Goal: Answer question/provide support

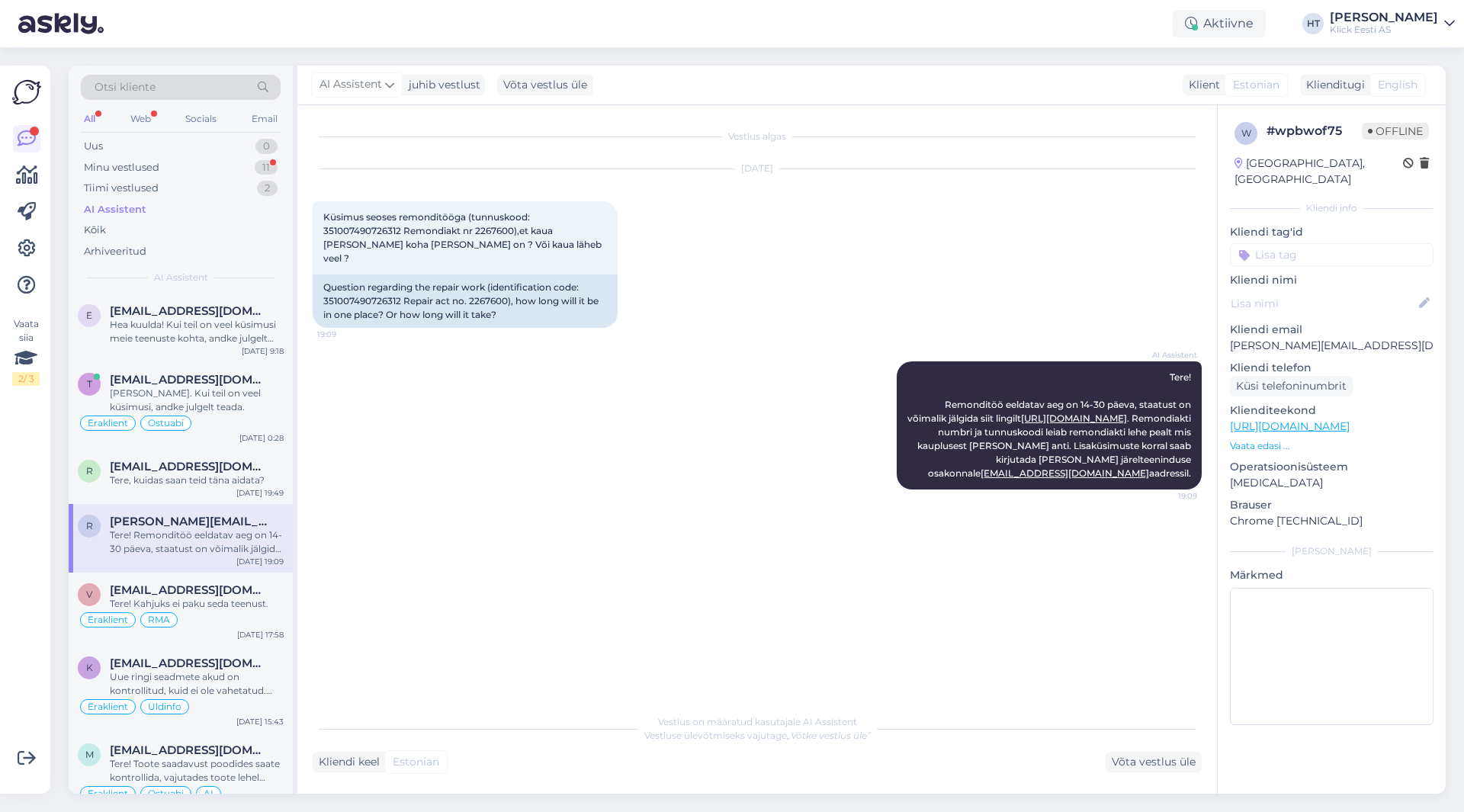
click at [410, 369] on div "AI Assistent Tere! Remonditöö eeldatav aeg on 14-30 päeva, staatust on võimalik…" at bounding box center [758, 425] width 889 height 161
click at [259, 164] on div "11" at bounding box center [266, 167] width 23 height 16
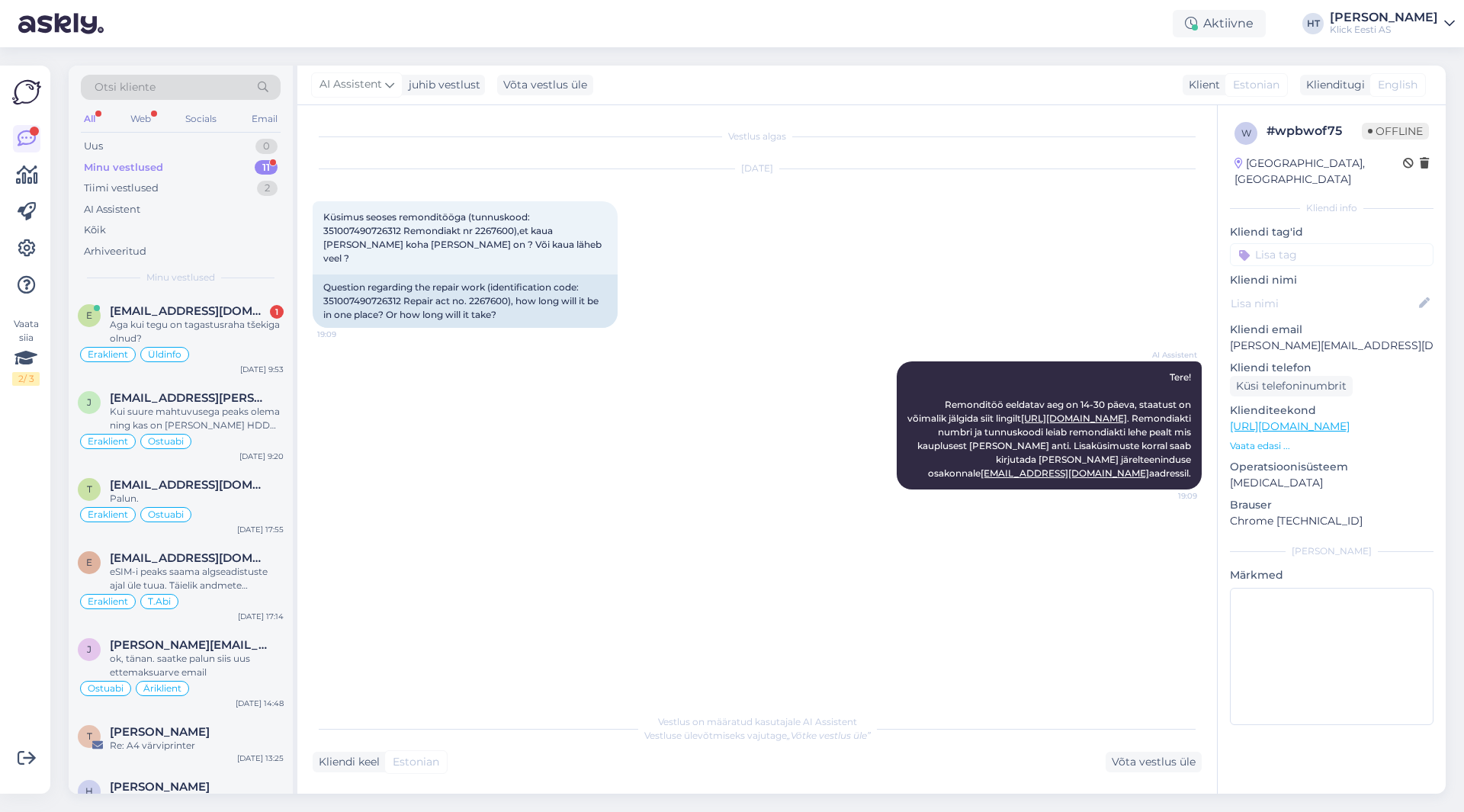
click at [35, 453] on div "Vaata siia 2 / 3" at bounding box center [26, 429] width 29 height 703
click at [56, 433] on div "Vaata siia 2 / 3 Võimalused Veendu, et Askly loob sulle väärtust. Sulge Ühenda …" at bounding box center [29, 430] width 59 height 765
click at [181, 82] on div "Otsi kliente" at bounding box center [181, 88] width 200 height 26
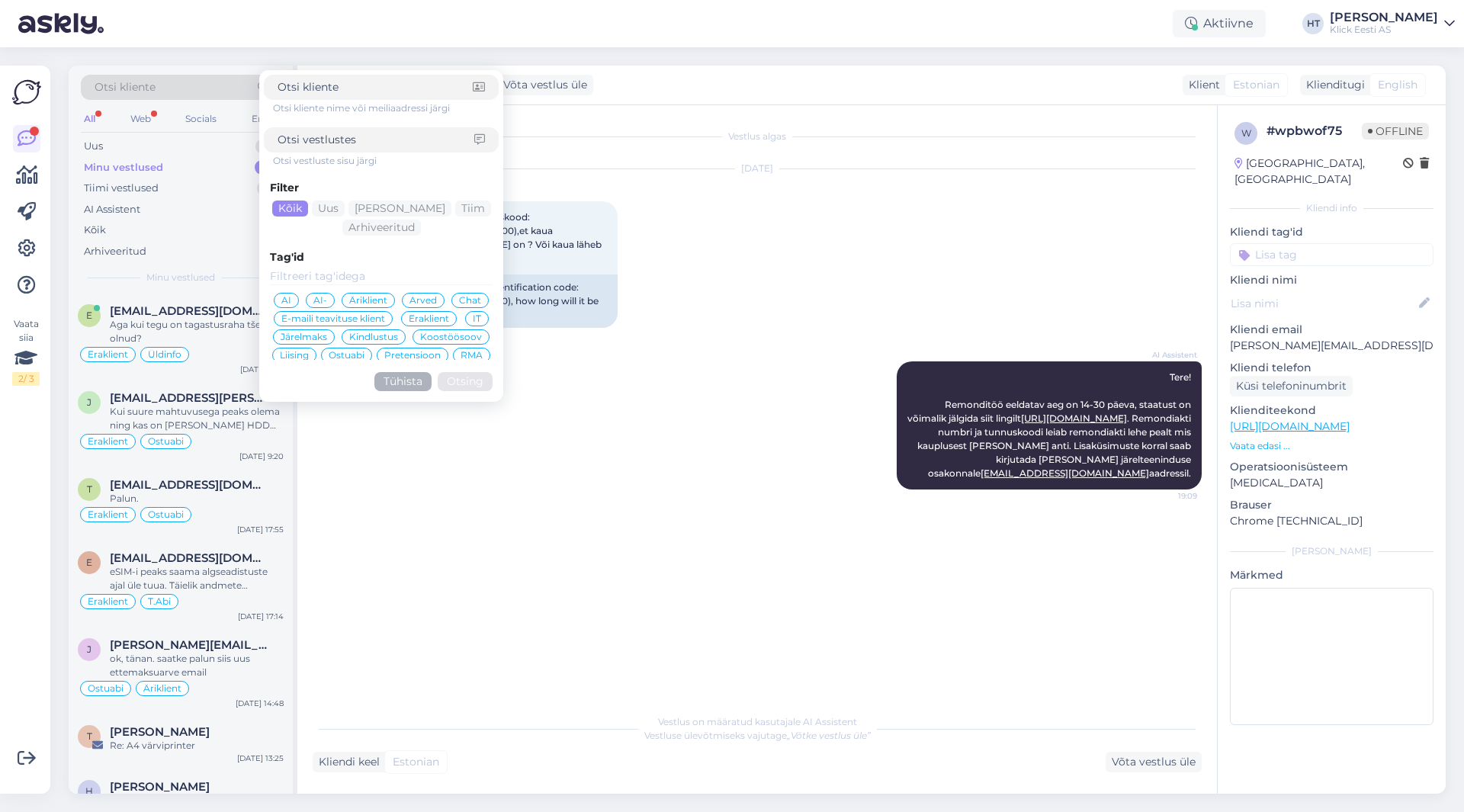
click at [373, 92] on input at bounding box center [375, 88] width 195 height 16
type input "[EMAIL_ADDRESS][DOMAIN_NAME]"
click button "Otsing" at bounding box center [465, 381] width 55 height 19
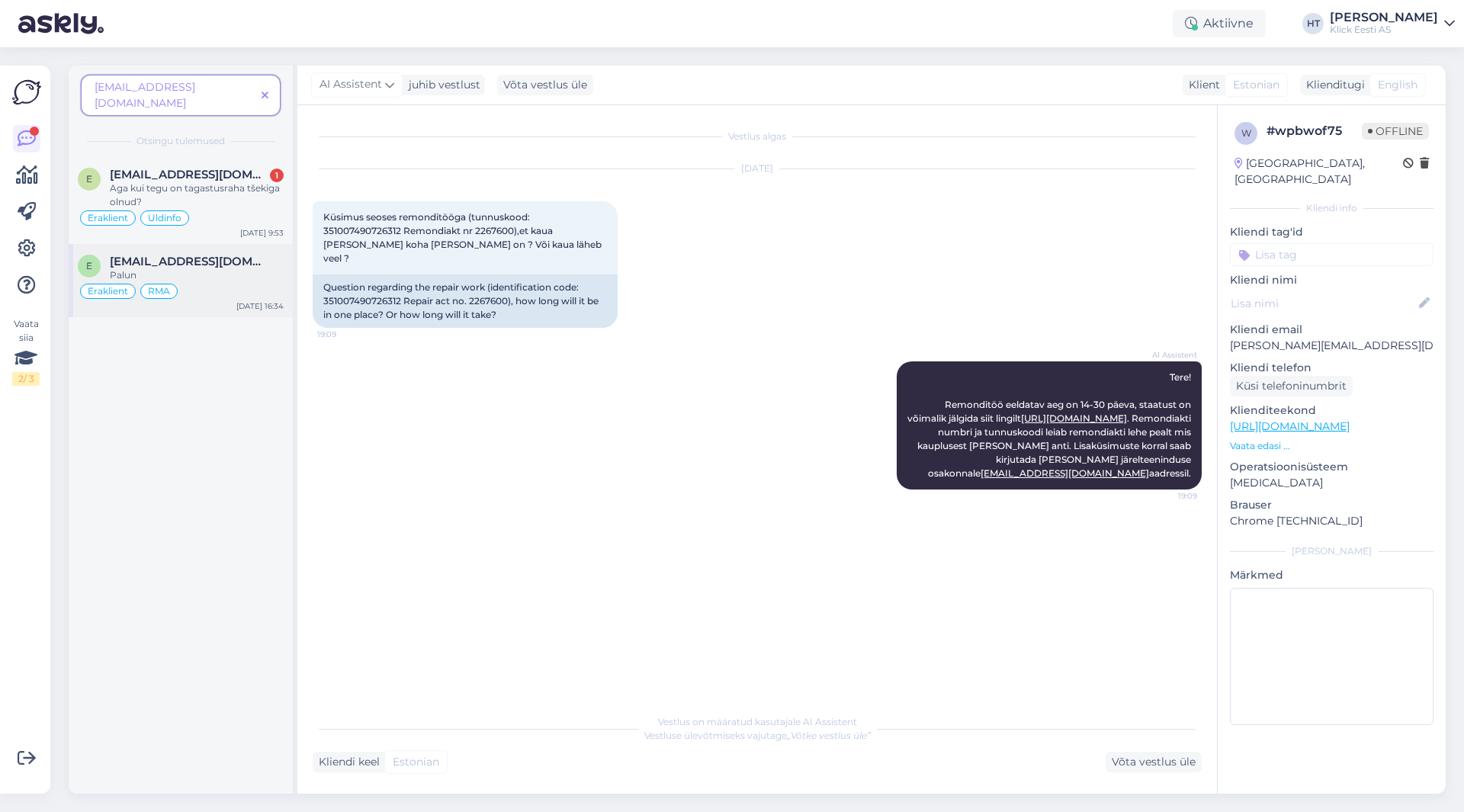
click at [224, 282] on div "Eraklient RMA" at bounding box center [181, 291] width 206 height 18
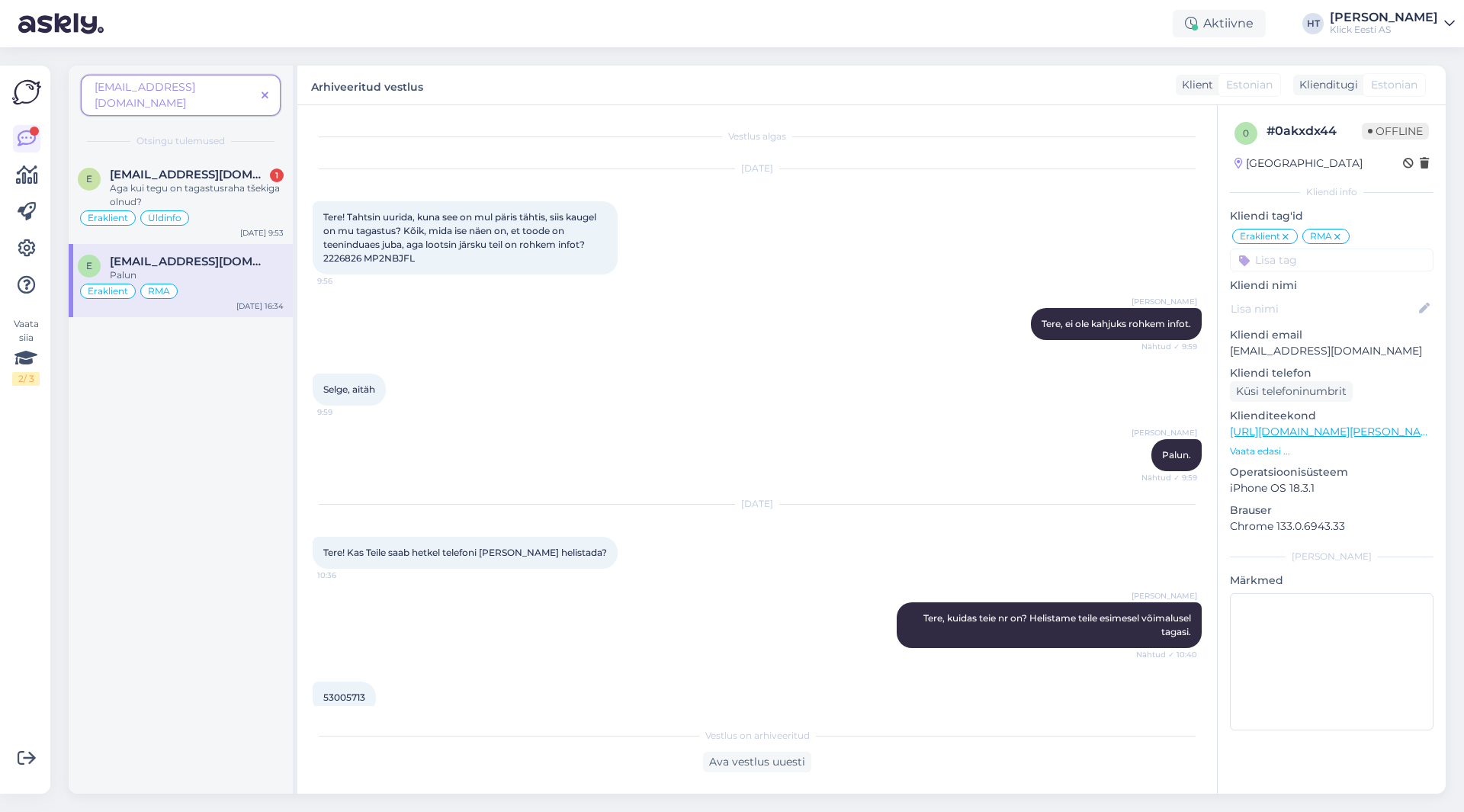
click at [340, 259] on span "Tere! Tahtsin uurida, kuna see on mul päris tähtis, siis kaugel on mu tagastus?…" at bounding box center [461, 237] width 276 height 53
copy span "2226826"
click at [778, 296] on div "[PERSON_NAME] Tere, ei ole kahjuks rohkem infot. Nähtud ✓ 9:59" at bounding box center [758, 324] width 889 height 66
click at [209, 184] on div "Aga kui tegu on tagastusraha tšekiga olnud?" at bounding box center [196, 195] width 174 height 27
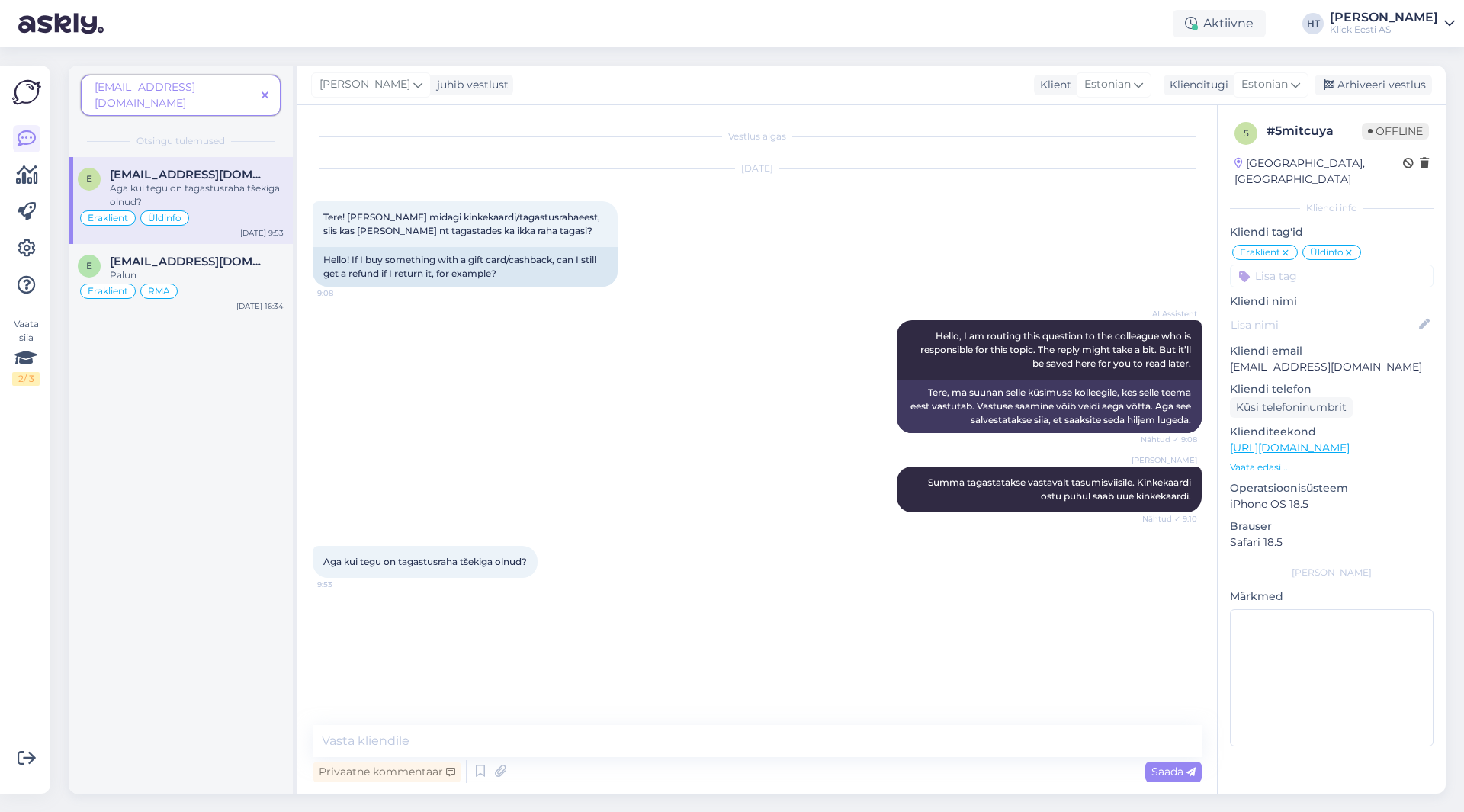
click at [549, 397] on div "AI Assistent Hello, I am routing this question to the colleague who is responsi…" at bounding box center [758, 377] width 889 height 146
click at [647, 732] on textarea at bounding box center [758, 741] width 889 height 32
type textarea "Ehk kinkekaardiga ikka? Siis saab kinkekaardi tagasi."
click at [264, 90] on icon at bounding box center [266, 96] width 7 height 11
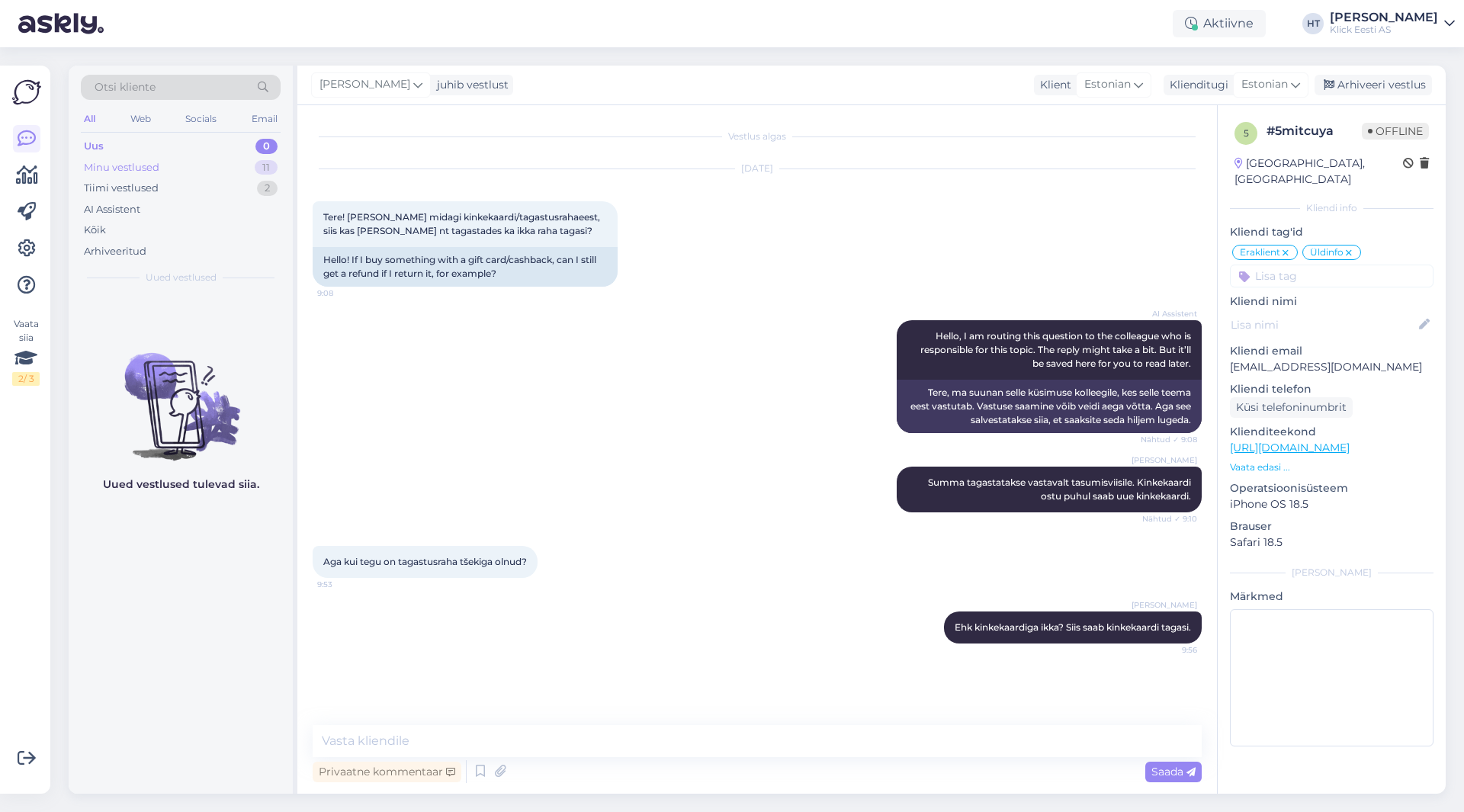
click at [246, 172] on div "Minu vestlused 11" at bounding box center [181, 167] width 200 height 21
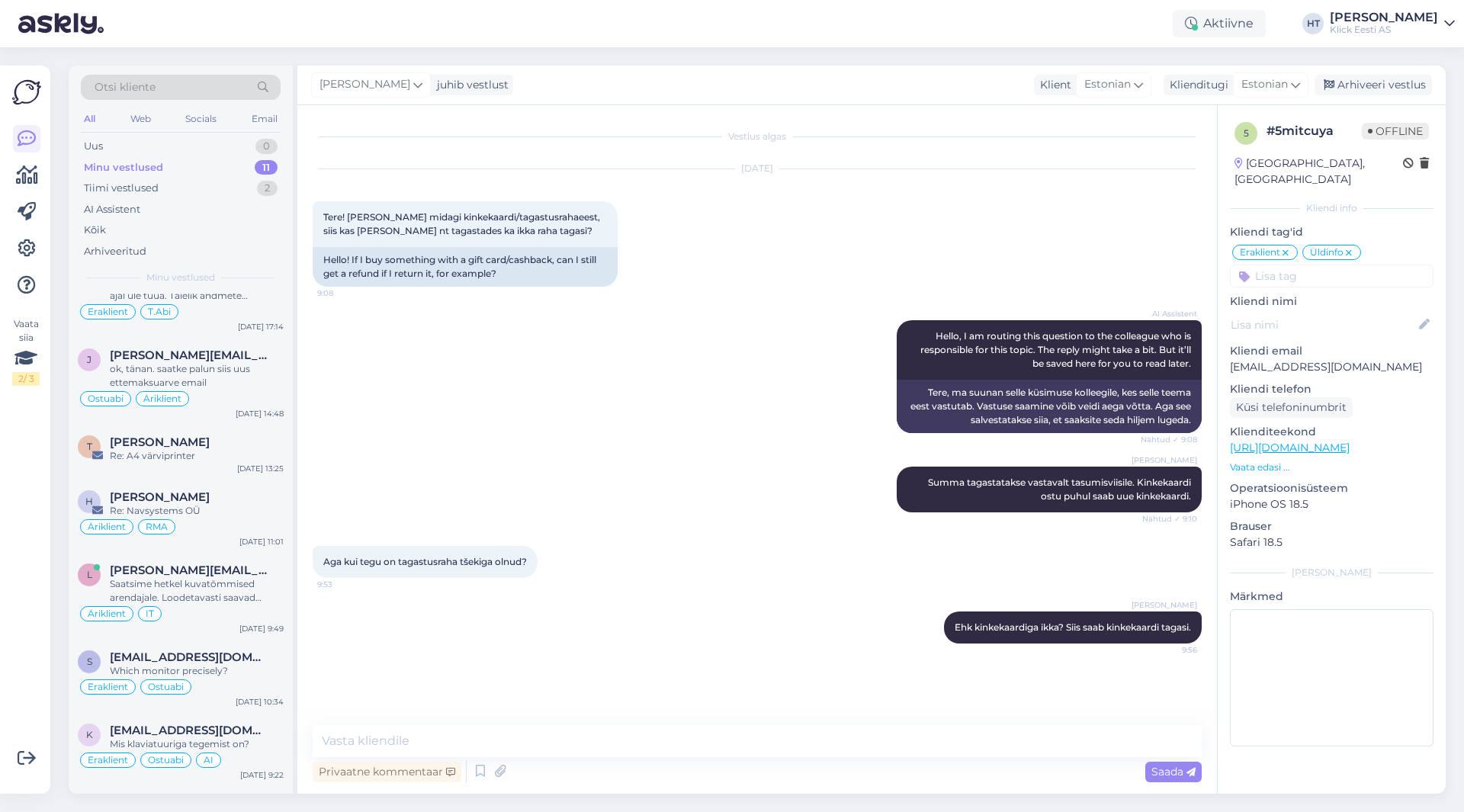
scroll to position [369, 0]
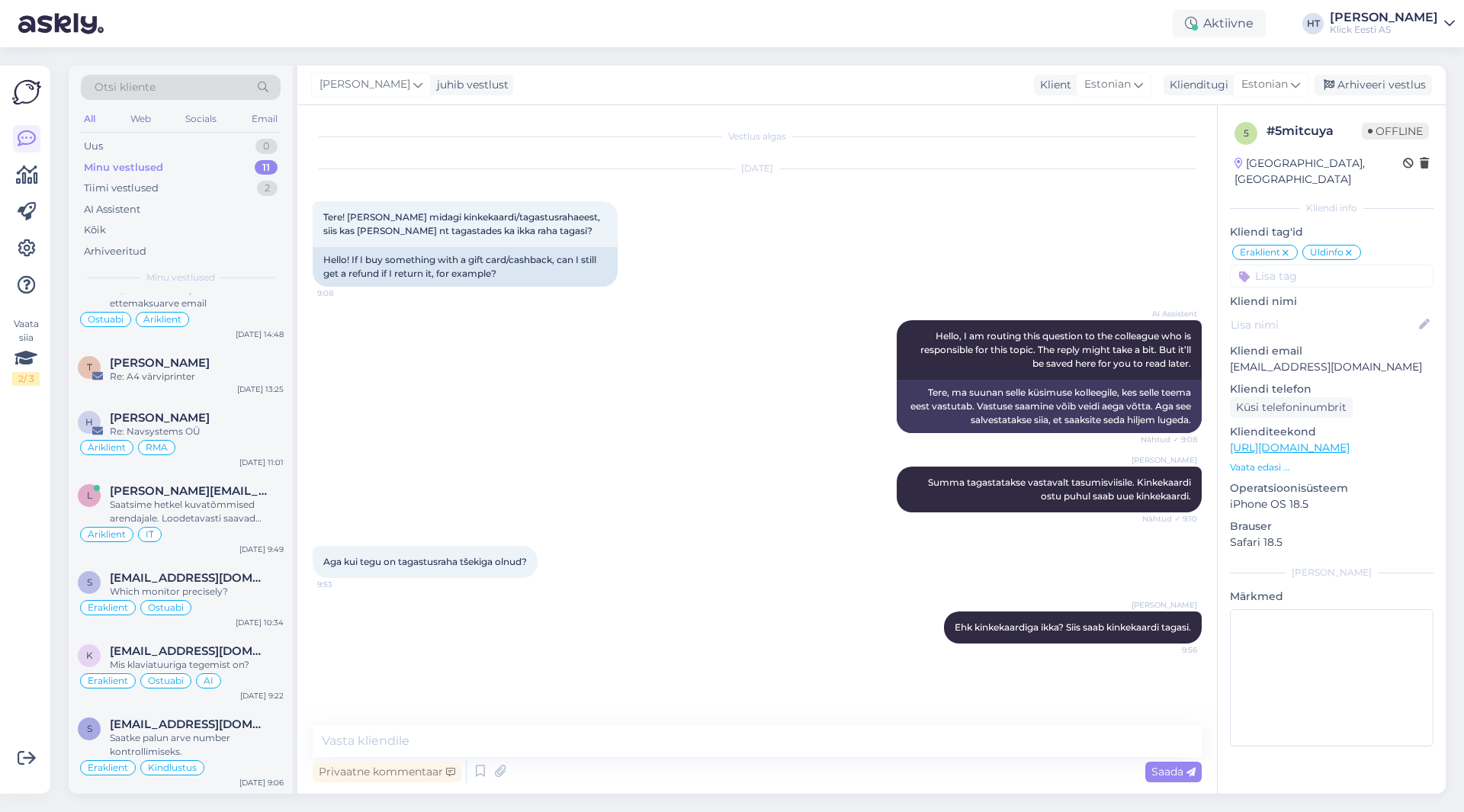
click at [235, 165] on div "Minu vestlused 11" at bounding box center [181, 167] width 200 height 21
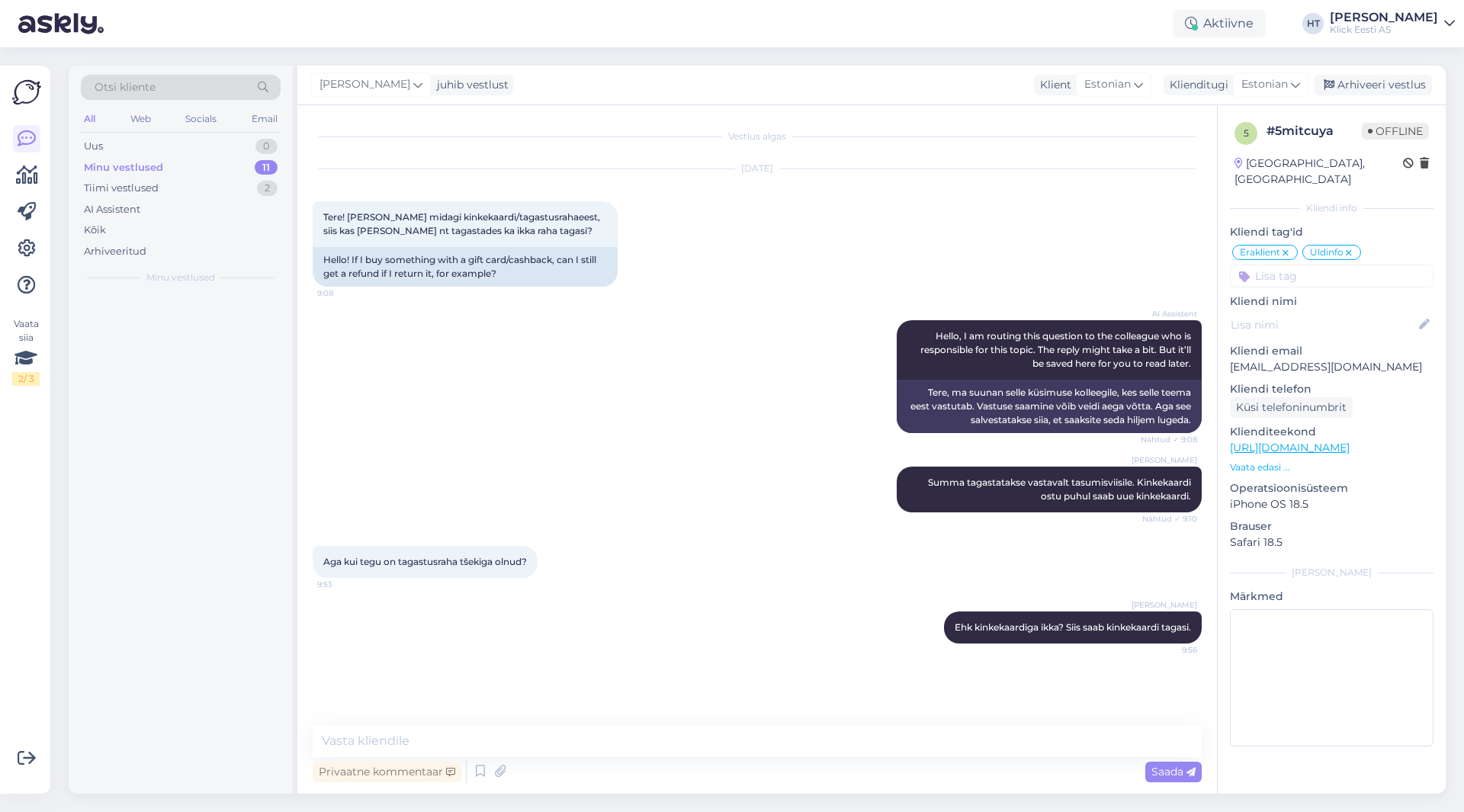
scroll to position [0, 0]
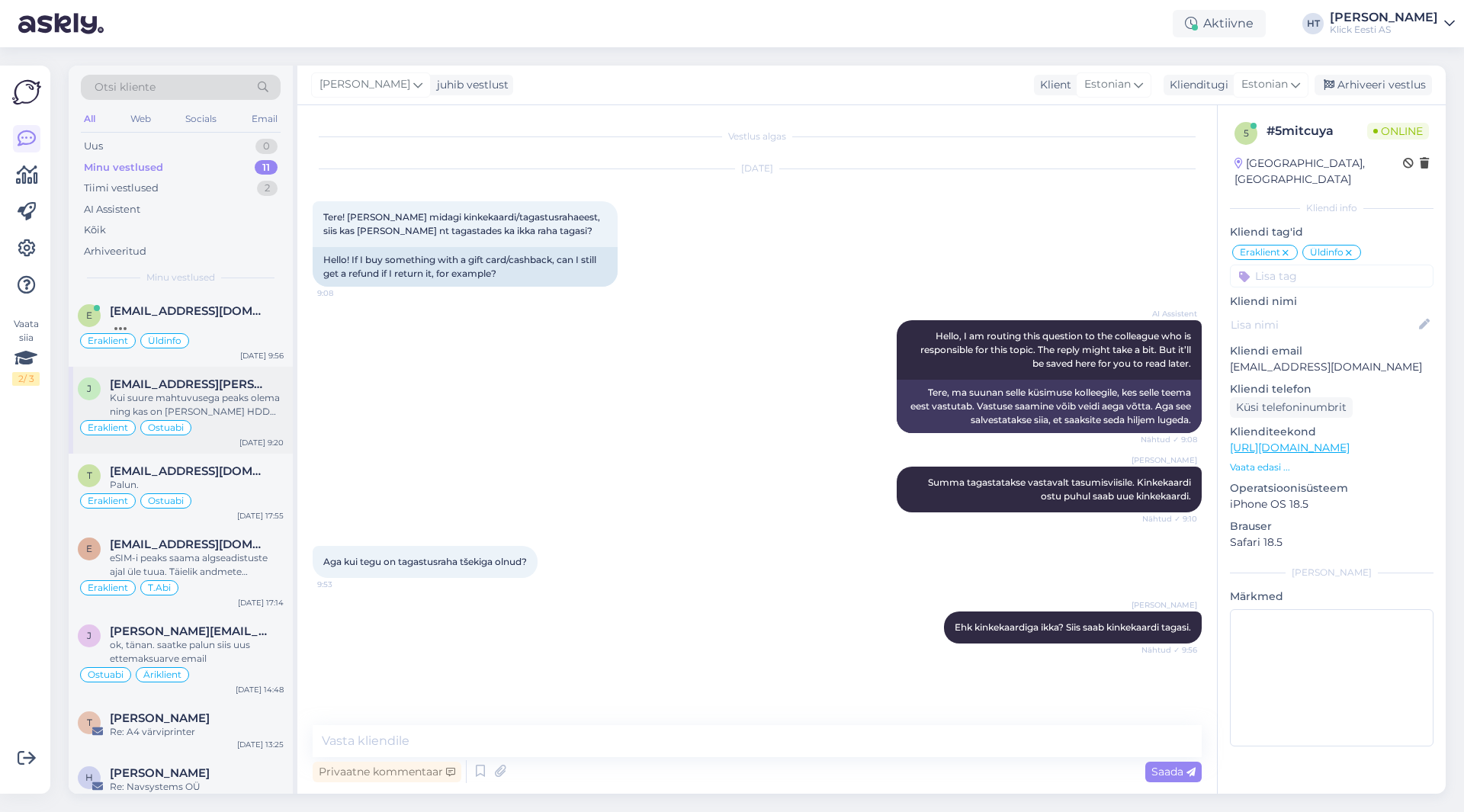
click at [247, 383] on span "[EMAIL_ADDRESS][PERSON_NAME][DOMAIN_NAME]" at bounding box center [189, 384] width 159 height 14
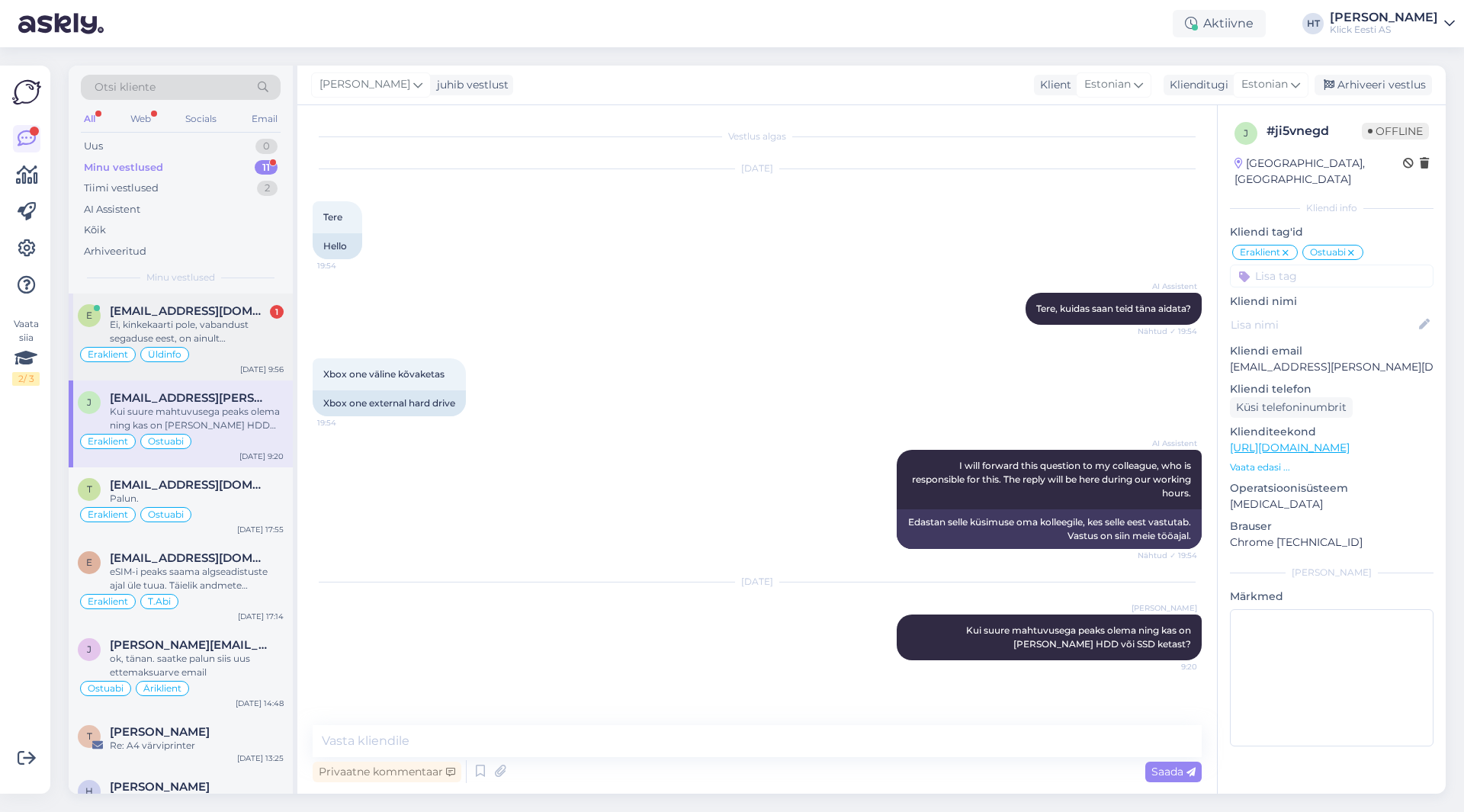
click at [233, 355] on div "Eraklient Üldinfo" at bounding box center [181, 355] width 206 height 18
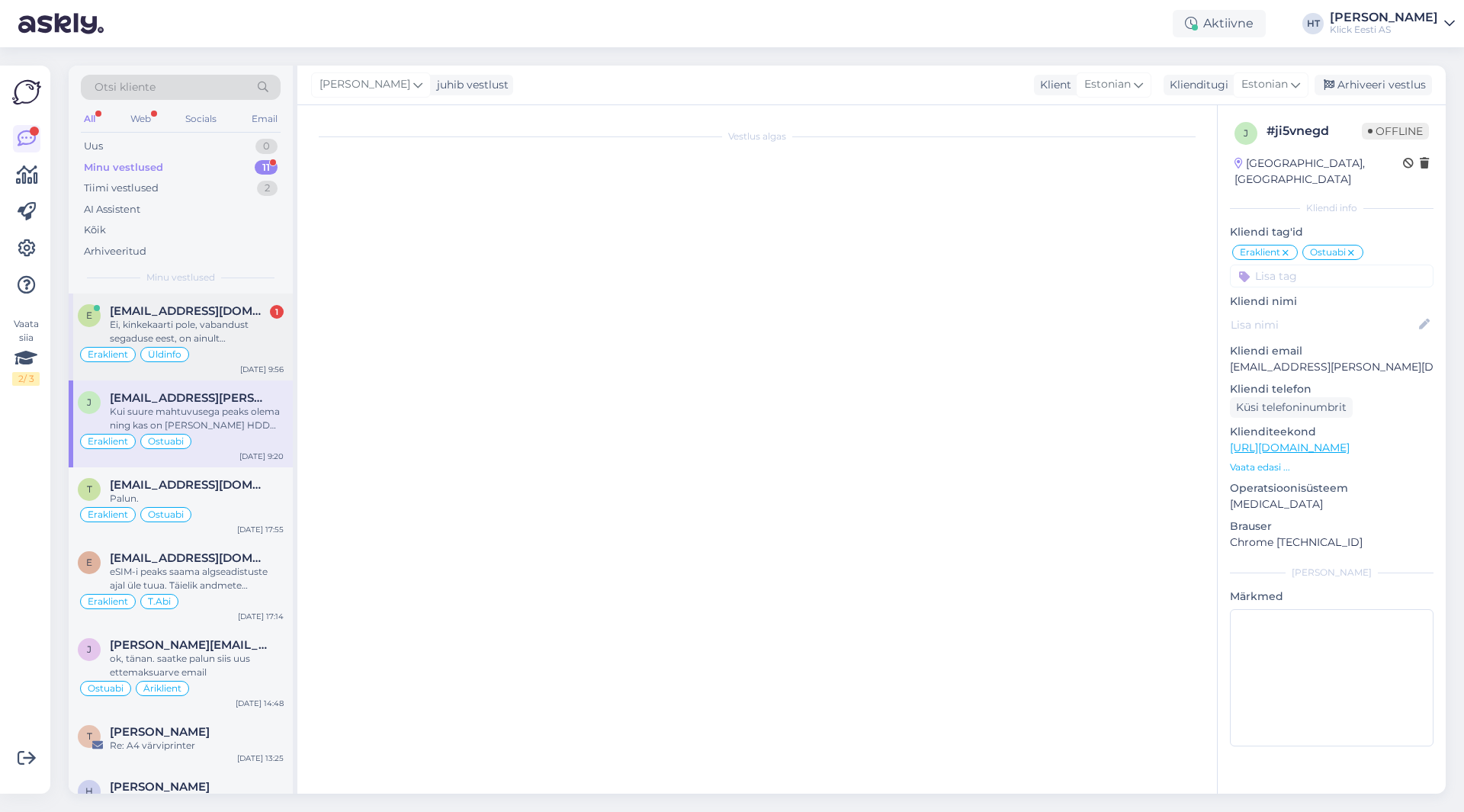
scroll to position [42, 0]
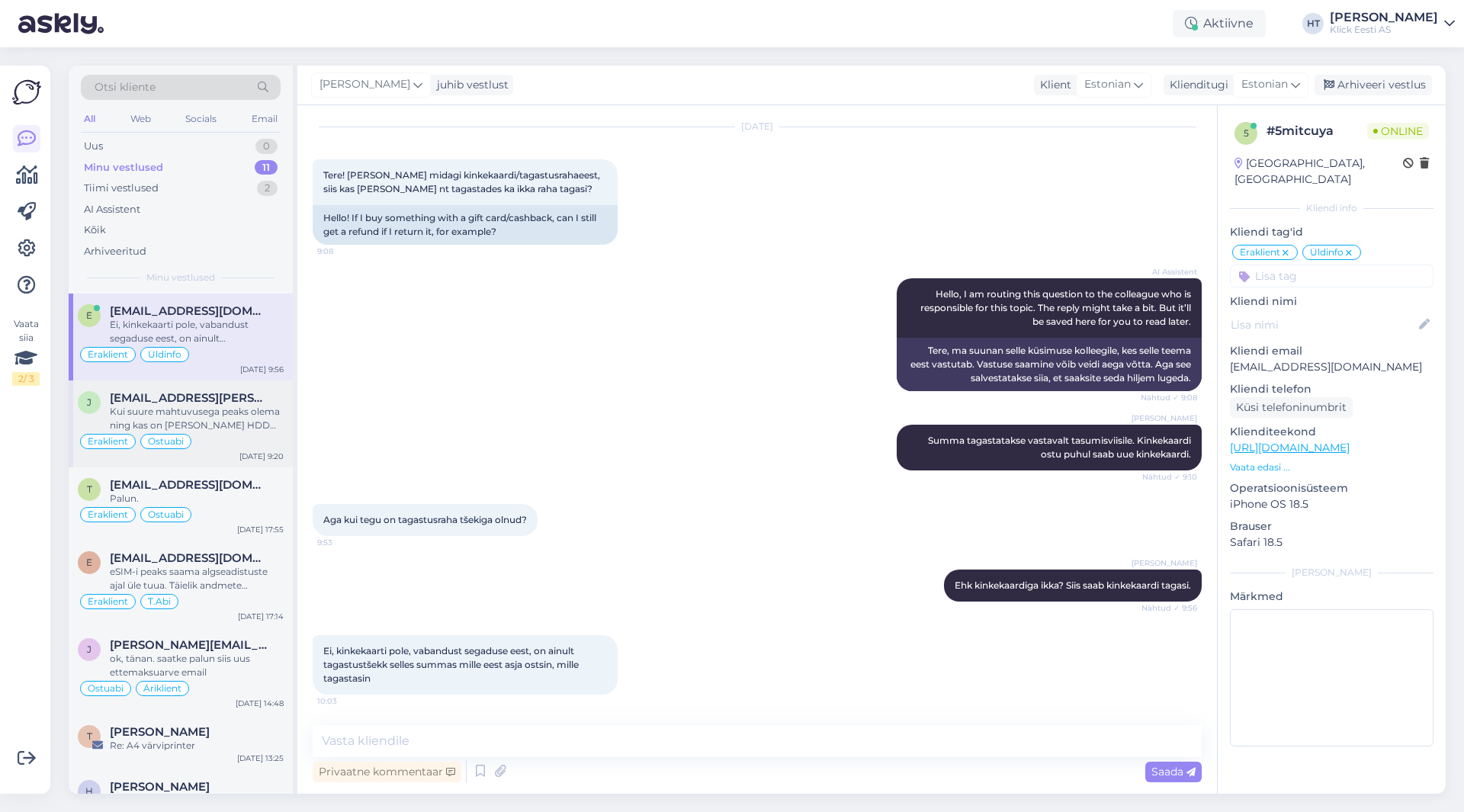
click at [254, 406] on div "Kui suure mahtuvusega peaks olema ning kas on [PERSON_NAME] HDD või SSD ketast?" at bounding box center [196, 419] width 174 height 27
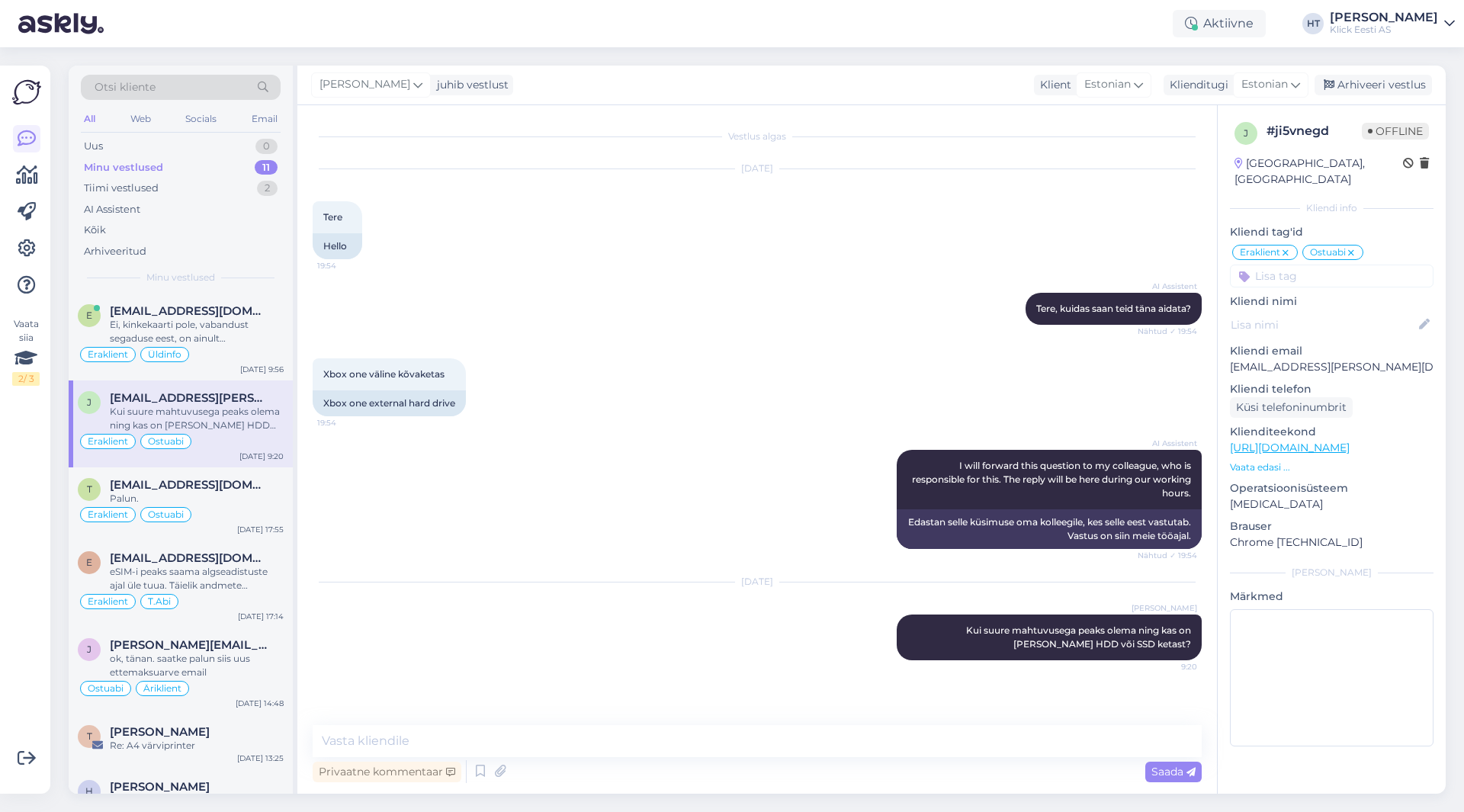
scroll to position [0, 0]
click at [39, 453] on div "Vaata siia 2 / 3" at bounding box center [26, 429] width 29 height 703
click at [462, 262] on div "[DATE] Tere 19:54 Hello" at bounding box center [758, 213] width 889 height 123
click at [533, 318] on div "AI Assistent [PERSON_NAME], kuidas saan teid [PERSON_NAME] aidata? Nähtud ✓ 19:…" at bounding box center [758, 308] width 889 height 66
click at [273, 328] on div "Ei, kinkekaarti pole, vabandust segaduse eest, on ainult tagastustšekk selles s…" at bounding box center [196, 331] width 174 height 27
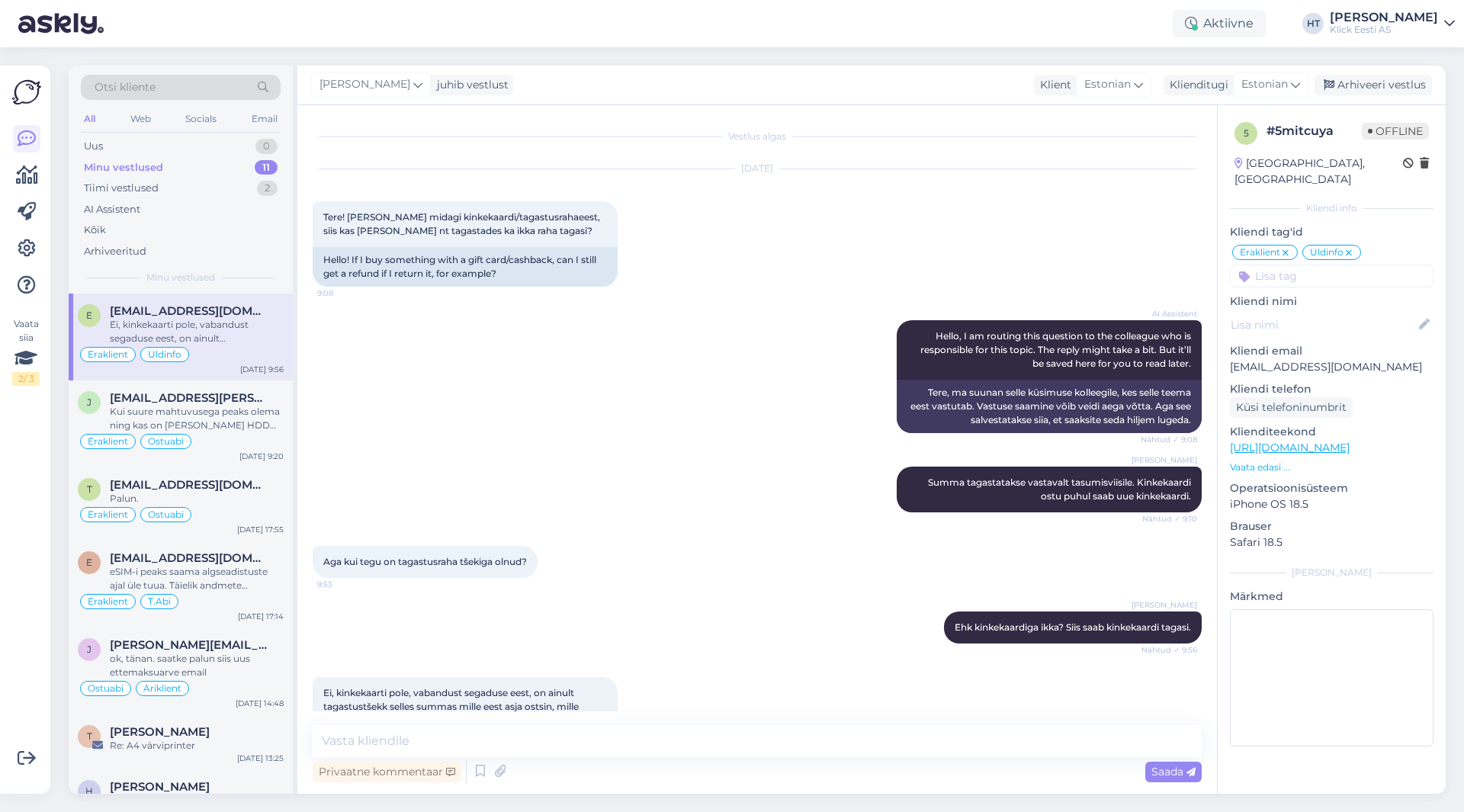
scroll to position [42, 0]
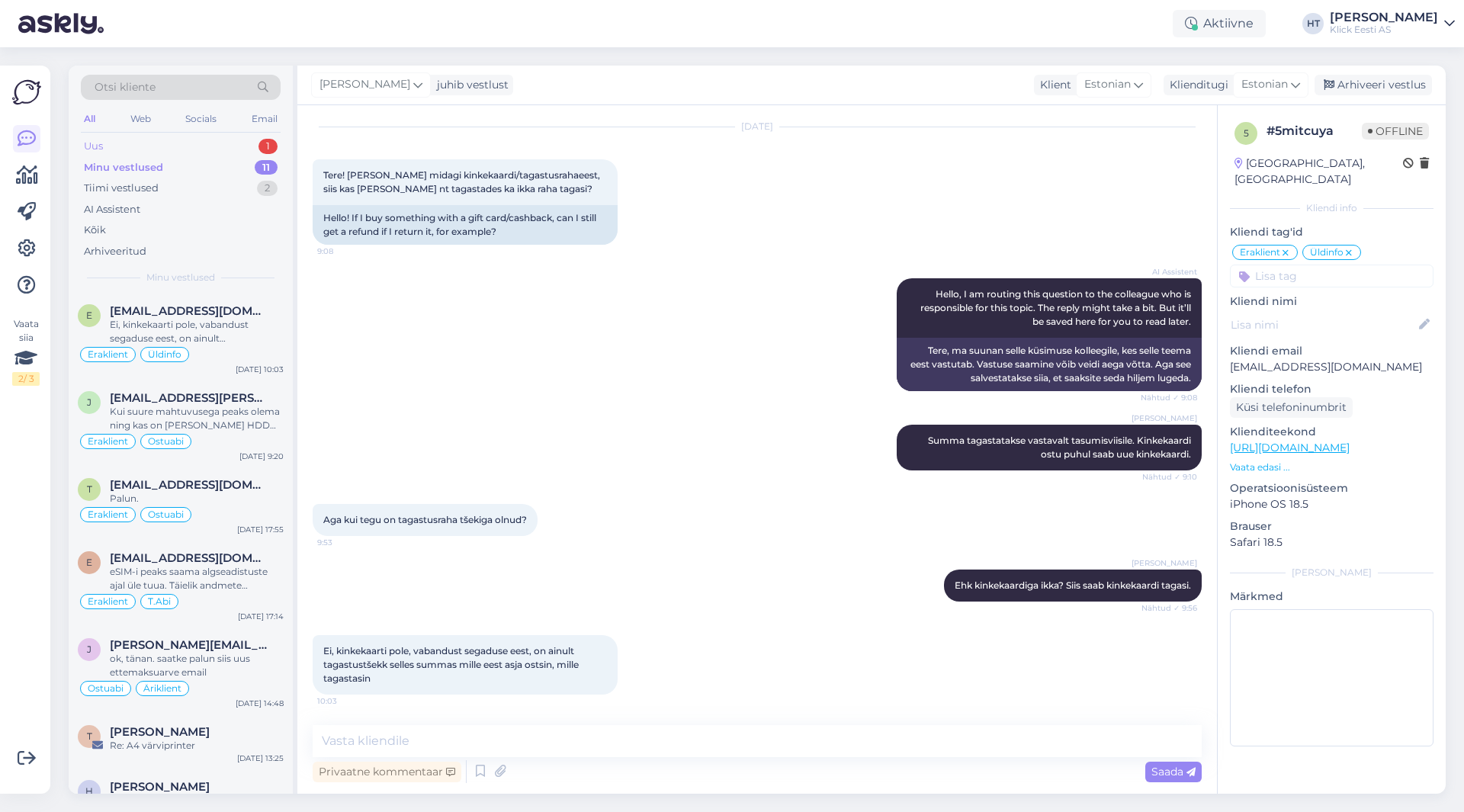
click at [211, 150] on div "Uus 1" at bounding box center [181, 146] width 200 height 21
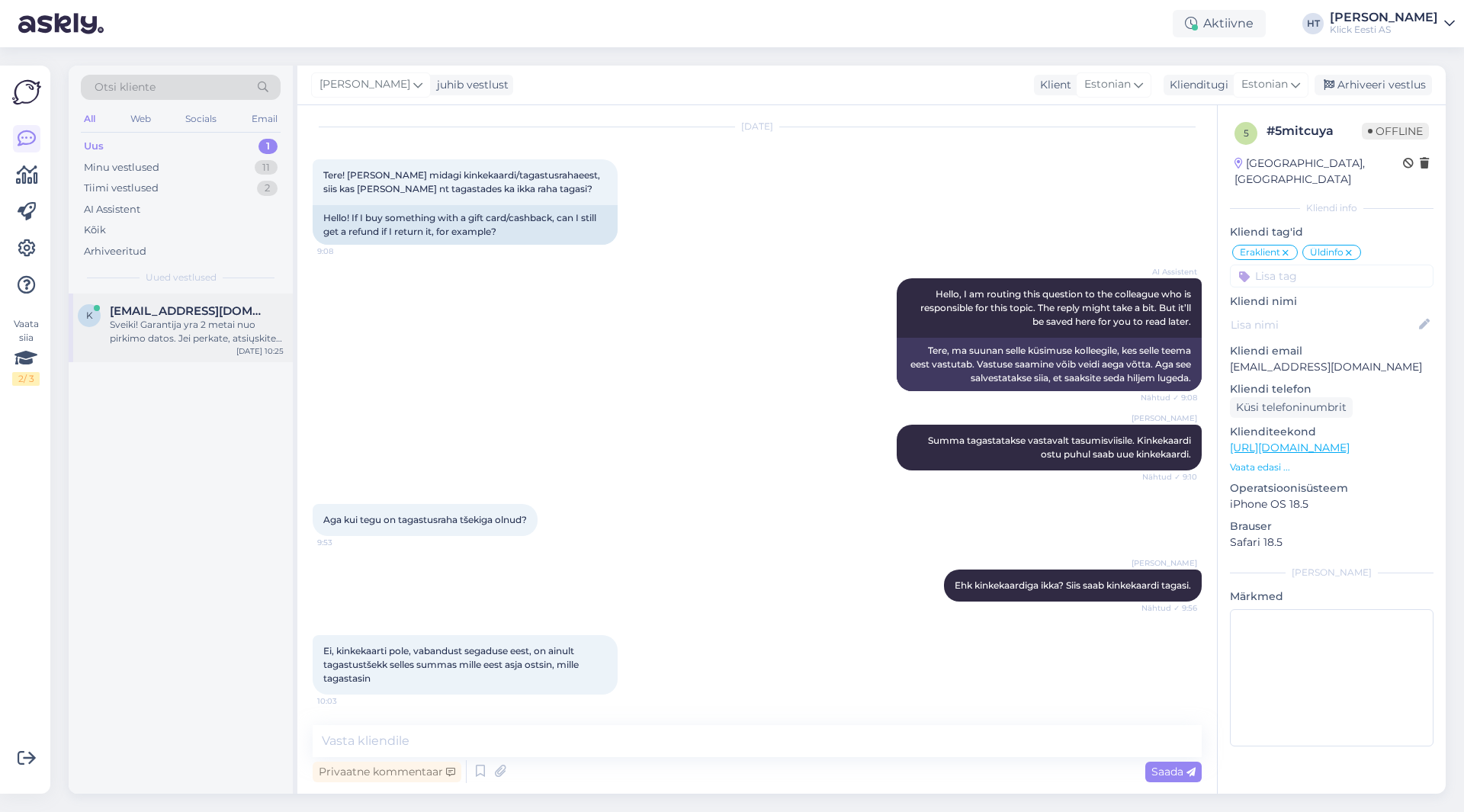
click at [260, 311] on div "[EMAIL_ADDRESS][DOMAIN_NAME]" at bounding box center [196, 310] width 174 height 14
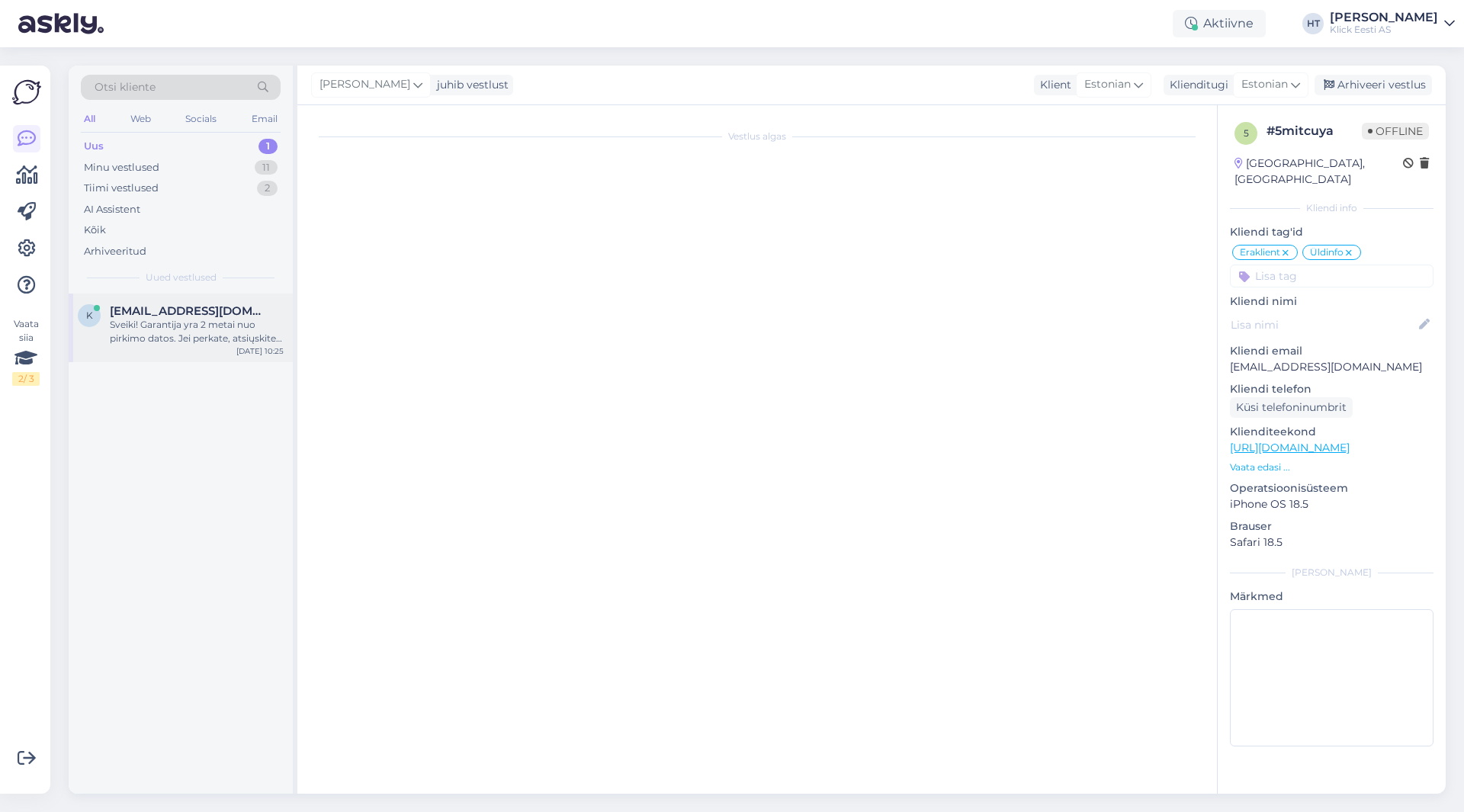
scroll to position [0, 0]
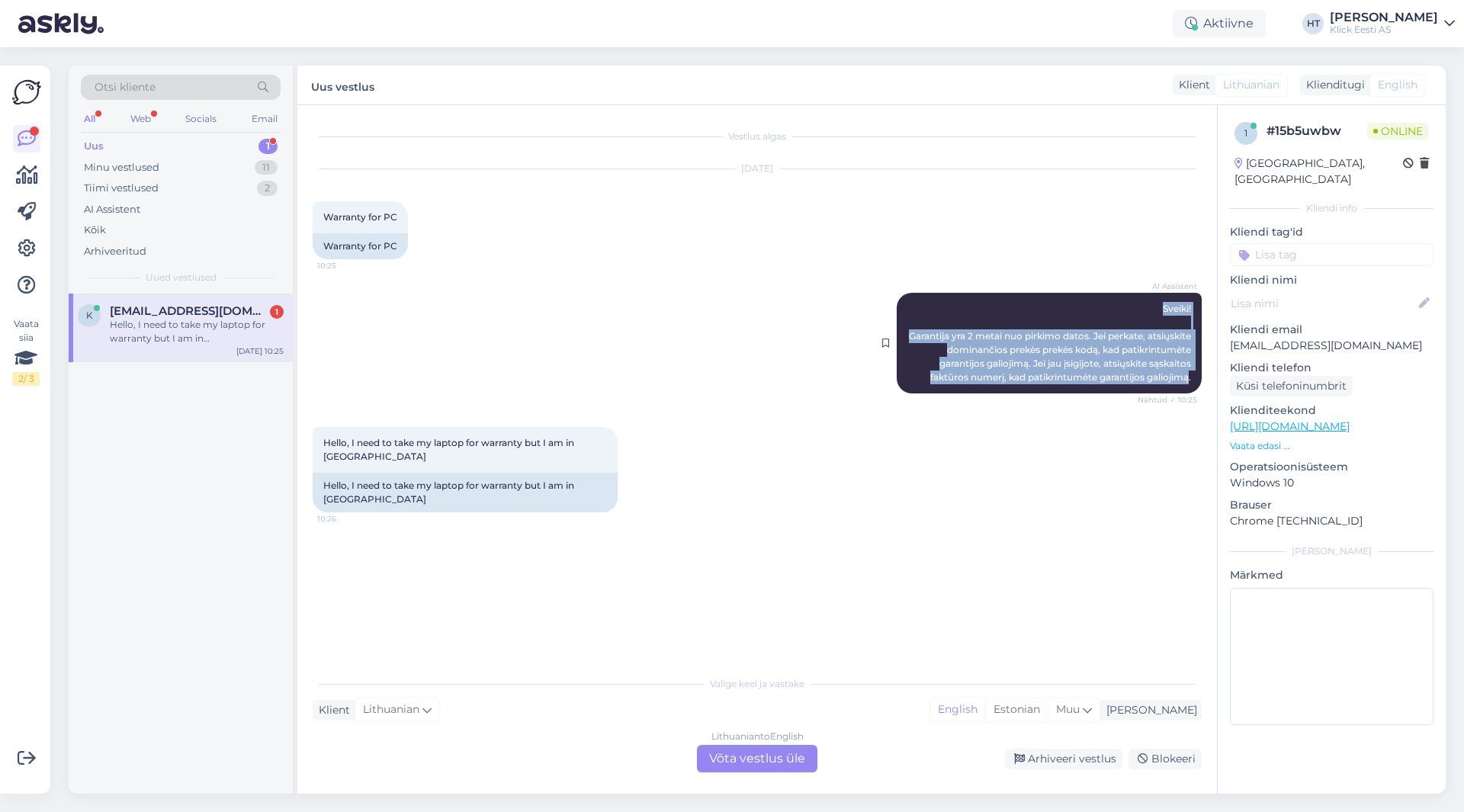
drag, startPoint x: 1154, startPoint y: 304, endPoint x: 1190, endPoint y: 391, distance: 94.2
click at [1190, 391] on div "AI Assistent [PERSON_NAME]! Garantija yra 2 metai nuo pirkimo datos. Jei perkat…" at bounding box center [1050, 343] width 305 height 100
click at [1190, 382] on span "Sveiki! Garantija yra 2 metai nuo pirkimo datos. Jei perkate, atsiųskite domina…" at bounding box center [1051, 343] width 285 height 80
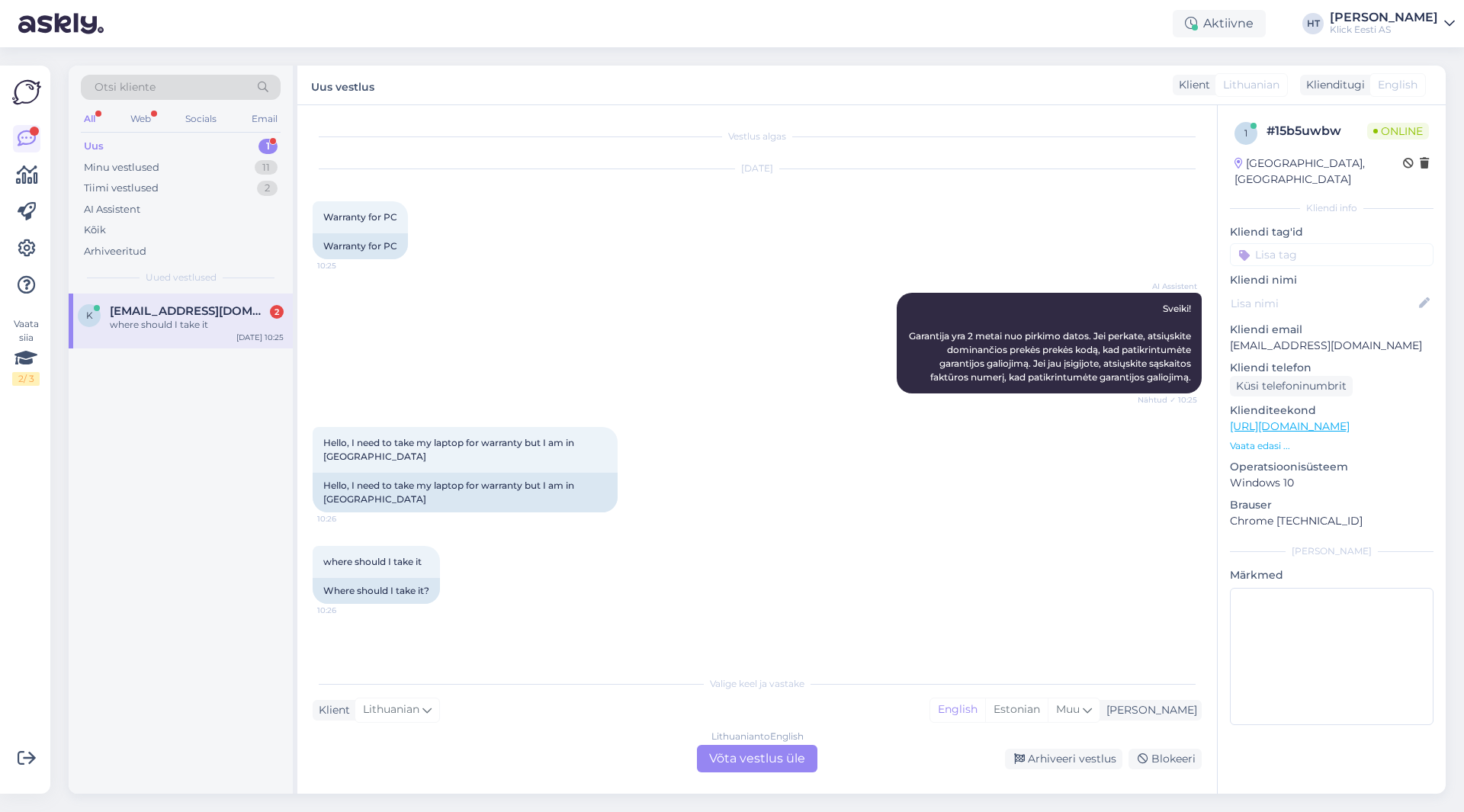
drag, startPoint x: 707, startPoint y: 684, endPoint x: 791, endPoint y: 684, distance: 84.0
click at [782, 684] on div "Valige keel ja vastake" at bounding box center [758, 683] width 889 height 14
click at [753, 756] on div "Lithuanian to English Võta vestlus üle" at bounding box center [758, 758] width 120 height 27
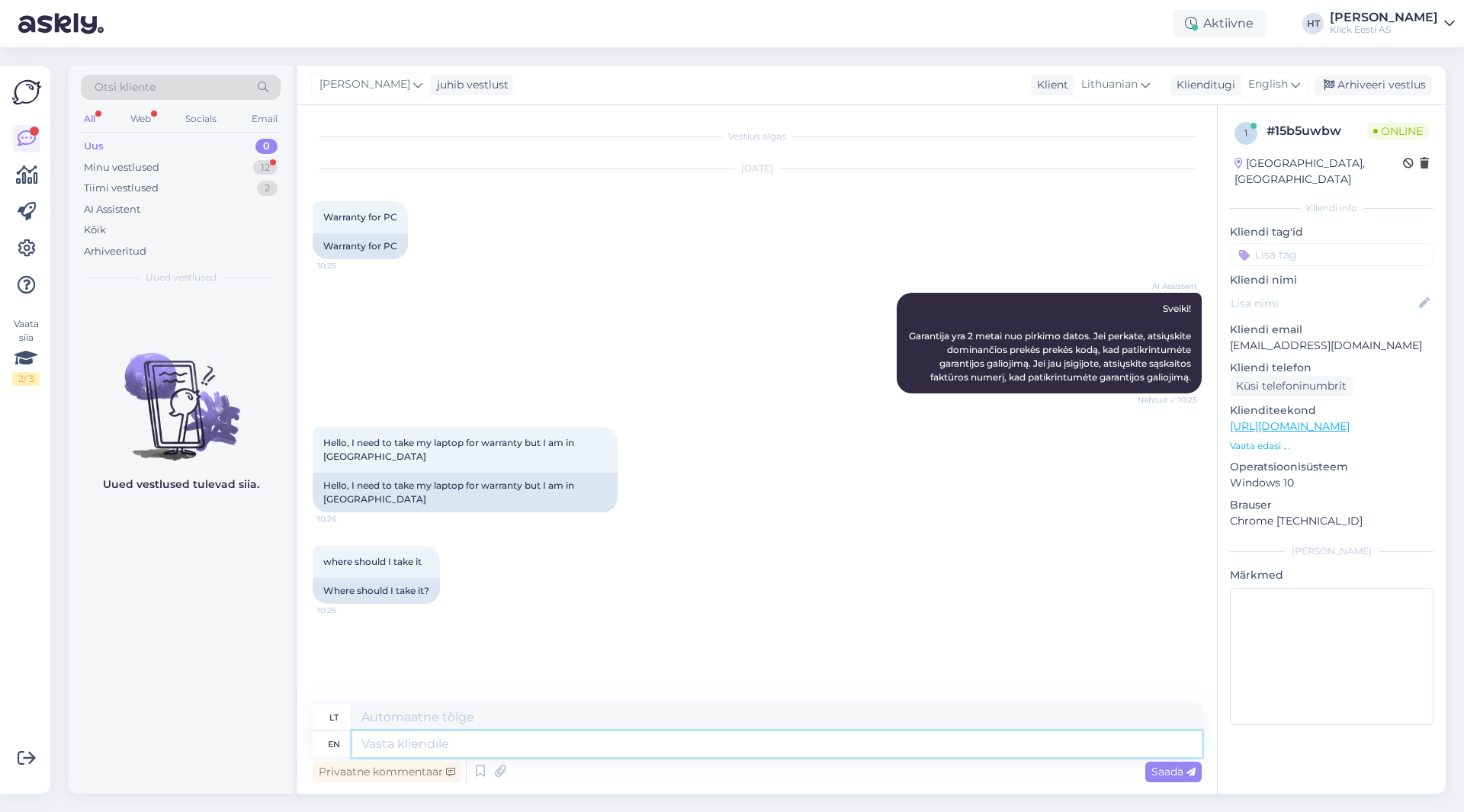
click at [753, 753] on textarea at bounding box center [777, 744] width 850 height 26
click at [1121, 78] on span "Lithuanian" at bounding box center [1110, 85] width 57 height 16
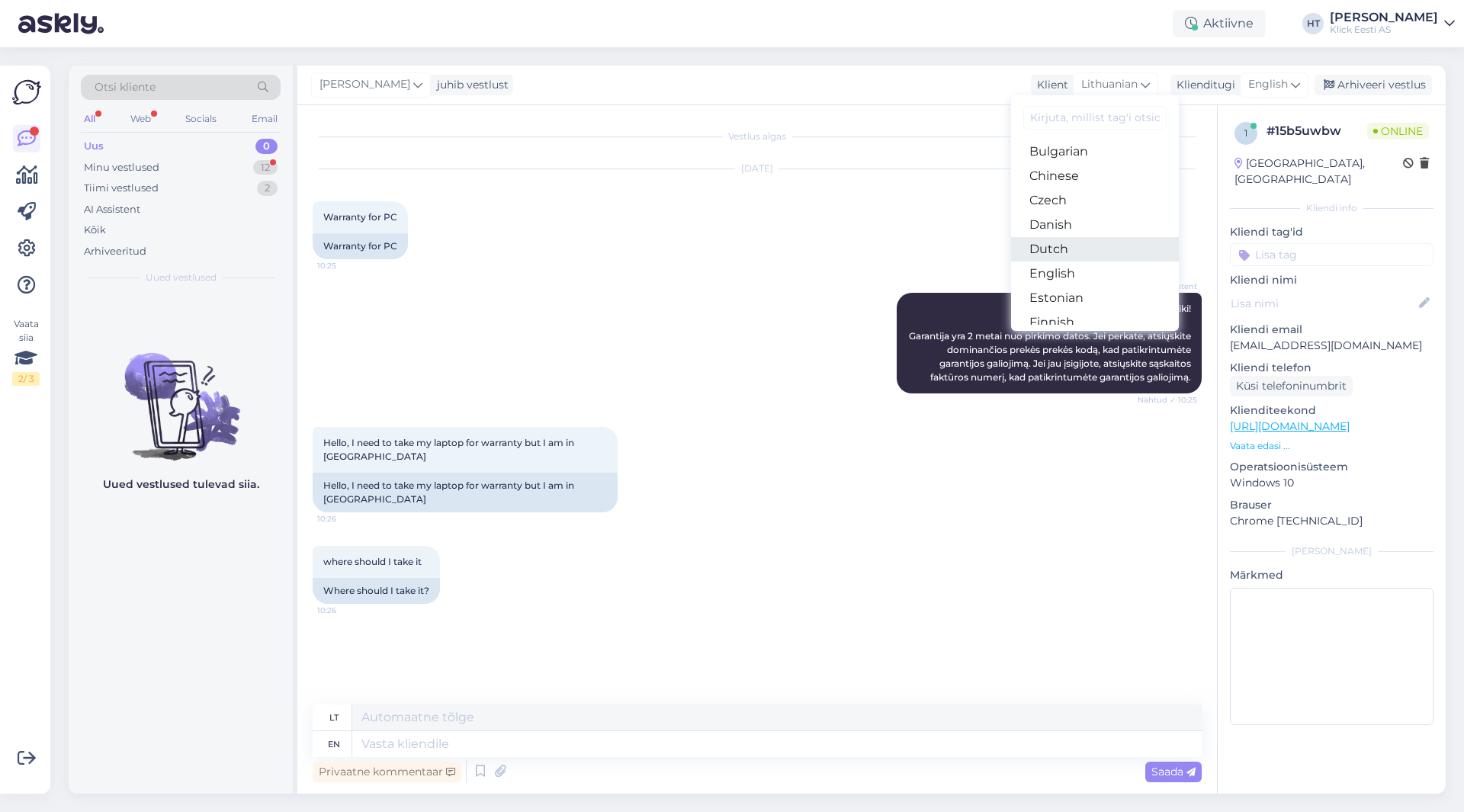
scroll to position [77, 0]
click at [1095, 254] on link "English" at bounding box center [1095, 246] width 168 height 25
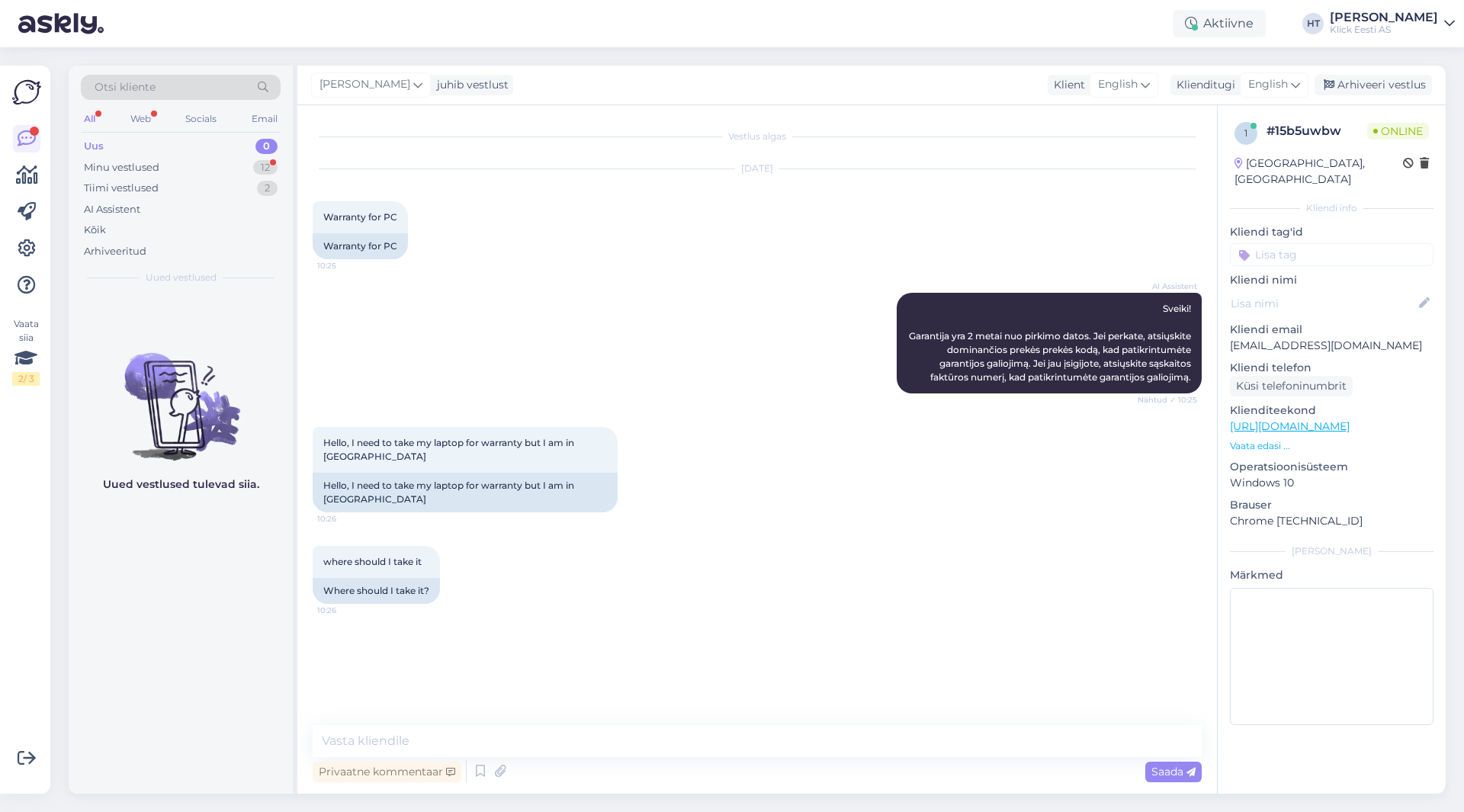
click at [746, 257] on div "[DATE] Warranty for PC 10:25 Warranty for PC" at bounding box center [758, 213] width 889 height 123
click at [662, 734] on textarea at bounding box center [758, 741] width 889 height 32
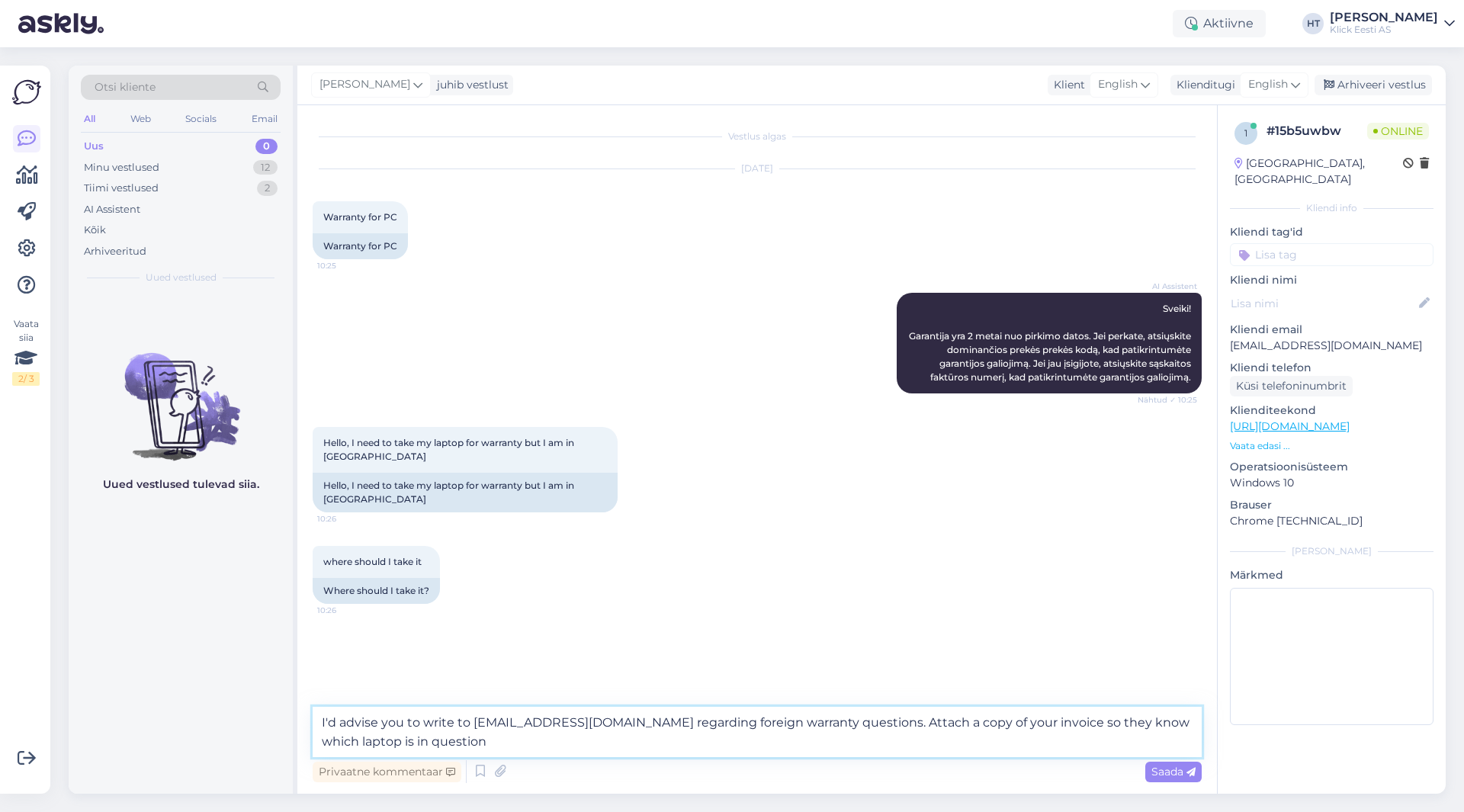
type textarea "I'd advise you to write to [EMAIL_ADDRESS][DOMAIN_NAME] regarding foreign warra…"
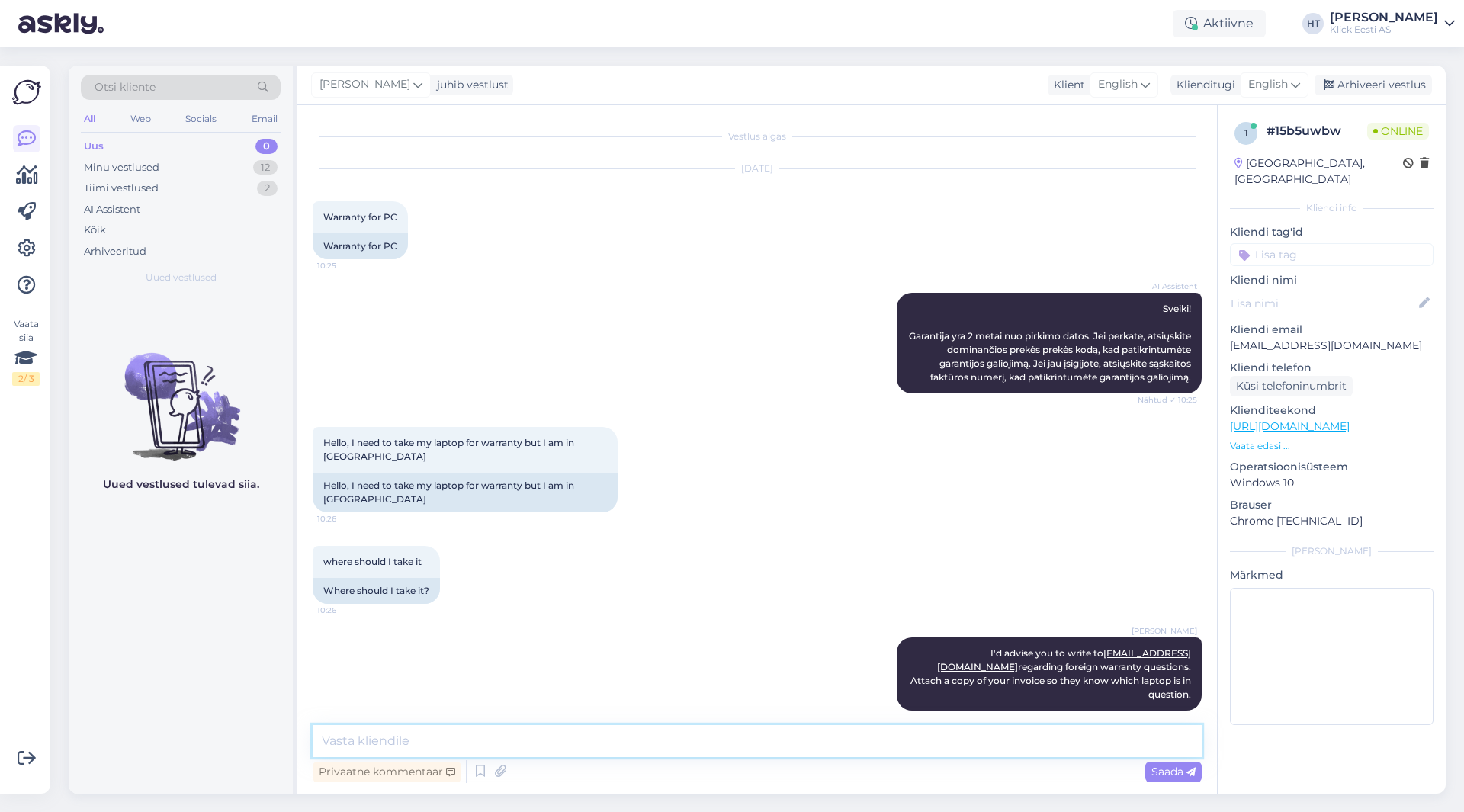
scroll to position [16, 0]
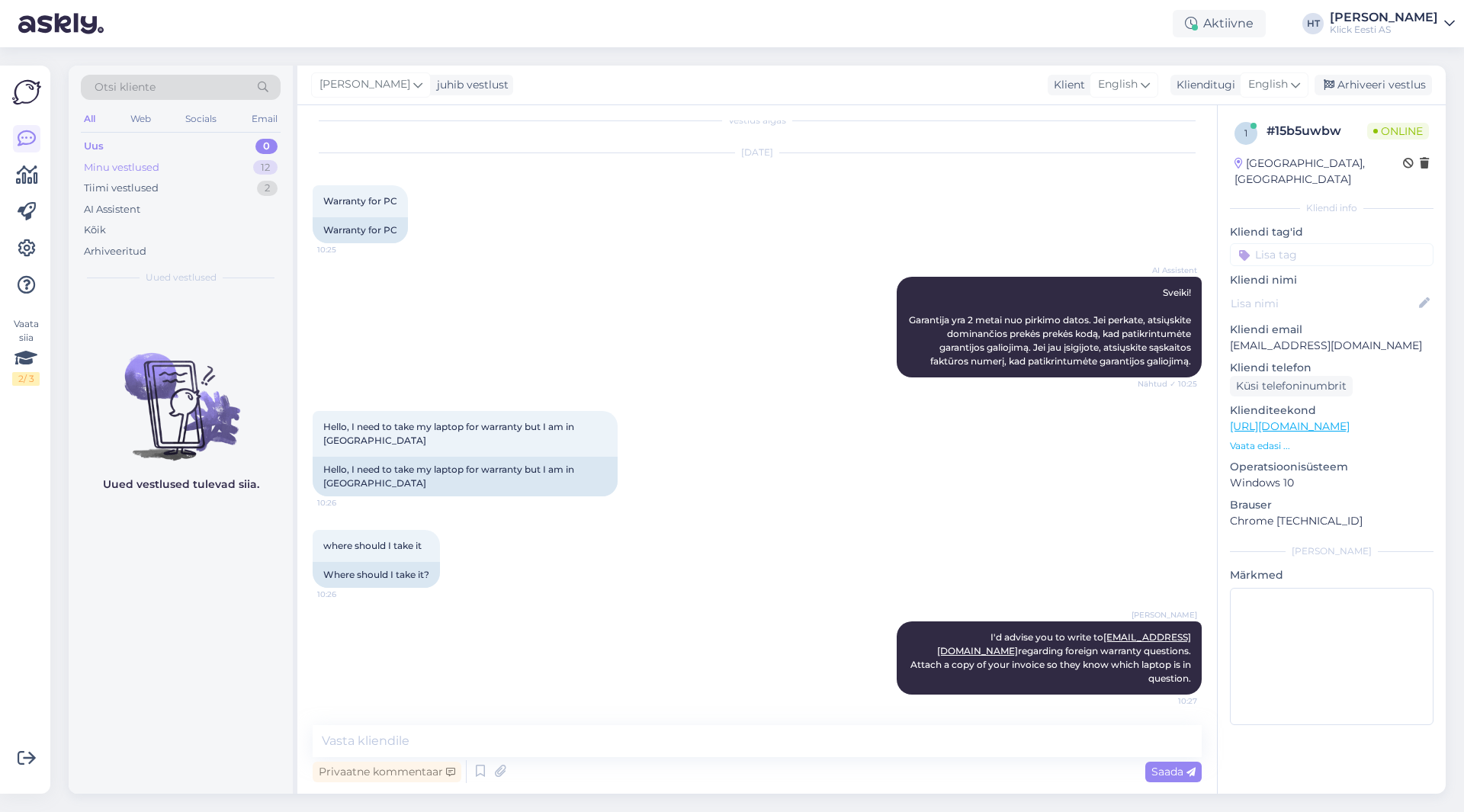
click at [251, 167] on div "Minu vestlused 12" at bounding box center [181, 167] width 200 height 21
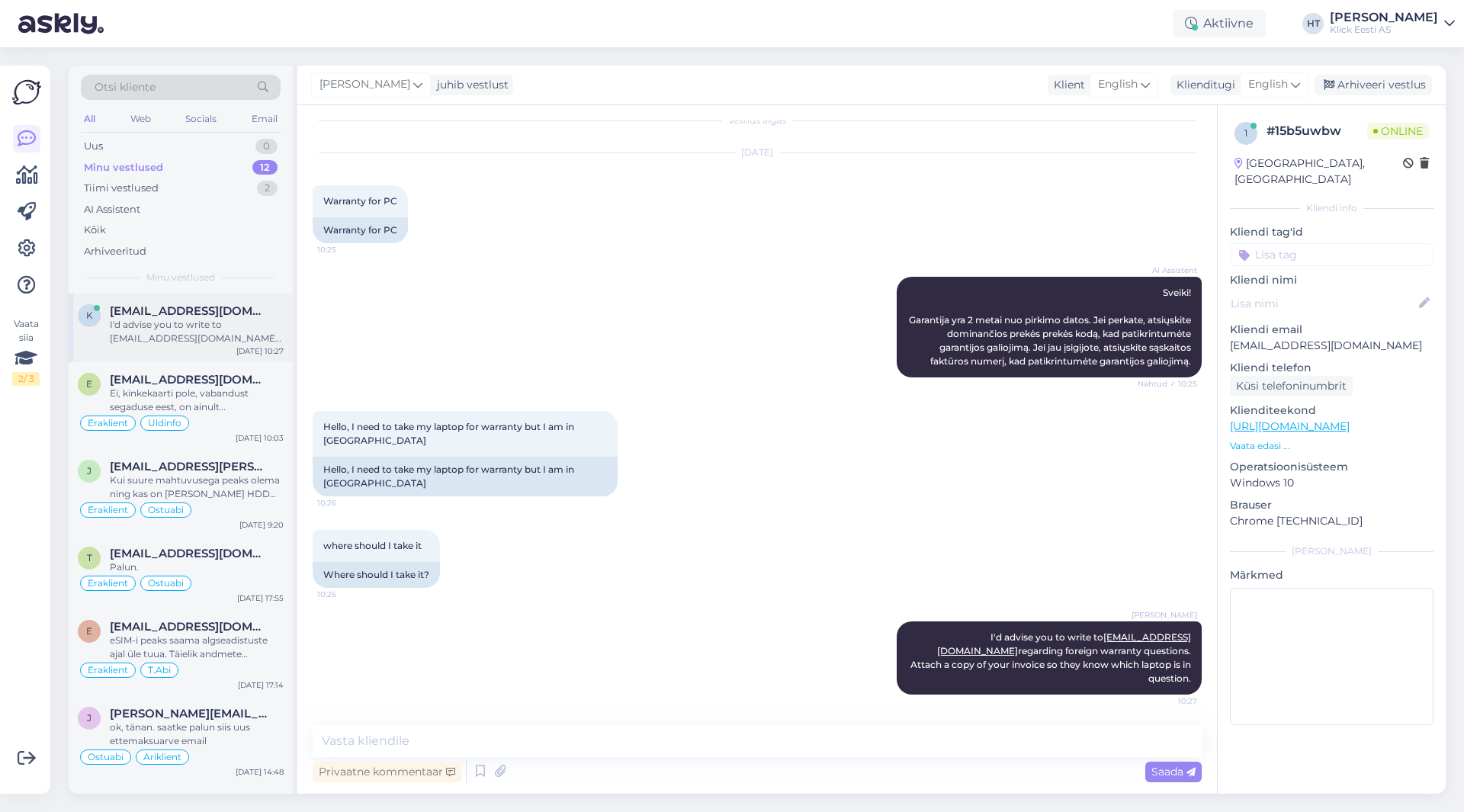
click at [212, 340] on div "I'd advise you to write to [EMAIL_ADDRESS][DOMAIN_NAME] regarding foreign warra…" at bounding box center [196, 331] width 174 height 27
click at [1311, 244] on input at bounding box center [1332, 255] width 204 height 23
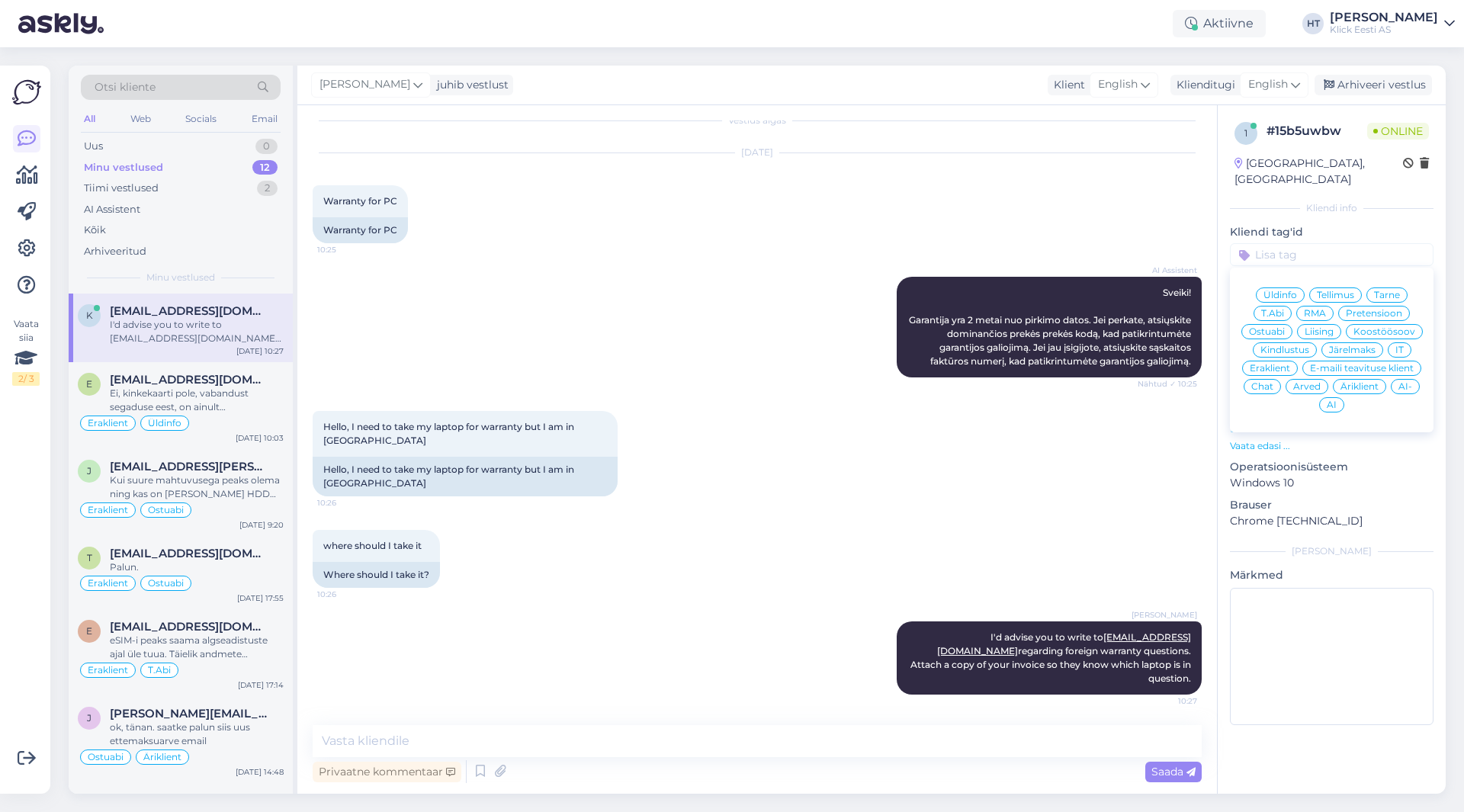
click at [1321, 308] on span "RMA" at bounding box center [1315, 313] width 22 height 9
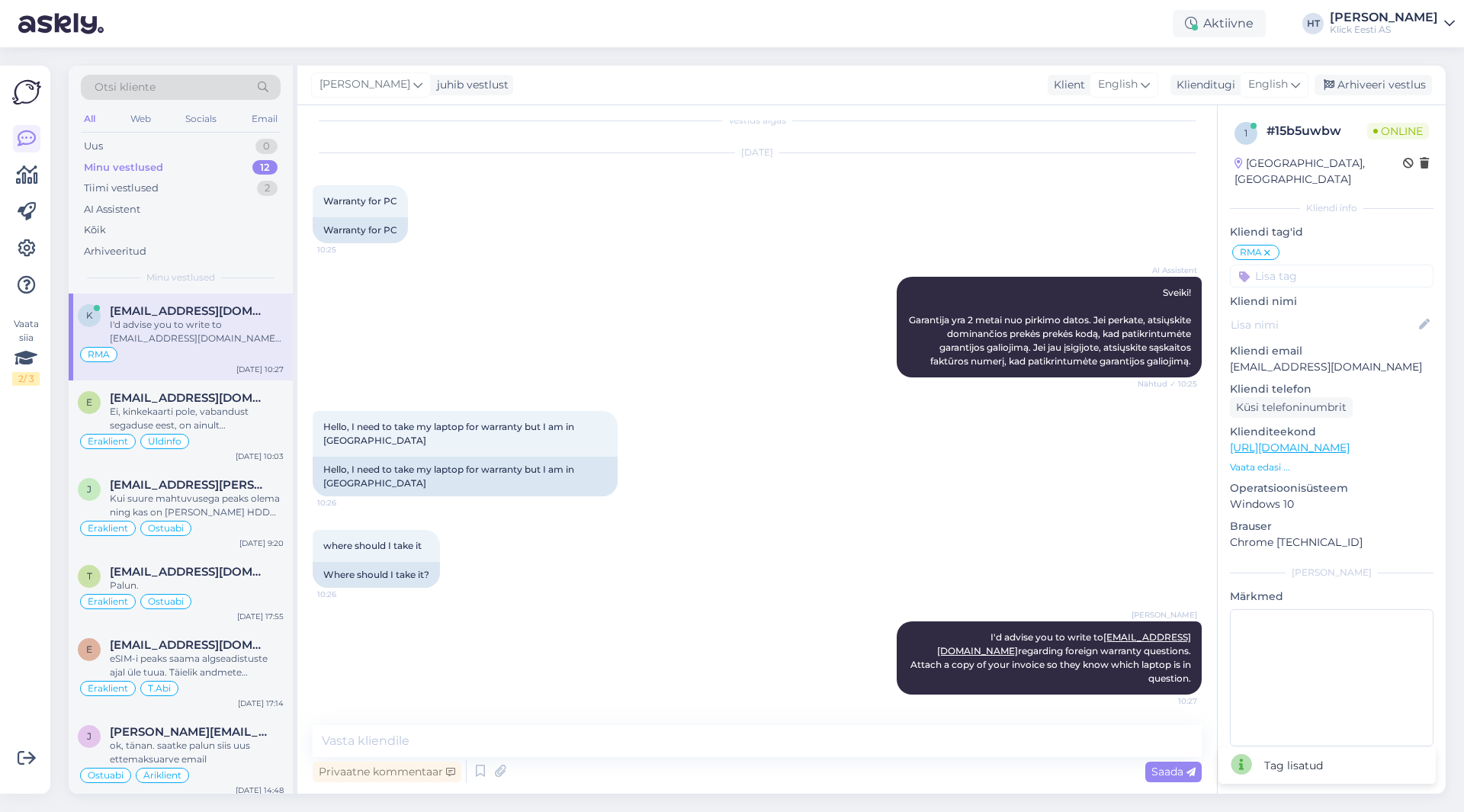
click at [1321, 266] on input at bounding box center [1332, 276] width 204 height 23
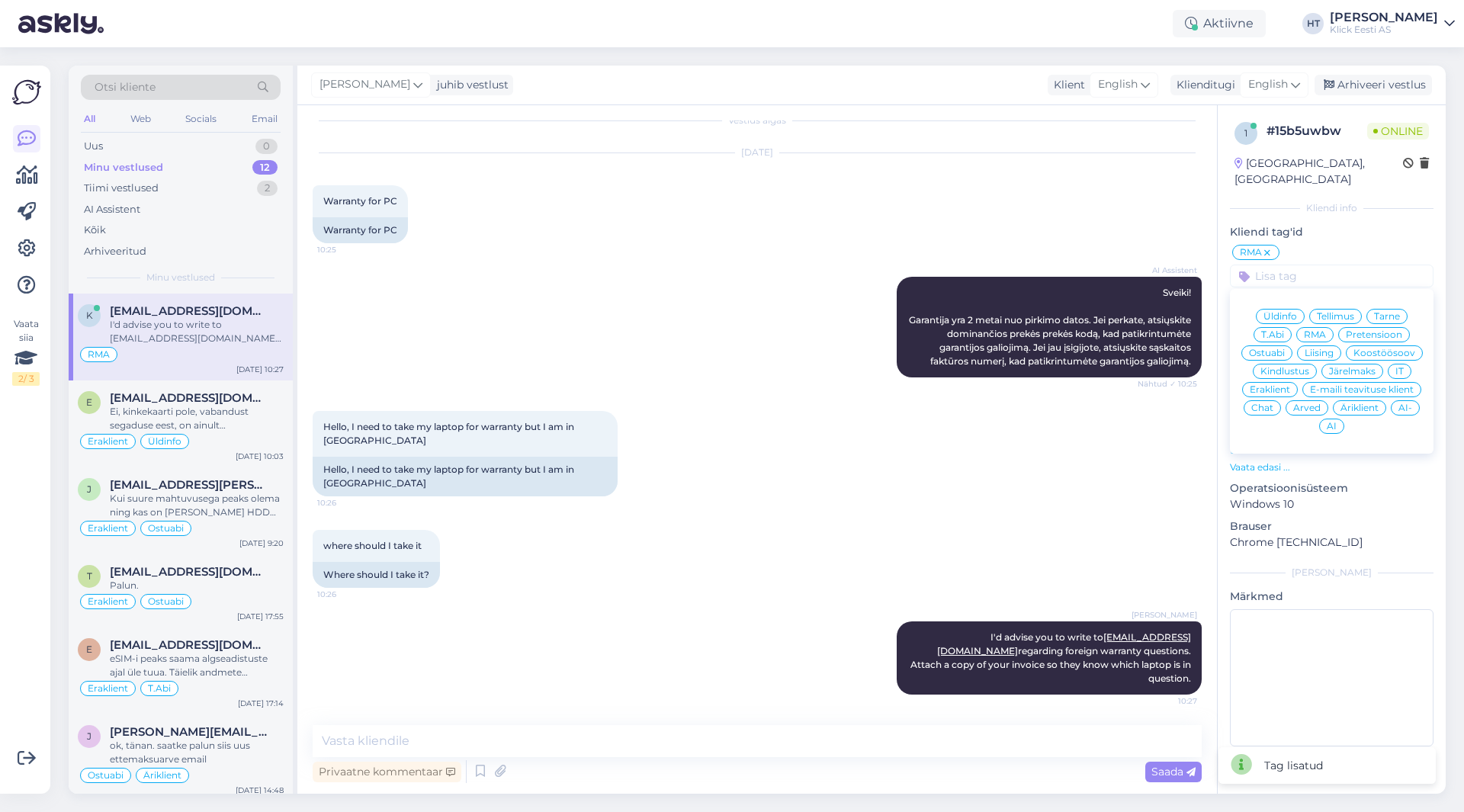
click at [1371, 403] on span "Äriklient" at bounding box center [1360, 408] width 38 height 9
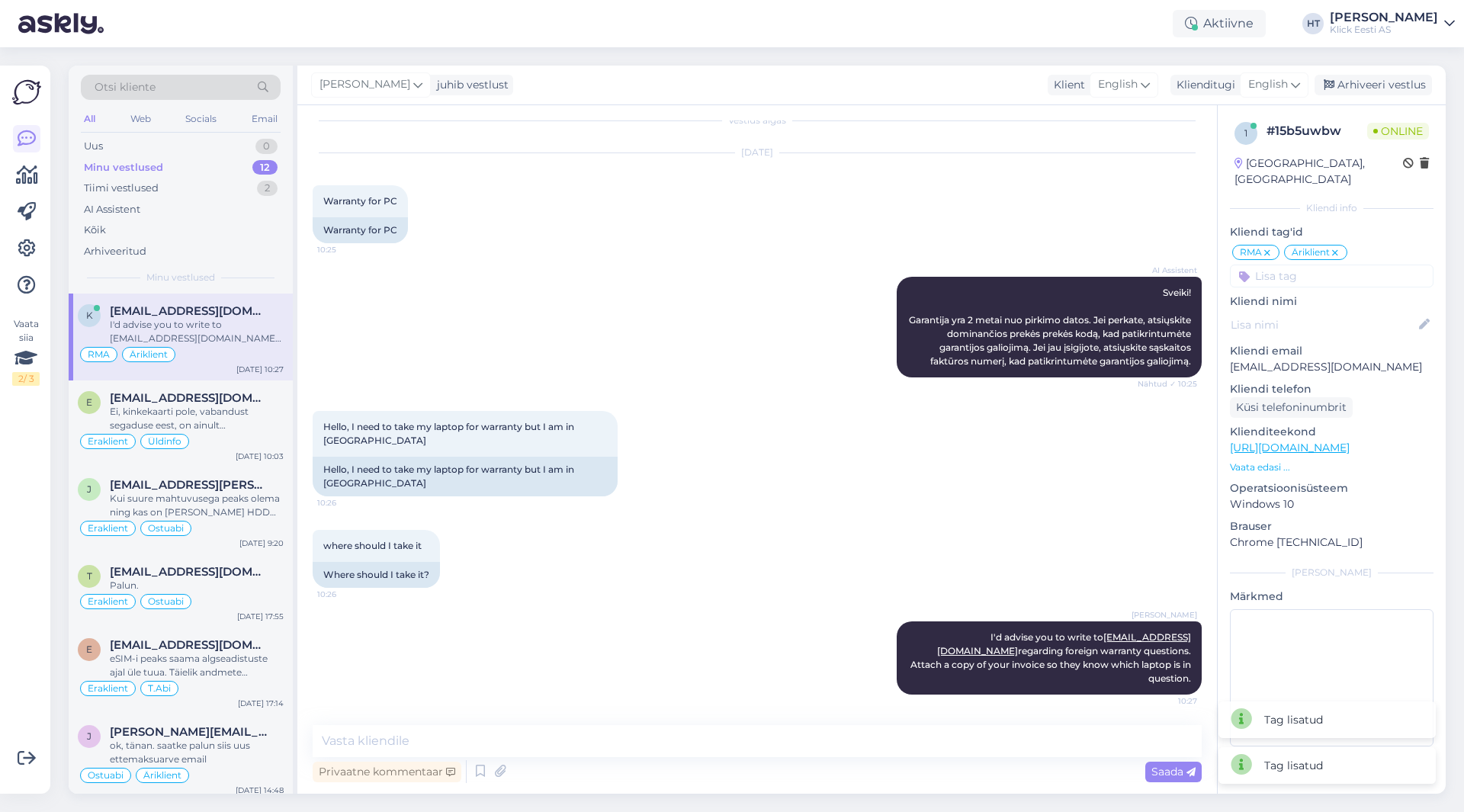
click at [879, 430] on div "Hello, I need to take my laptop for warranty but I am in [GEOGRAPHIC_DATA] 10:2…" at bounding box center [758, 453] width 889 height 119
click at [208, 432] on div "Eraklient Üldinfo" at bounding box center [181, 442] width 206 height 18
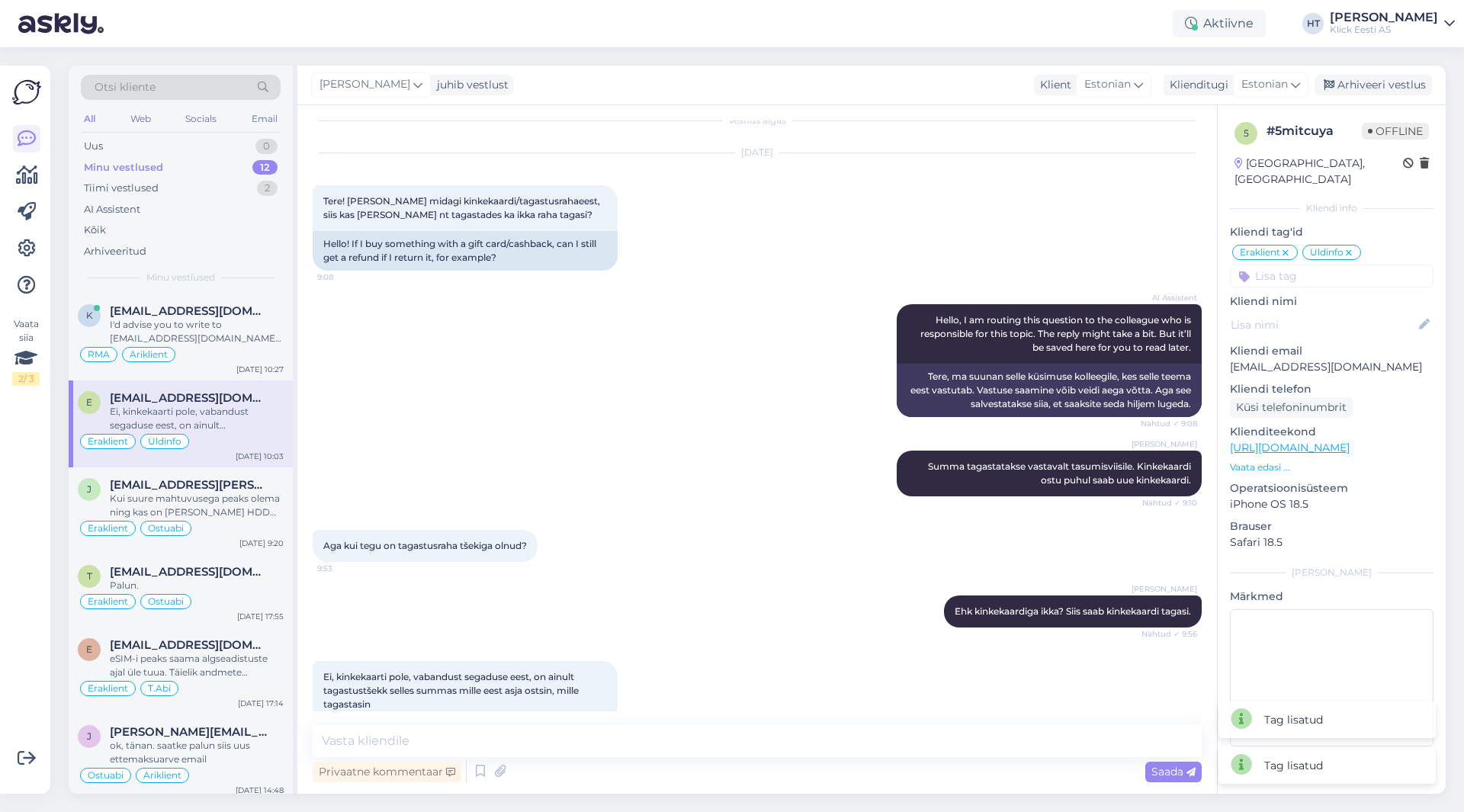
scroll to position [42, 0]
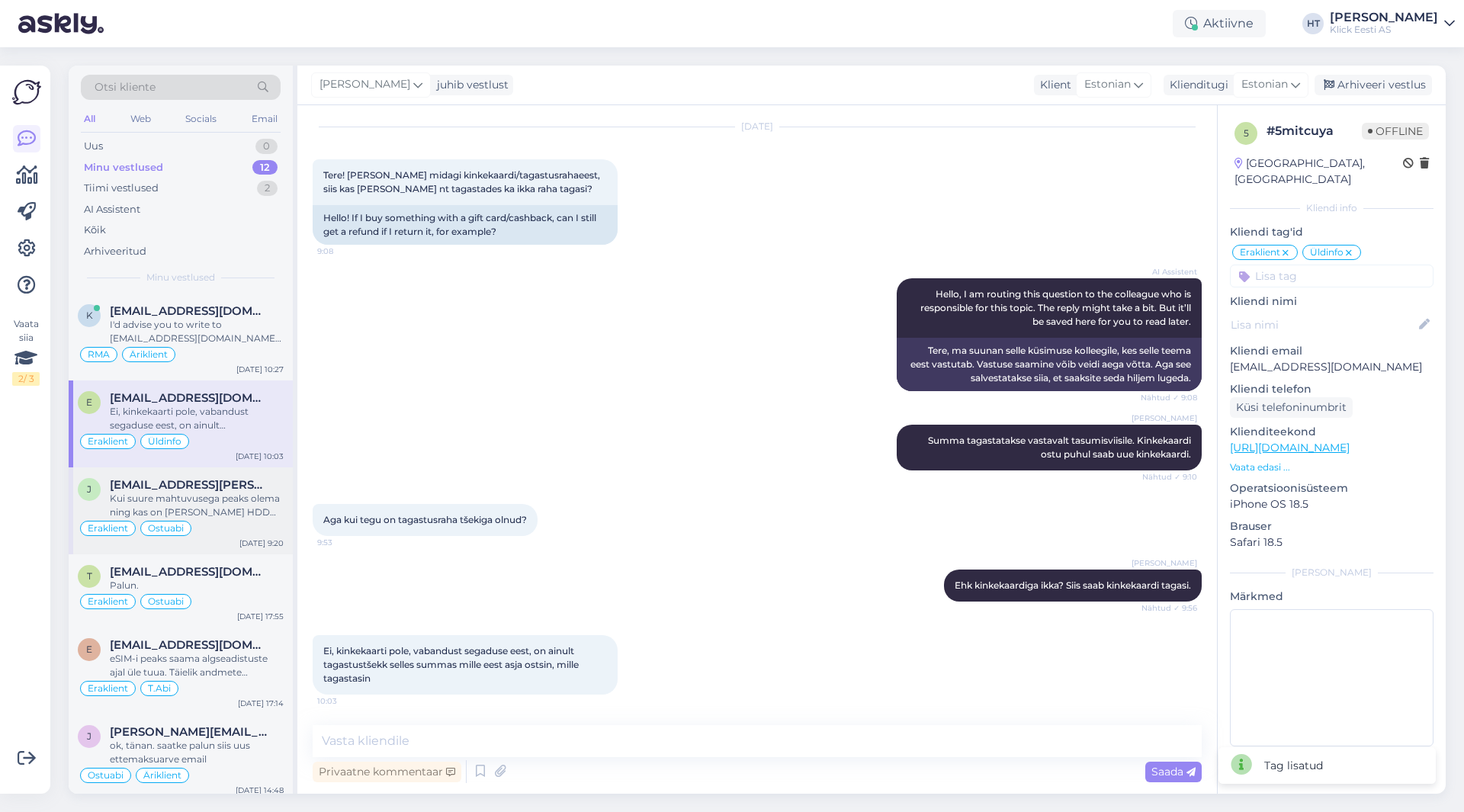
click at [227, 483] on span "[EMAIL_ADDRESS][PERSON_NAME][DOMAIN_NAME]" at bounding box center [189, 484] width 159 height 14
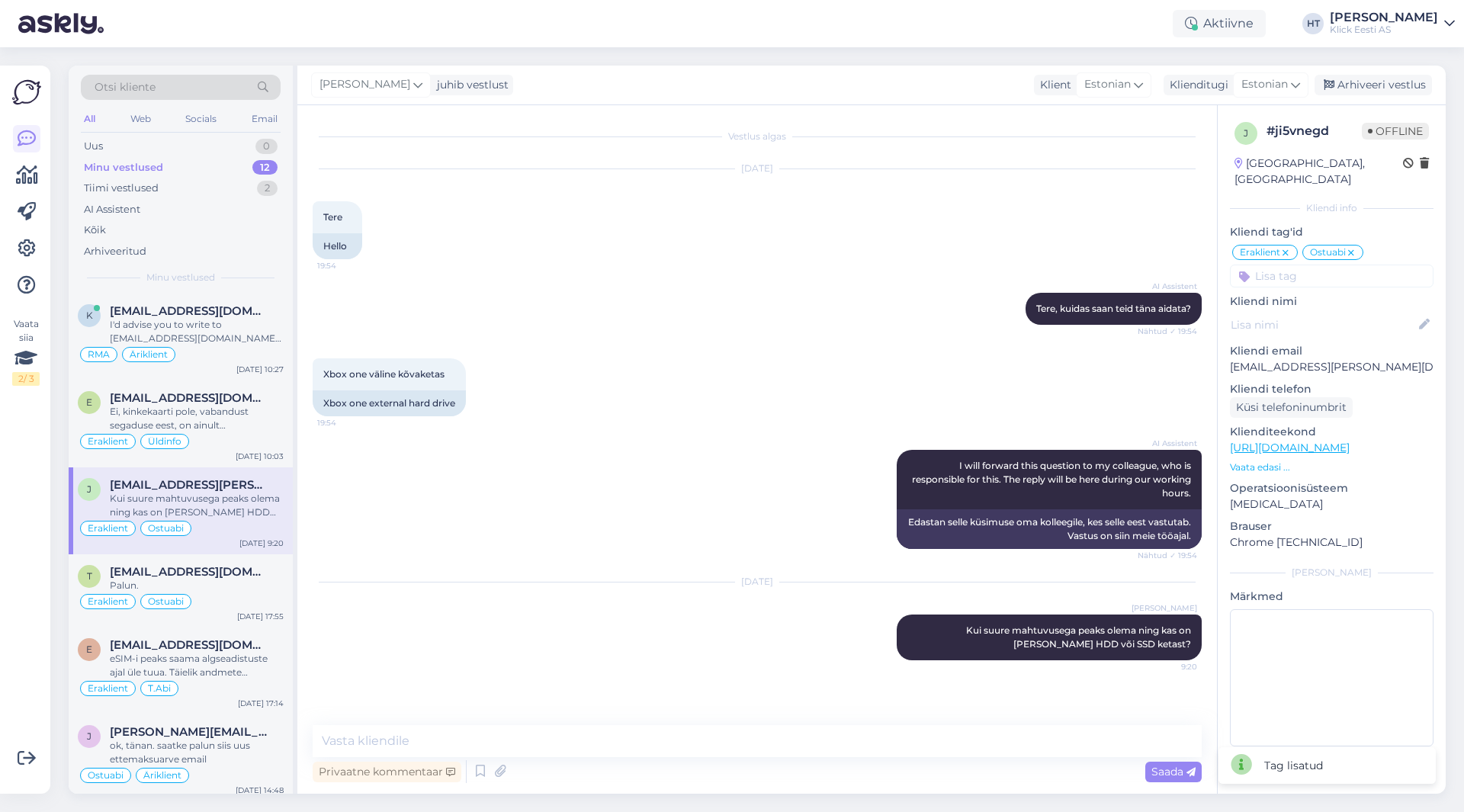
scroll to position [0, 0]
click at [637, 469] on div "AI Assistent I will forward this question to my colleague, who is responsible f…" at bounding box center [758, 499] width 889 height 132
click at [217, 582] on div "Palun." at bounding box center [196, 585] width 174 height 14
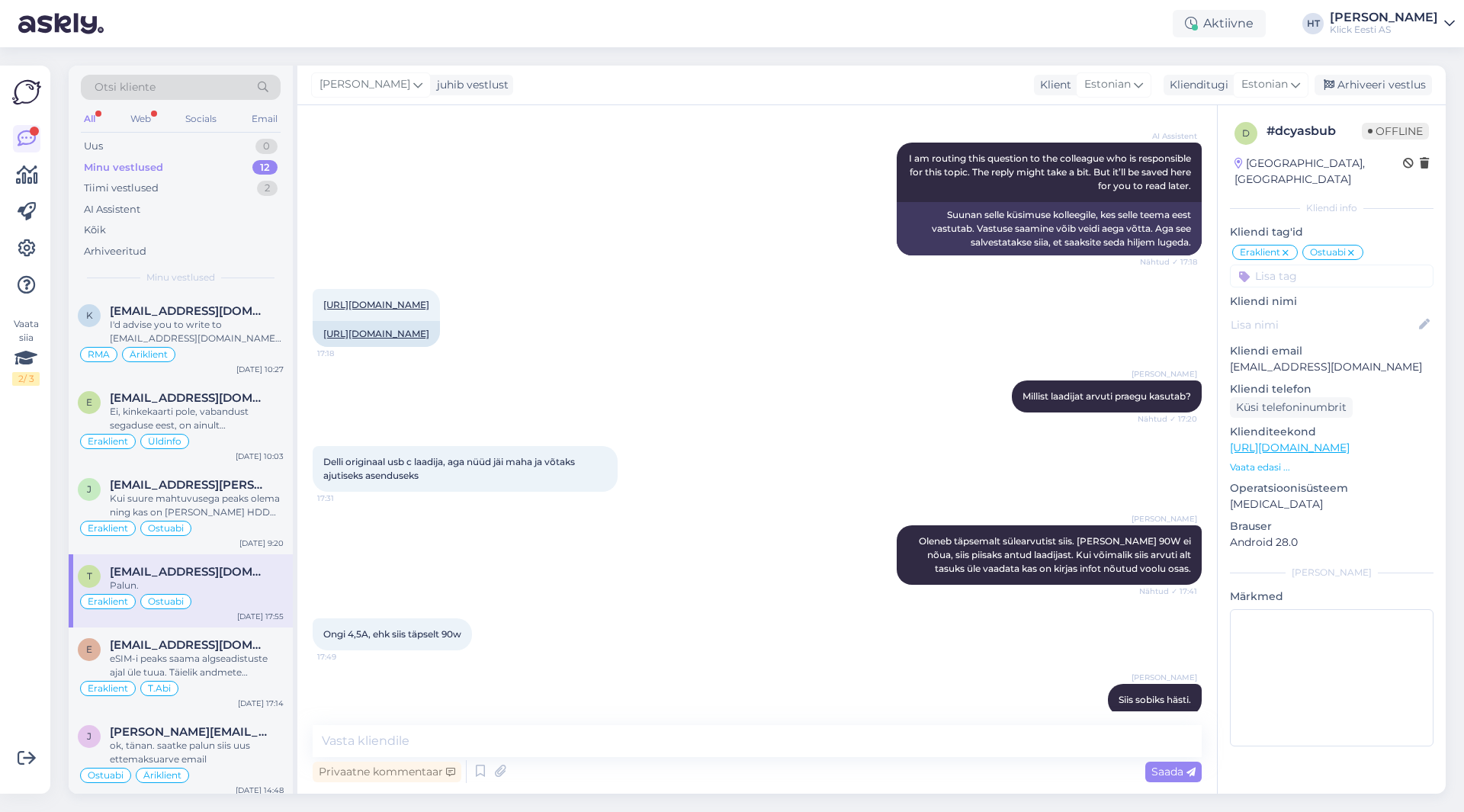
scroll to position [487, 0]
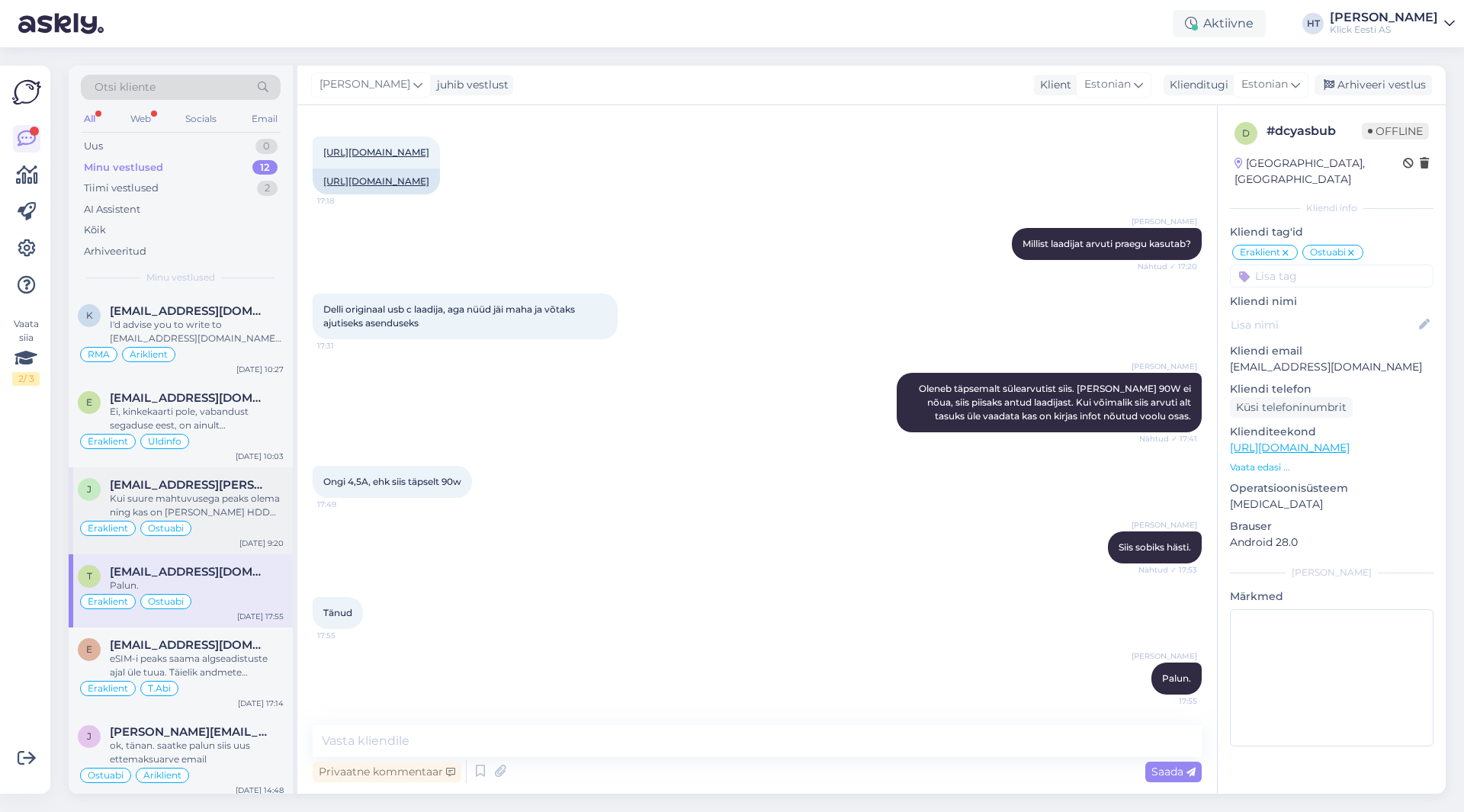
click at [206, 484] on span "[EMAIL_ADDRESS][PERSON_NAME][DOMAIN_NAME]" at bounding box center [189, 484] width 159 height 14
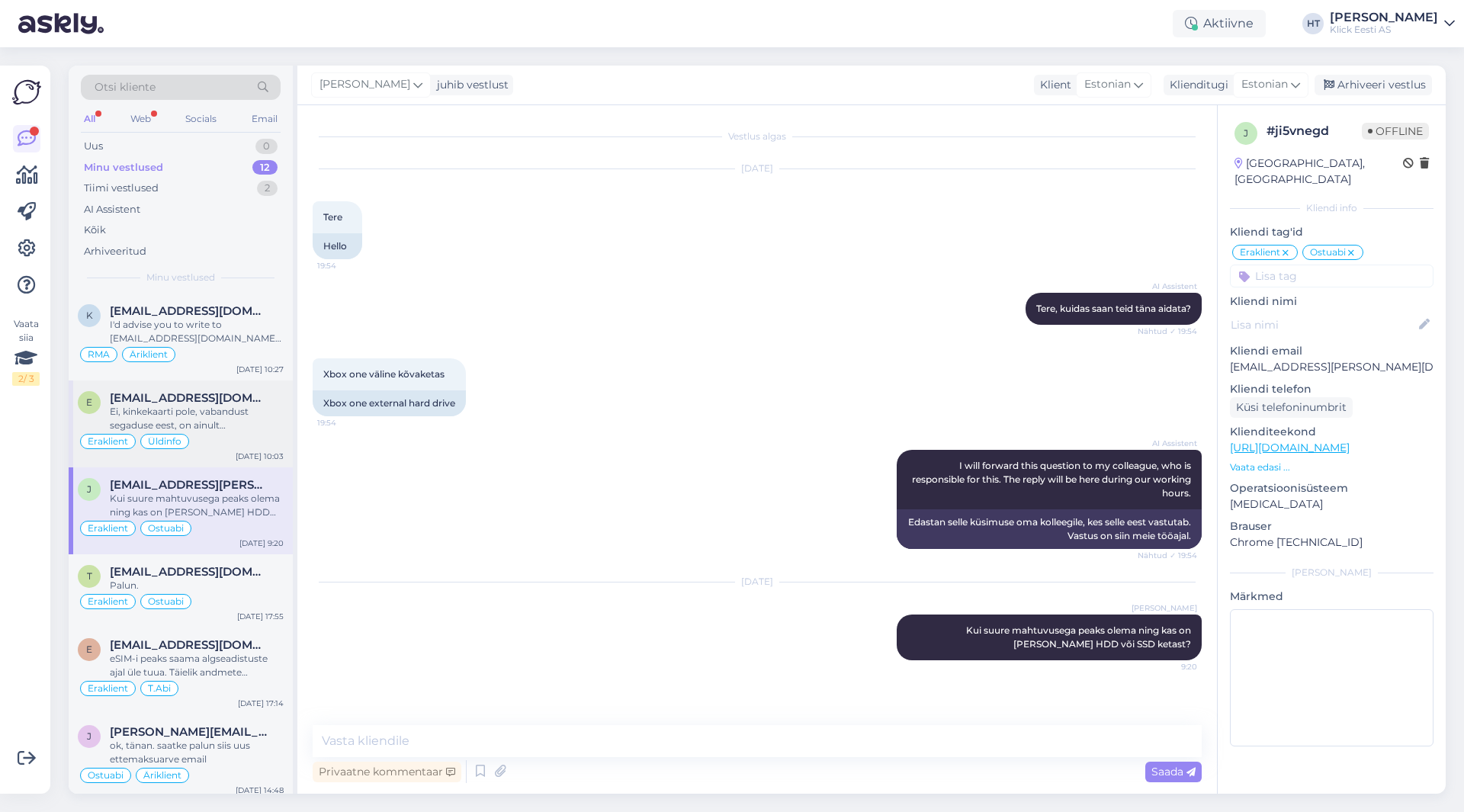
click at [204, 432] on div "Ei, kinkekaarti pole, vabandust segaduse eest, on ainult tagastustšekk selles s…" at bounding box center [196, 419] width 174 height 27
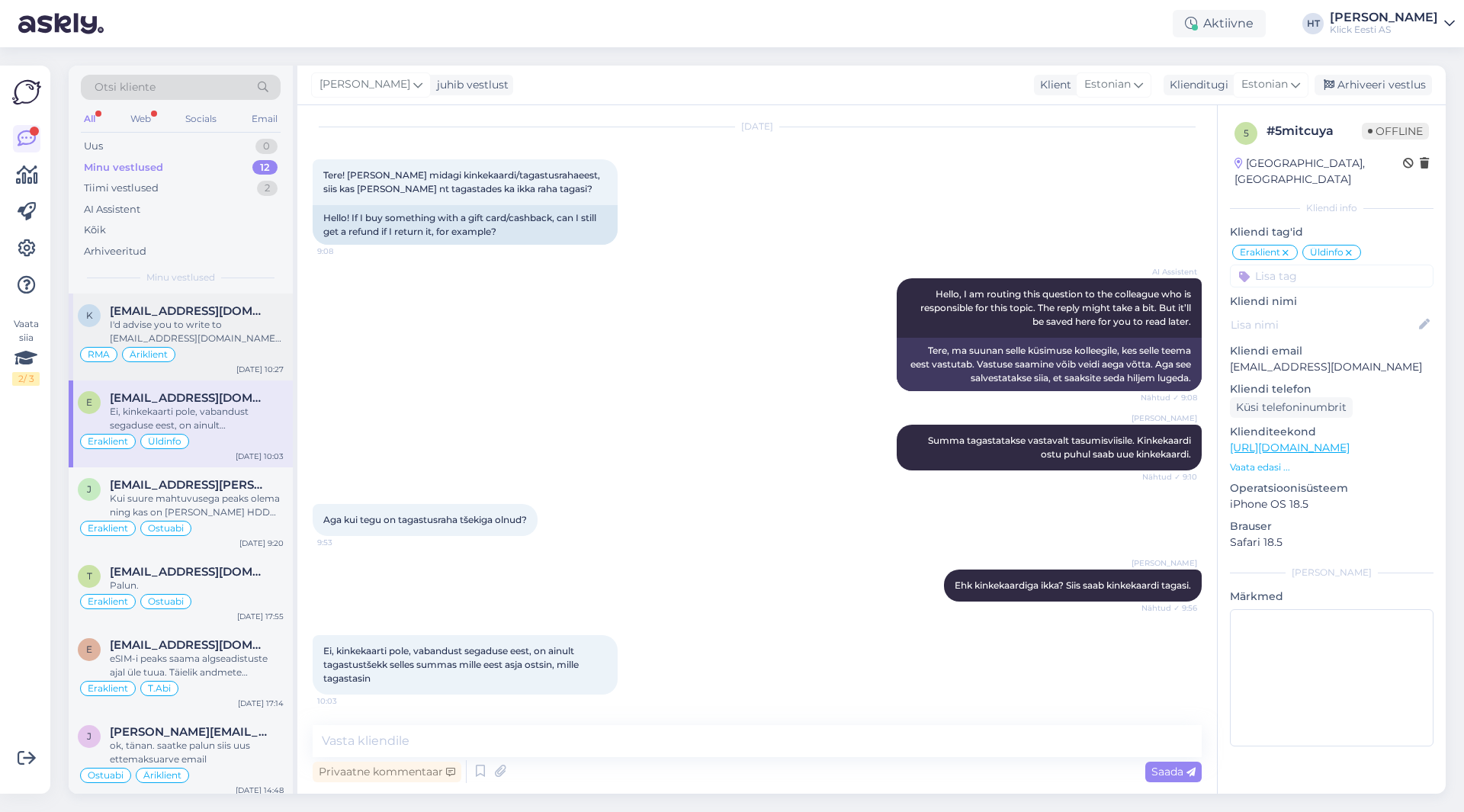
click at [212, 345] on div "I'd advise you to write to [EMAIL_ADDRESS][DOMAIN_NAME] regarding foreign warra…" at bounding box center [196, 331] width 174 height 27
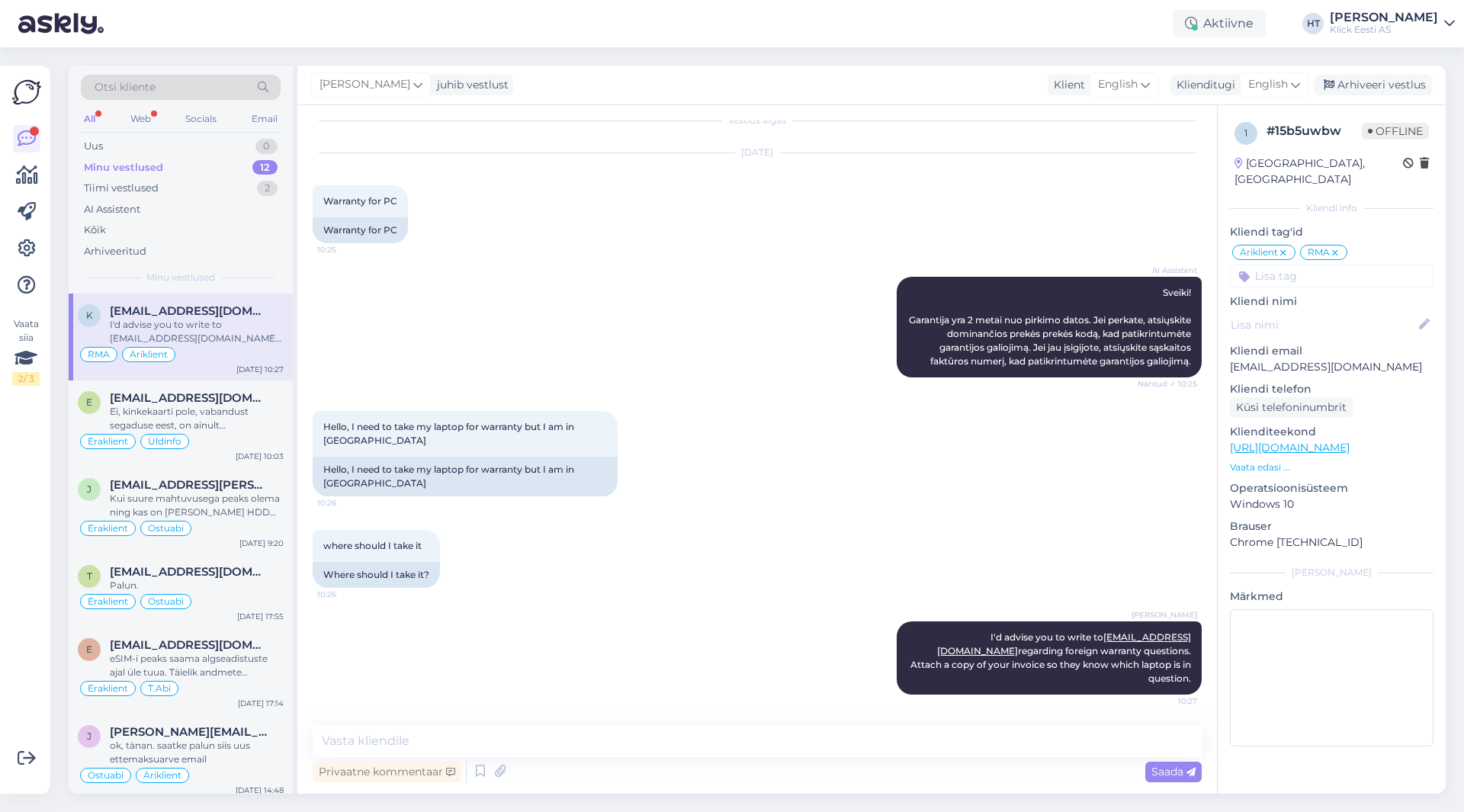
scroll to position [16, 0]
click at [220, 171] on div "Minu vestlused 12" at bounding box center [181, 167] width 200 height 21
click at [211, 205] on div "AI Assistent" at bounding box center [181, 209] width 200 height 21
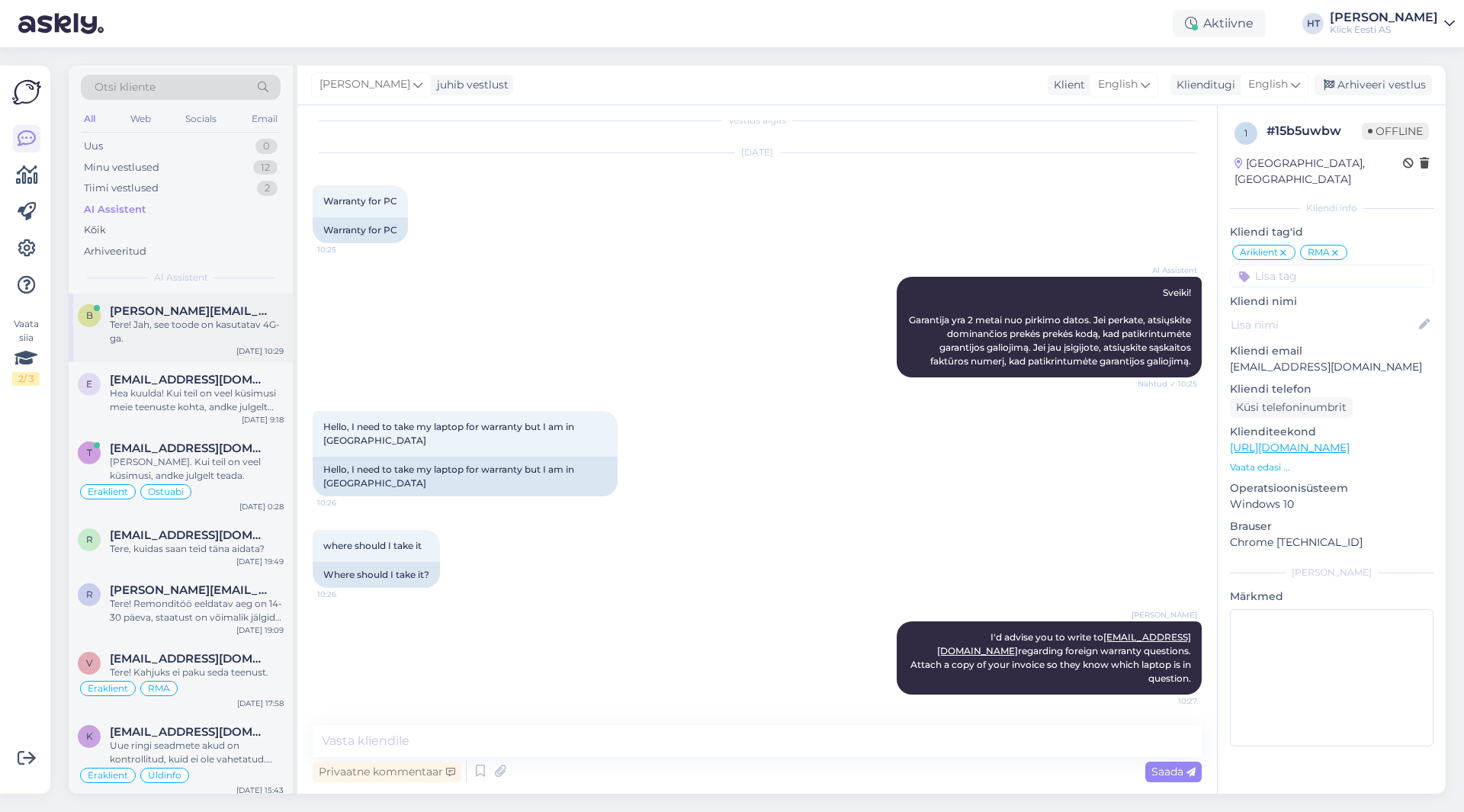
click at [231, 305] on span "[PERSON_NAME][EMAIL_ADDRESS][DOMAIN_NAME]" at bounding box center [189, 310] width 159 height 14
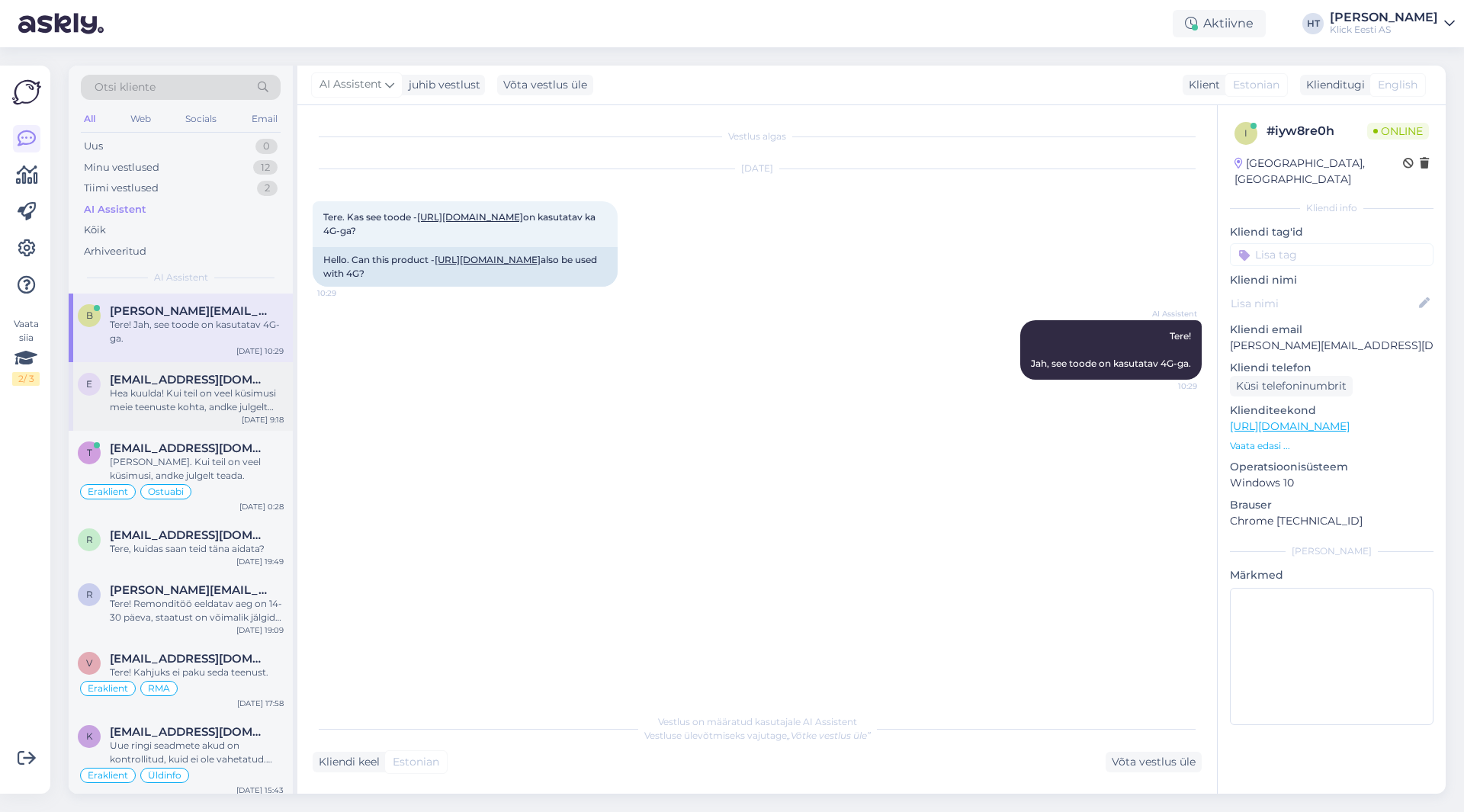
click at [239, 382] on div "[EMAIL_ADDRESS][DOMAIN_NAME]" at bounding box center [196, 380] width 174 height 14
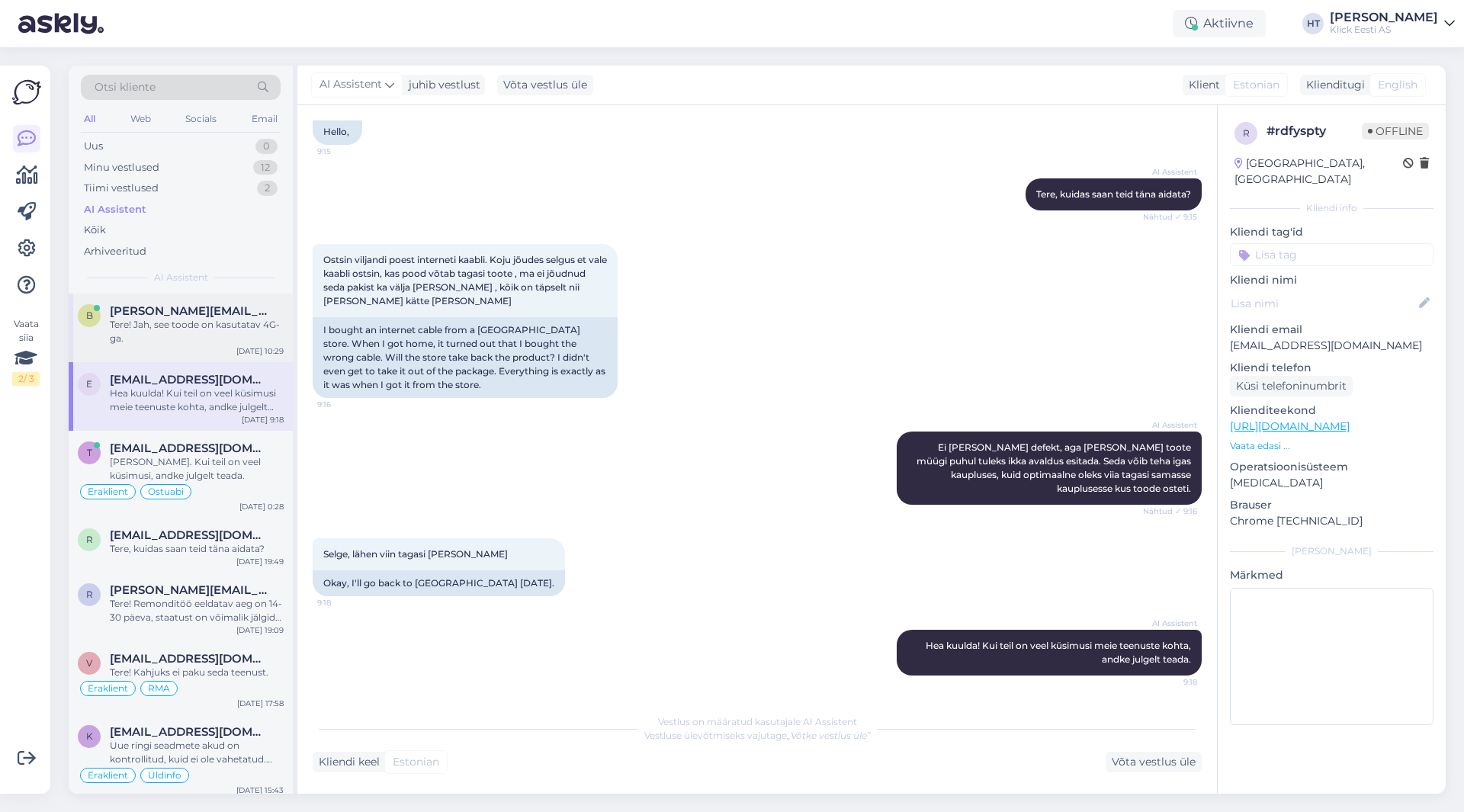
click at [236, 339] on div "Tere! Jah, see toode on kasutatav 4G-ga." at bounding box center [196, 331] width 174 height 27
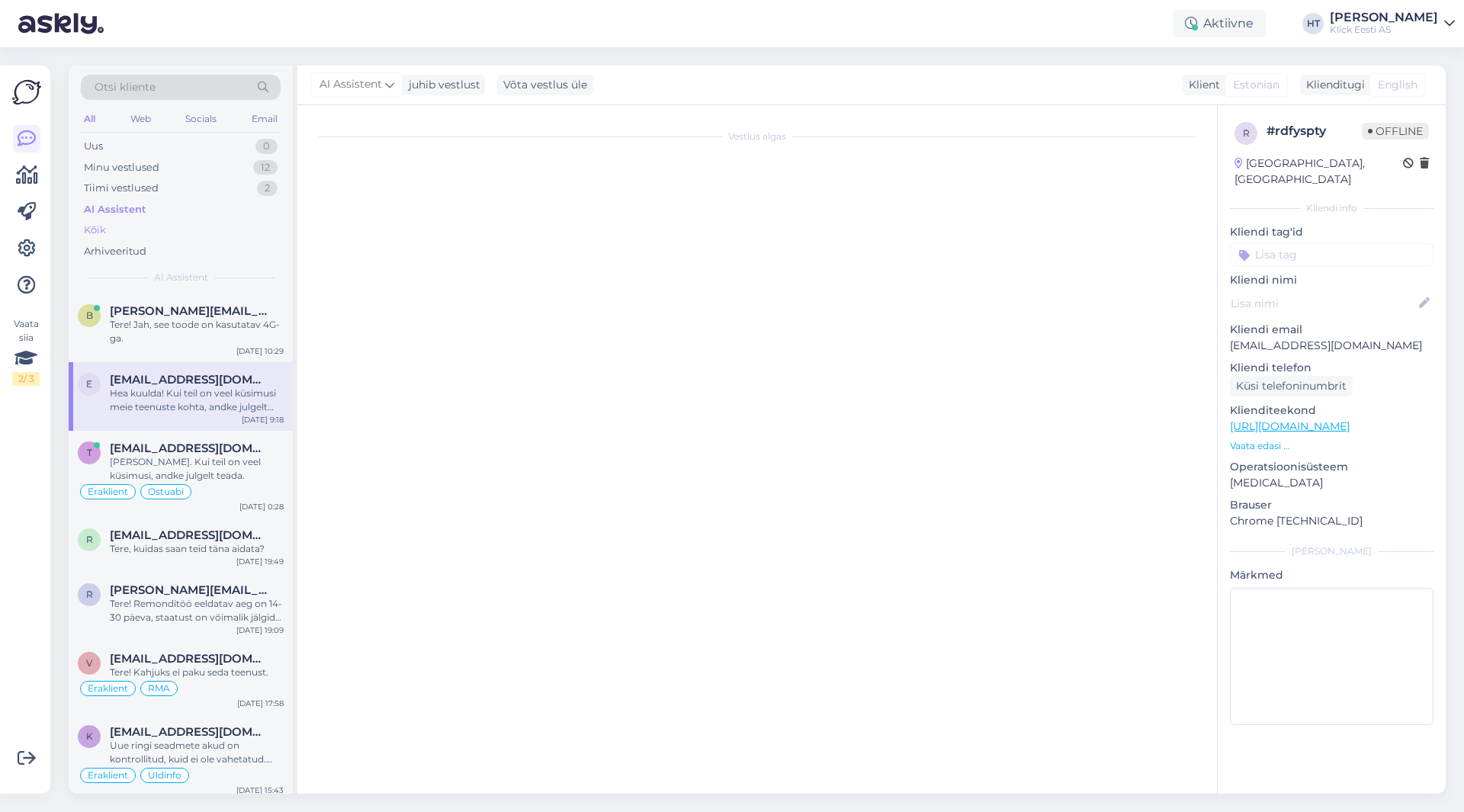
scroll to position [0, 0]
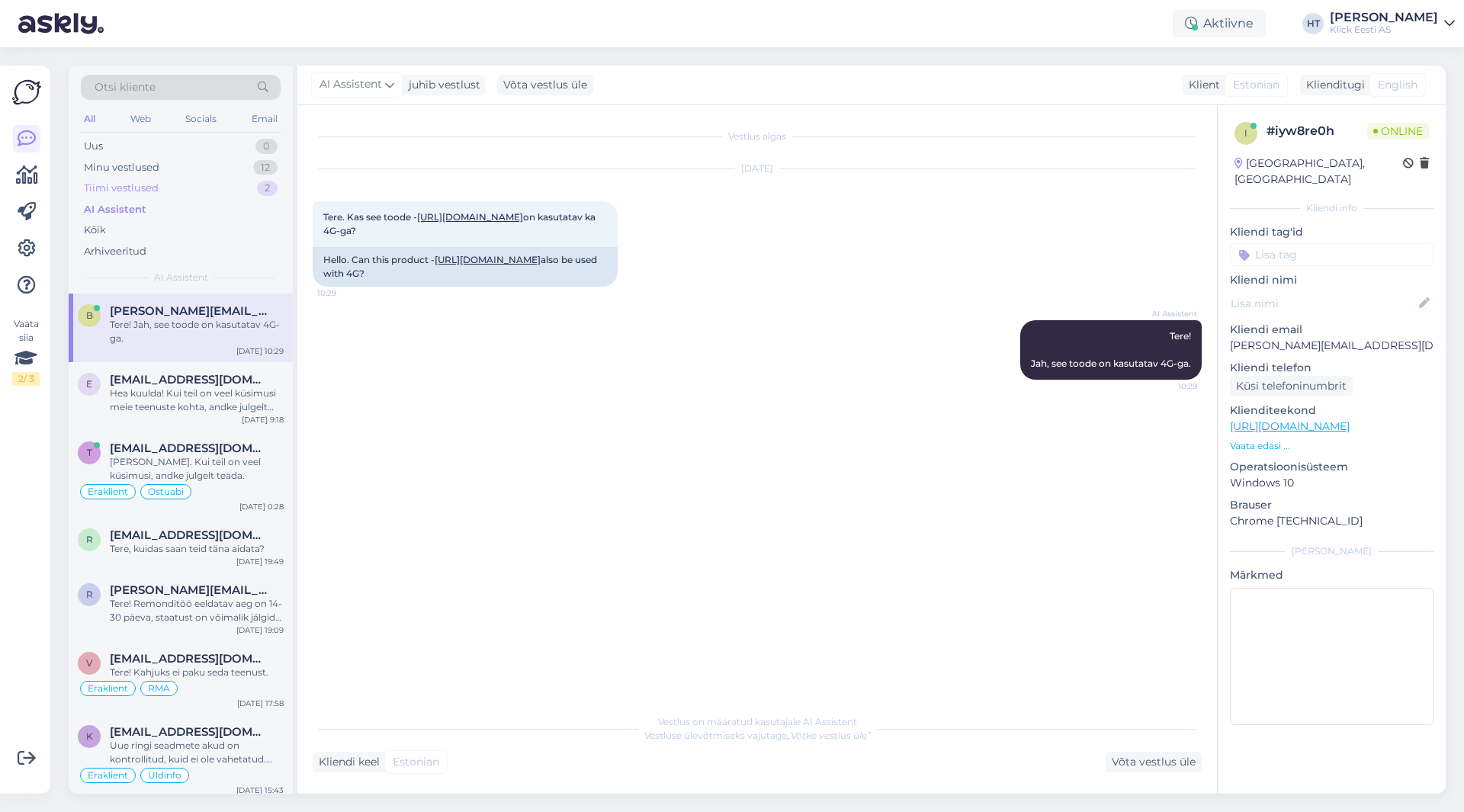
click at [198, 187] on div "Tiimi vestlused 2" at bounding box center [181, 188] width 200 height 21
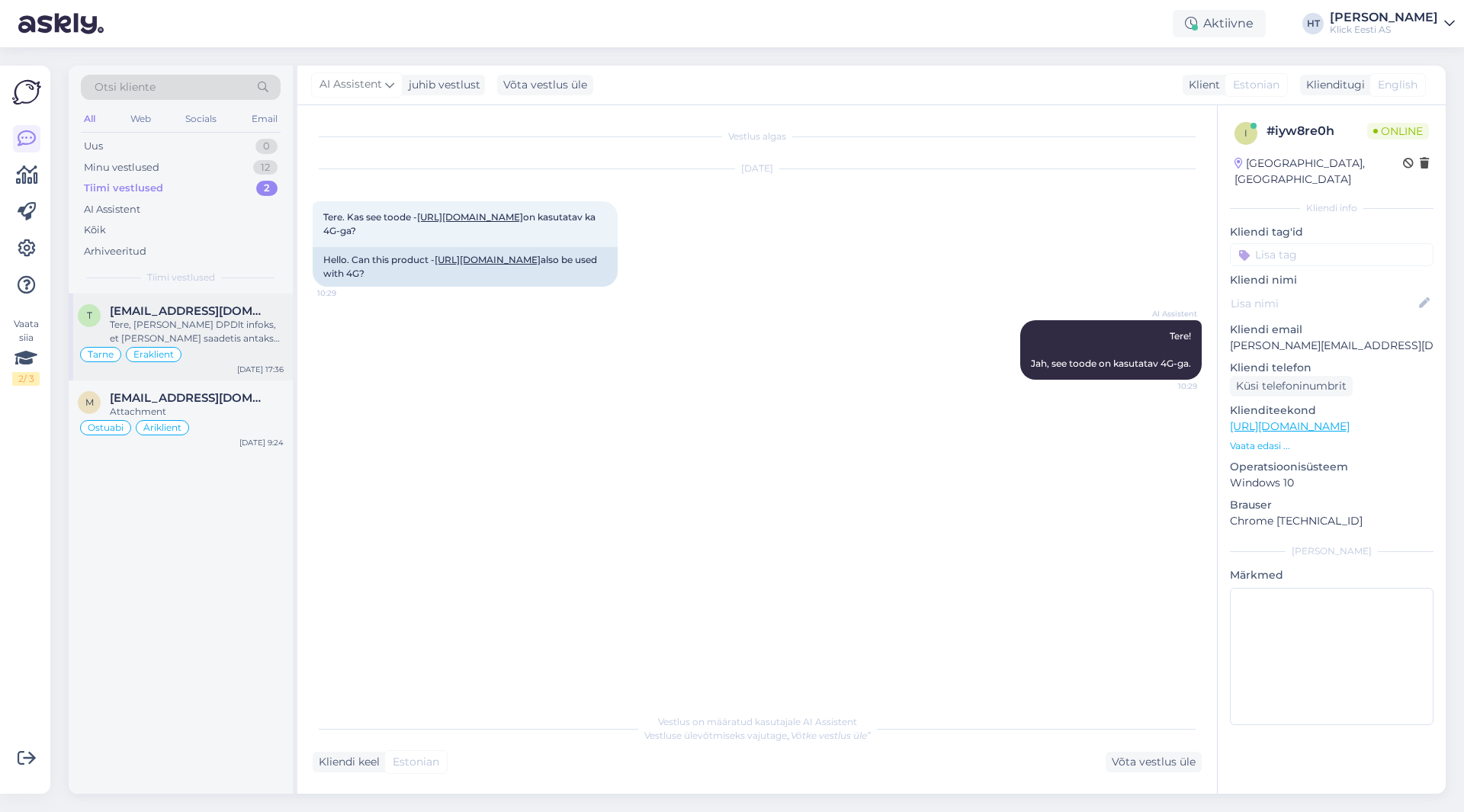
click at [225, 326] on div "Tere, [PERSON_NAME] DPDlt infoks, et [PERSON_NAME] saadetis antakse Omnivale ül…" at bounding box center [196, 331] width 174 height 27
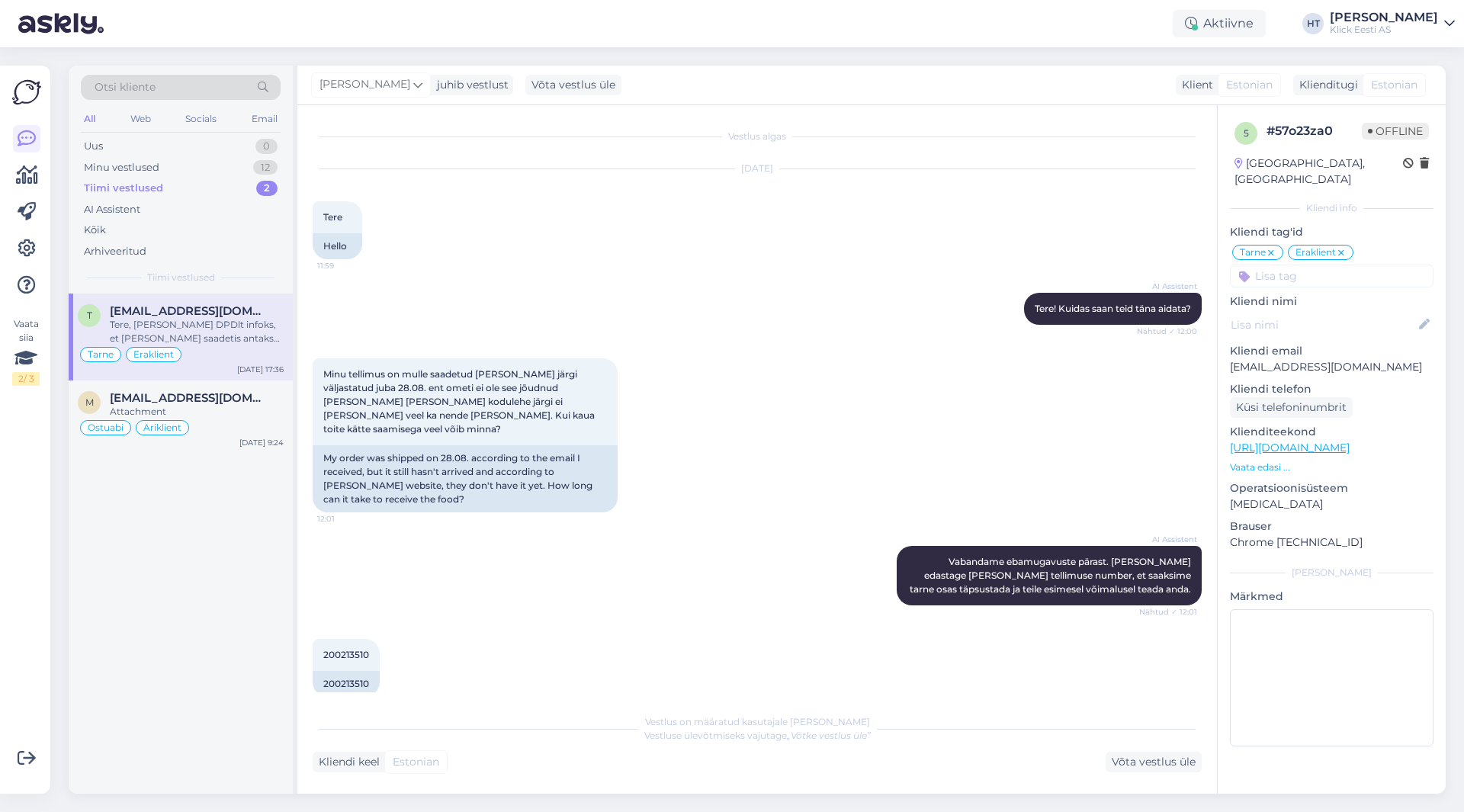
scroll to position [596, 0]
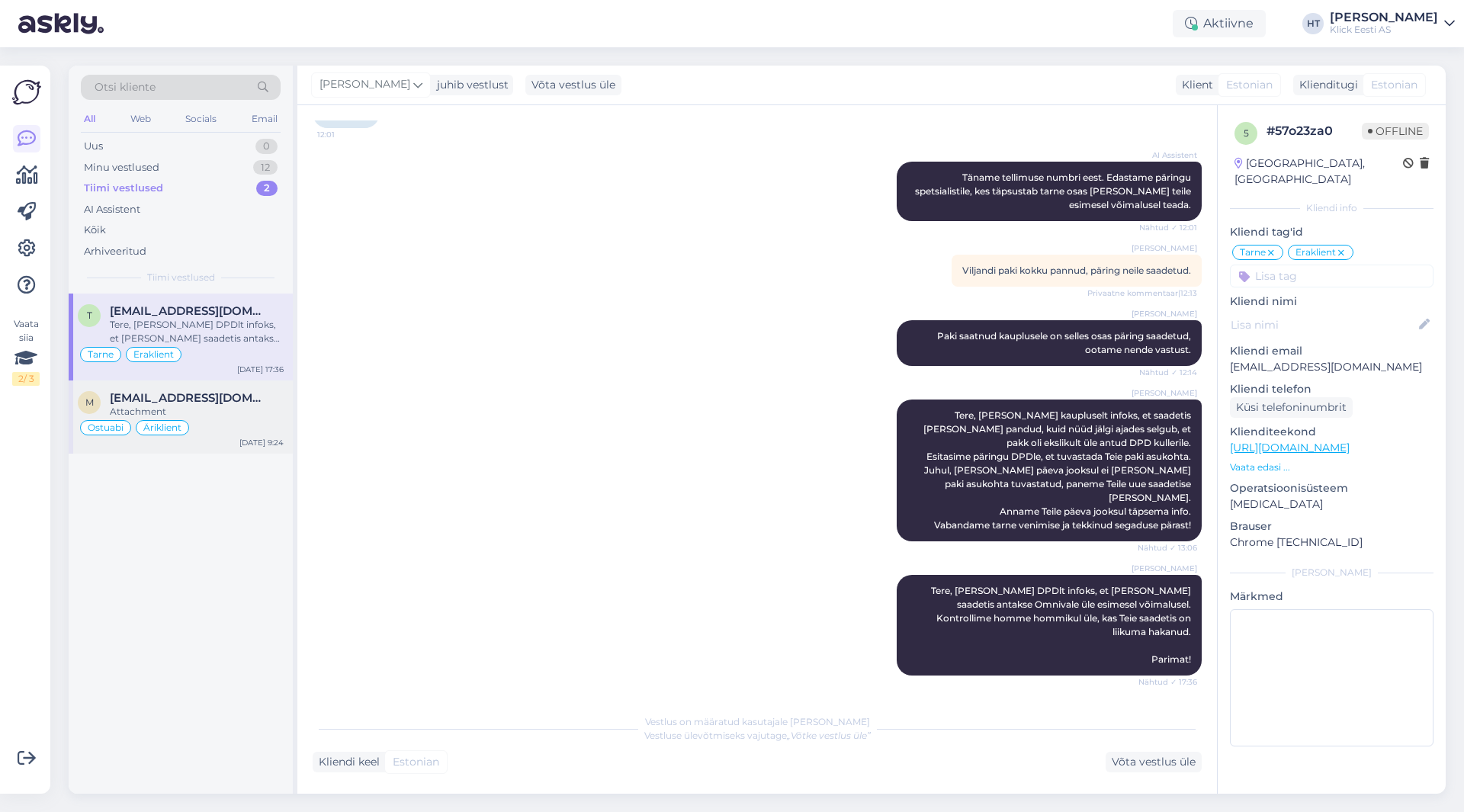
click at [246, 418] on div "Attachment" at bounding box center [196, 411] width 174 height 14
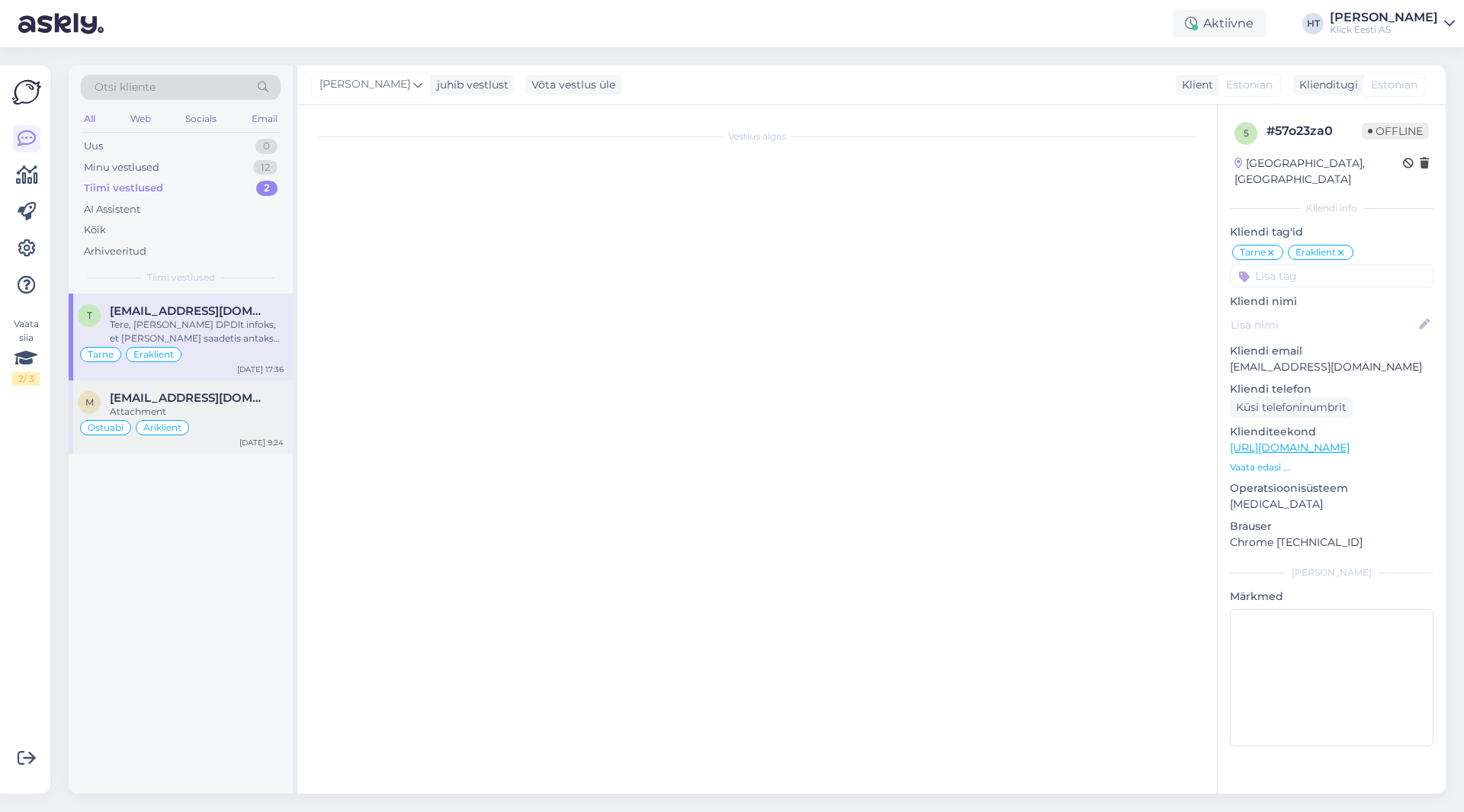
scroll to position [0, 0]
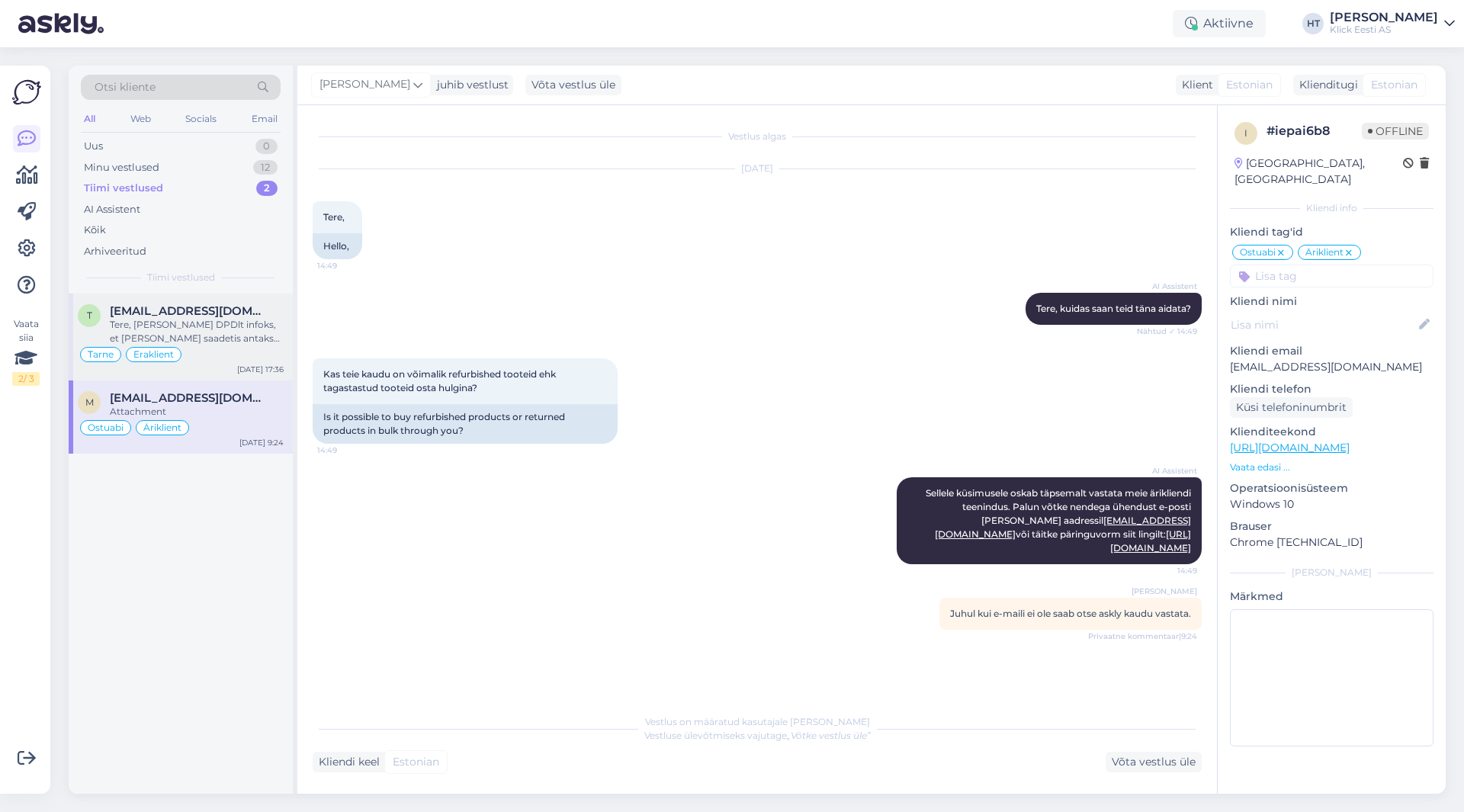
click at [211, 320] on div "Tere, [PERSON_NAME] DPDlt infoks, et [PERSON_NAME] saadetis antakse Omnivale ül…" at bounding box center [196, 331] width 174 height 27
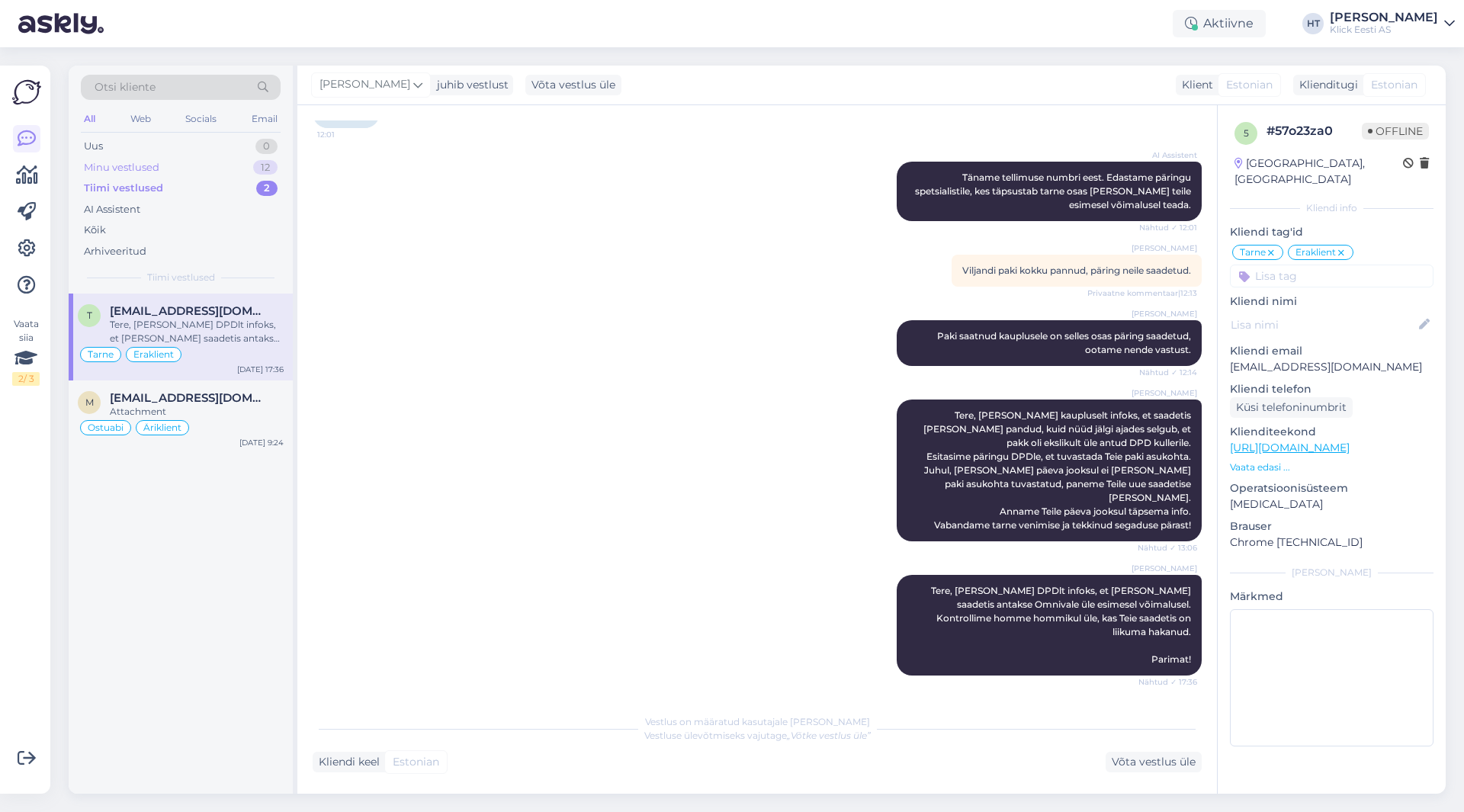
click at [245, 163] on div "Minu vestlused 12" at bounding box center [181, 167] width 200 height 21
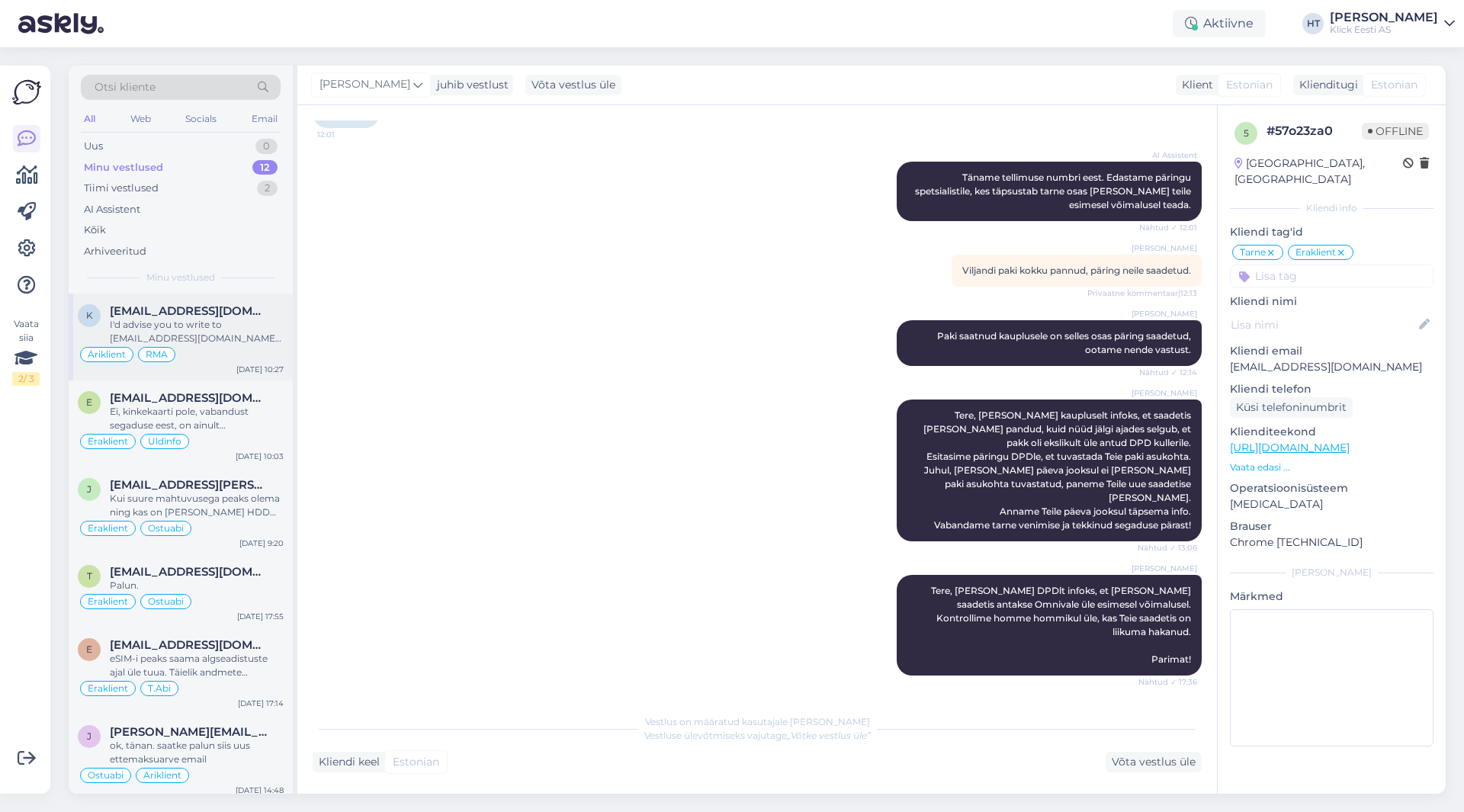
click at [251, 332] on div "I'd advise you to write to [EMAIL_ADDRESS][DOMAIN_NAME] regarding foreign warra…" at bounding box center [196, 331] width 174 height 27
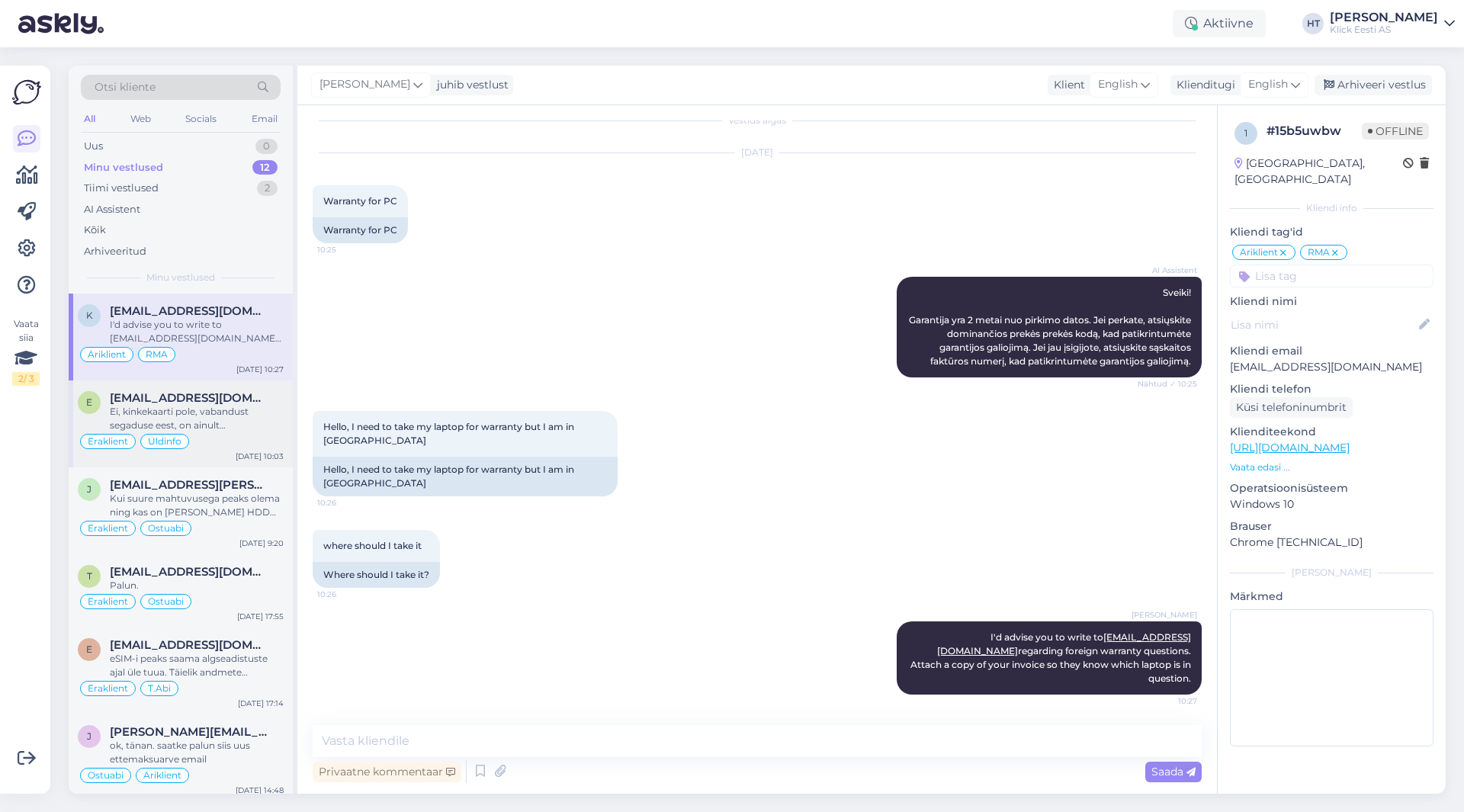
click at [187, 407] on div "Ei, kinkekaarti pole, vabandust segaduse eest, on ainult tagastustšekk selles s…" at bounding box center [196, 419] width 174 height 27
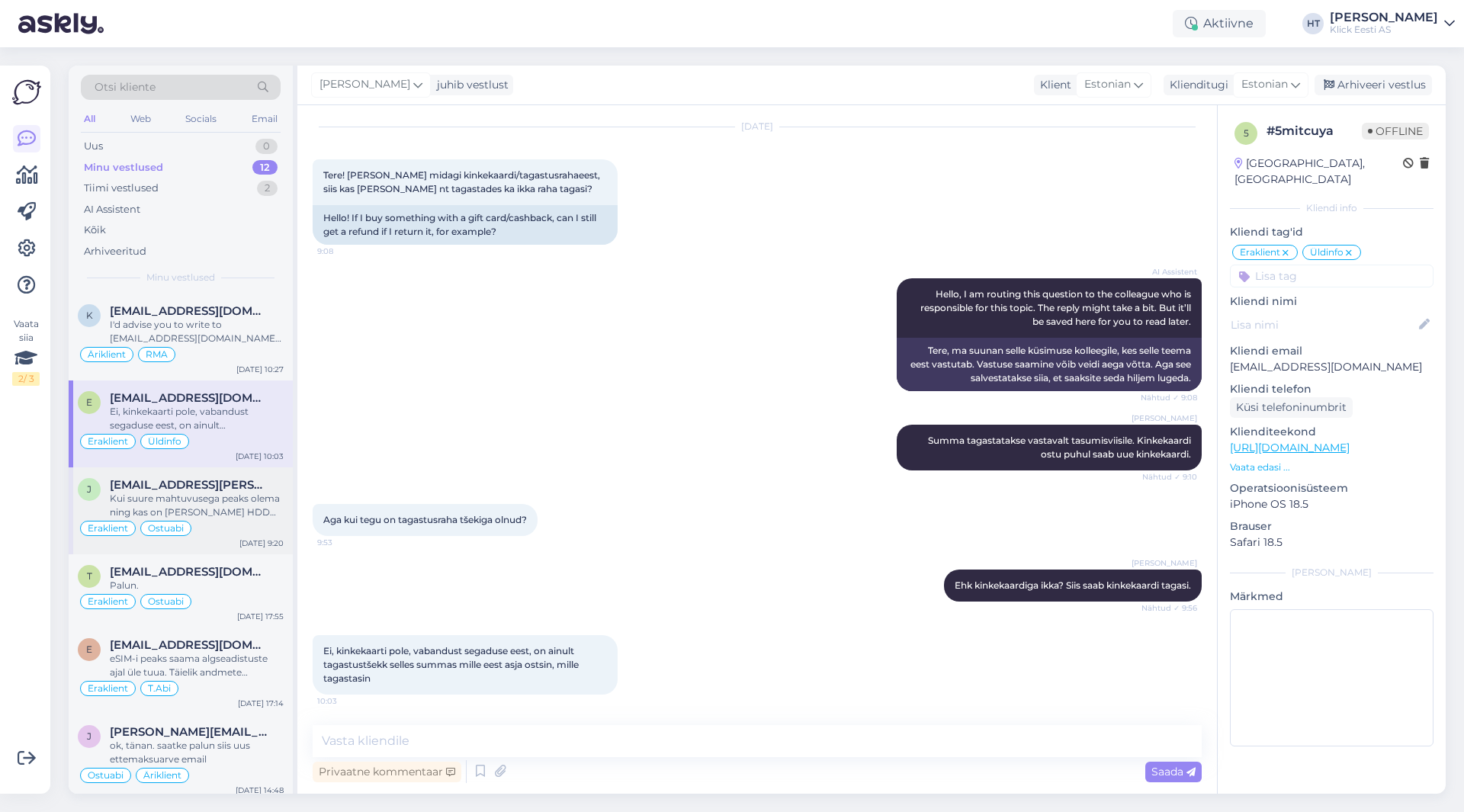
click at [257, 504] on div "Kui suure mahtuvusega peaks olema ning kas on [PERSON_NAME] HDD või SSD ketast?" at bounding box center [196, 505] width 174 height 27
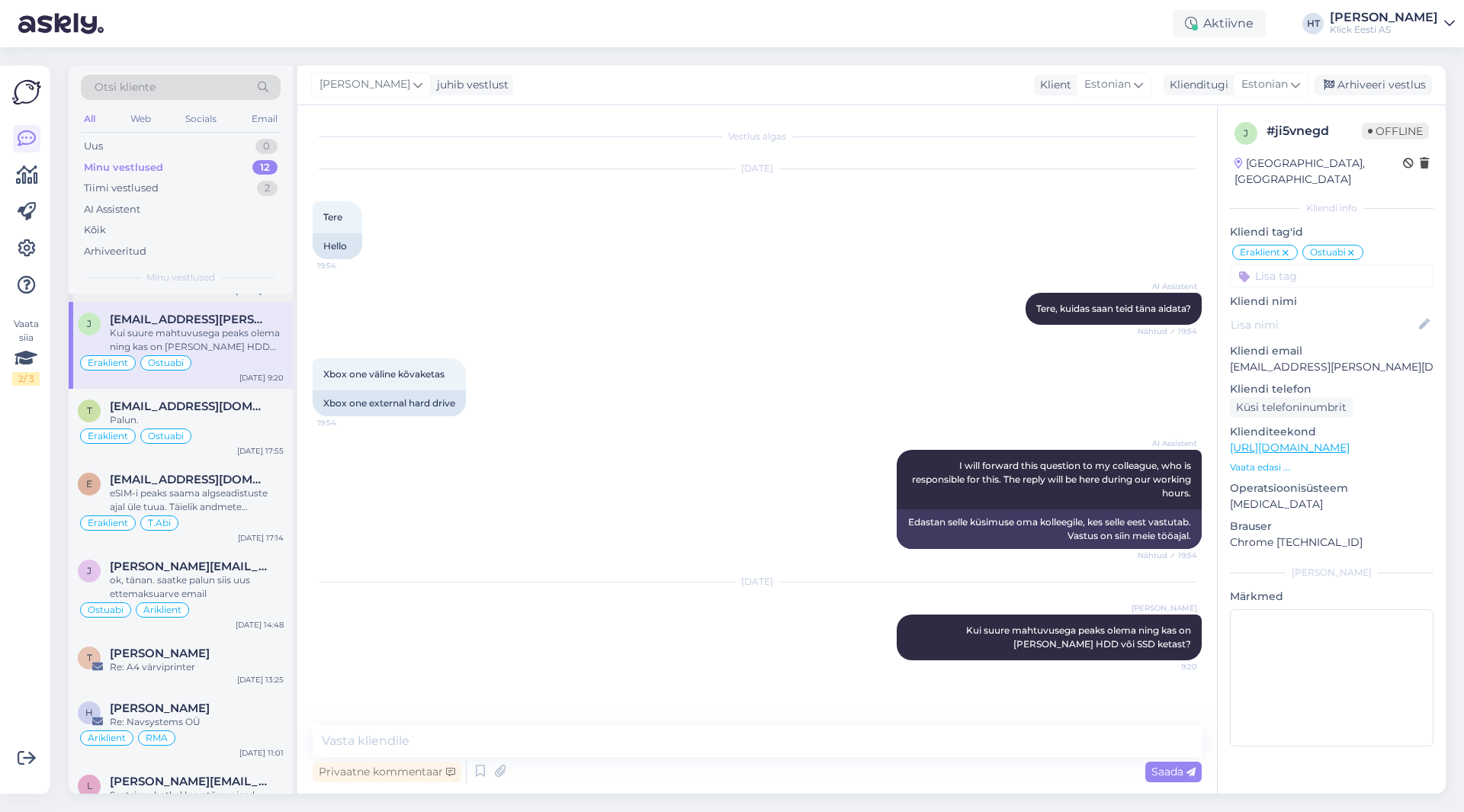
scroll to position [0, 0]
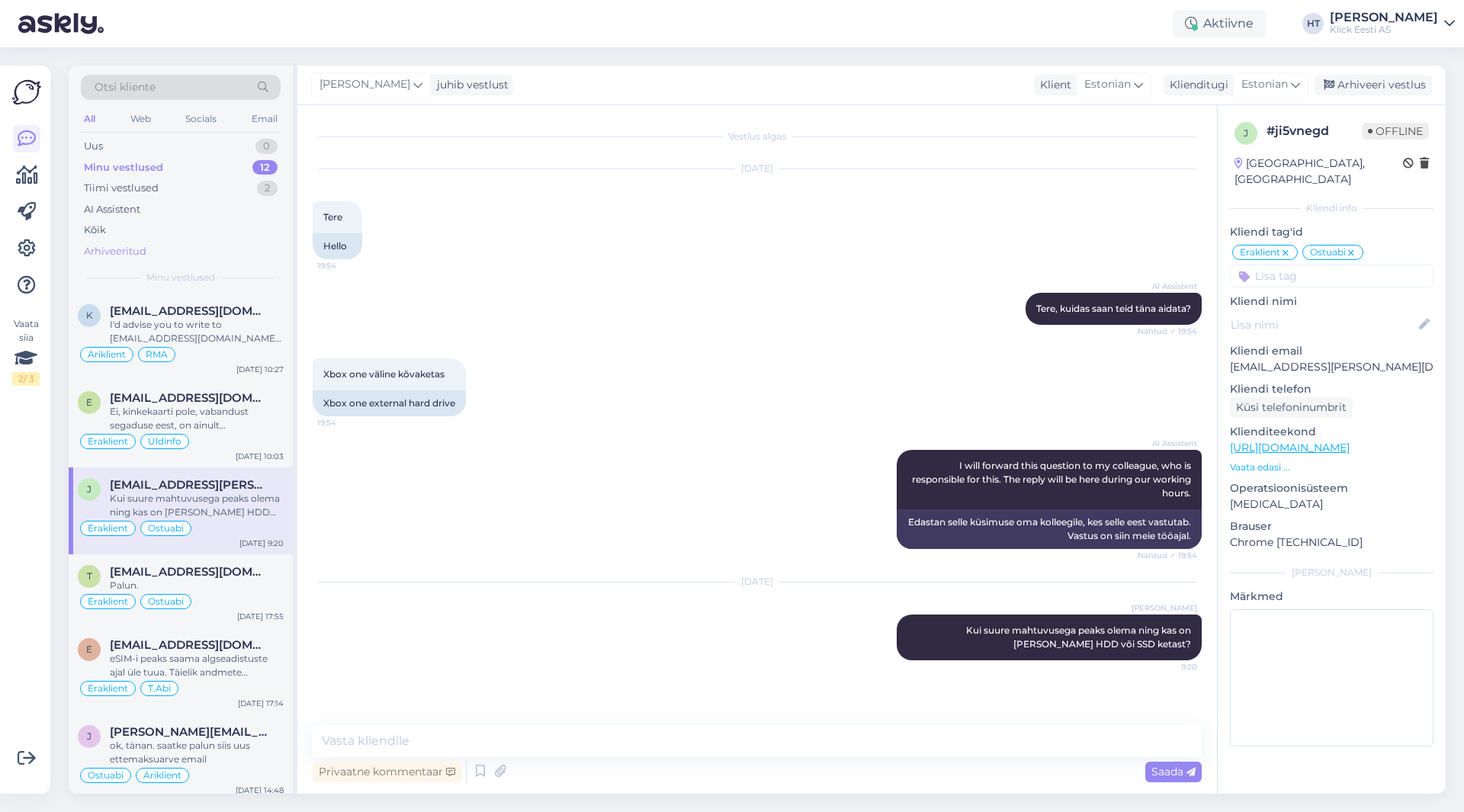
click at [179, 255] on div "Arhiveeritud" at bounding box center [181, 251] width 200 height 21
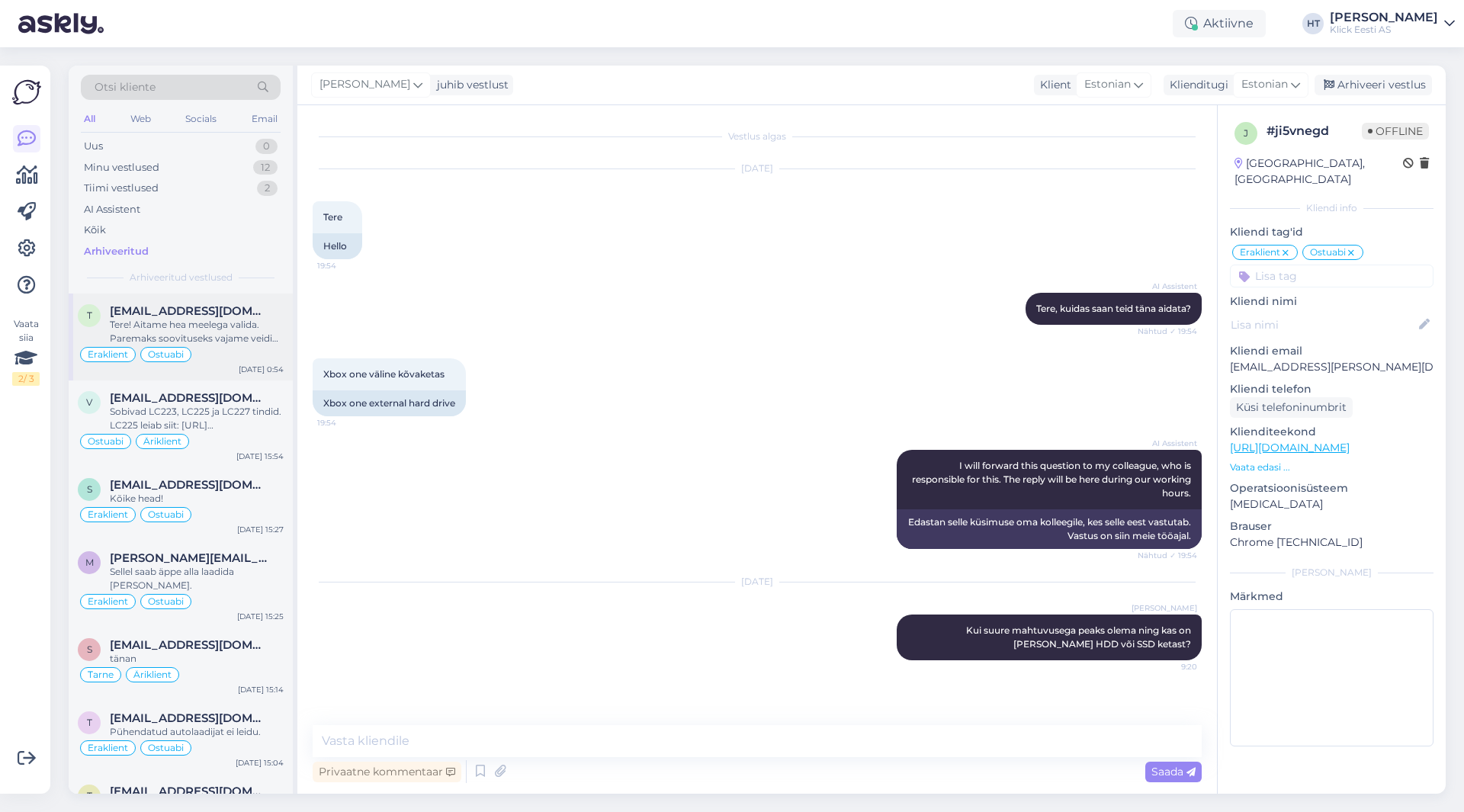
click at [244, 326] on div "Tere! Aitame hea meelega valida. Paremaks soovituseks vajame veidi lisainfot. K…" at bounding box center [196, 331] width 174 height 27
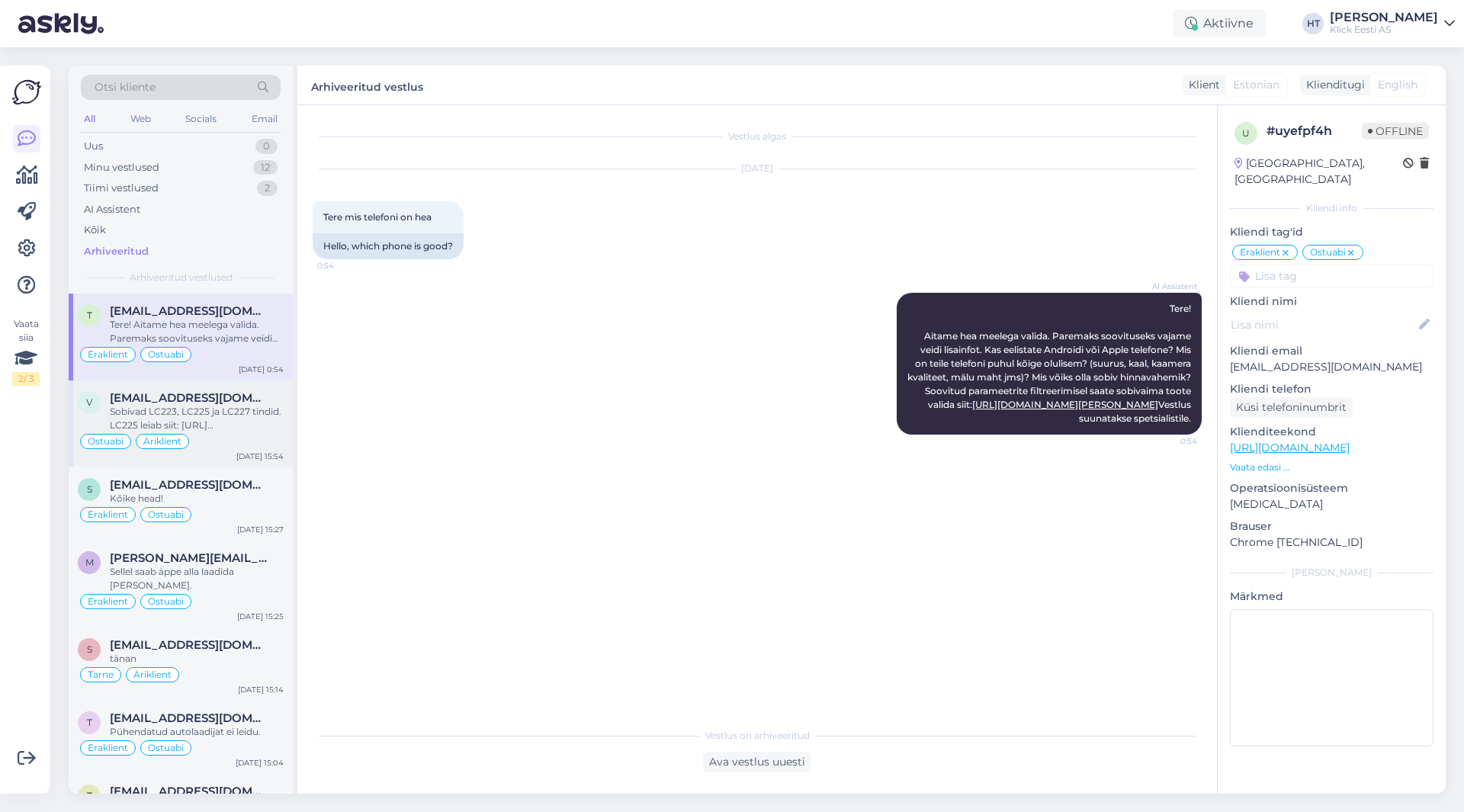
click at [244, 418] on div "Sobivad LC223, LC225 ja LC227 tindid. LC225 leiab siit: [URL][DOMAIN_NAME] LC22…" at bounding box center [196, 419] width 174 height 27
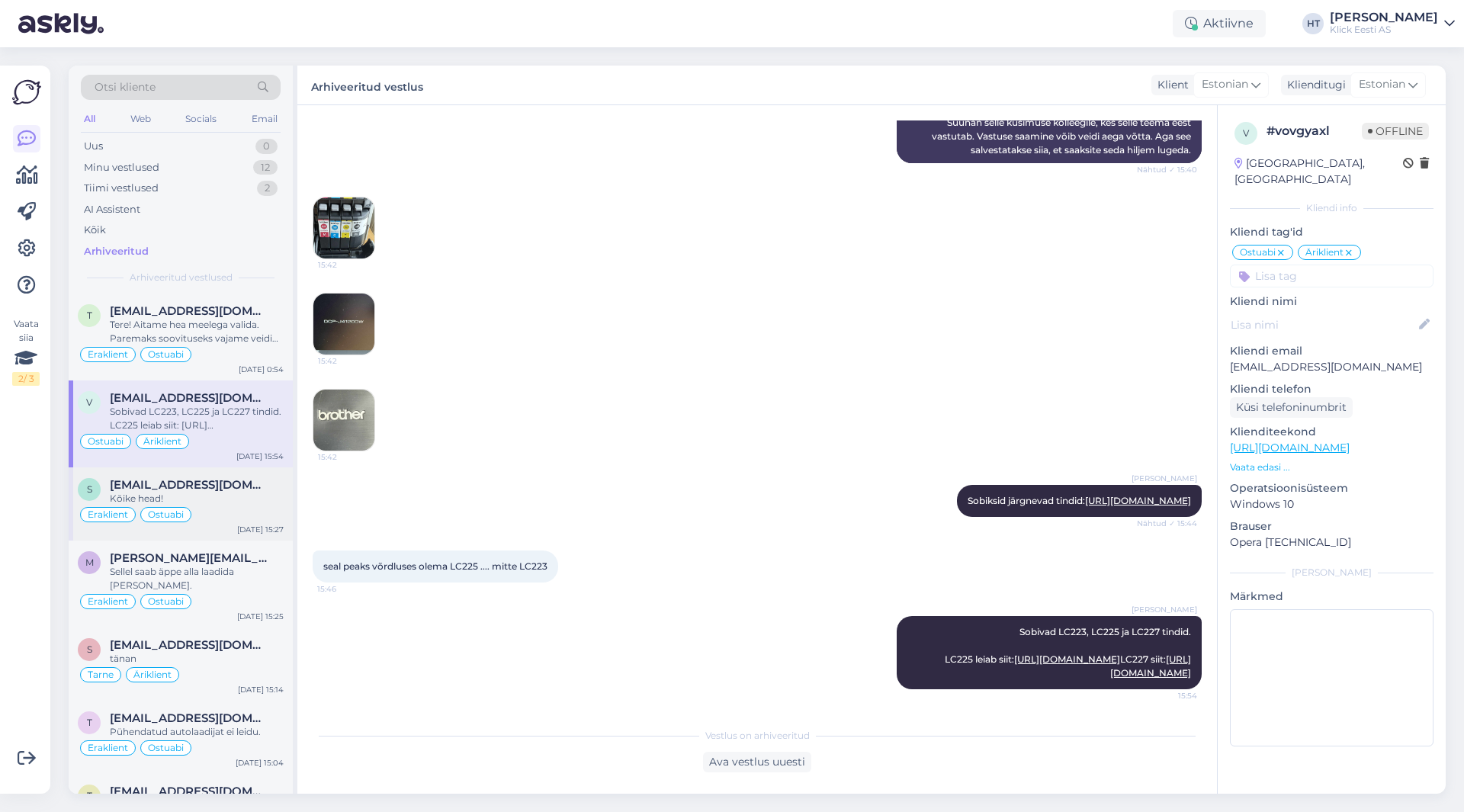
click at [252, 497] on div "Kõike head!" at bounding box center [196, 498] width 174 height 14
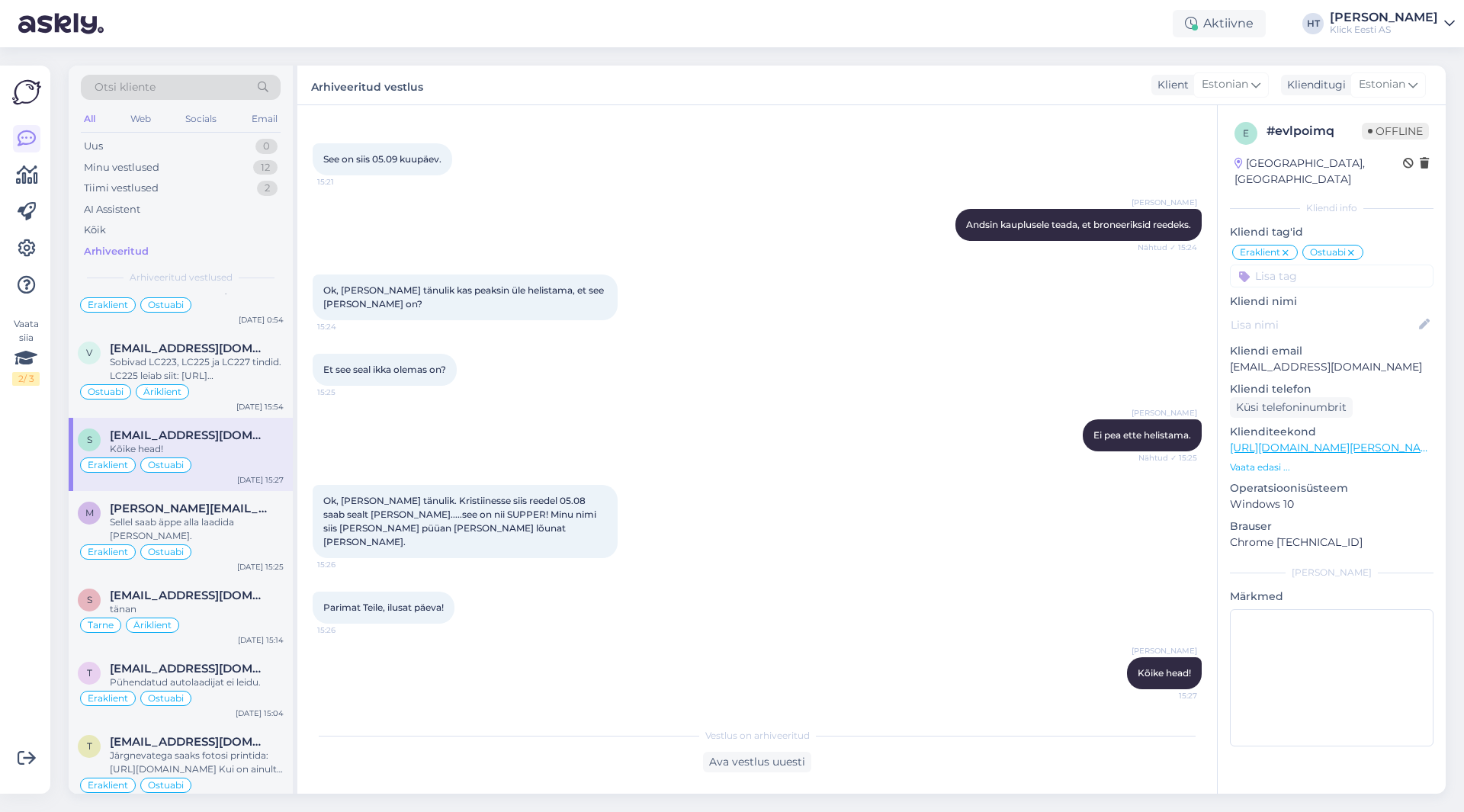
scroll to position [77, 0]
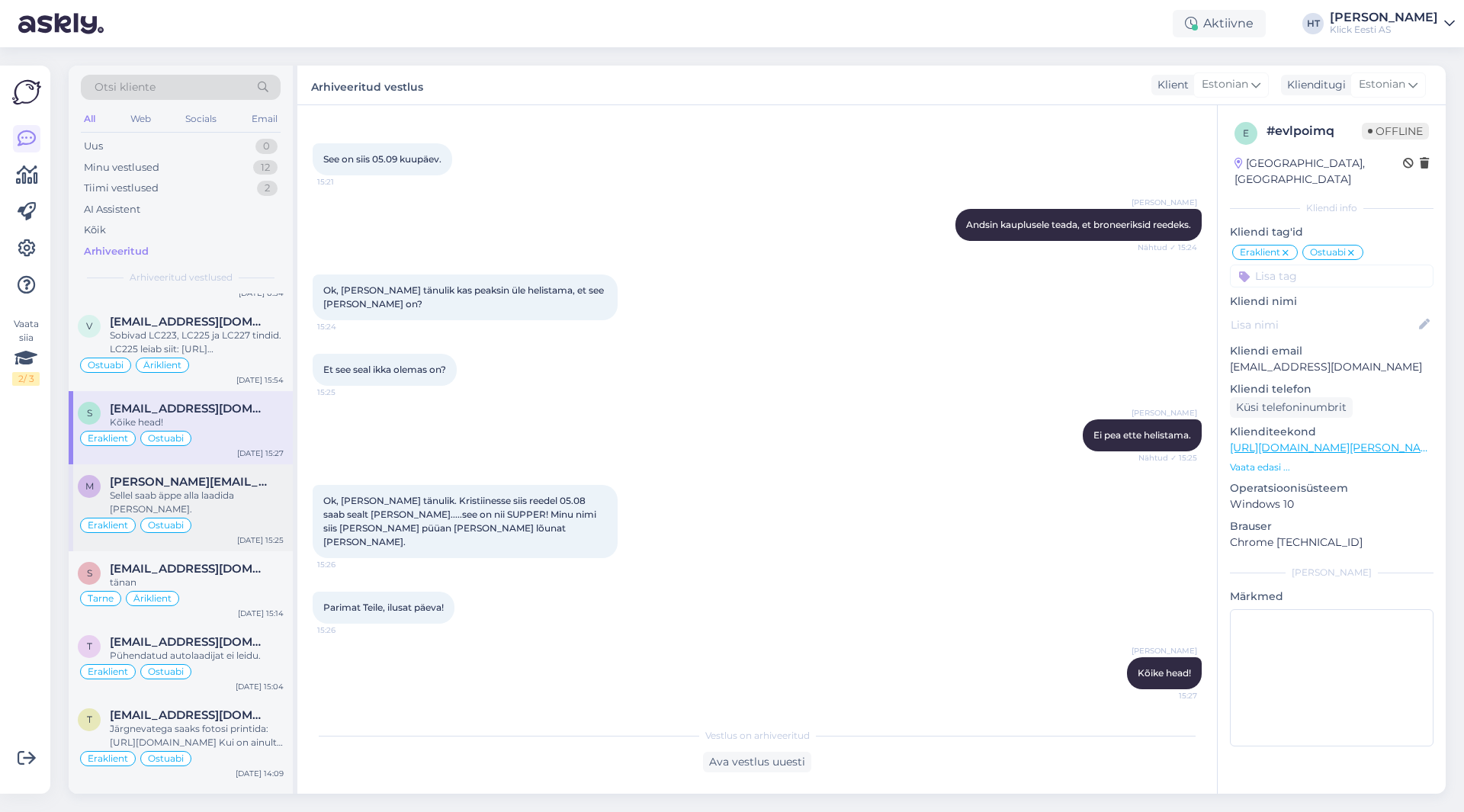
click at [240, 516] on div "Eraklient Ostuabi" at bounding box center [181, 526] width 206 height 18
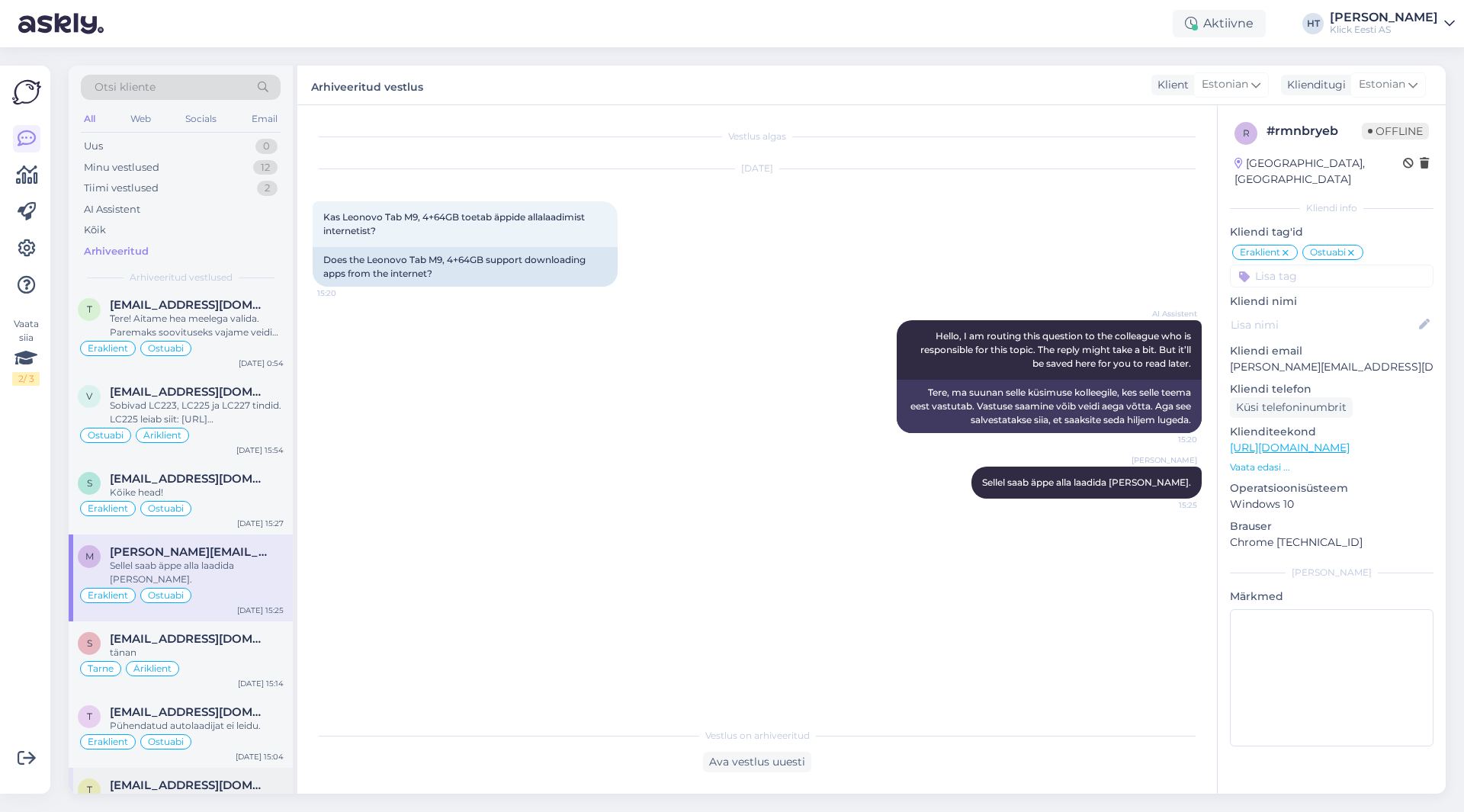
scroll to position [0, 0]
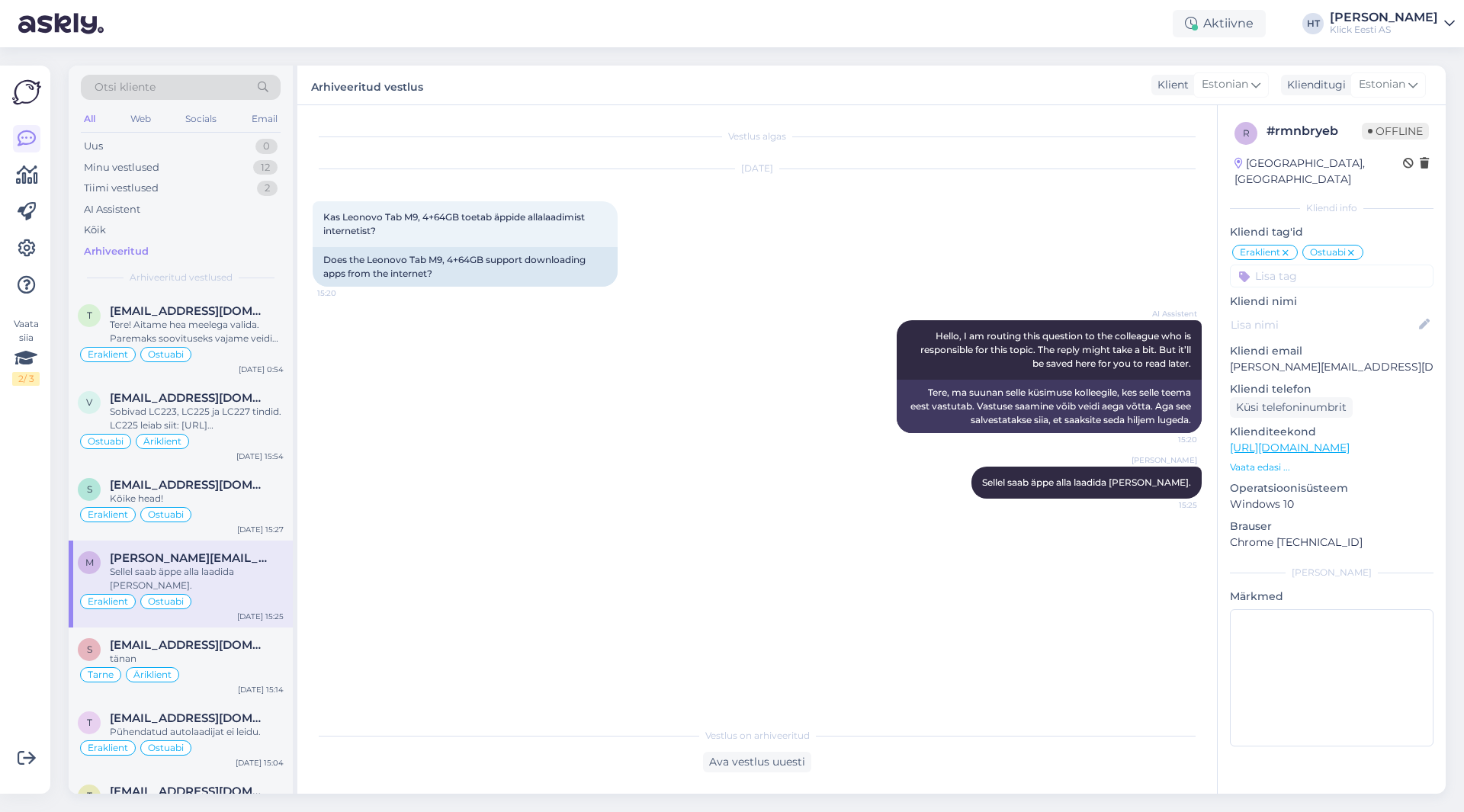
click at [231, 88] on div "Otsi kliente" at bounding box center [181, 88] width 200 height 26
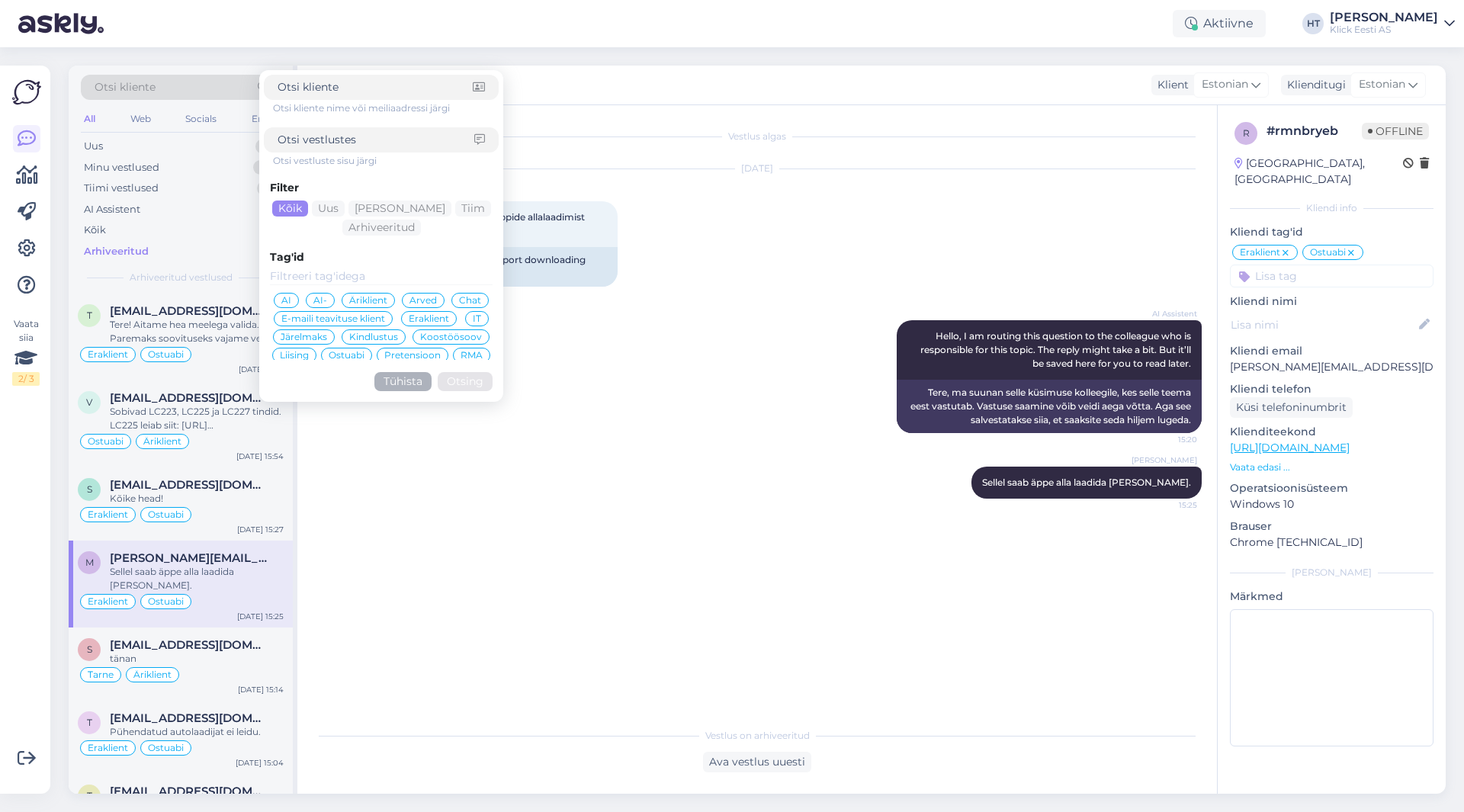
click at [348, 88] on input at bounding box center [375, 88] width 195 height 16
click at [365, 130] on div at bounding box center [381, 141] width 235 height 26
click at [370, 141] on input at bounding box center [376, 141] width 197 height 16
type input "ärikliendile"
click button "Otsing" at bounding box center [465, 381] width 55 height 19
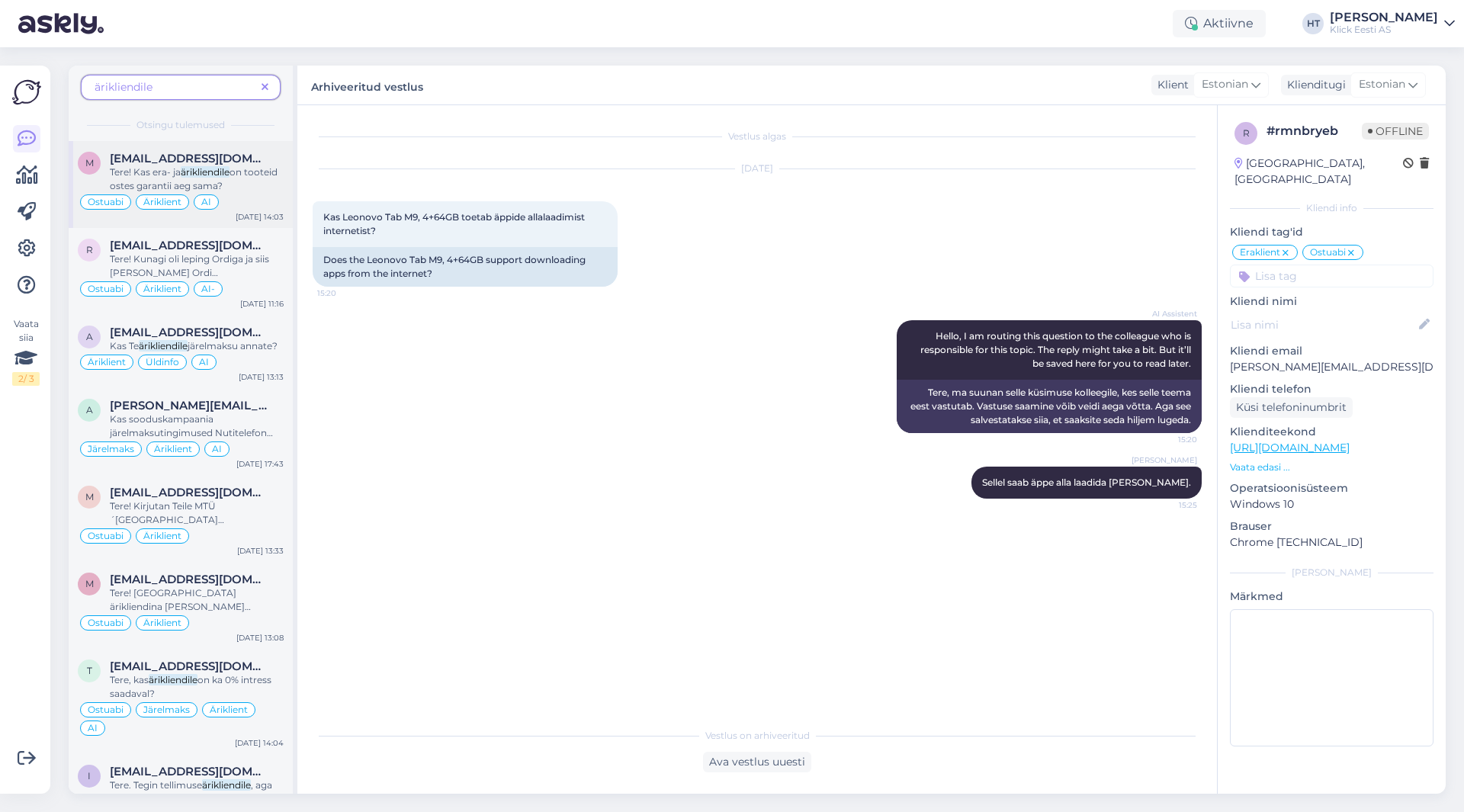
click at [243, 151] on div "m [EMAIL_ADDRESS][DOMAIN_NAME] Tere! Kas era- ja ärikliendile on tooteid ostes …" at bounding box center [181, 184] width 225 height 87
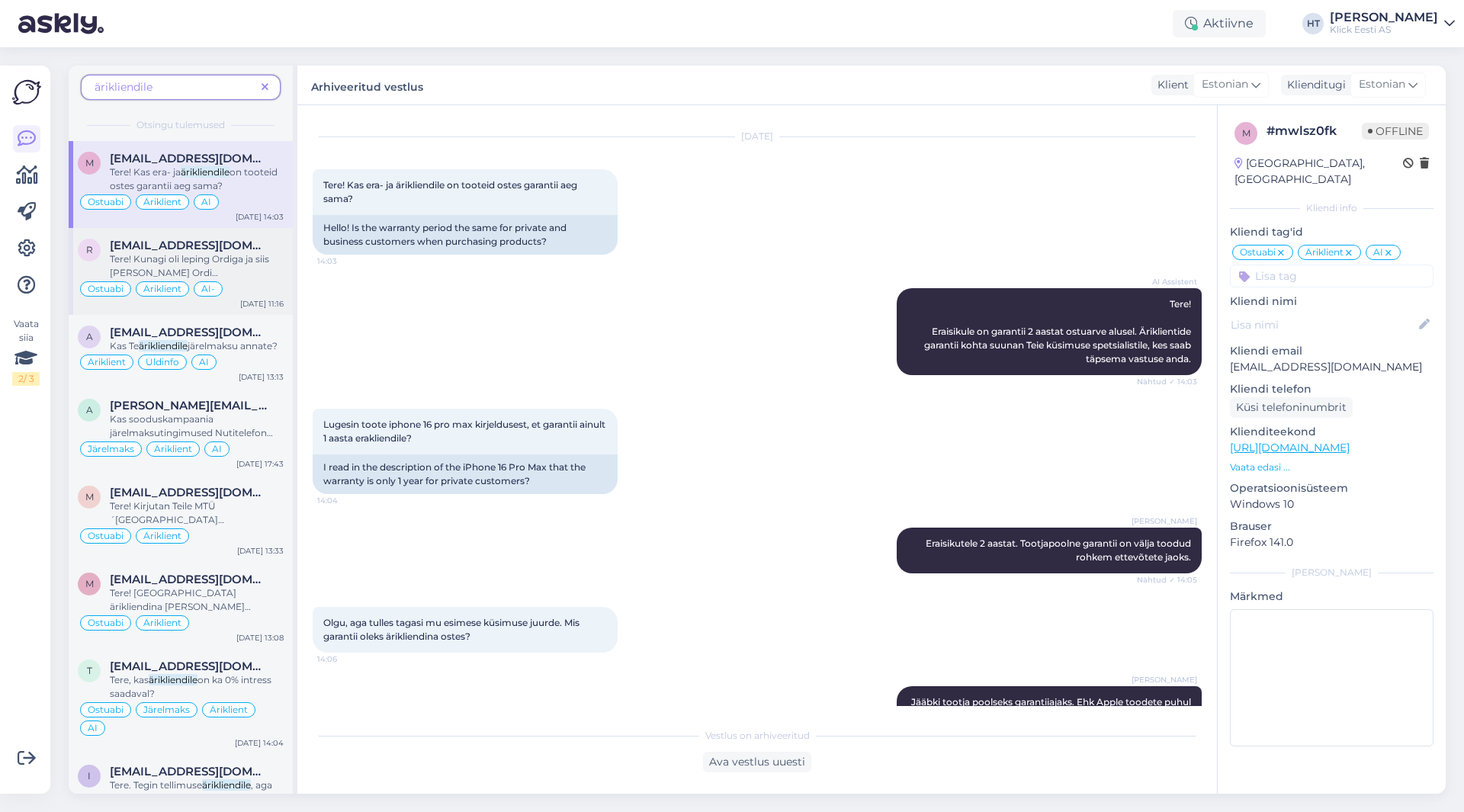
click at [278, 262] on div "Tere! Kunagi oli leping Ordiga ja siis [PERSON_NAME] Ordi [PERSON_NAME] sai sii…" at bounding box center [196, 266] width 174 height 27
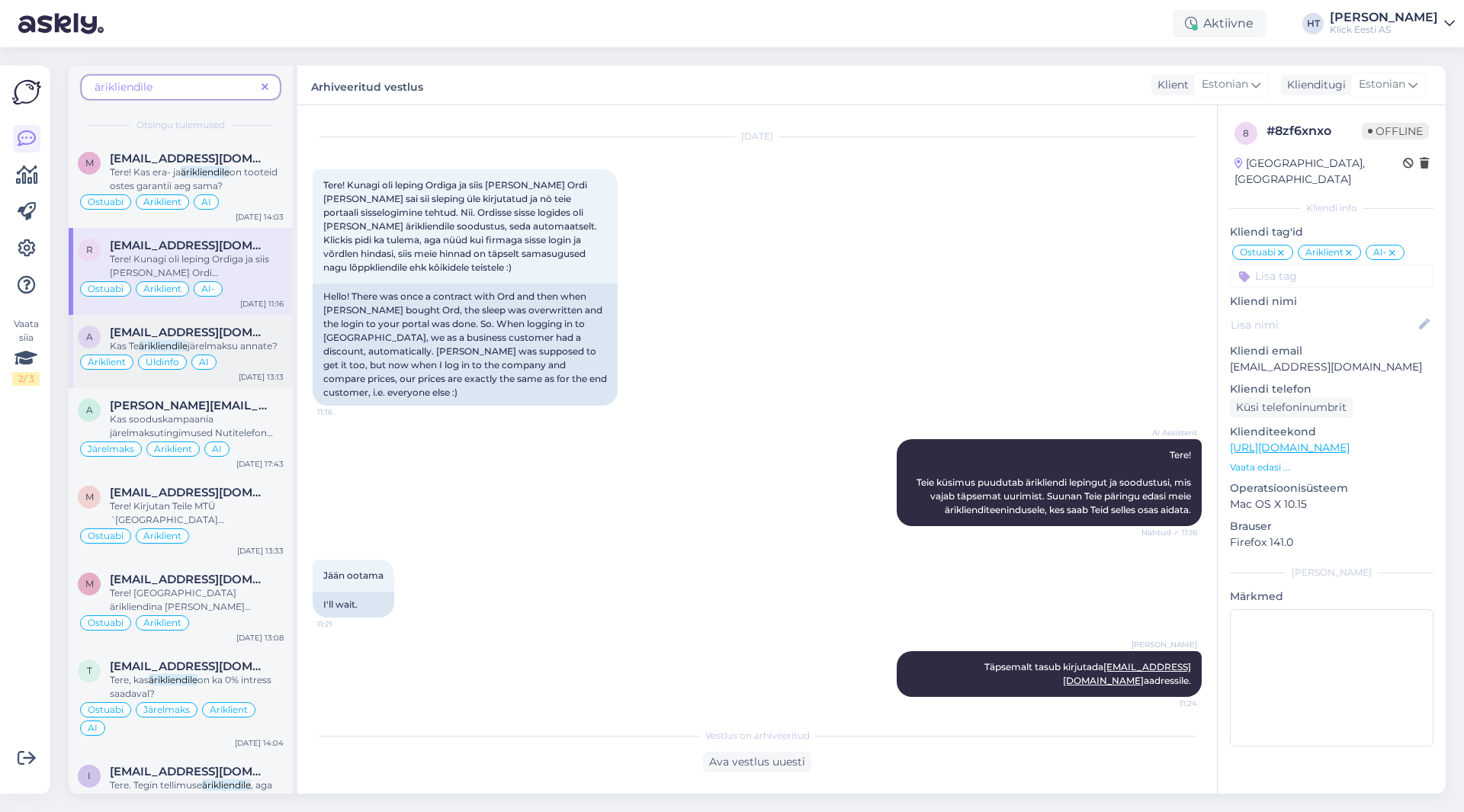
click at [240, 346] on span "järelmaksu annate?" at bounding box center [233, 346] width 90 height 12
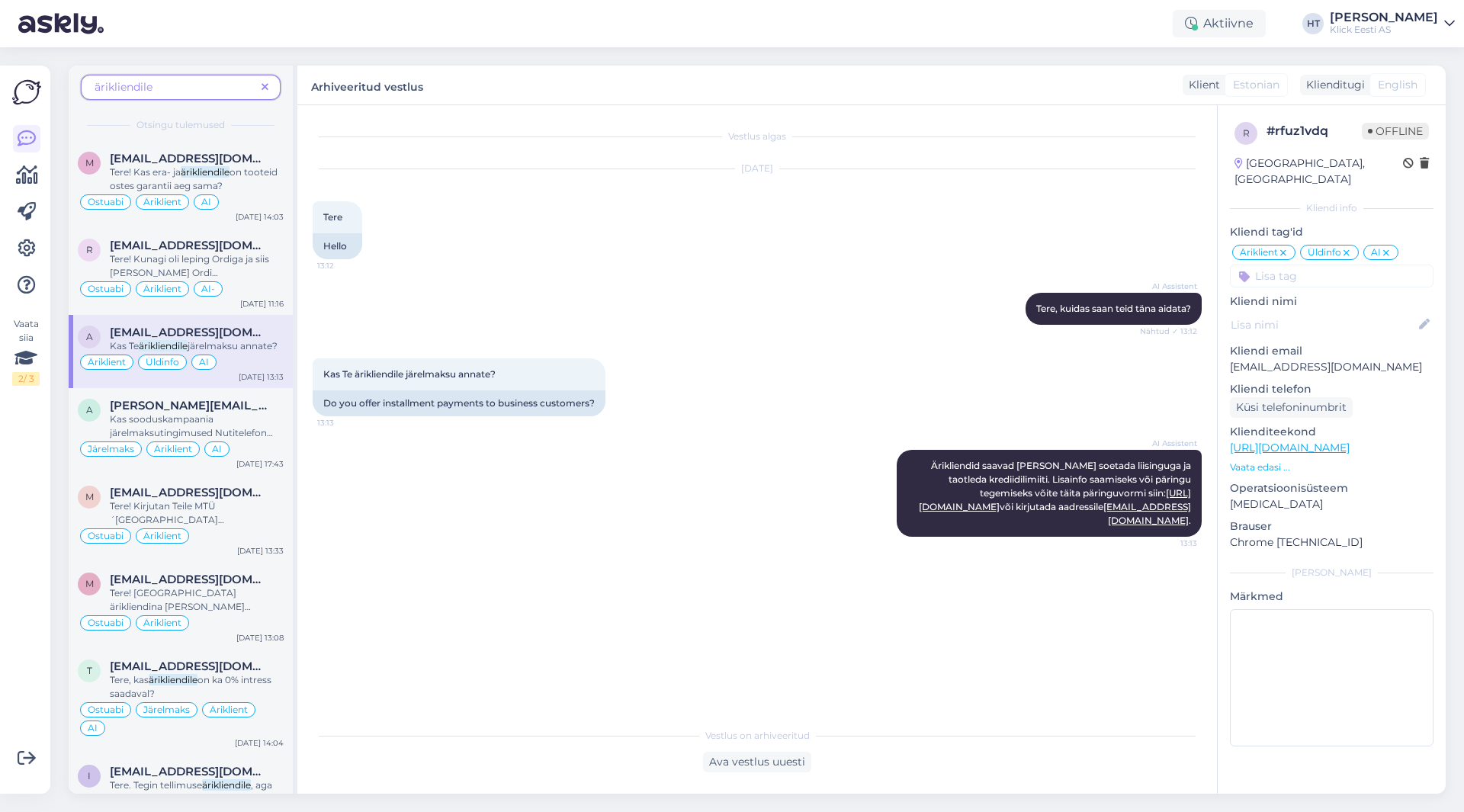
scroll to position [0, 0]
click at [267, 412] on div "[PERSON_NAME][EMAIL_ADDRESS][DOMAIN_NAME]" at bounding box center [196, 405] width 174 height 14
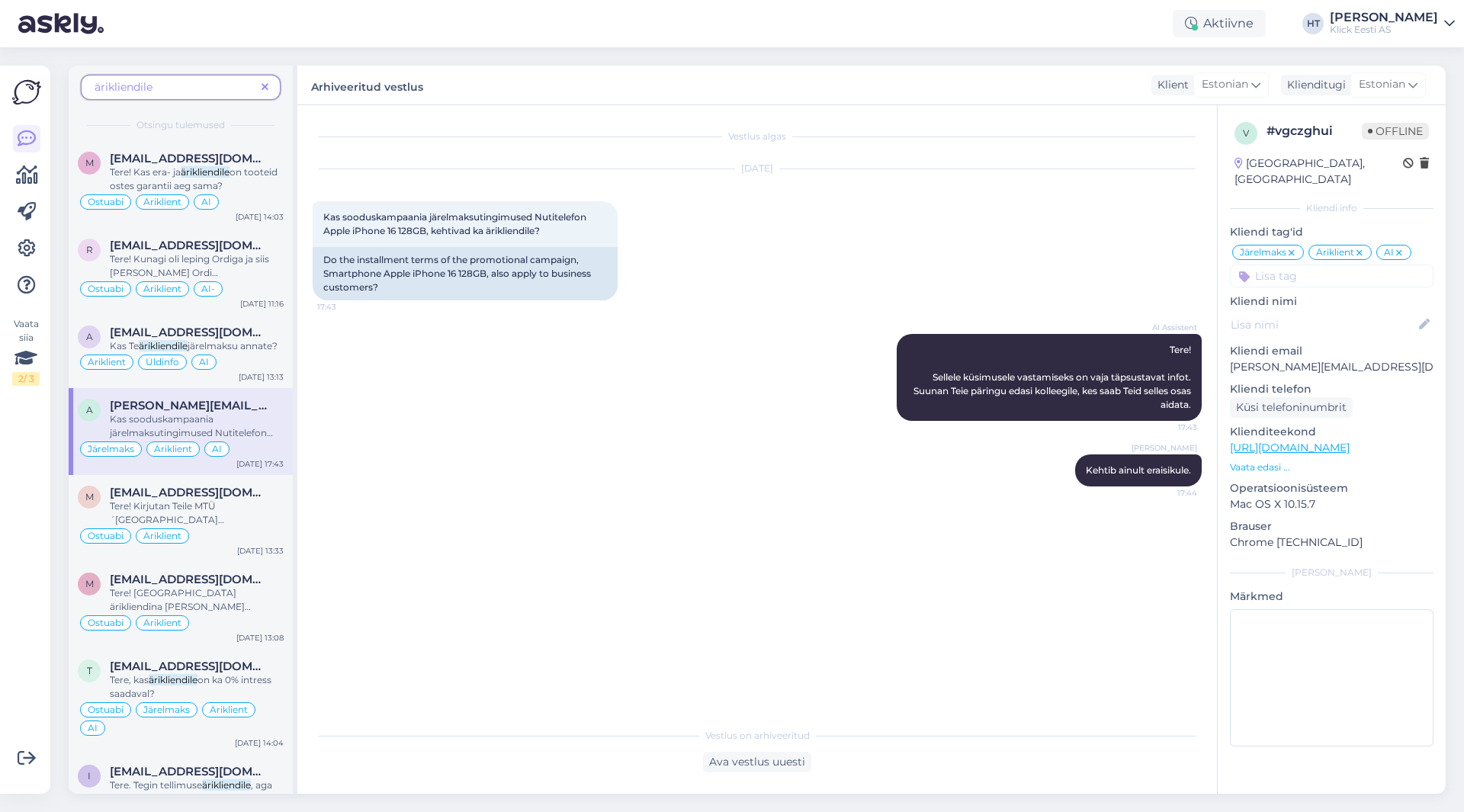
scroll to position [77, 0]
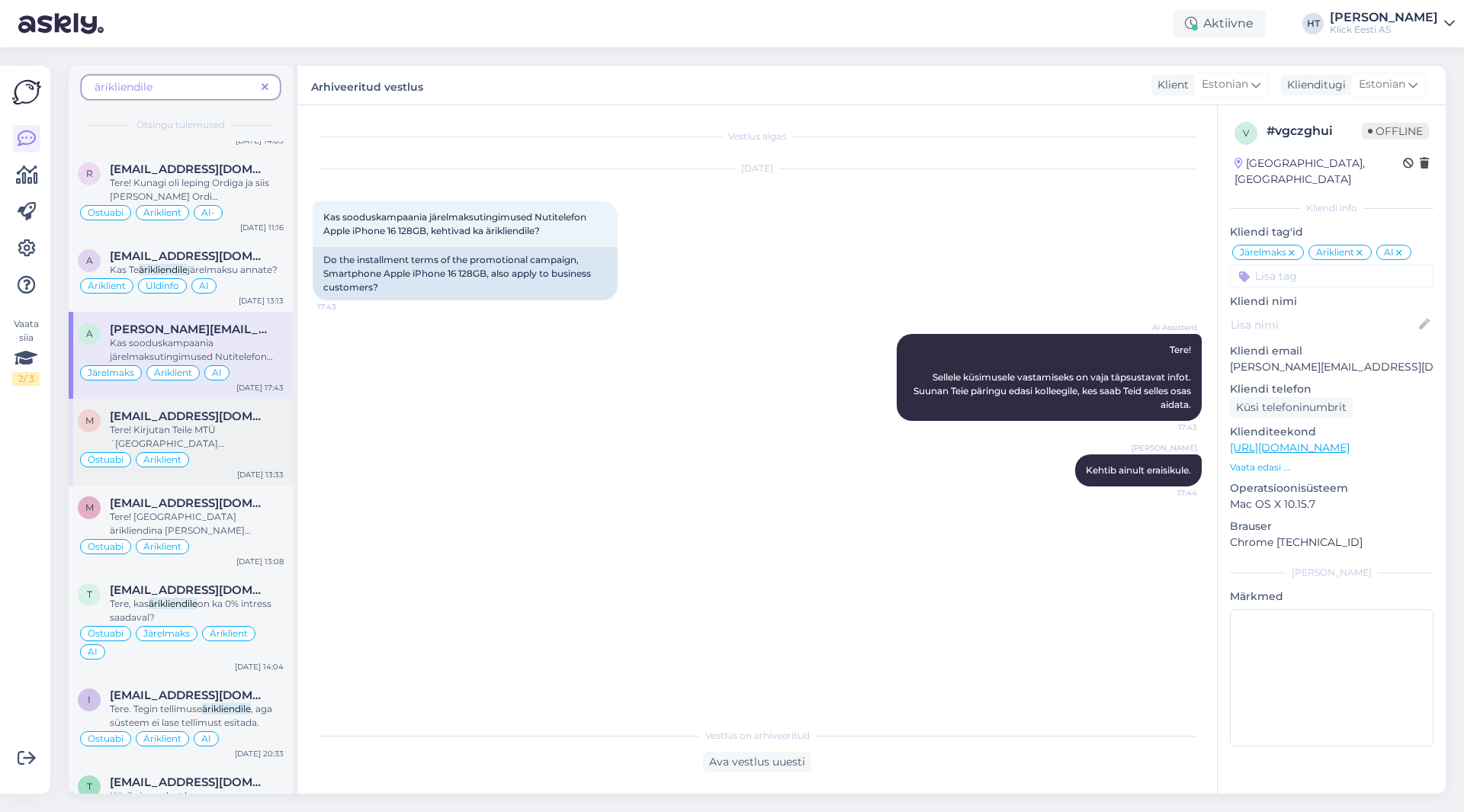
click at [263, 423] on div "[EMAIL_ADDRESS][DOMAIN_NAME]" at bounding box center [196, 416] width 174 height 14
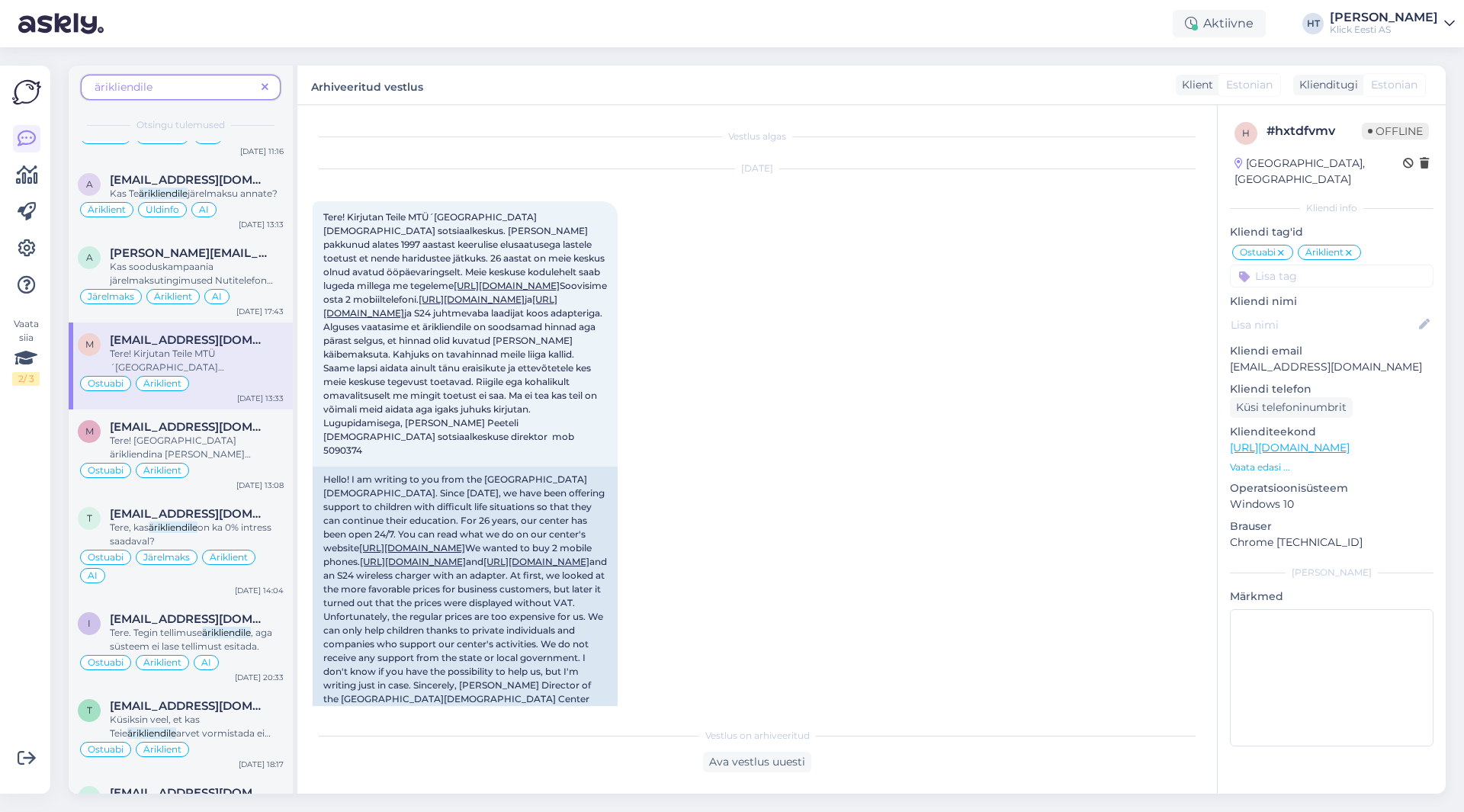
scroll to position [552, 0]
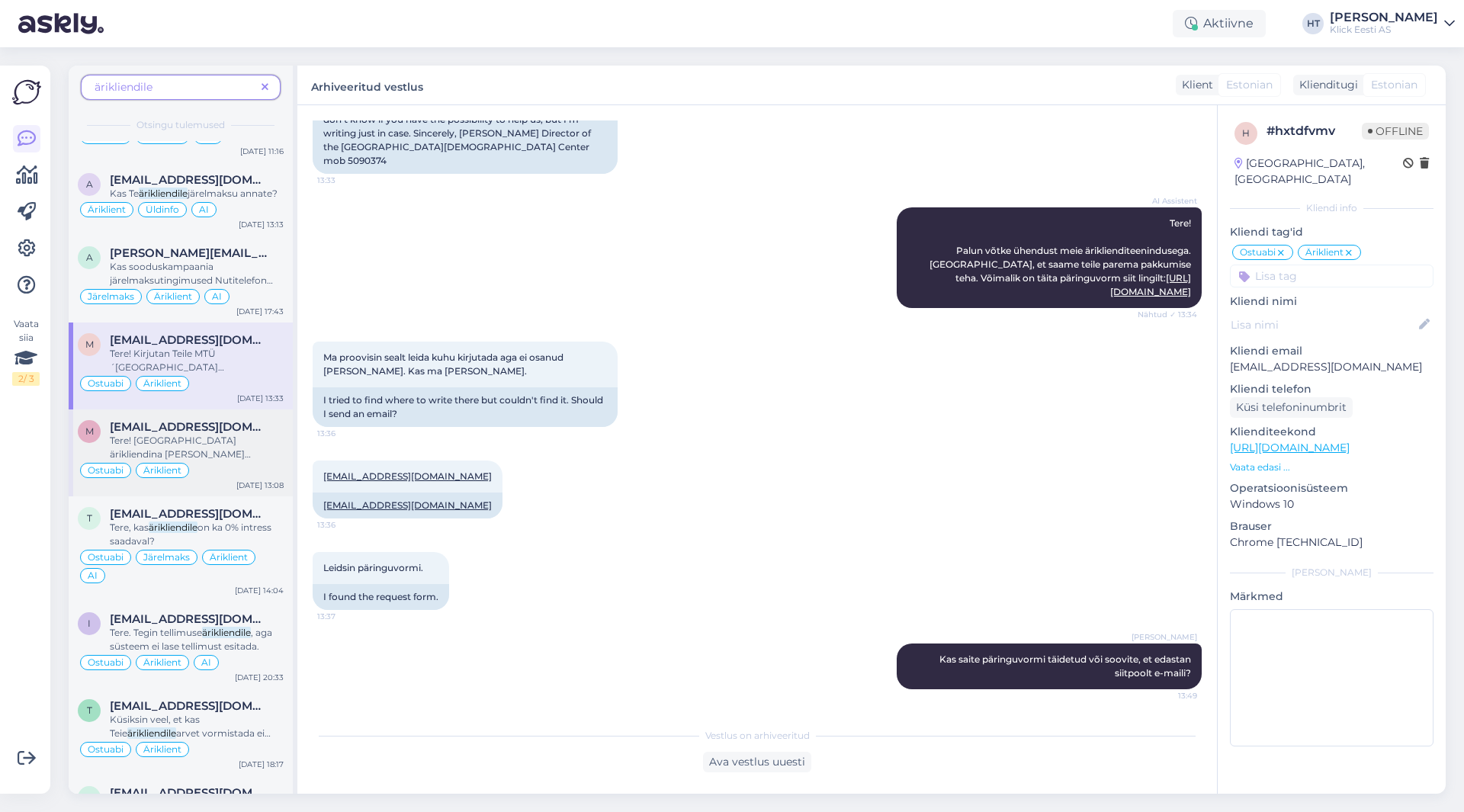
click at [251, 462] on span "Tere! [GEOGRAPHIC_DATA] ärikliendina [PERSON_NAME] ostukorvi. Valimise ajal oli…" at bounding box center [180, 461] width 141 height 53
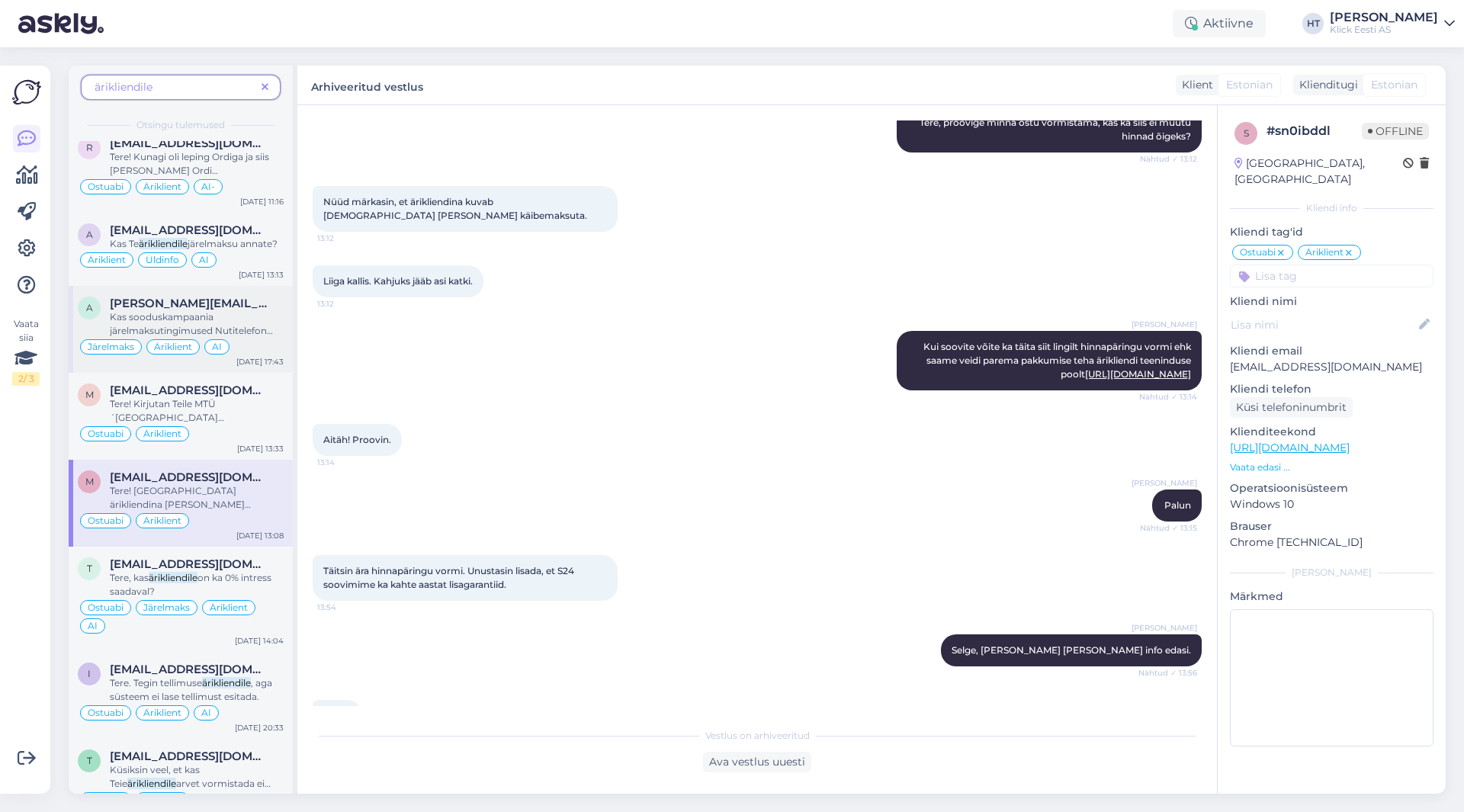
scroll to position [0, 0]
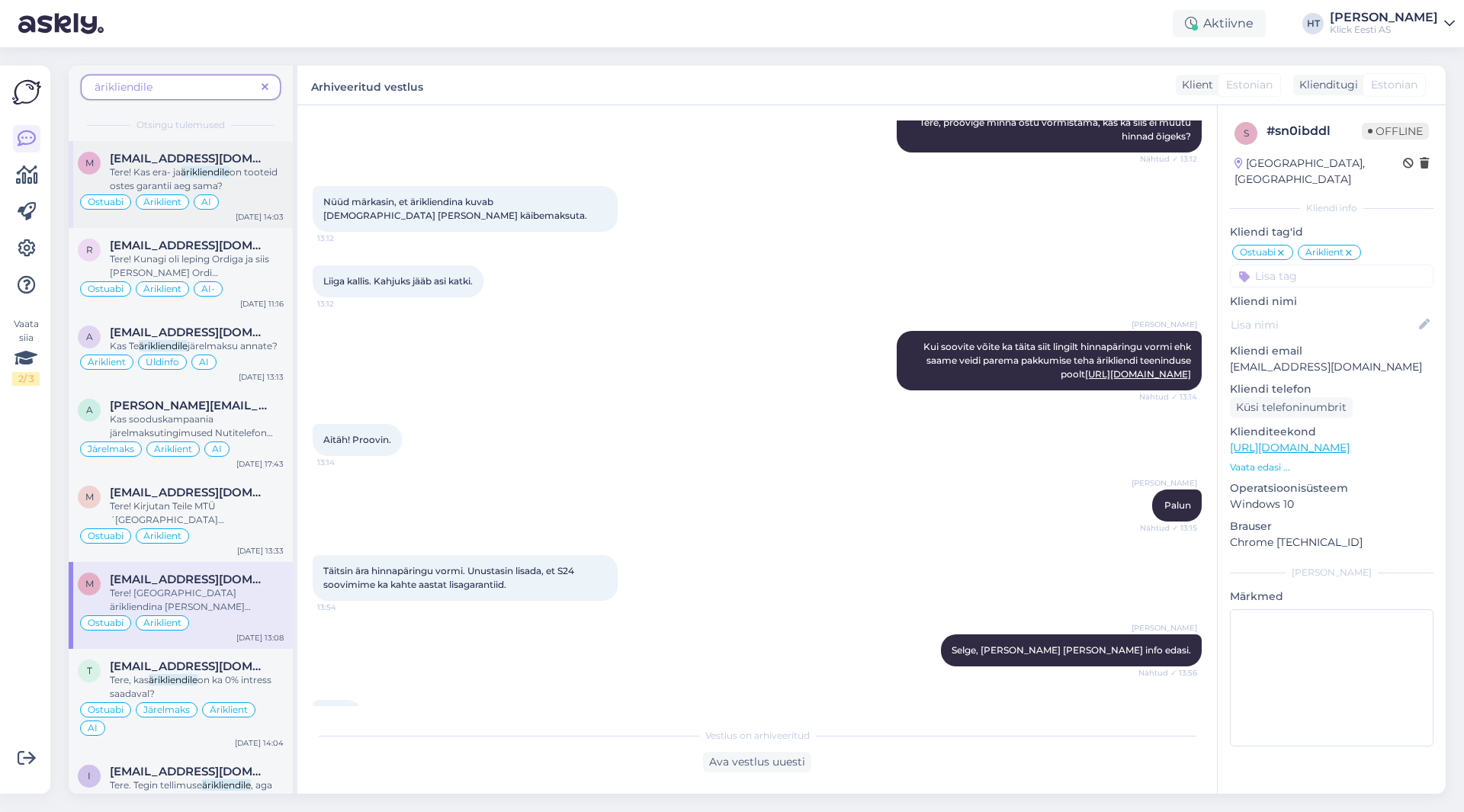
click at [249, 188] on div "Tere! Kas era- ja ärikliendile on tooteid ostes garantii aeg sama?" at bounding box center [196, 179] width 174 height 27
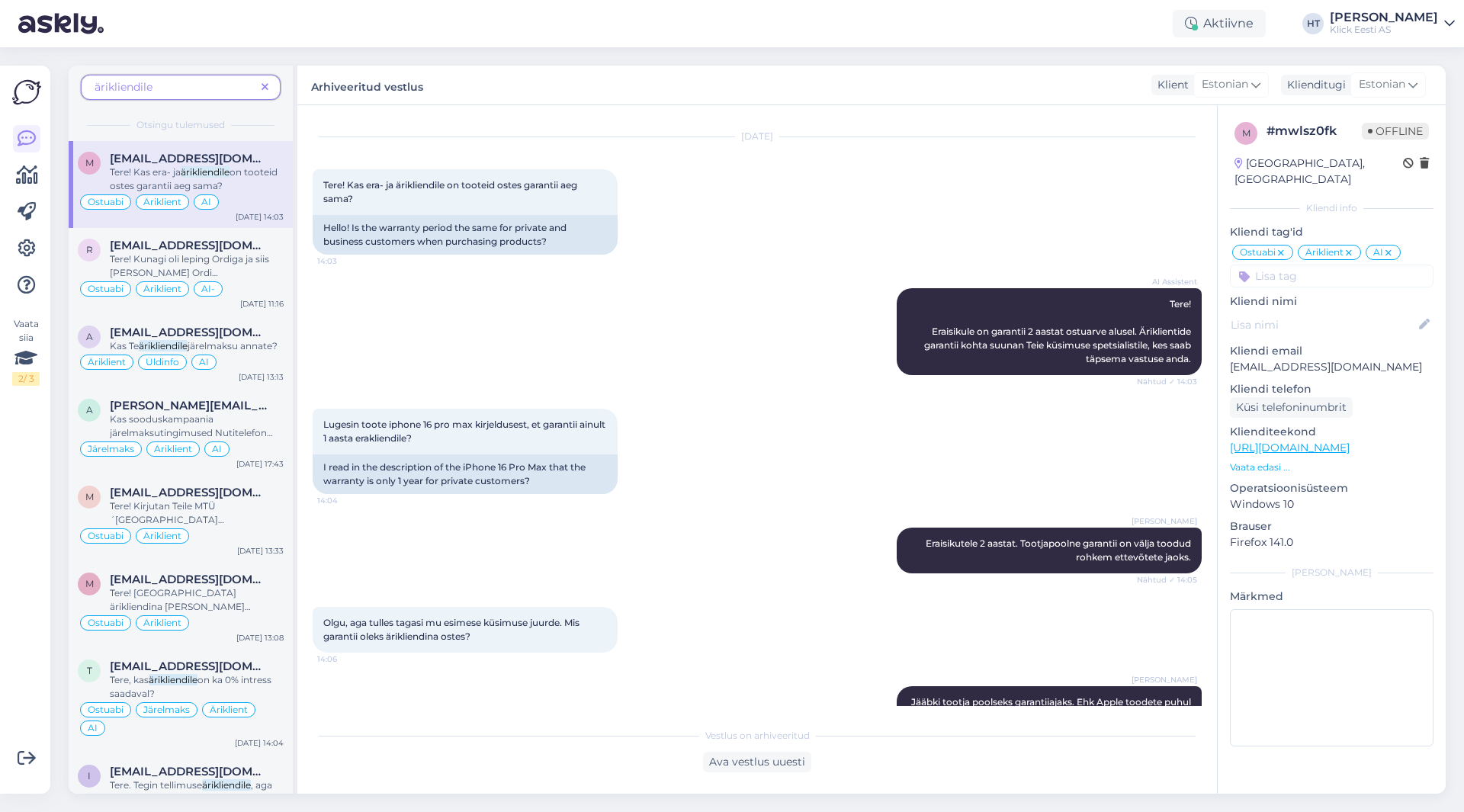
click at [262, 88] on icon at bounding box center [266, 88] width 7 height 11
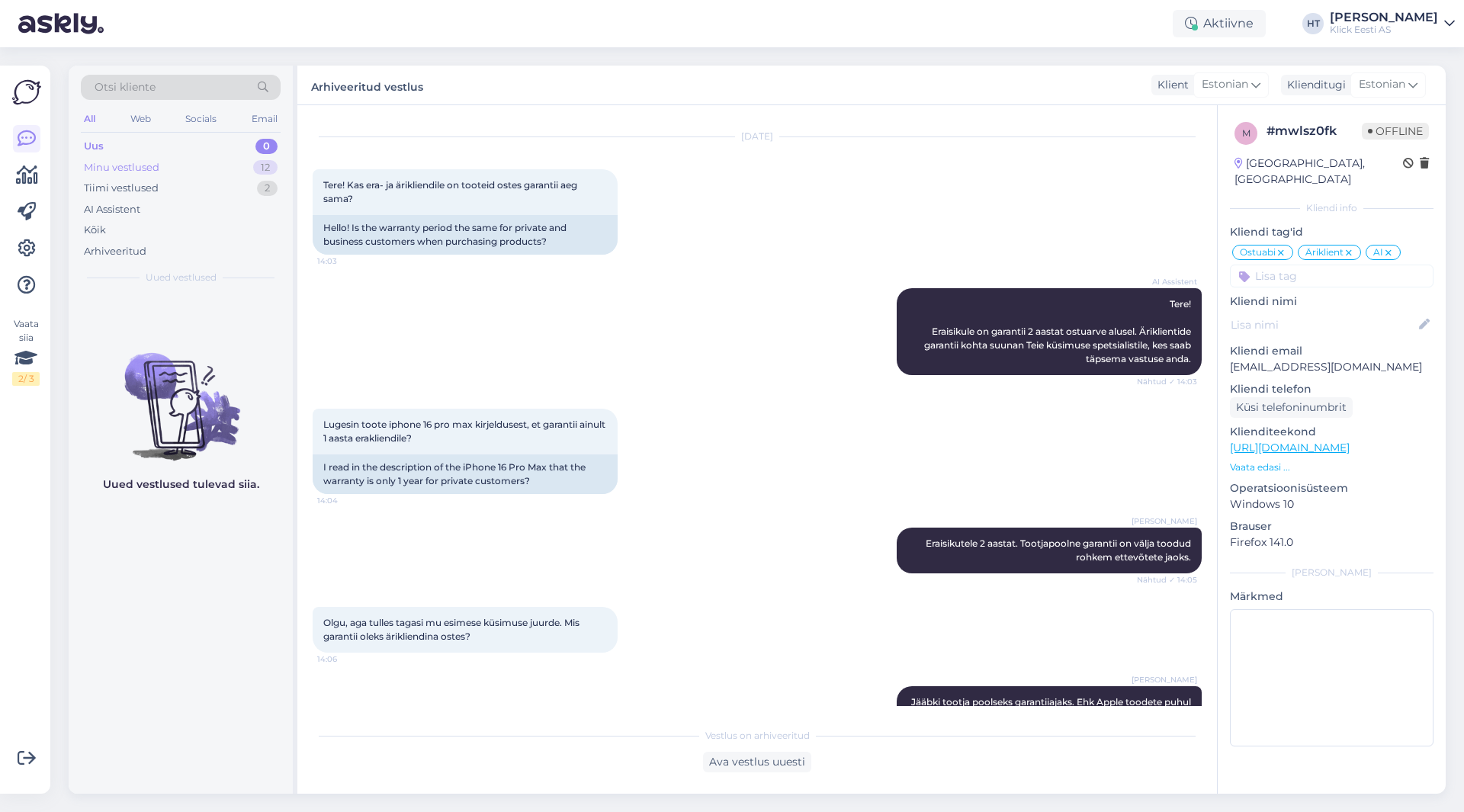
click at [236, 165] on div "Minu vestlused 12" at bounding box center [181, 167] width 200 height 21
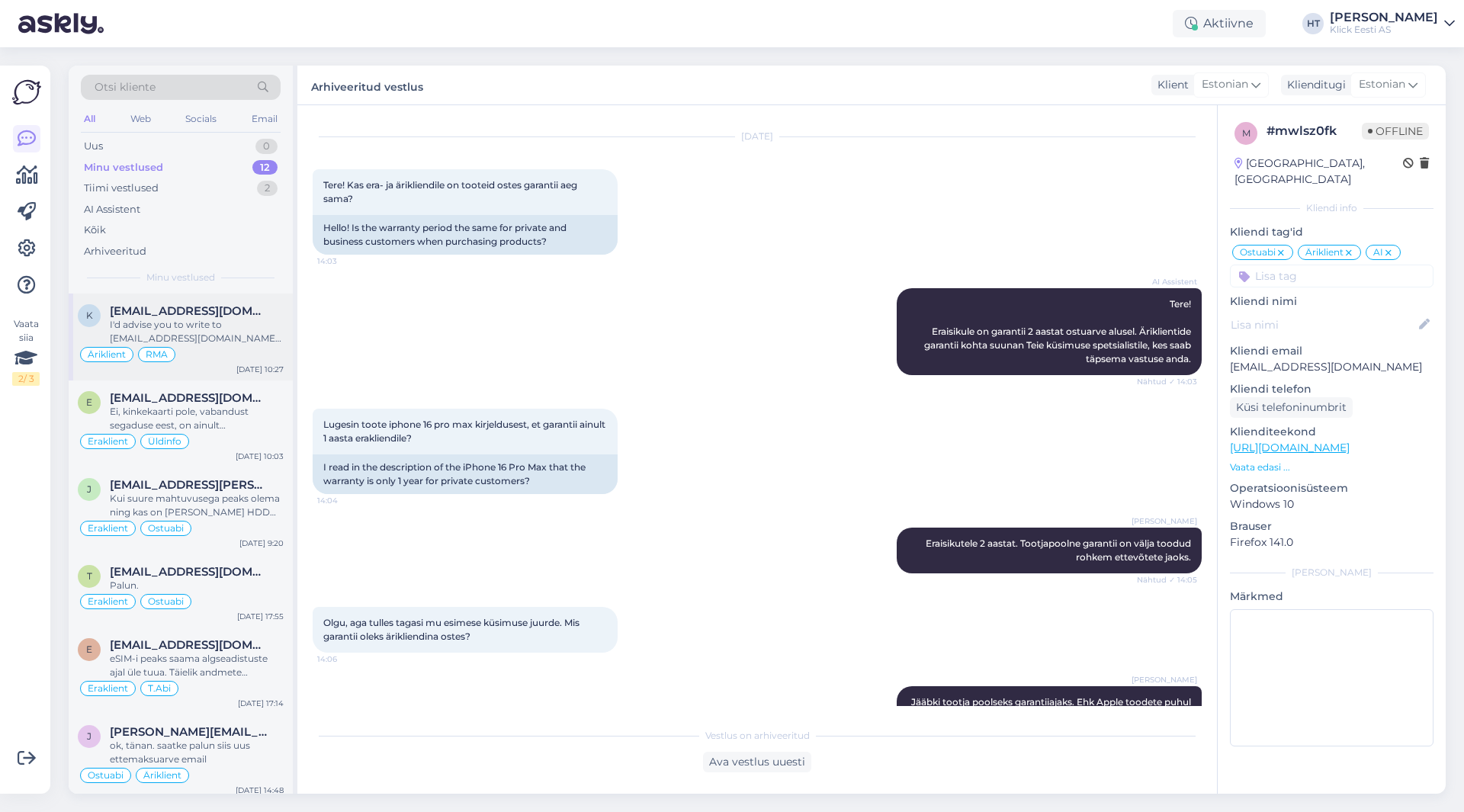
click at [243, 331] on div "I'd advise you to write to [EMAIL_ADDRESS][DOMAIN_NAME] regarding foreign warra…" at bounding box center [196, 331] width 174 height 27
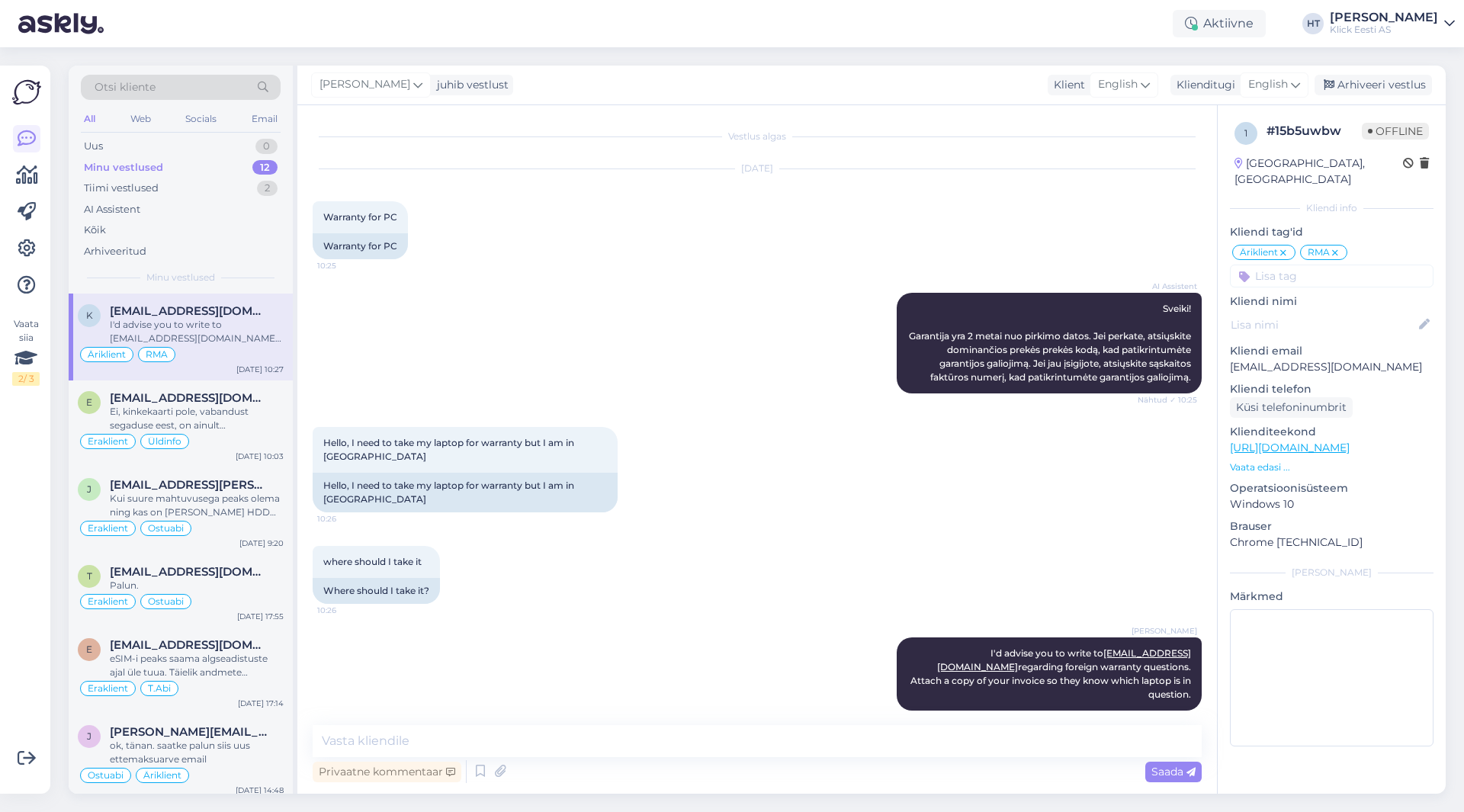
scroll to position [16, 0]
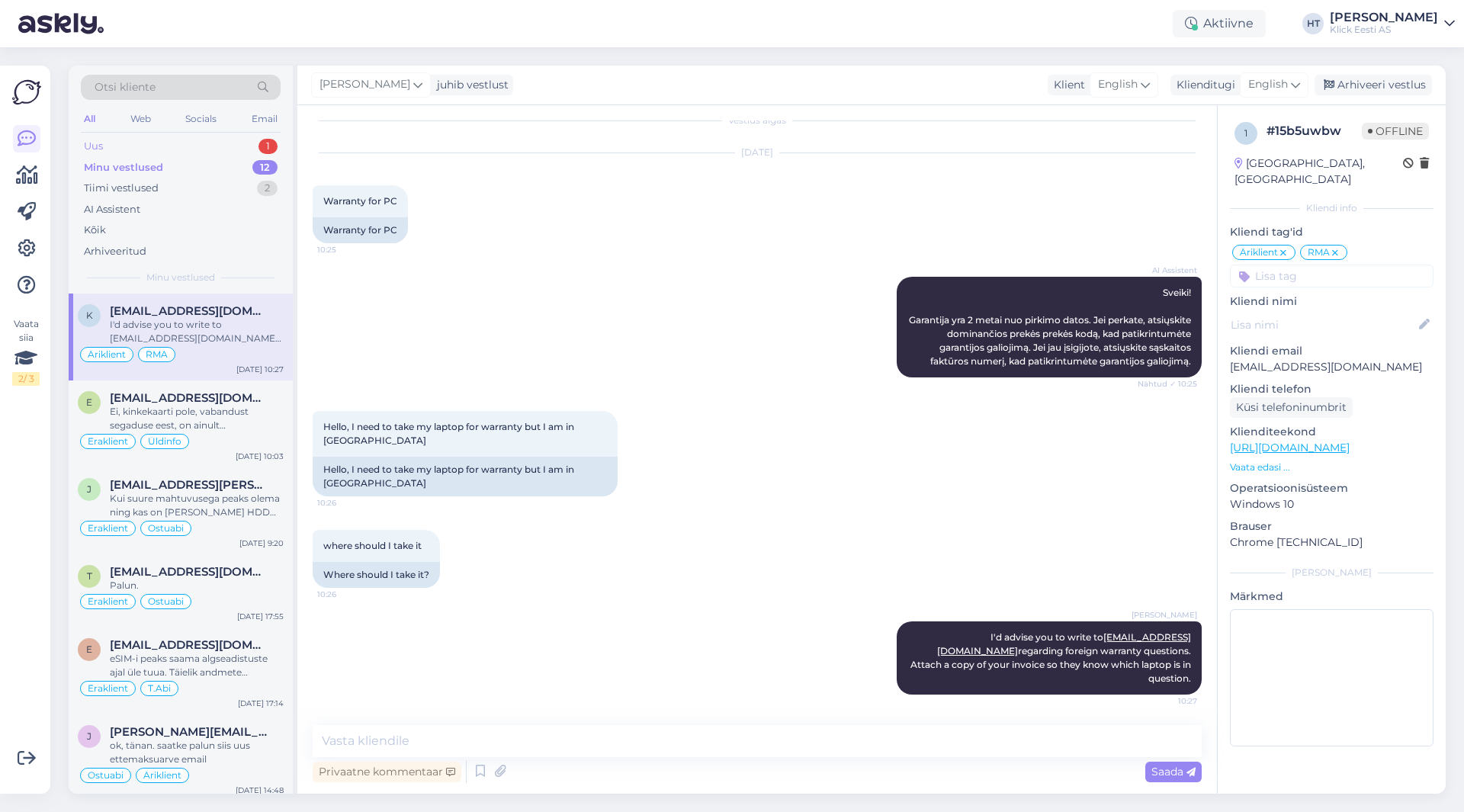
click at [215, 151] on div "Uus 1" at bounding box center [181, 146] width 200 height 21
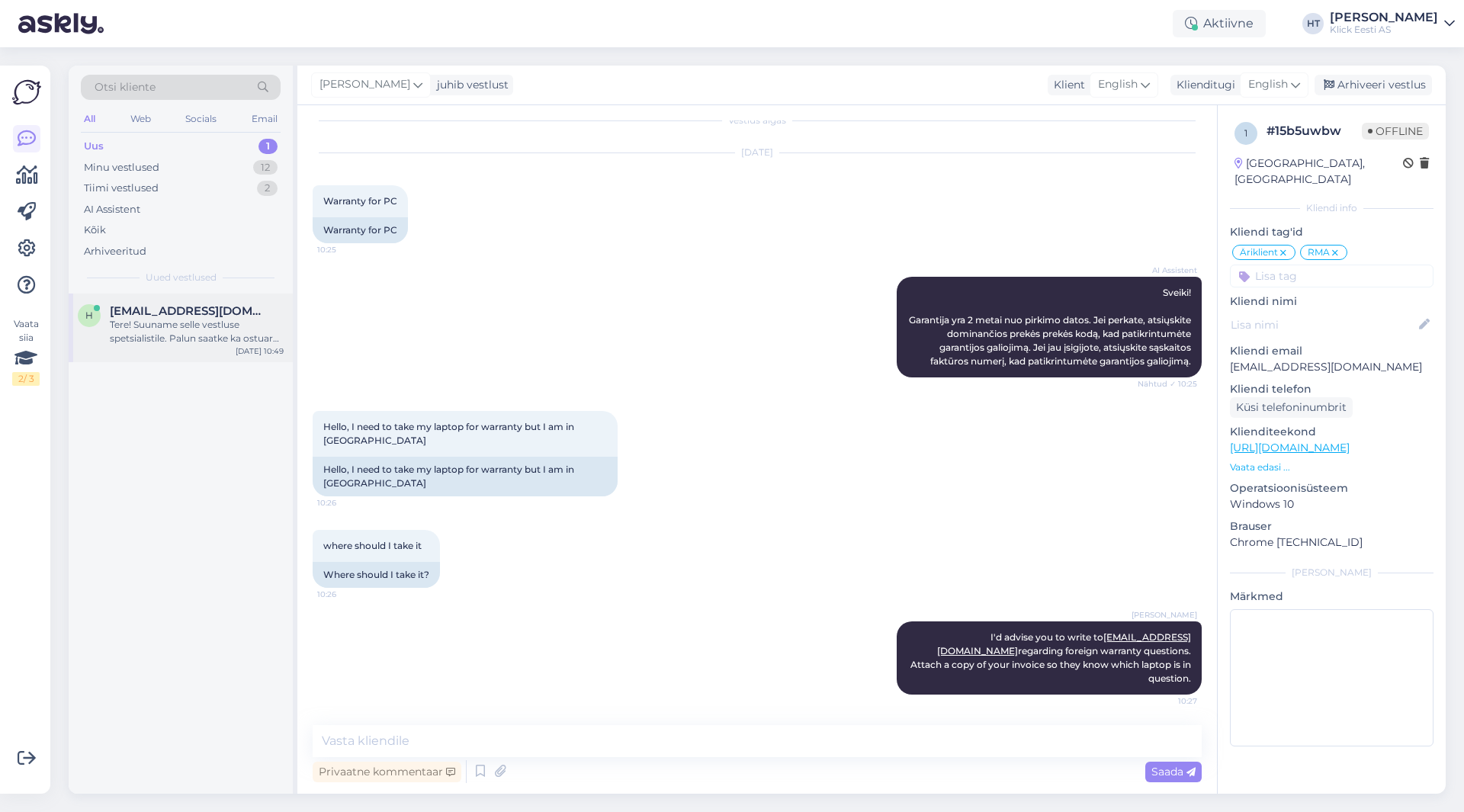
click at [189, 343] on div "Tere! Suuname selle vestluse spetsialistile. Palun saatke ka ostuarve number, e…" at bounding box center [196, 331] width 174 height 27
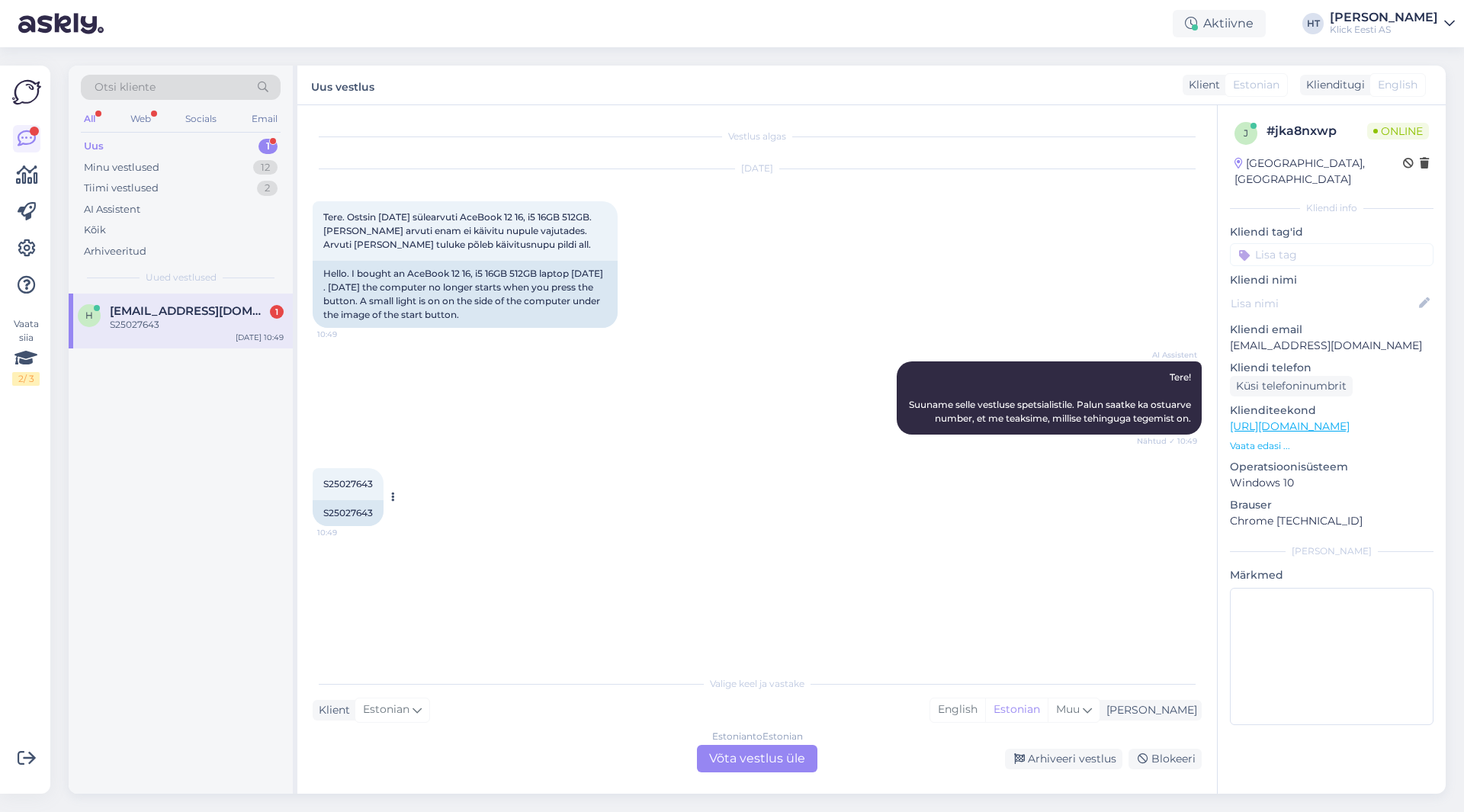
click at [340, 489] on span "S25027643" at bounding box center [348, 484] width 49 height 12
copy div "S25027643 10:49"
click at [503, 431] on div "AI Assistent Tere! Suuname selle vestluse spetsialistile. Palun saatke ka ostua…" at bounding box center [758, 398] width 889 height 107
click at [774, 346] on div "AI Assistent Tere! Suuname selle vestluse spetsialistile. Palun saatke ka ostua…" at bounding box center [758, 398] width 889 height 107
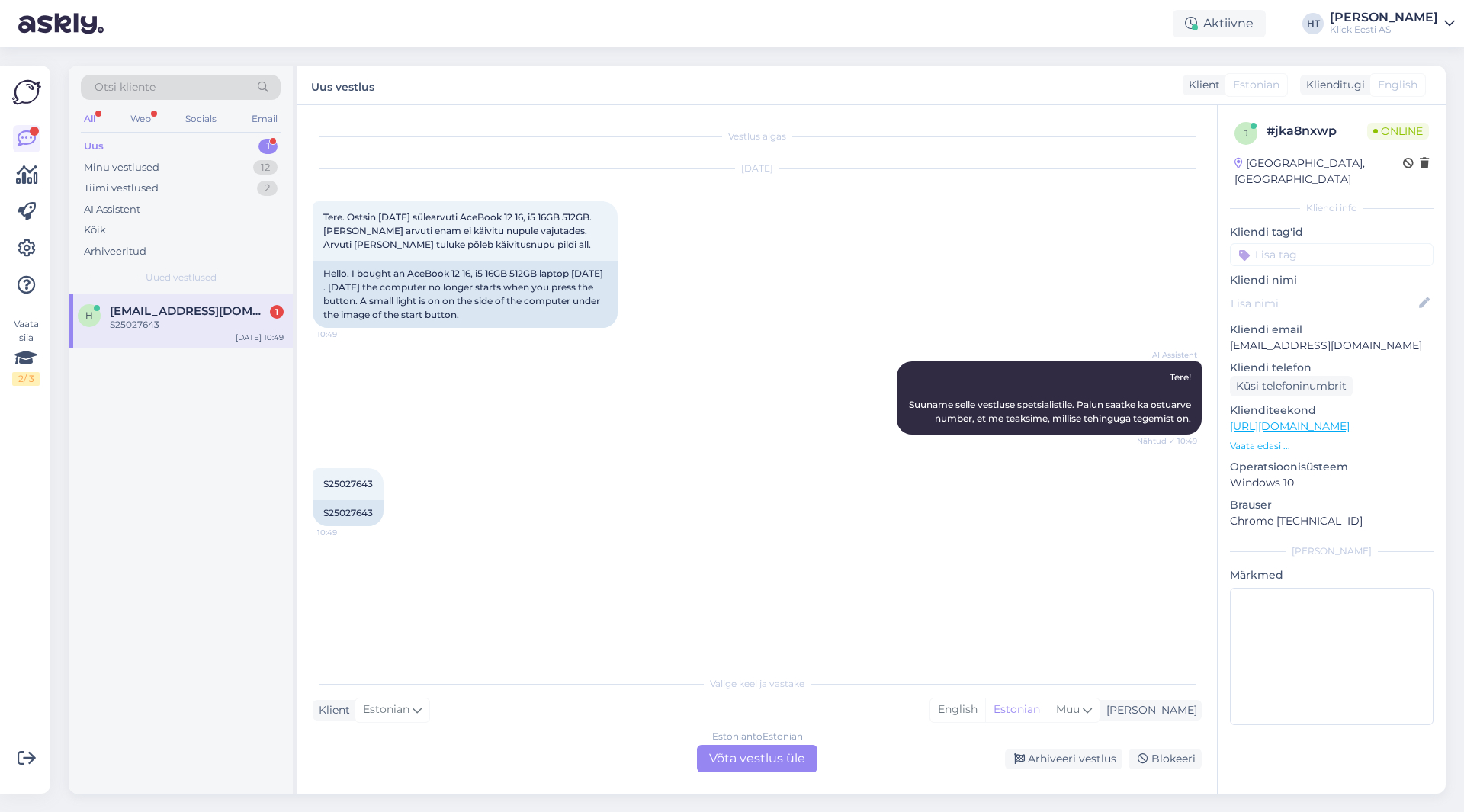
click at [522, 442] on div "AI Assistent Tere! Suuname selle vestluse spetsialistile. Palun saatke ka ostua…" at bounding box center [758, 398] width 889 height 107
click at [235, 316] on span "[EMAIL_ADDRESS][DOMAIN_NAME]" at bounding box center [189, 310] width 159 height 14
click at [220, 86] on div "Otsi kliente" at bounding box center [181, 88] width 200 height 26
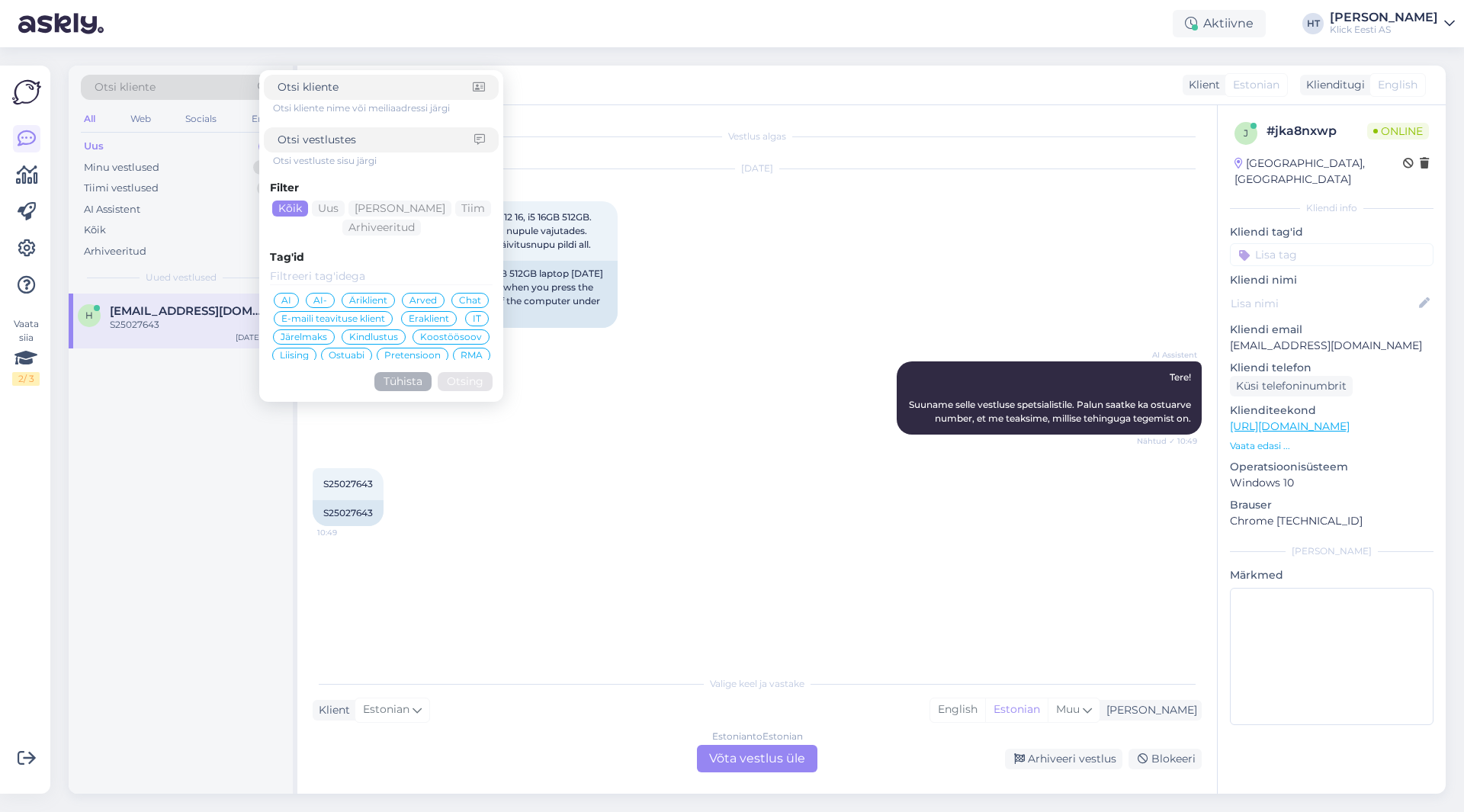
click at [366, 92] on input at bounding box center [375, 88] width 195 height 16
type input "[EMAIL_ADDRESS][DOMAIN_NAME]"
click button "Otsing" at bounding box center [465, 381] width 55 height 19
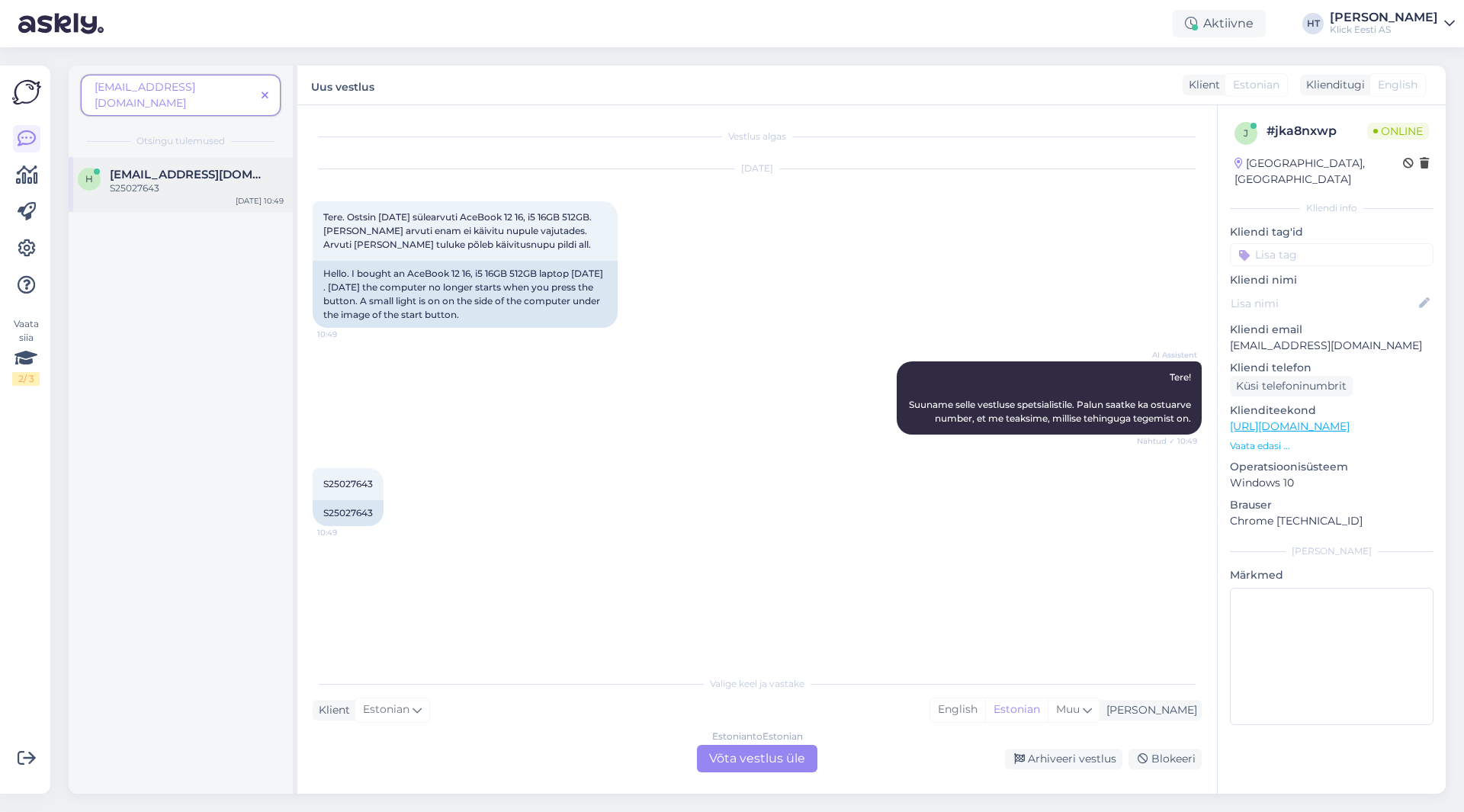
click at [191, 182] on div "S25027643" at bounding box center [196, 188] width 174 height 14
click at [267, 90] on icon at bounding box center [266, 96] width 7 height 11
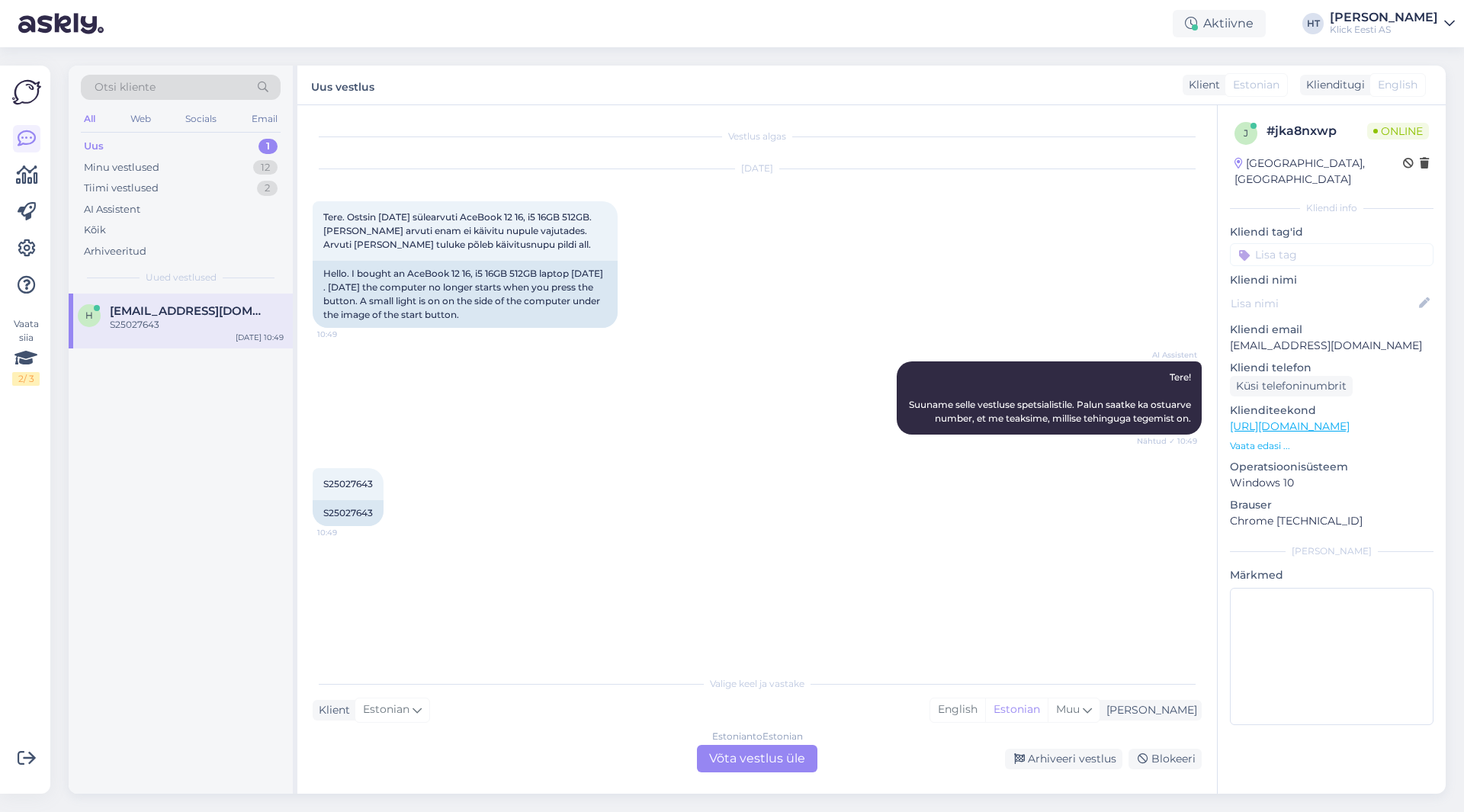
click at [706, 234] on div "[DATE] Tere. Ostsin [DATE] sülearvuti AceBook 12 16, i5 16GB 512GB. [PERSON_NAM…" at bounding box center [758, 248] width 889 height 193
click at [569, 448] on div "AI Assistent Tere! Suuname selle vestluse spetsialistile. Palun saatke ka ostua…" at bounding box center [758, 398] width 889 height 107
click at [731, 753] on div "Estonian to Estonian Võta vestlus üle" at bounding box center [758, 758] width 120 height 27
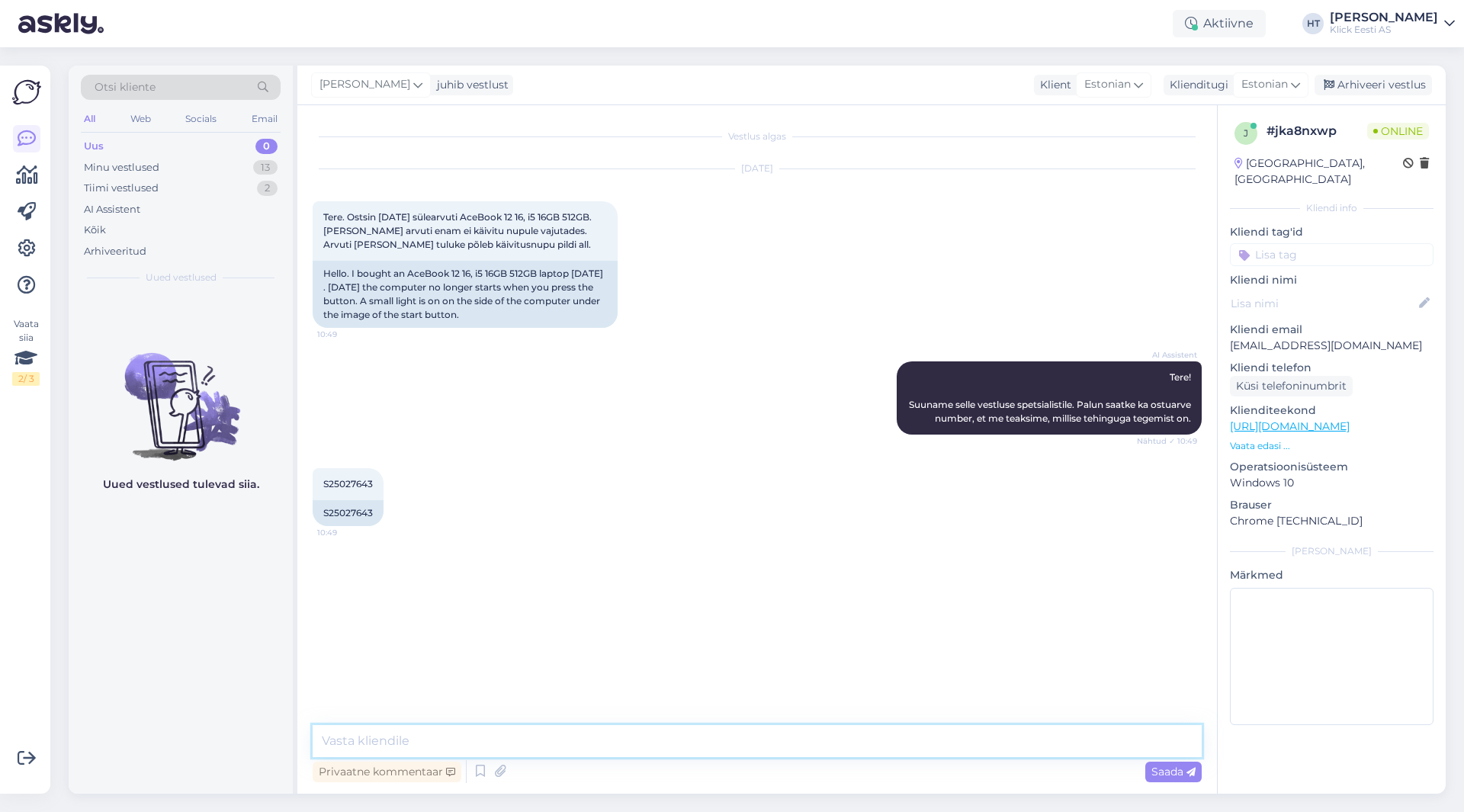
click at [729, 753] on textarea at bounding box center [758, 741] width 889 height 32
type textarea "[PERSON_NAME] LED täpsemalt põleb? Käivitusnupu all ei tohiks LED indikaatoreid…"
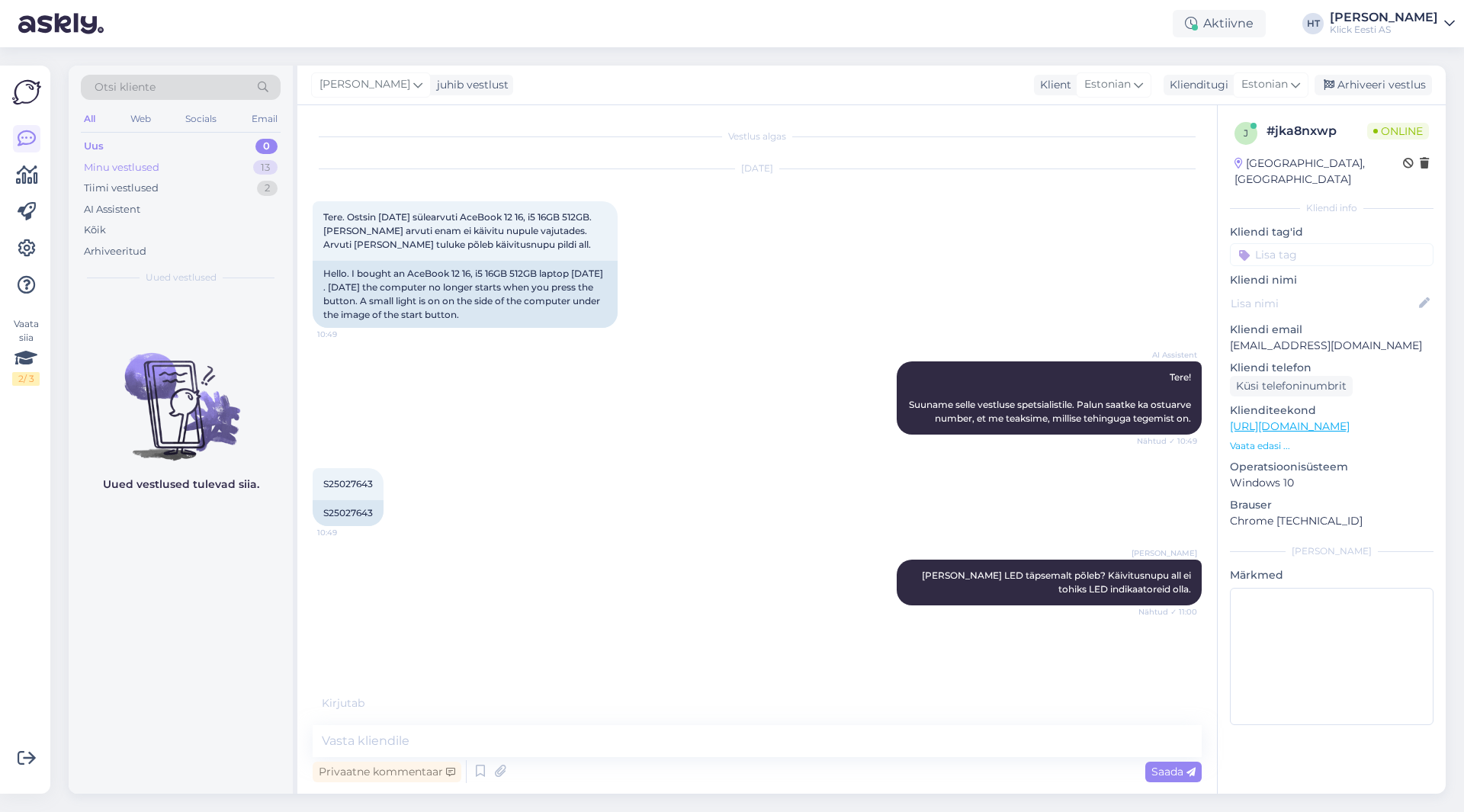
click at [245, 157] on div "Minu vestlused 13" at bounding box center [181, 167] width 200 height 21
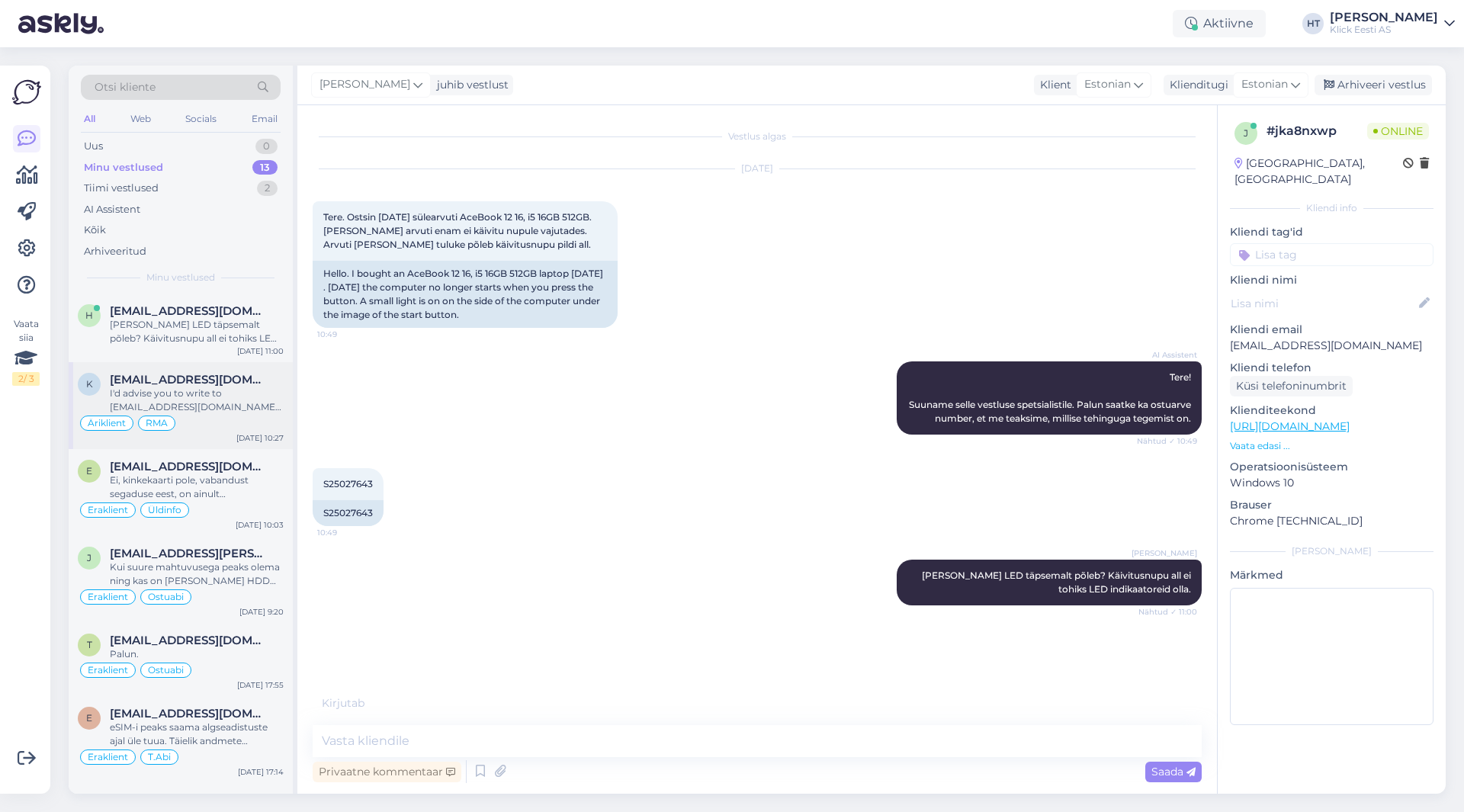
click at [204, 412] on div "I'd advise you to write to [EMAIL_ADDRESS][DOMAIN_NAME] regarding foreign warra…" at bounding box center [196, 401] width 174 height 27
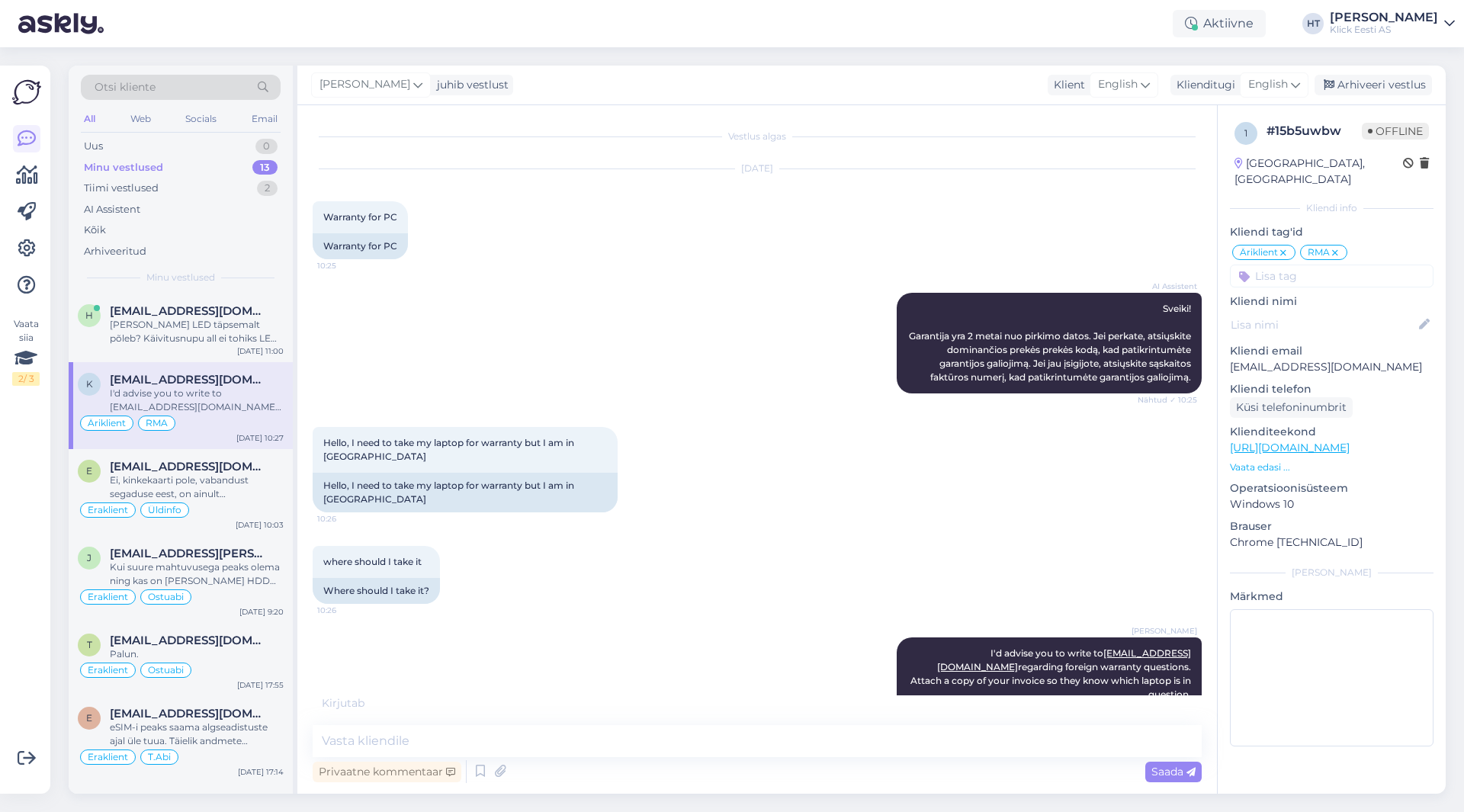
scroll to position [32, 0]
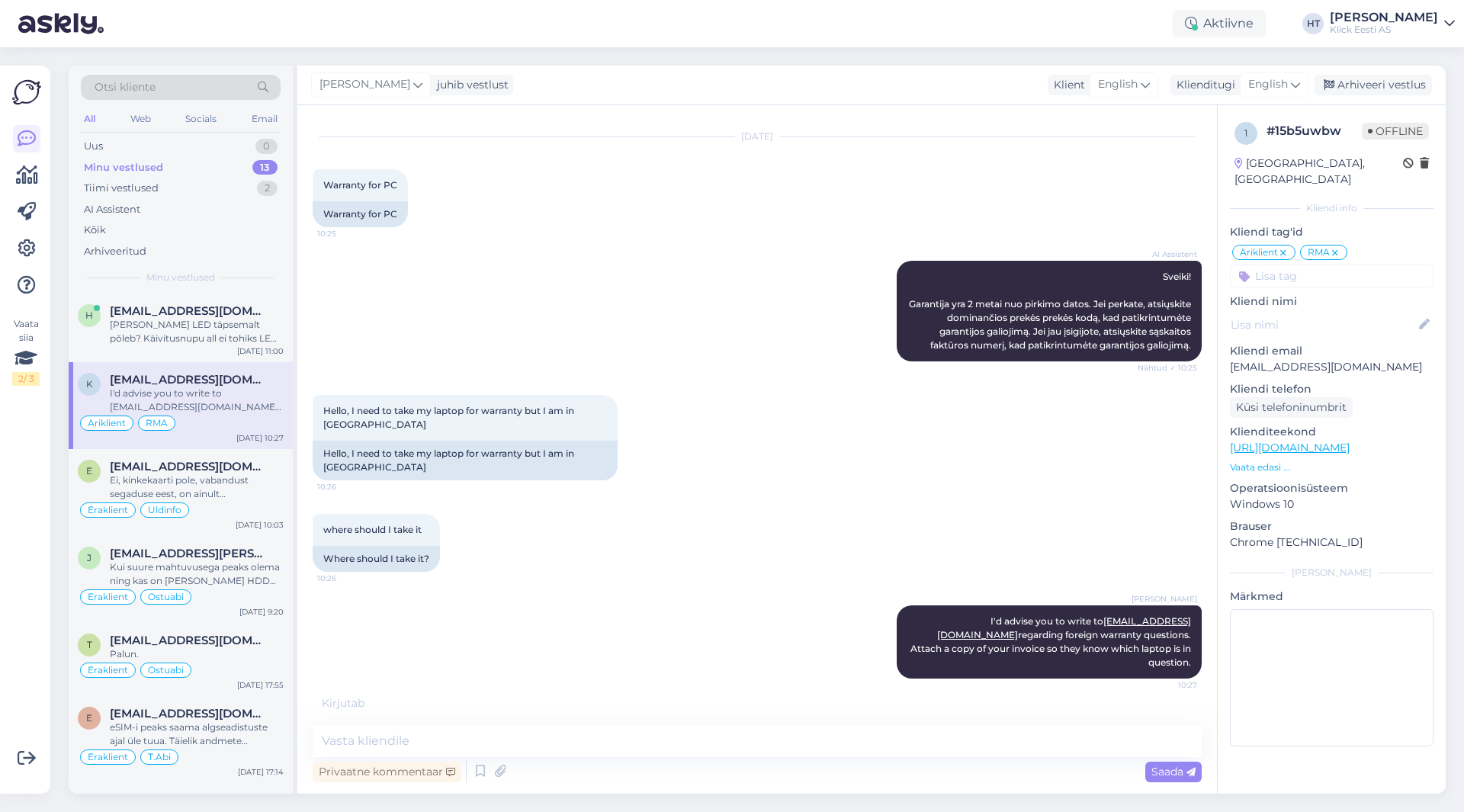
click at [522, 349] on div "AI Assistent [PERSON_NAME]! Garantija yra 2 metai nuo pirkimo datos. Jei perkat…" at bounding box center [758, 310] width 889 height 134
click at [17, 178] on icon at bounding box center [27, 175] width 22 height 18
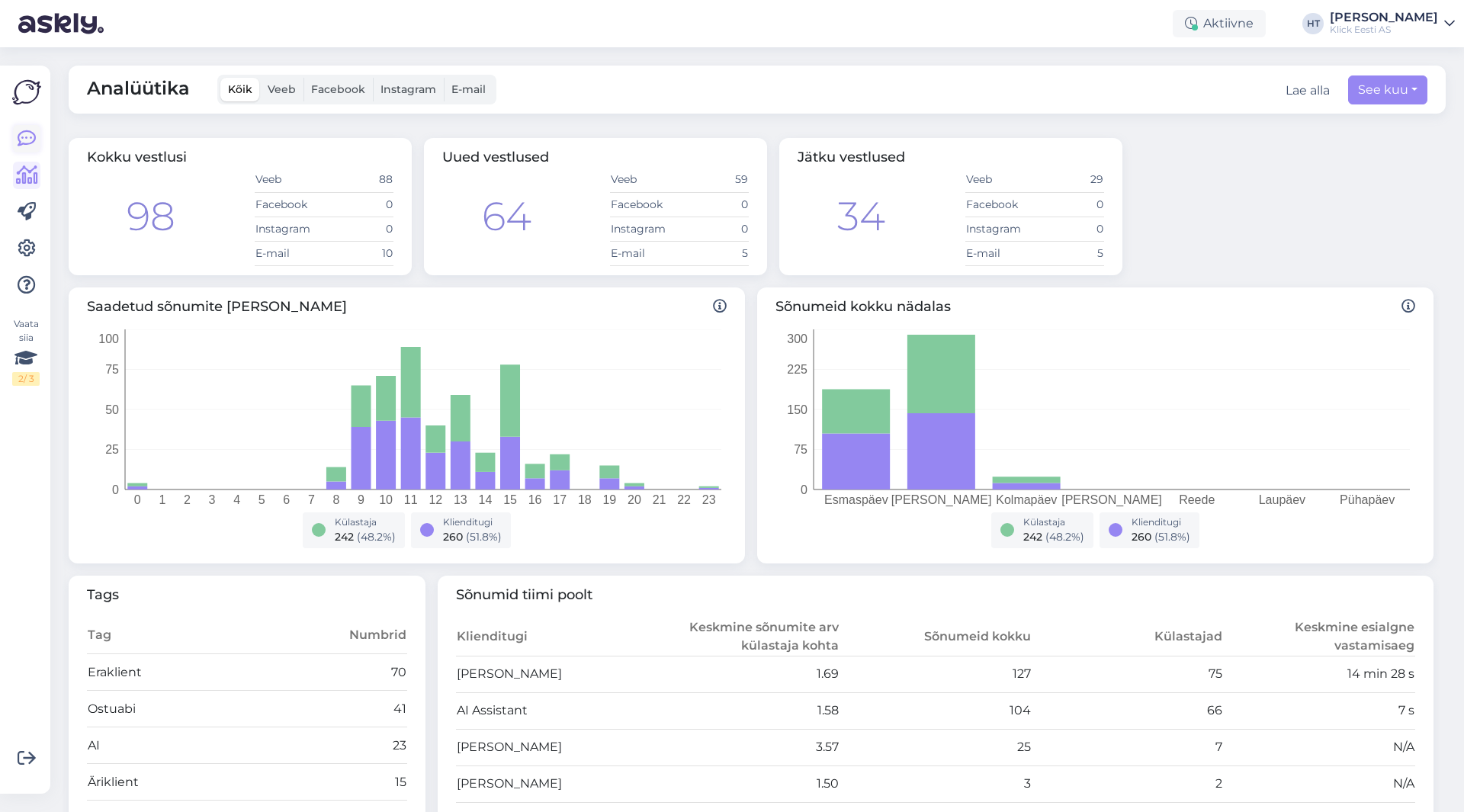
click at [28, 143] on icon at bounding box center [26, 139] width 18 height 18
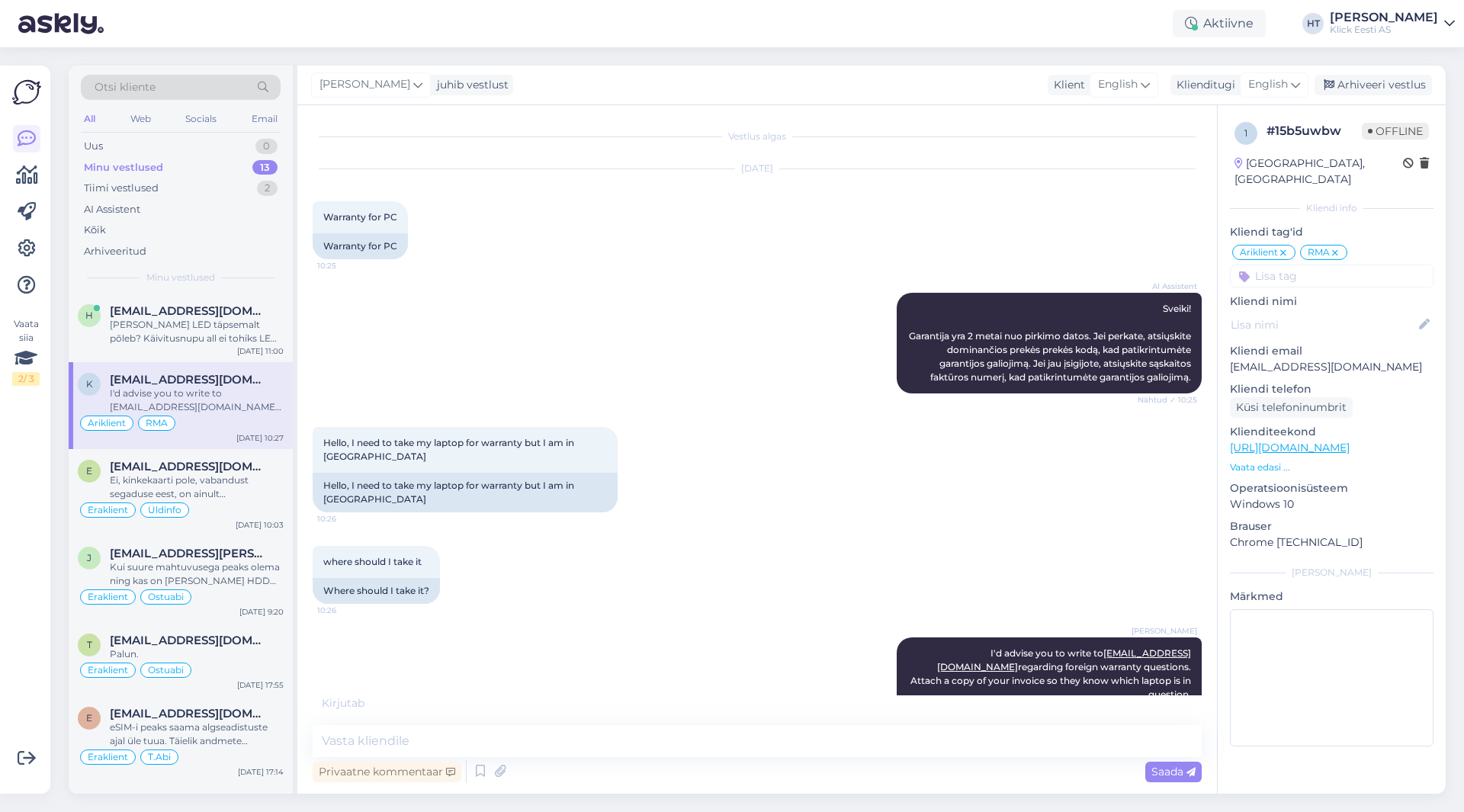
scroll to position [16, 0]
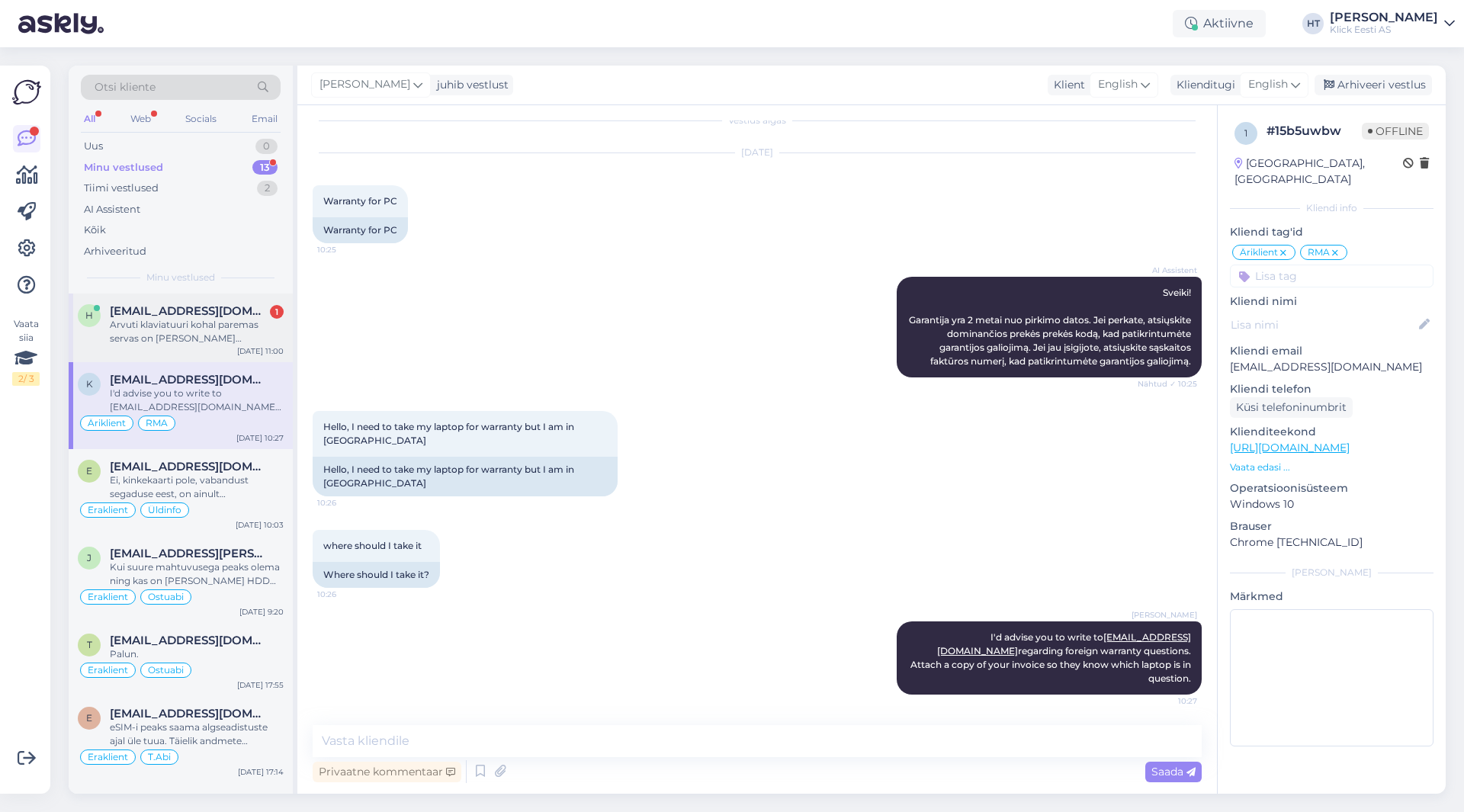
click at [248, 338] on div "Arvuti klaviatuuri kohal paremas servas on [PERSON_NAME] indikaator tulukest. P…" at bounding box center [196, 331] width 174 height 27
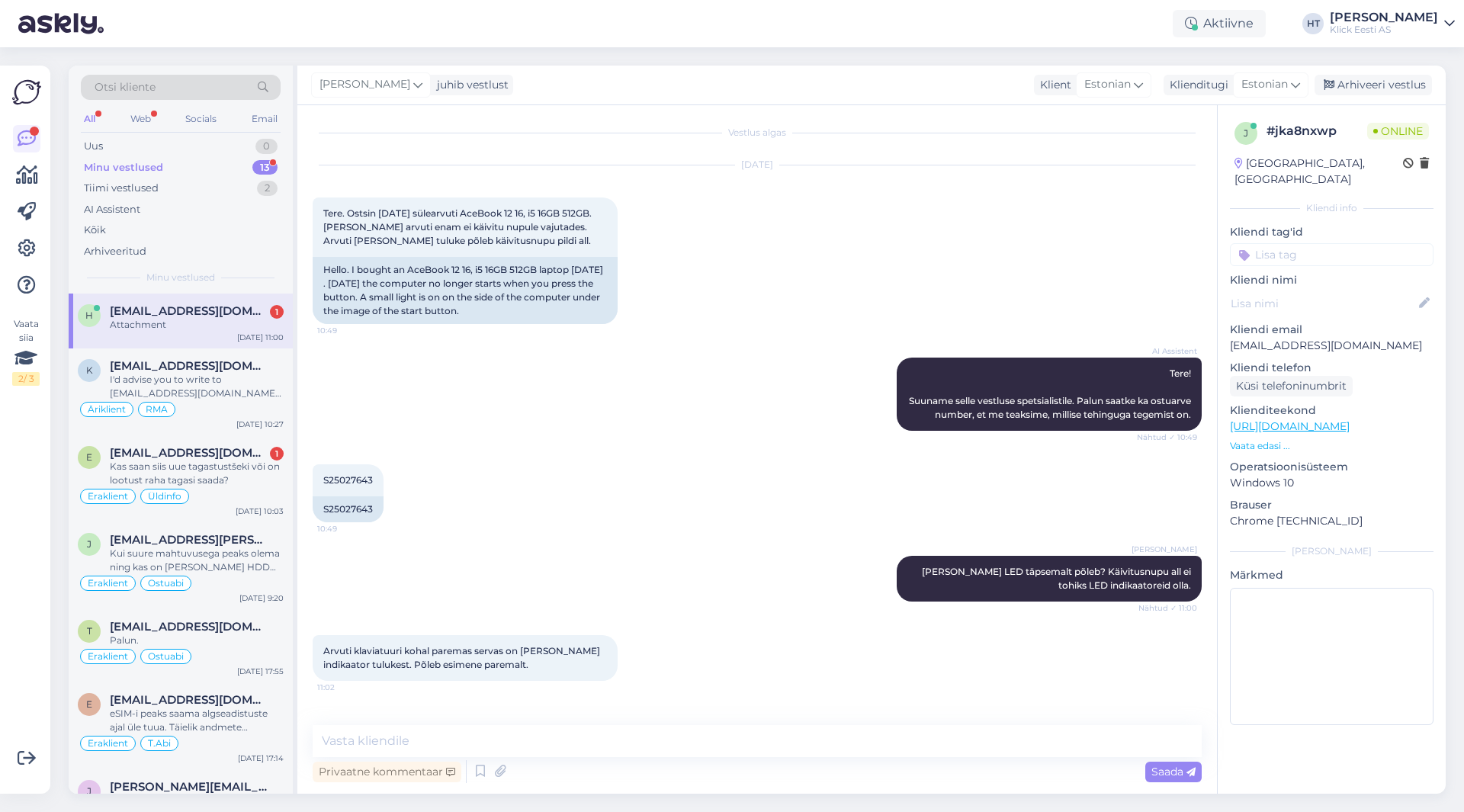
scroll to position [99, 0]
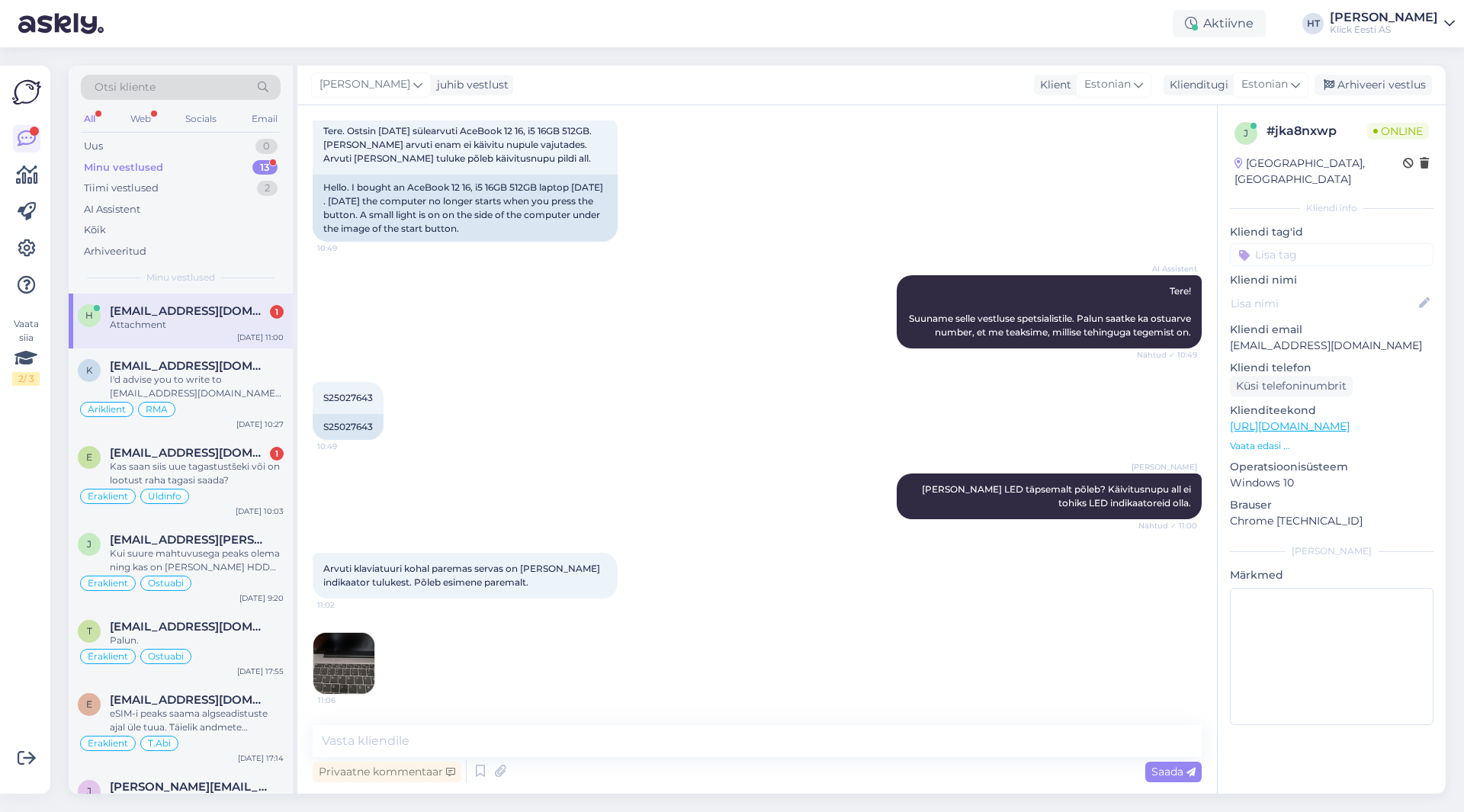
click at [354, 680] on img at bounding box center [343, 663] width 61 height 61
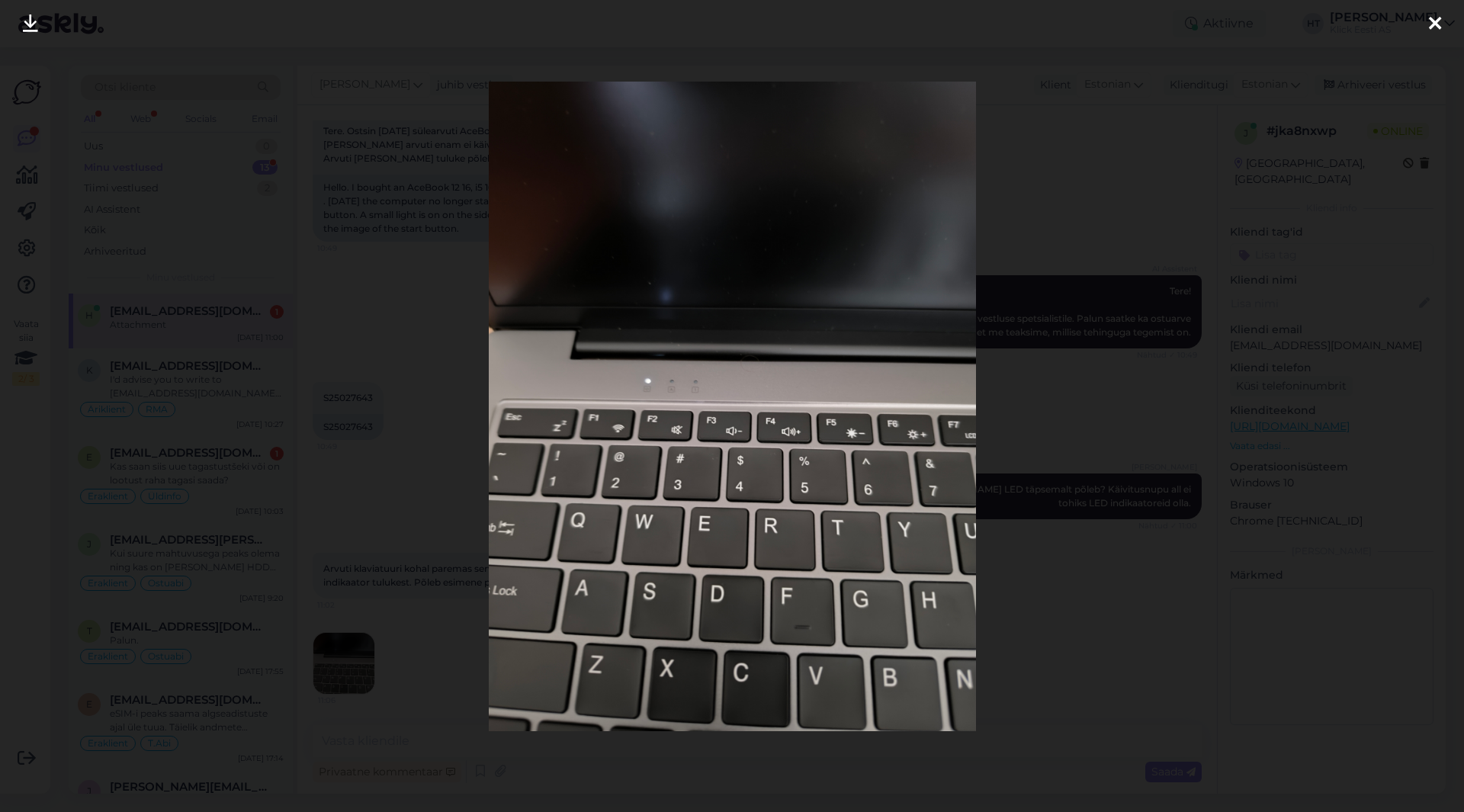
click at [1020, 137] on div at bounding box center [732, 406] width 1464 height 812
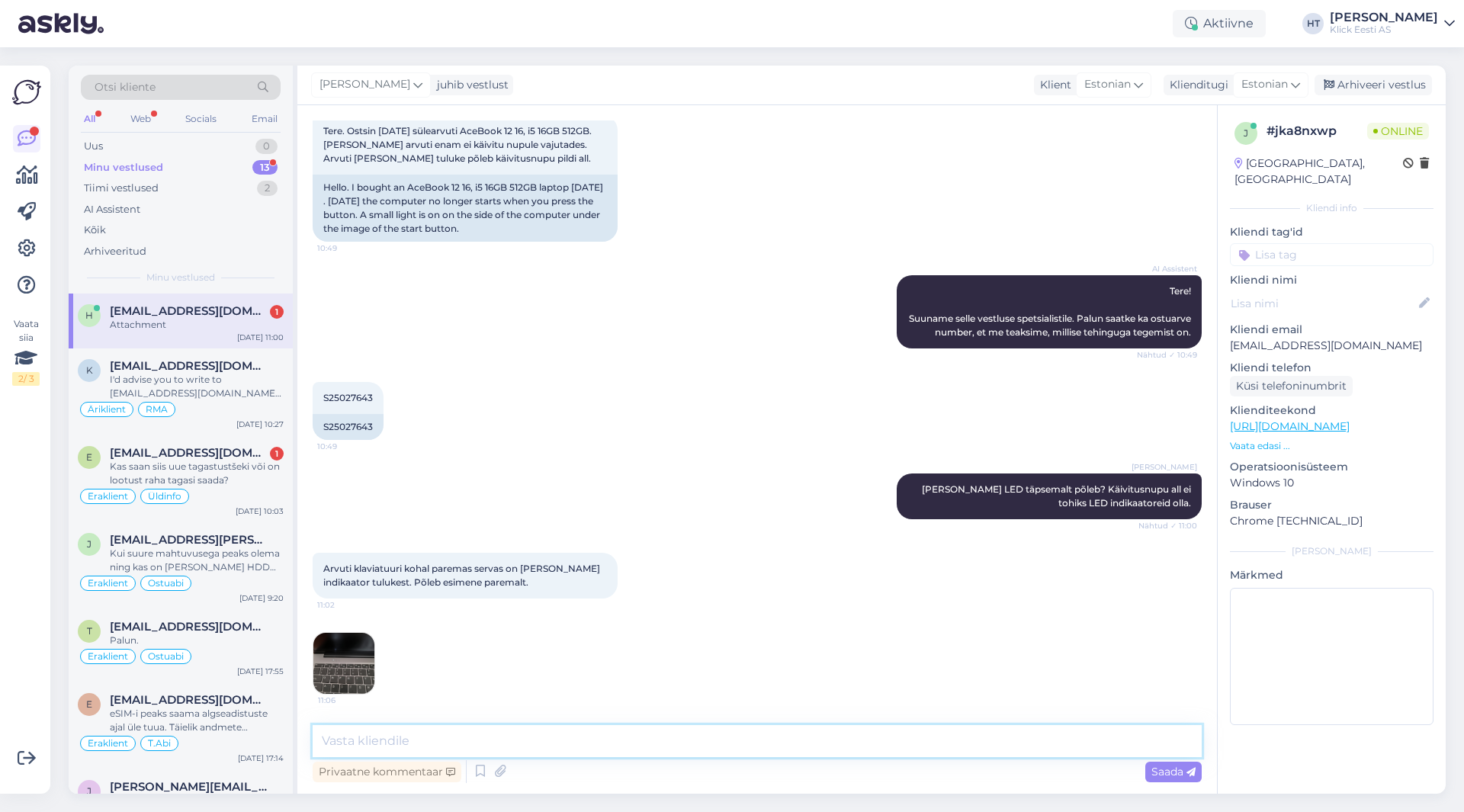
click at [518, 740] on textarea at bounding box center [758, 741] width 889 height 32
type textarea "Näiliselt arvuti voolu saab. Võiks proovida force shutdowni teha voolu nuppu al…"
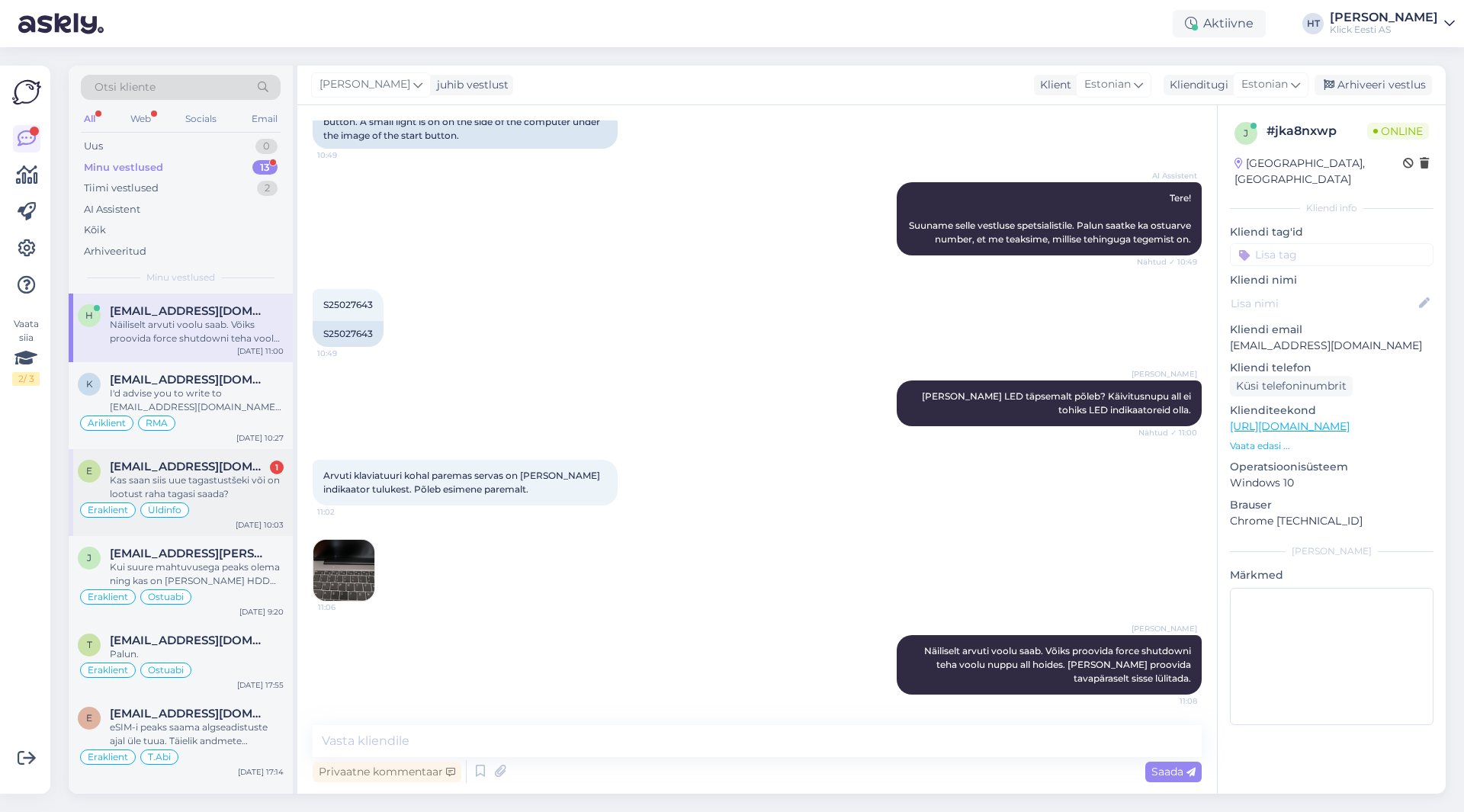
click at [260, 485] on div "Kas saan siis uue tagastustšeki või on lootust raha tagasi saada?" at bounding box center [196, 487] width 174 height 27
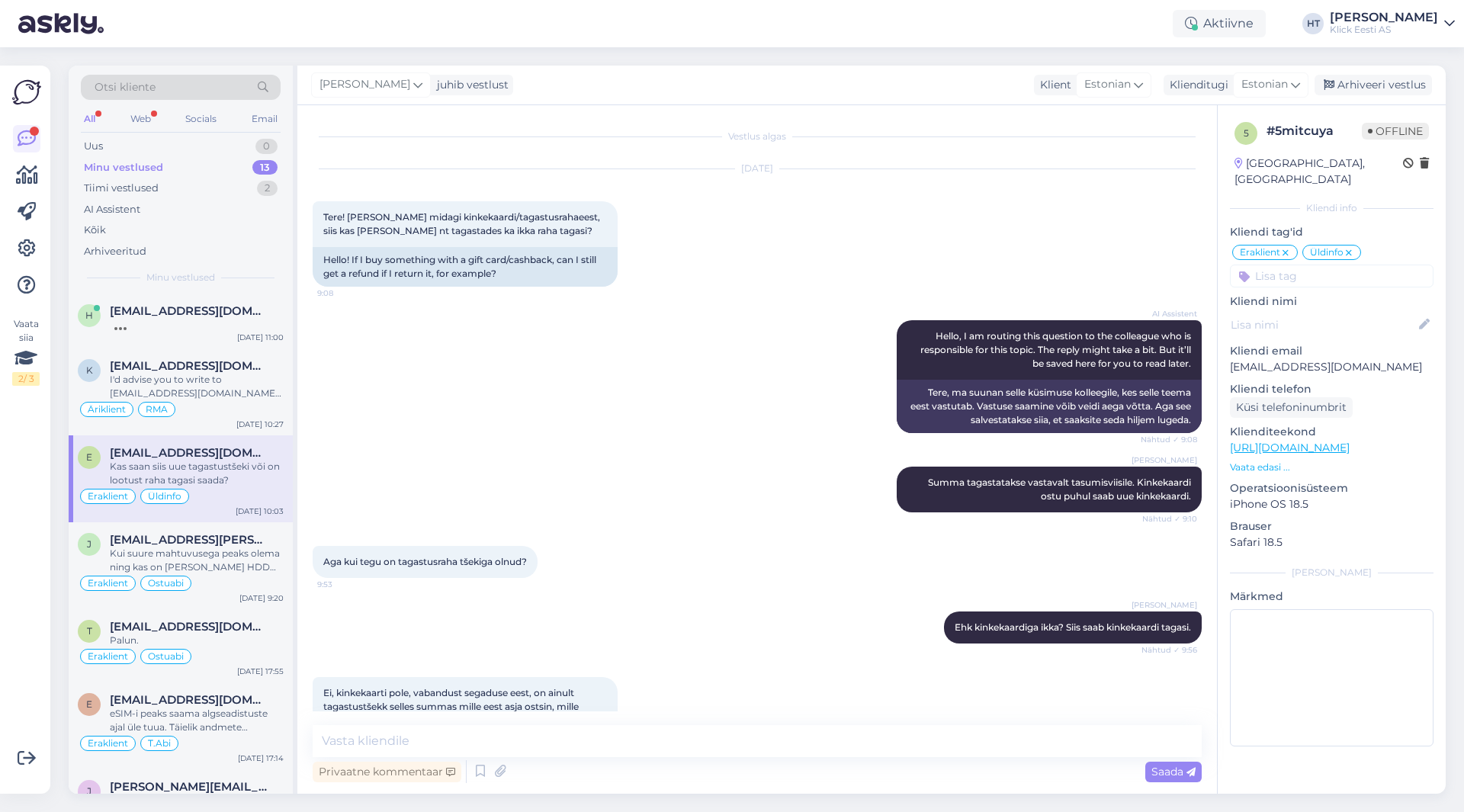
scroll to position [121, 0]
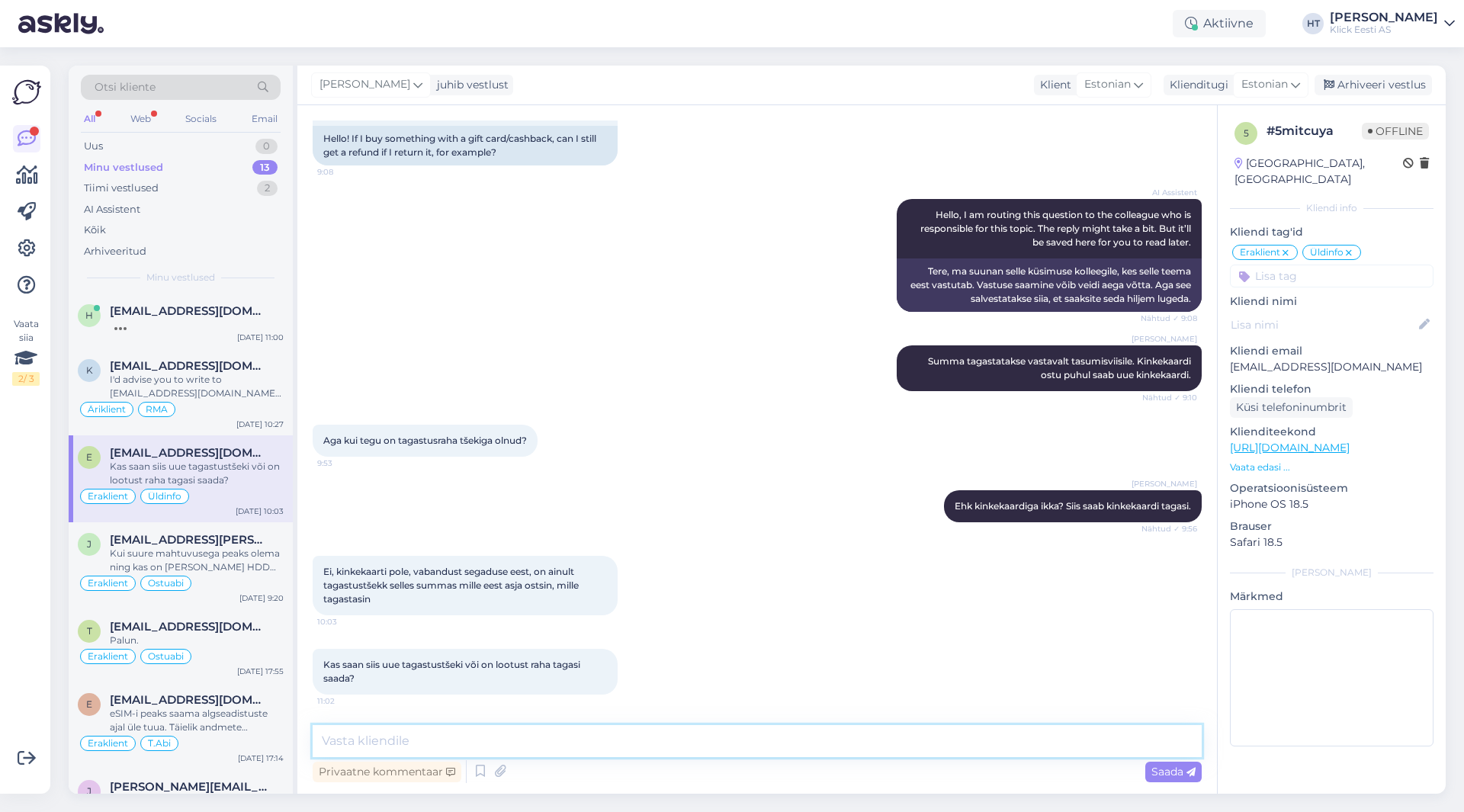
click at [727, 740] on textarea at bounding box center [758, 741] width 889 height 32
click at [1276, 359] on p "[EMAIL_ADDRESS][DOMAIN_NAME]" at bounding box center [1332, 368] width 204 height 16
copy p "[EMAIL_ADDRESS][DOMAIN_NAME]"
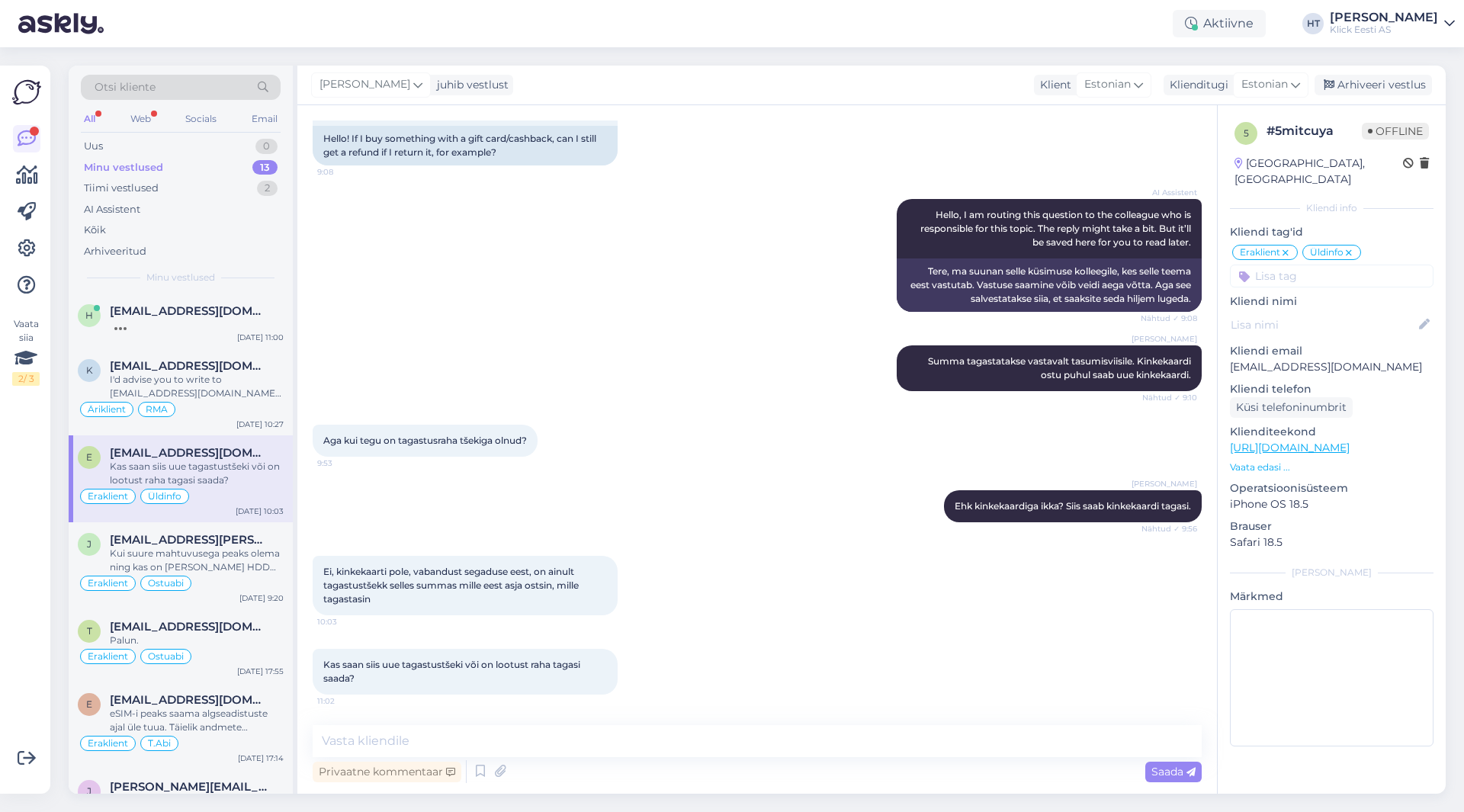
click at [661, 374] on div "[PERSON_NAME] [PERSON_NAME] tagastatakse vastavalt tasumisviisile. Kinkekaardi …" at bounding box center [758, 368] width 889 height 79
click at [195, 86] on div "Otsi kliente" at bounding box center [181, 88] width 200 height 26
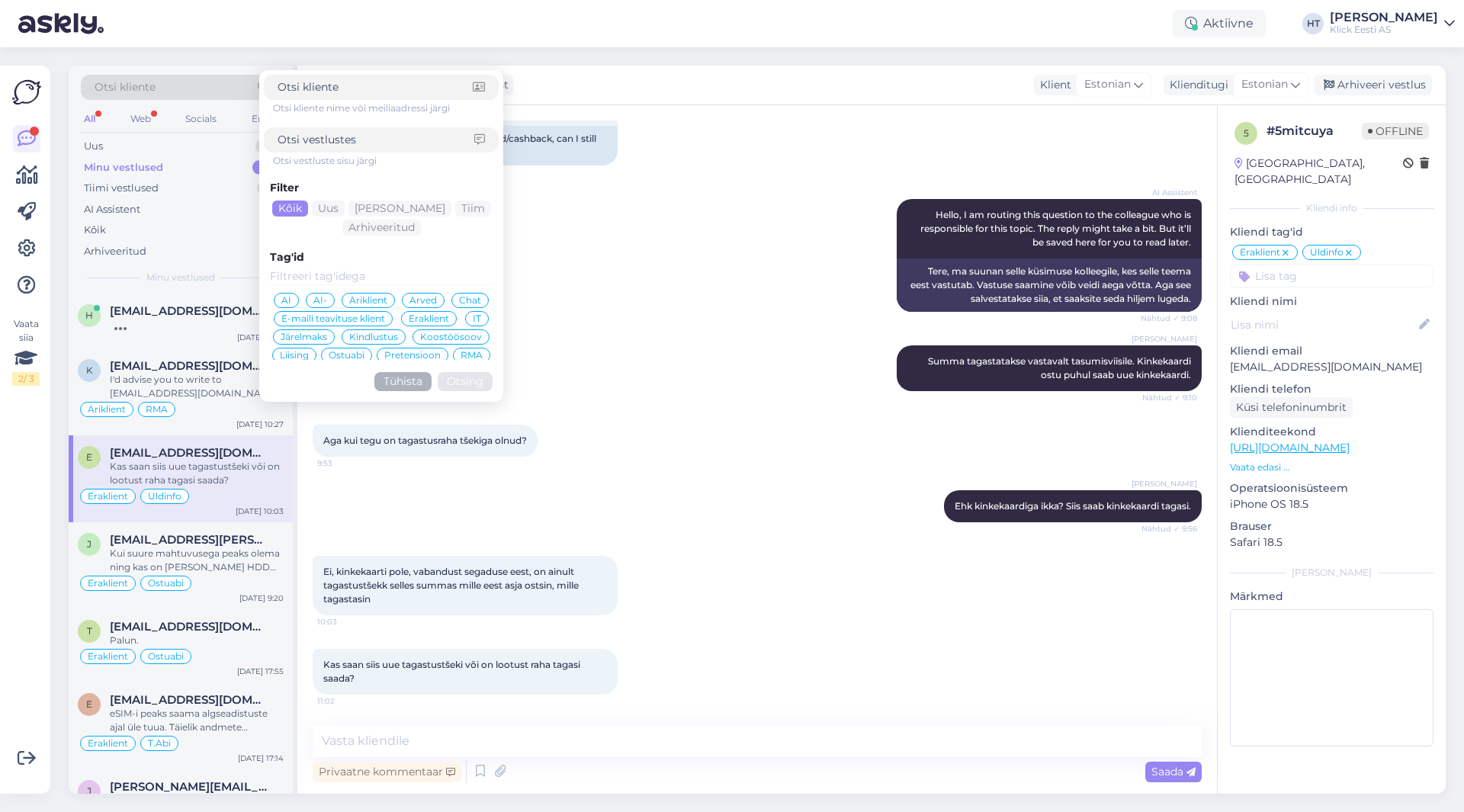
click at [350, 90] on input at bounding box center [375, 88] width 195 height 16
type input "[EMAIL_ADDRESS][DOMAIN_NAME]"
click button "Otsing" at bounding box center [465, 381] width 55 height 19
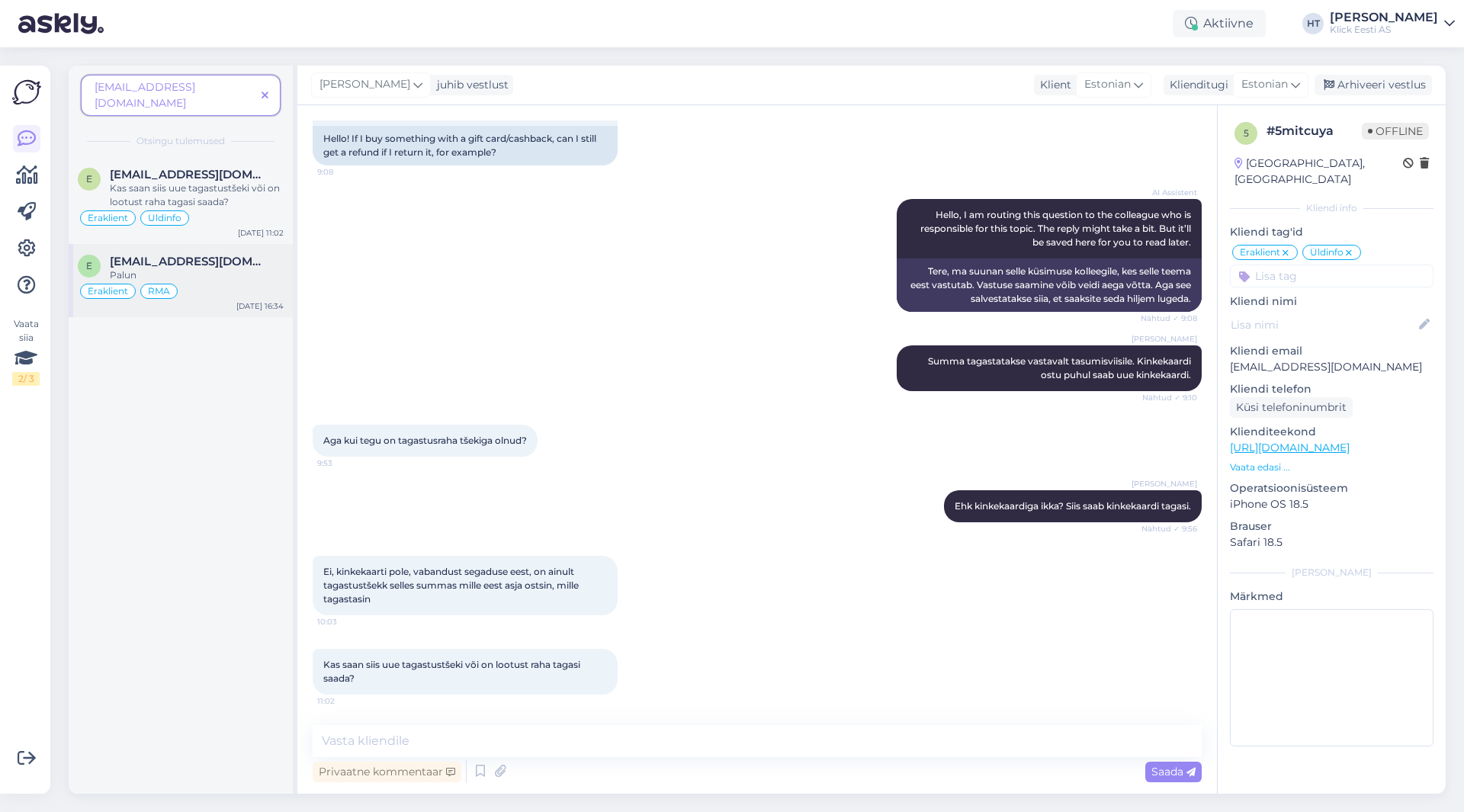
click at [185, 282] on div "Eraklient RMA" at bounding box center [181, 291] width 206 height 18
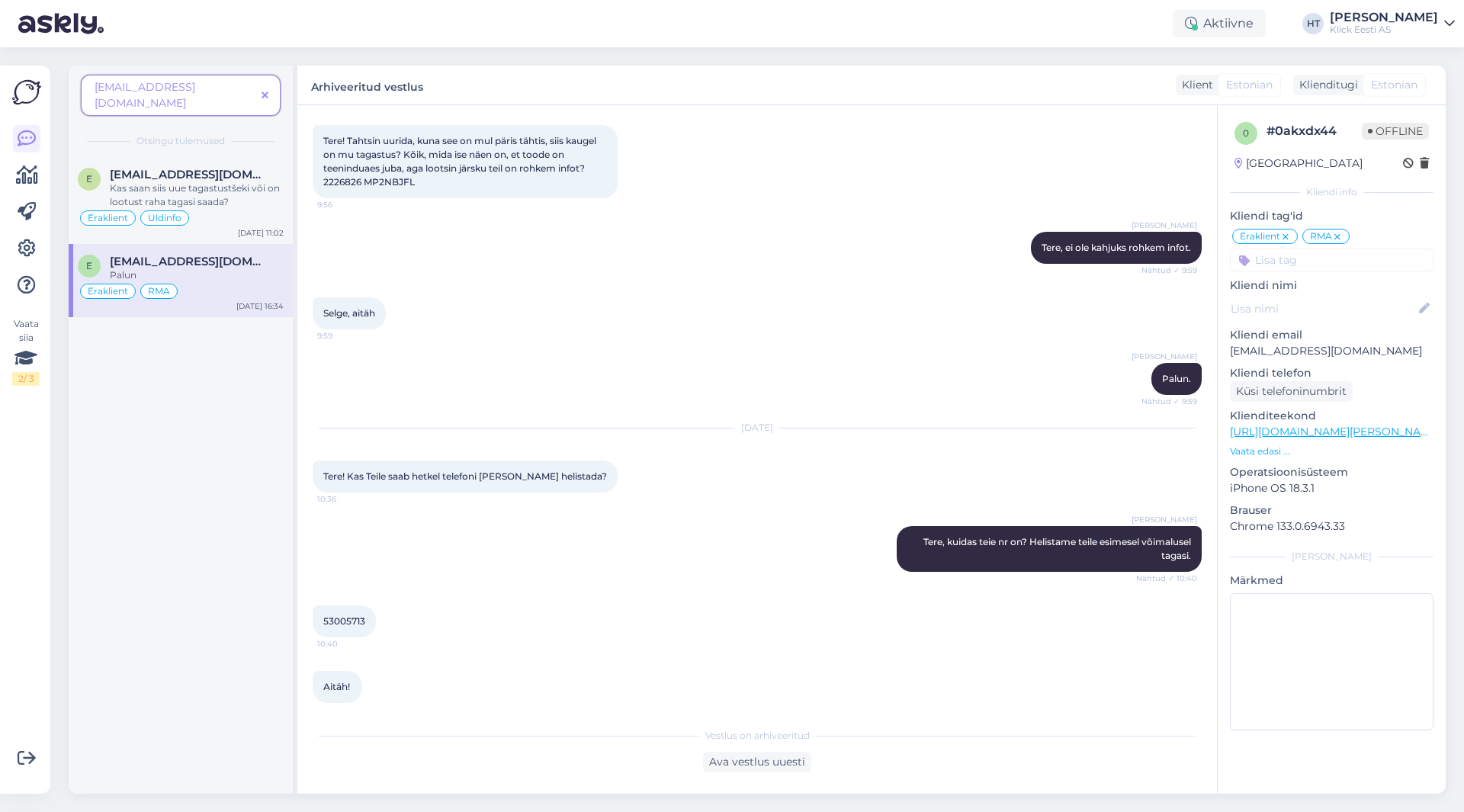
scroll to position [0, 0]
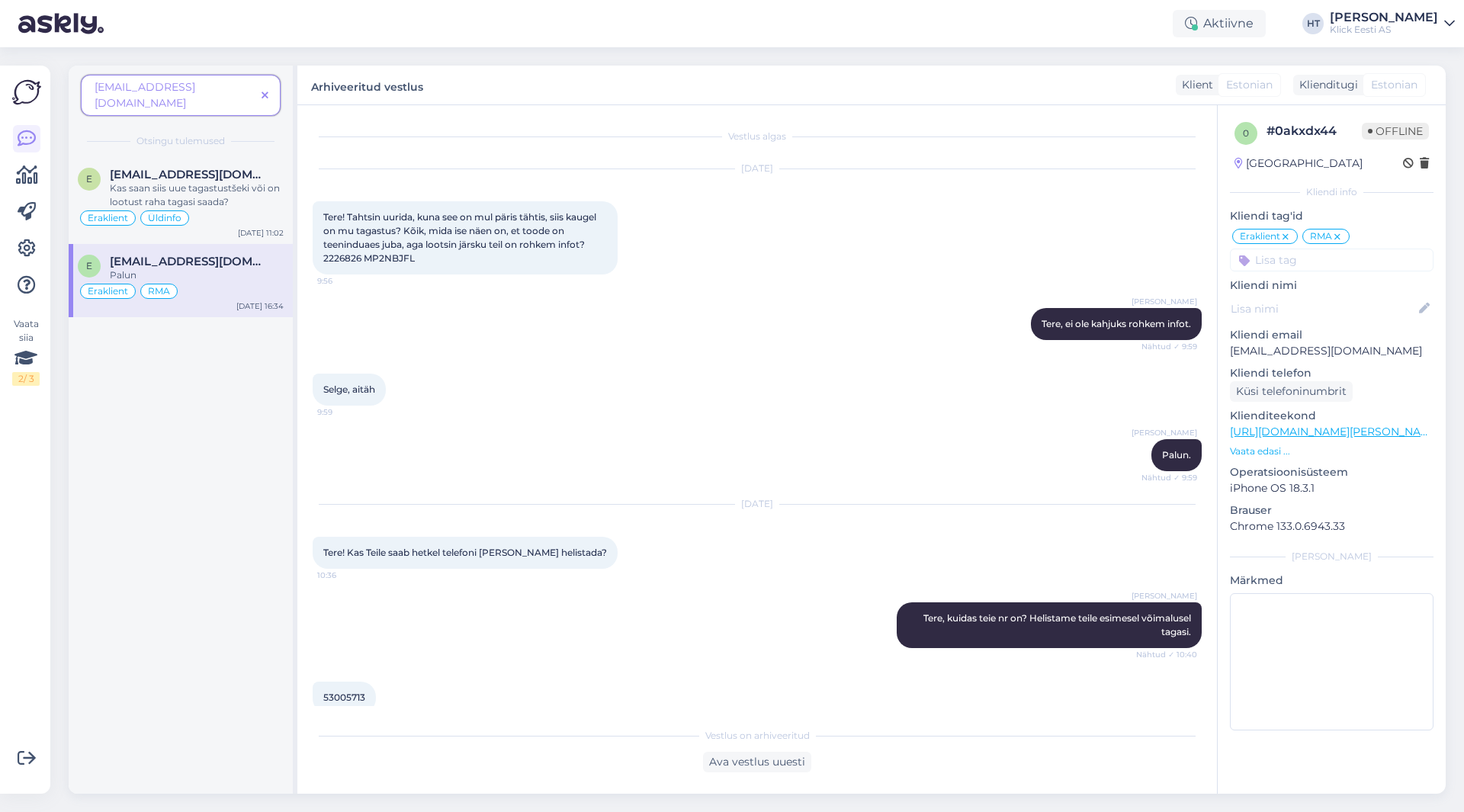
click at [339, 257] on span "Tere! Tahtsin uurida, kuna see on mul päris tähtis, siis kaugel on mu tagastus?…" at bounding box center [461, 237] width 276 height 53
copy span "2226826"
click at [444, 433] on div "[PERSON_NAME] Palun. Nähtud ✓ 9:59" at bounding box center [758, 455] width 889 height 66
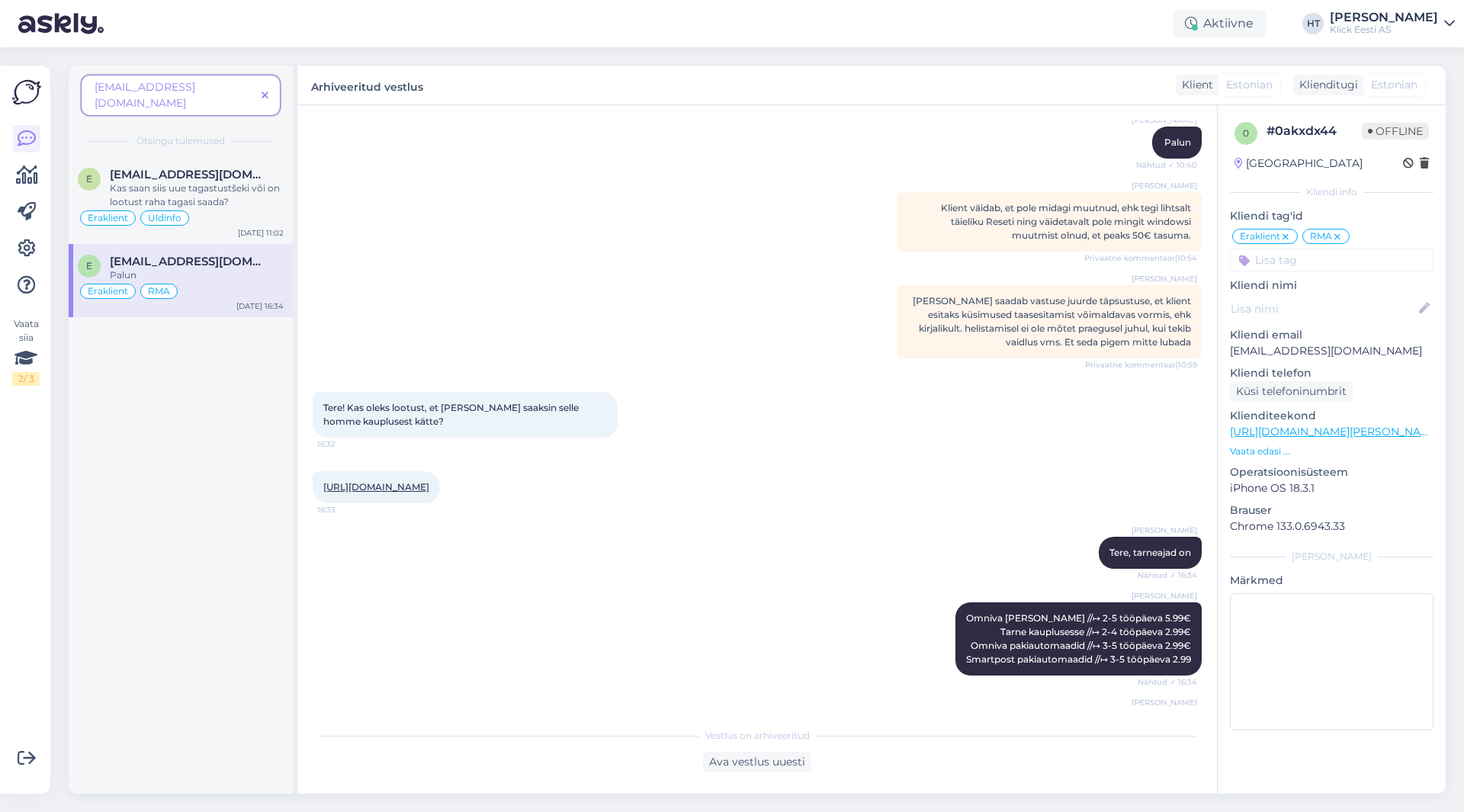
scroll to position [883, 0]
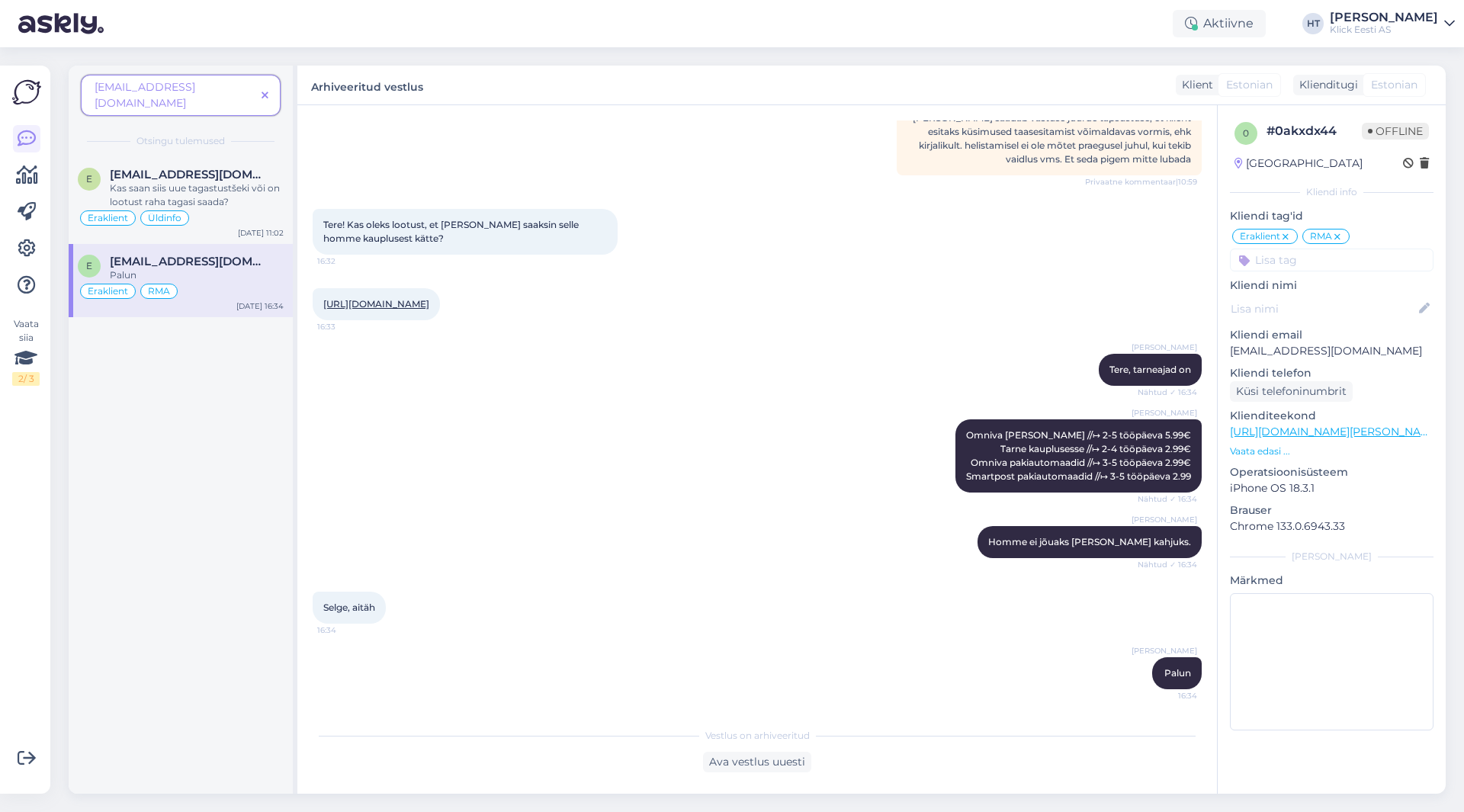
click at [267, 90] on icon at bounding box center [266, 96] width 7 height 11
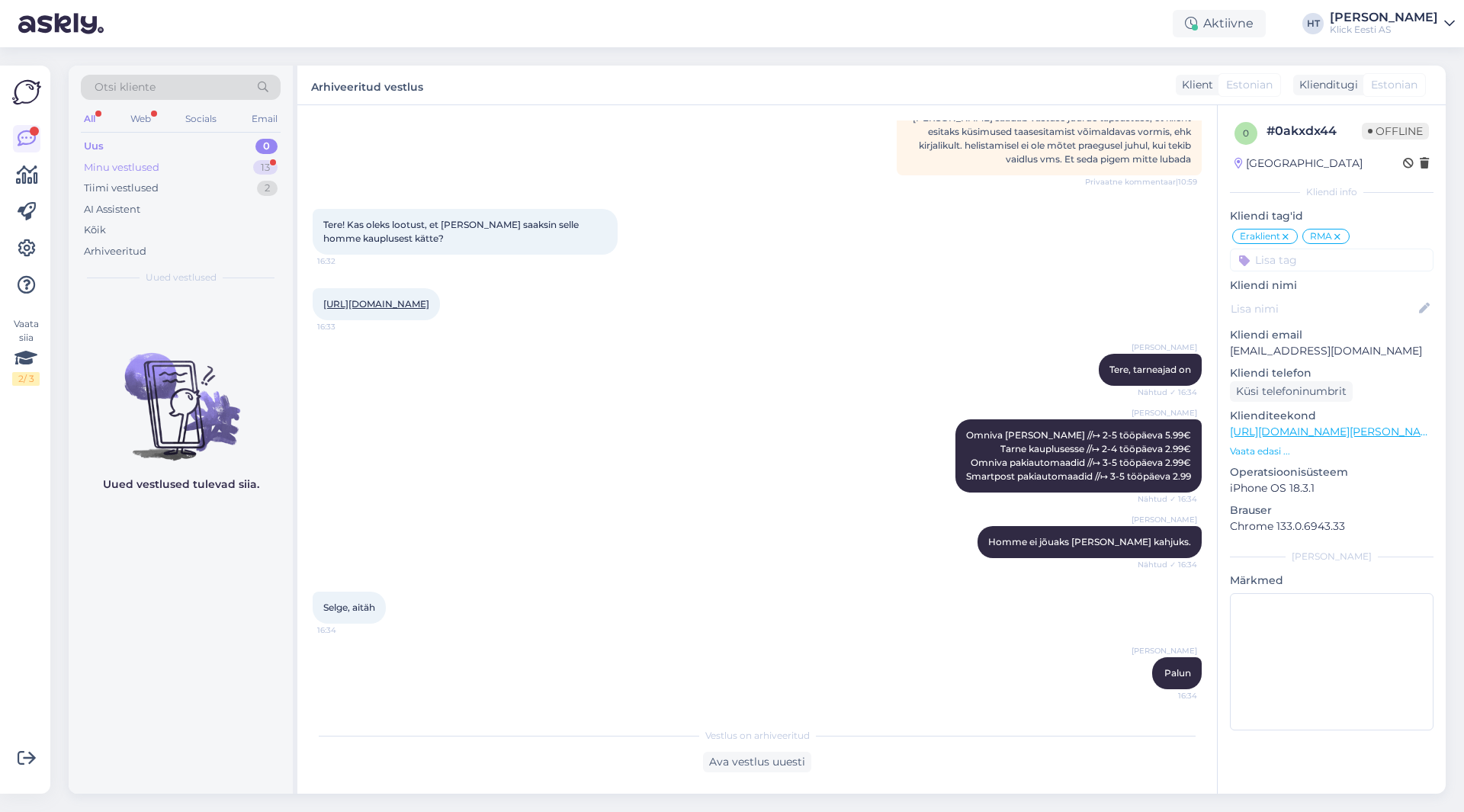
click at [253, 161] on div "Minu vestlused 13" at bounding box center [181, 167] width 200 height 21
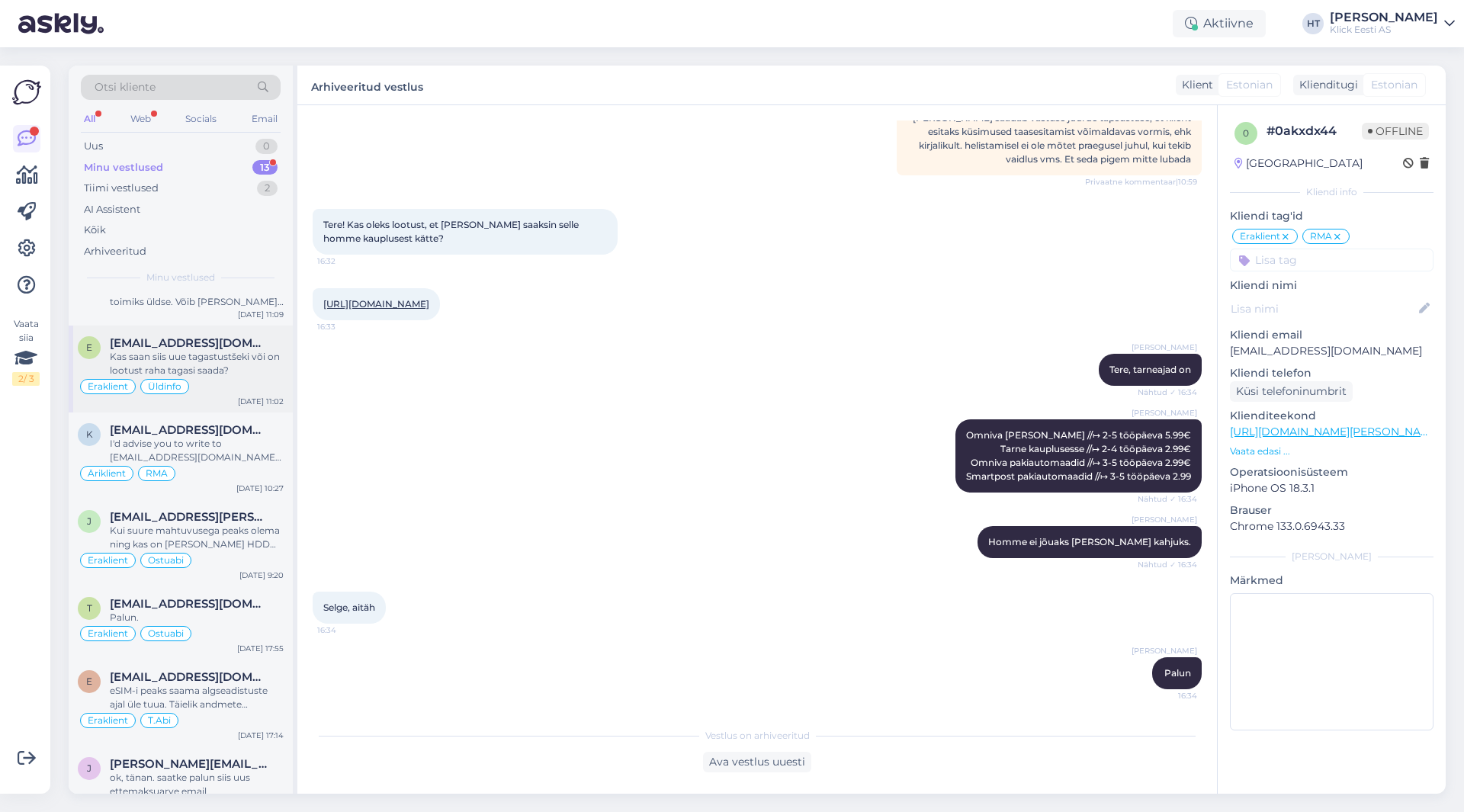
scroll to position [0, 0]
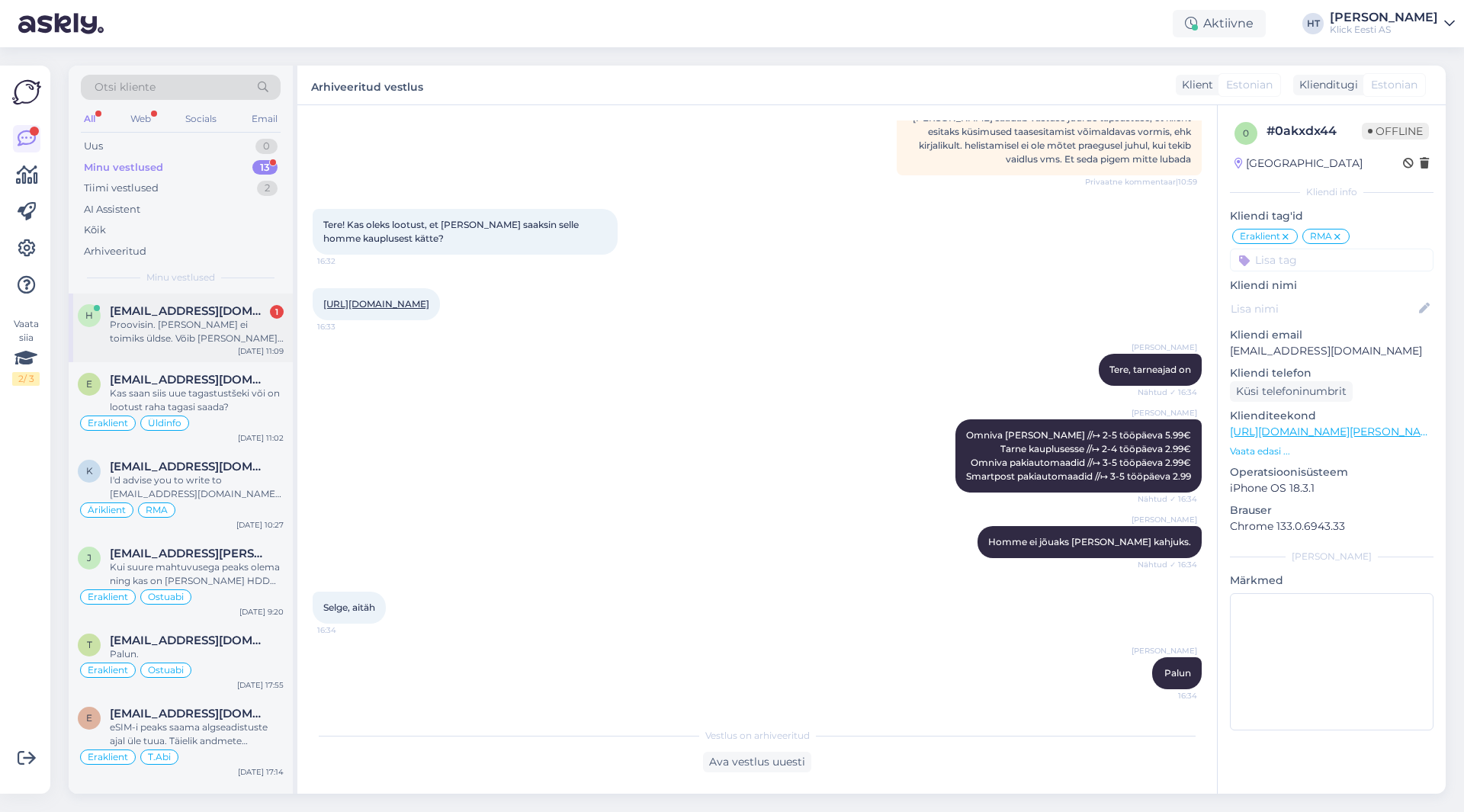
click at [235, 321] on div "Proovisin. [PERSON_NAME] ei toimiks üldse. Võib [PERSON_NAME] või plõksida. Mit…" at bounding box center [196, 331] width 174 height 27
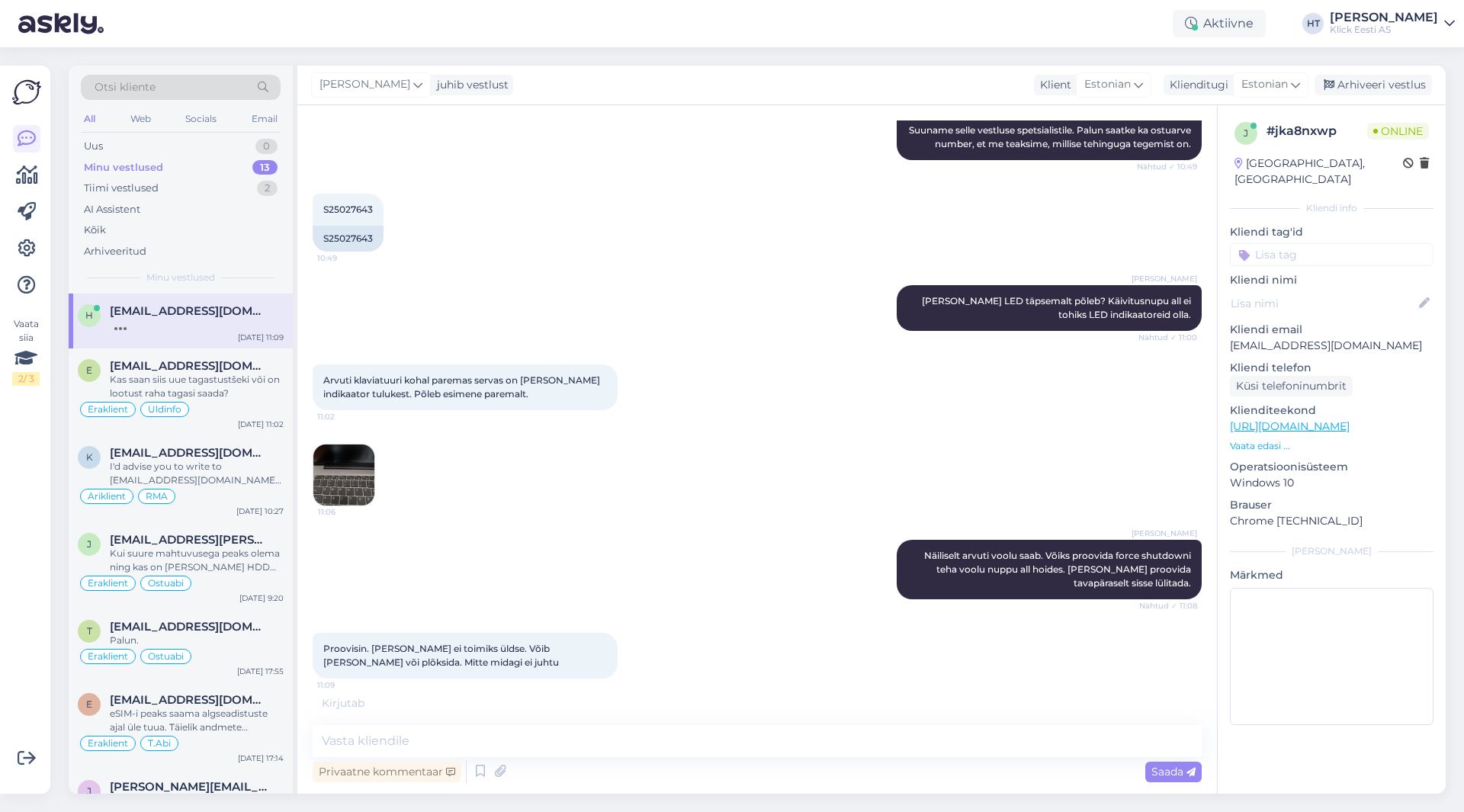
scroll to position [365, 0]
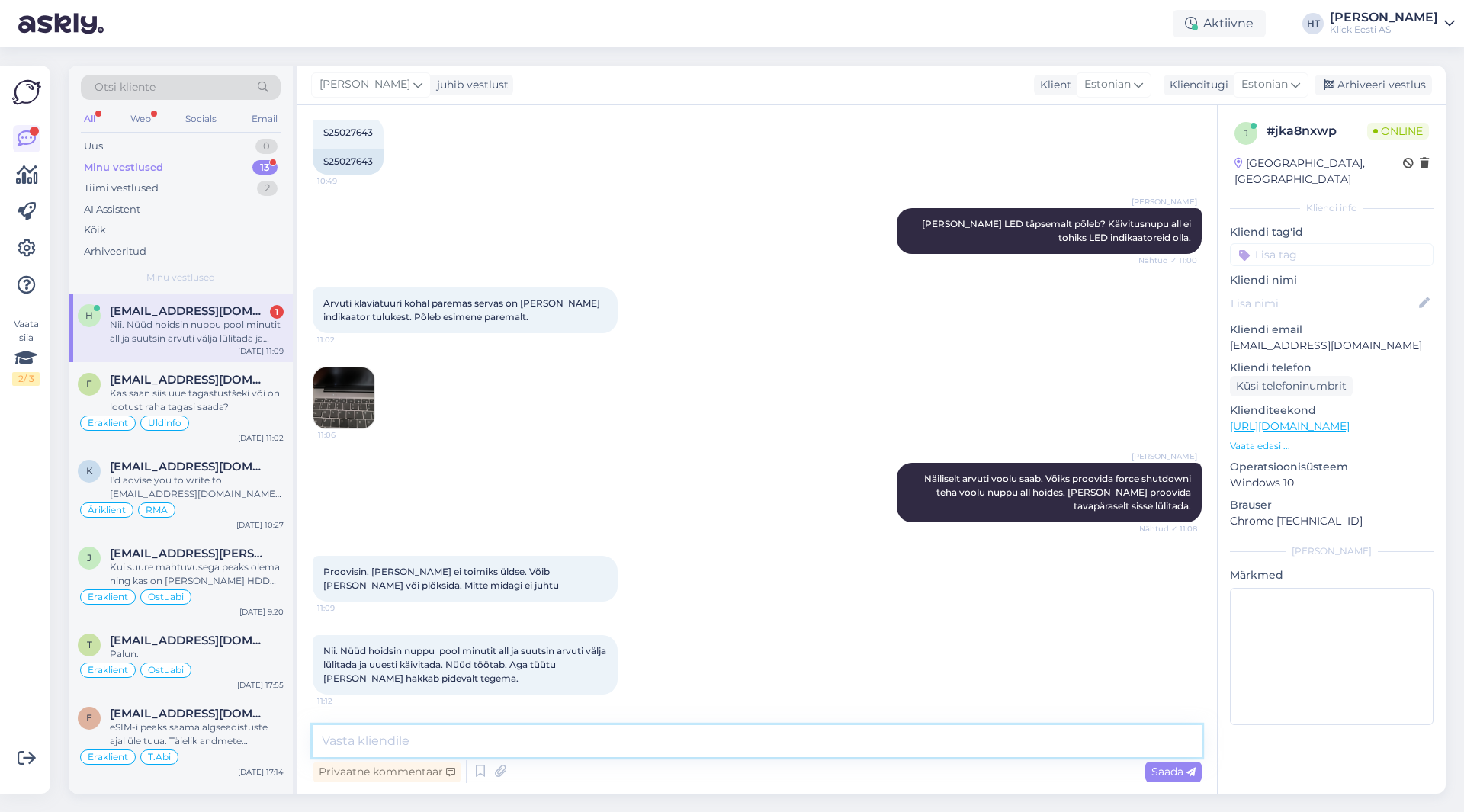
click at [645, 735] on textarea at bounding box center [758, 741] width 889 height 32
click at [687, 731] on textarea at bounding box center [758, 741] width 889 height 32
click at [322, 380] on img at bounding box center [343, 398] width 61 height 61
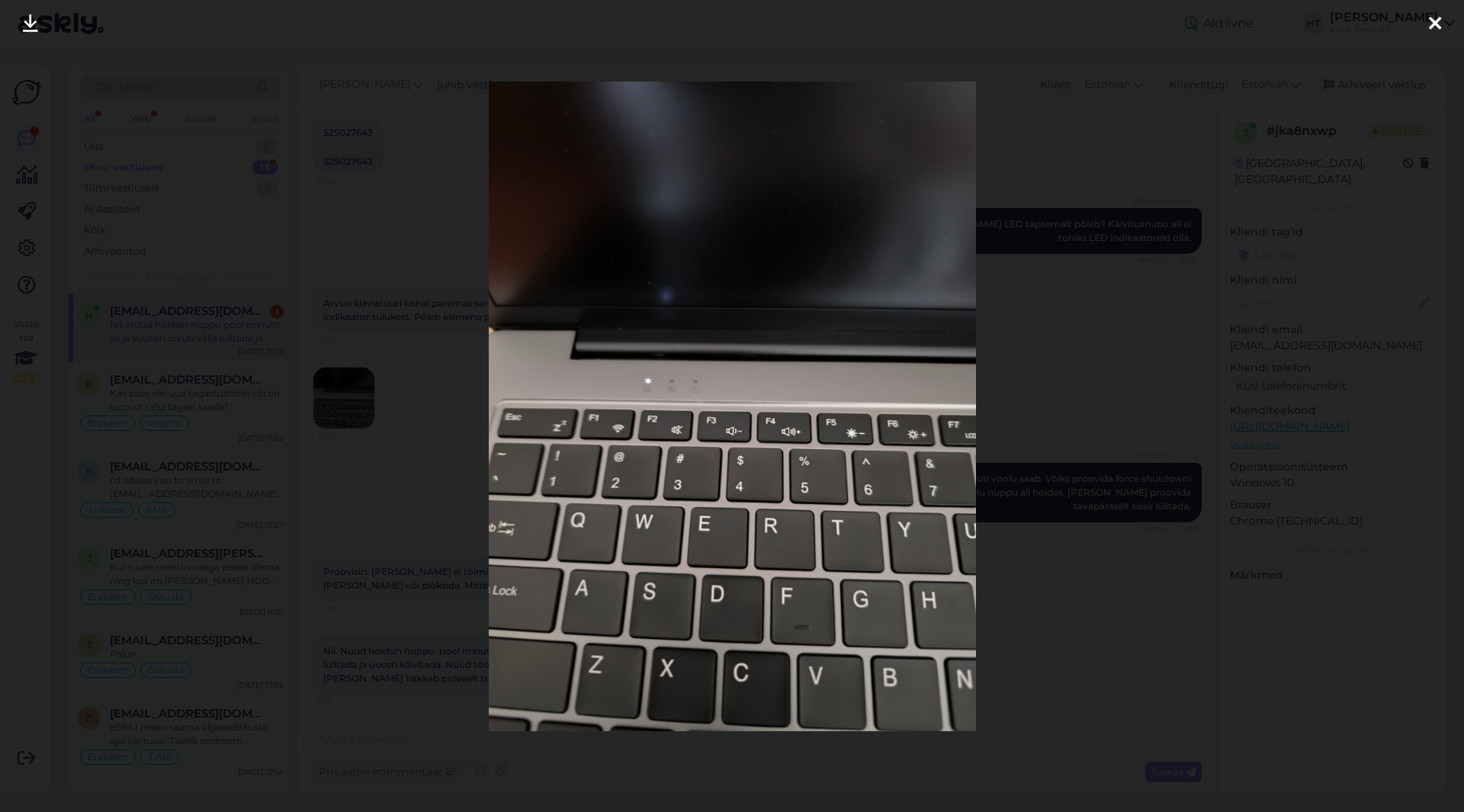
click at [443, 466] on div at bounding box center [732, 406] width 1464 height 812
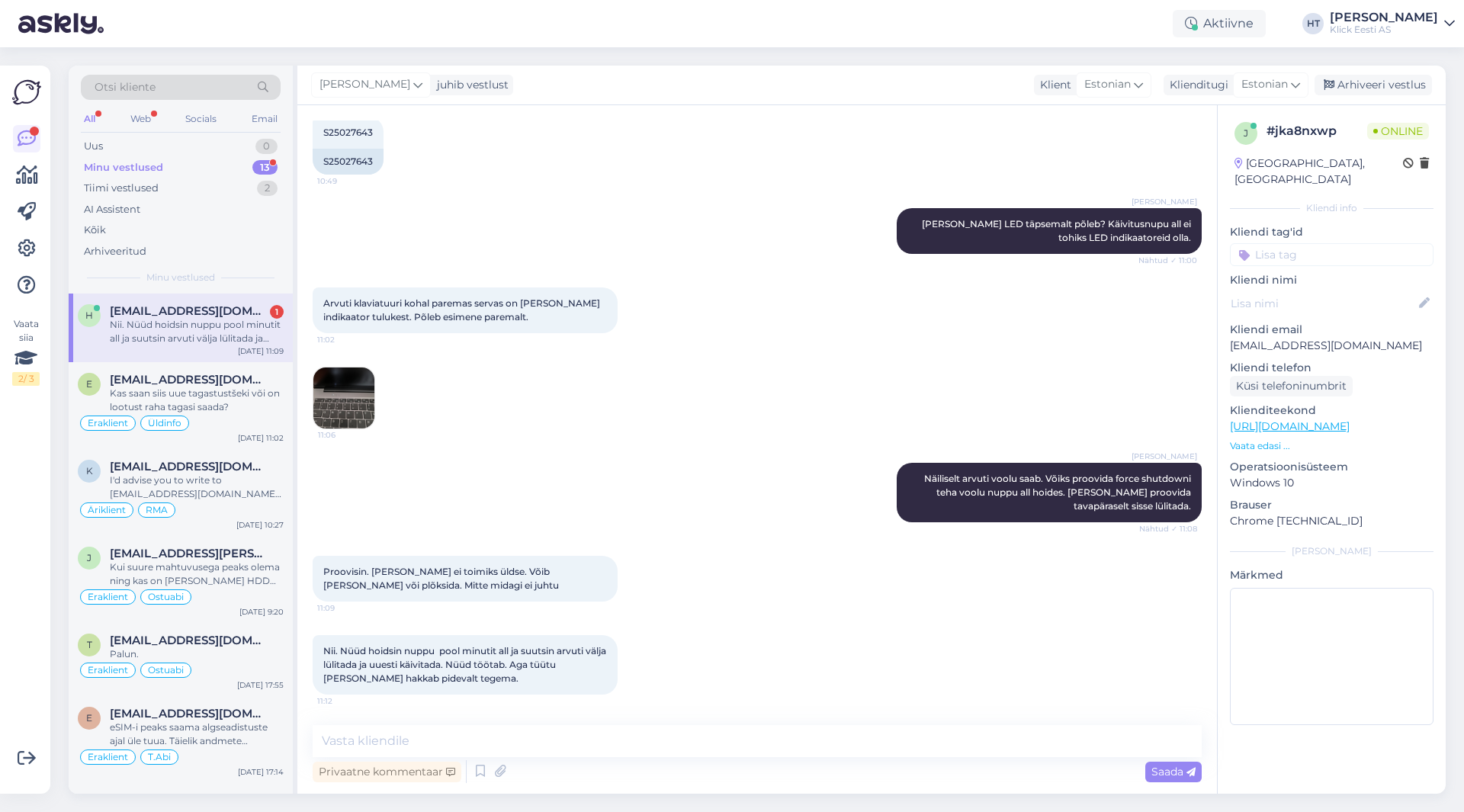
click at [484, 411] on div "11:06" at bounding box center [758, 398] width 889 height 96
click at [494, 740] on textarea at bounding box center [758, 741] width 889 height 32
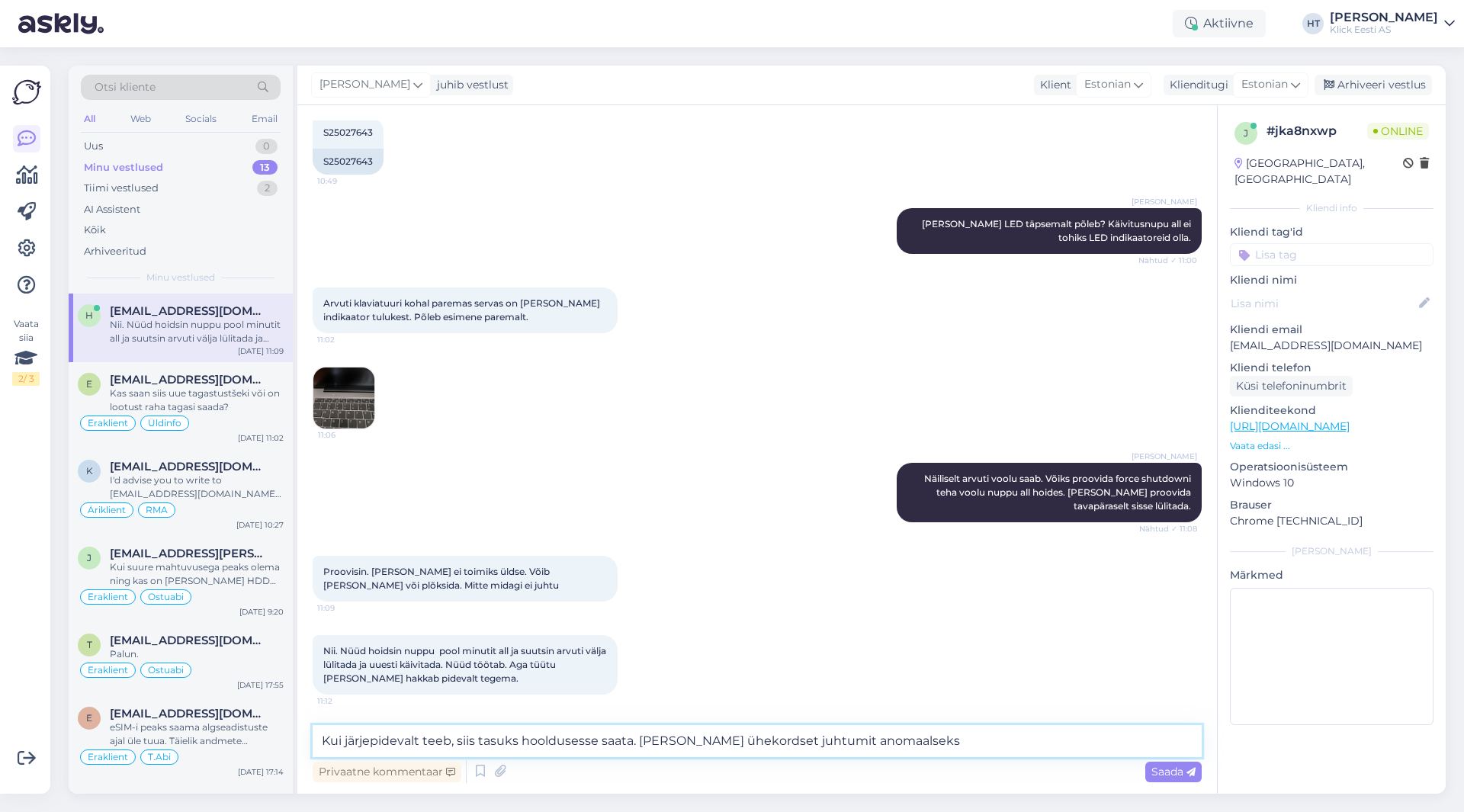
type textarea "Kui järjepidevalt teeb, siis tasuks hooldusesse saata. [PERSON_NAME] ühekordset…"
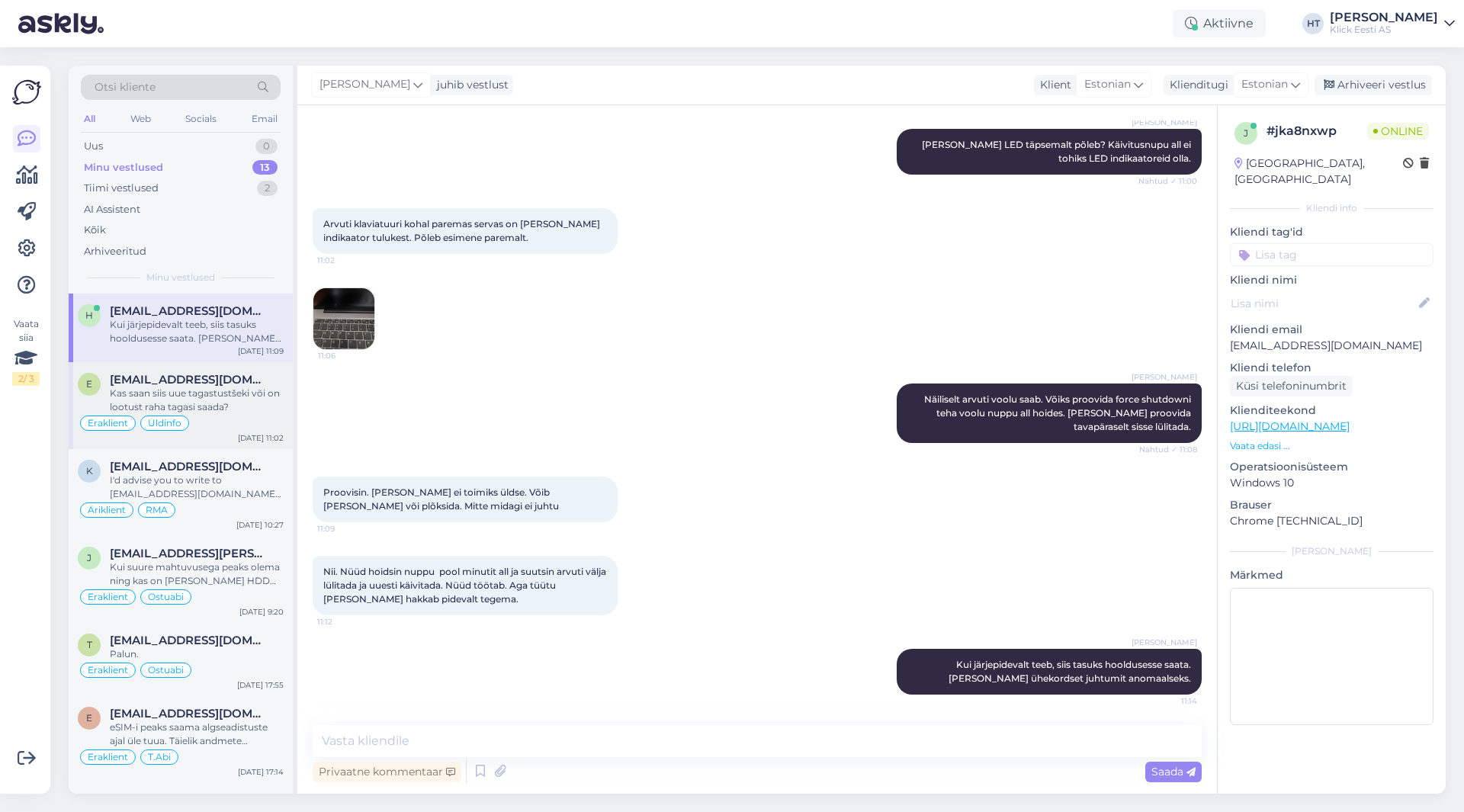
click at [267, 397] on div "Kas saan siis uue tagastustšeki või on lootust raha tagasi saada?" at bounding box center [196, 401] width 174 height 27
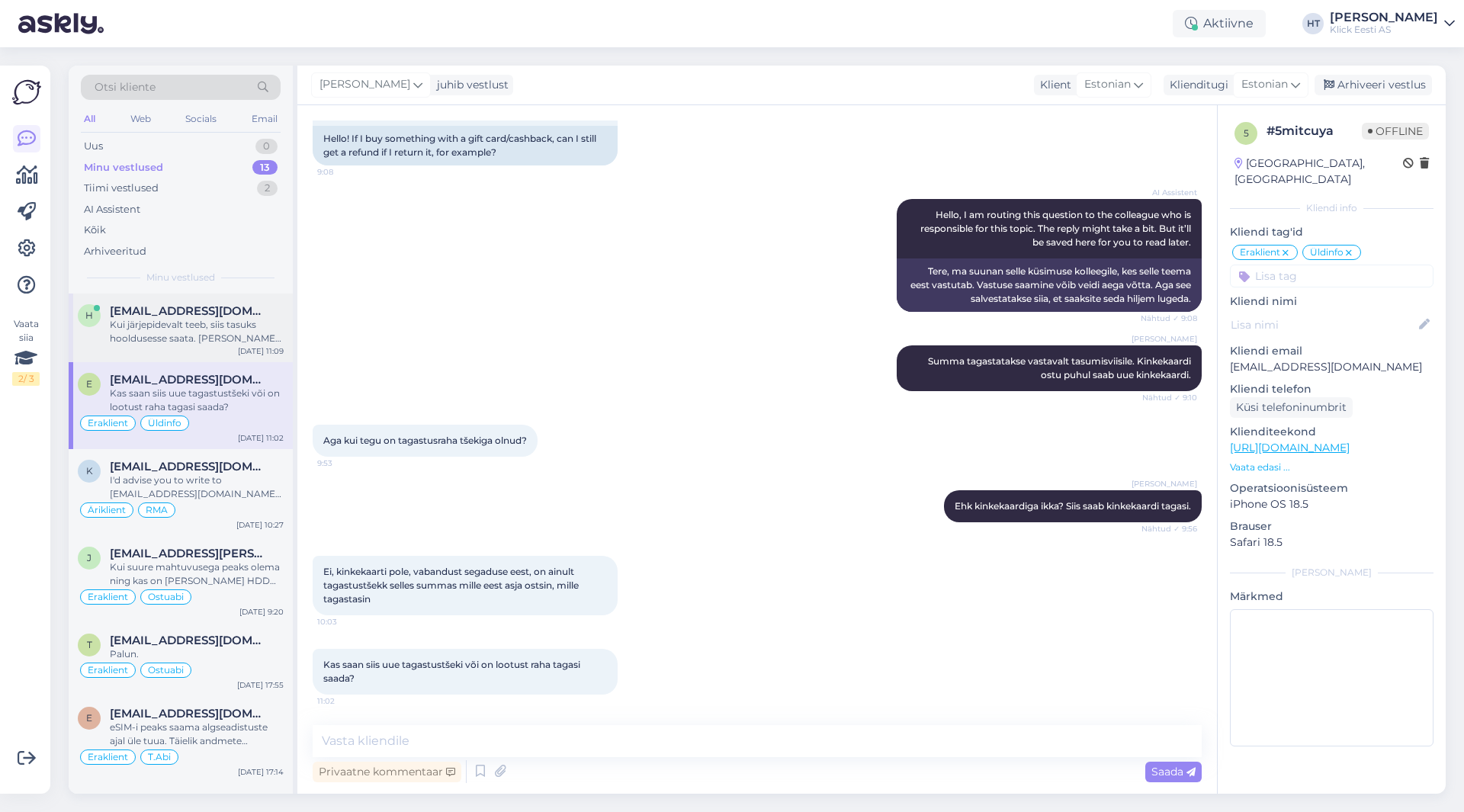
click at [248, 323] on div "Kui järjepidevalt teeb, siis tasuks hooldusesse saata. [PERSON_NAME] ühekordset…" at bounding box center [196, 331] width 174 height 27
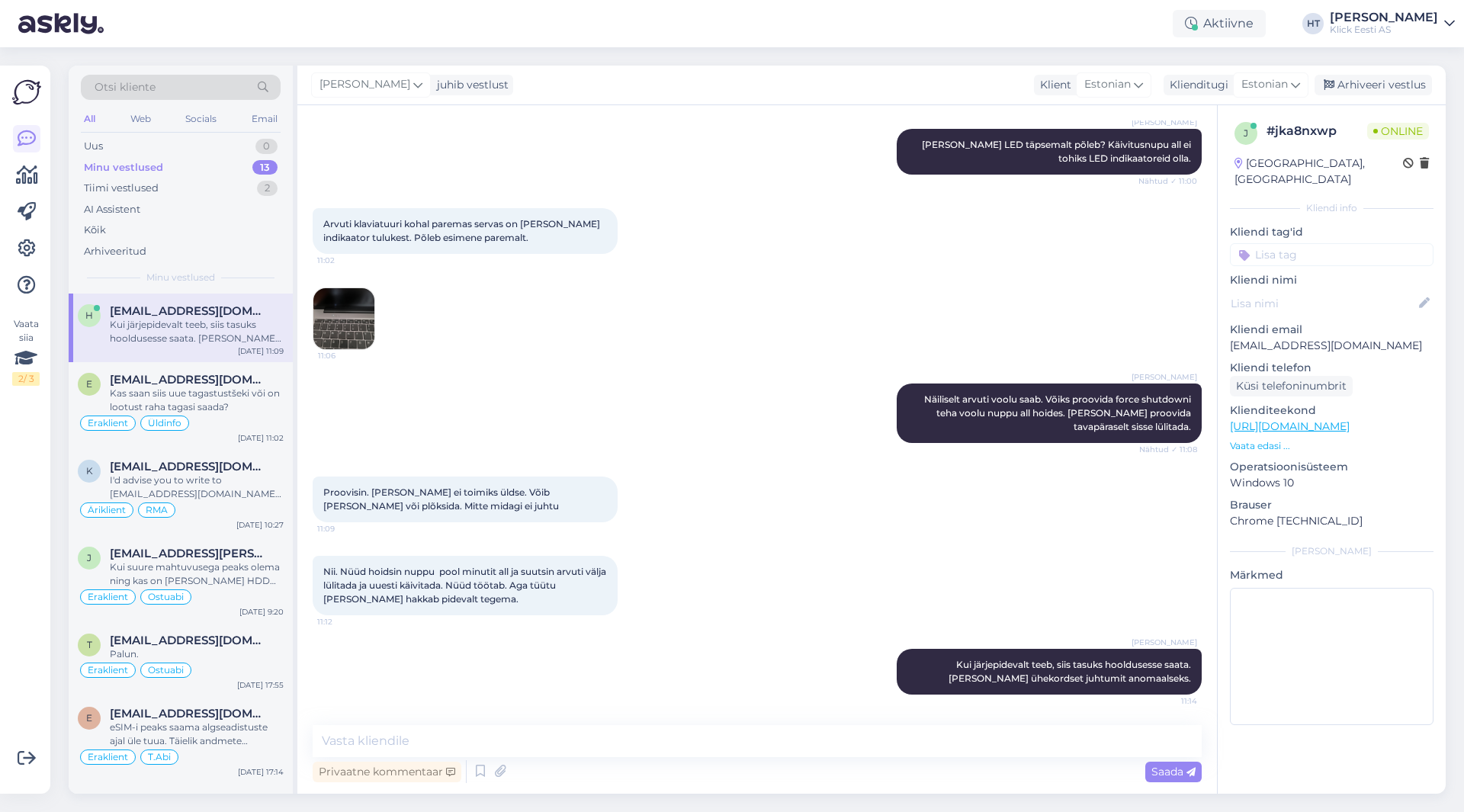
click at [1306, 244] on input at bounding box center [1332, 255] width 204 height 23
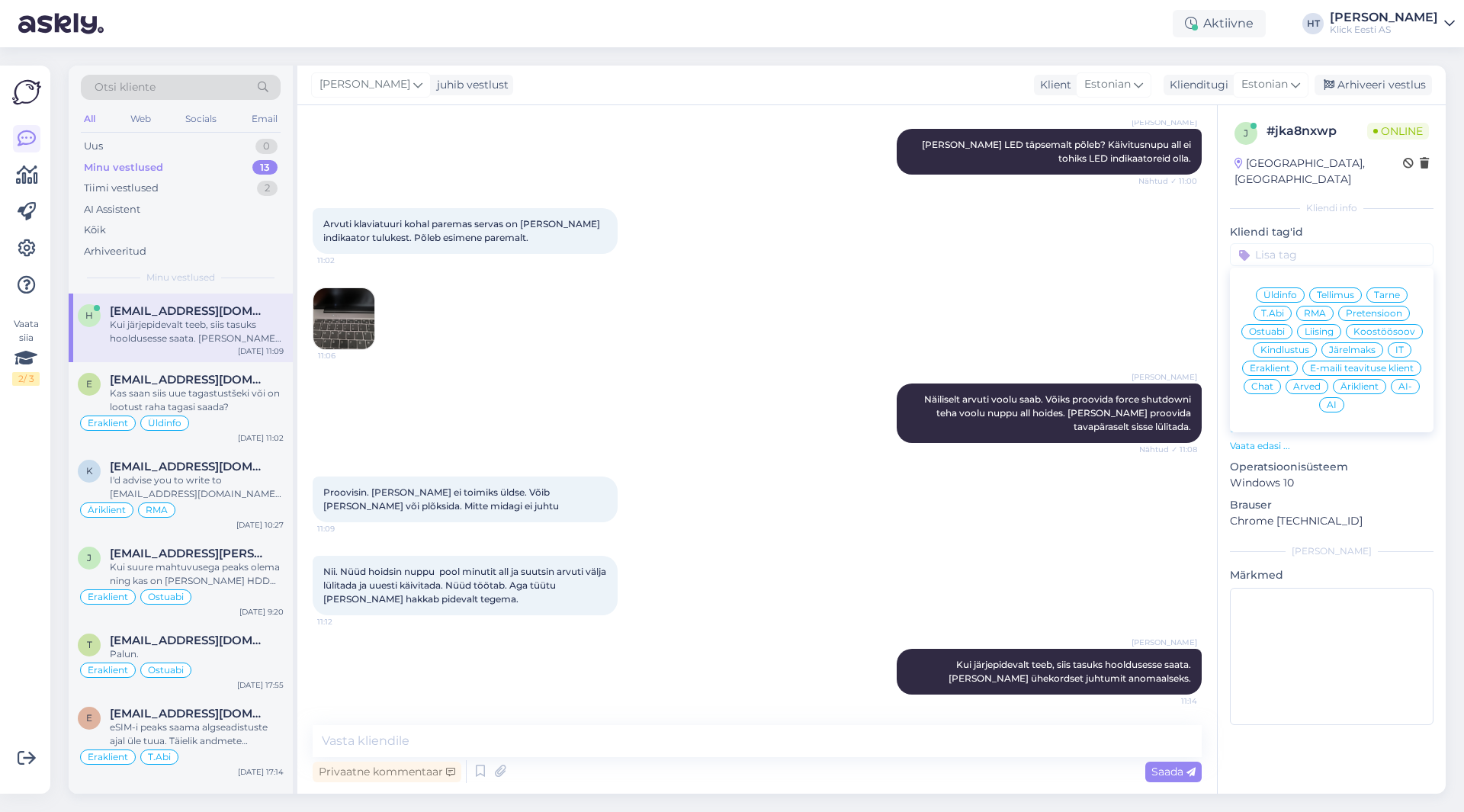
click at [1285, 327] on span "Ostuabi" at bounding box center [1267, 331] width 36 height 9
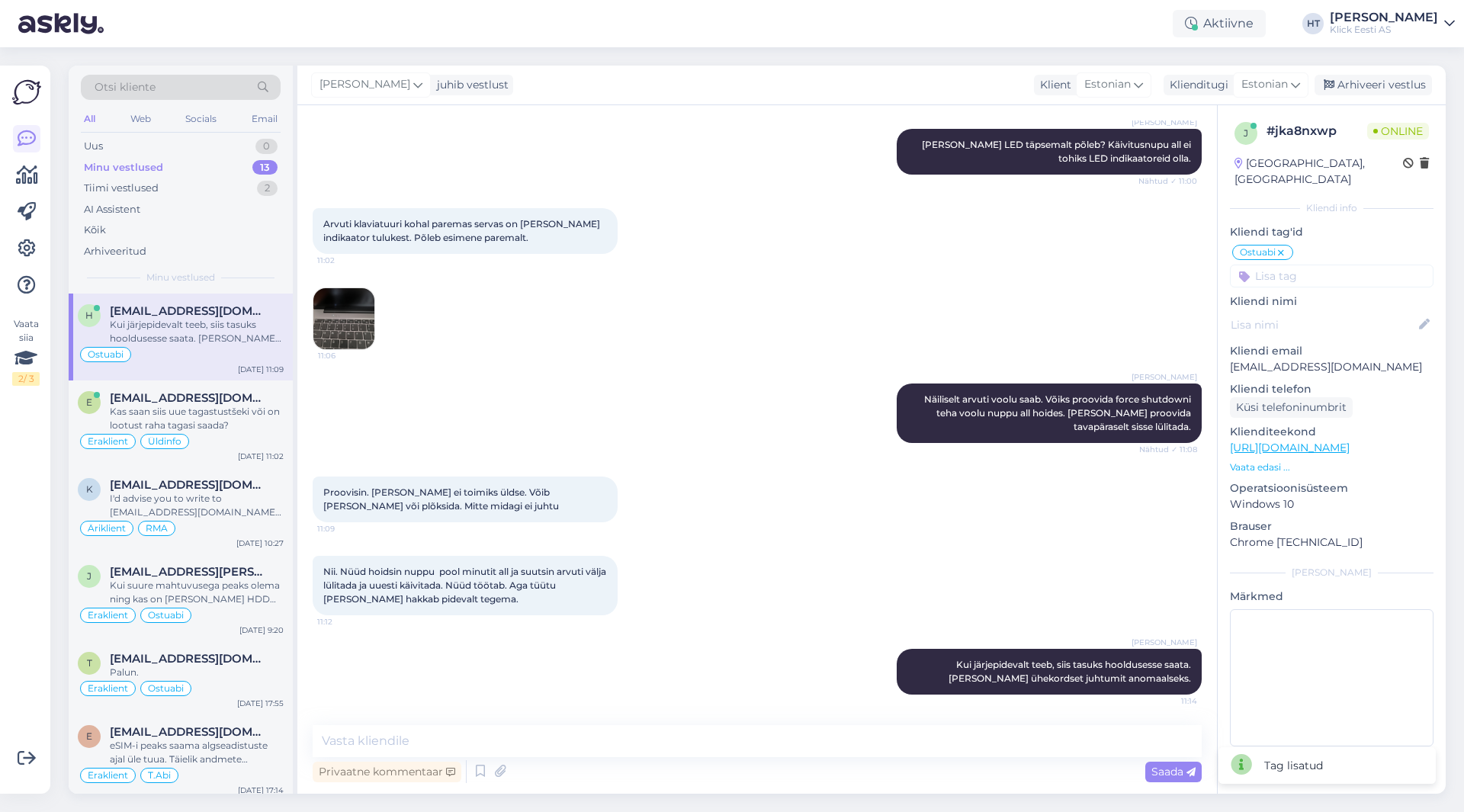
click at [1317, 269] on input at bounding box center [1332, 276] width 204 height 23
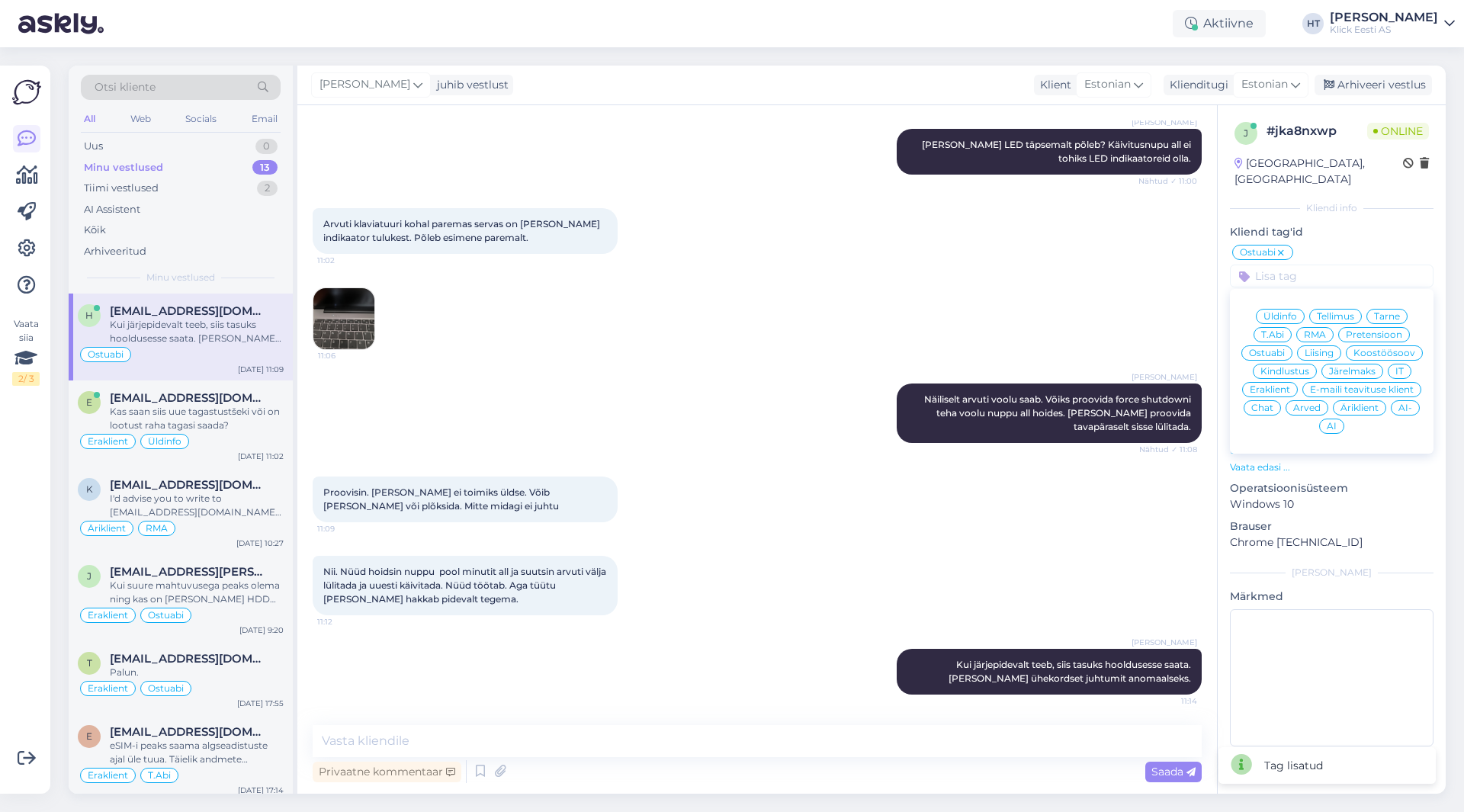
click at [1282, 247] on icon at bounding box center [1281, 253] width 9 height 12
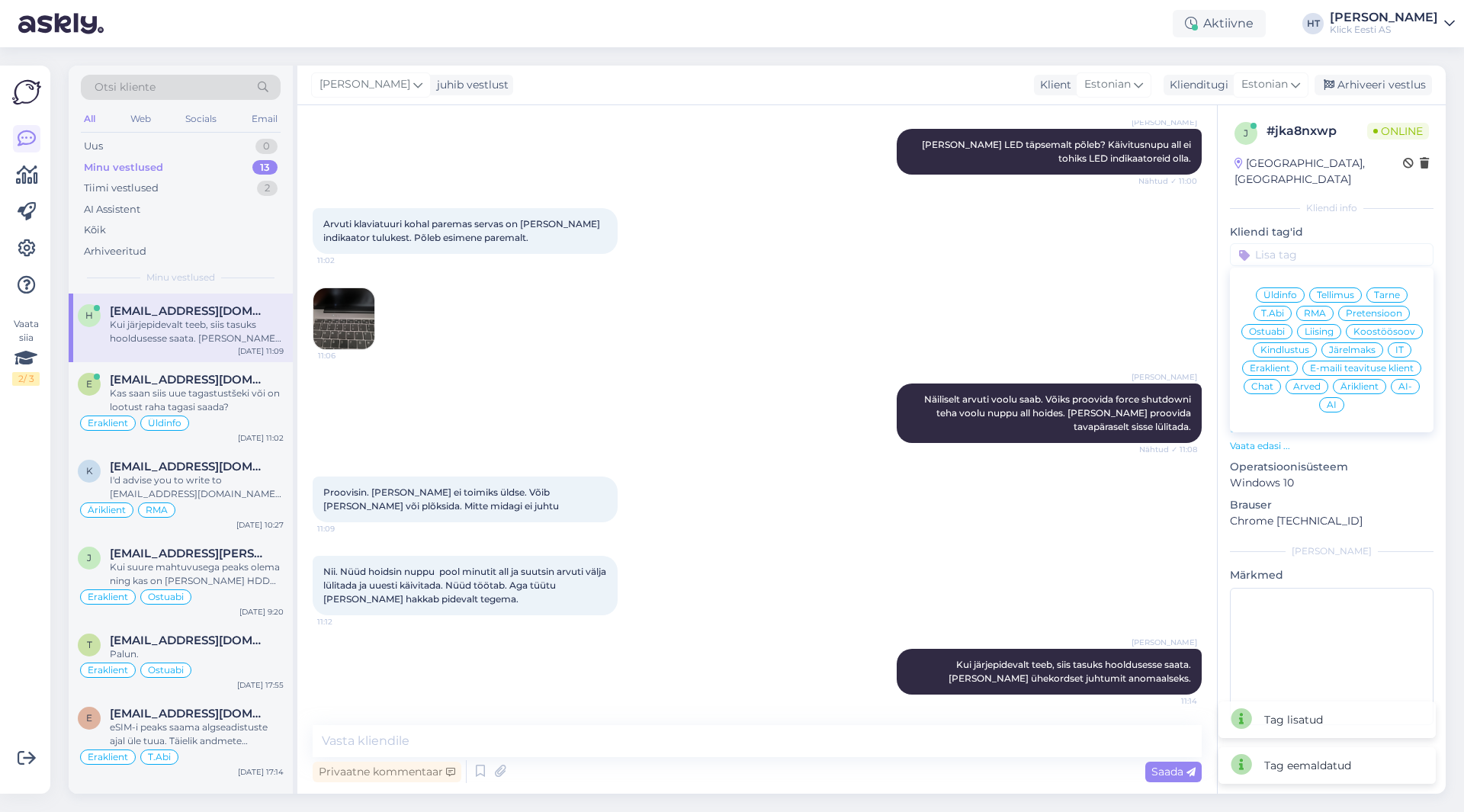
click at [1275, 308] on span "T.Abi" at bounding box center [1272, 313] width 23 height 9
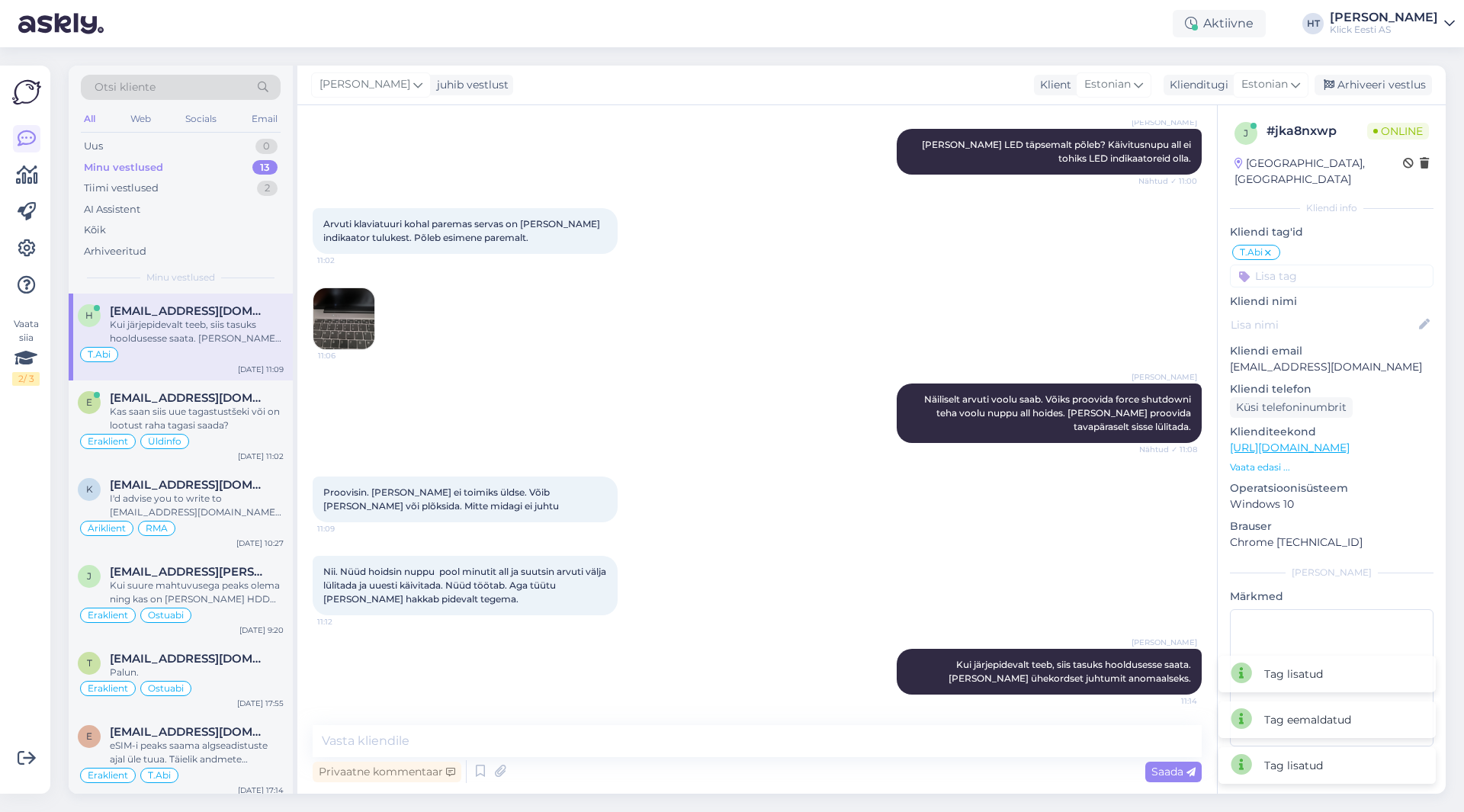
click at [1297, 265] on input at bounding box center [1332, 276] width 204 height 23
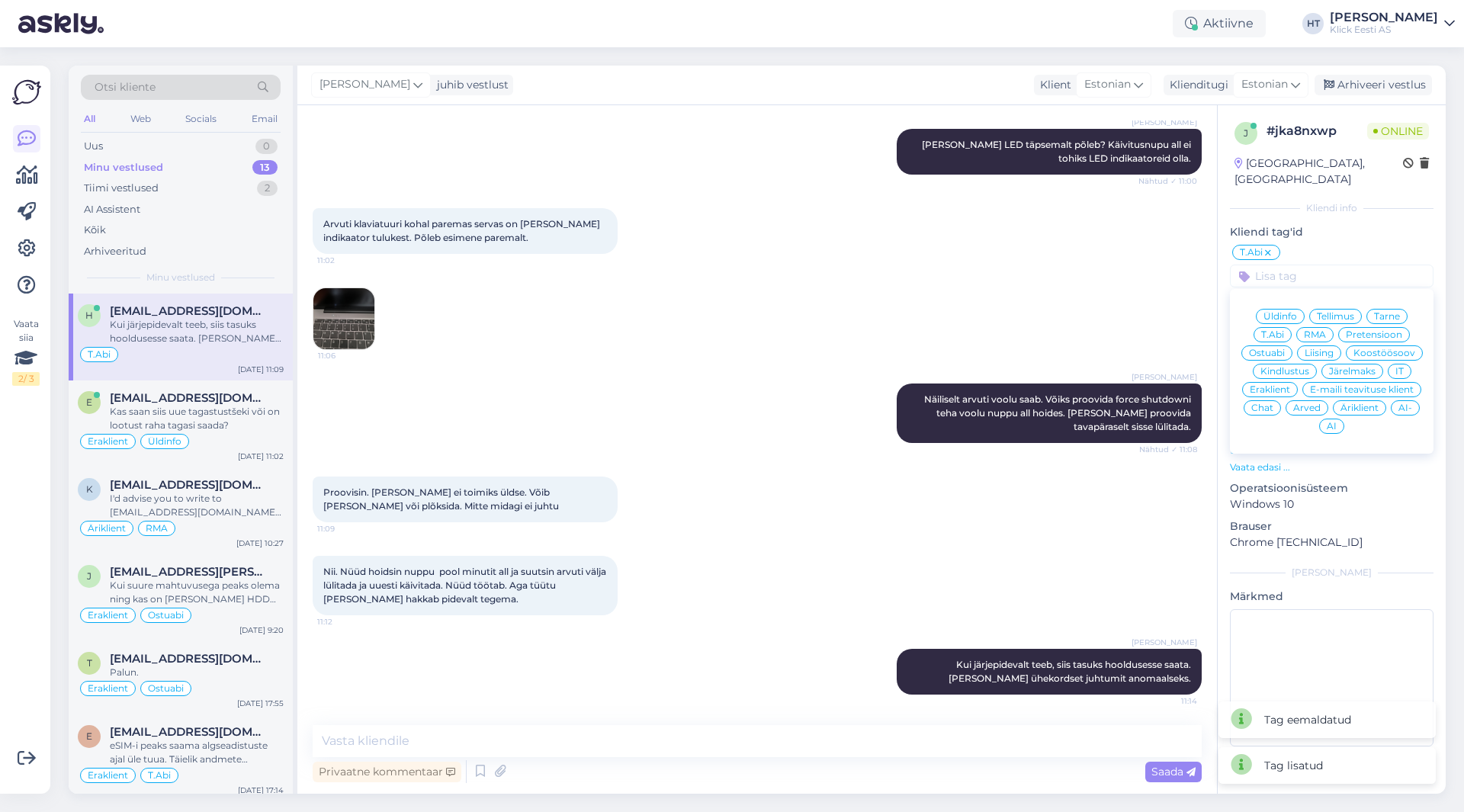
click at [1315, 330] on span "RMA" at bounding box center [1315, 335] width 22 height 9
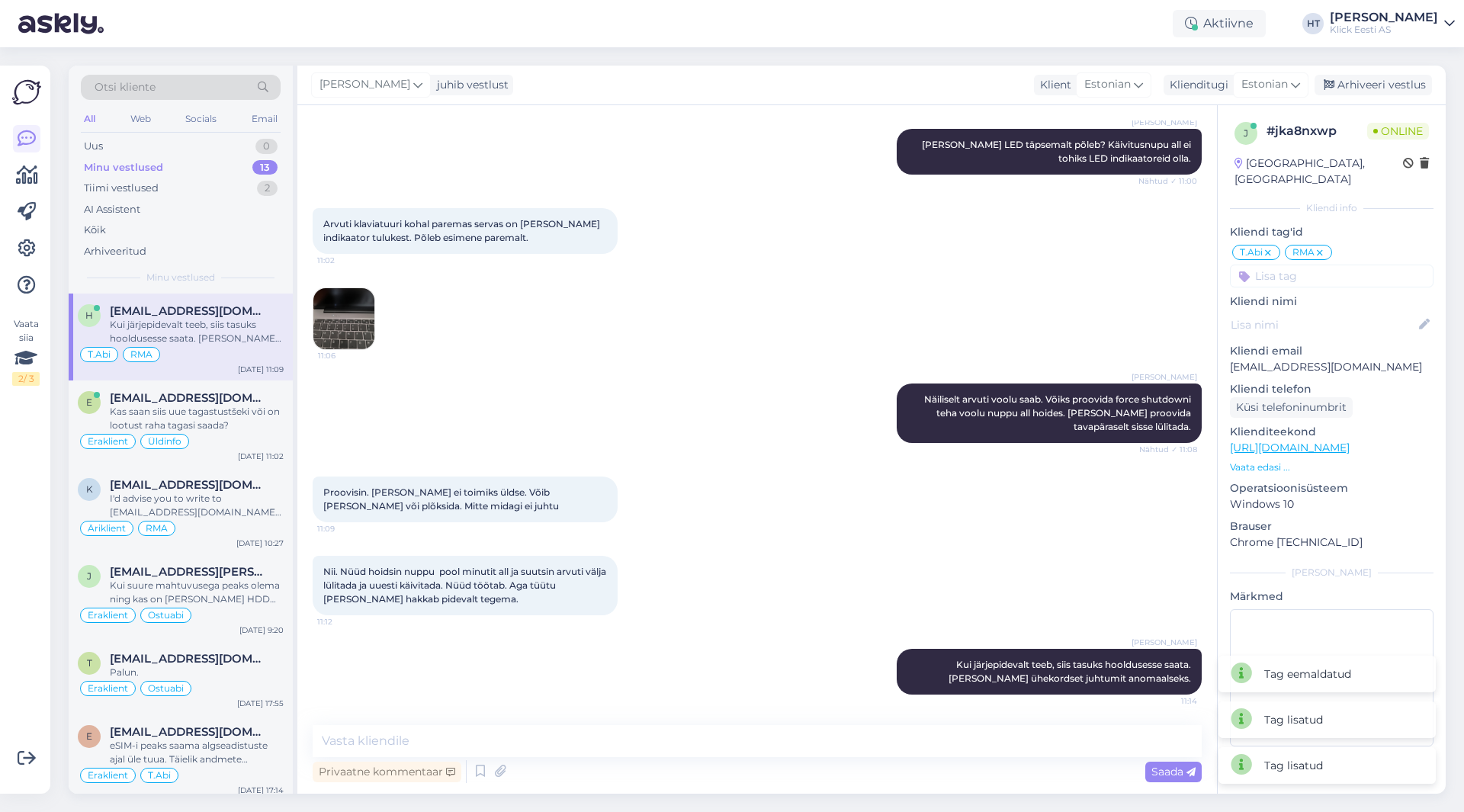
click at [1302, 265] on input at bounding box center [1332, 276] width 204 height 23
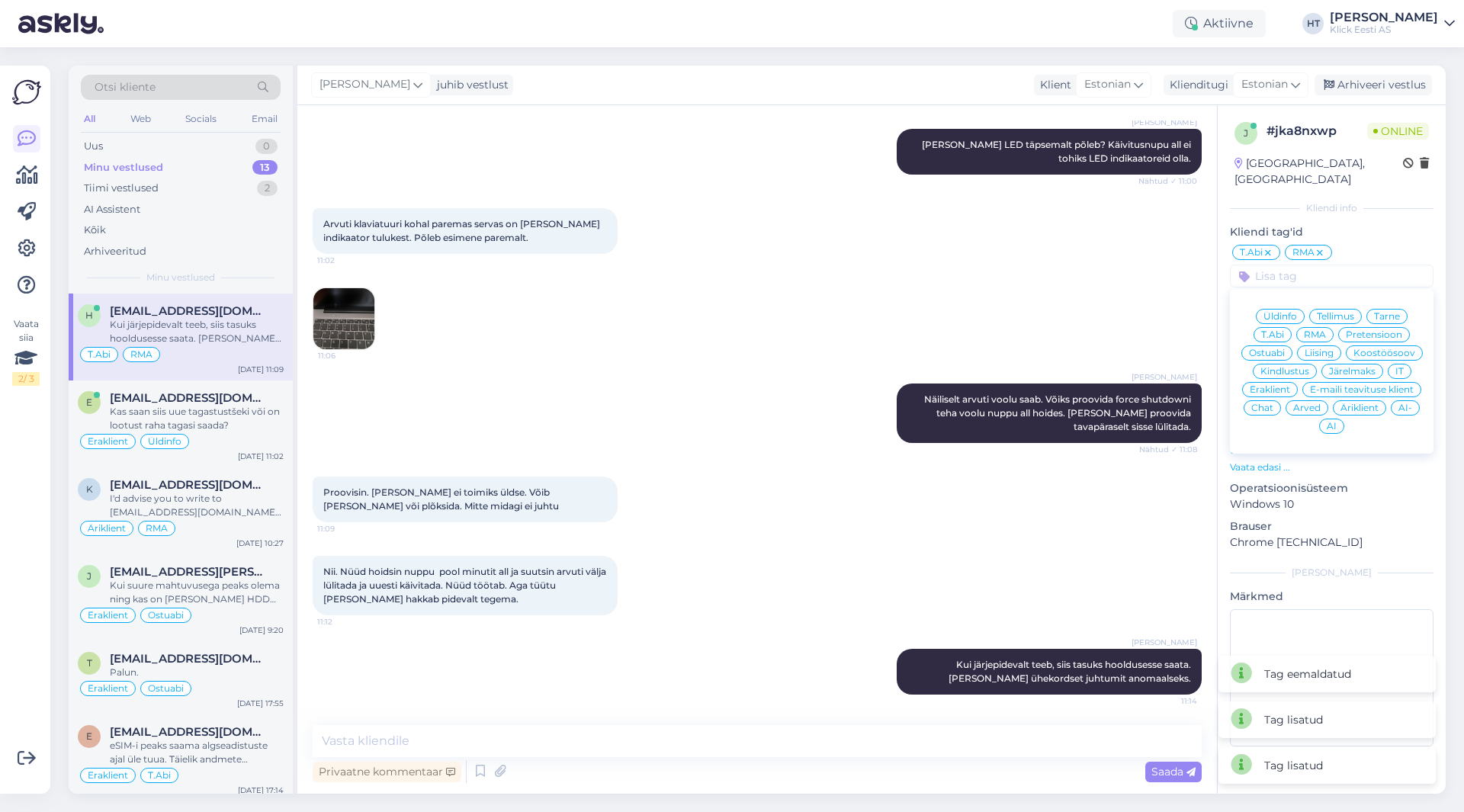
click at [1267, 382] on div "Eraklient" at bounding box center [1270, 390] width 56 height 16
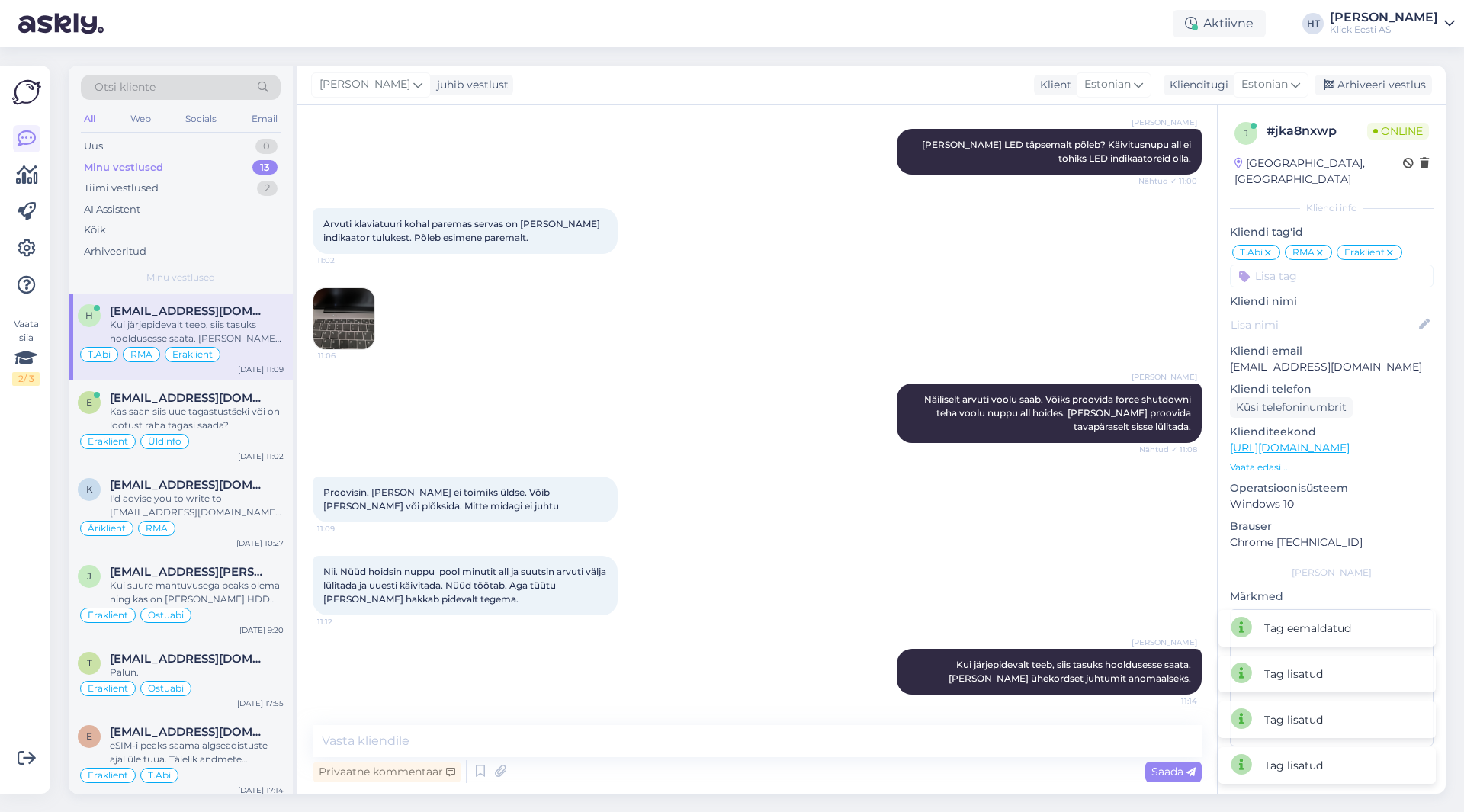
click at [1035, 291] on div "11:06" at bounding box center [758, 318] width 889 height 96
click at [225, 420] on div "Kas saan siis uue tagastustšeki või on lootust raha tagasi saada?" at bounding box center [196, 419] width 174 height 27
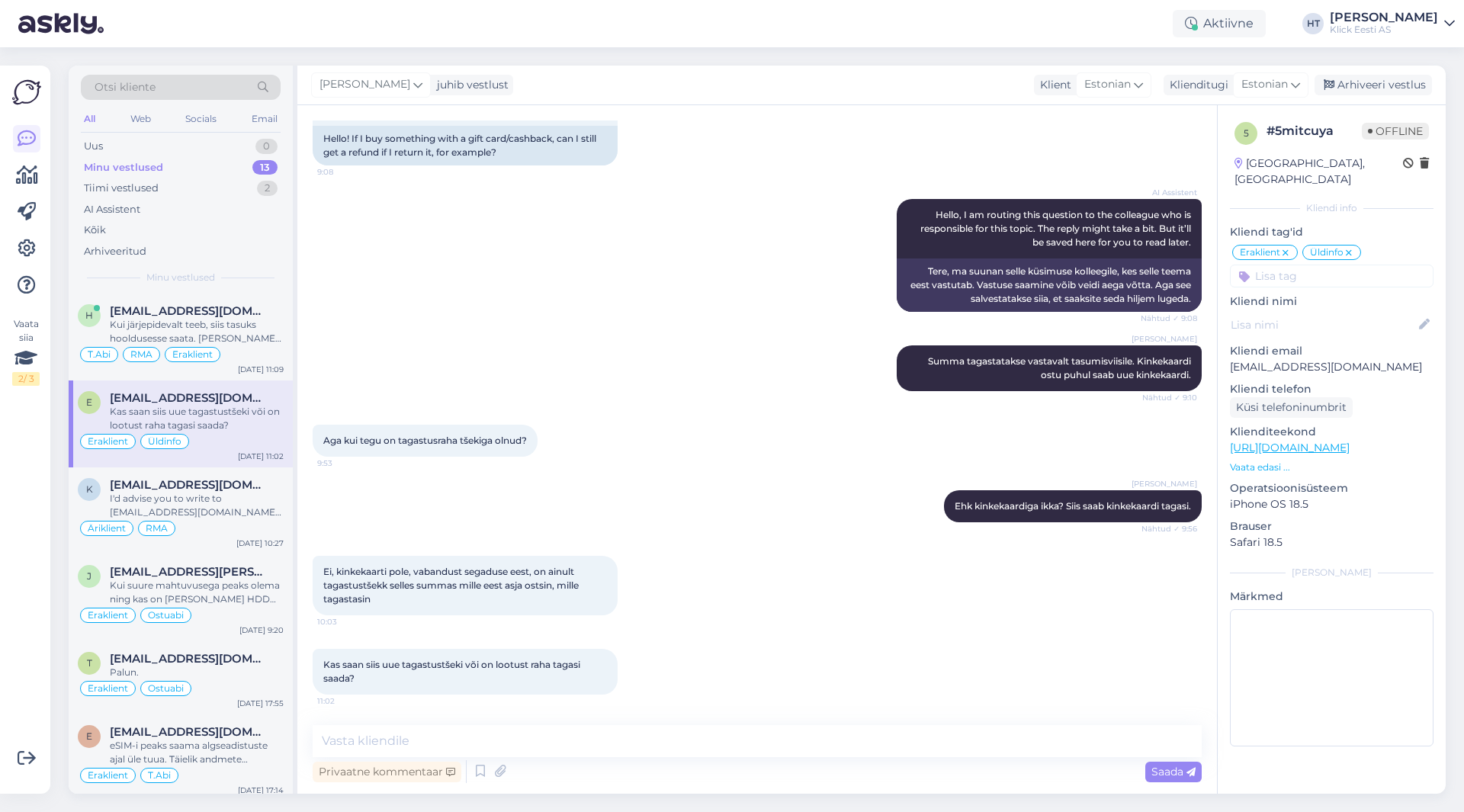
click at [664, 605] on div "Ei, kinkekaarti pole, vabandust segaduse eest, on ainult tagastustšekk selles s…" at bounding box center [758, 586] width 889 height 93
click at [640, 734] on textarea at bounding box center [758, 741] width 889 height 32
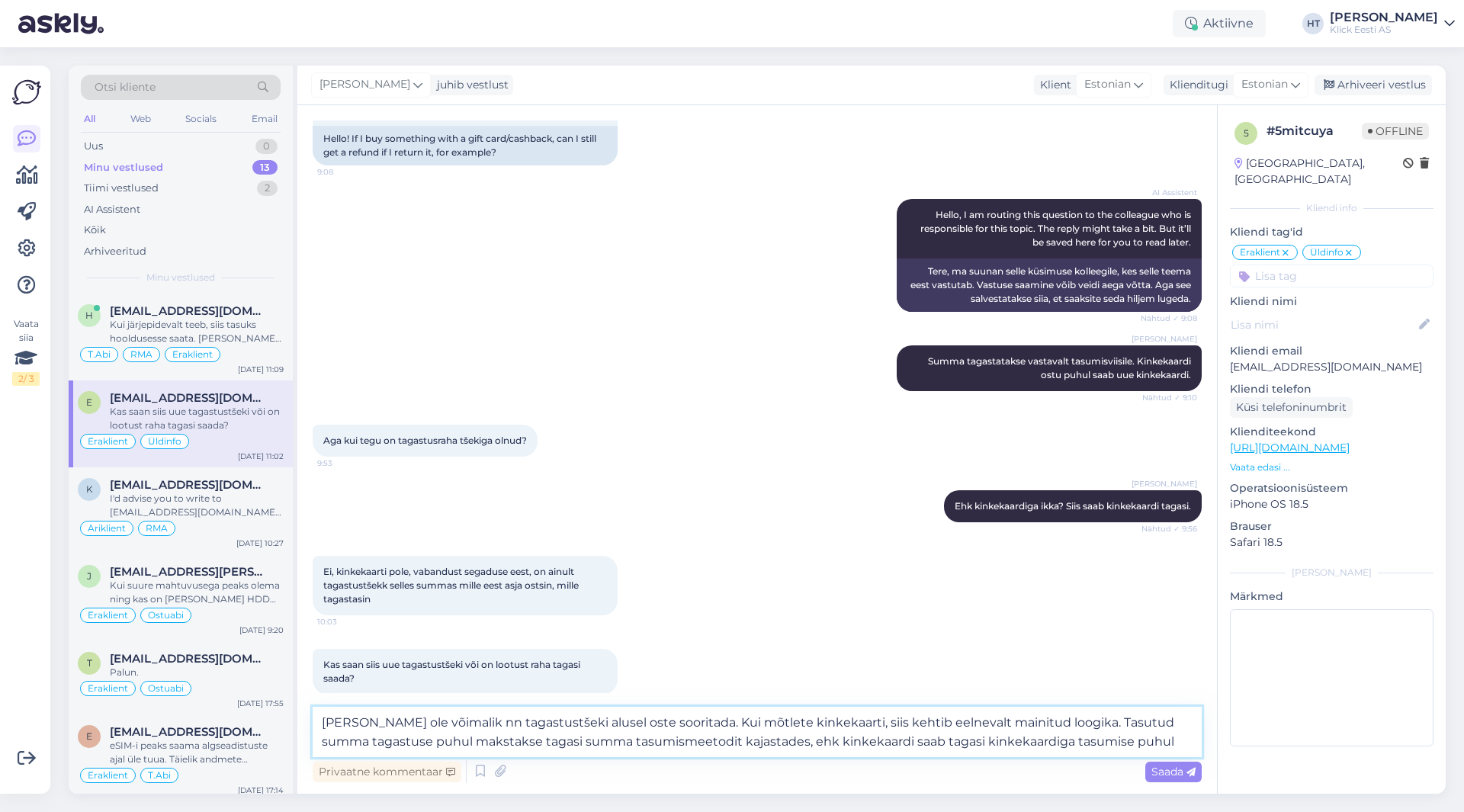
type textarea "[PERSON_NAME] ole võimalik nn tagastustšeki alusel oste sooritada. Kui mõtlete …"
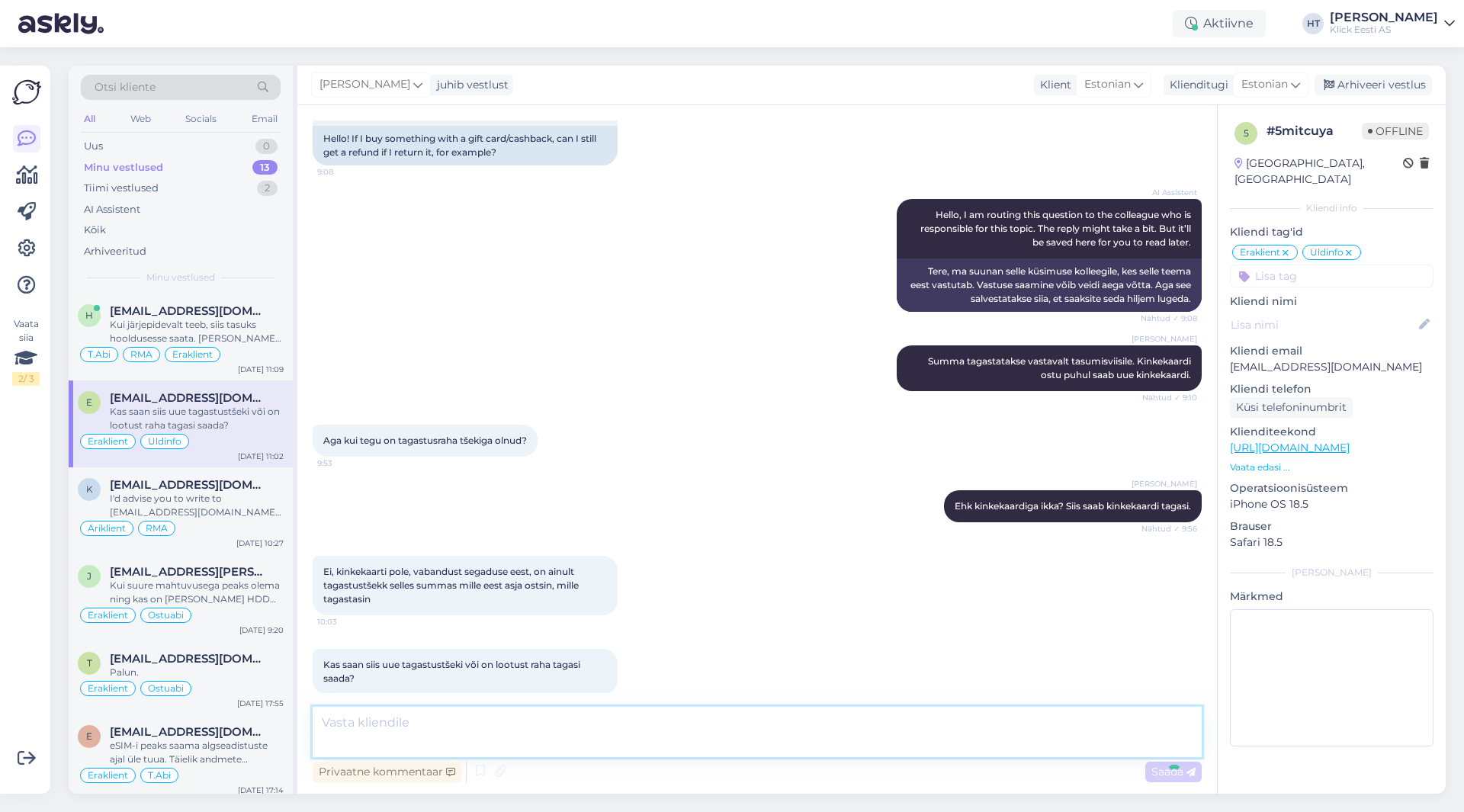
scroll to position [242, 0]
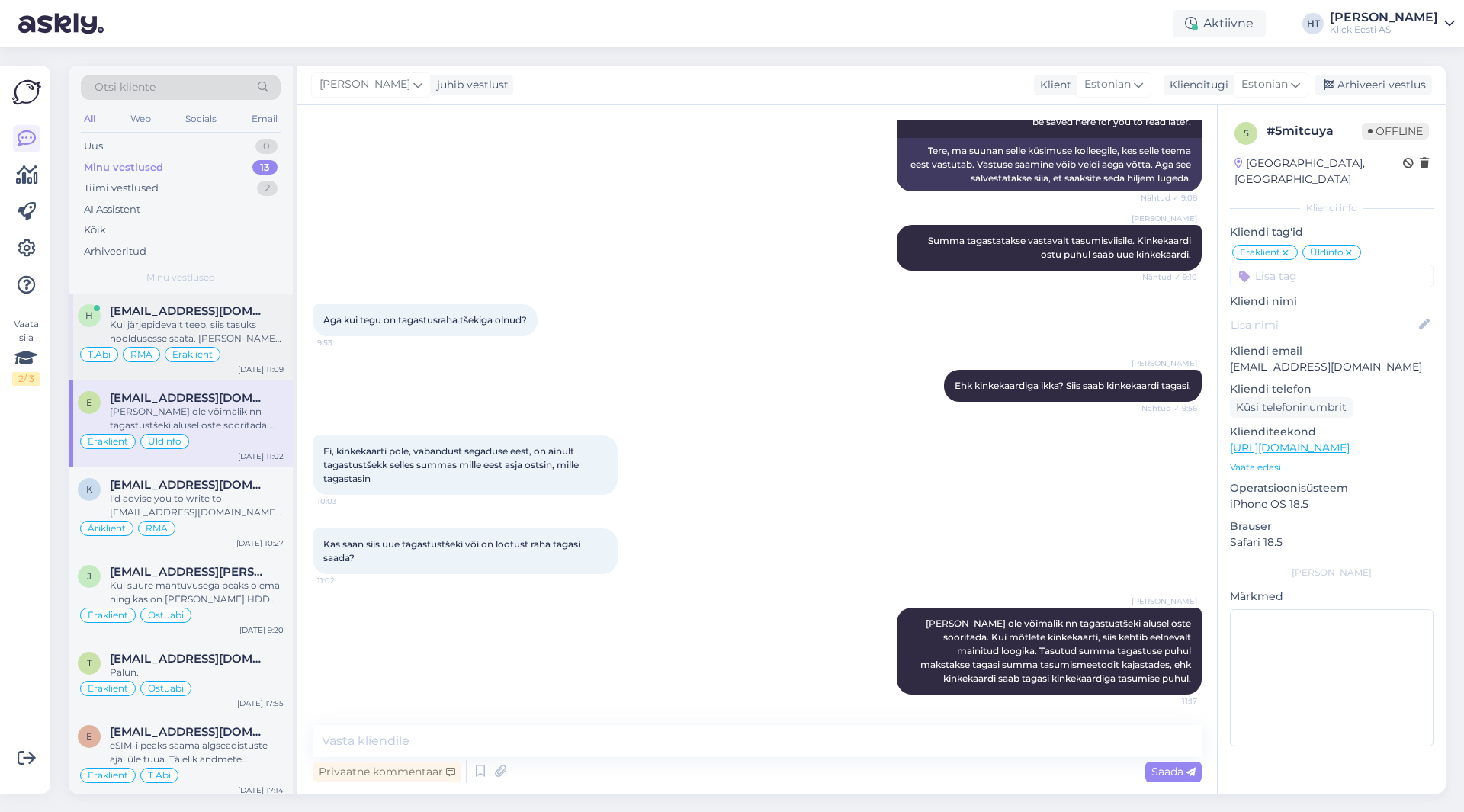
click at [246, 346] on div "T.Abi RMA Eraklient" at bounding box center [181, 355] width 206 height 18
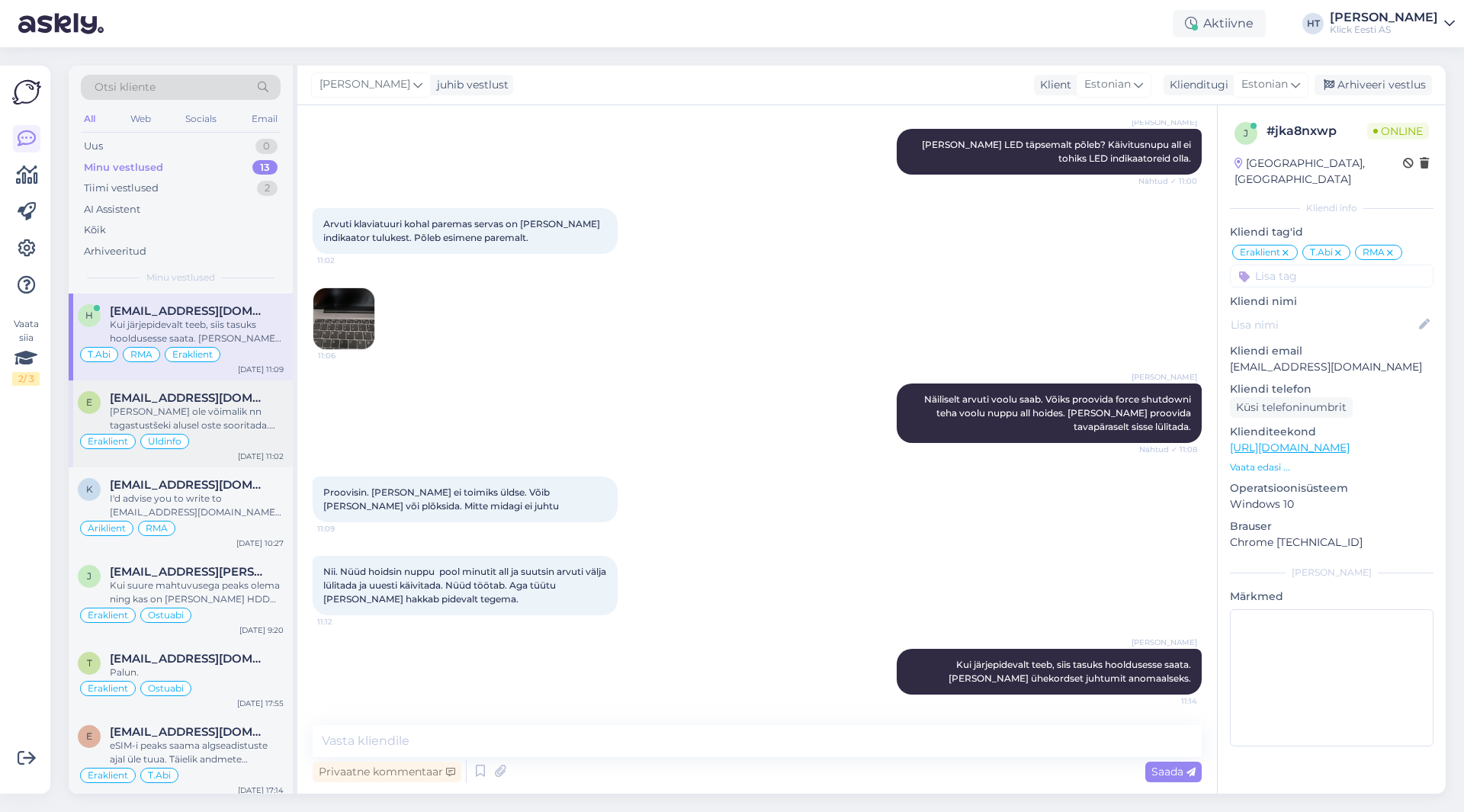
drag, startPoint x: 256, startPoint y: 424, endPoint x: 254, endPoint y: 447, distance: 23.1
click at [255, 435] on div "e [EMAIL_ADDRESS][DOMAIN_NAME] [PERSON_NAME] ole võimalik nn tagastustšeki alus…" at bounding box center [181, 423] width 225 height 87
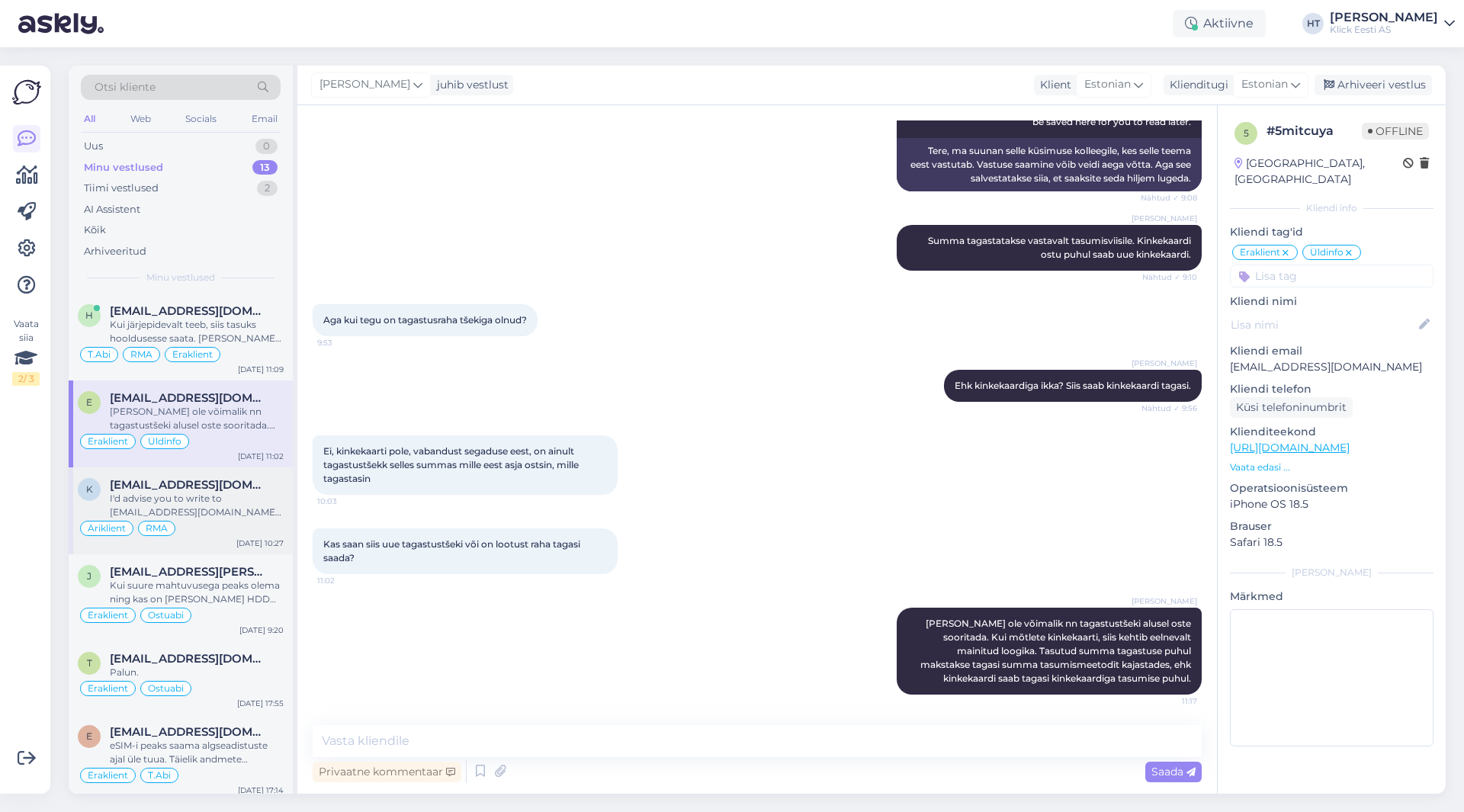
click at [248, 479] on span "[EMAIL_ADDRESS][DOMAIN_NAME]" at bounding box center [189, 484] width 159 height 14
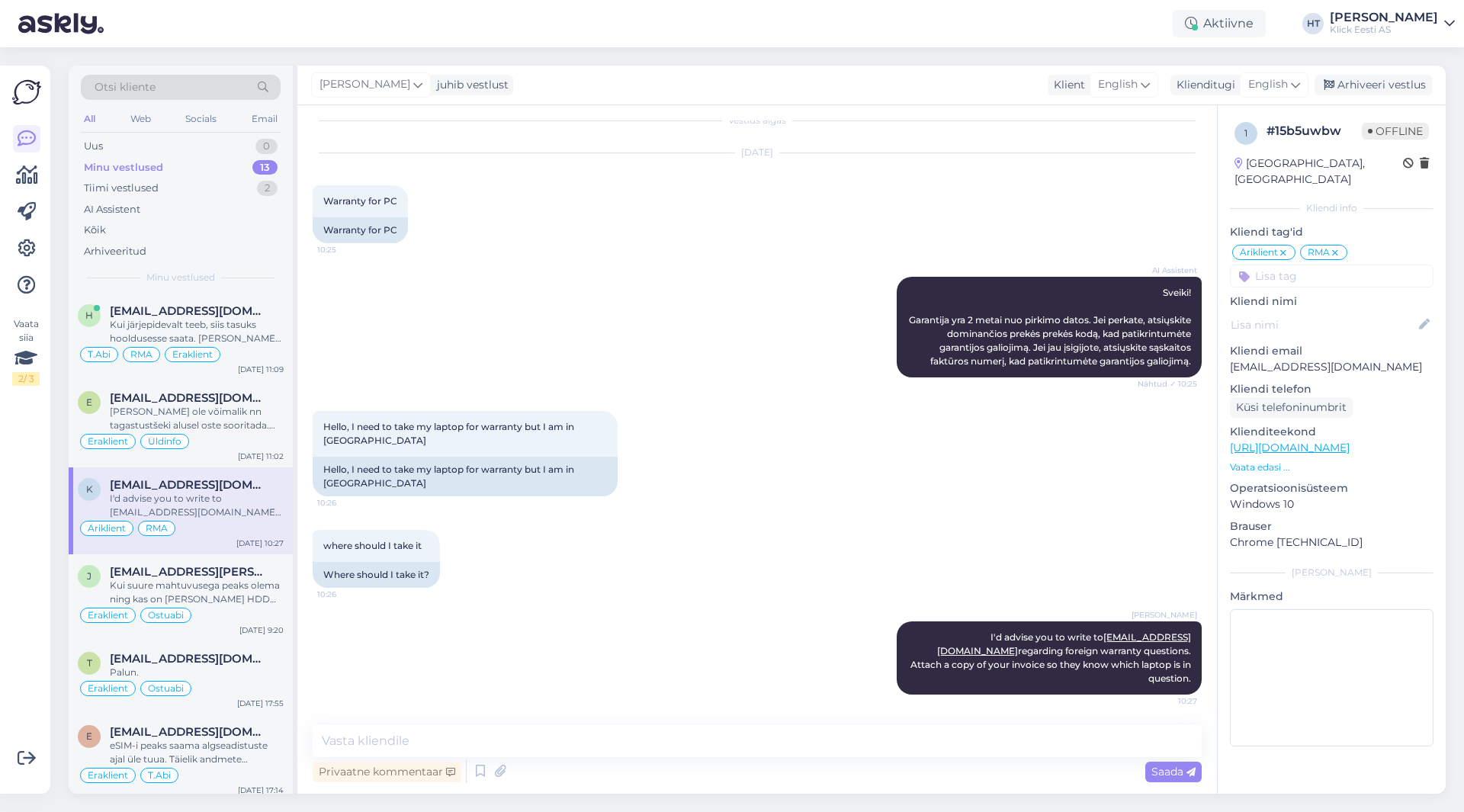
scroll to position [16, 0]
click at [609, 679] on div "[PERSON_NAME] I'd advise you to write to [EMAIL_ADDRESS][DOMAIN_NAME] regarding…" at bounding box center [758, 658] width 889 height 107
click at [486, 349] on div "AI Assistent [PERSON_NAME]! Garantija yra 2 metai nuo pirkimo datos. Jei perkat…" at bounding box center [758, 327] width 889 height 134
click at [486, 327] on div "AI Assistent [PERSON_NAME]! Garantija yra 2 metai nuo pirkimo datos. Jei perkat…" at bounding box center [758, 327] width 889 height 134
click at [172, 203] on div "AI Assistent" at bounding box center [181, 209] width 200 height 21
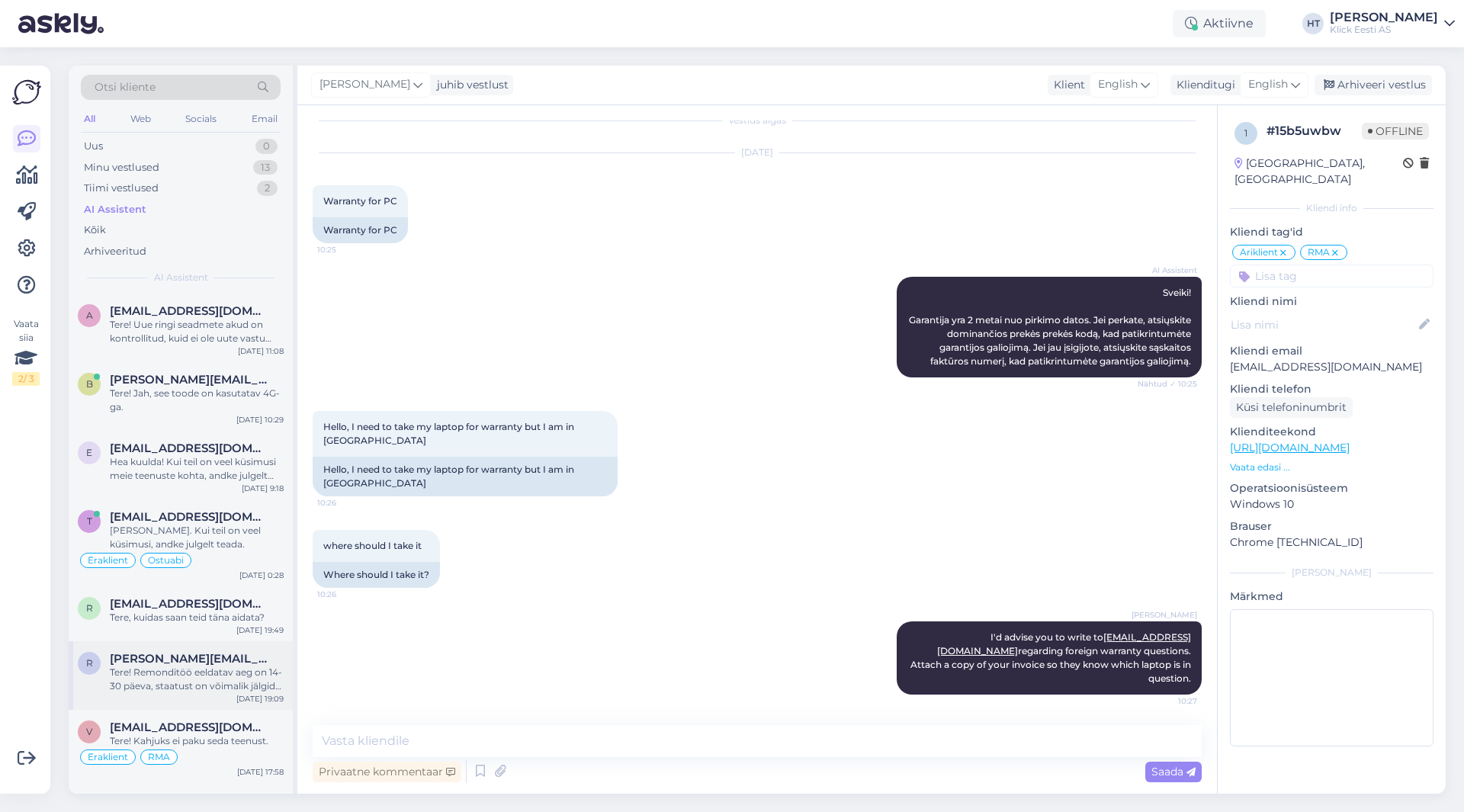
click at [223, 667] on div "Tere! Remonditöö eeldatav aeg on 14-30 päeva, staatust on võimalik jälgida siit…" at bounding box center [196, 679] width 174 height 27
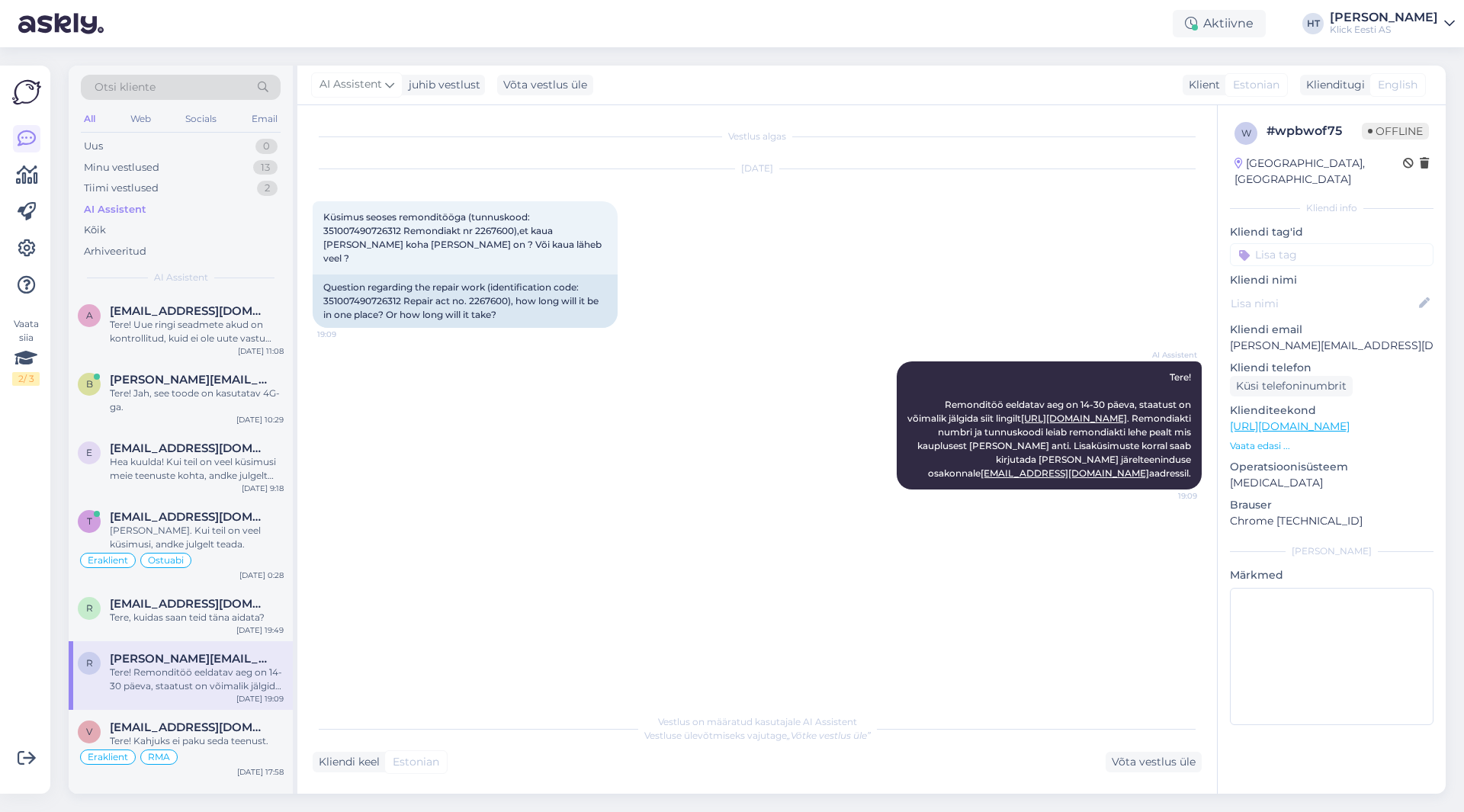
scroll to position [0, 0]
click at [1287, 244] on input at bounding box center [1332, 255] width 204 height 23
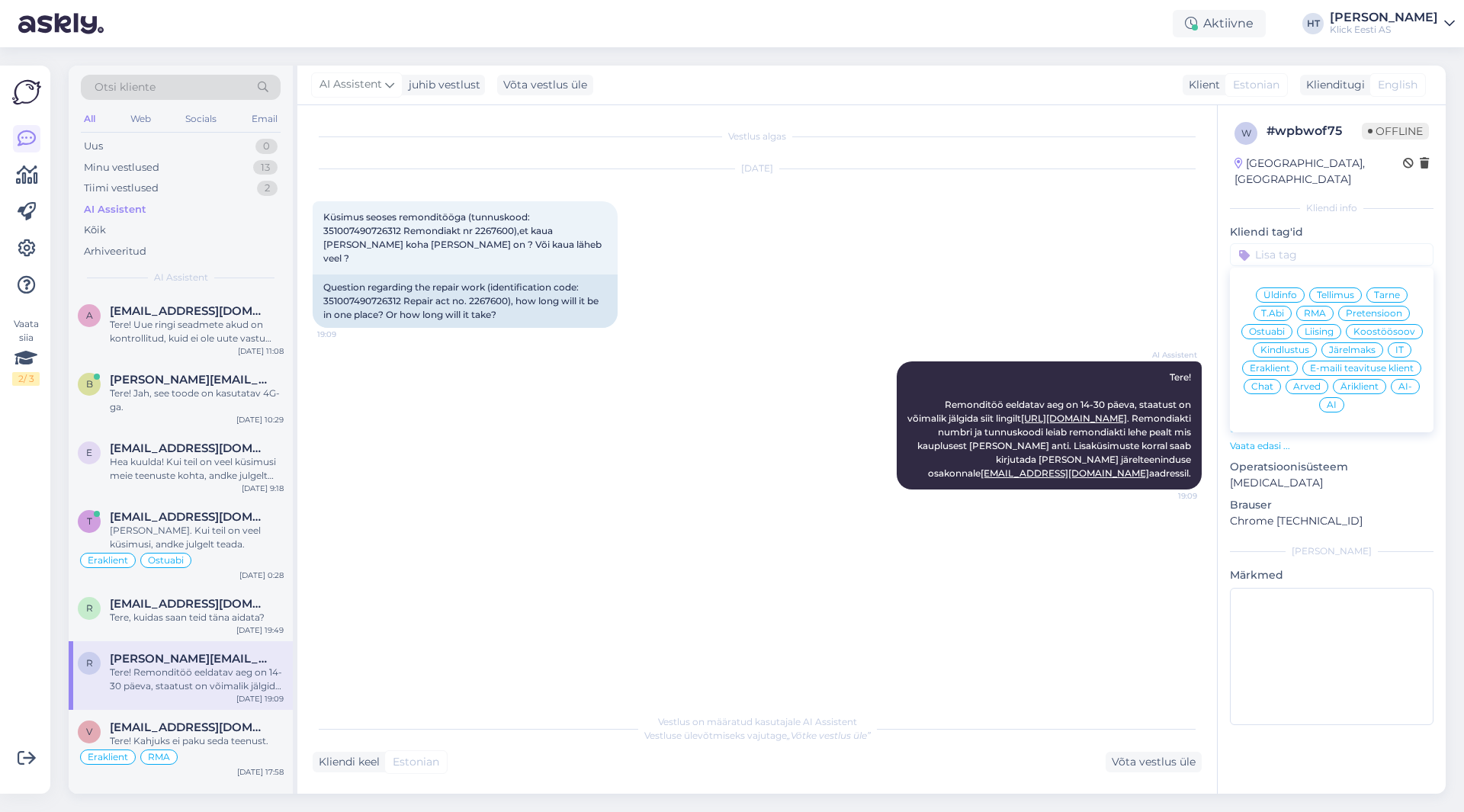
click at [1317, 308] on span "RMA" at bounding box center [1315, 313] width 22 height 9
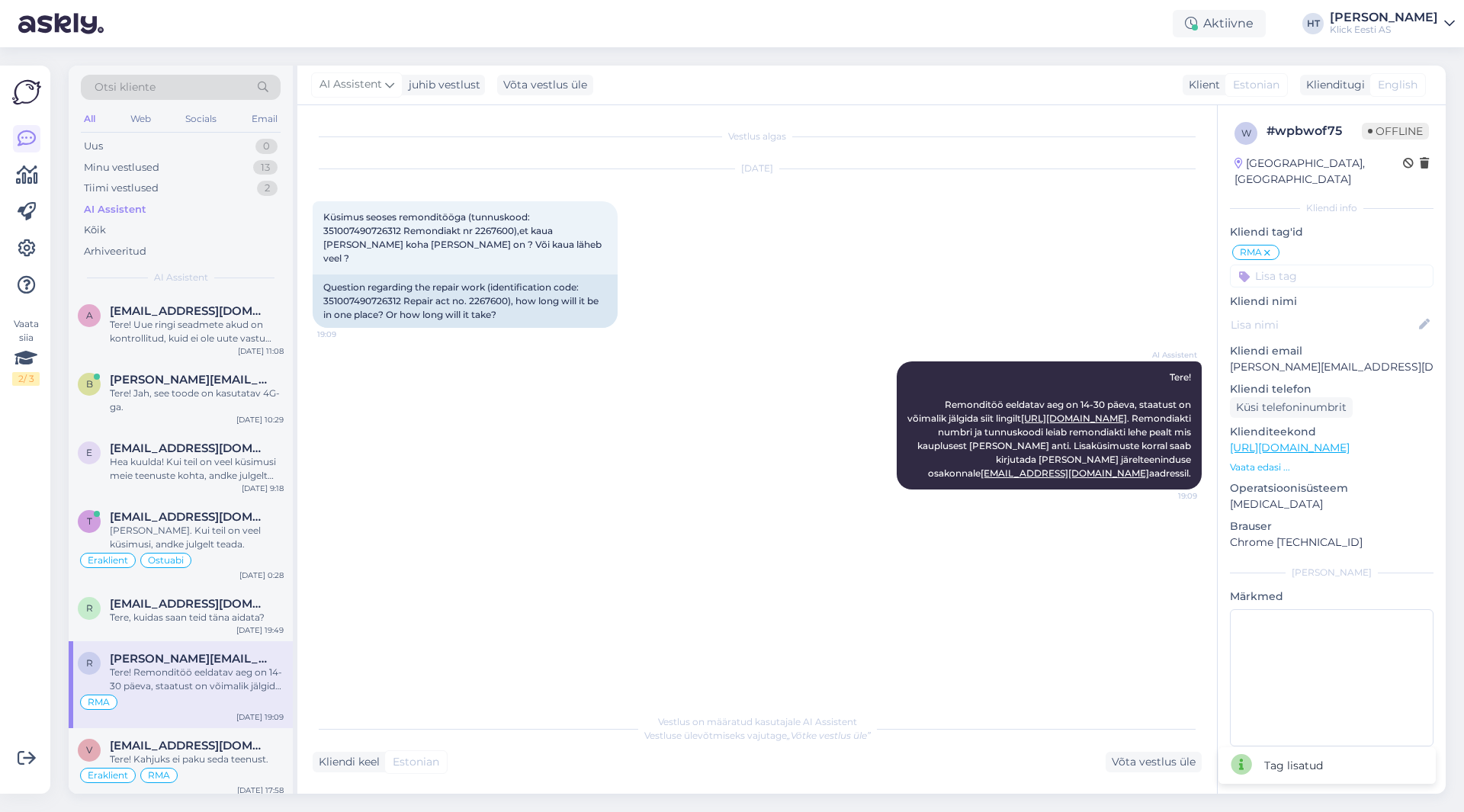
click at [1319, 266] on input at bounding box center [1332, 276] width 204 height 23
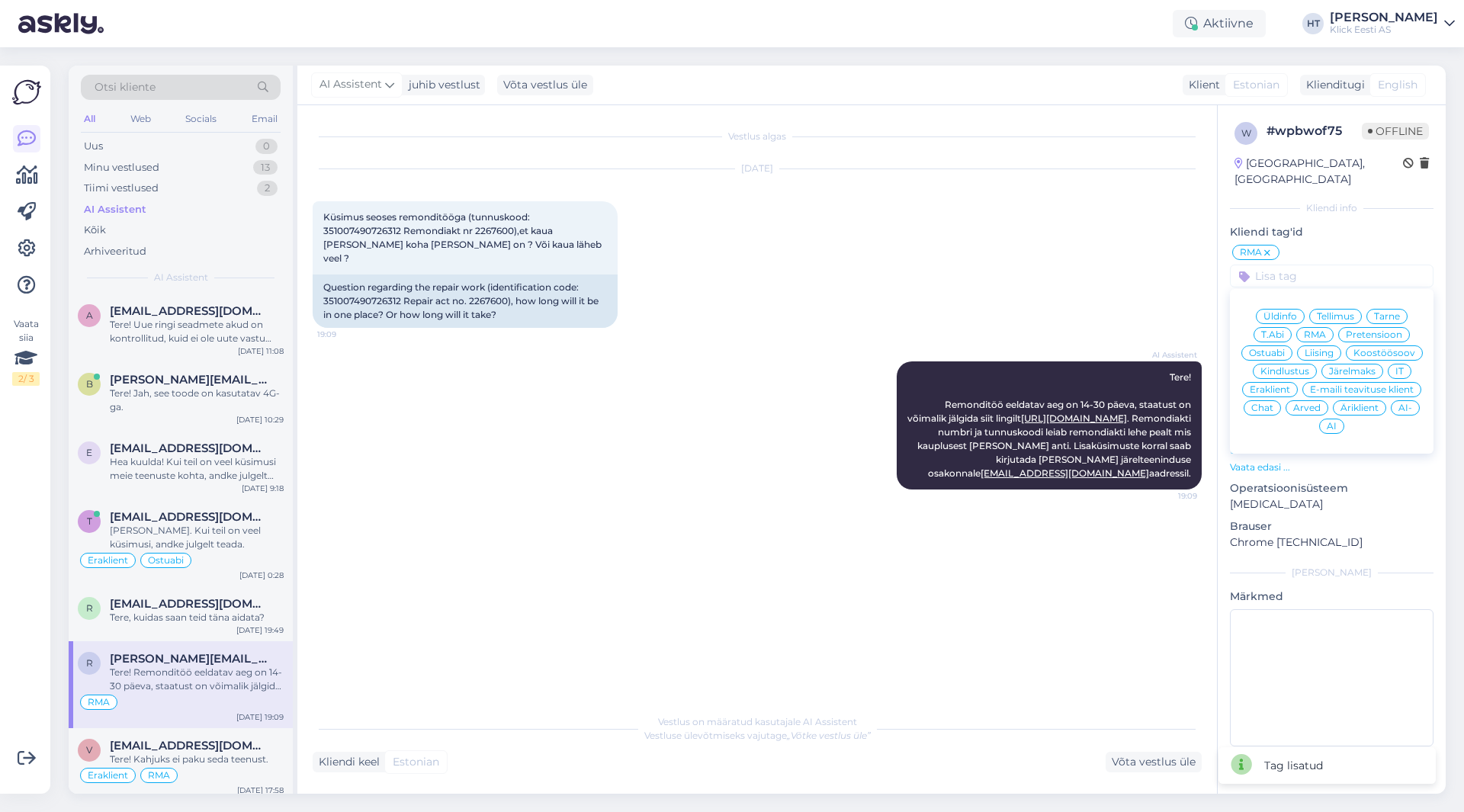
click at [1286, 385] on span "Eraklient" at bounding box center [1271, 390] width 40 height 9
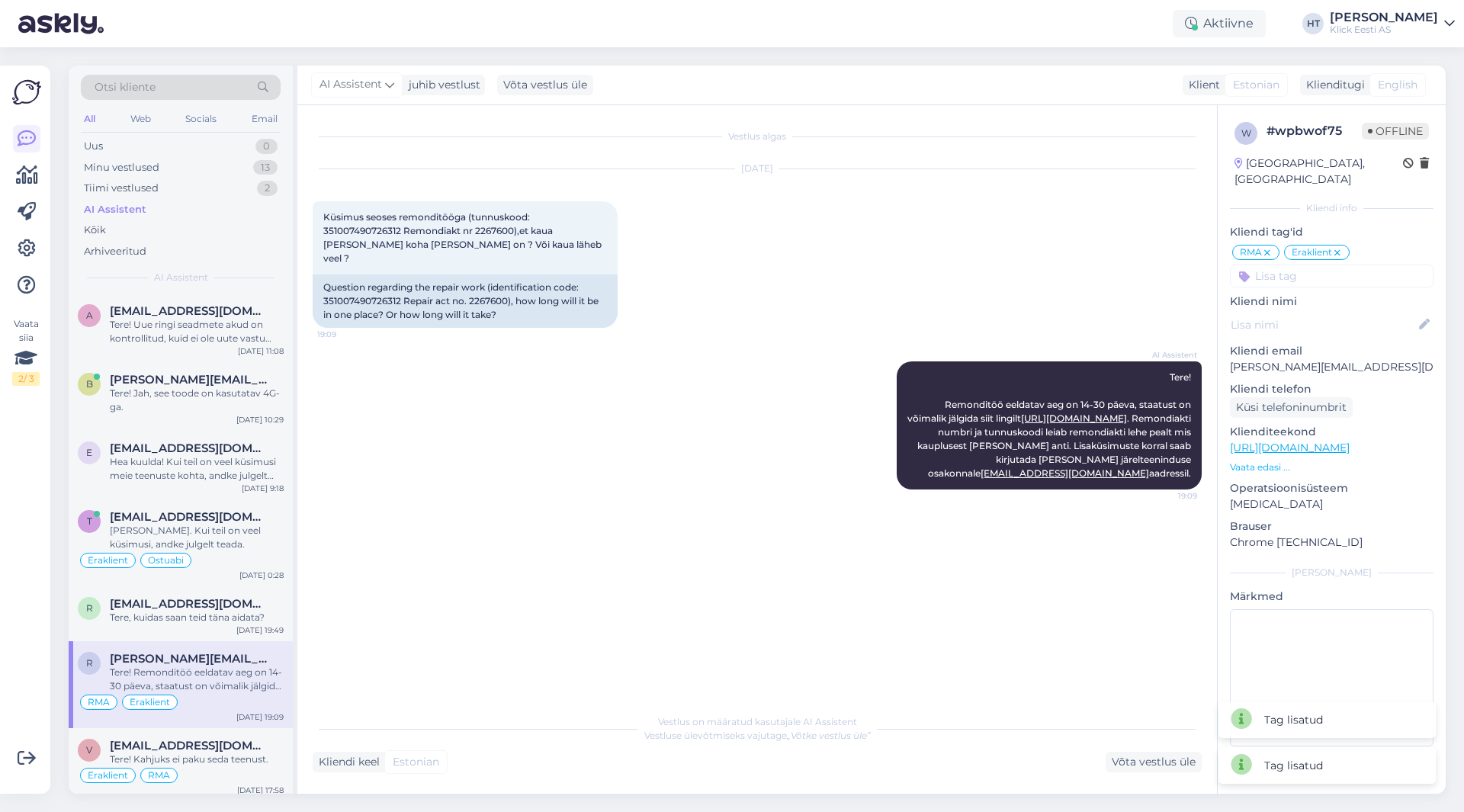
click at [1329, 265] on input at bounding box center [1332, 276] width 204 height 23
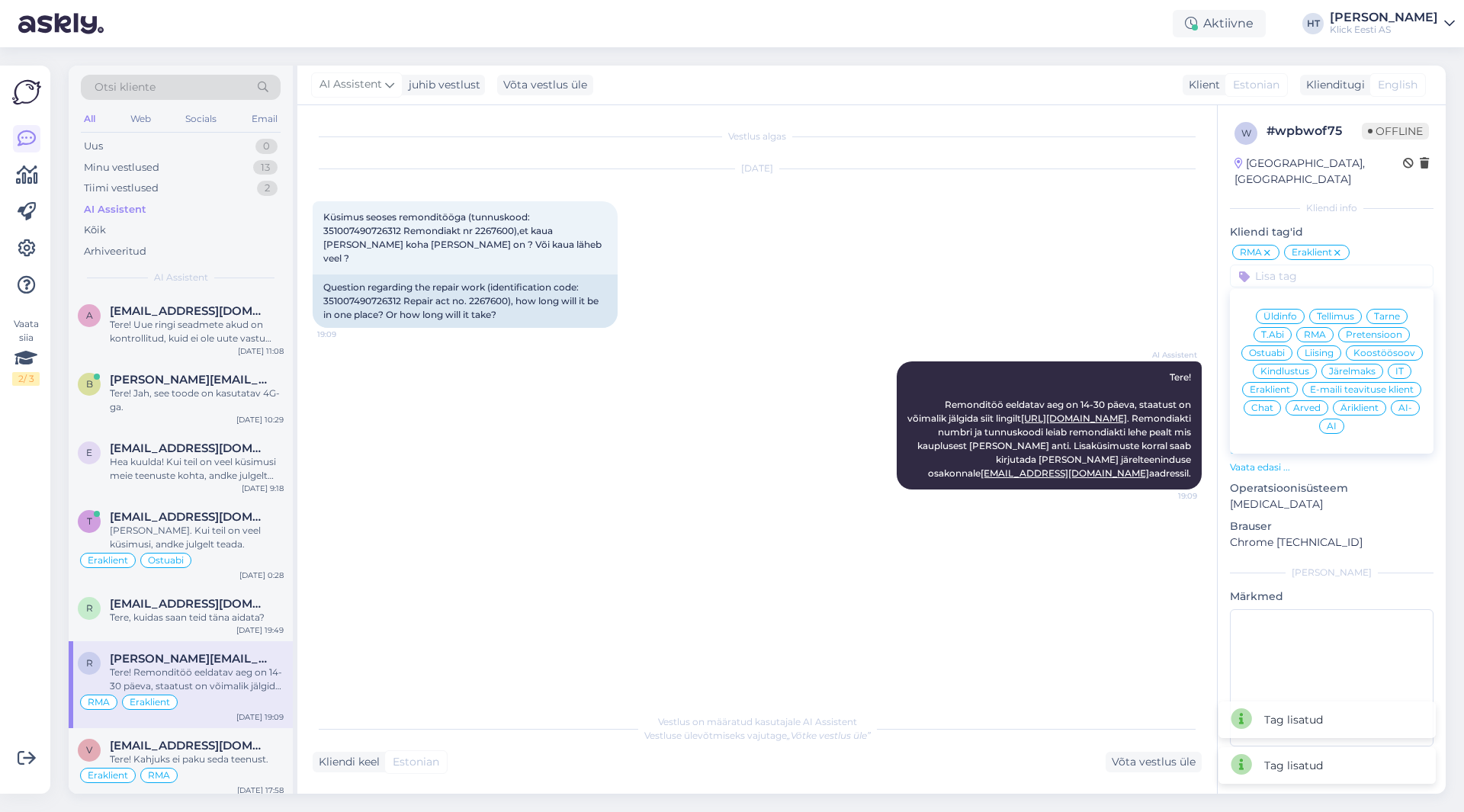
click at [1334, 422] on span "AI" at bounding box center [1332, 426] width 10 height 9
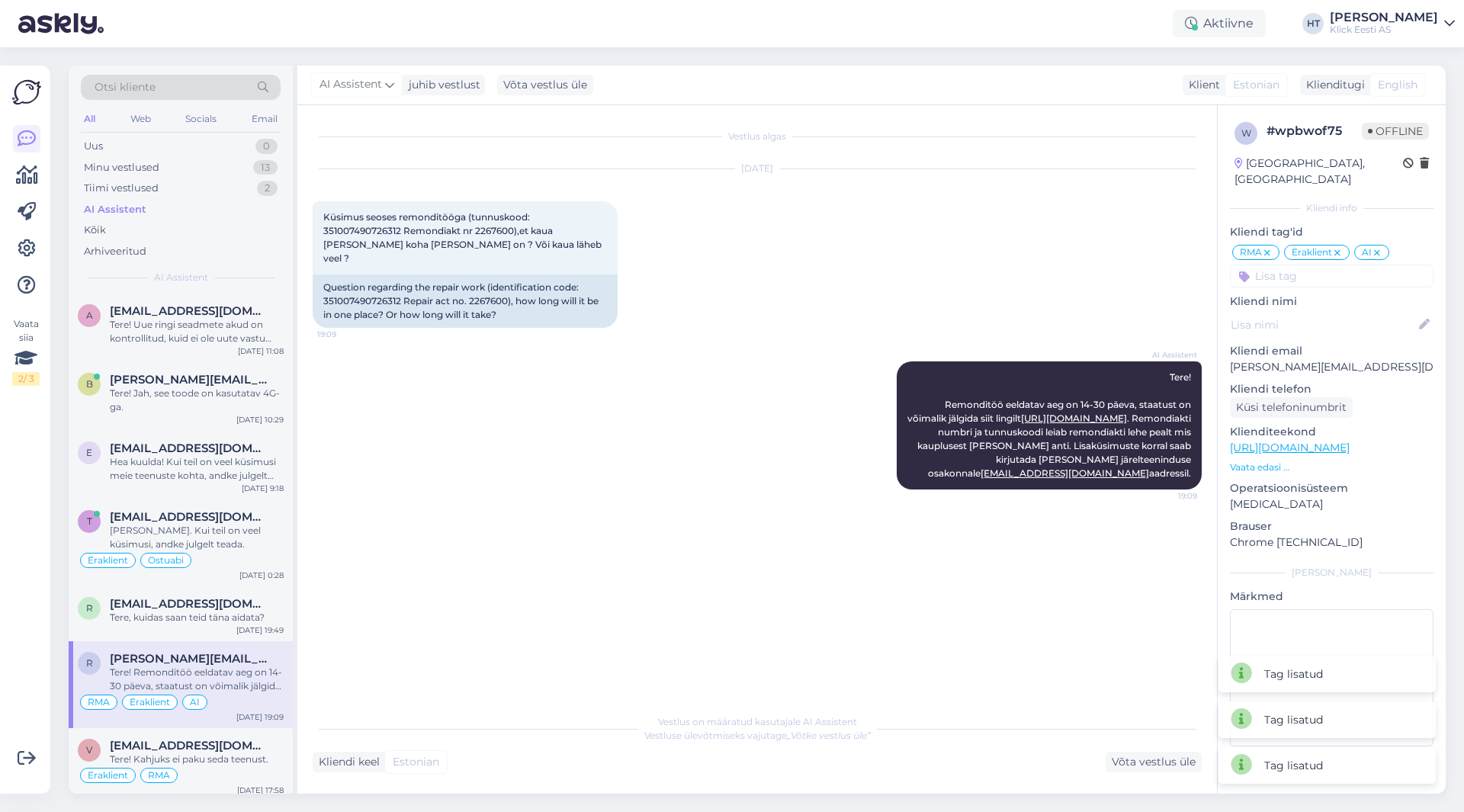
click at [901, 304] on div "[DATE] Küsimus seoses remonditööga (tunnuskood: 351007490726312 Remondiakt nr 2…" at bounding box center [758, 248] width 889 height 193
click at [242, 609] on div "[EMAIL_ADDRESS][DOMAIN_NAME]" at bounding box center [196, 603] width 174 height 14
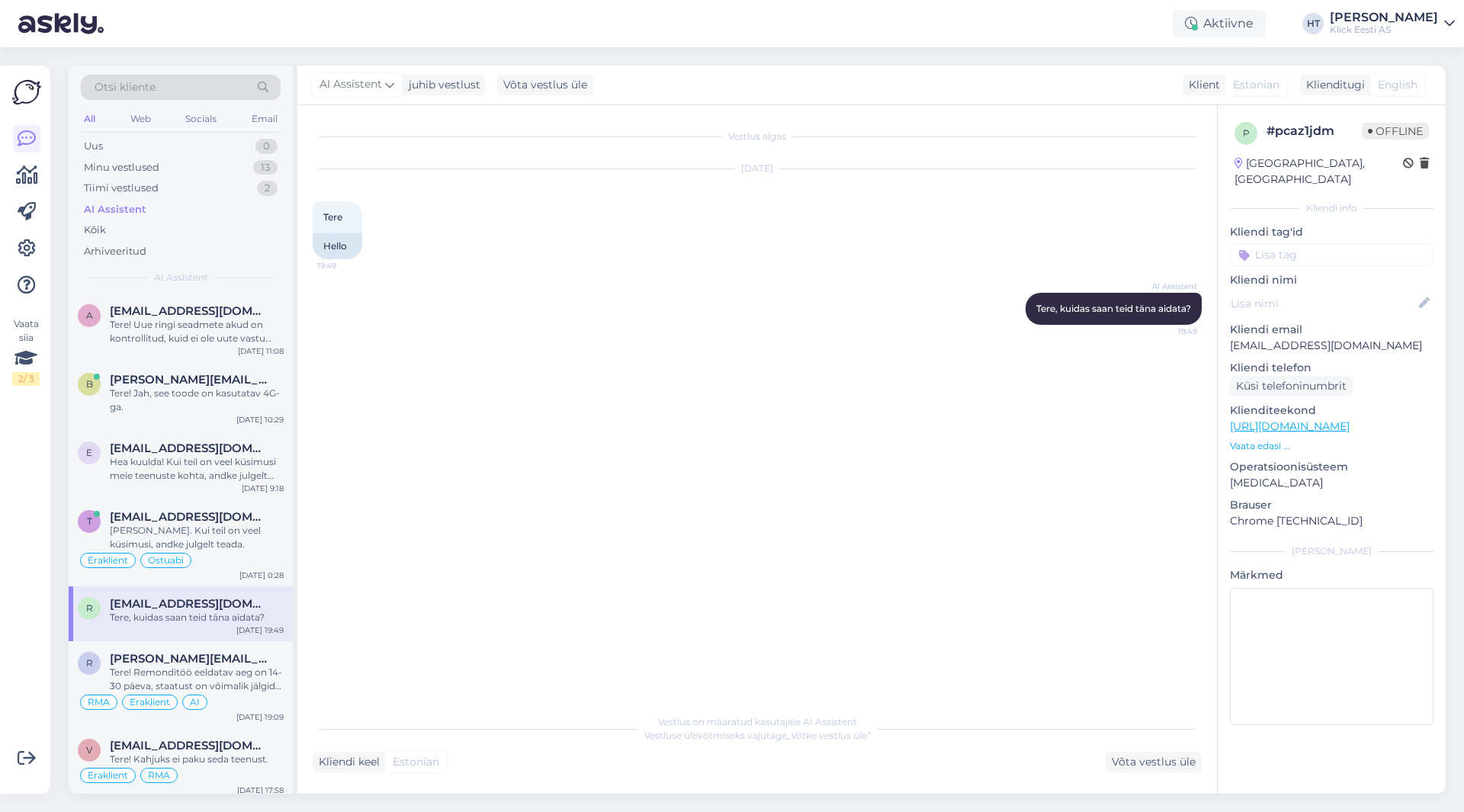
click at [1294, 244] on input at bounding box center [1332, 255] width 204 height 23
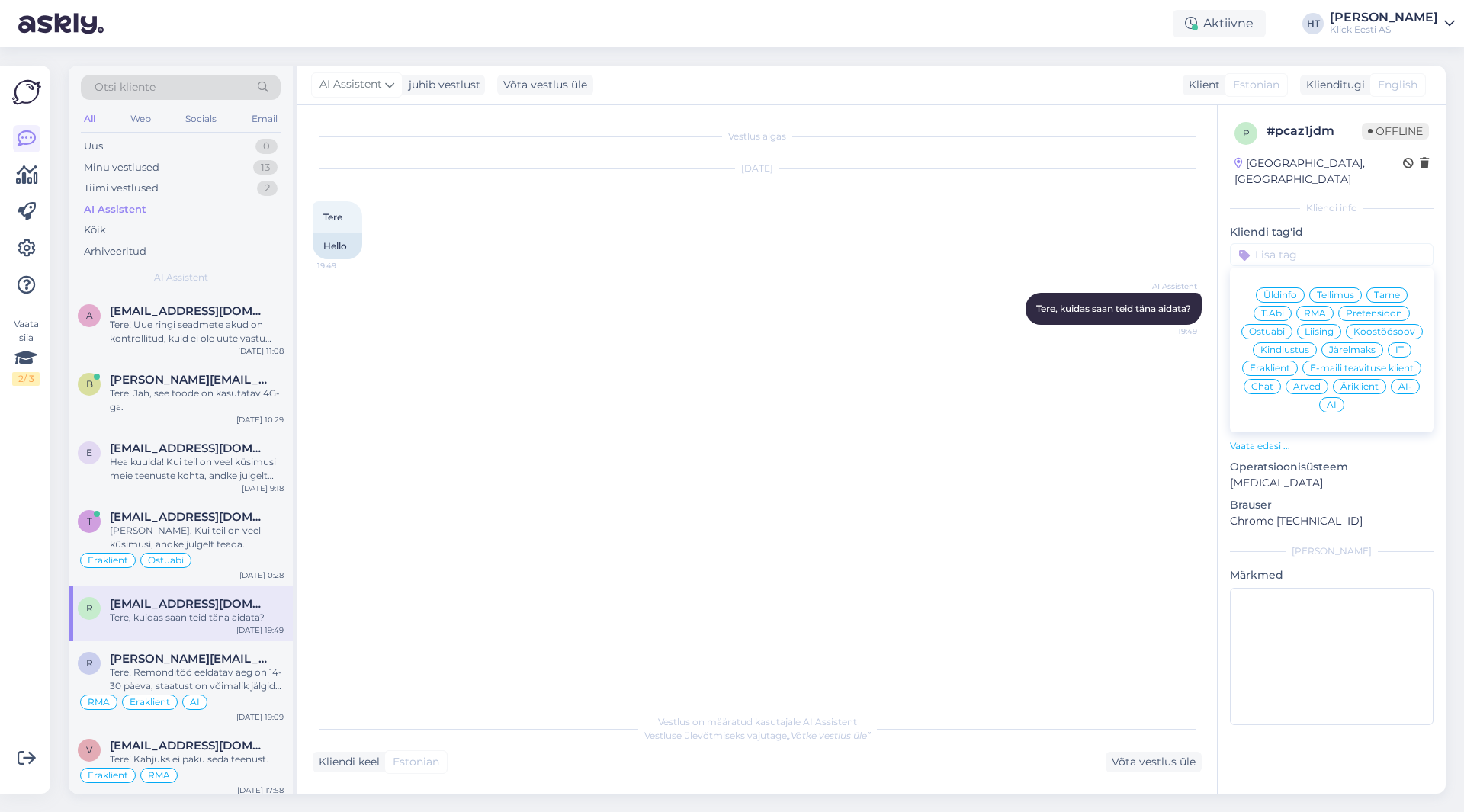
click at [1273, 364] on span "Eraklient" at bounding box center [1271, 369] width 40 height 9
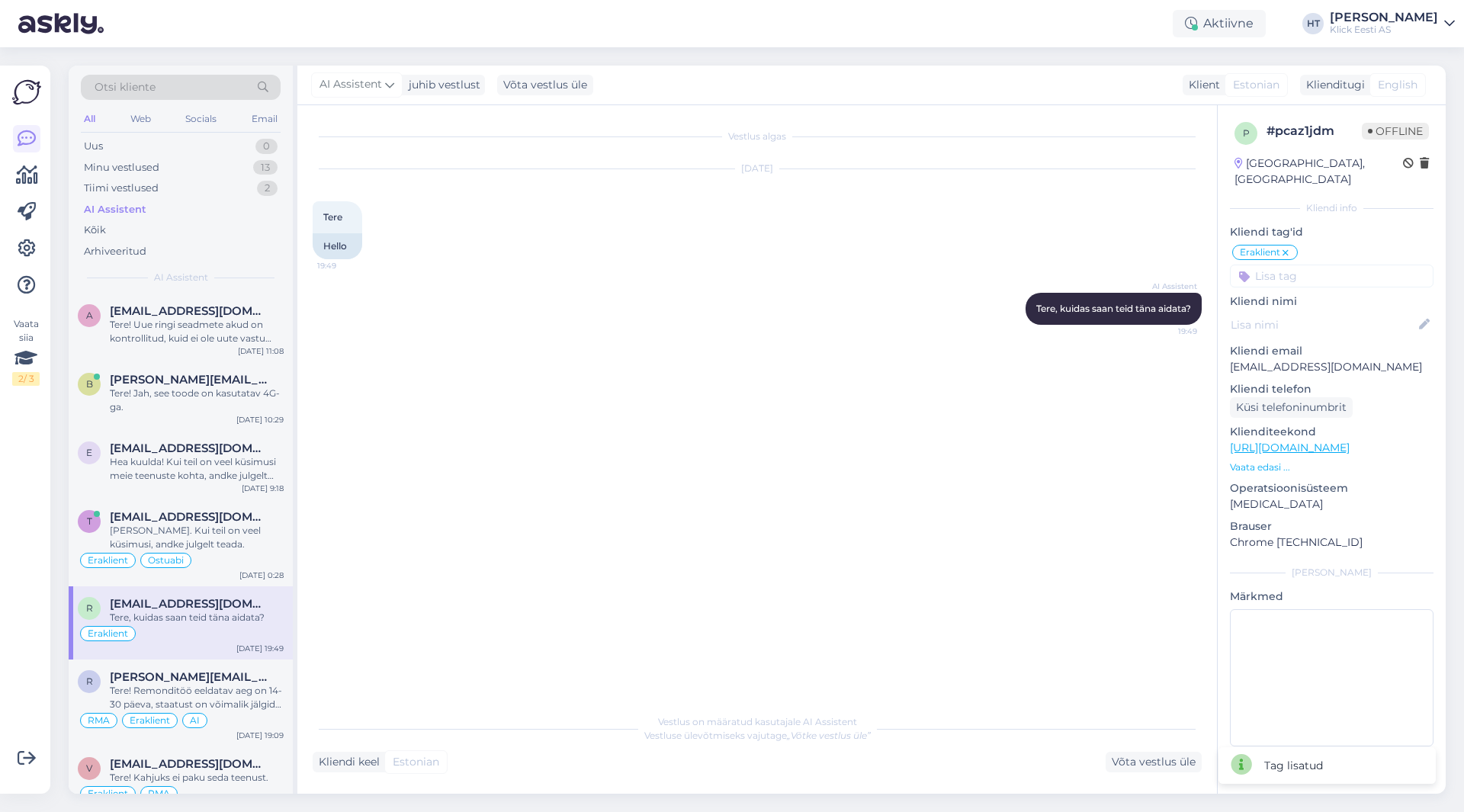
click at [1302, 265] on input at bounding box center [1332, 276] width 204 height 23
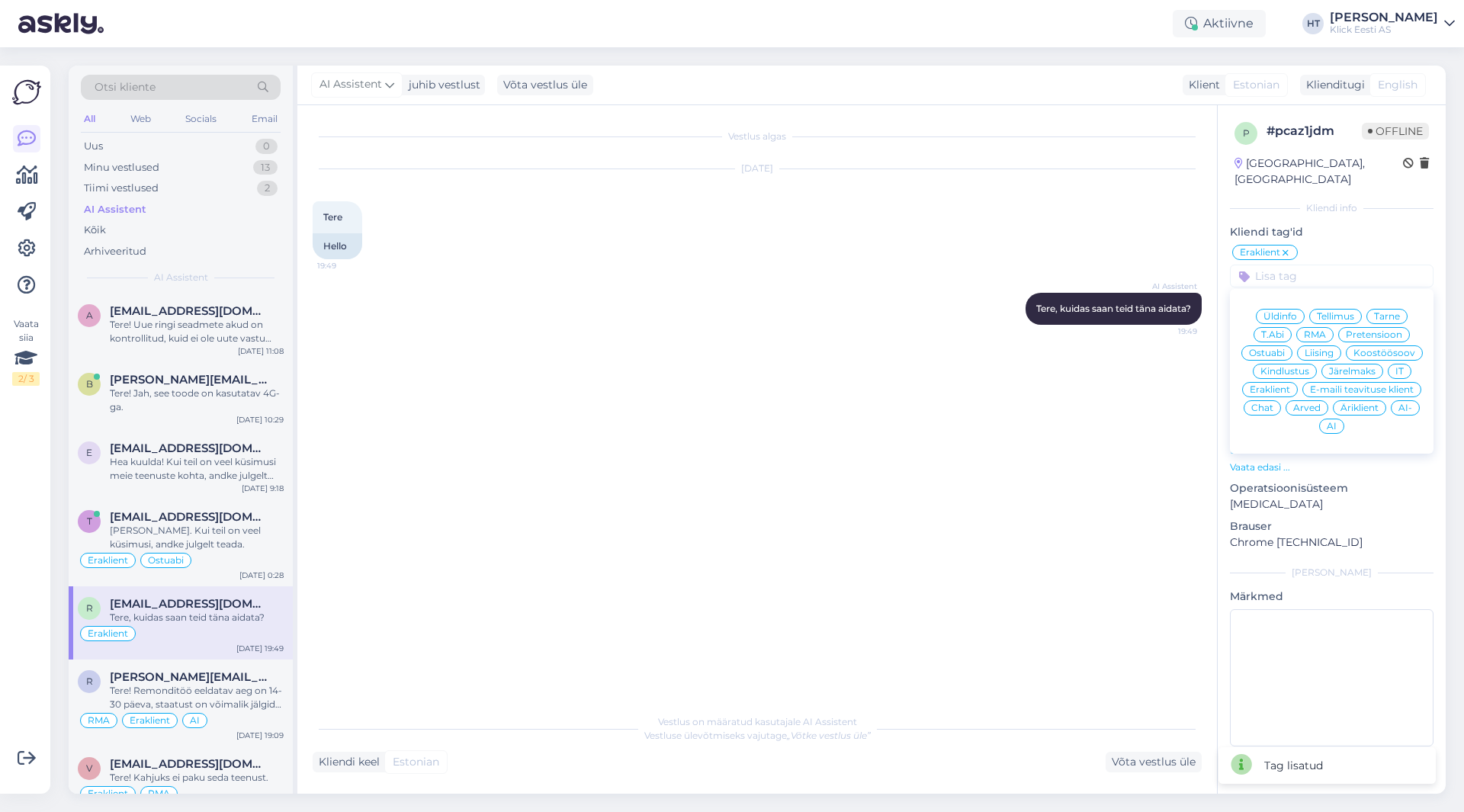
click at [1333, 419] on div "AI" at bounding box center [1333, 426] width 26 height 16
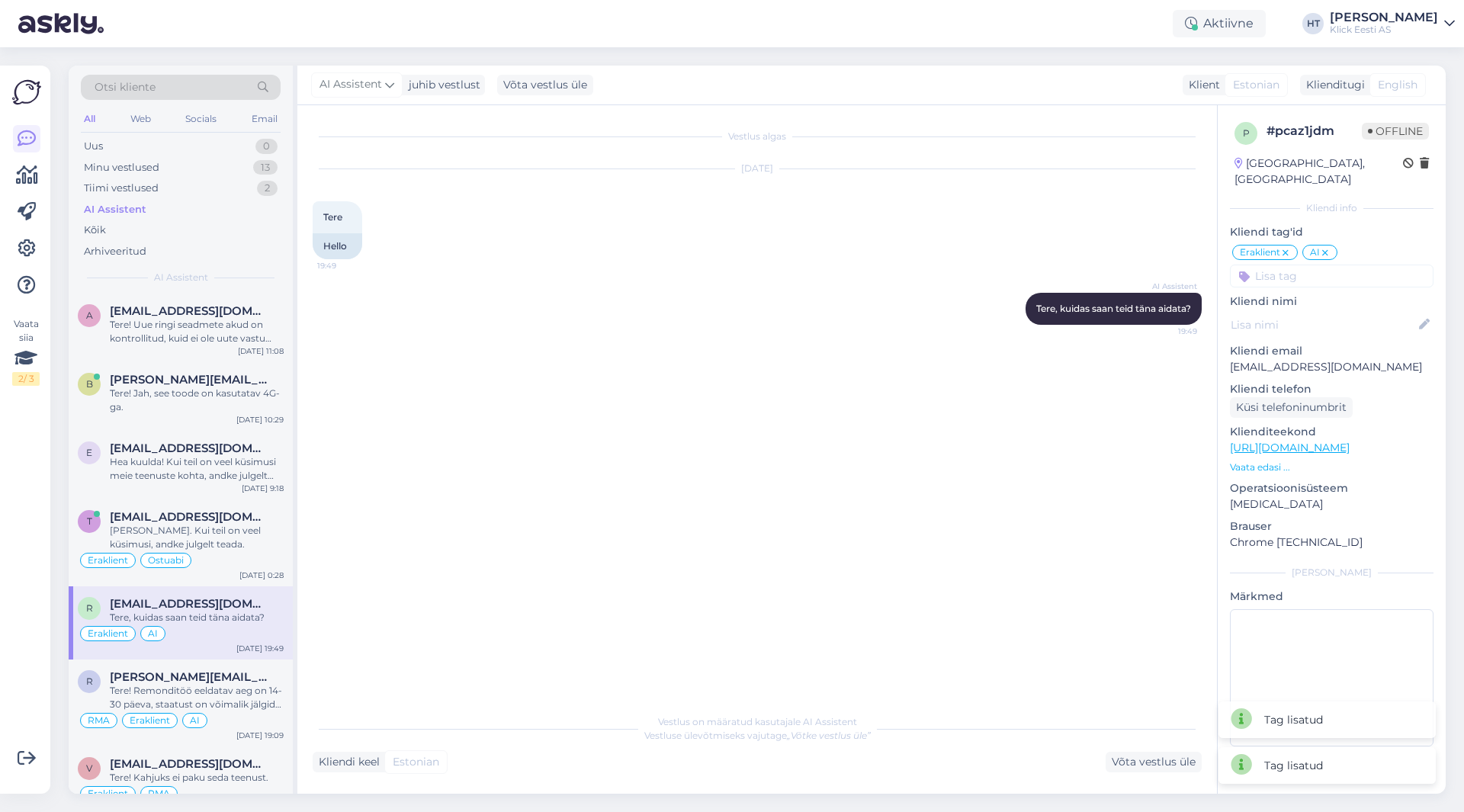
click at [688, 424] on div "Vestlus algas [DATE] Tere 19:49 Hello AI Assistent [PERSON_NAME], kuidas saan t…" at bounding box center [764, 406] width 903 height 572
click at [226, 460] on div "Hea kuulda! Kui teil on veel küsimusi meie teenuste kohta, andke julgelt teada." at bounding box center [196, 469] width 174 height 27
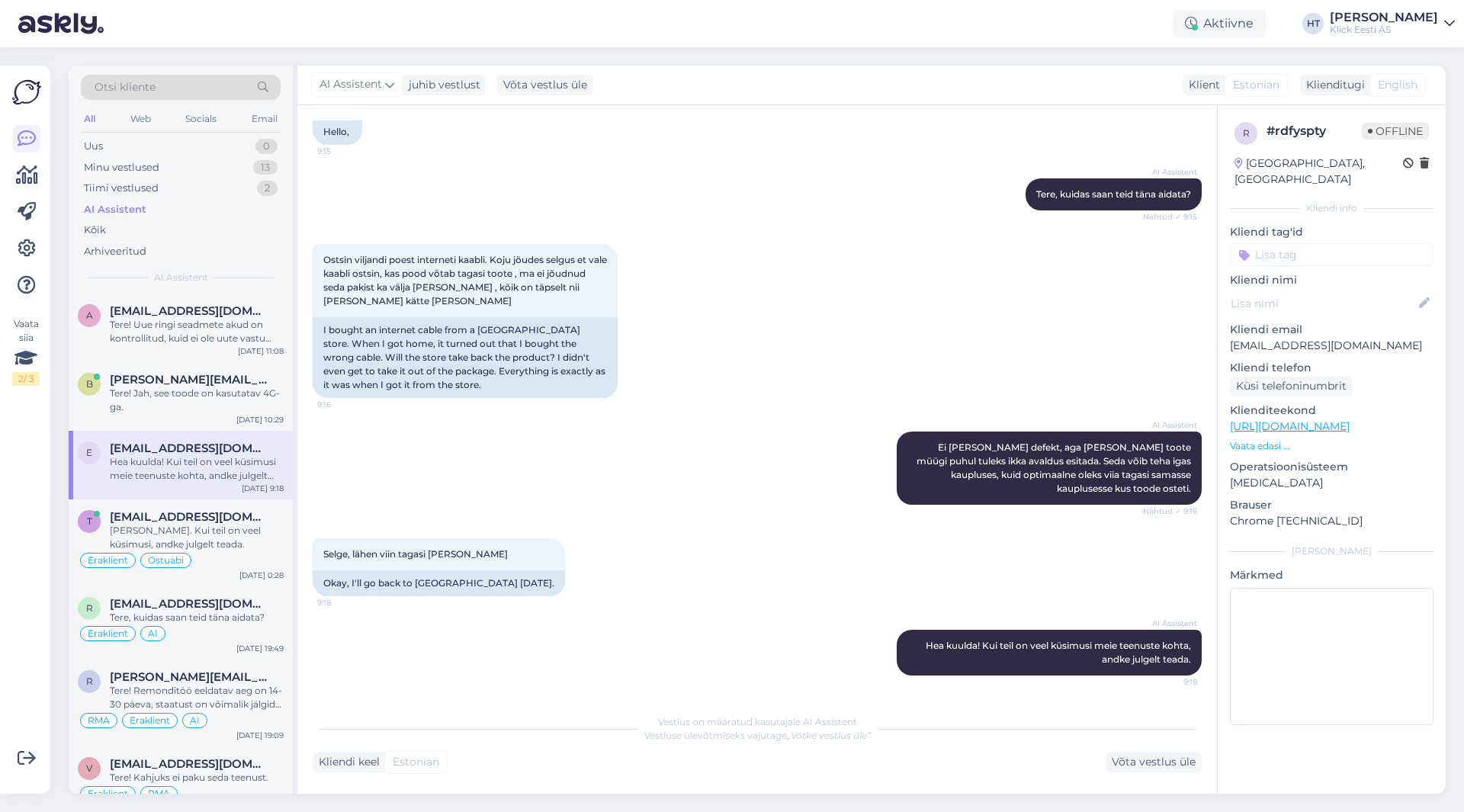
click at [1297, 244] on input at bounding box center [1332, 255] width 204 height 23
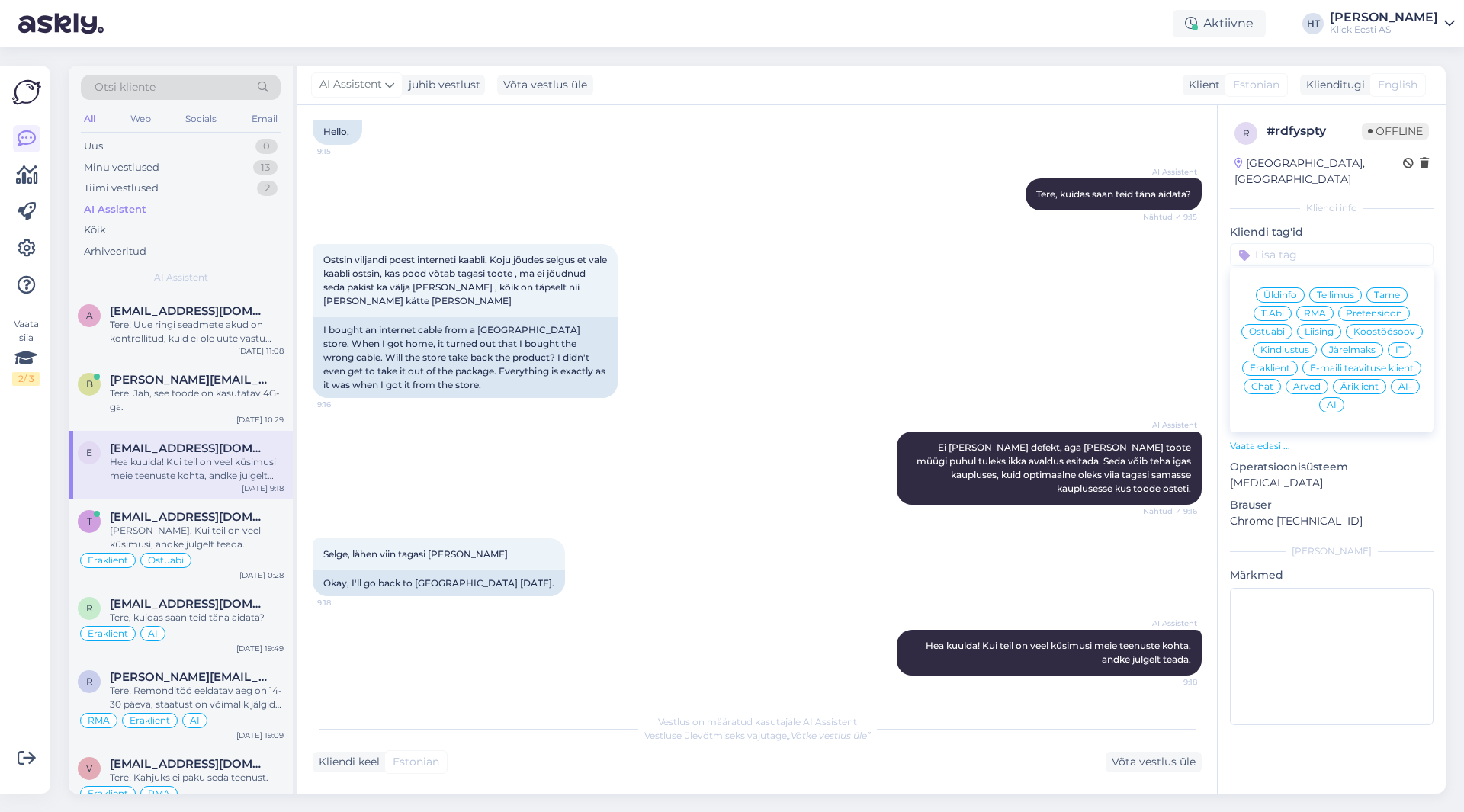
click at [990, 318] on div "Ostsin viljandi poest interneti kaabli. Koju jõudes selgus et vale kaabli ostsi…" at bounding box center [758, 321] width 889 height 188
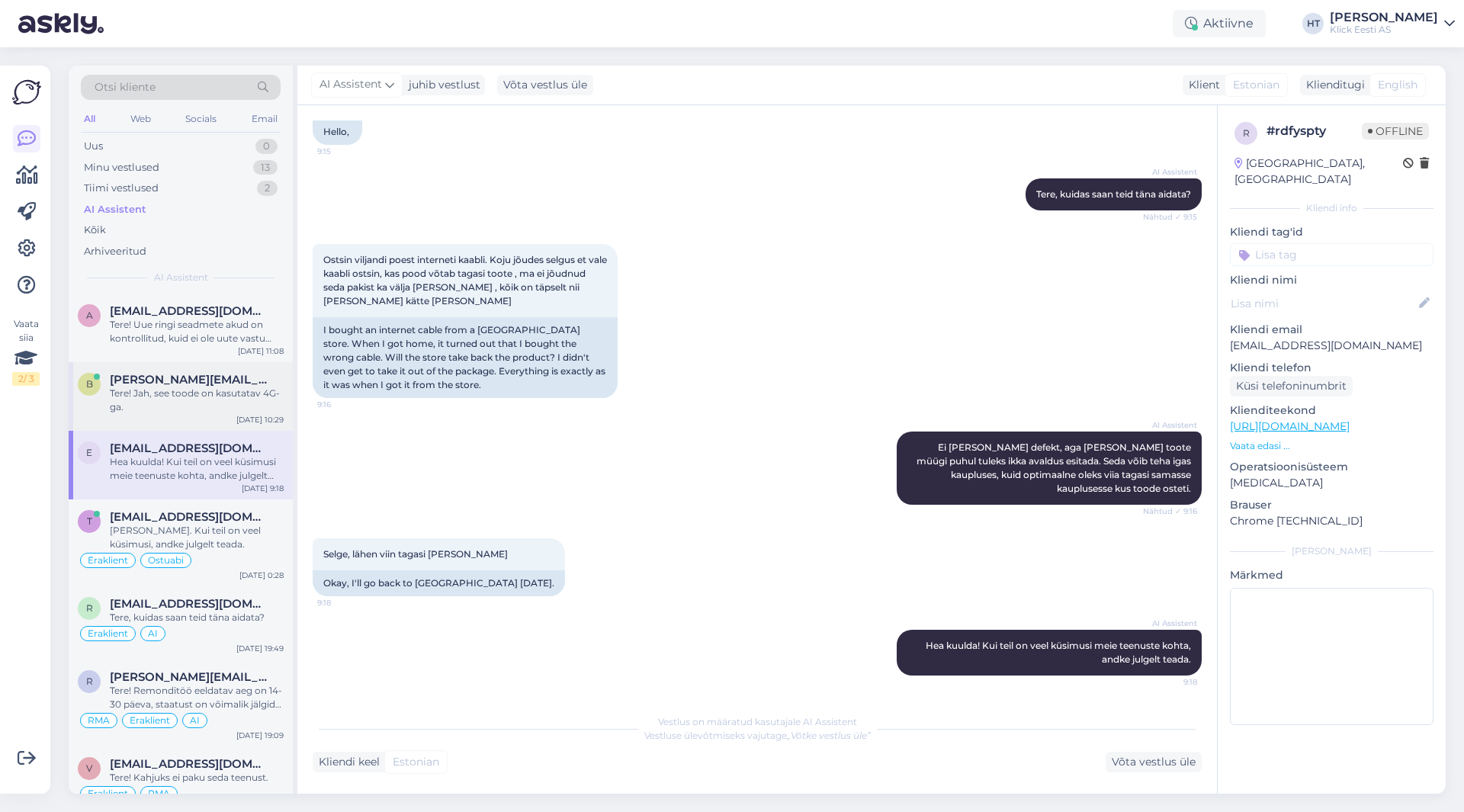
click at [191, 382] on span "[PERSON_NAME][EMAIL_ADDRESS][DOMAIN_NAME]" at bounding box center [189, 380] width 159 height 14
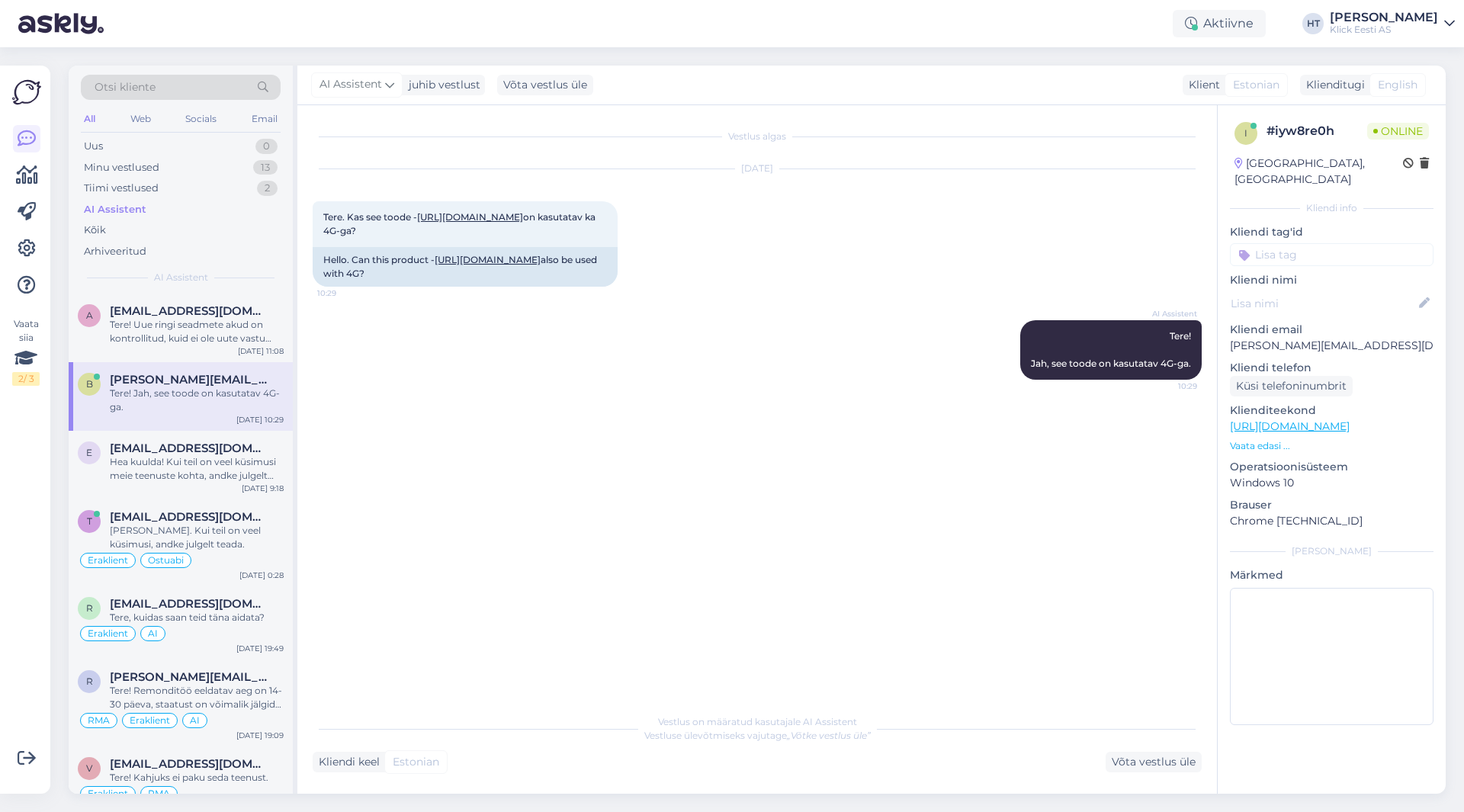
click at [1312, 244] on input at bounding box center [1332, 255] width 204 height 23
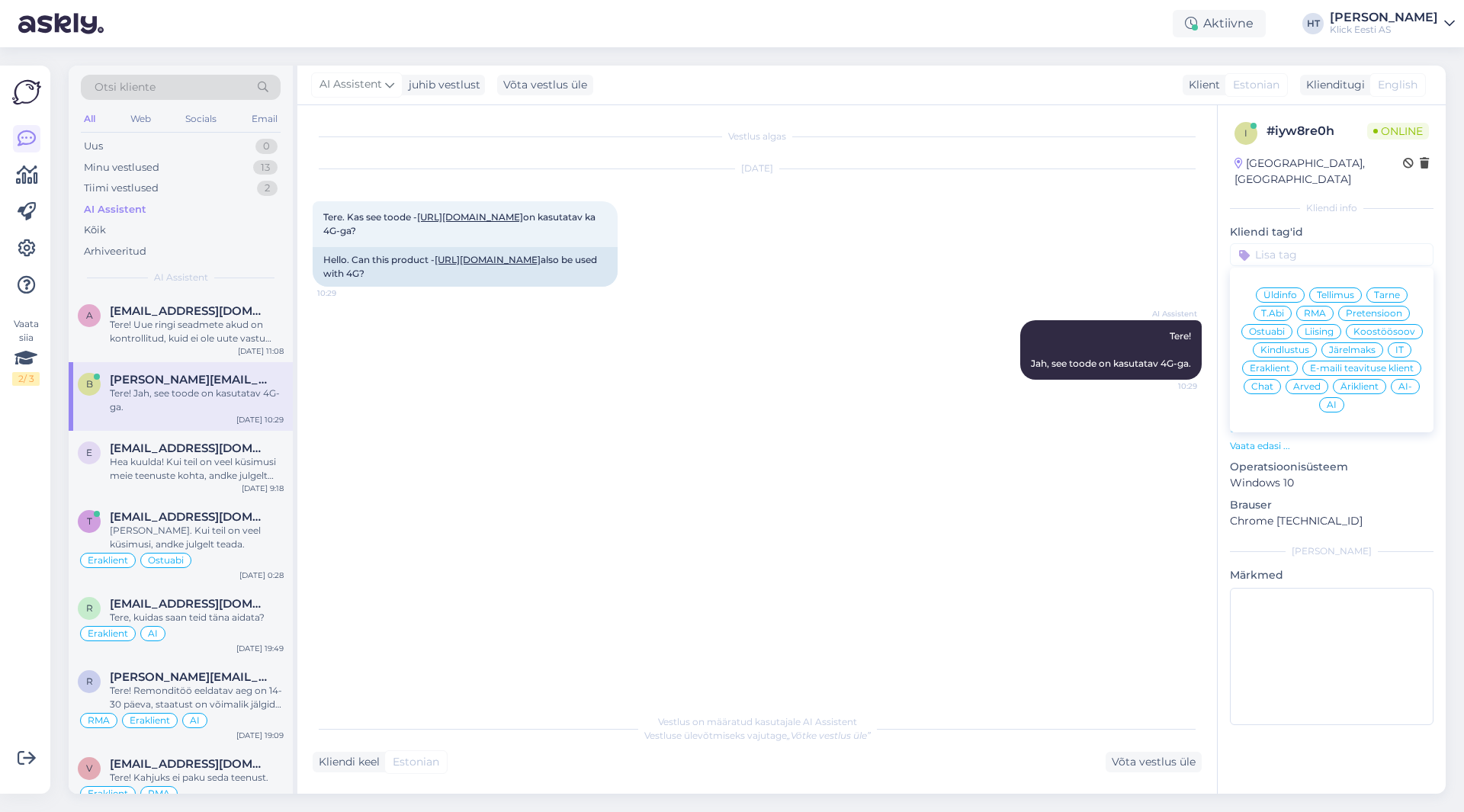
click at [1265, 327] on span "Ostuabi" at bounding box center [1267, 331] width 36 height 9
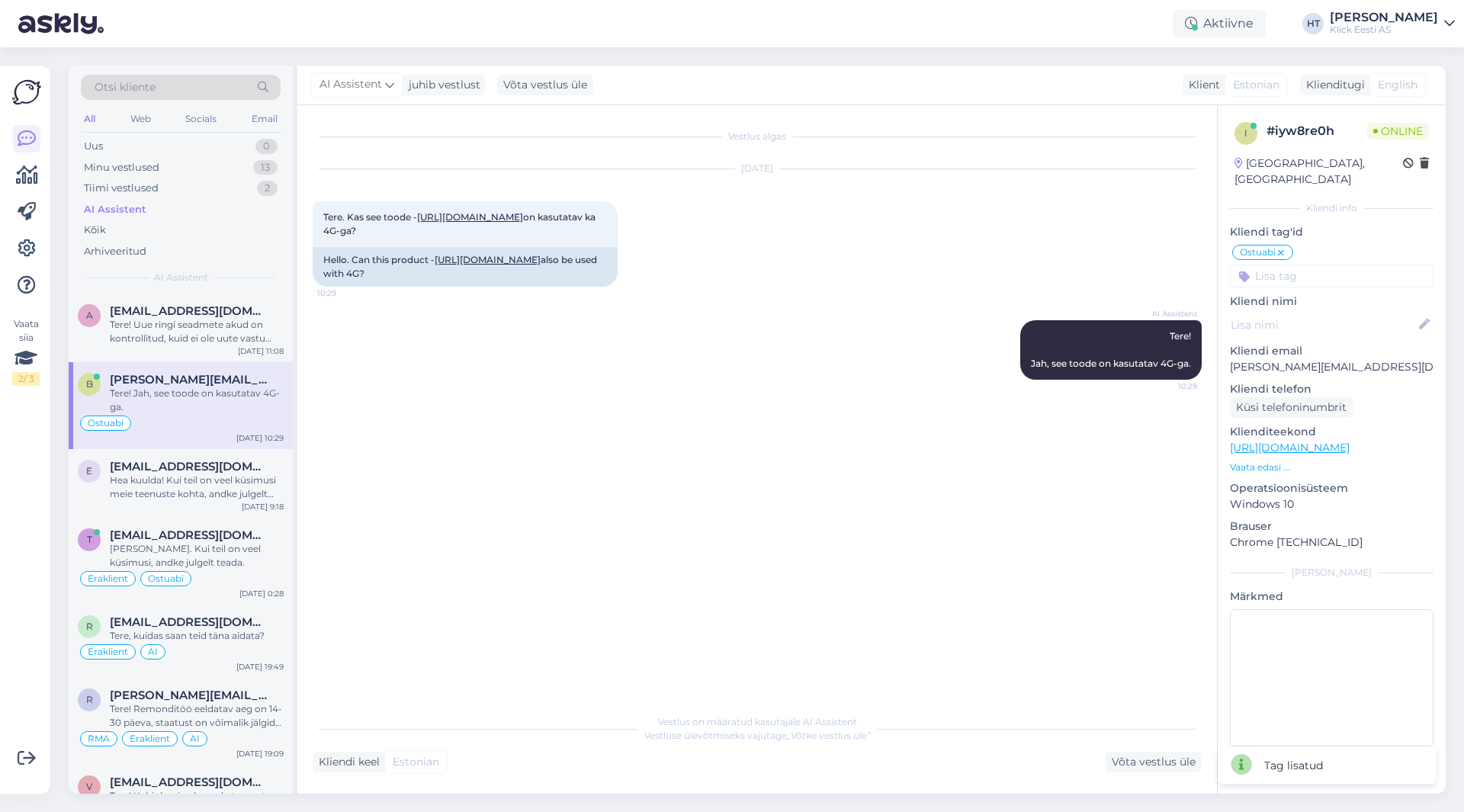
click at [1276, 265] on input at bounding box center [1332, 276] width 204 height 23
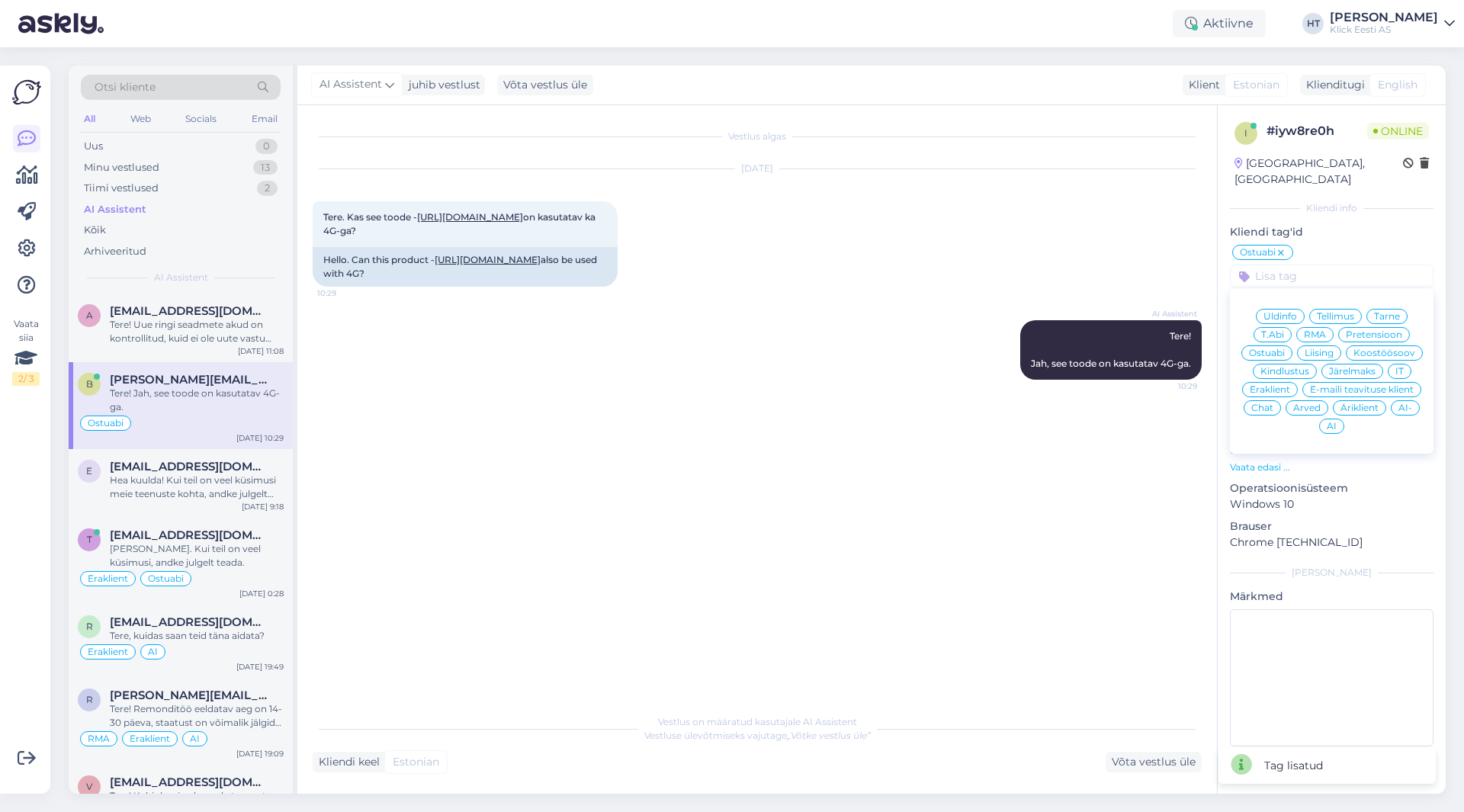
click at [1271, 385] on span "Eraklient" at bounding box center [1271, 390] width 40 height 9
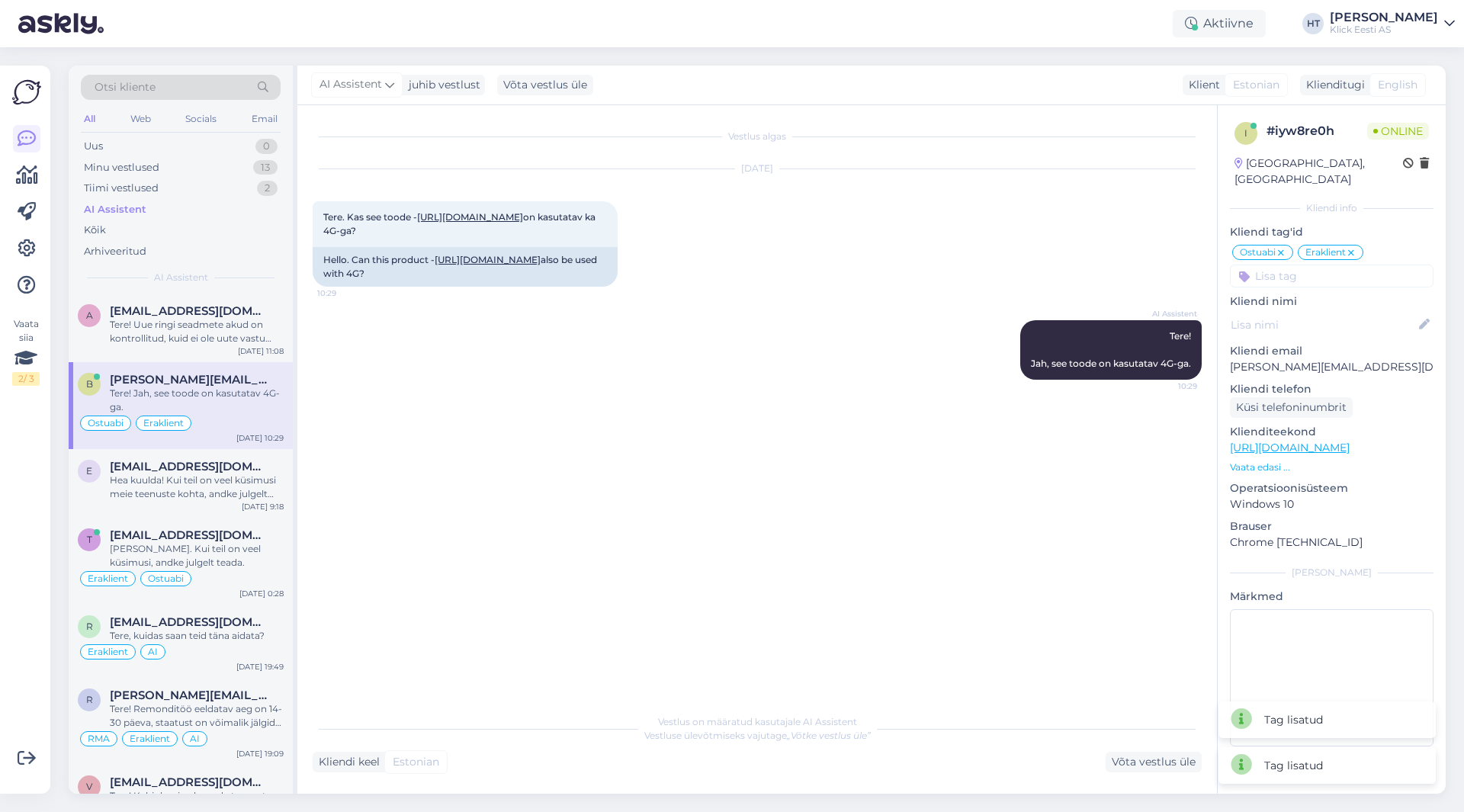
click at [1295, 265] on input at bounding box center [1332, 276] width 204 height 23
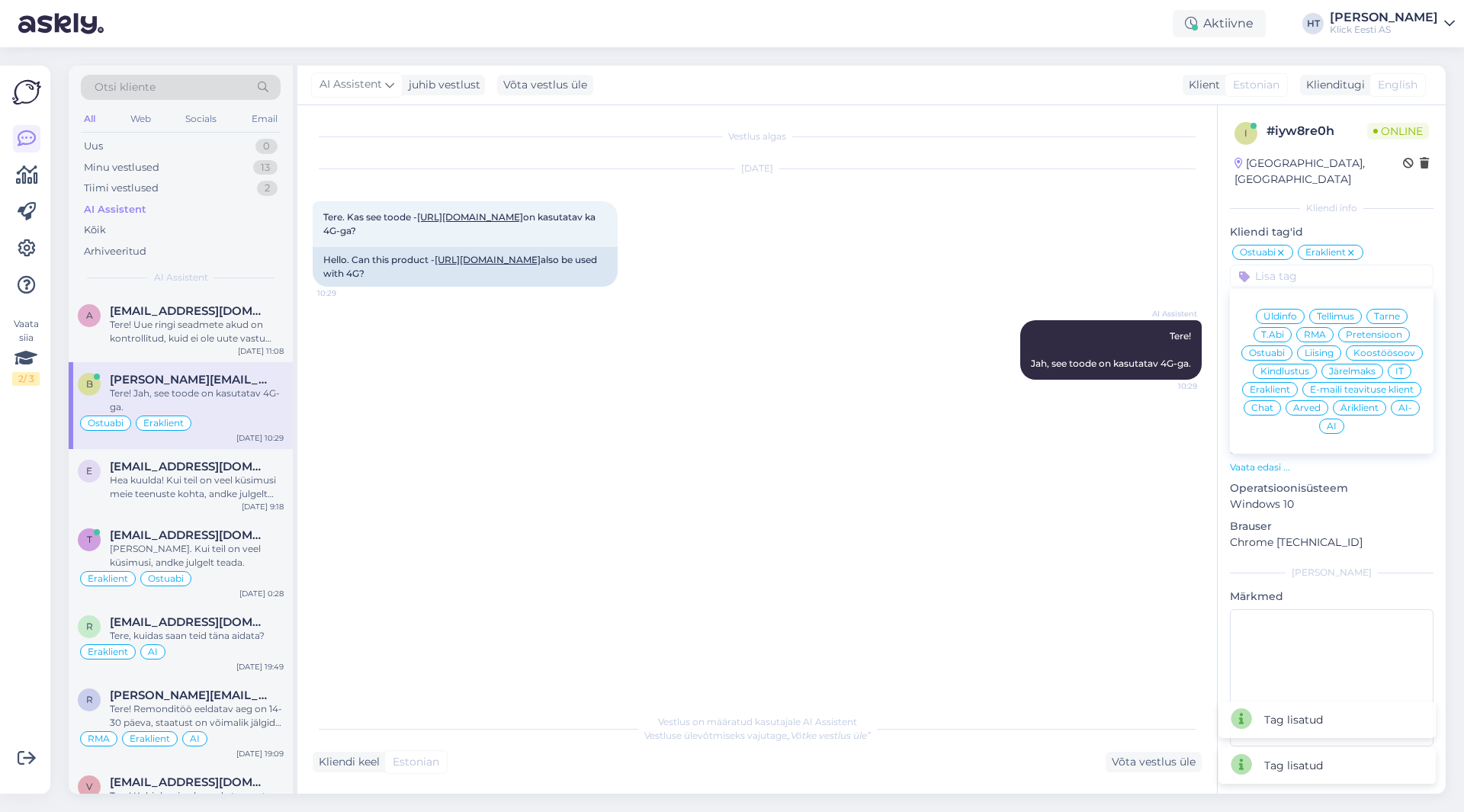
click at [1336, 419] on div "AI" at bounding box center [1333, 426] width 26 height 16
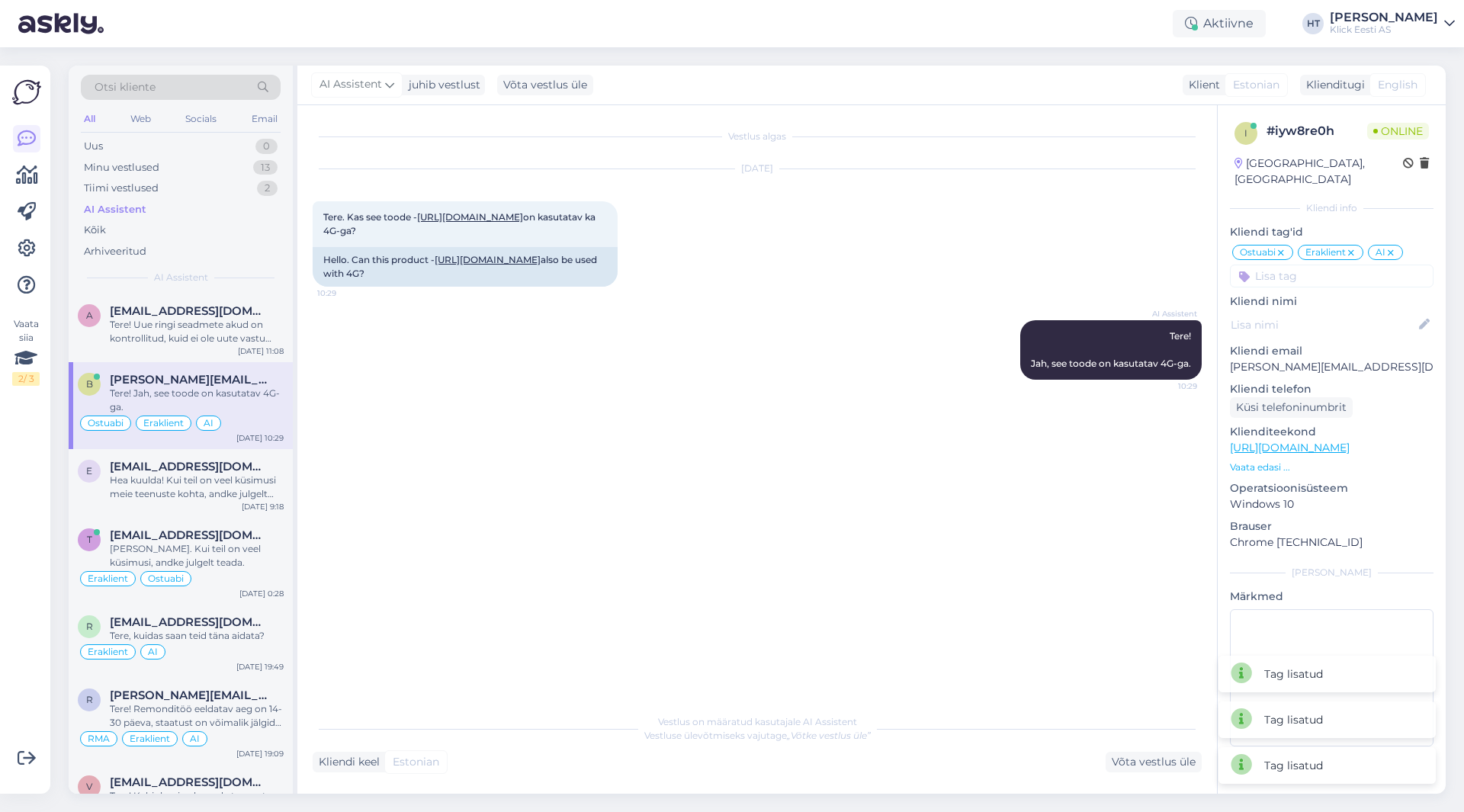
click at [647, 391] on div "AI Assistent Tere! Jah, see toode on kasutatav 4G-ga. 10:29" at bounding box center [758, 350] width 889 height 93
click at [191, 314] on span "[EMAIL_ADDRESS][DOMAIN_NAME]" at bounding box center [189, 310] width 159 height 14
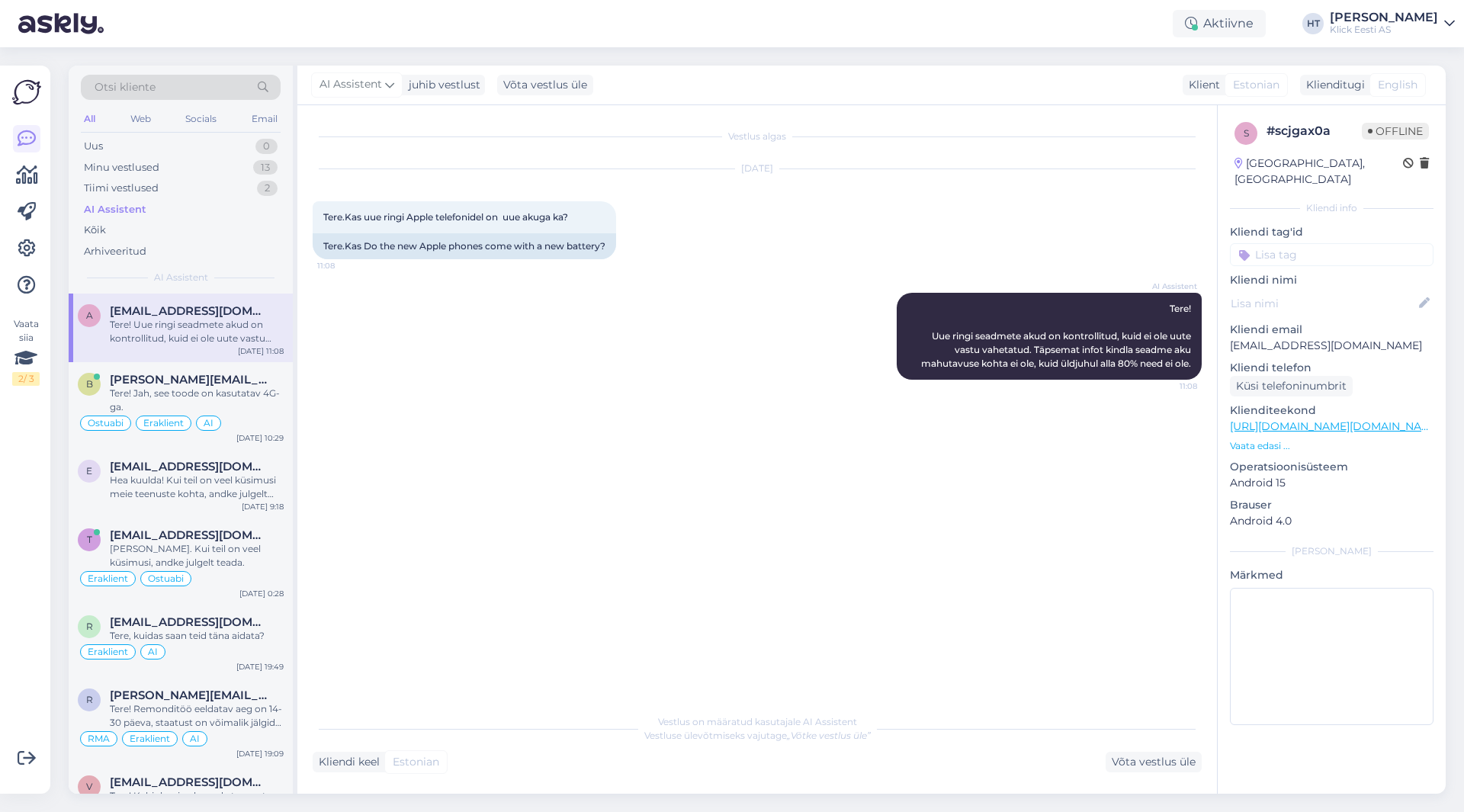
click at [1302, 244] on input at bounding box center [1332, 255] width 204 height 23
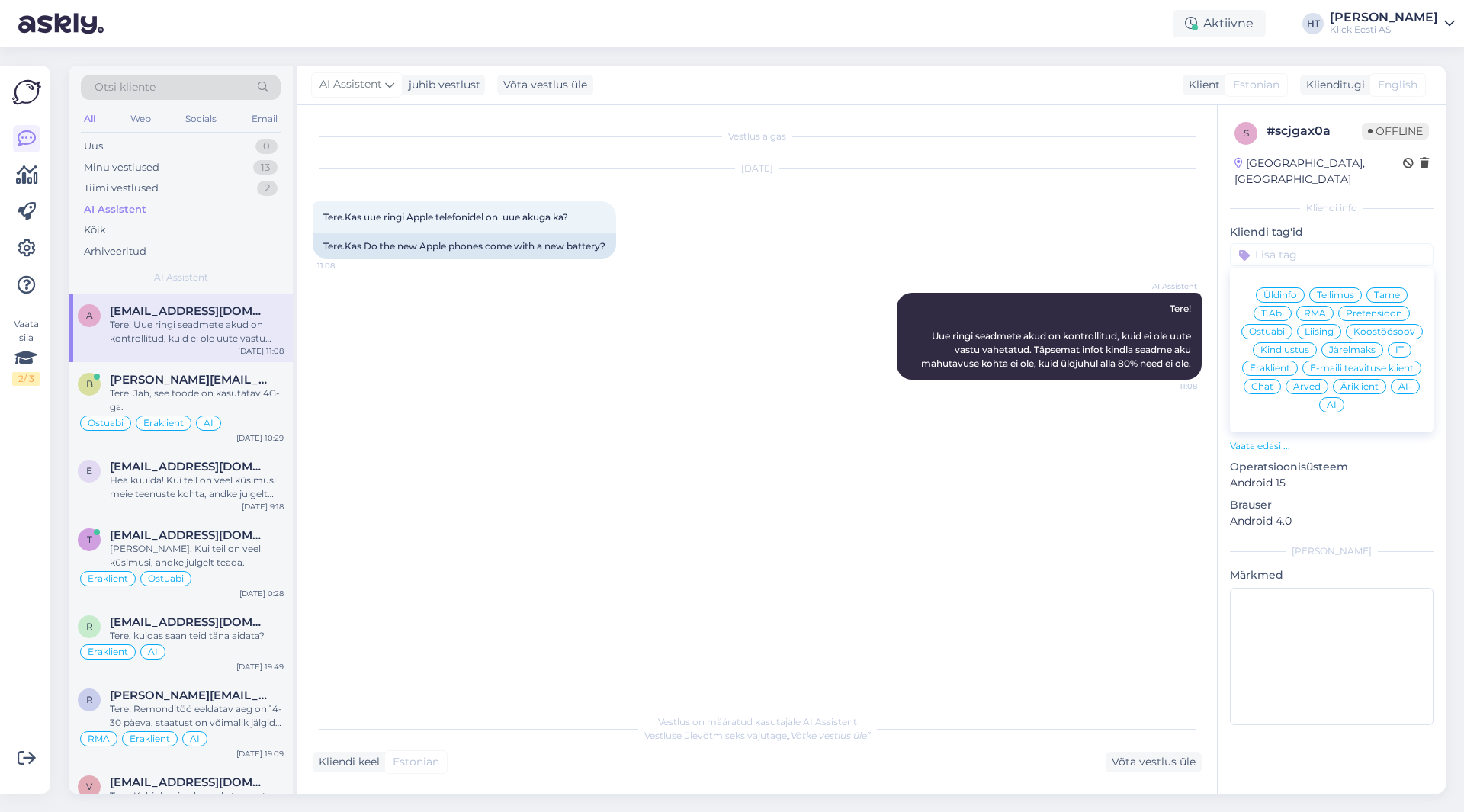
click at [1284, 327] on span "Ostuabi" at bounding box center [1267, 331] width 36 height 9
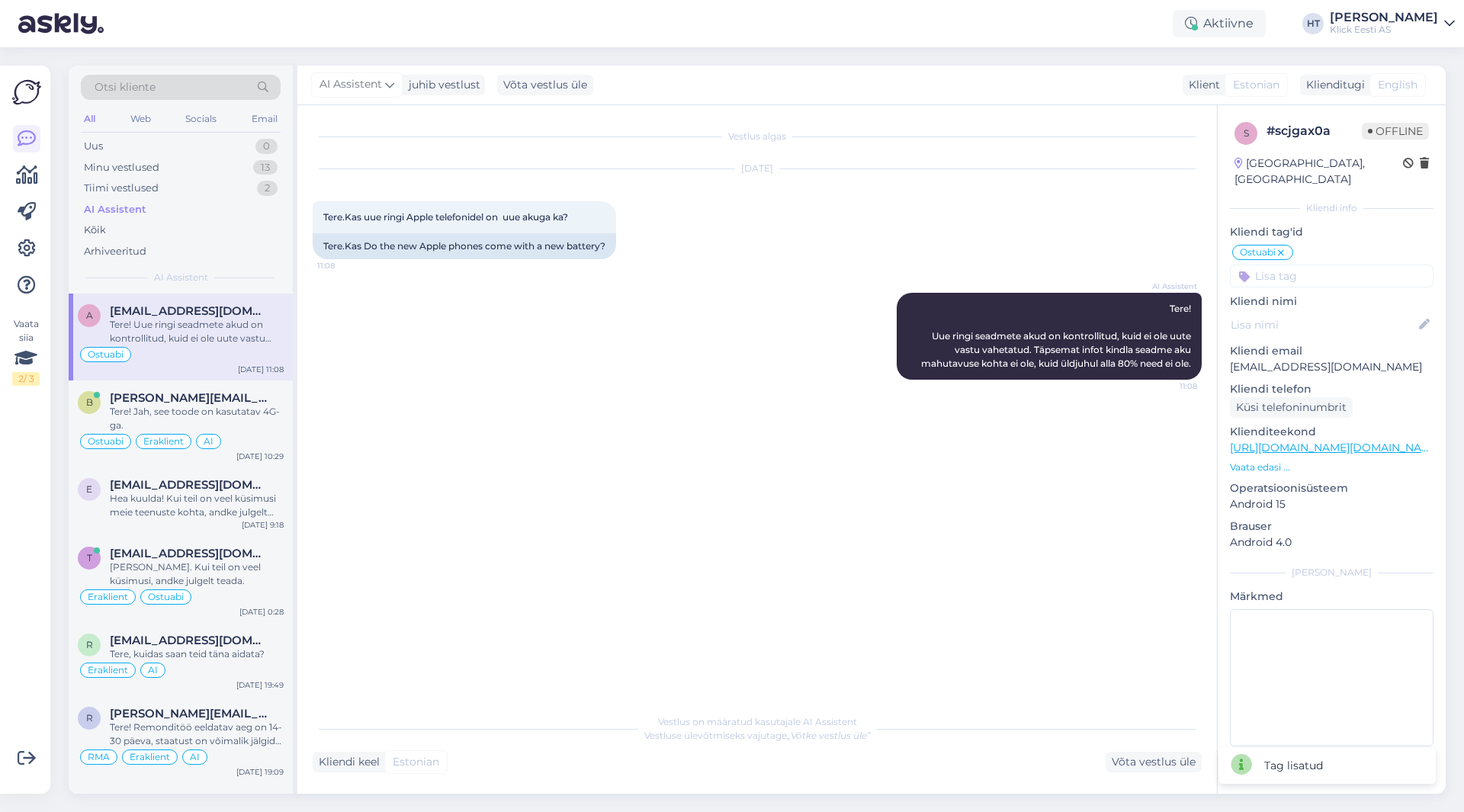
click at [1300, 265] on input at bounding box center [1332, 276] width 204 height 23
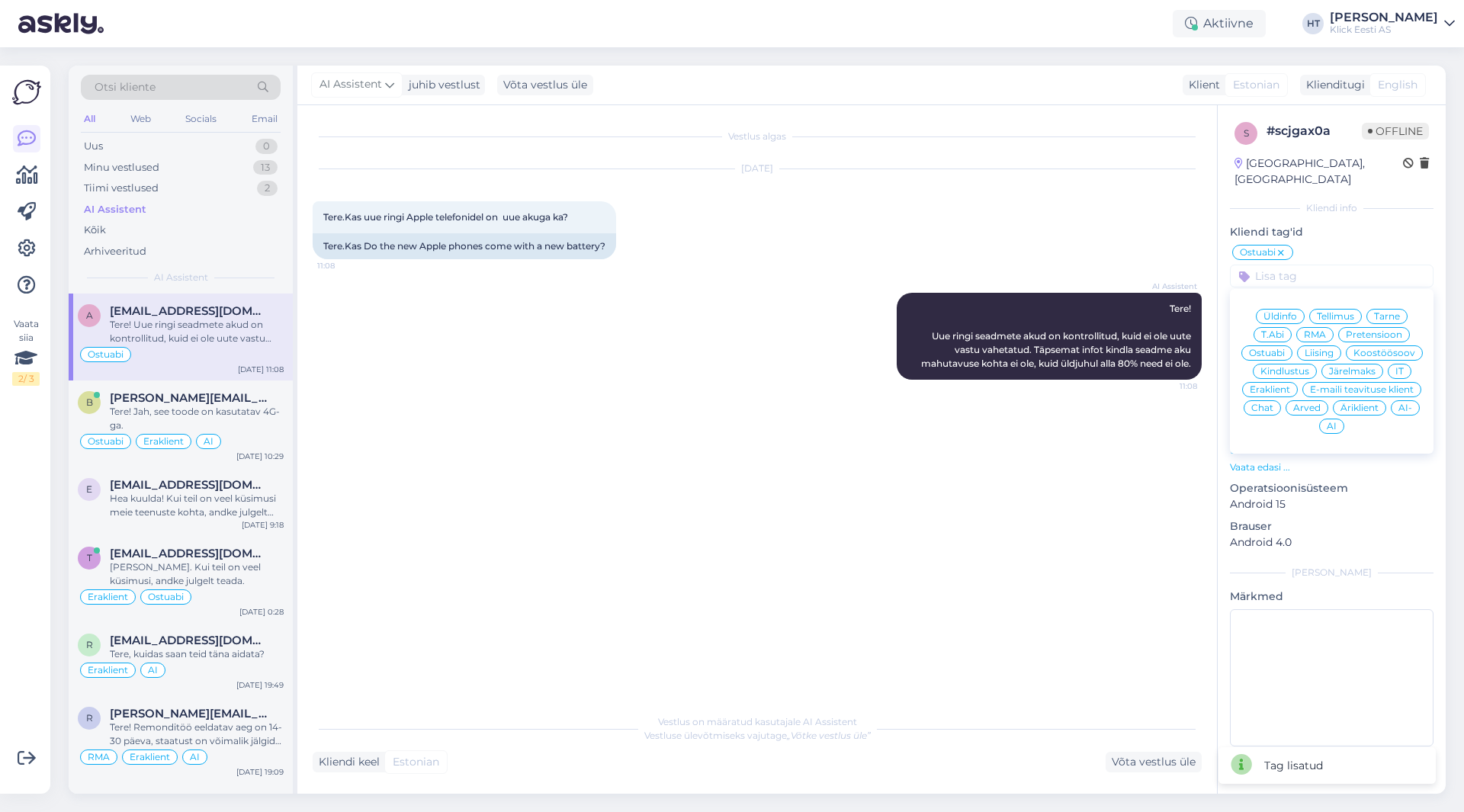
click at [1276, 385] on span "Eraklient" at bounding box center [1271, 390] width 40 height 9
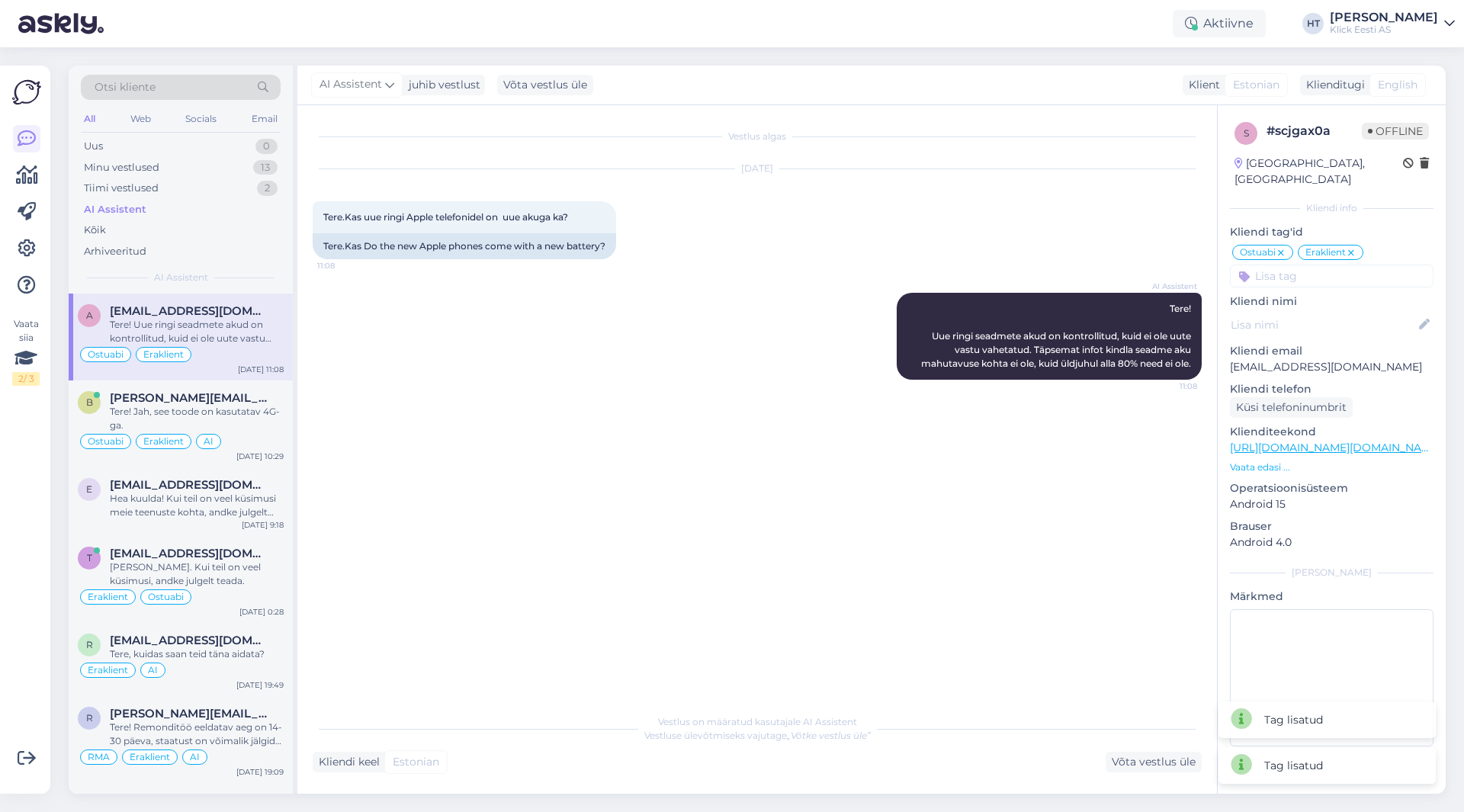
click at [1308, 265] on input at bounding box center [1332, 276] width 204 height 23
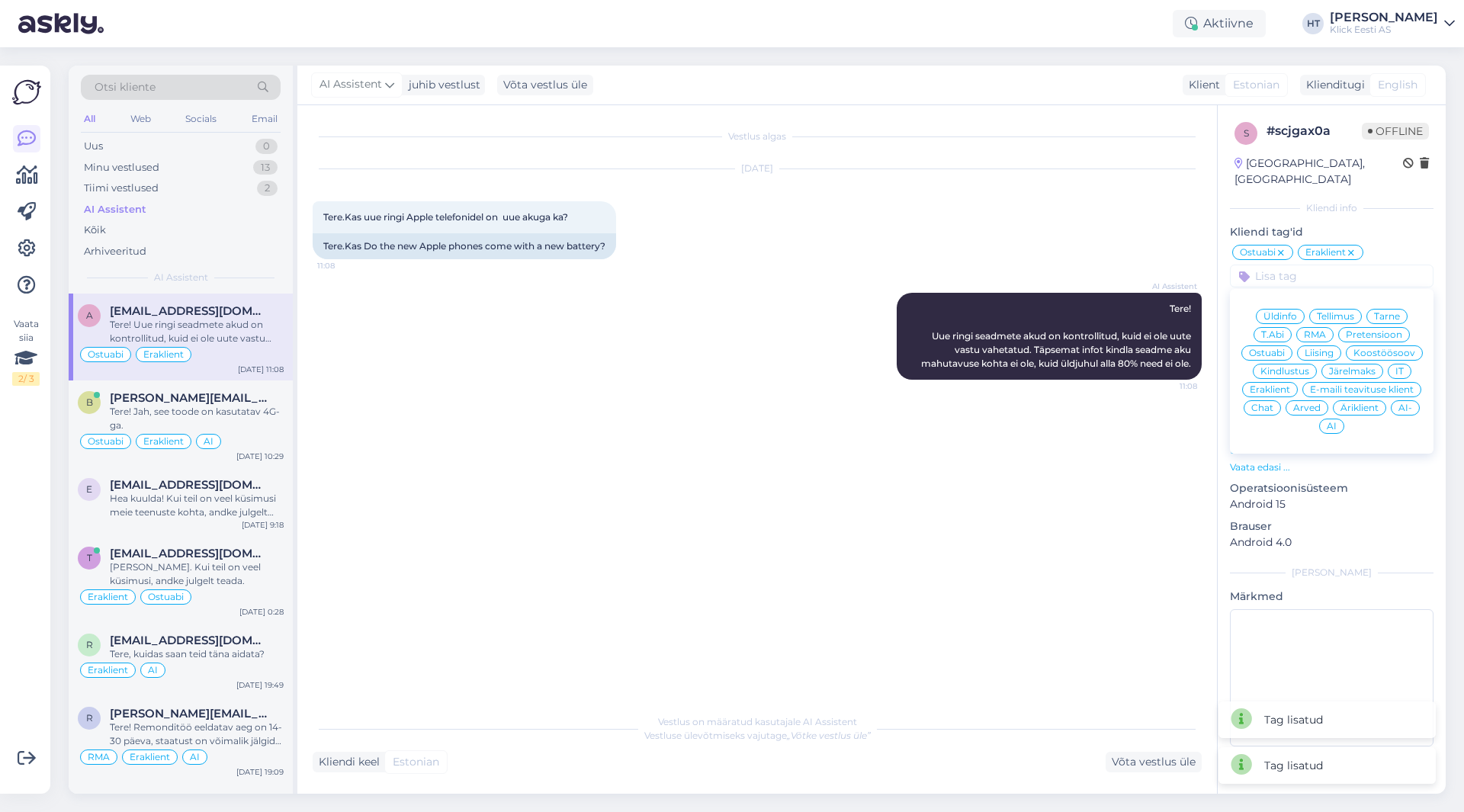
click at [1327, 419] on div "AI" at bounding box center [1333, 426] width 26 height 16
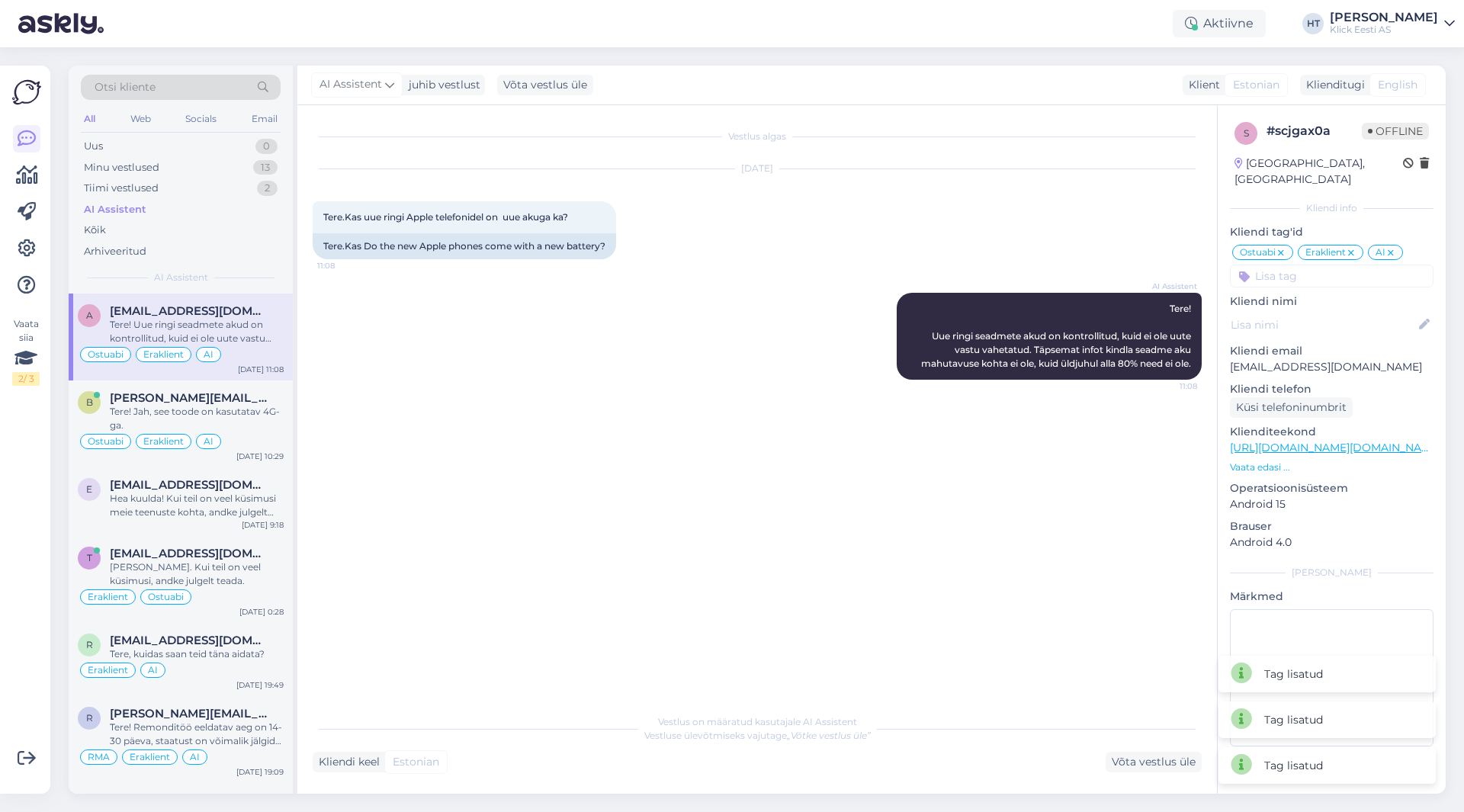
click at [795, 260] on div "[DATE] Tere.Kas uue ringi Apple telefonidel on uue akuga ka? 11:08 Tere.Kas Do …" at bounding box center [758, 213] width 889 height 123
click at [241, 166] on div "Minu vestlused 13" at bounding box center [181, 167] width 200 height 21
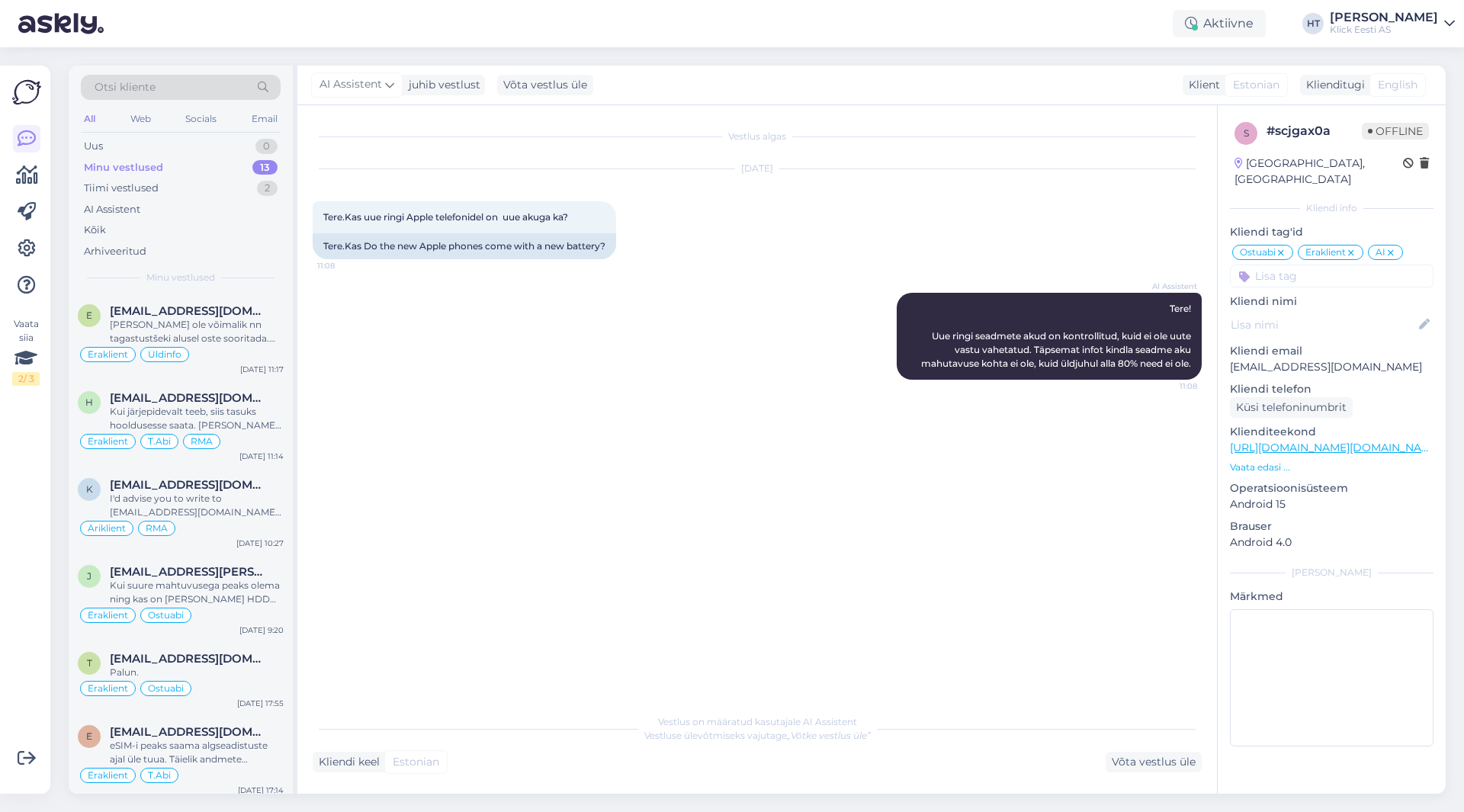
click at [831, 227] on div "[DATE] Tere.Kas uue ringi Apple telefonidel on uue akuga ka? 11:08 Tere.Kas Do …" at bounding box center [758, 213] width 889 height 123
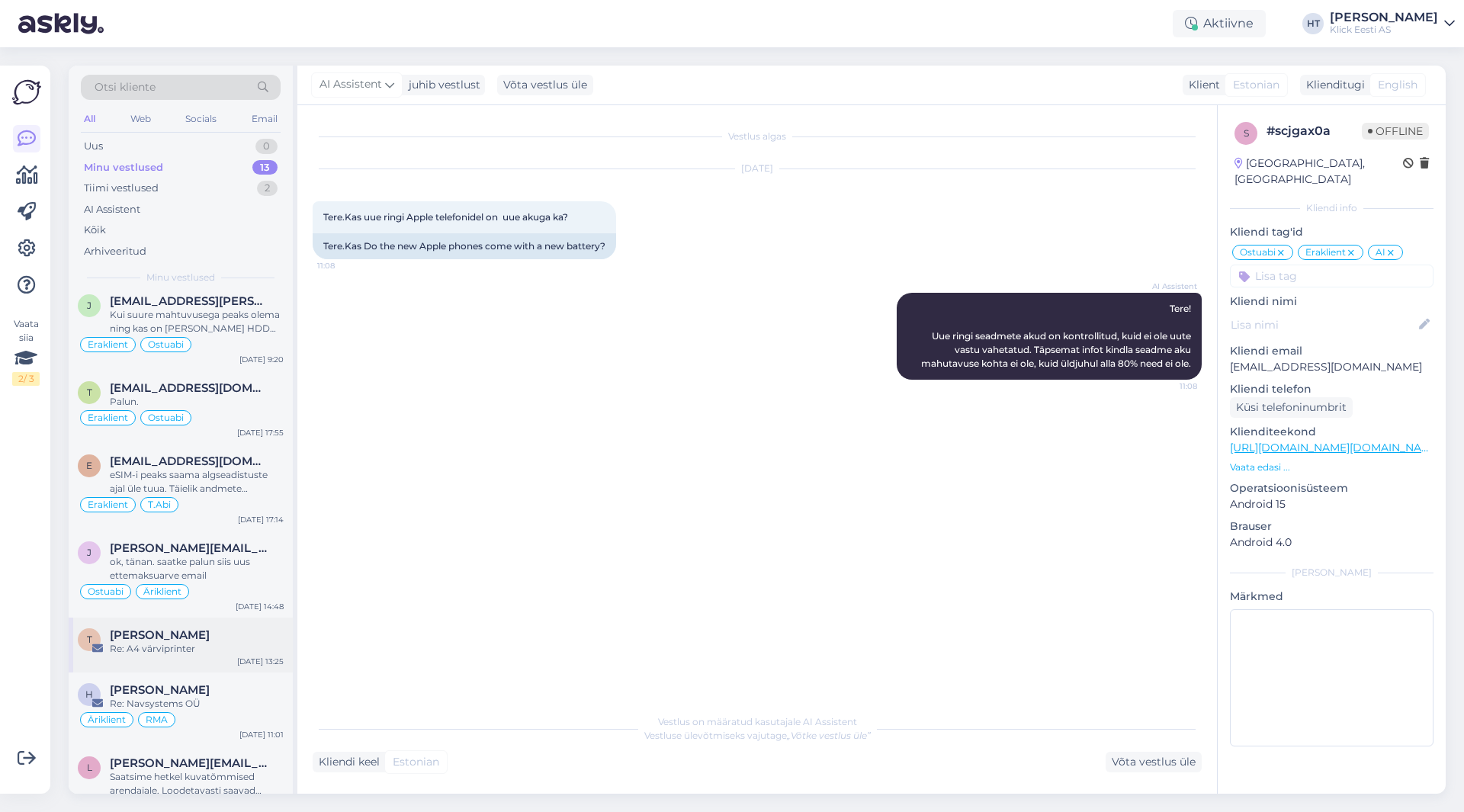
scroll to position [305, 0]
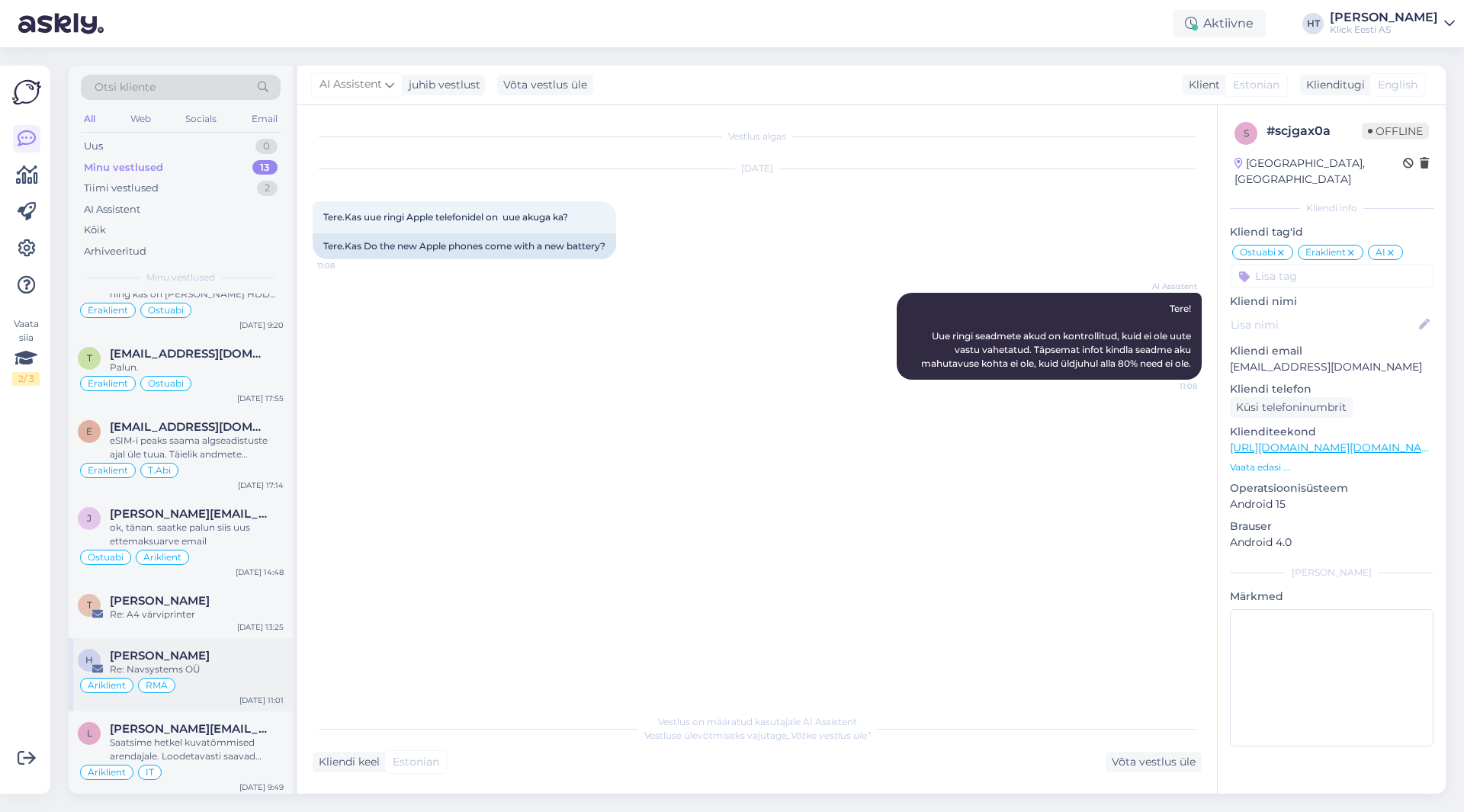
click at [227, 653] on div "[PERSON_NAME]" at bounding box center [196, 655] width 174 height 14
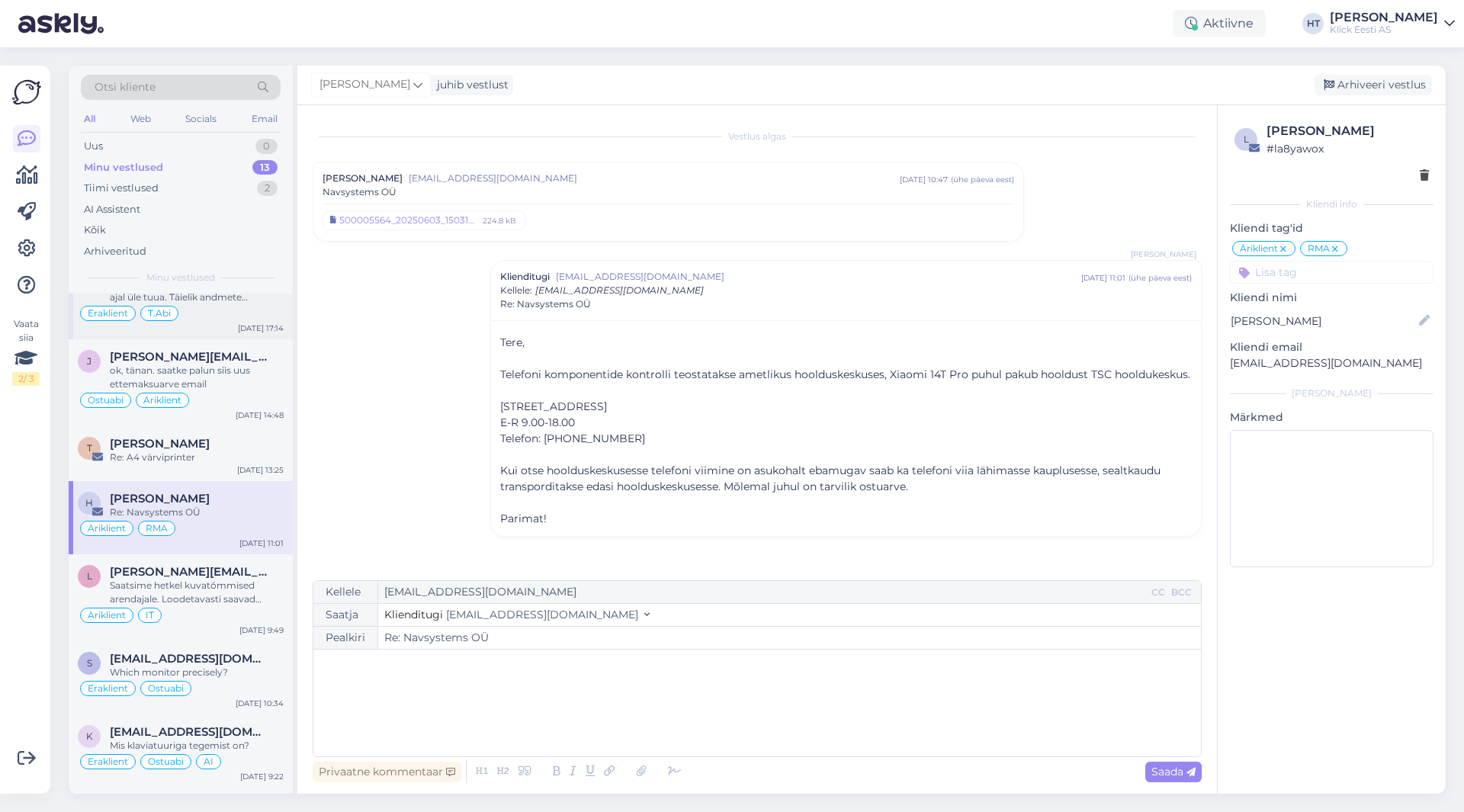
scroll to position [543, 0]
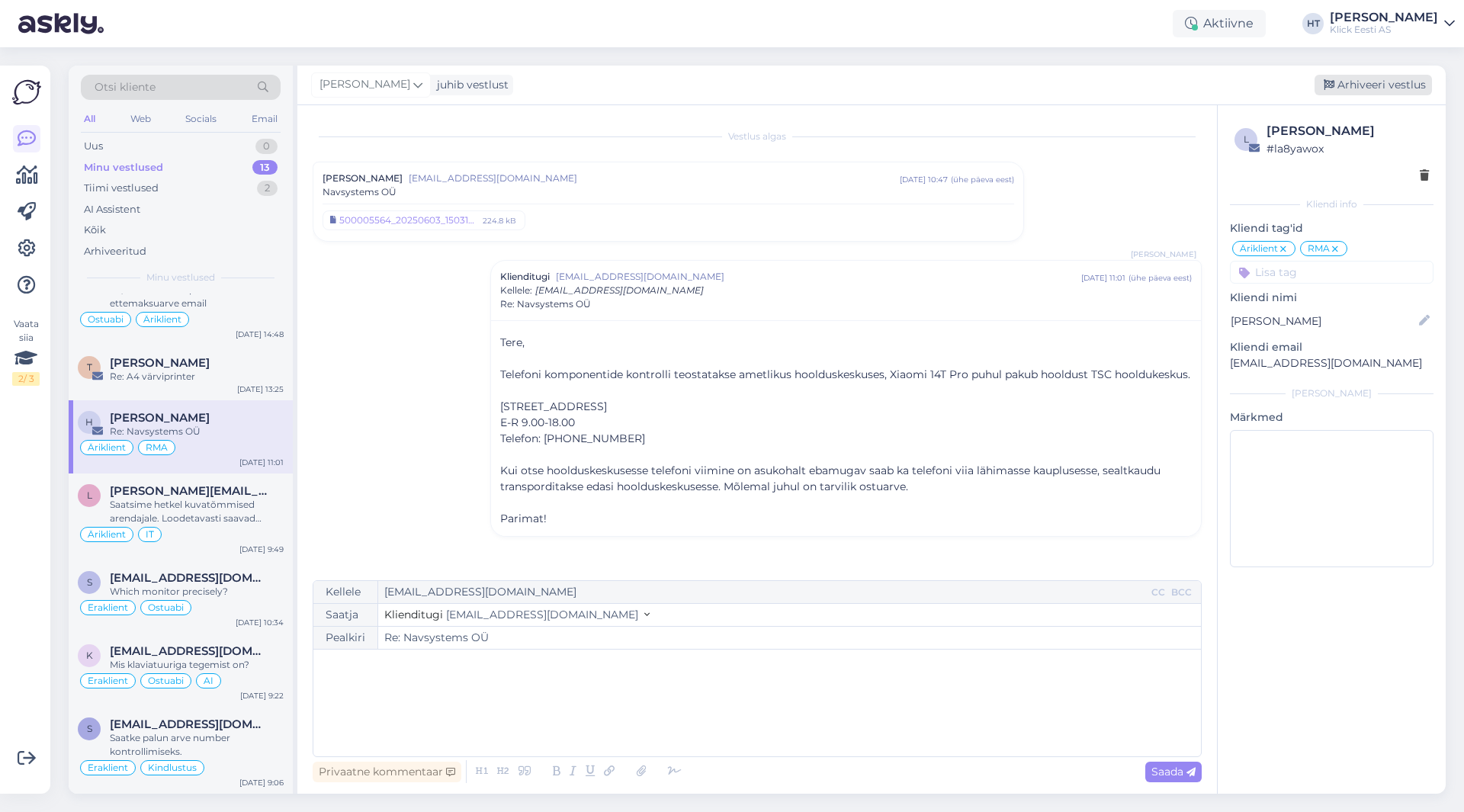
click at [1364, 86] on div "Arhiveeri vestlus" at bounding box center [1374, 85] width 118 height 21
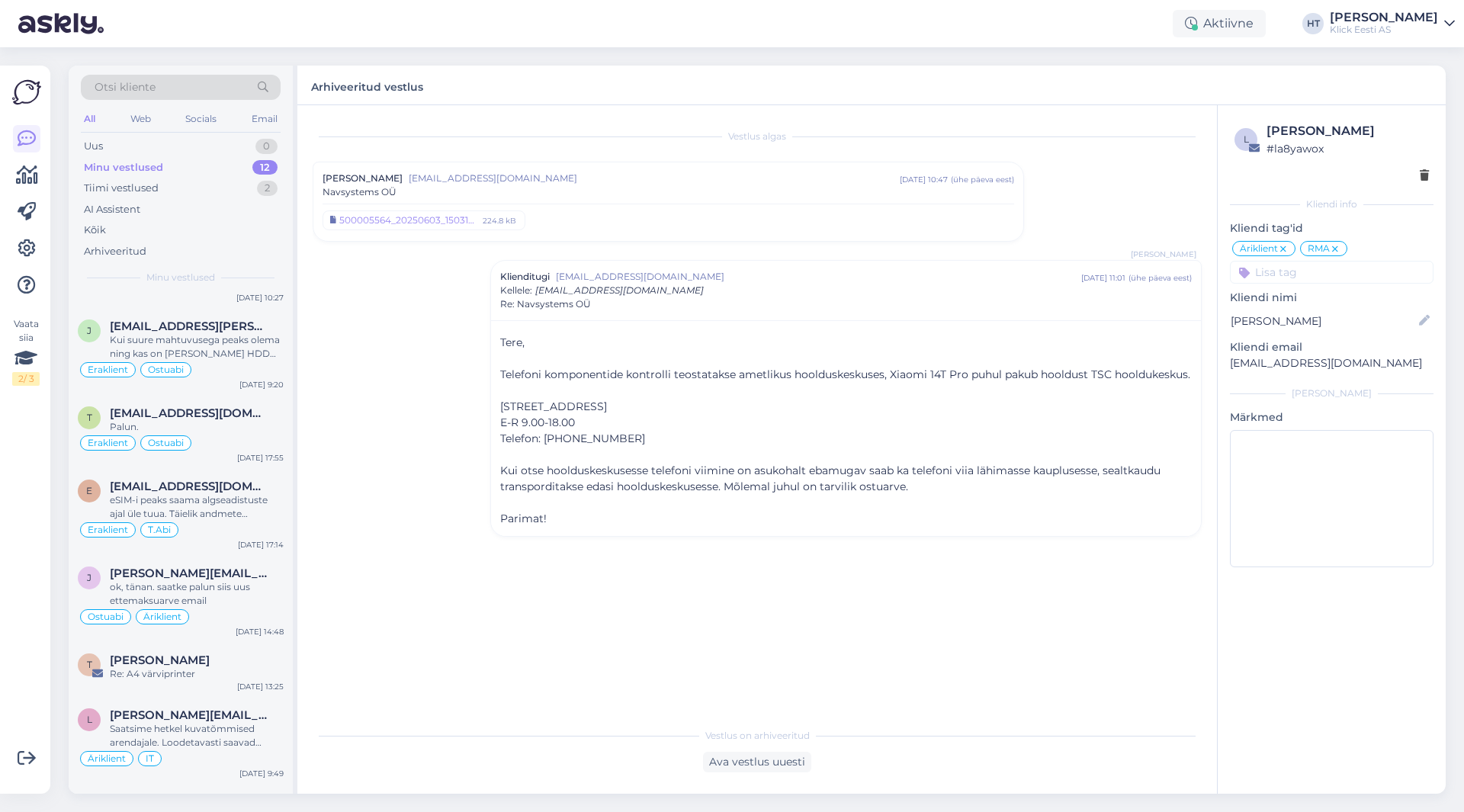
scroll to position [470, 0]
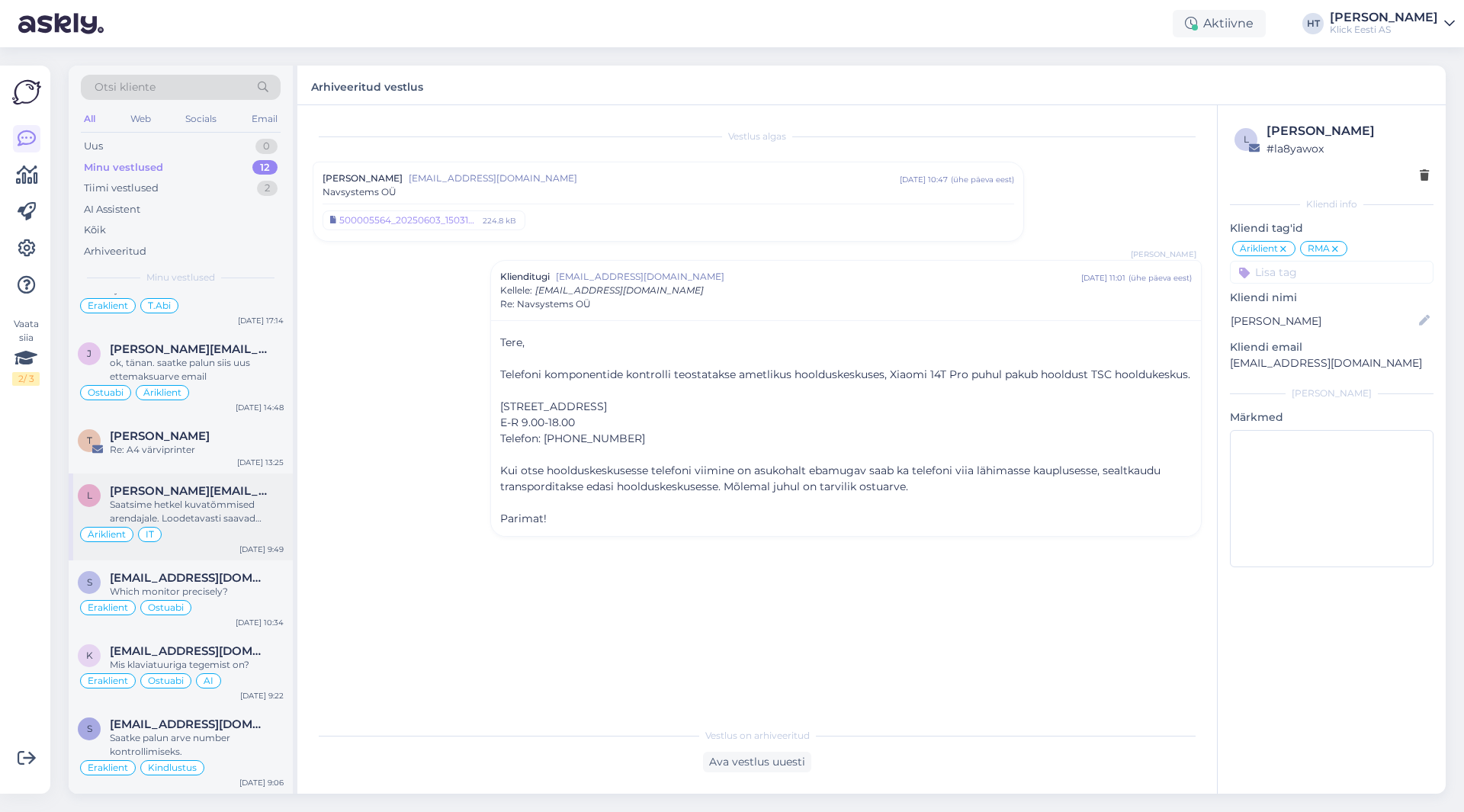
click at [225, 526] on div "Äriklient IT" at bounding box center [181, 535] width 206 height 18
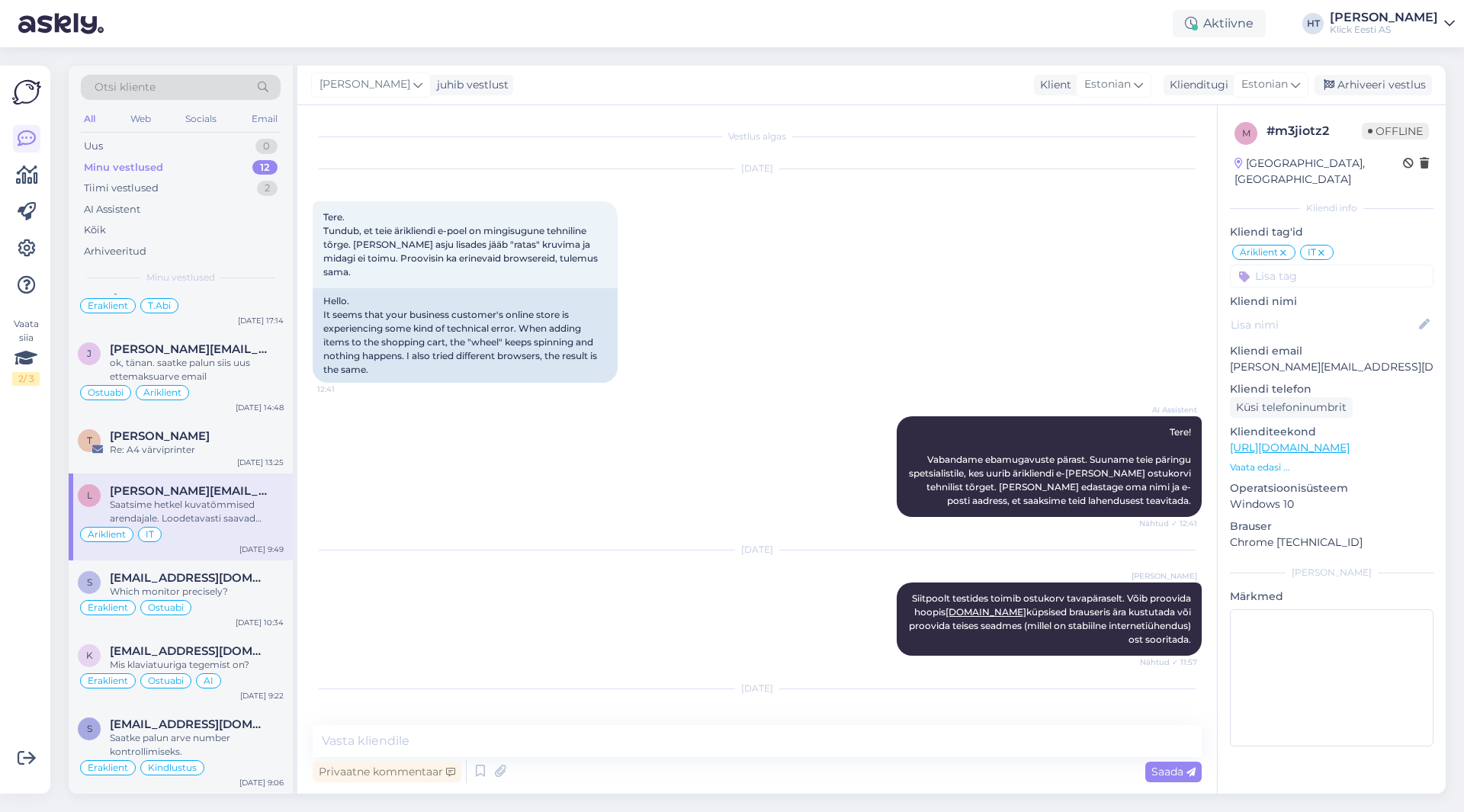
scroll to position [385, 0]
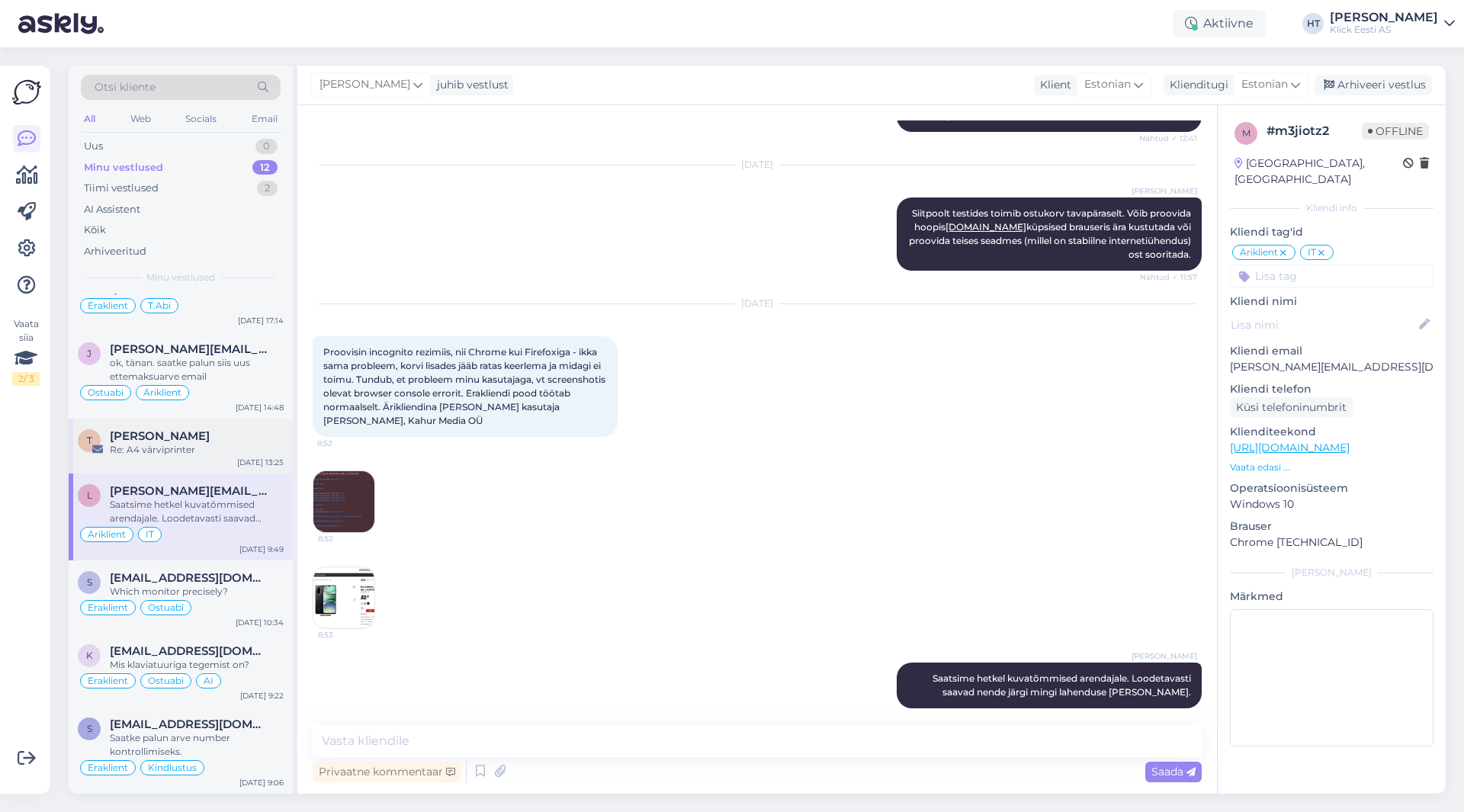
click at [214, 447] on div "Re: A4 värviprinter" at bounding box center [196, 449] width 174 height 14
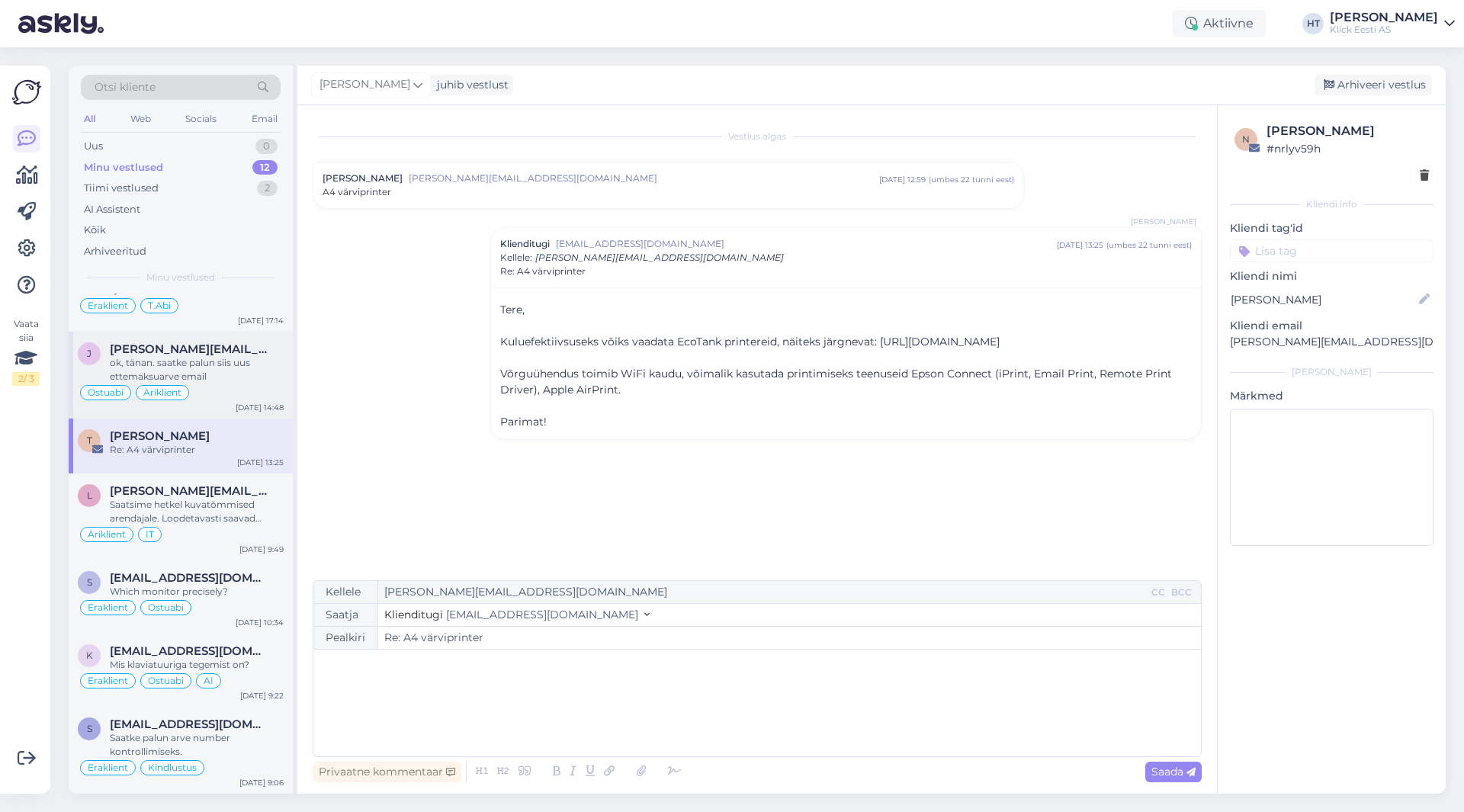
click at [231, 378] on div "ok, tänan. saatke palun siis uus ettemaksuarve email" at bounding box center [196, 370] width 174 height 27
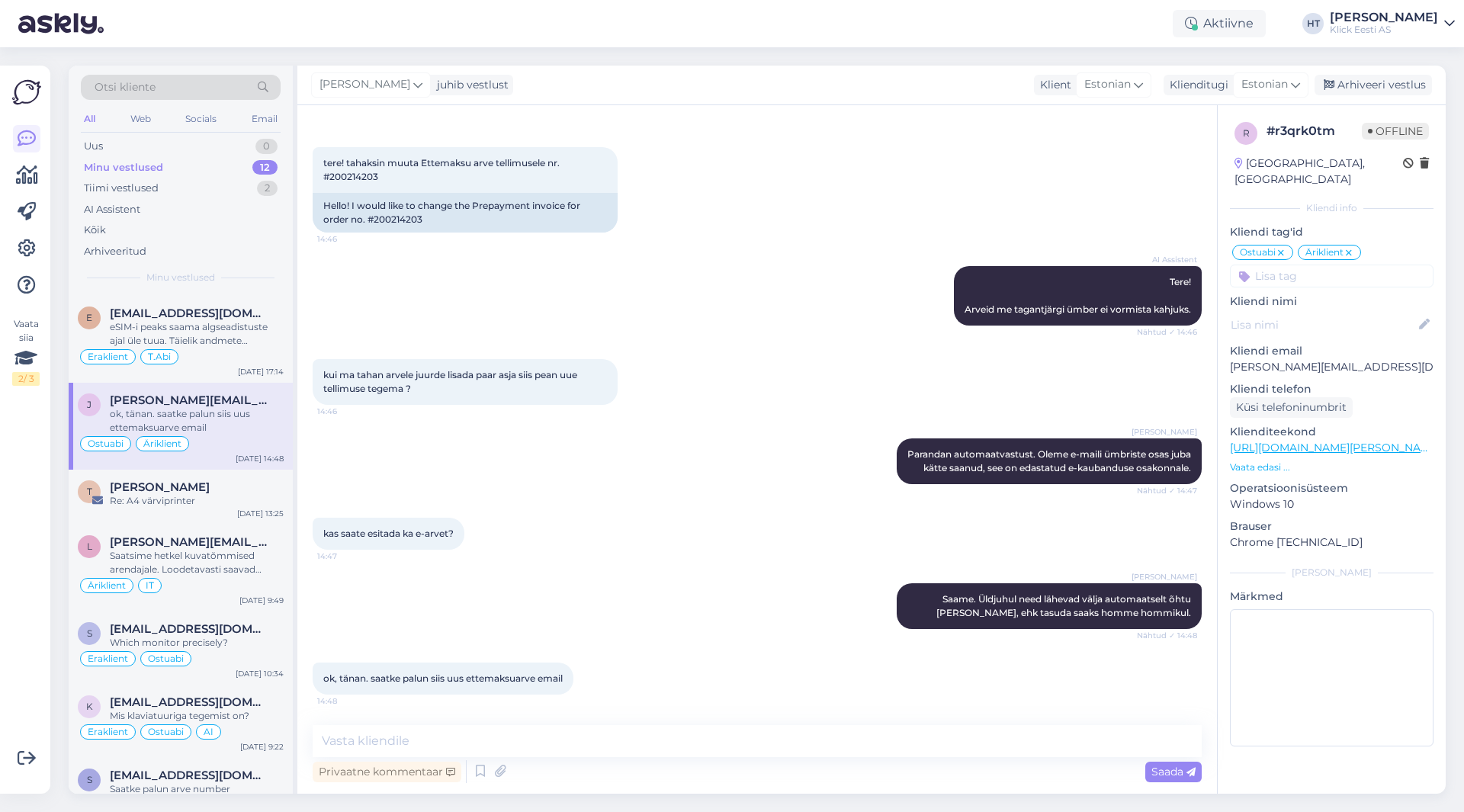
scroll to position [393, 0]
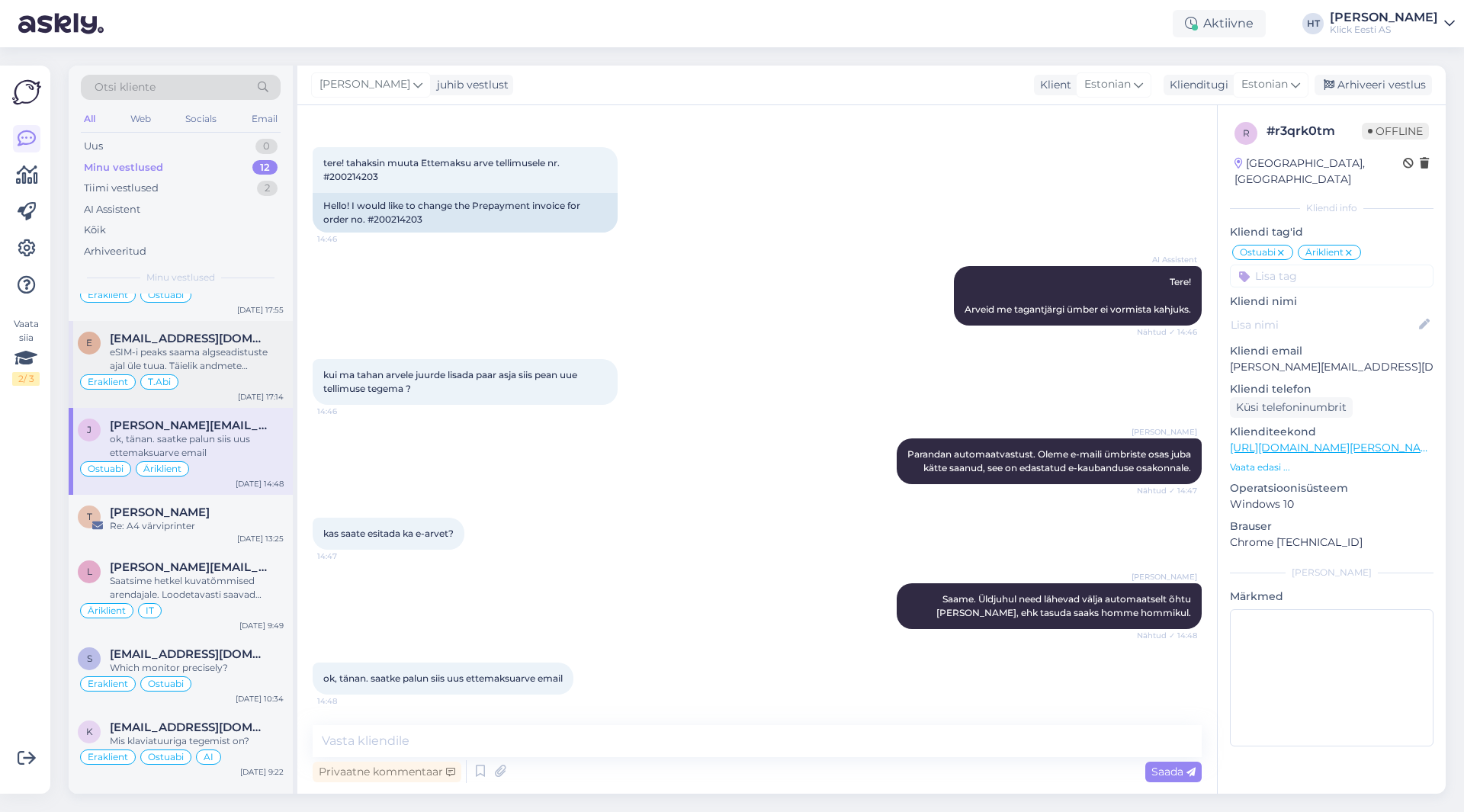
click at [228, 371] on div "eSIM-i peaks saama algseadistuste ajal üle tuua. Täielik andmete kopeerimine on…" at bounding box center [196, 359] width 174 height 27
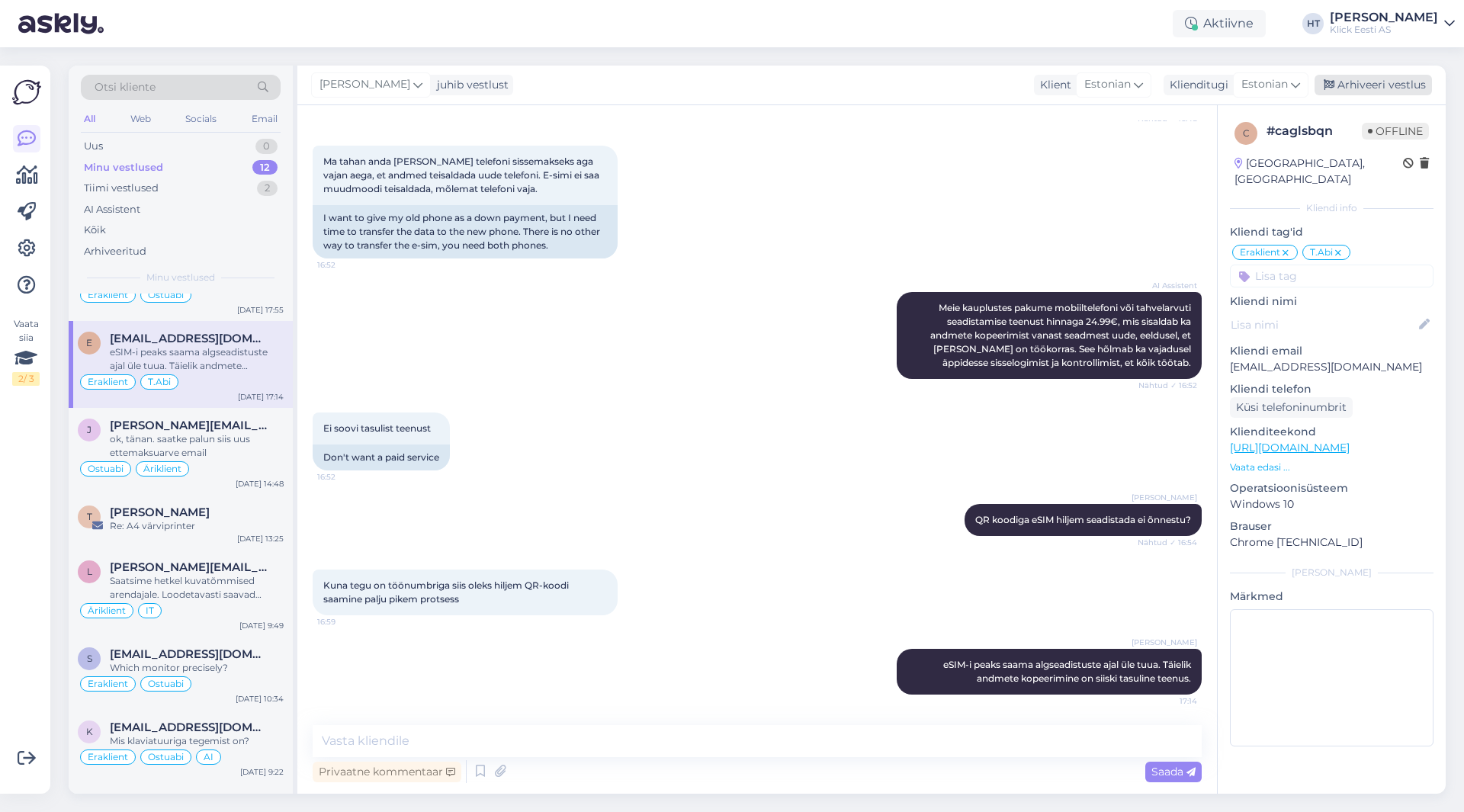
click at [1376, 83] on div "Arhiveeri vestlus" at bounding box center [1374, 85] width 118 height 21
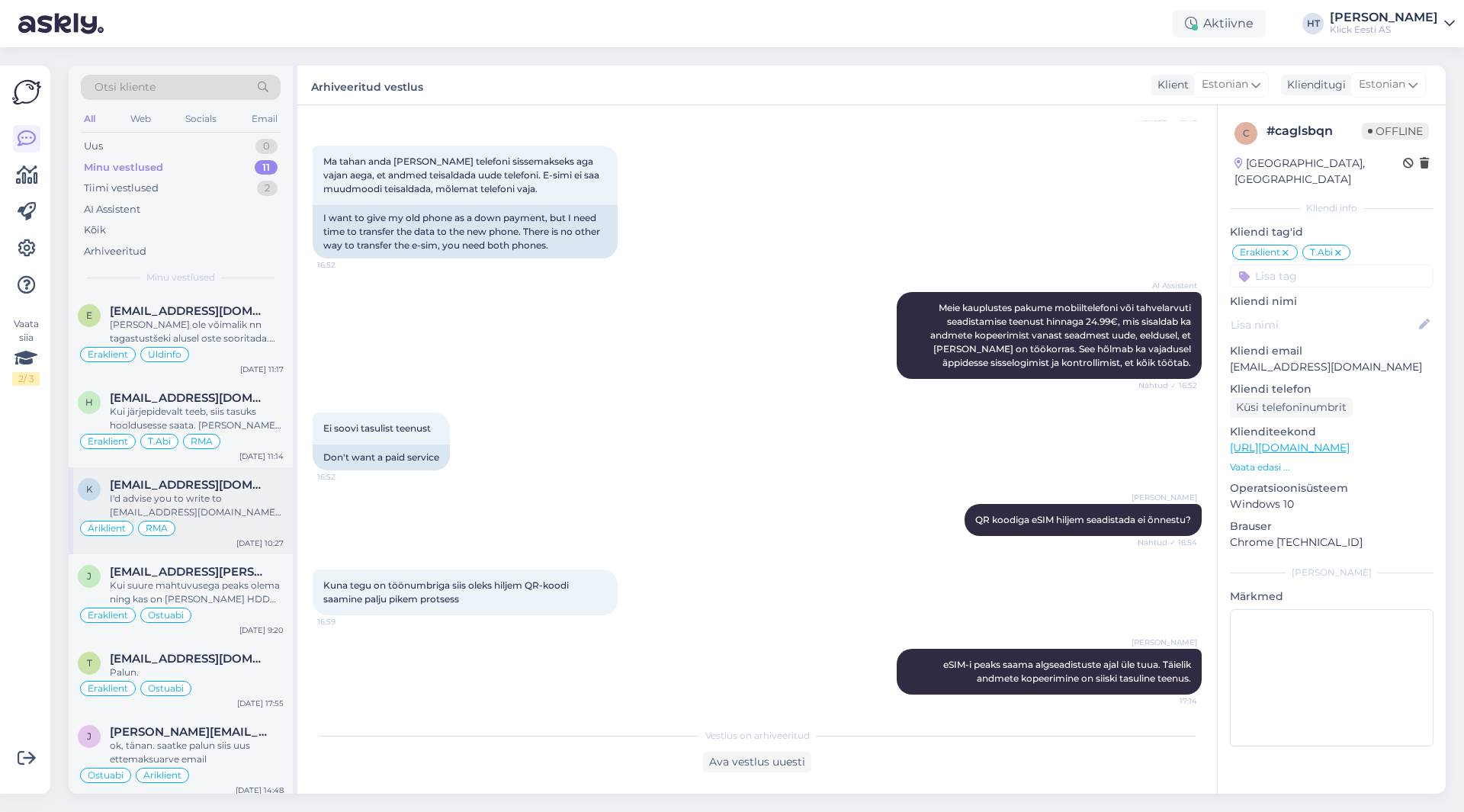
click at [228, 520] on div "Äriklient RMA" at bounding box center [181, 528] width 206 height 18
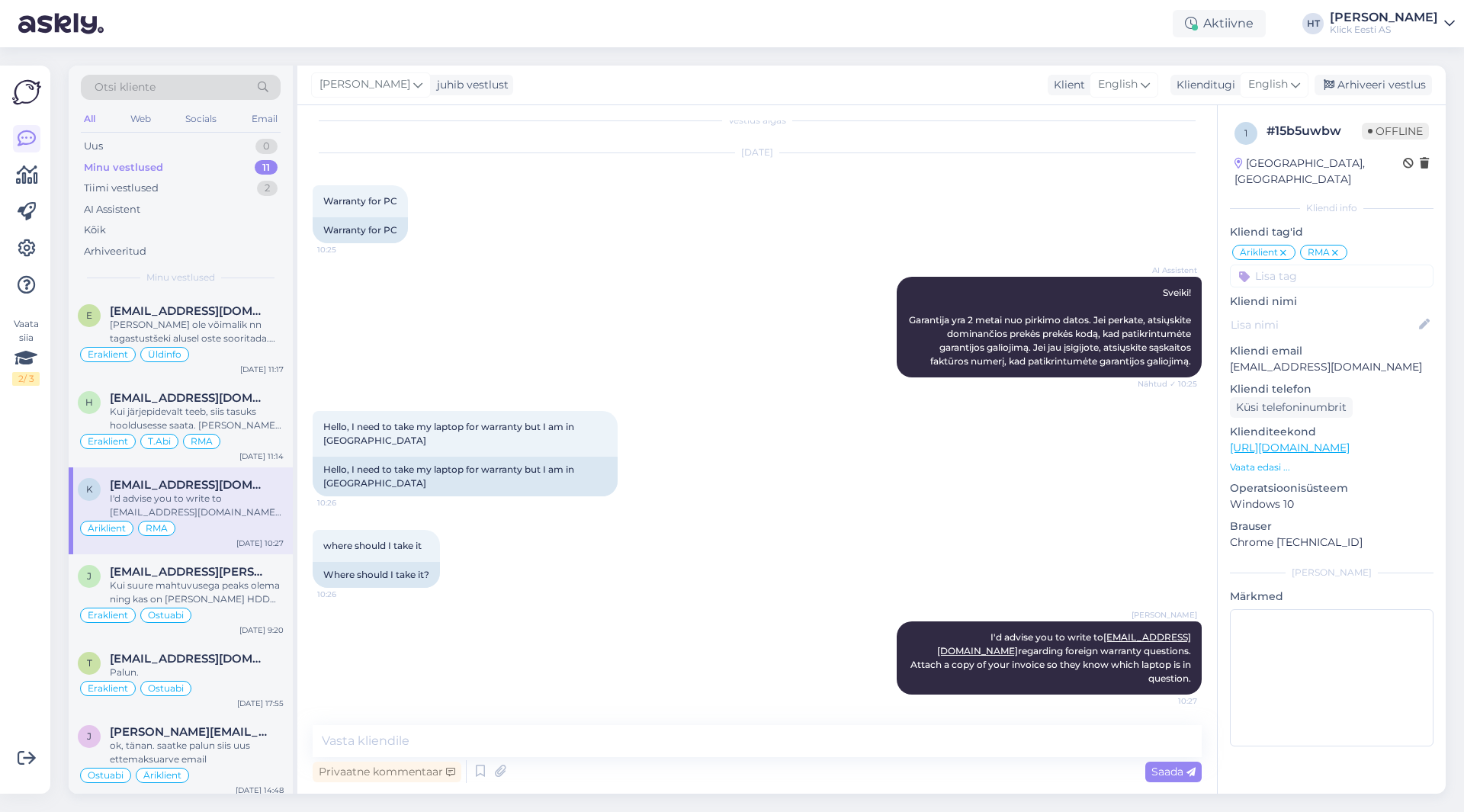
scroll to position [16, 0]
click at [1373, 83] on div "Arhiveeri vestlus" at bounding box center [1374, 85] width 118 height 21
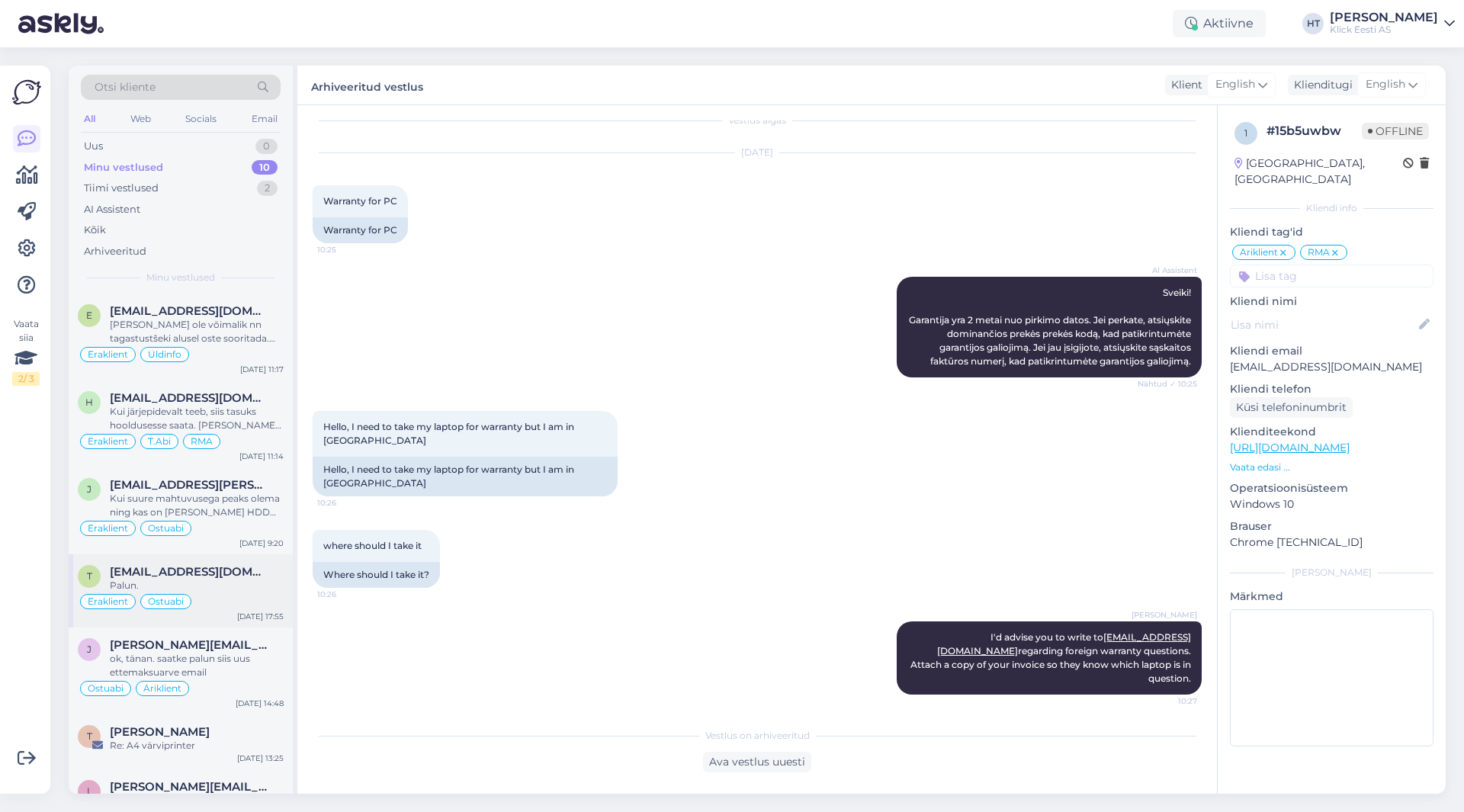
click at [256, 579] on div "Palun." at bounding box center [196, 585] width 174 height 14
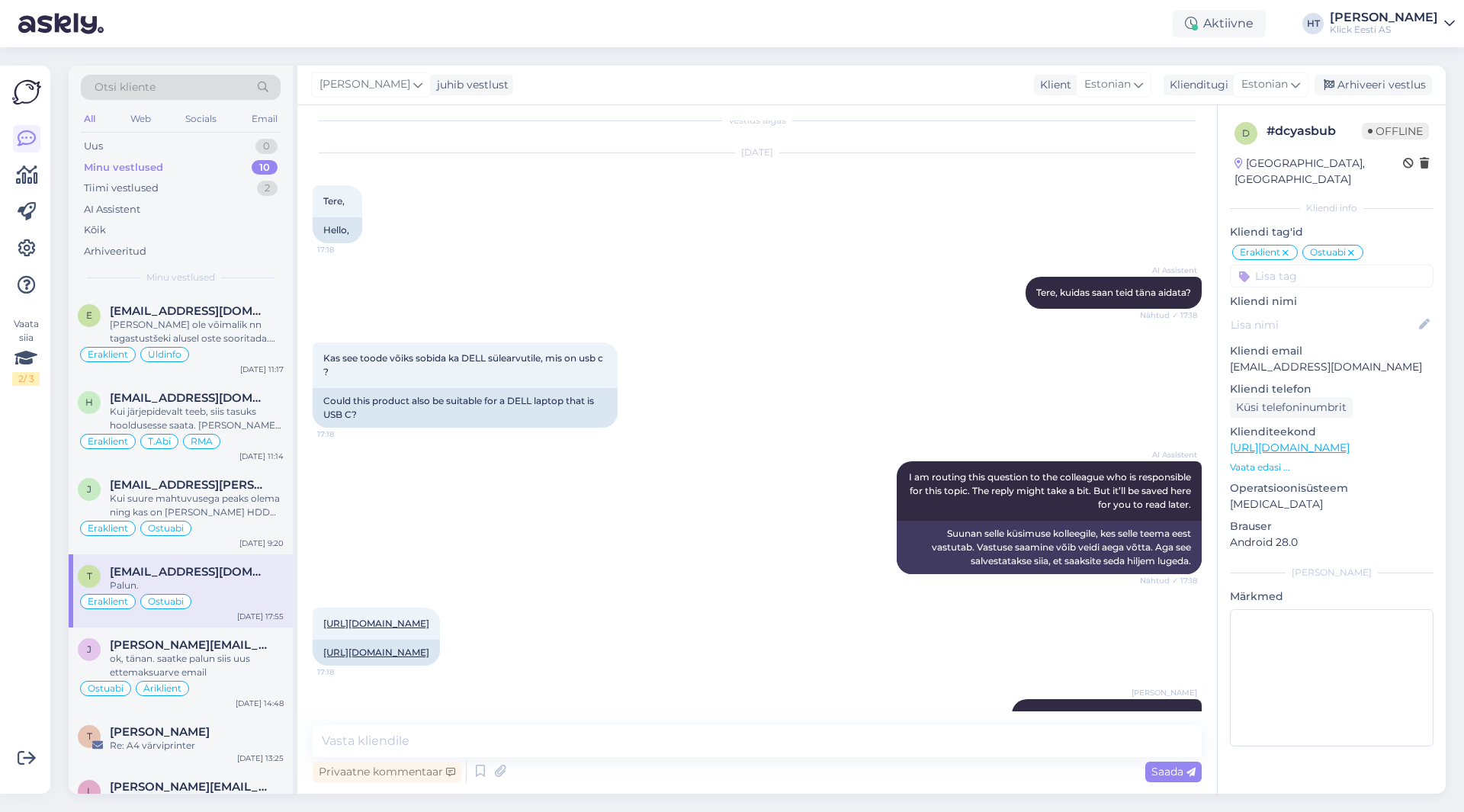
scroll to position [487, 0]
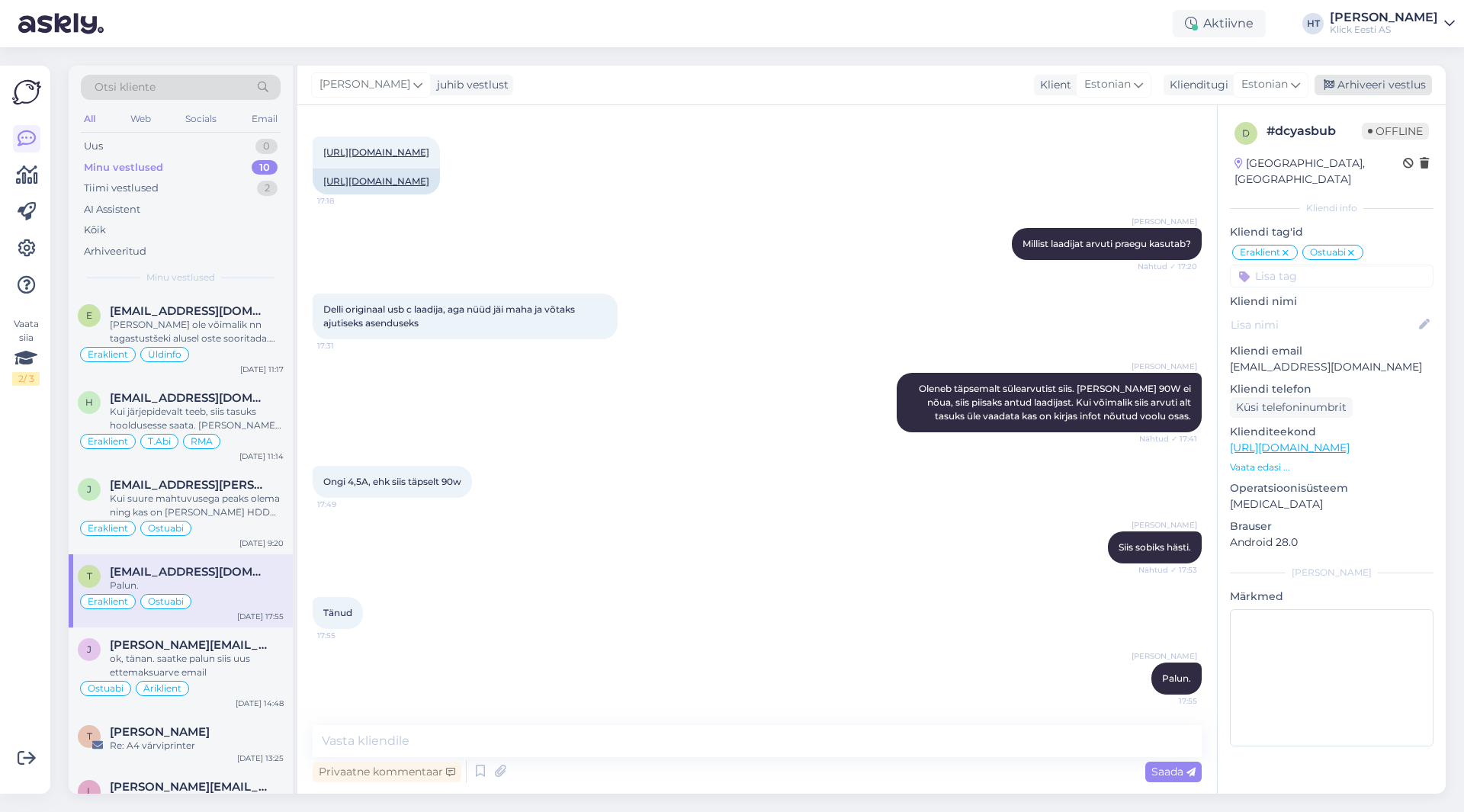
click at [1373, 87] on div "Arhiveeri vestlus" at bounding box center [1374, 85] width 118 height 21
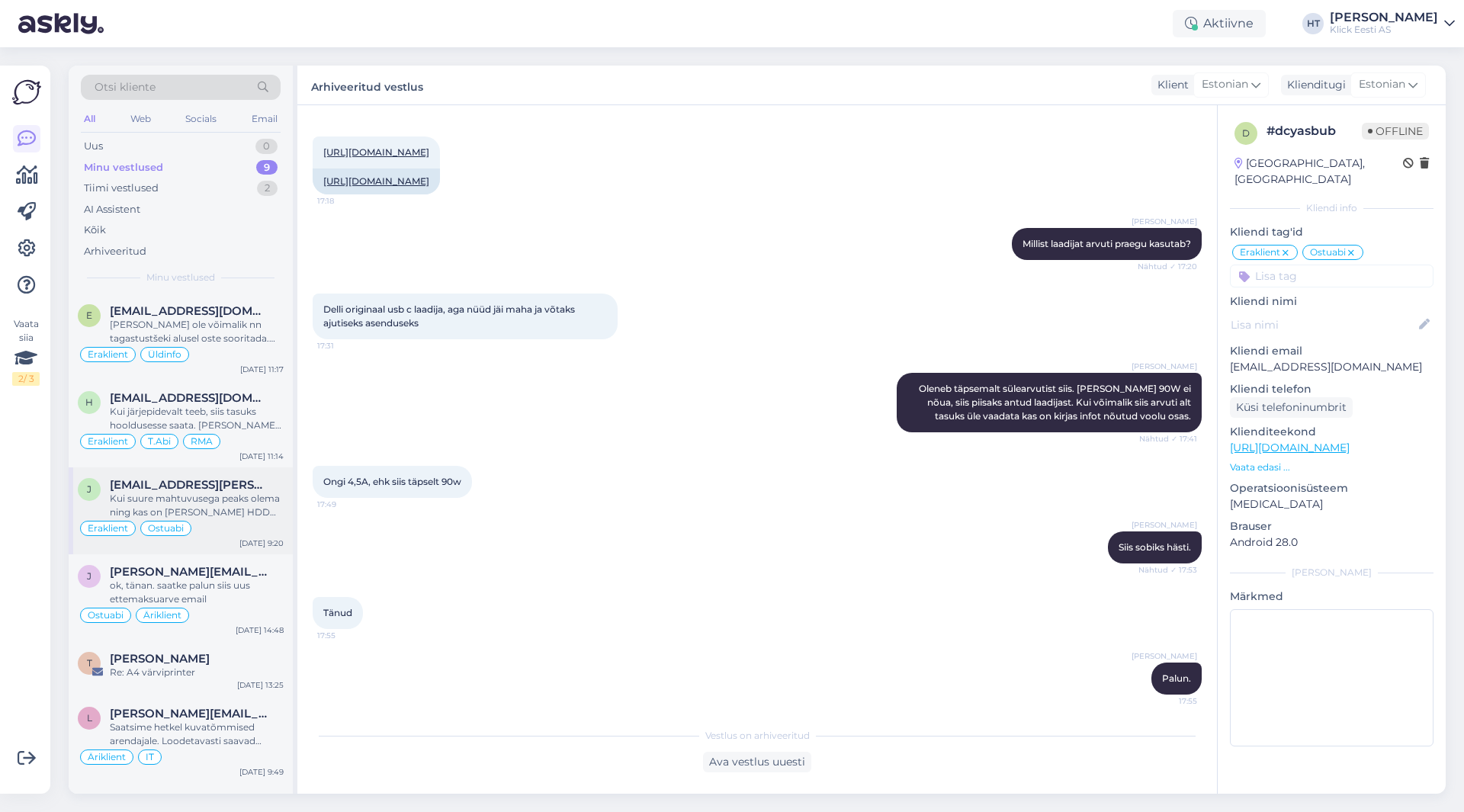
click at [260, 492] on div "Kui suure mahtuvusega peaks olema ning kas on [PERSON_NAME] HDD või SSD ketast?" at bounding box center [196, 505] width 174 height 27
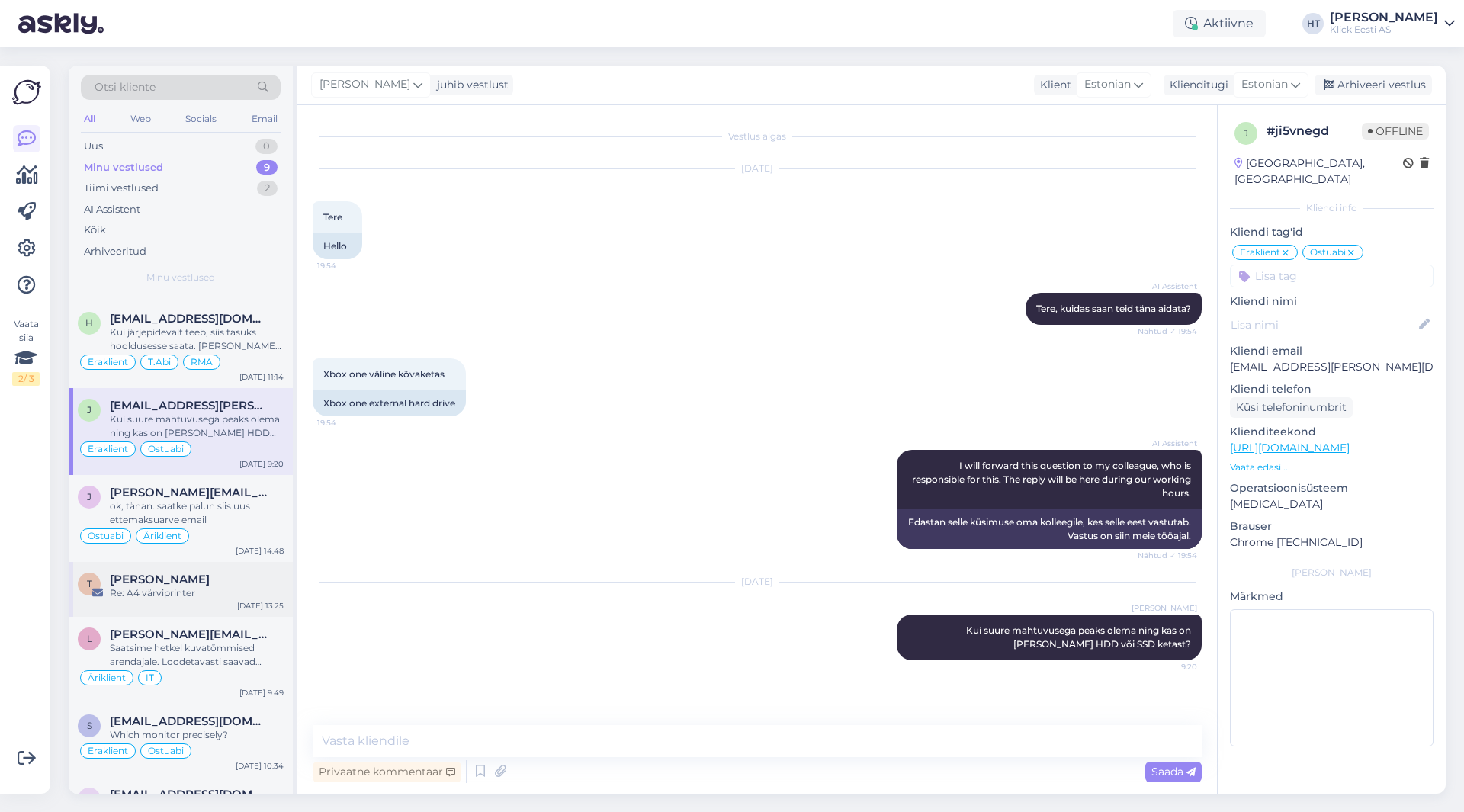
scroll to position [223, 0]
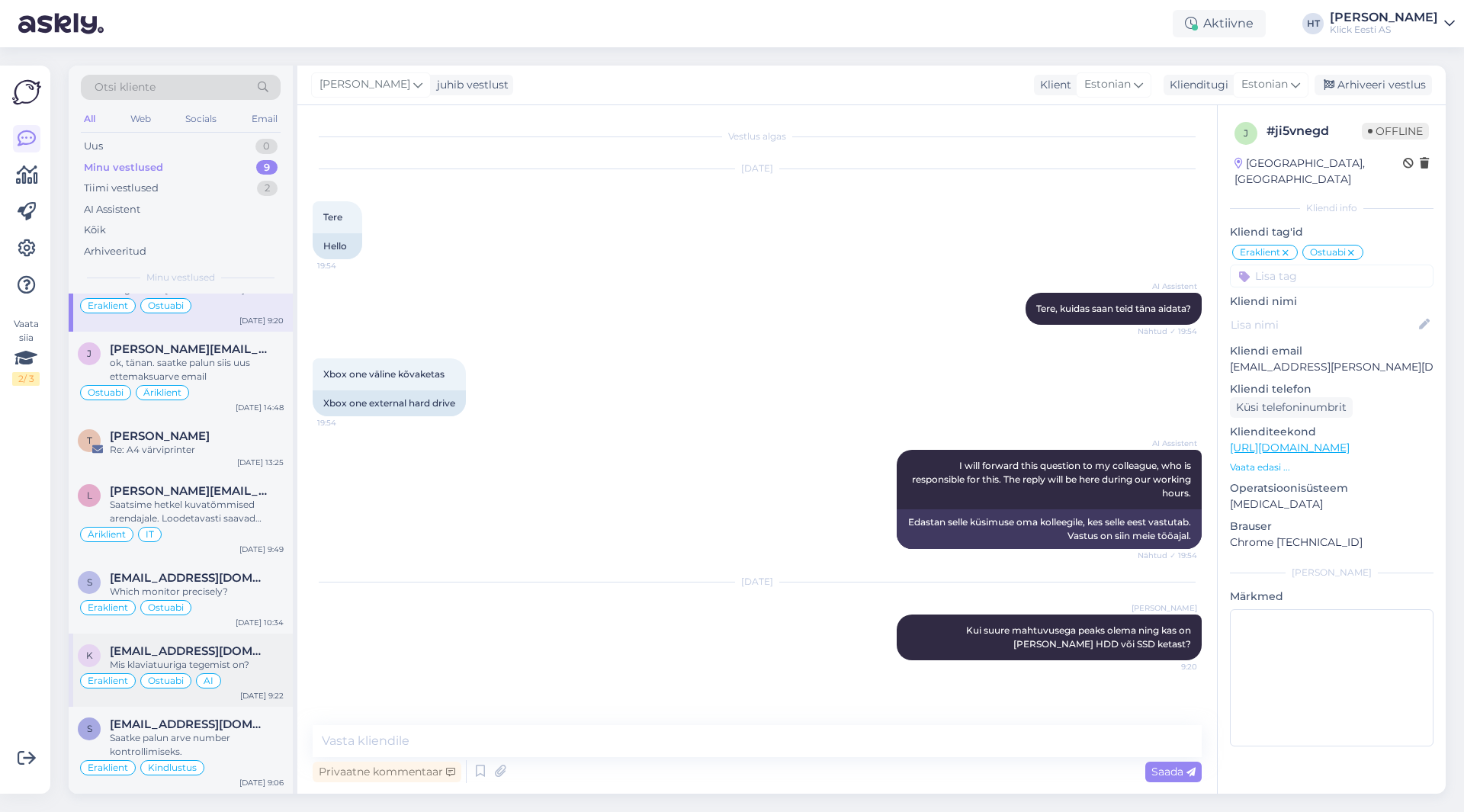
click at [255, 641] on div "k [EMAIL_ADDRESS][DOMAIN_NAME] Mis klaviatuuriga tegemist on? Eraklient Ostuabi…" at bounding box center [181, 670] width 225 height 73
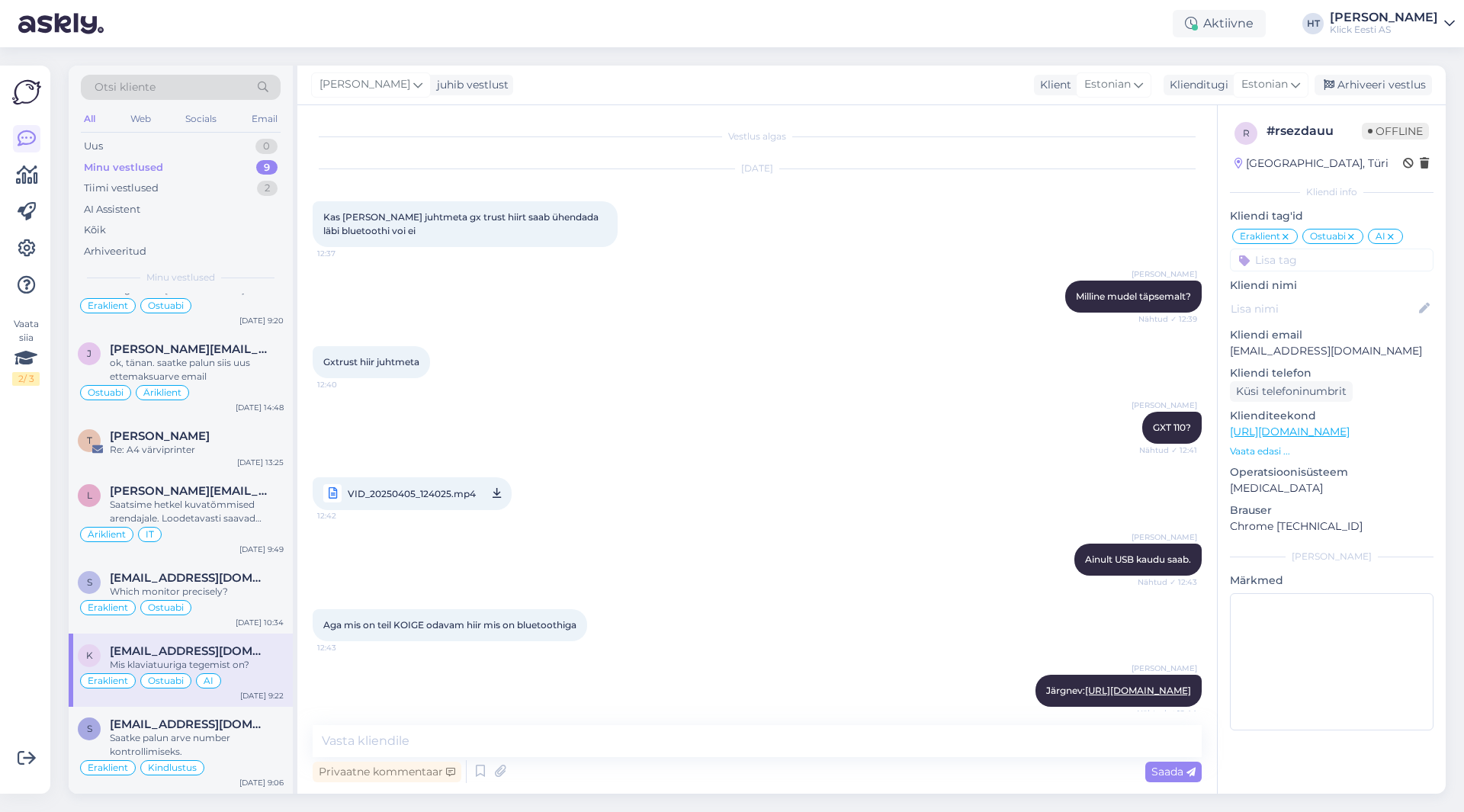
scroll to position [2196, 0]
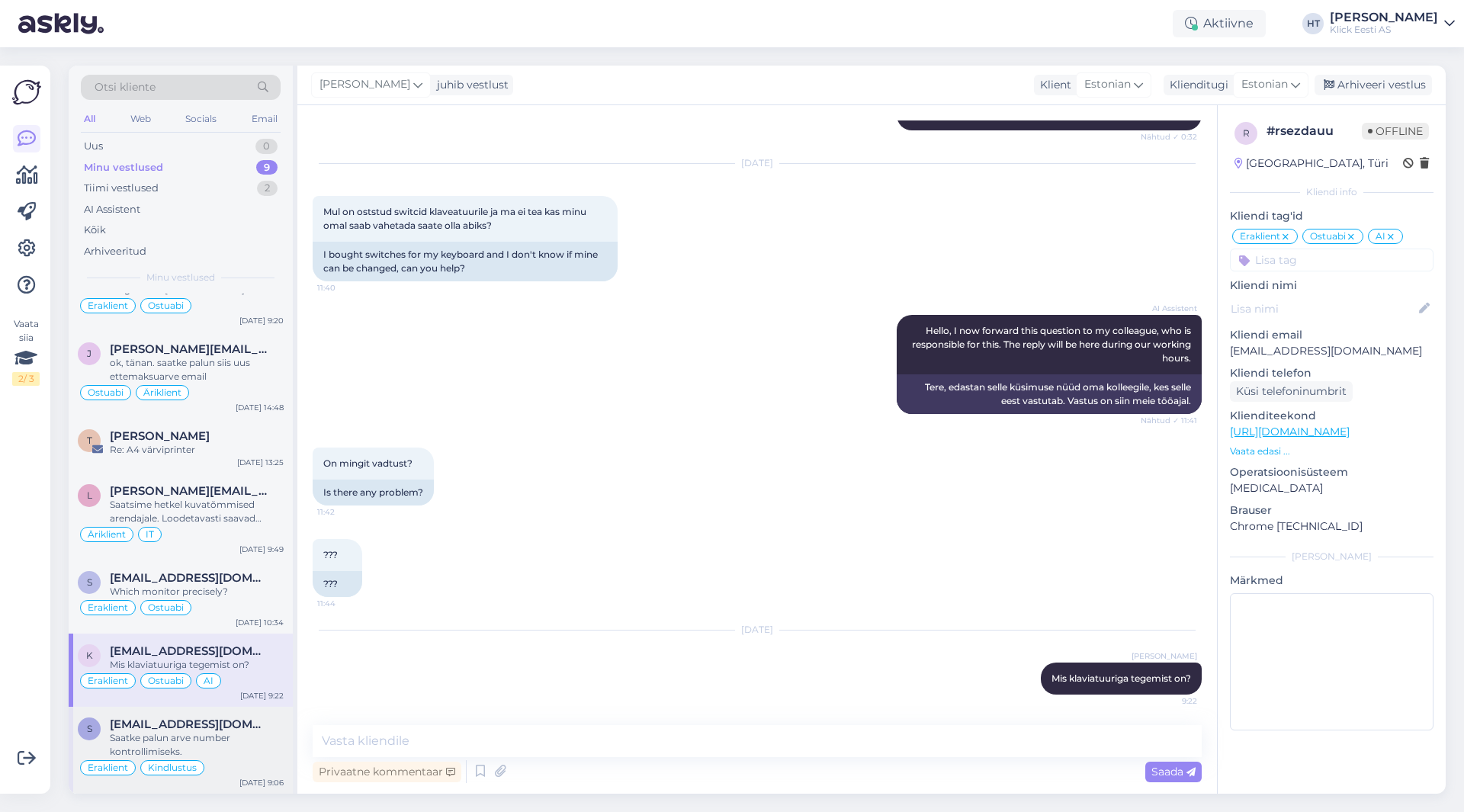
click at [245, 757] on div "Saatke palun arve number kontrollimiseks." at bounding box center [196, 744] width 174 height 27
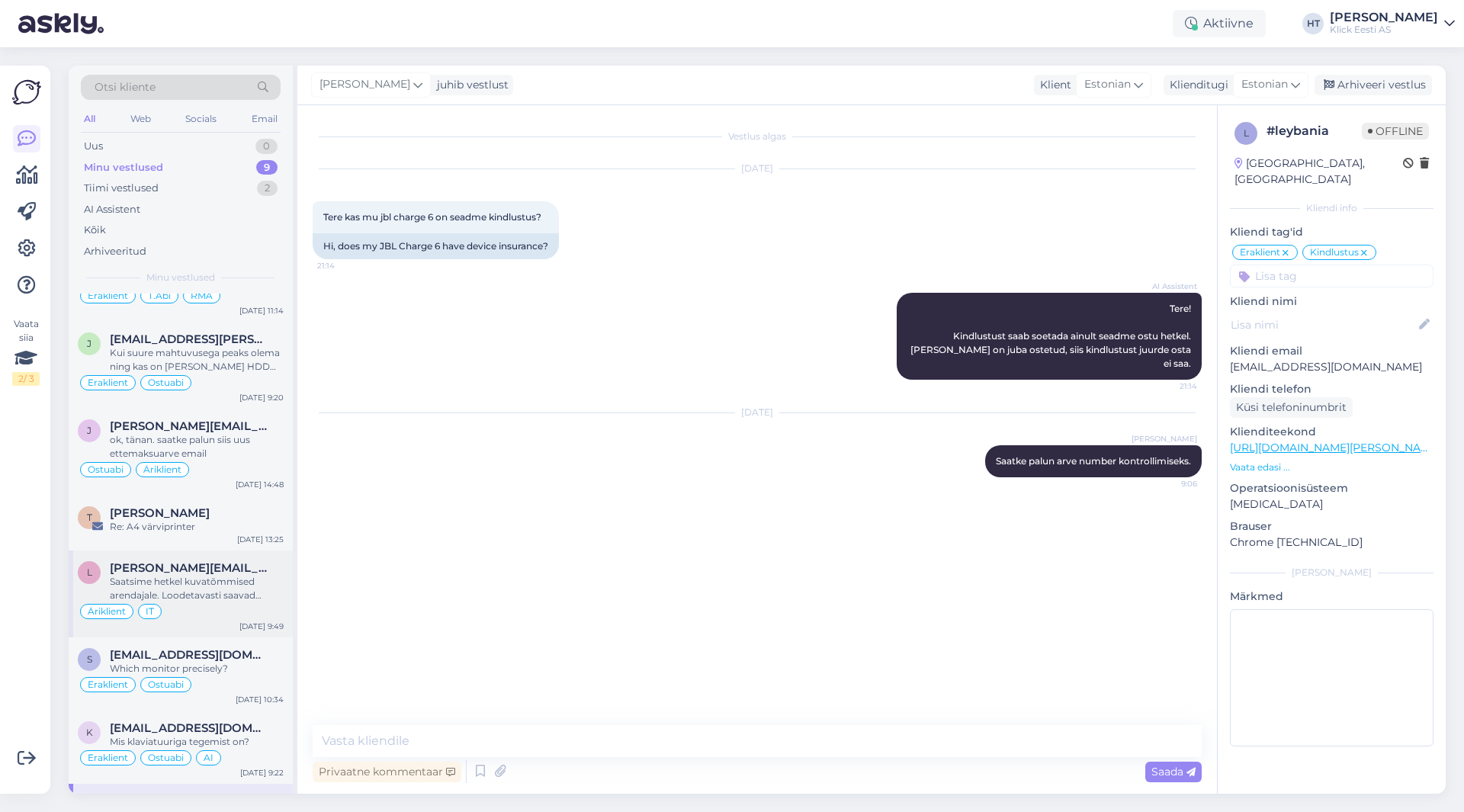
scroll to position [70, 0]
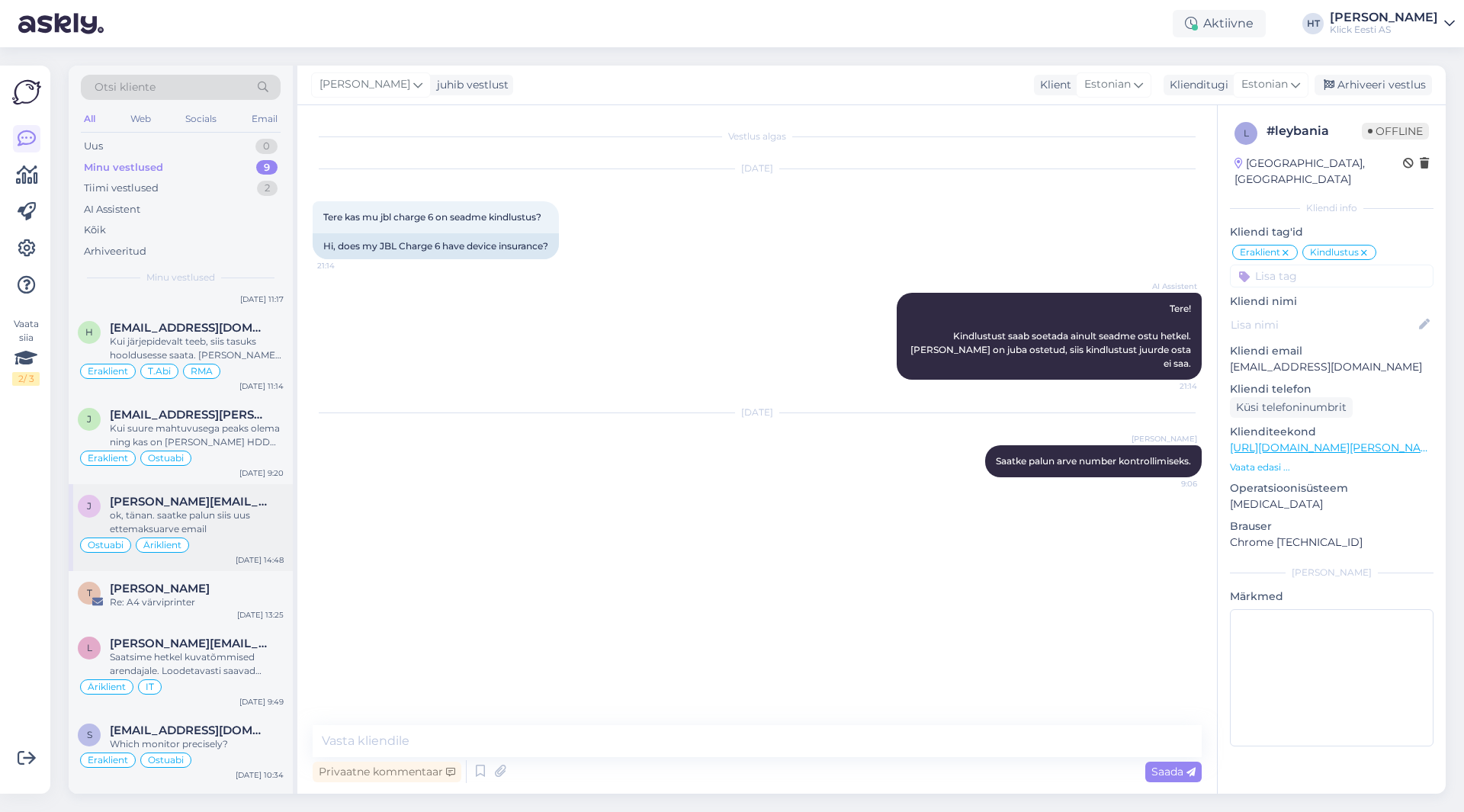
click at [225, 531] on div "ok, tänan. saatke palun siis uus ettemaksuarve email" at bounding box center [196, 522] width 174 height 27
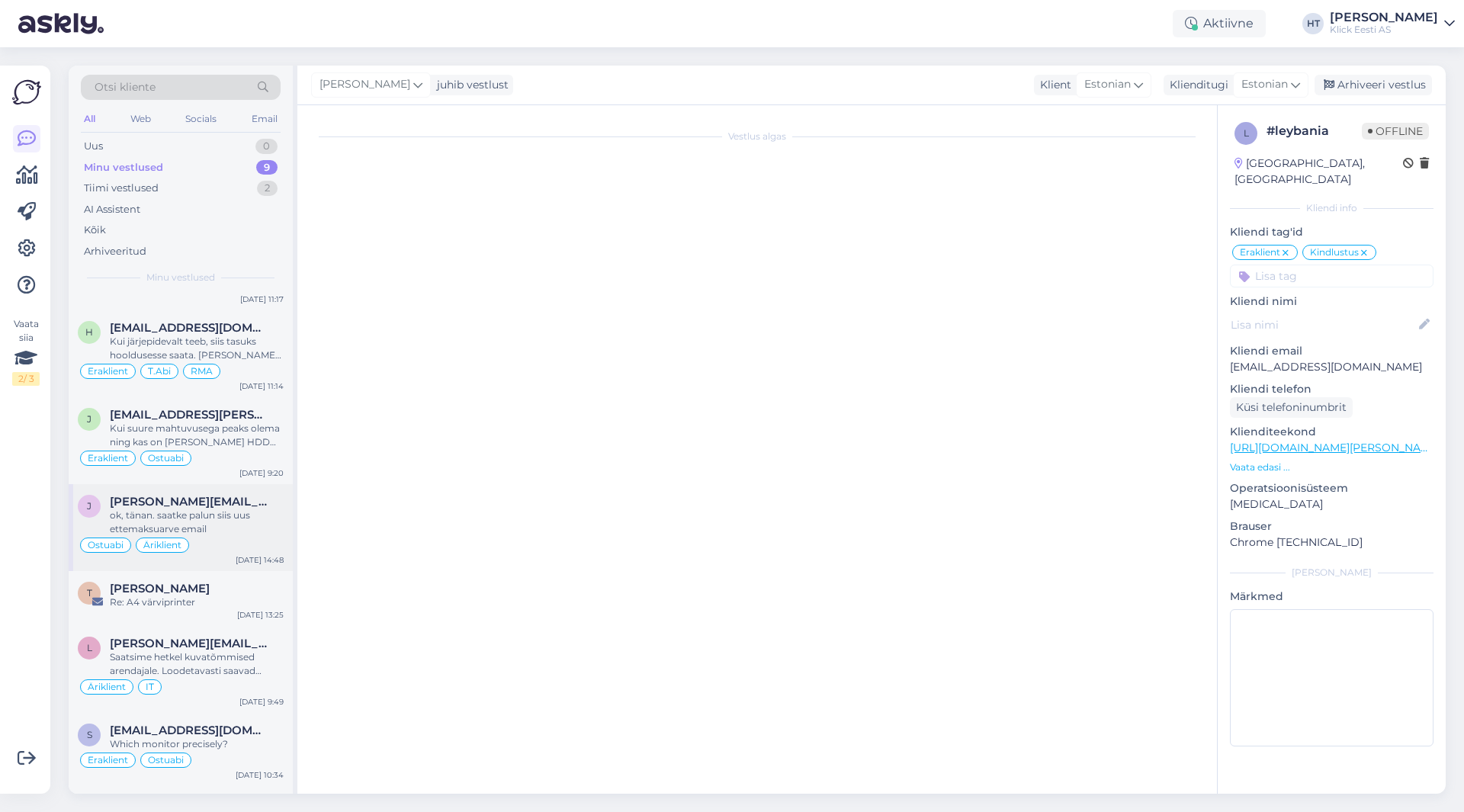
scroll to position [458, 0]
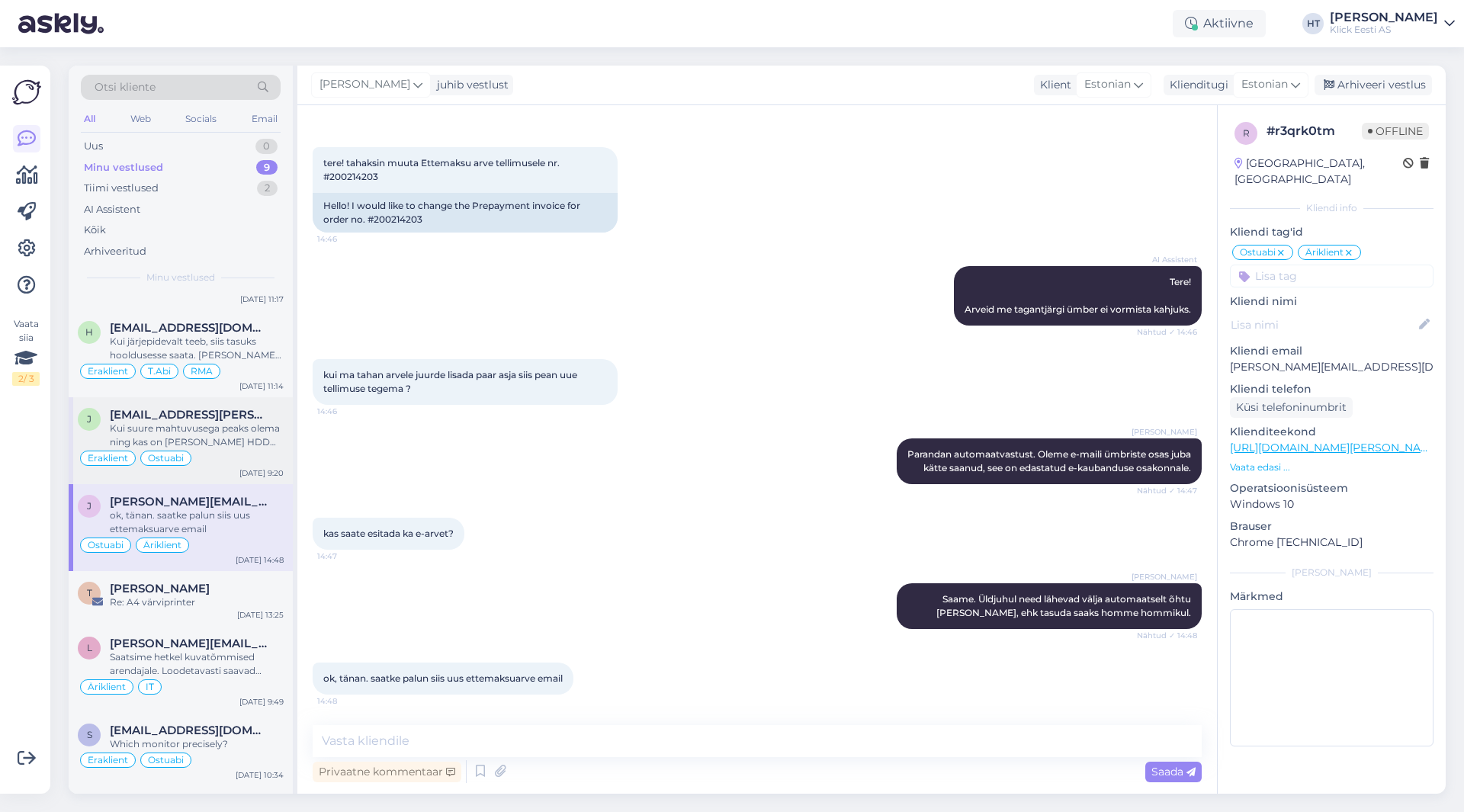
click at [238, 457] on div "Eraklient Ostuabi" at bounding box center [181, 458] width 206 height 18
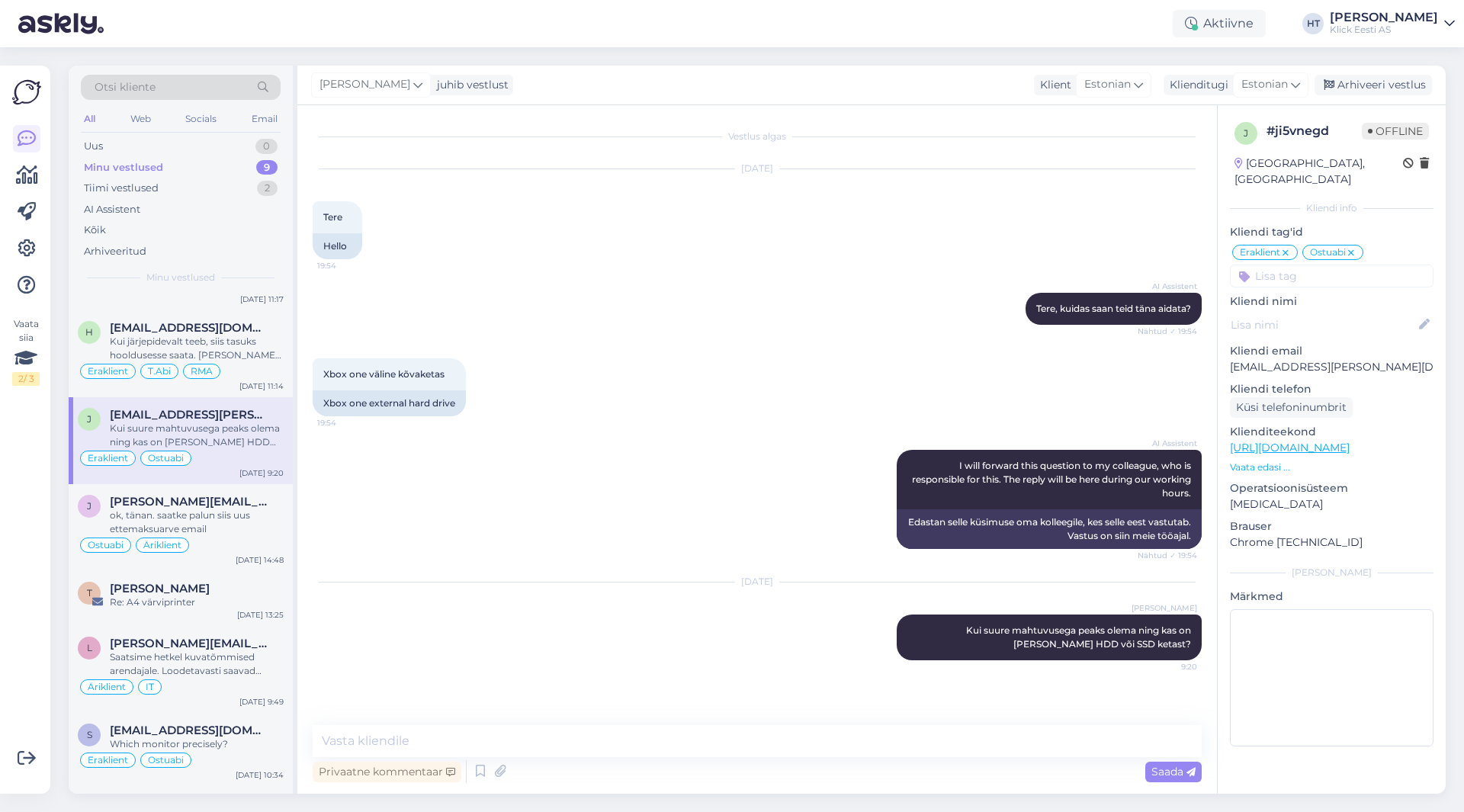
scroll to position [0, 0]
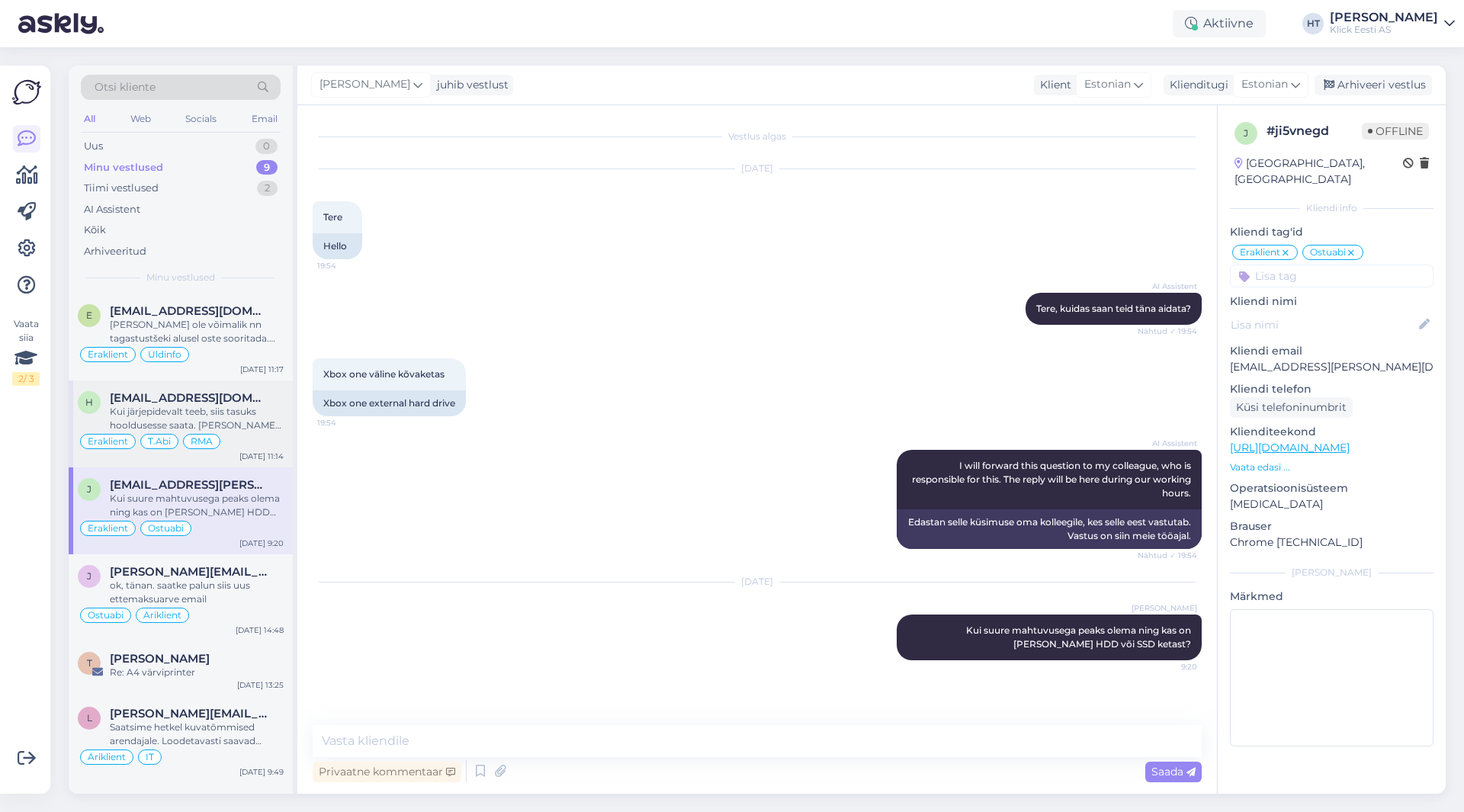
click at [233, 393] on span "[EMAIL_ADDRESS][DOMAIN_NAME]" at bounding box center [189, 398] width 159 height 14
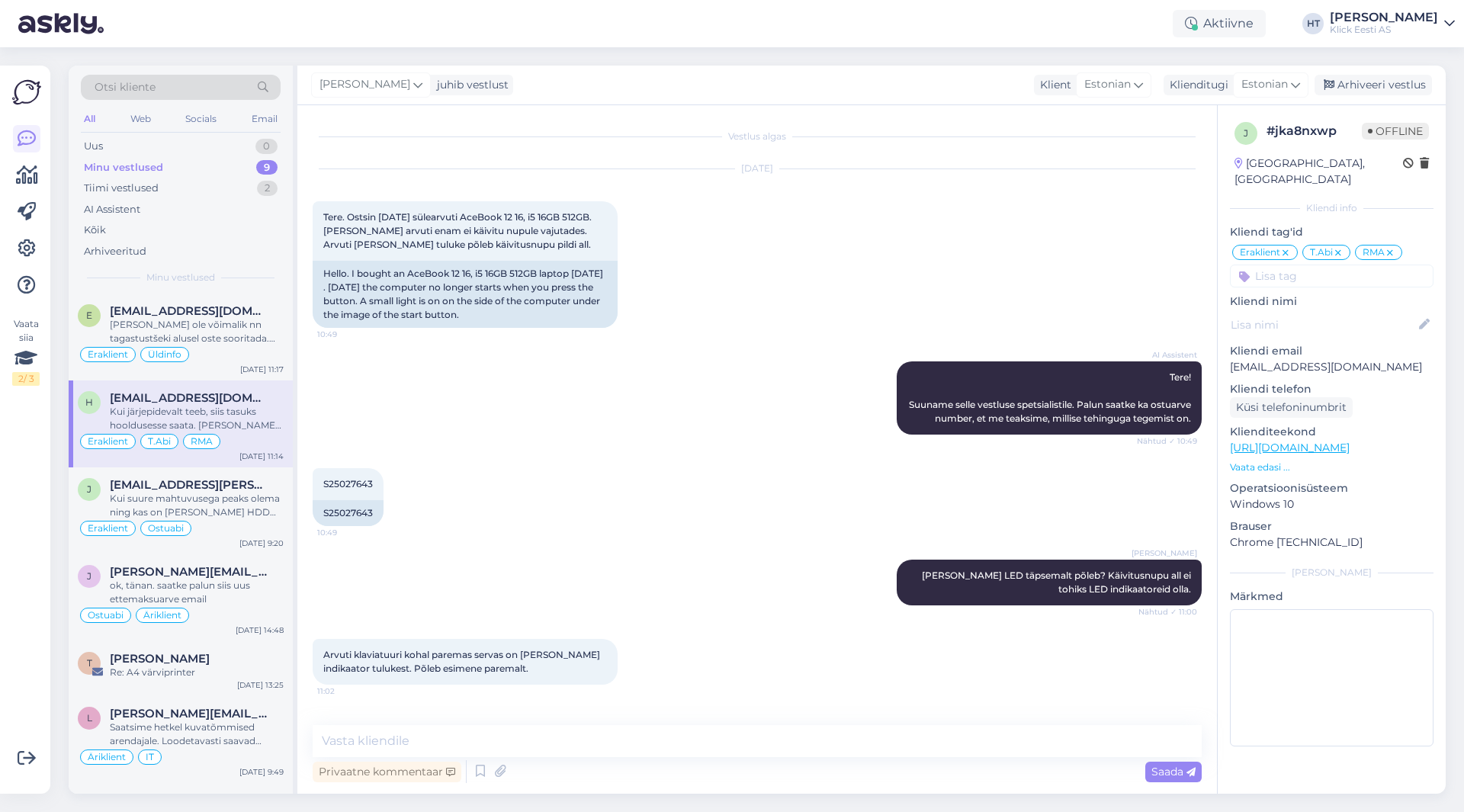
scroll to position [444, 0]
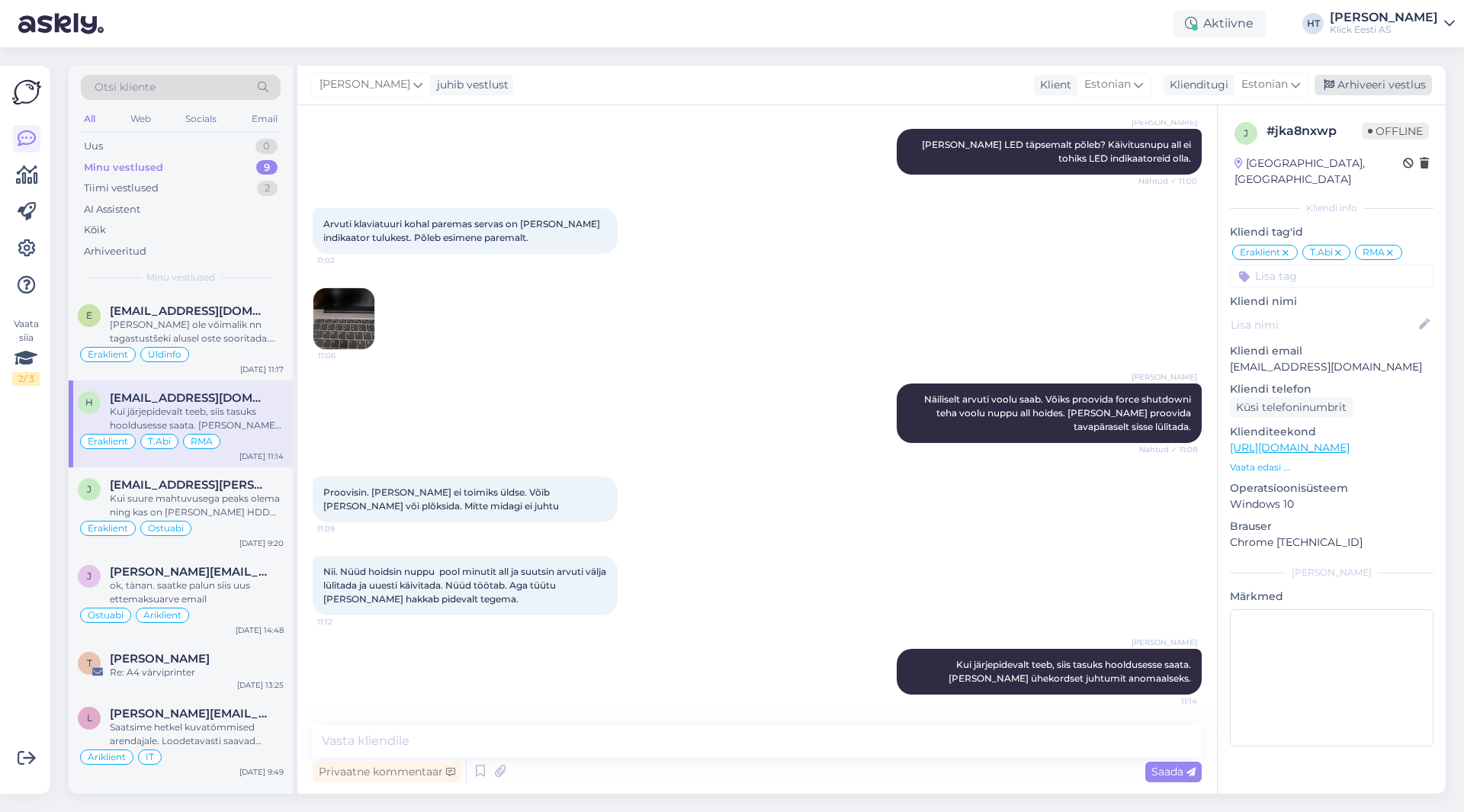
click at [1378, 78] on div "Arhiveeri vestlus" at bounding box center [1374, 85] width 118 height 21
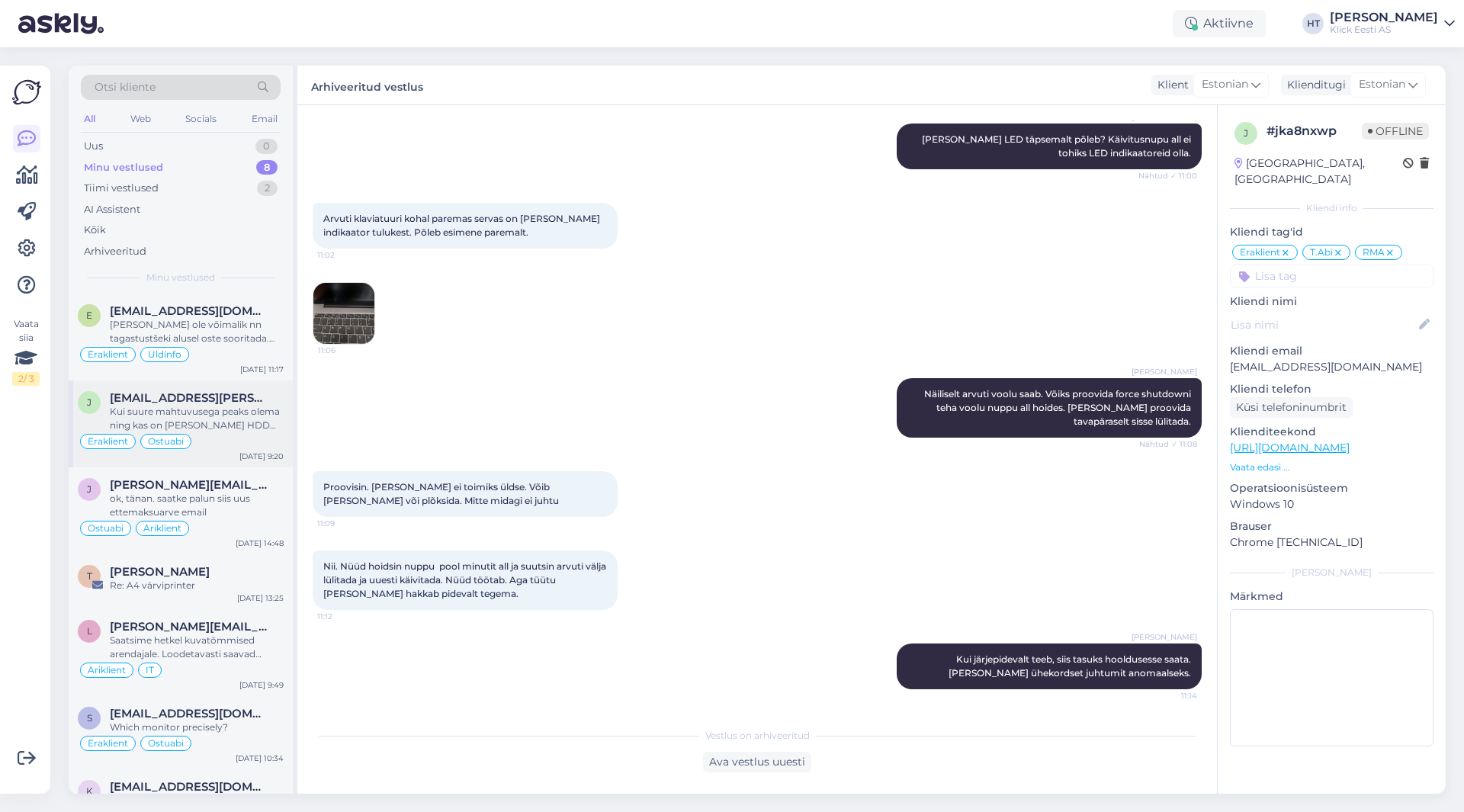
click at [239, 407] on div "Kui suure mahtuvusega peaks olema ning kas on [PERSON_NAME] HDD või SSD ketast?" at bounding box center [196, 419] width 174 height 27
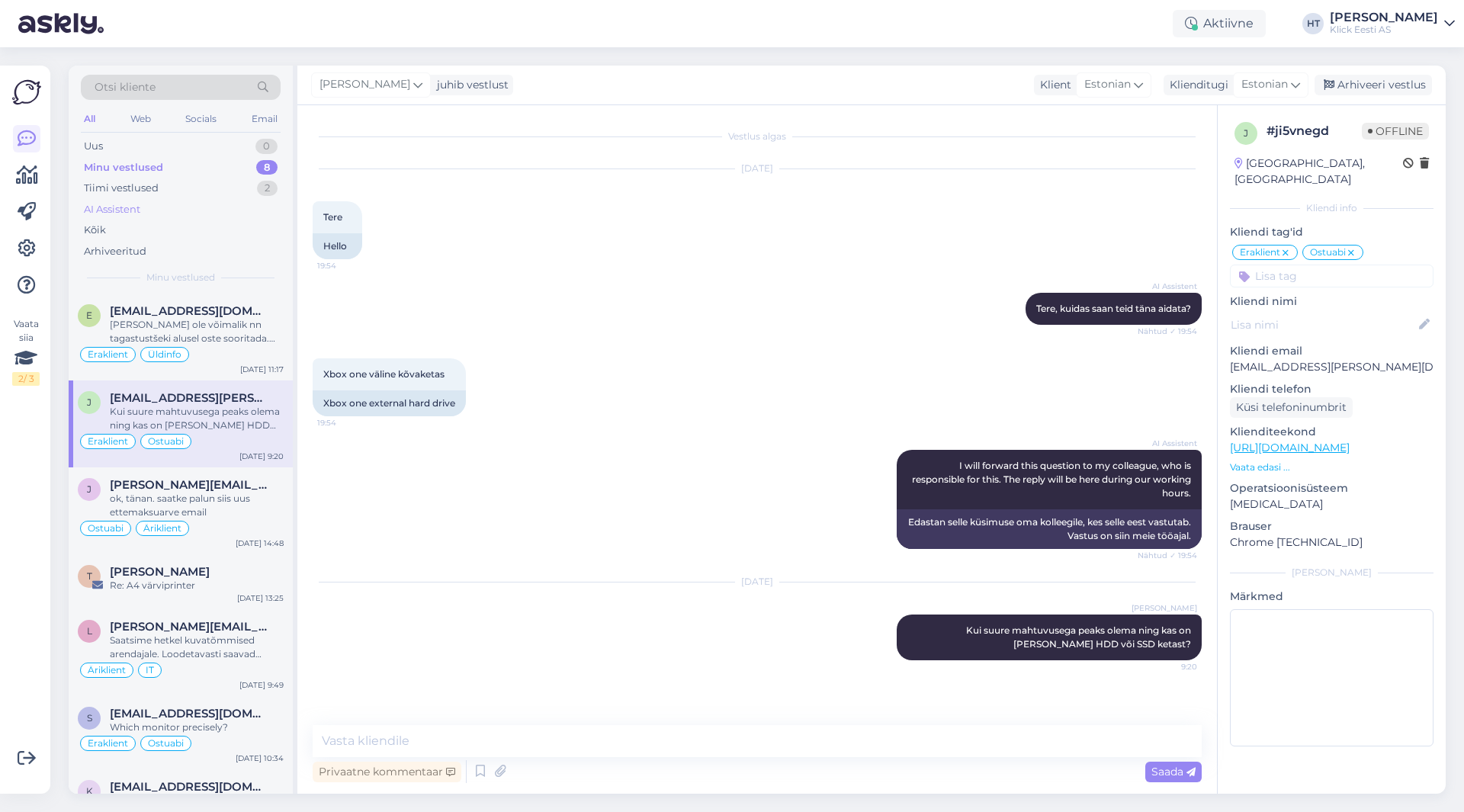
click at [239, 202] on div "AI Assistent" at bounding box center [181, 209] width 200 height 21
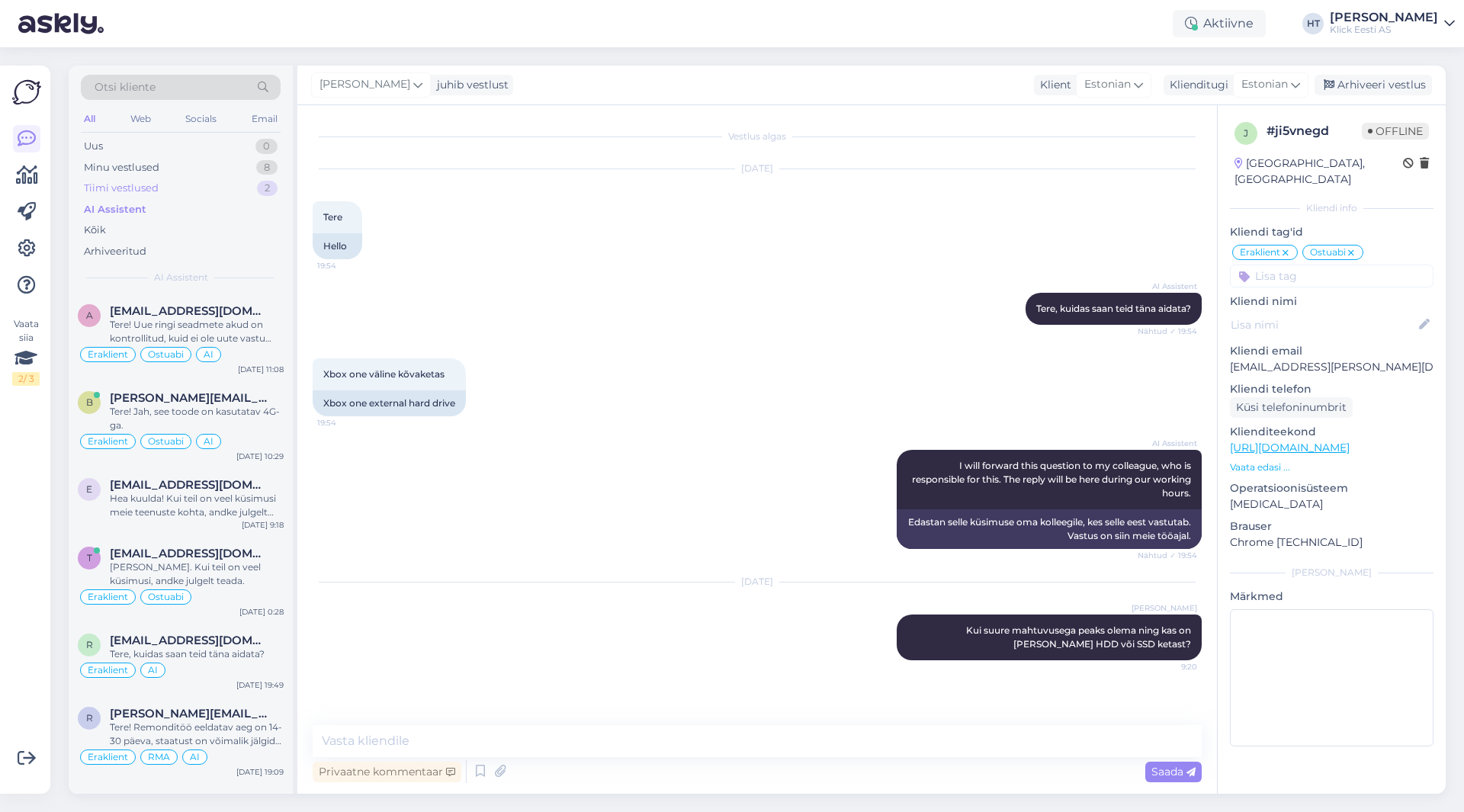
click at [237, 191] on div "Tiimi vestlused 2" at bounding box center [181, 188] width 200 height 21
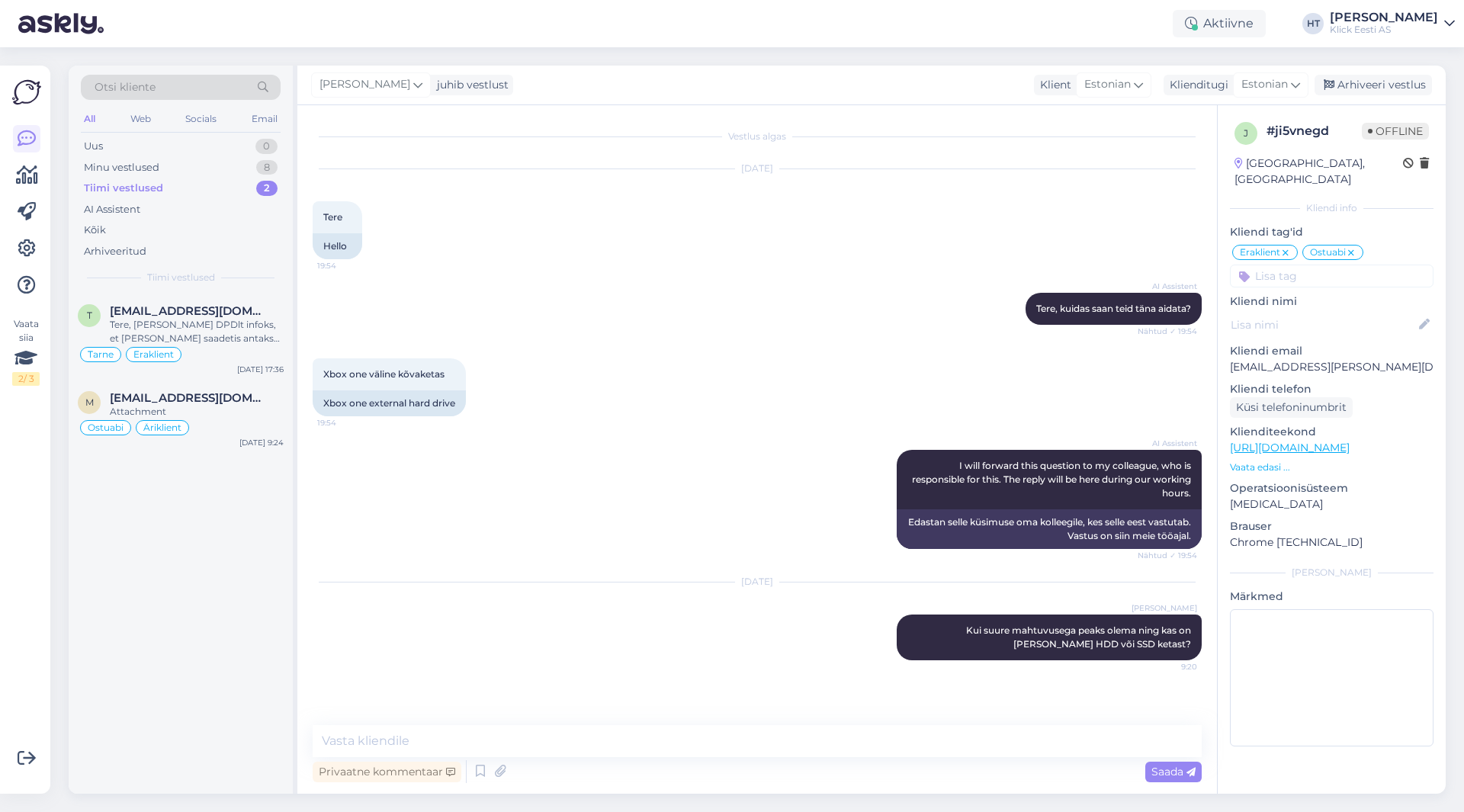
click at [386, 495] on div "AI Assistent I will forward this question to my colleague, who is responsible f…" at bounding box center [758, 499] width 889 height 132
click at [244, 161] on div "Minu vestlused 8" at bounding box center [181, 167] width 200 height 21
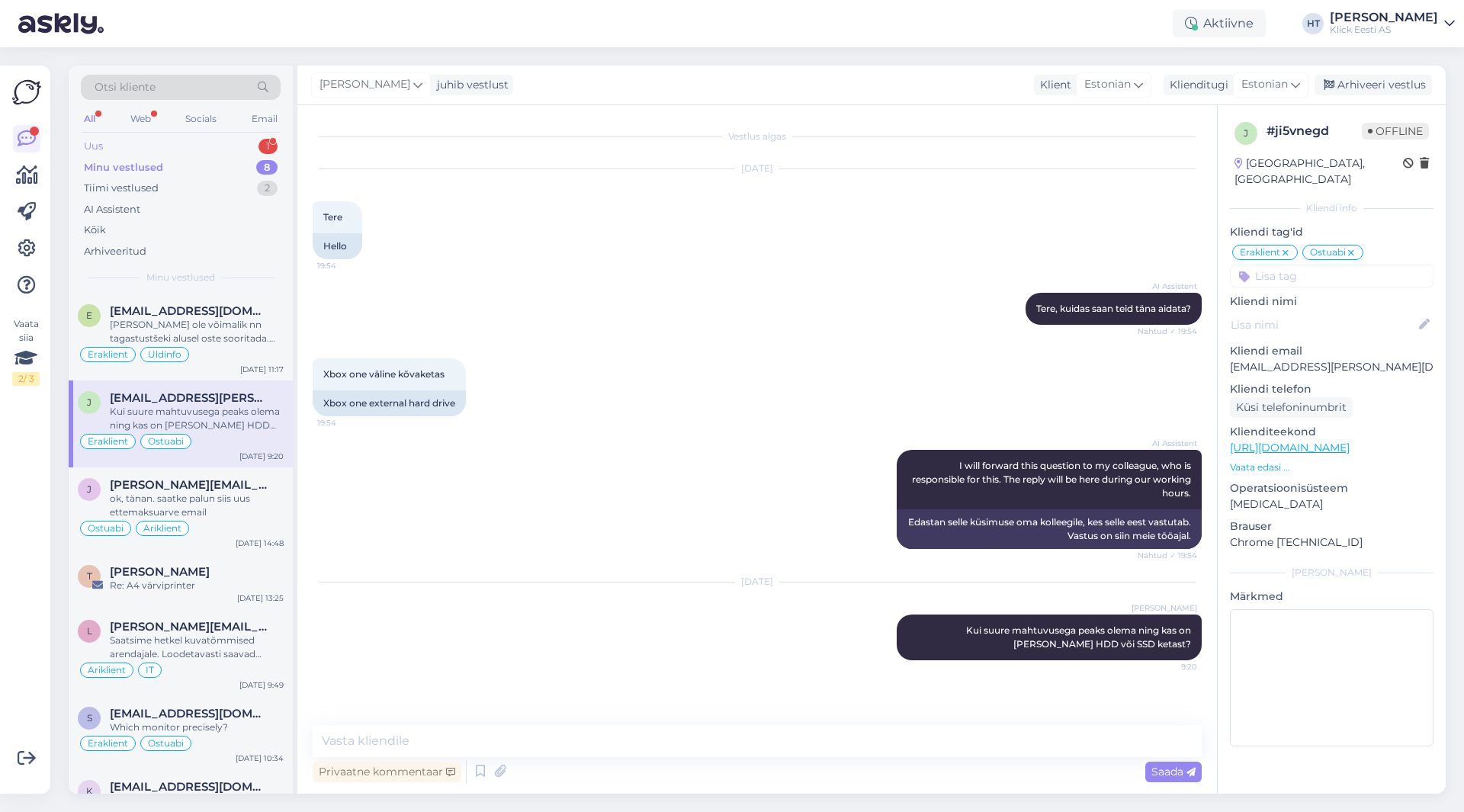
click at [208, 142] on div "Uus 1" at bounding box center [181, 146] width 200 height 21
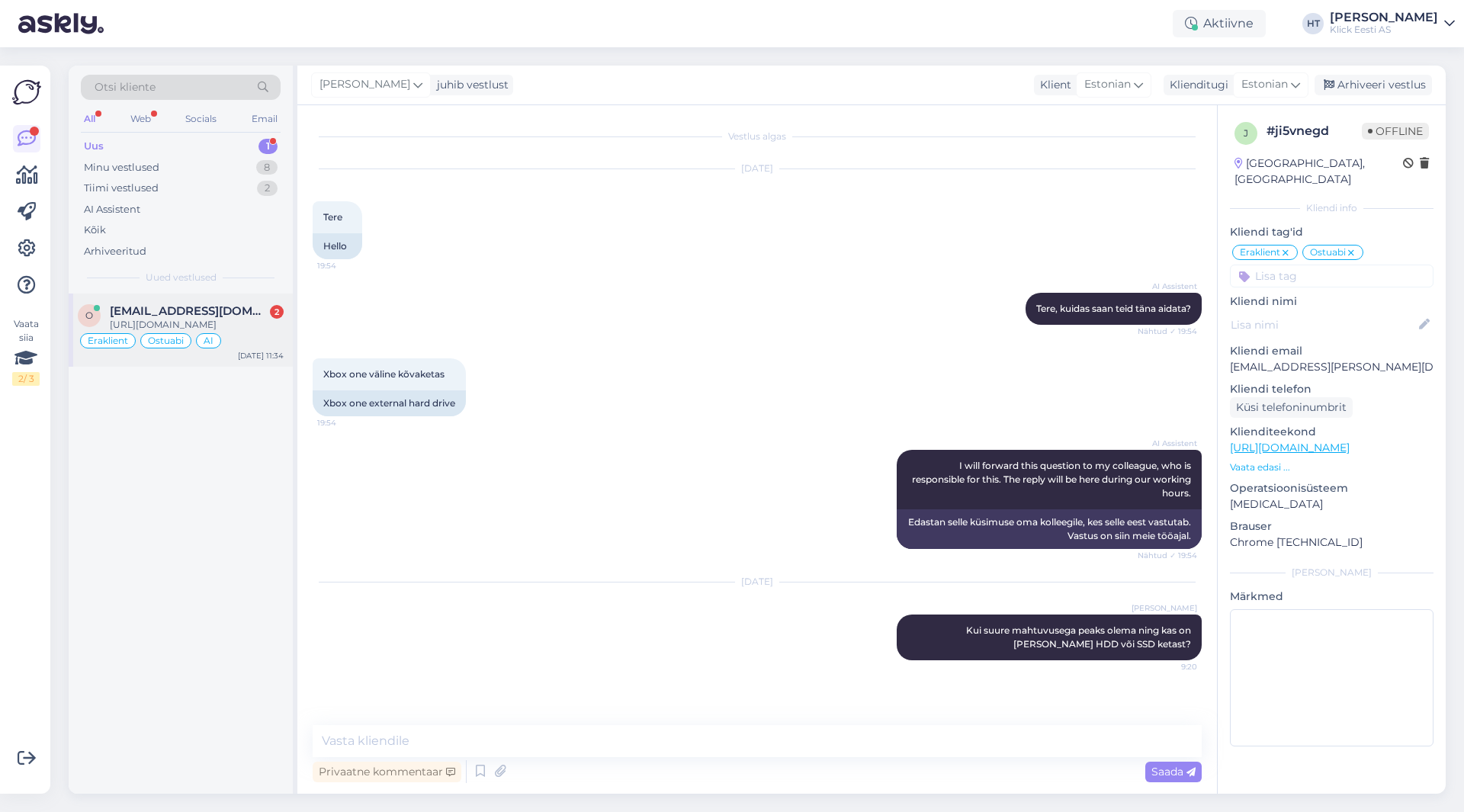
click at [219, 307] on span "[EMAIL_ADDRESS][DOMAIN_NAME]" at bounding box center [189, 310] width 159 height 14
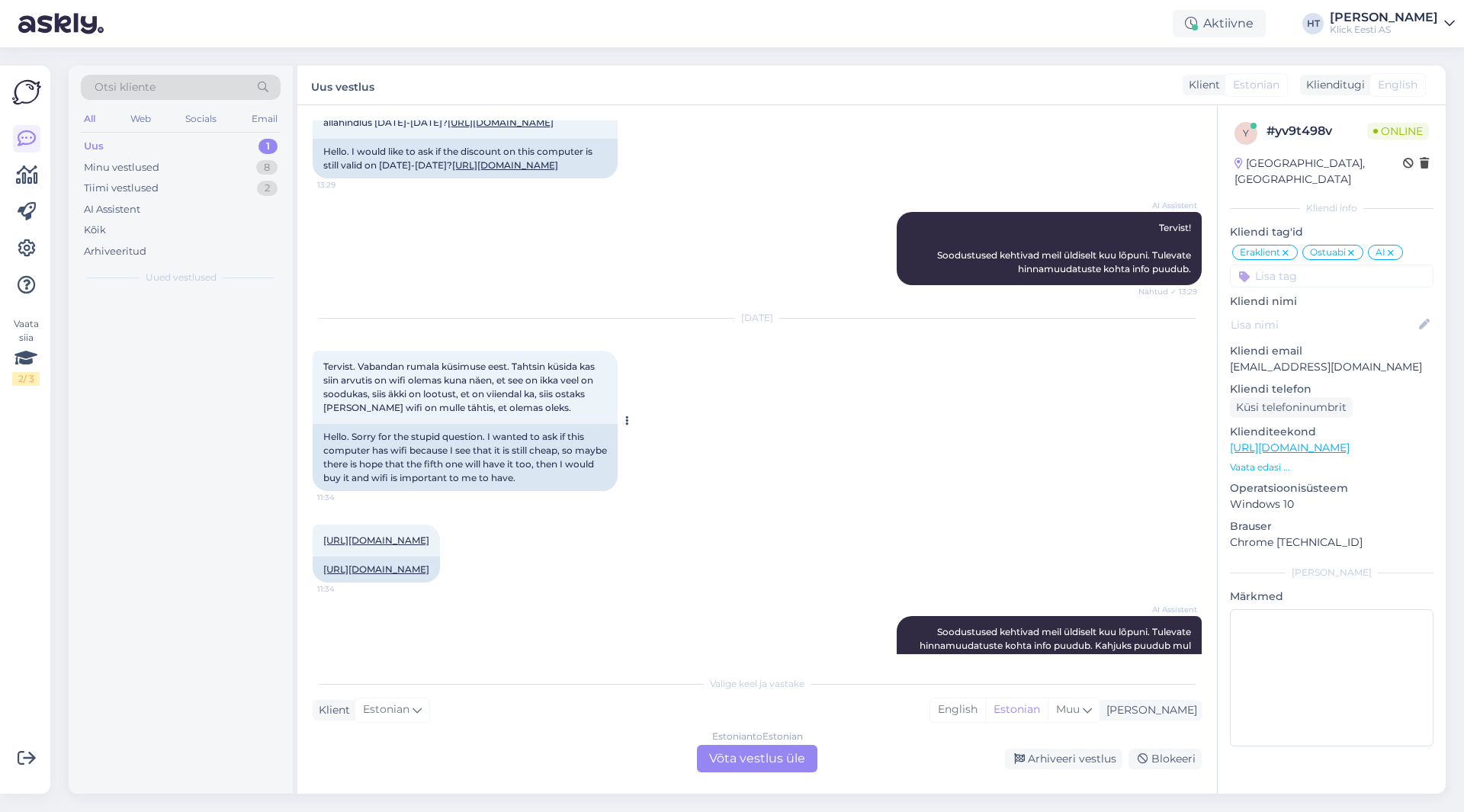
scroll to position [215, 0]
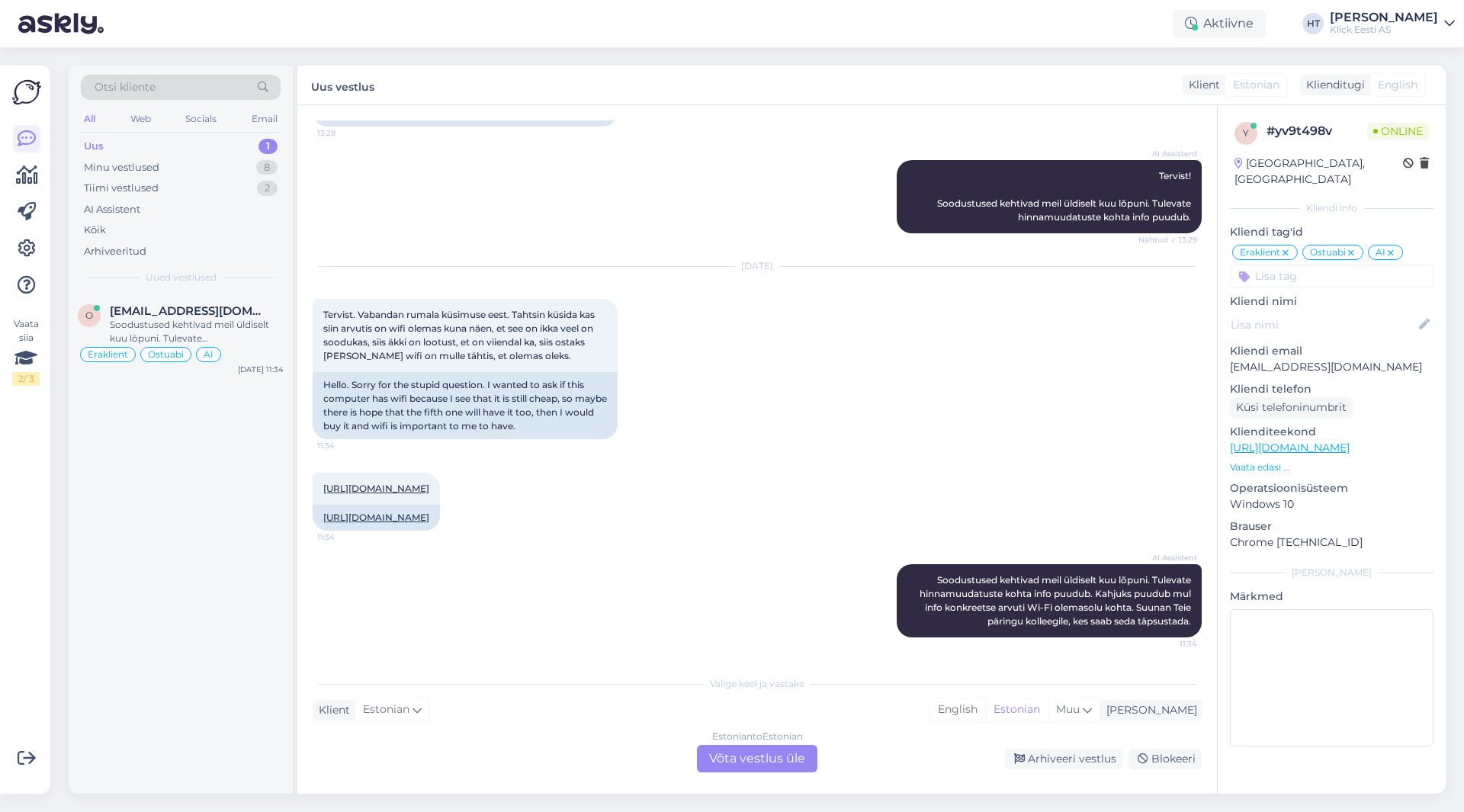
click at [821, 356] on div "[DATE] Tervist. Vabandan rumala küsimuse eest. Tahtsin küsida kas siin arvutis …" at bounding box center [758, 353] width 889 height 206
click at [722, 753] on div "Estonian to Estonian Võta vestlus üle" at bounding box center [758, 758] width 120 height 27
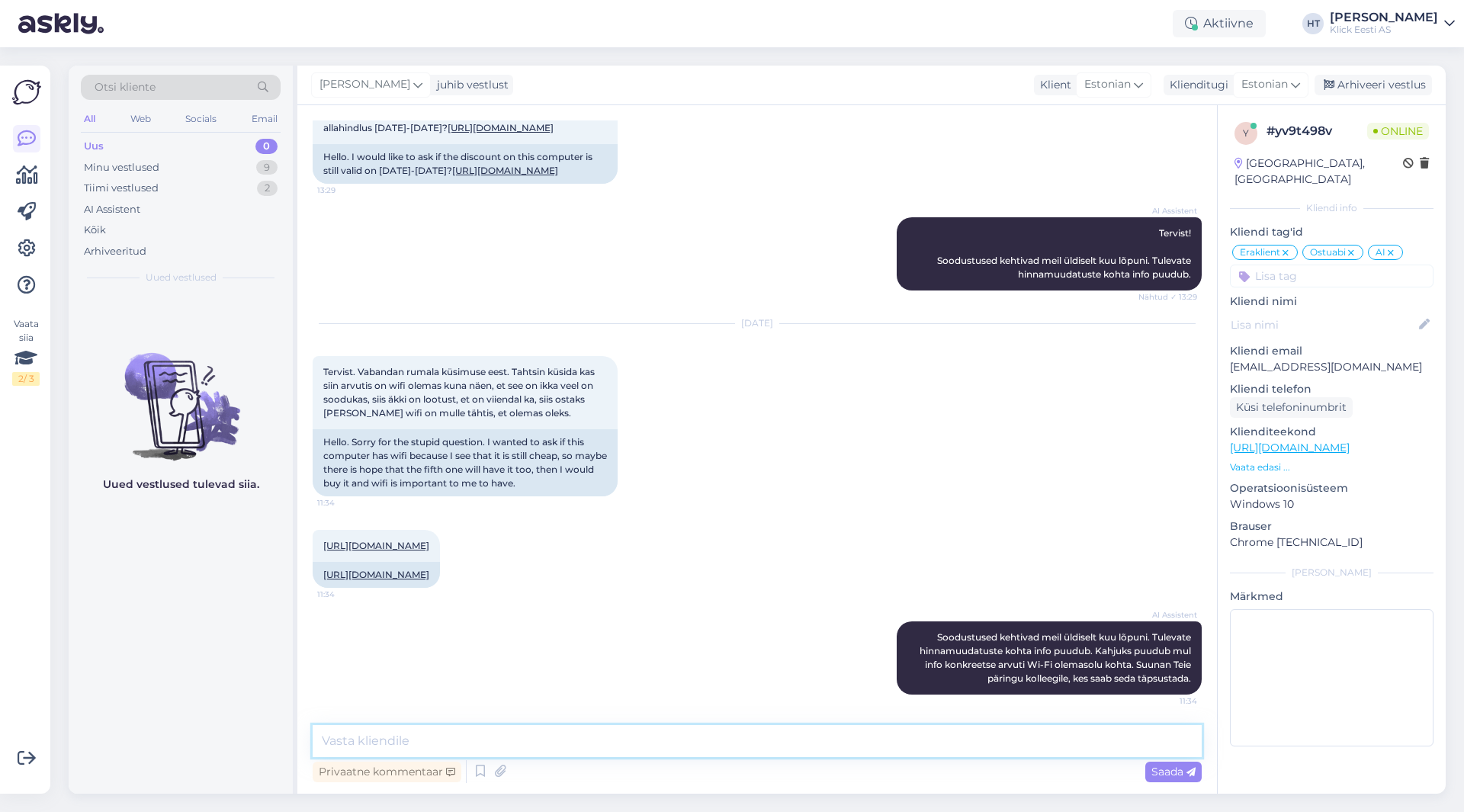
click at [726, 739] on textarea at bounding box center [758, 741] width 889 height 32
type textarea "WiFi võimekus on arvutil olemas."
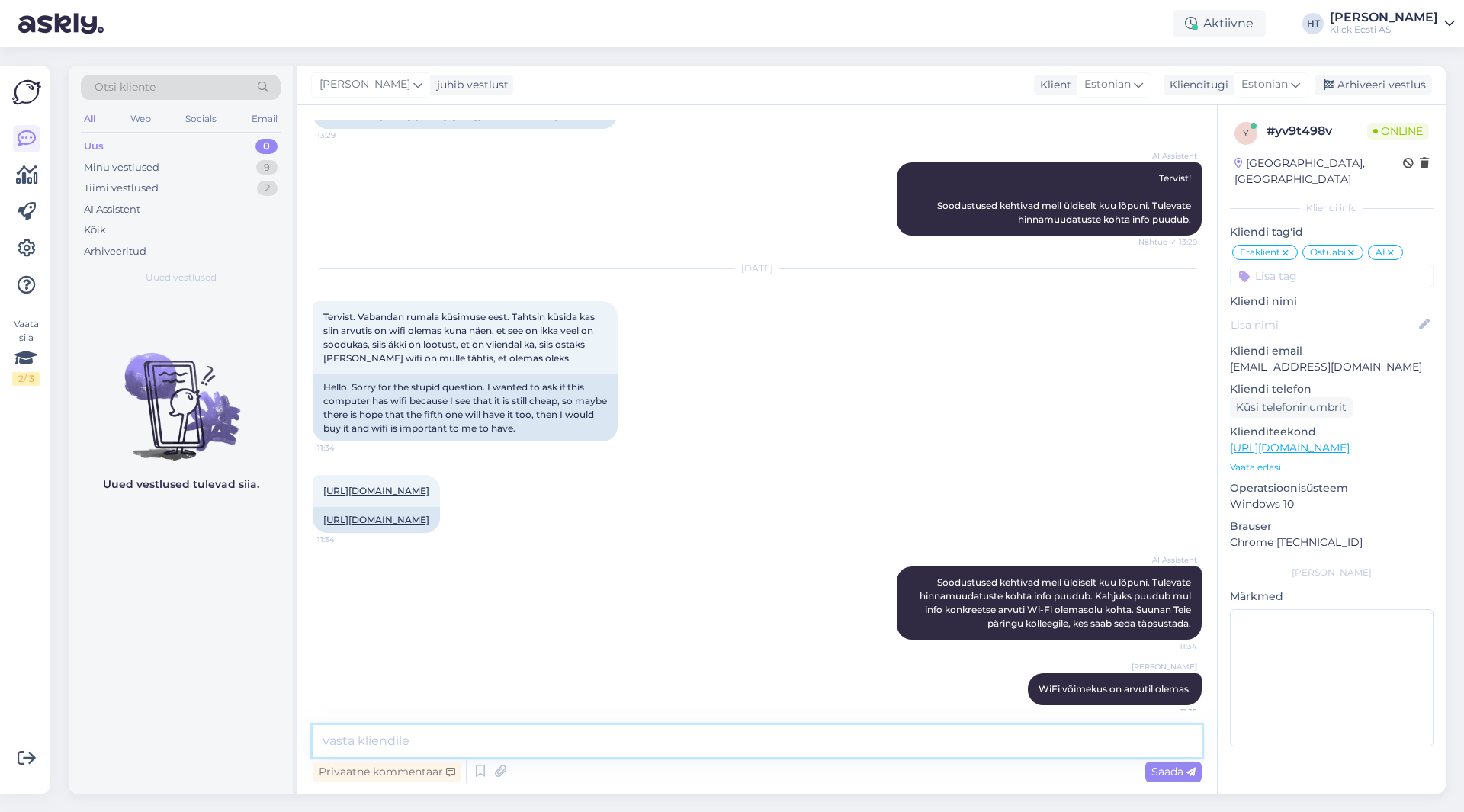
scroll to position [224, 0]
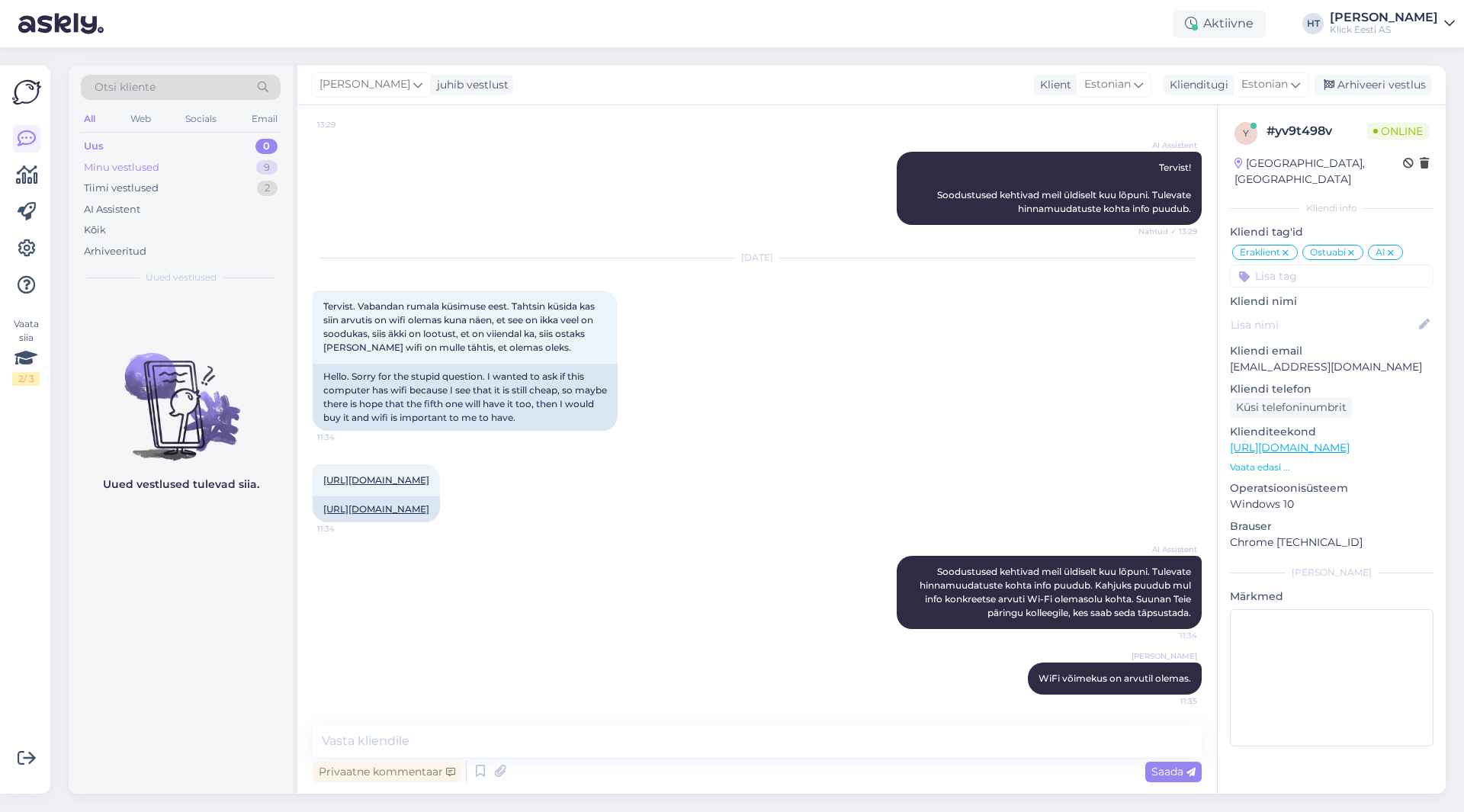
click at [232, 172] on div "Minu vestlused 9" at bounding box center [181, 167] width 200 height 21
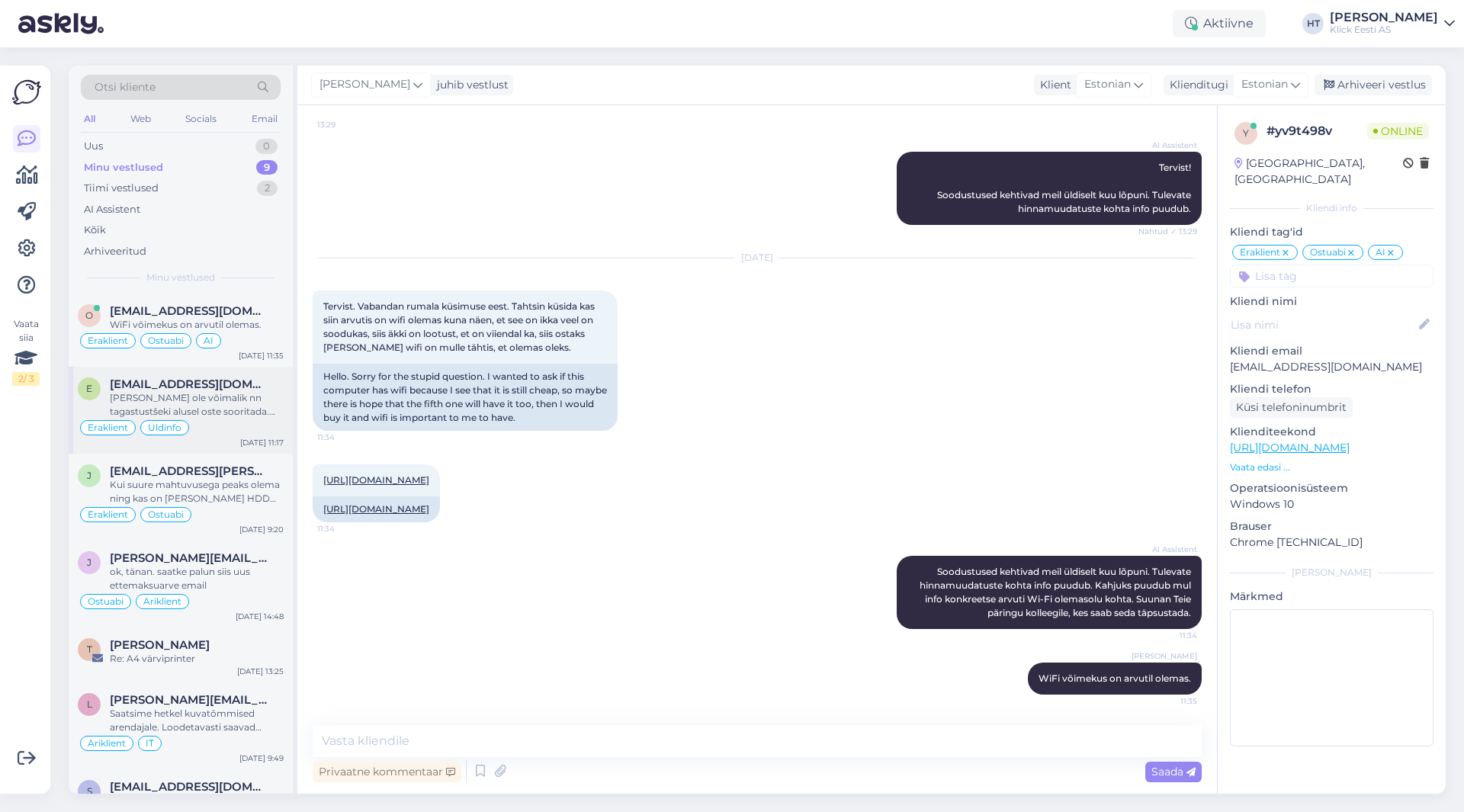
click at [239, 388] on span "[EMAIL_ADDRESS][DOMAIN_NAME]" at bounding box center [189, 384] width 159 height 14
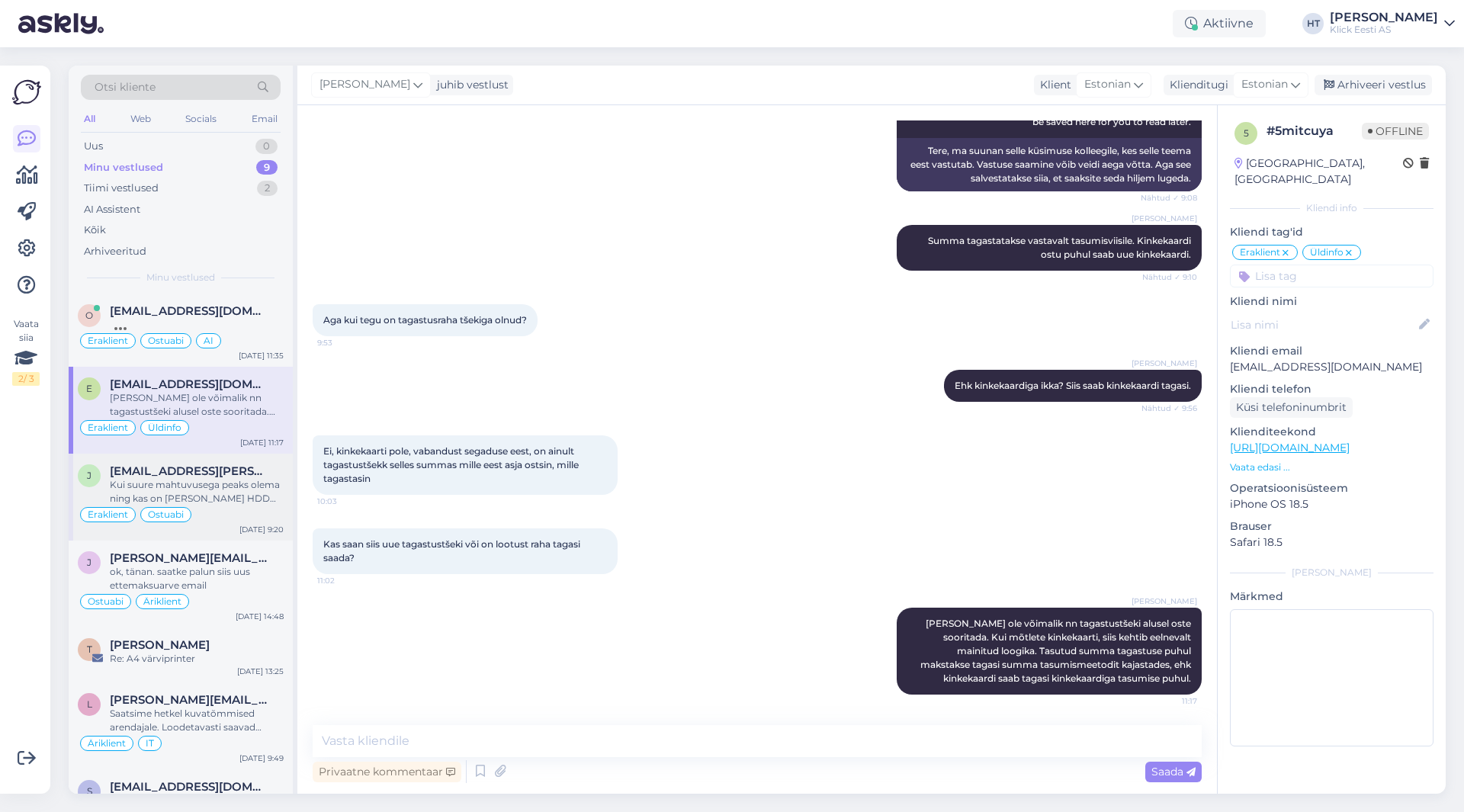
click at [257, 475] on div "[EMAIL_ADDRESS][PERSON_NAME][DOMAIN_NAME]" at bounding box center [196, 471] width 174 height 14
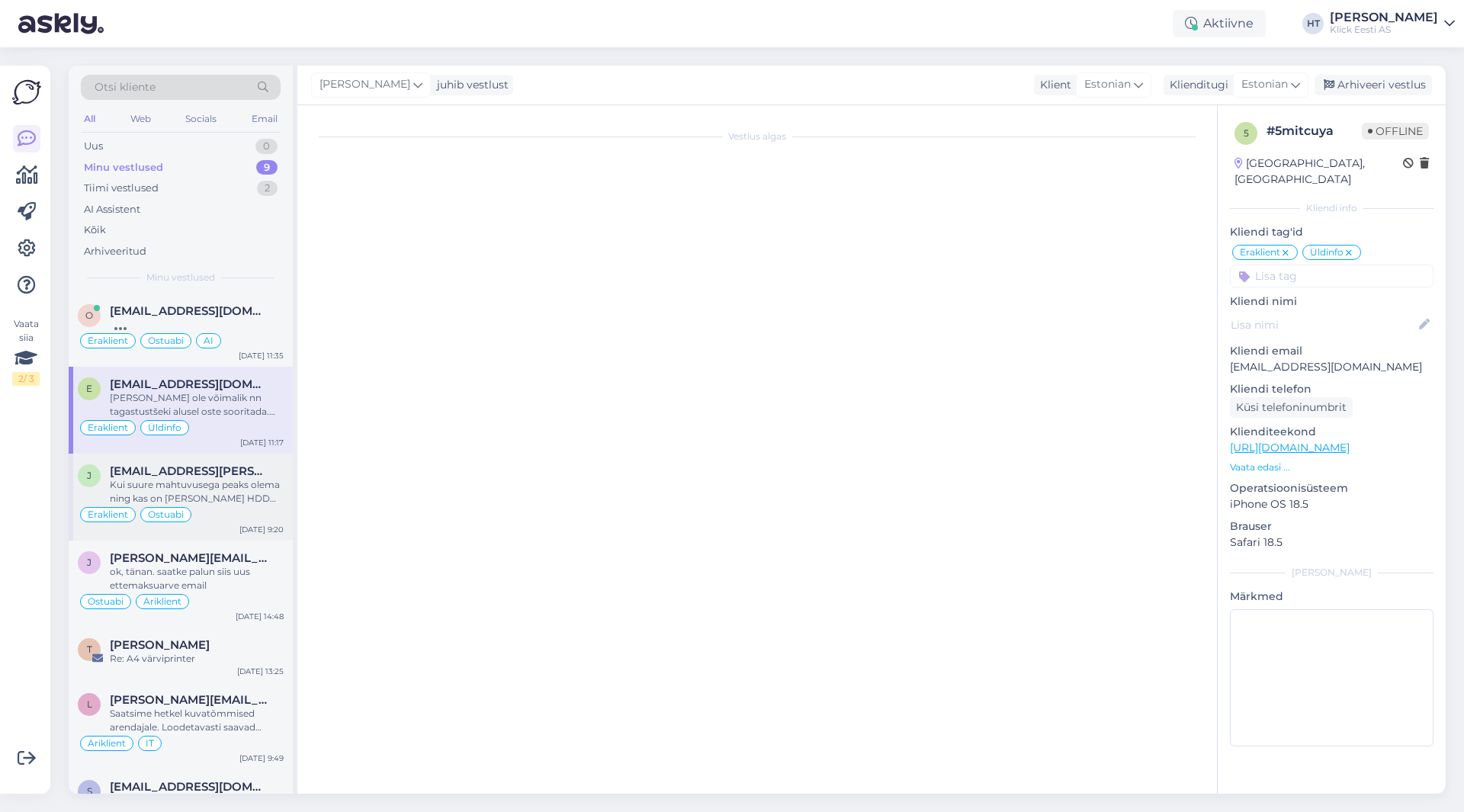
scroll to position [0, 0]
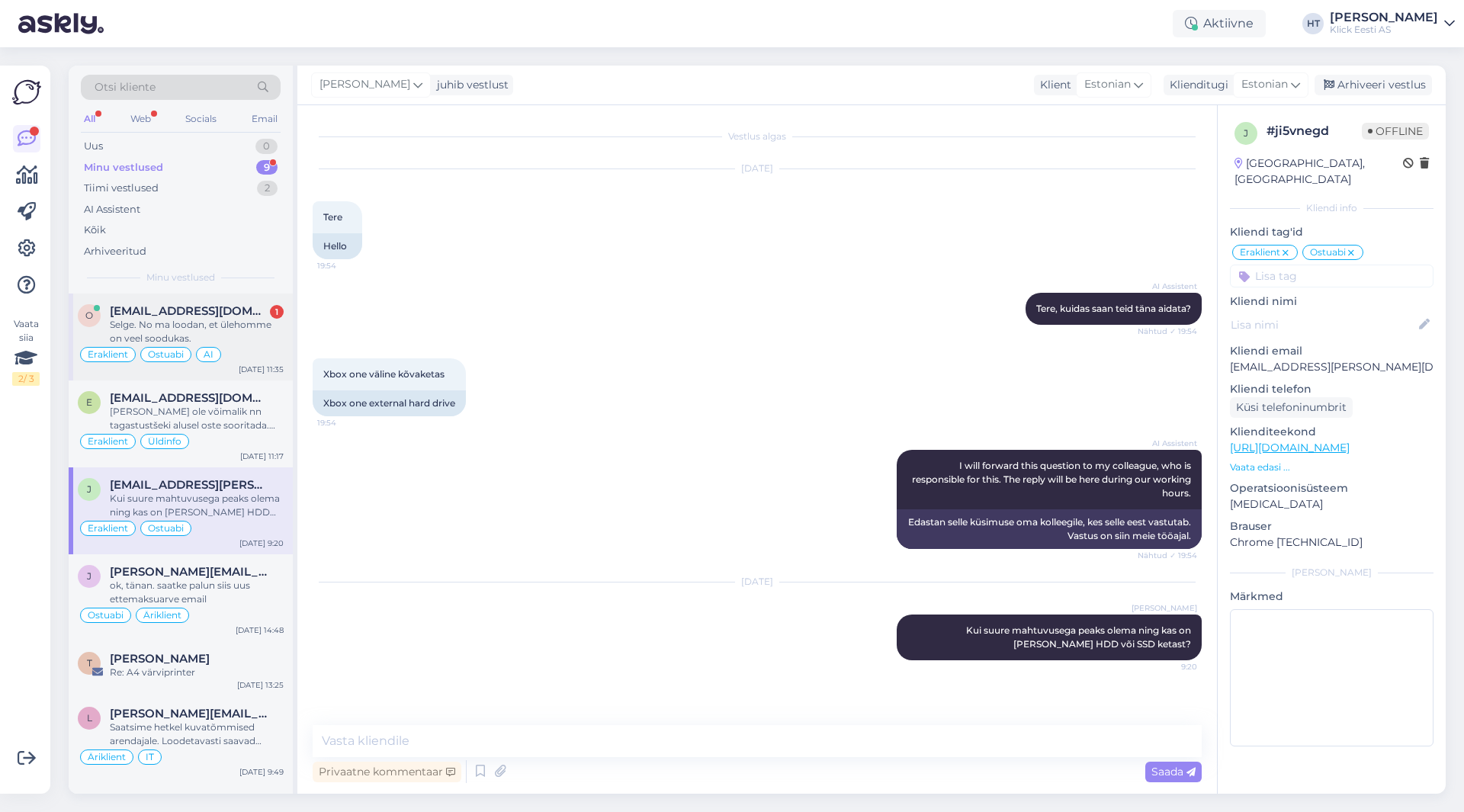
click at [255, 343] on div "Selge. No ma loodan, et ülehomme on veel soodukas." at bounding box center [196, 331] width 174 height 27
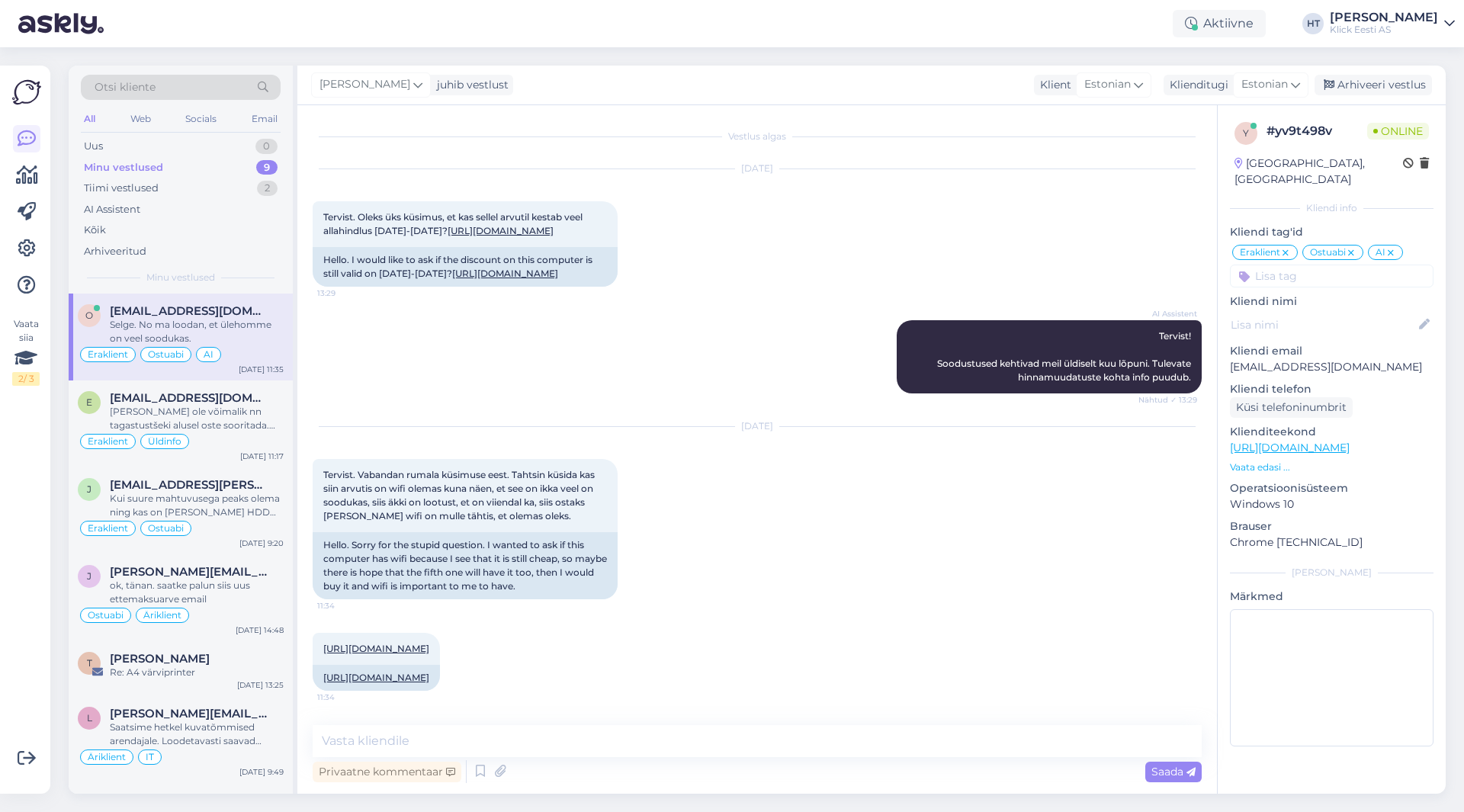
scroll to position [289, 0]
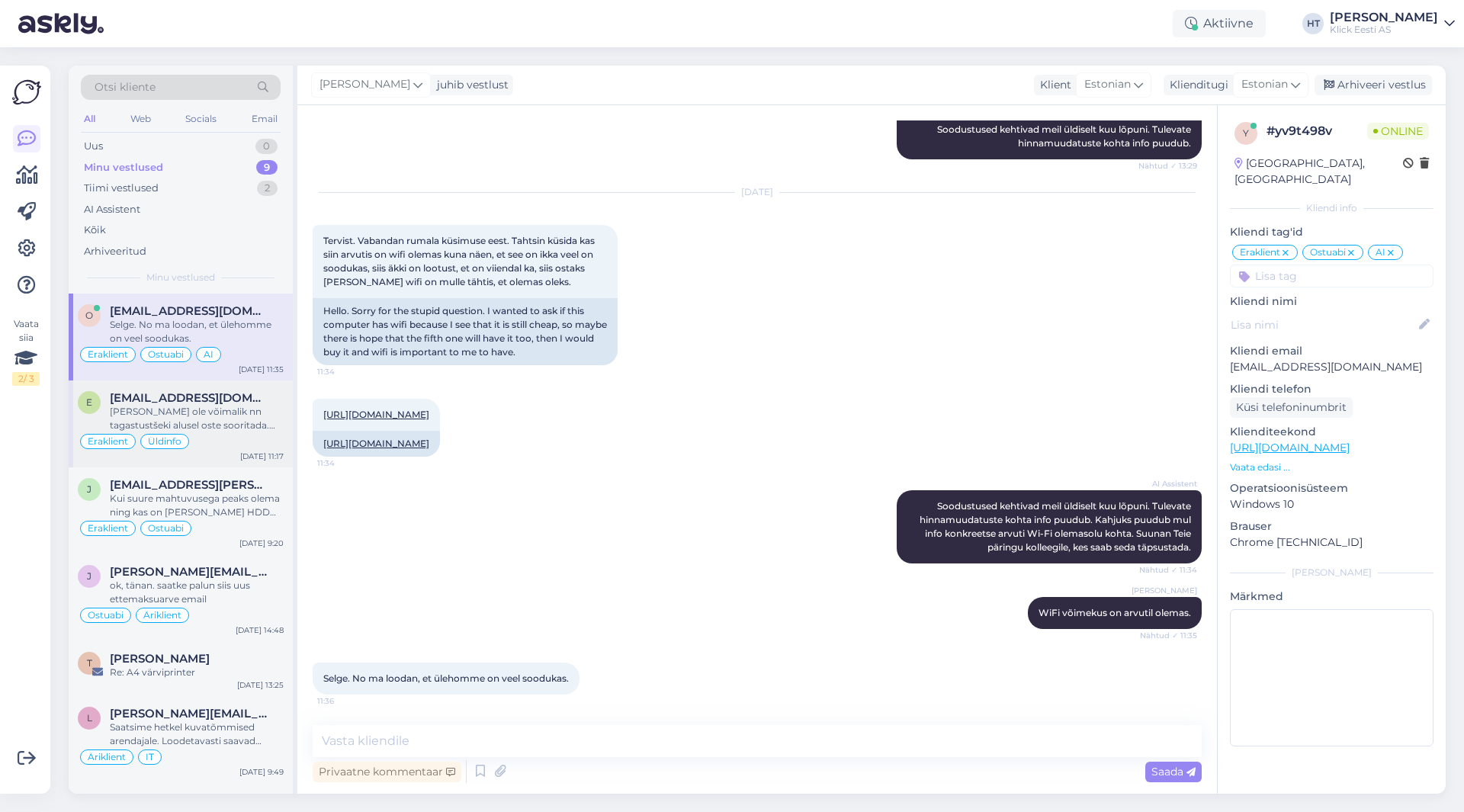
click at [247, 424] on div "[PERSON_NAME] ole võimalik nn tagastustšeki alusel oste sooritada. Kui mõtlete …" at bounding box center [196, 419] width 174 height 27
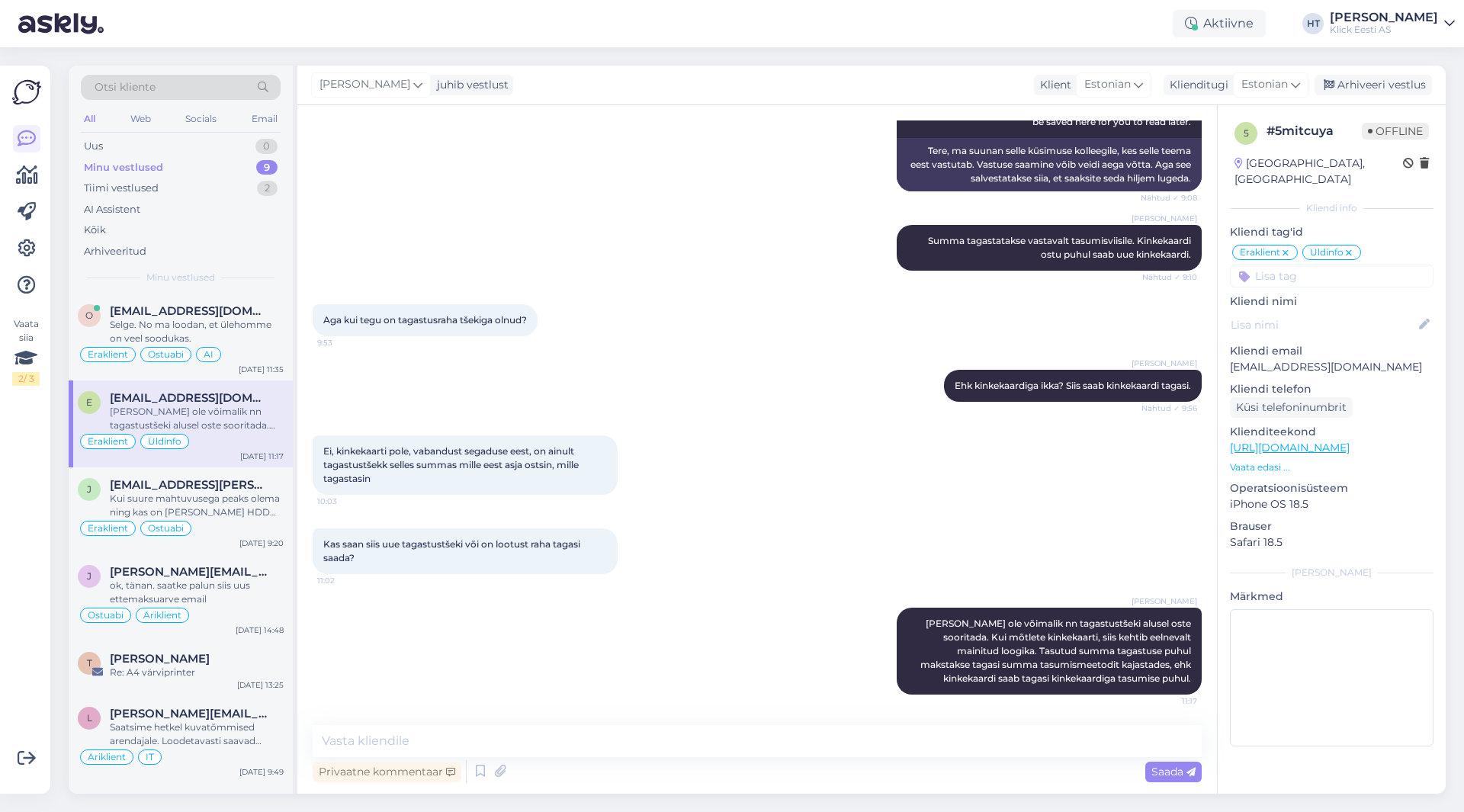
click at [772, 433] on div "Ei, kinkekaarti pole, vabandust segaduse eest, on ainult tagastustšekk selles s…" at bounding box center [758, 465] width 889 height 93
click at [218, 153] on div "Uus 1" at bounding box center [181, 146] width 200 height 21
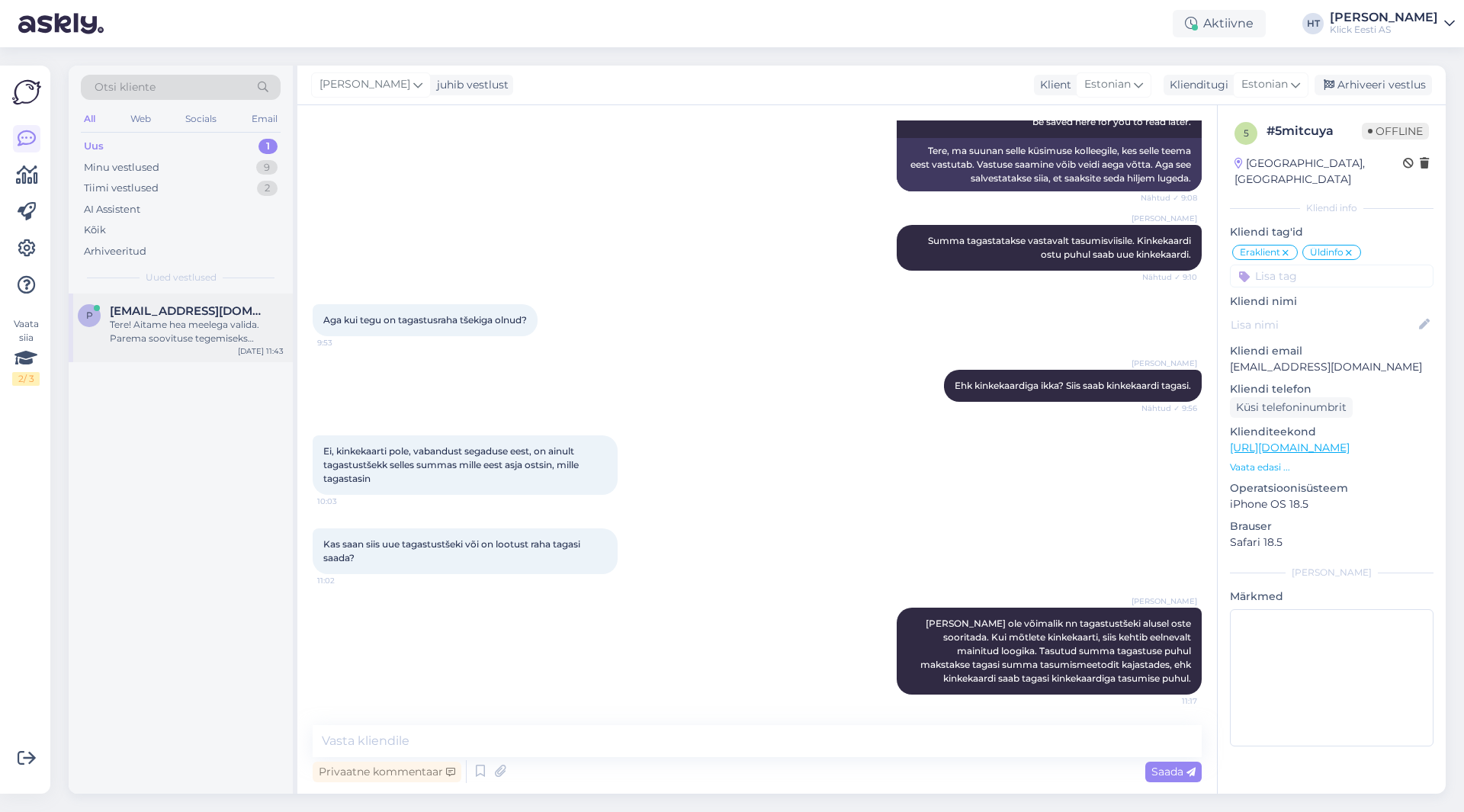
click at [225, 297] on div "p [EMAIL_ADDRESS][DOMAIN_NAME] Tere! Aitame hea meelega valida. Parema soovitus…" at bounding box center [181, 328] width 225 height 68
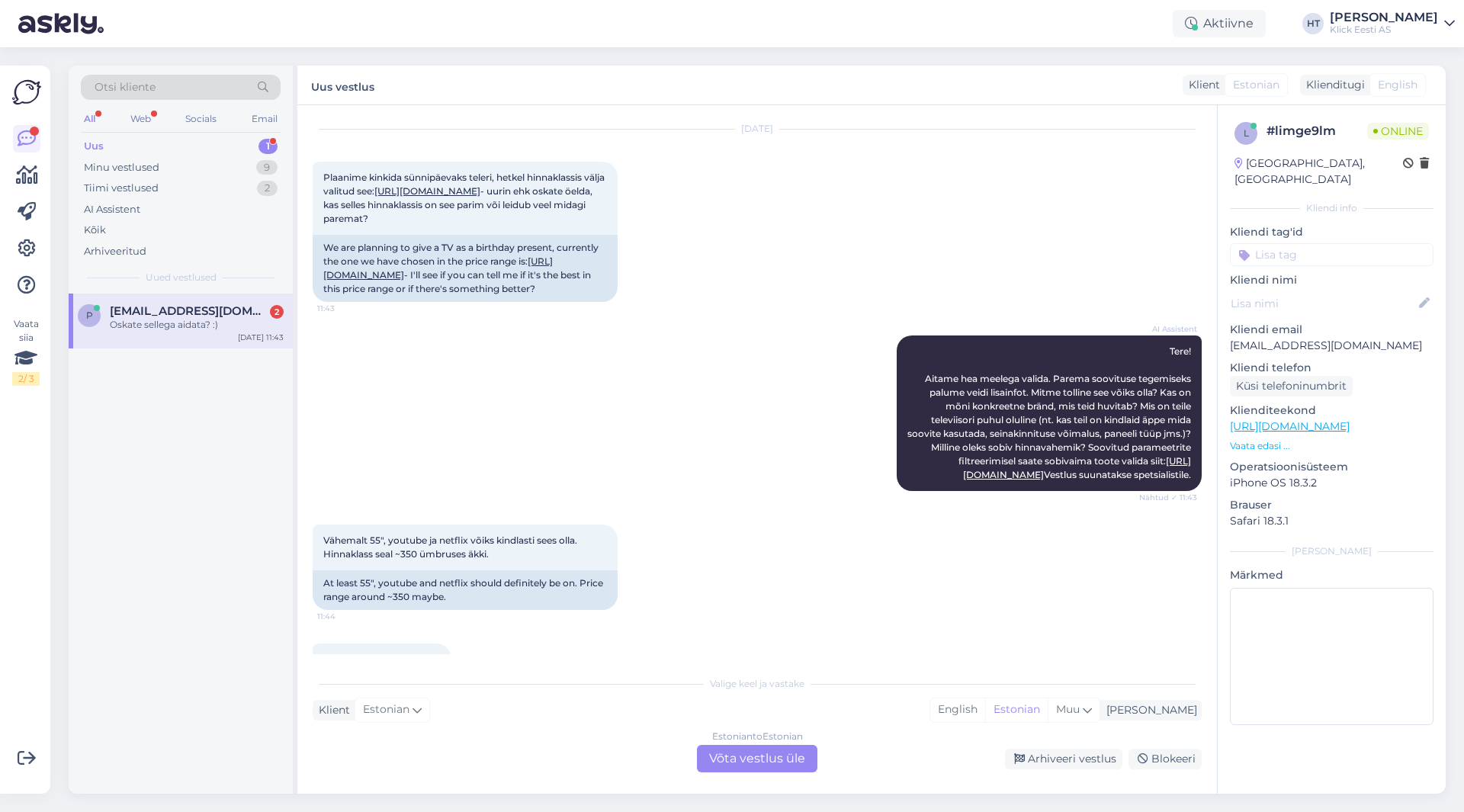
scroll to position [131, 0]
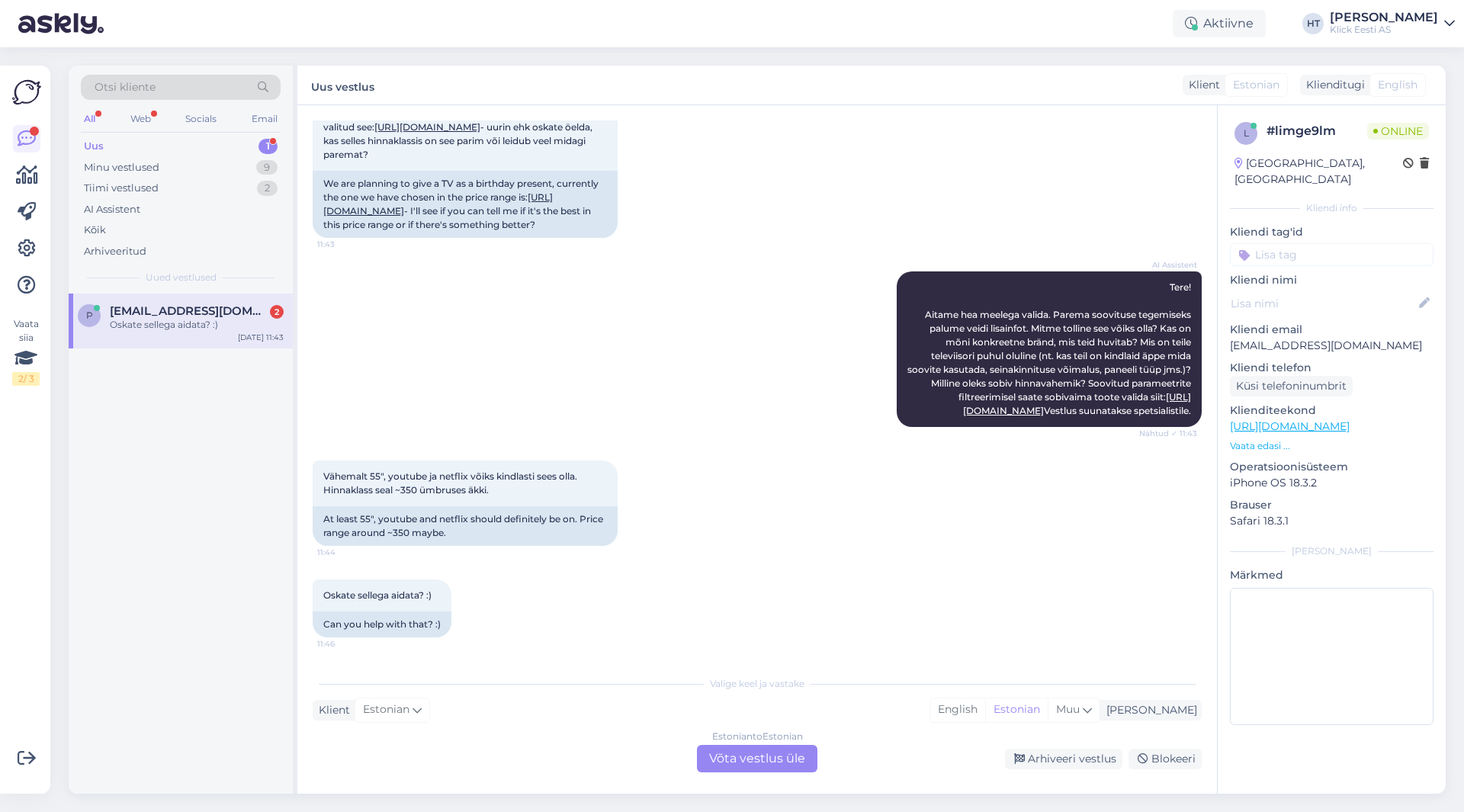
click at [618, 324] on div "AI Assistent Tere! Aitame hea meelega valida. Parema soovituse tegemiseks palum…" at bounding box center [758, 349] width 889 height 189
click at [797, 760] on div "Estonian to Estonian Võta vestlus üle" at bounding box center [758, 758] width 120 height 27
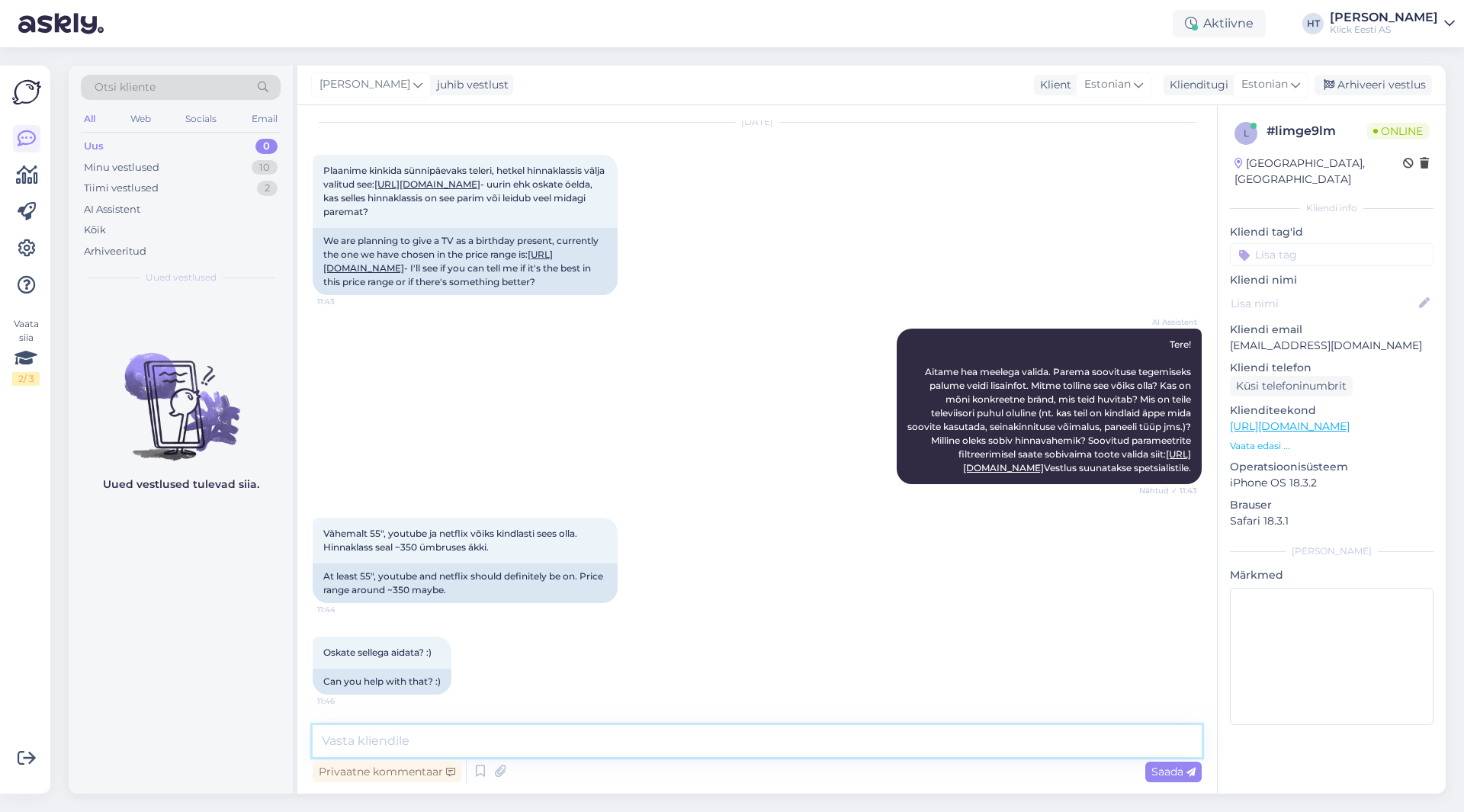
click at [798, 742] on textarea at bounding box center [758, 741] width 889 height 32
paste textarea "[URL][DOMAIN_NAME]"
type textarea "NanoCell paneeliga teleka leiaks samas hinnaklassis, võiks konkurendiks [PERSON…"
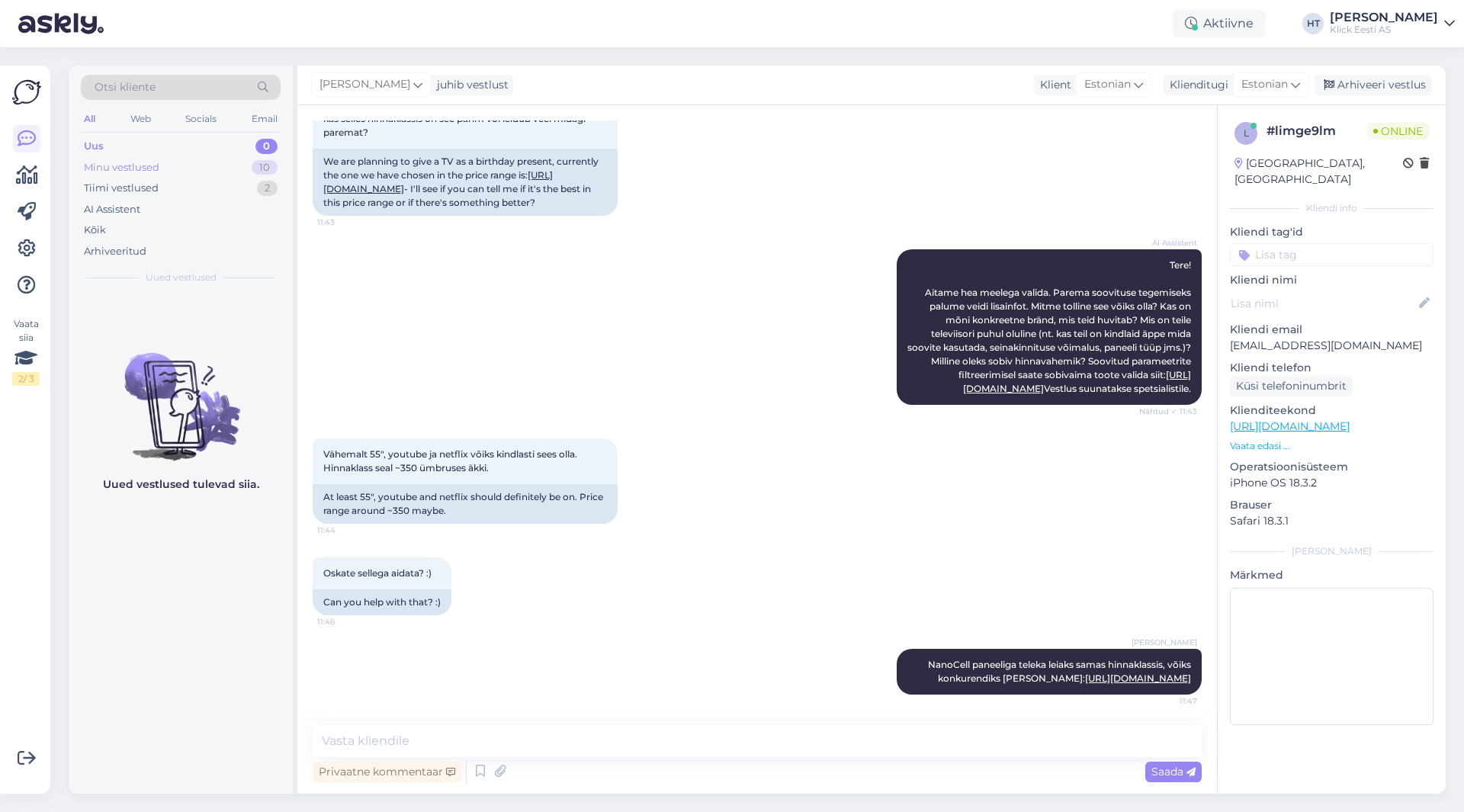
click at [239, 173] on div "Minu vestlused 10" at bounding box center [181, 167] width 200 height 21
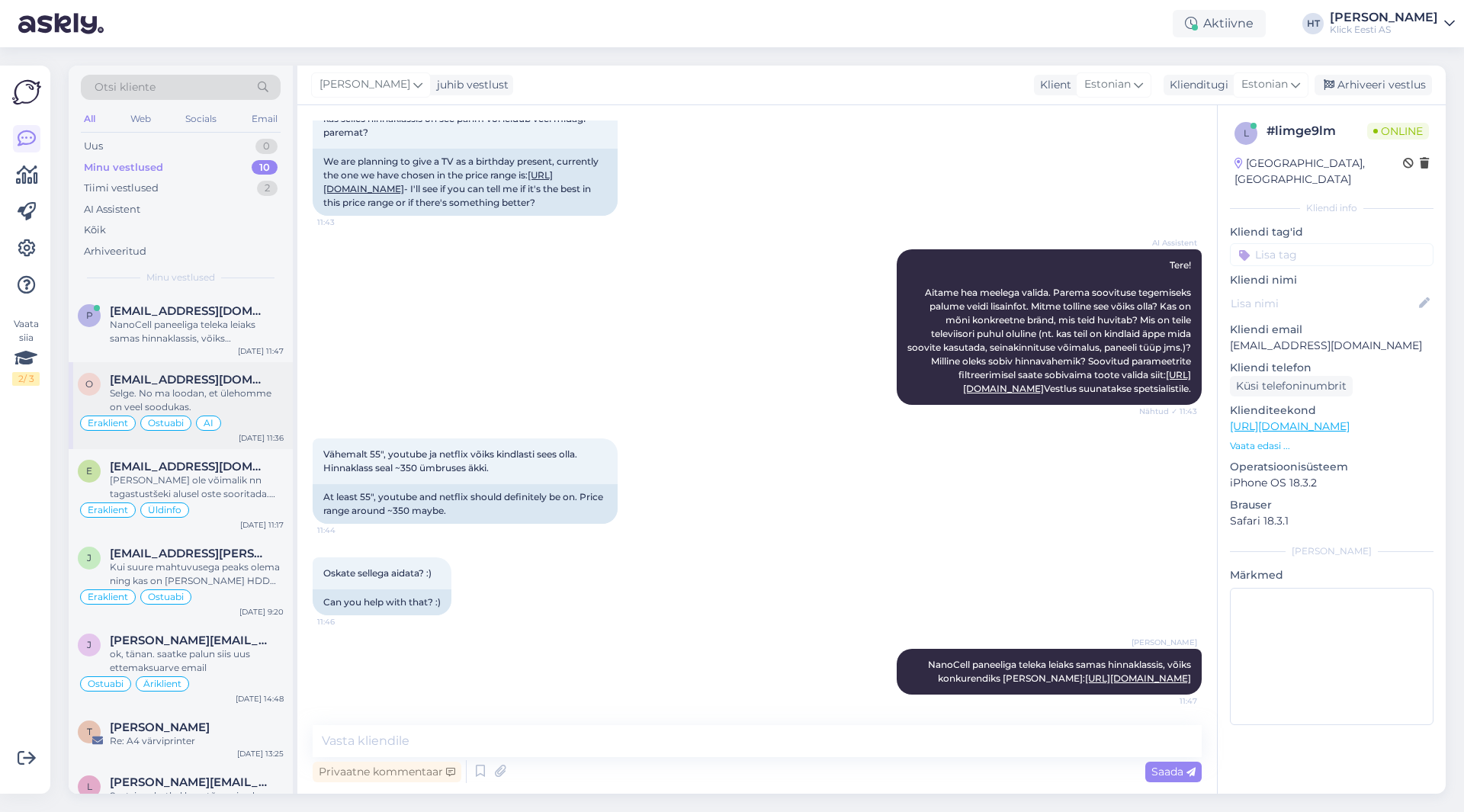
click at [228, 398] on div "Selge. No ma loodan, et ülehomme on veel soodukas." at bounding box center [196, 401] width 174 height 27
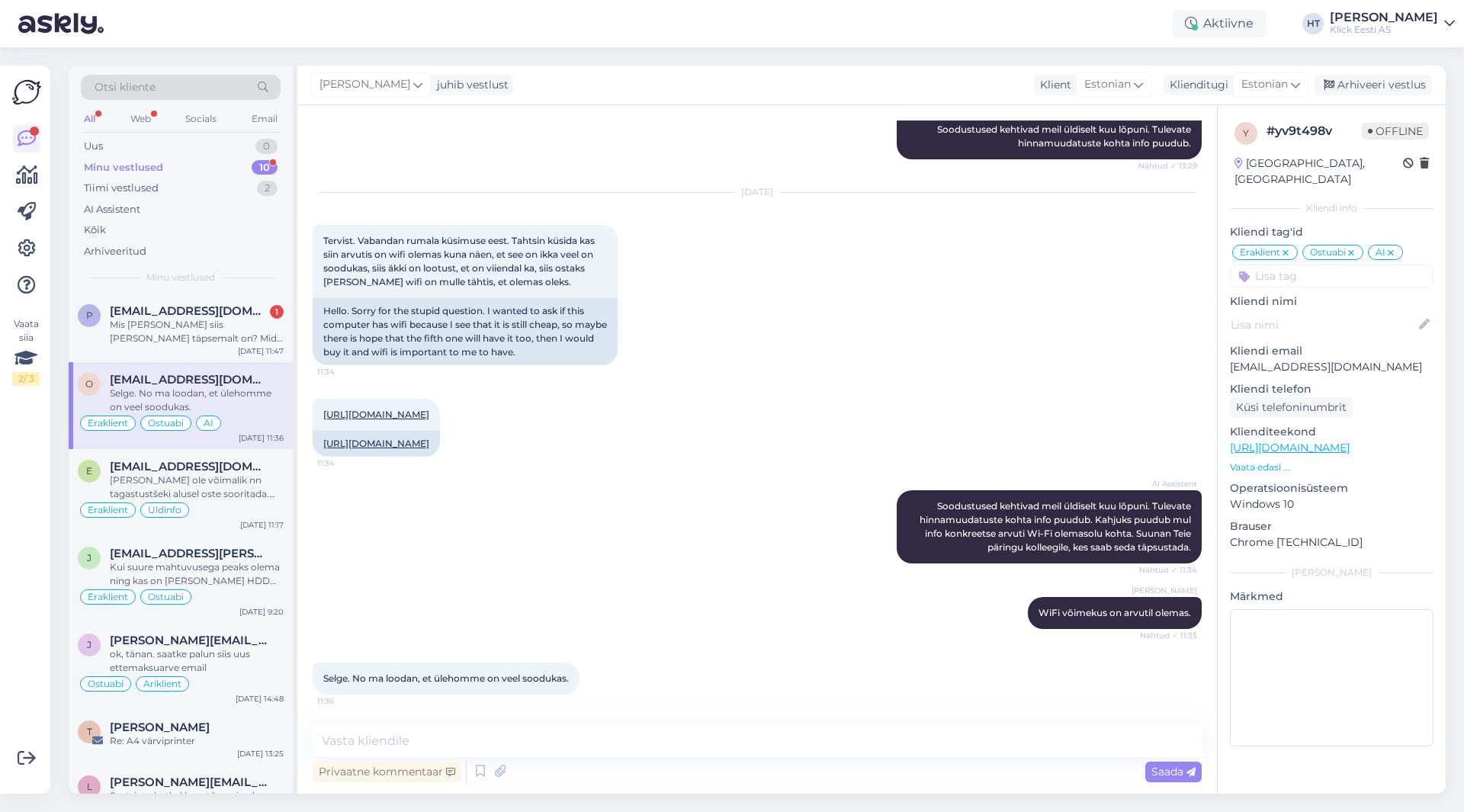
click at [629, 510] on div "AI Assistent [PERSON_NAME] kehtivad meil üldiselt kuu lõpuni. Tulevate hinnamuu…" at bounding box center [758, 526] width 889 height 107
click at [193, 308] on span "[EMAIL_ADDRESS][DOMAIN_NAME]" at bounding box center [189, 310] width 159 height 14
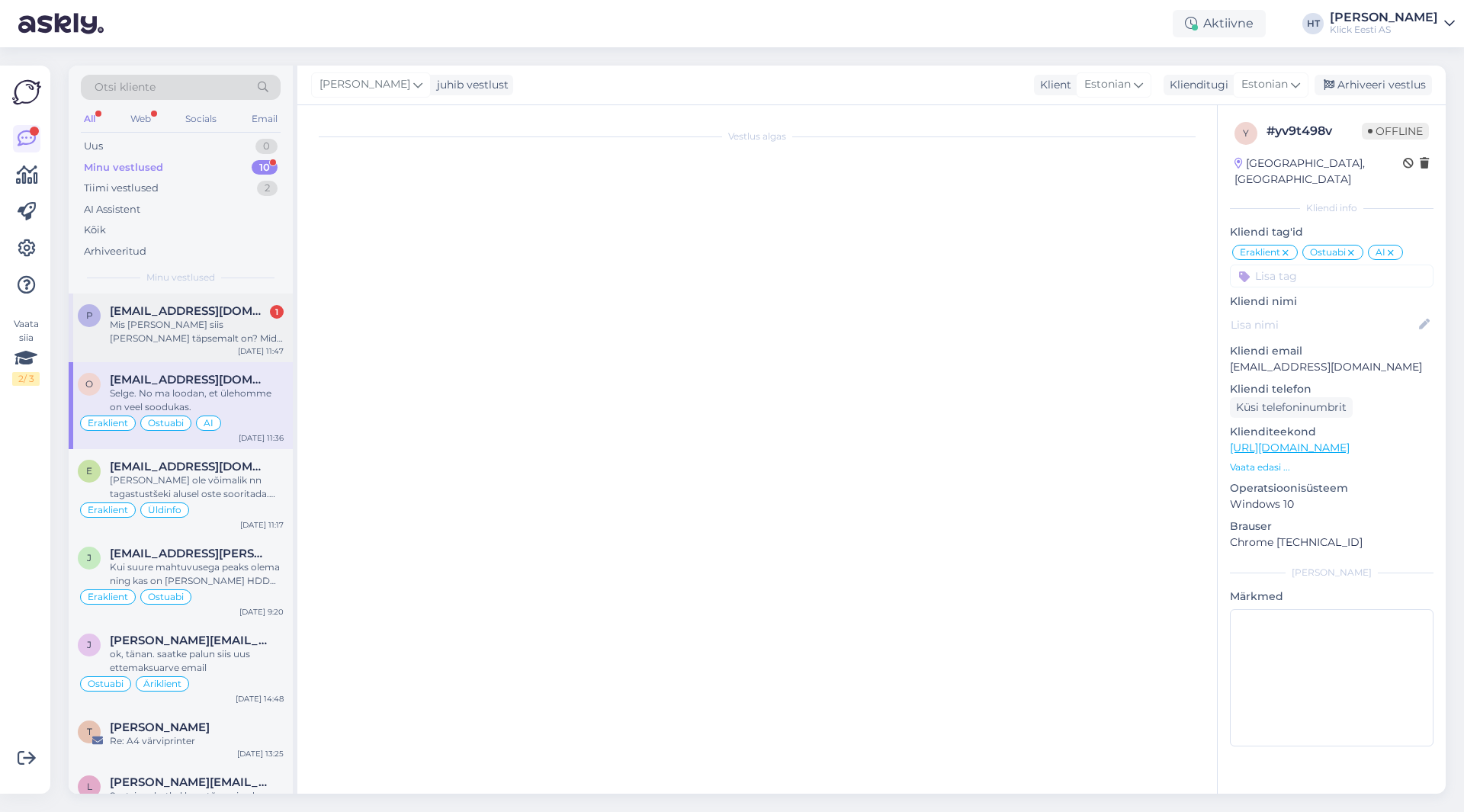
scroll to position [246, 0]
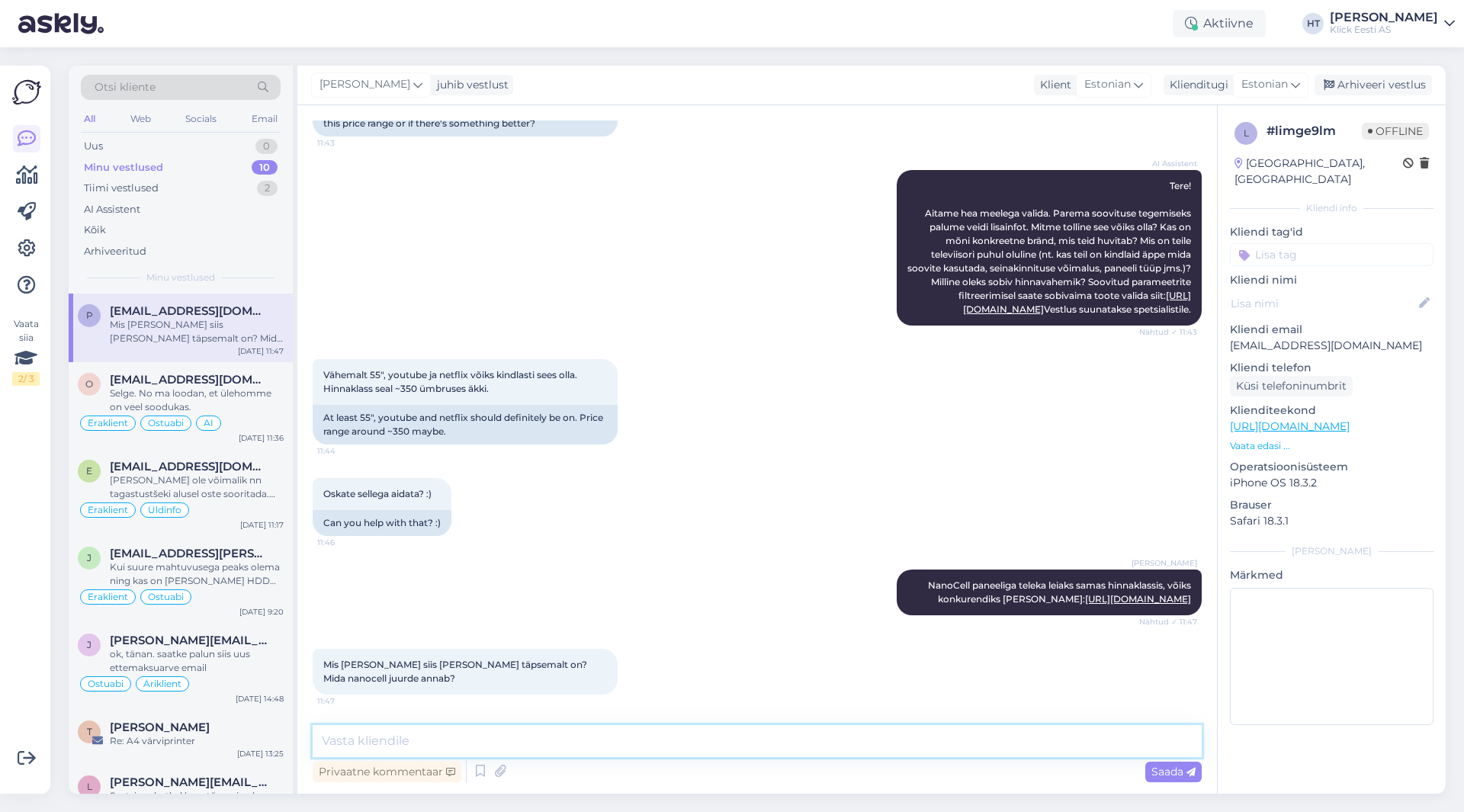
click at [622, 754] on textarea at bounding box center [758, 741] width 889 height 32
paste textarea "[URL][DOMAIN_NAME]"
type textarea "NanoCell on värviparandustehnoloogia, täpsemat infot leiab LG lehelt: [URL][DOM…"
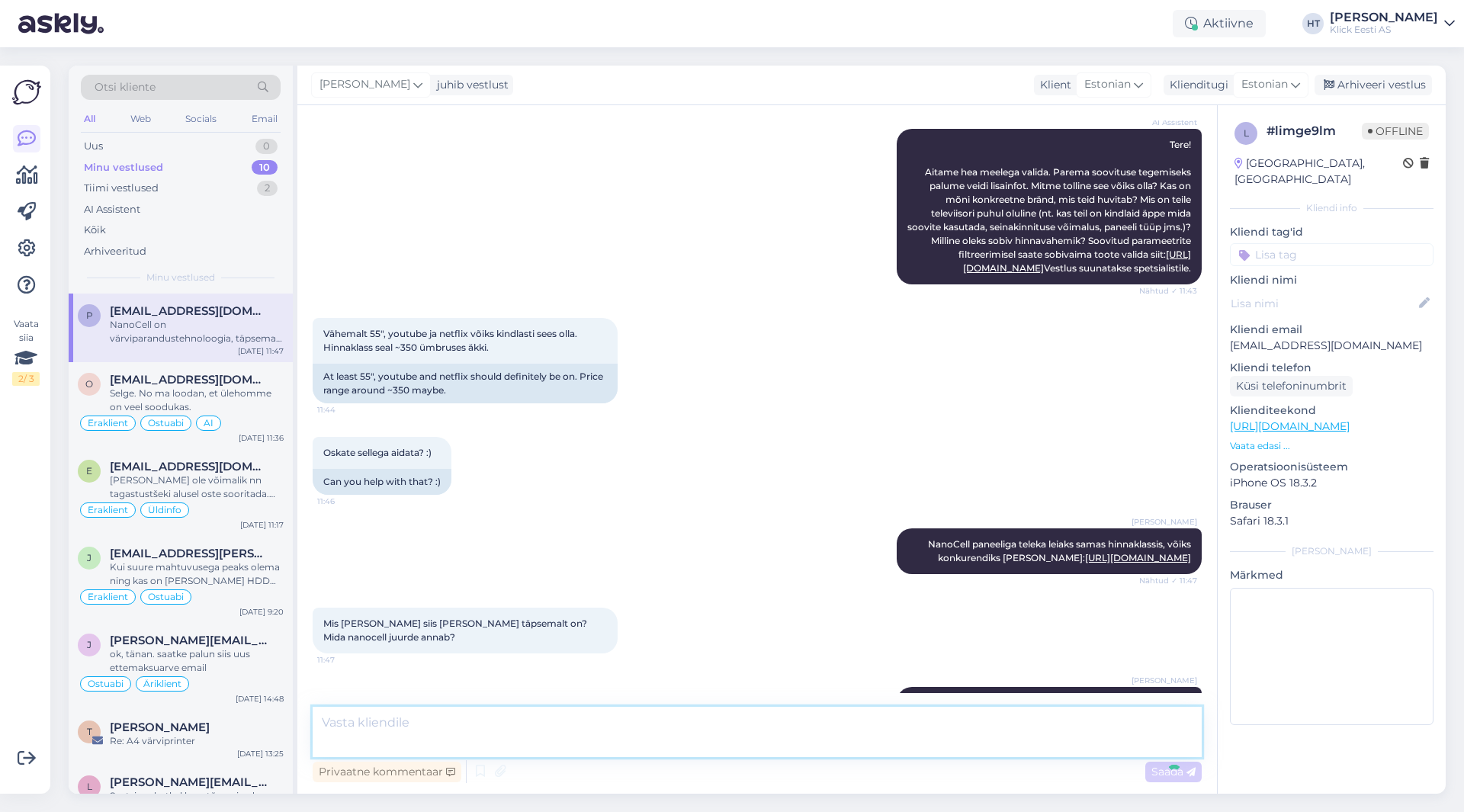
scroll to position [367, 0]
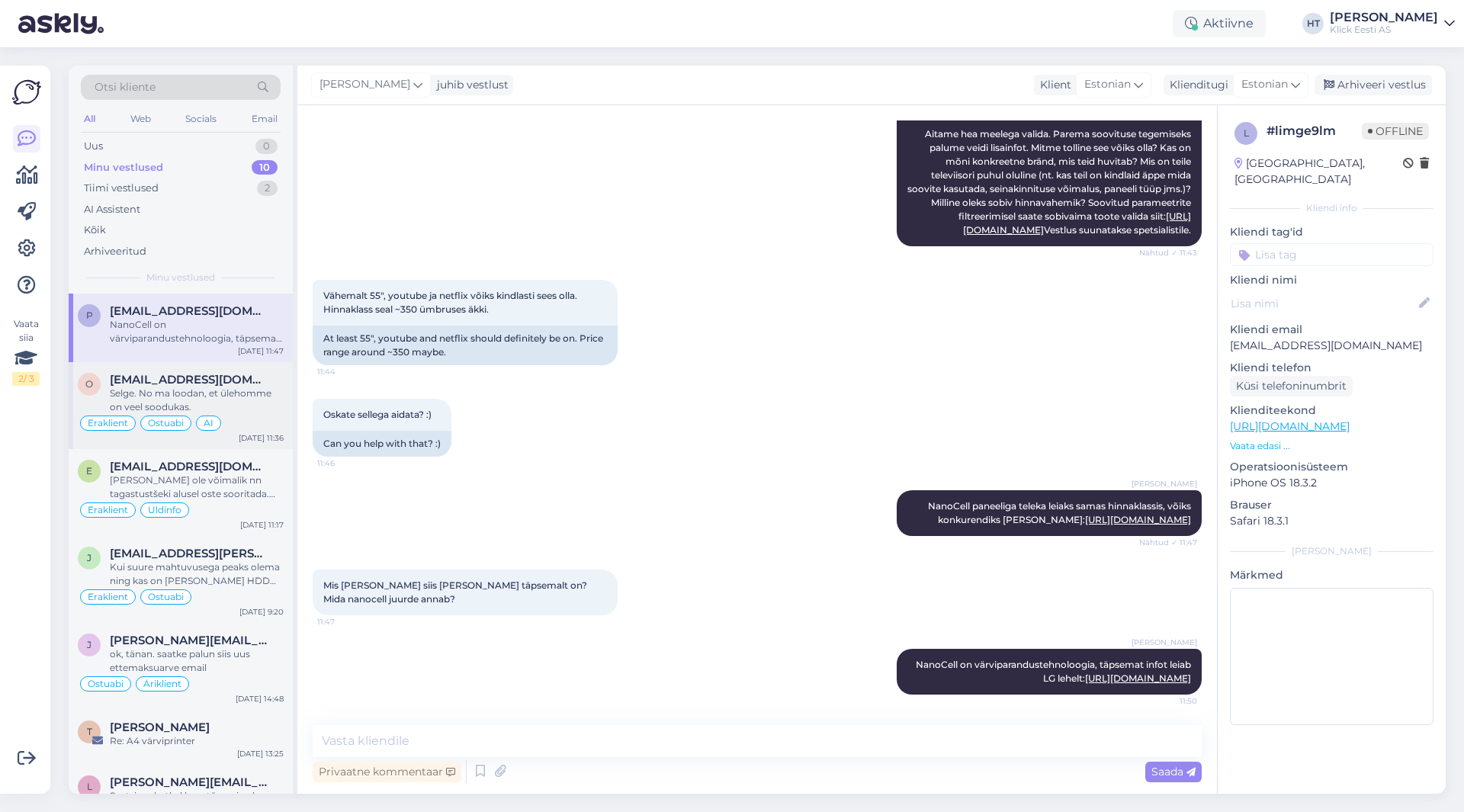
click at [244, 373] on span "[EMAIL_ADDRESS][DOMAIN_NAME]" at bounding box center [189, 380] width 159 height 14
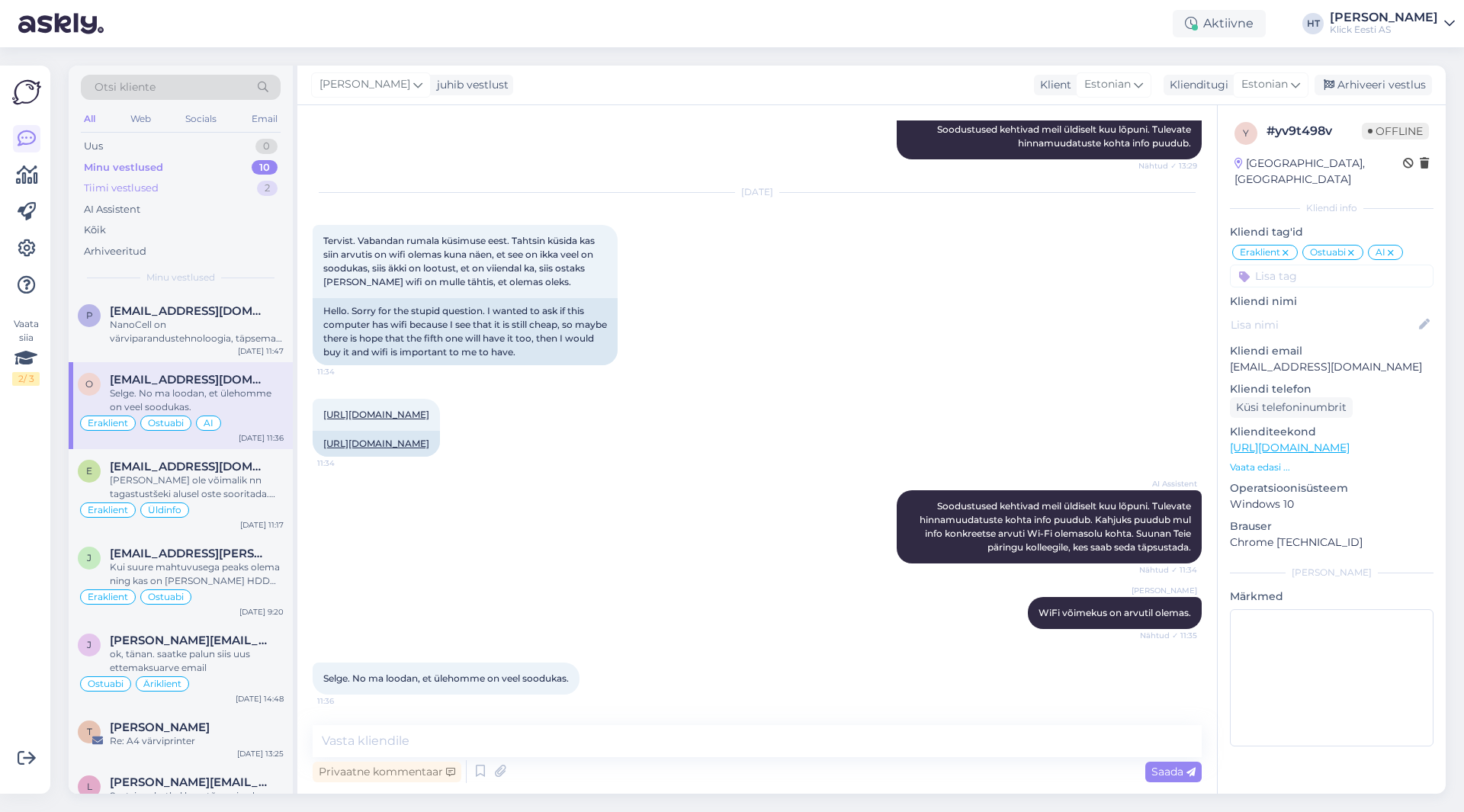
click at [248, 191] on div "Tiimi vestlused 2" at bounding box center [181, 188] width 200 height 21
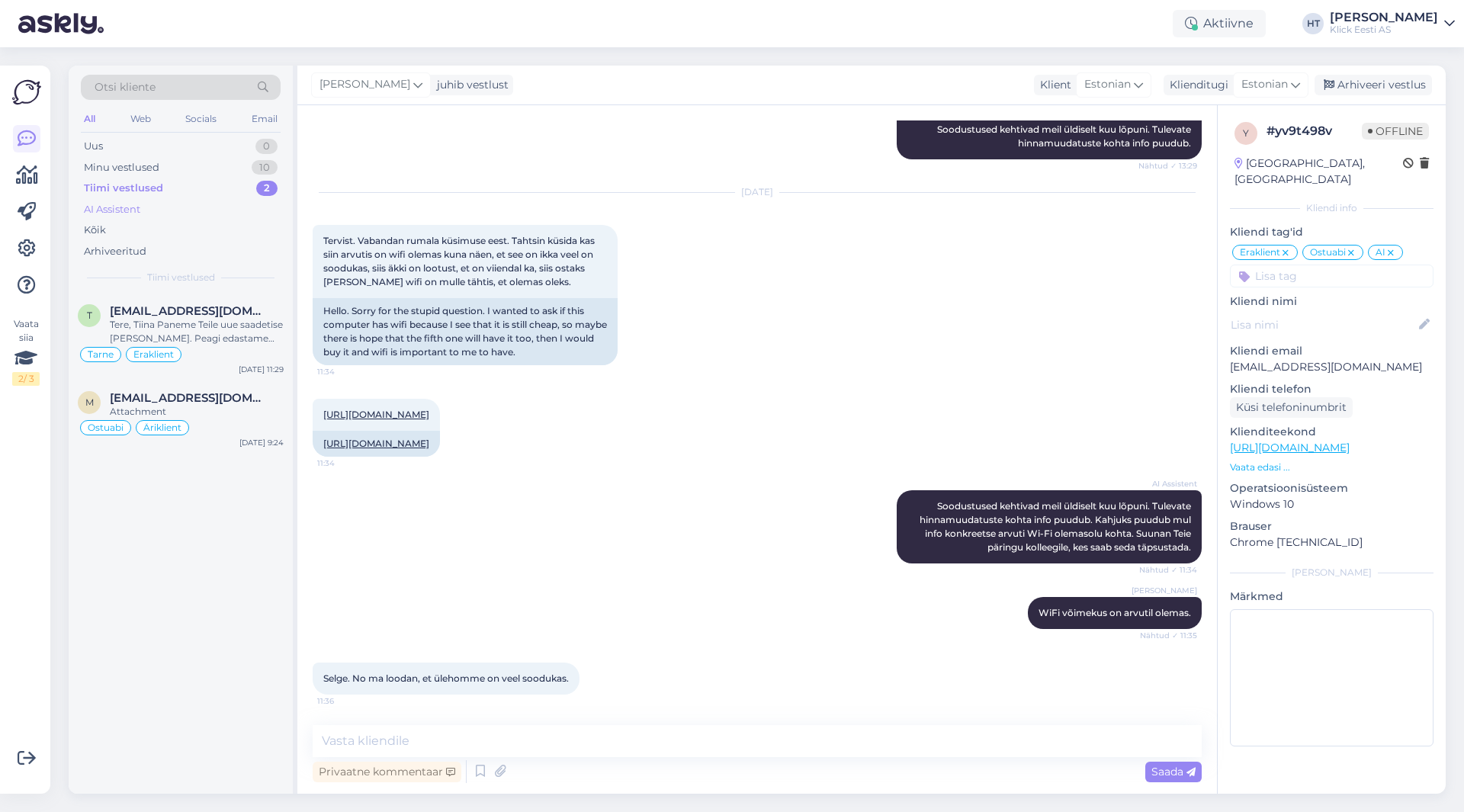
click at [238, 203] on div "AI Assistent" at bounding box center [181, 209] width 200 height 21
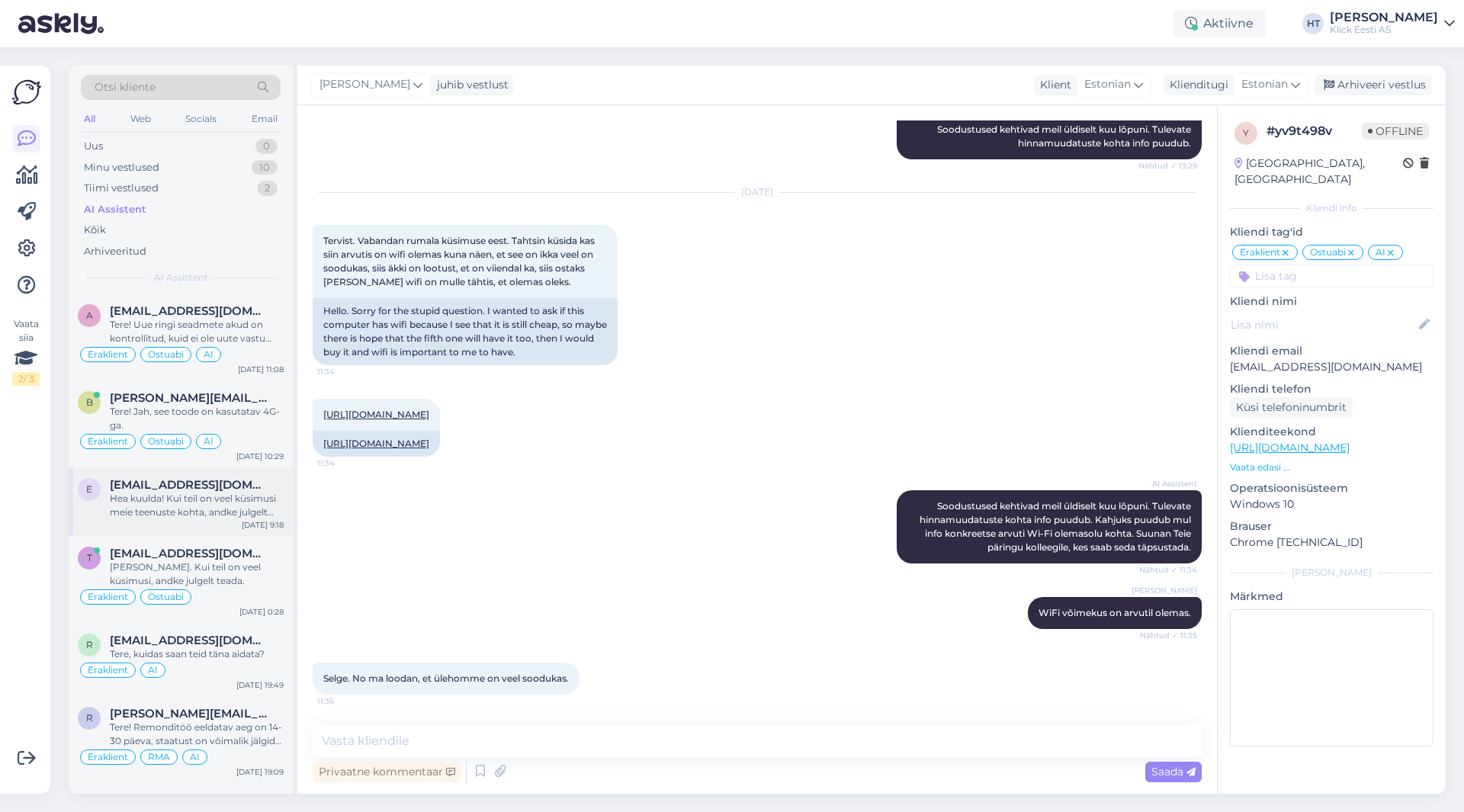
click at [236, 498] on div "Hea kuulda! Kui teil on veel küsimusi meie teenuste kohta, andke julgelt teada." at bounding box center [196, 505] width 174 height 27
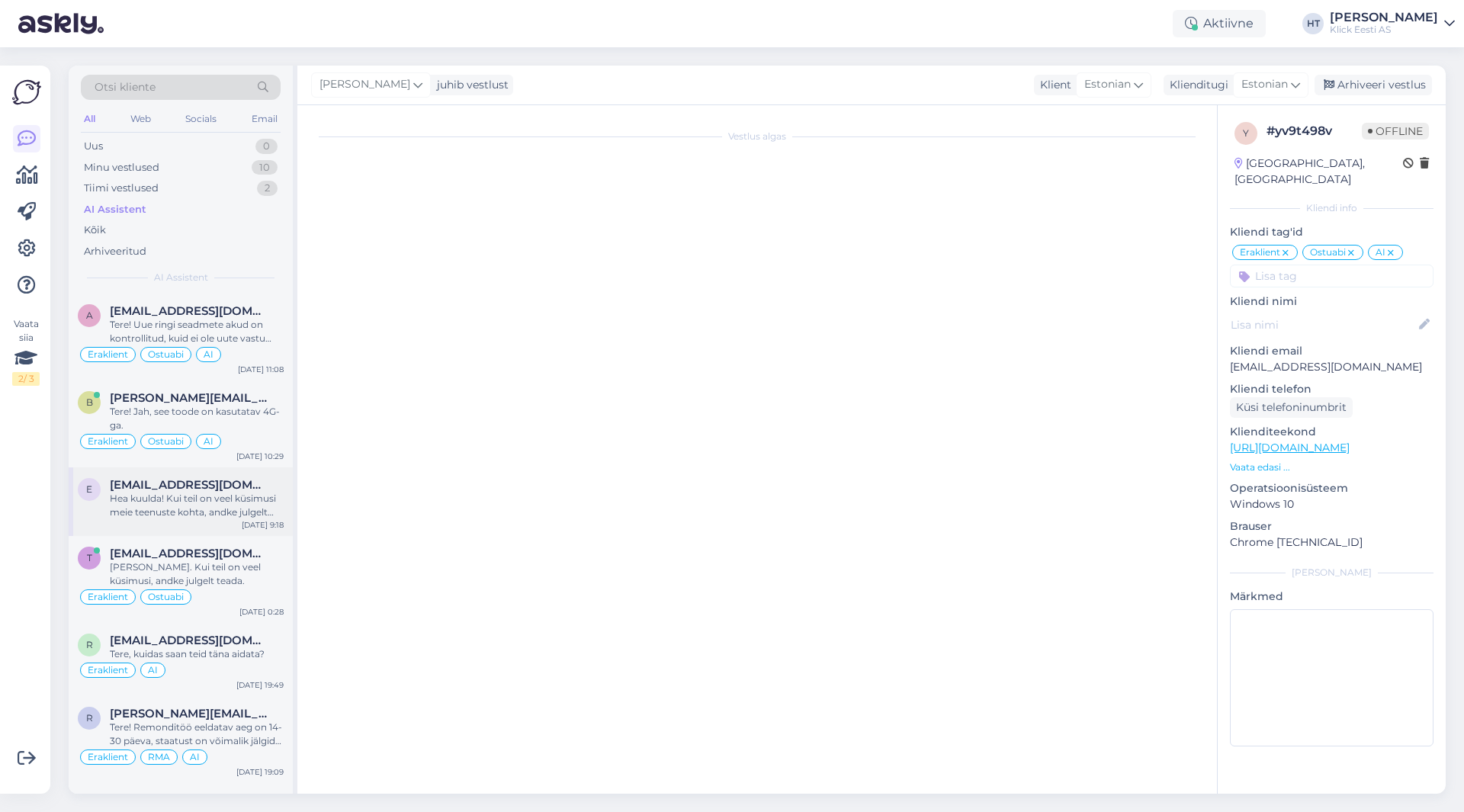
scroll to position [114, 0]
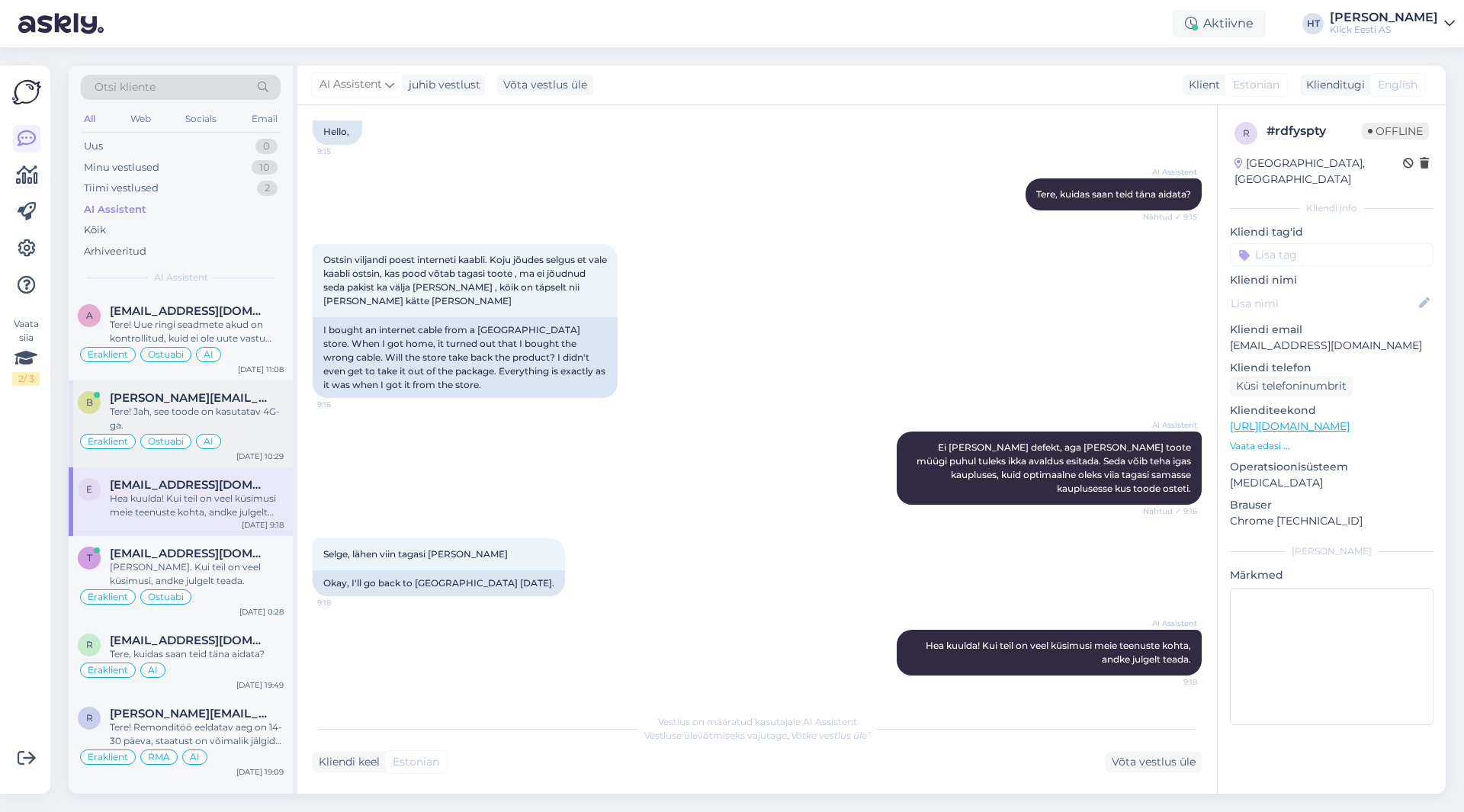
click at [249, 400] on span "[PERSON_NAME][EMAIL_ADDRESS][DOMAIN_NAME]" at bounding box center [189, 398] width 159 height 14
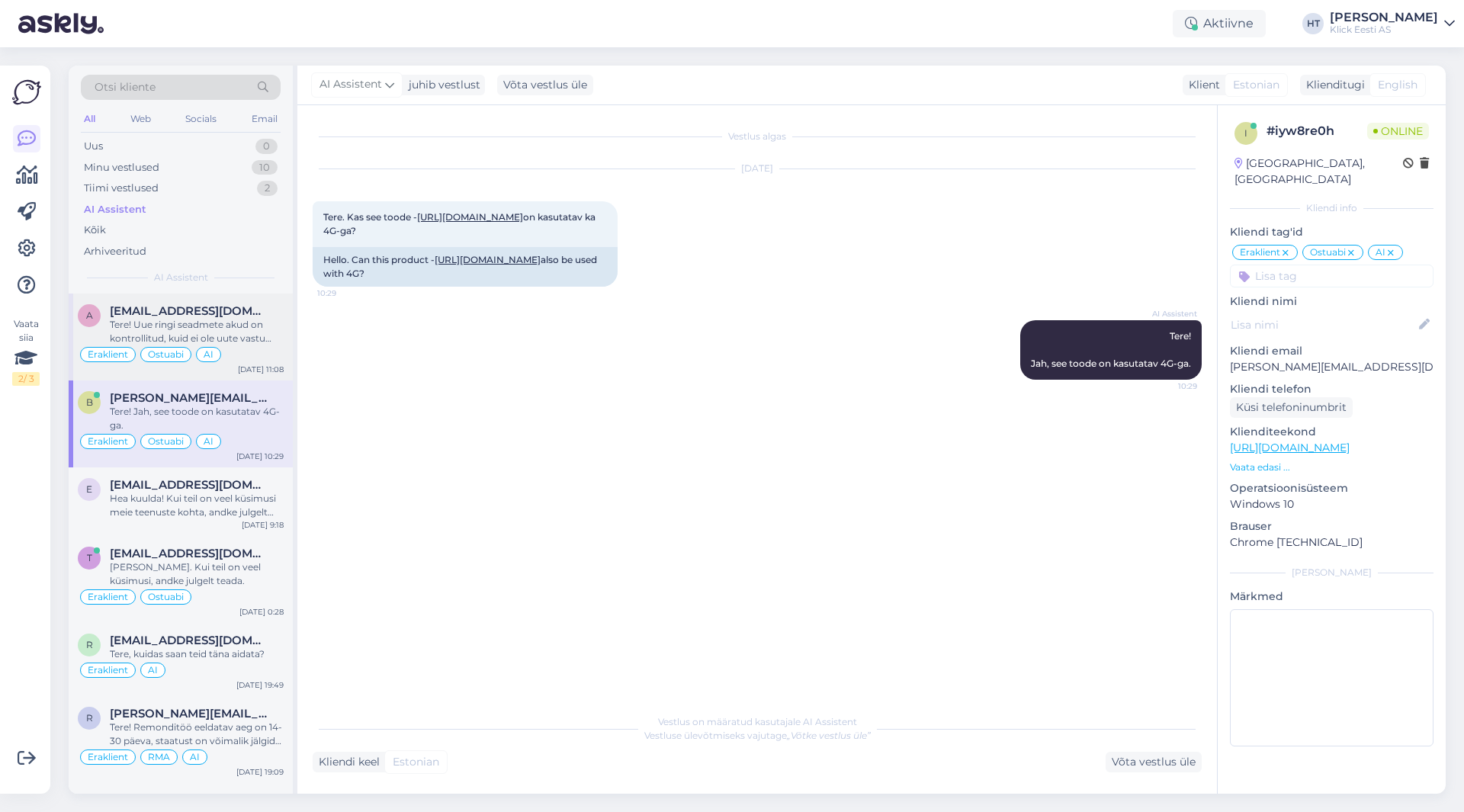
click at [267, 322] on div "Tere! Uue ringi seadmete akud on kontrollitud, kuid ei ole uute vastu vahetatud…" at bounding box center [196, 331] width 174 height 27
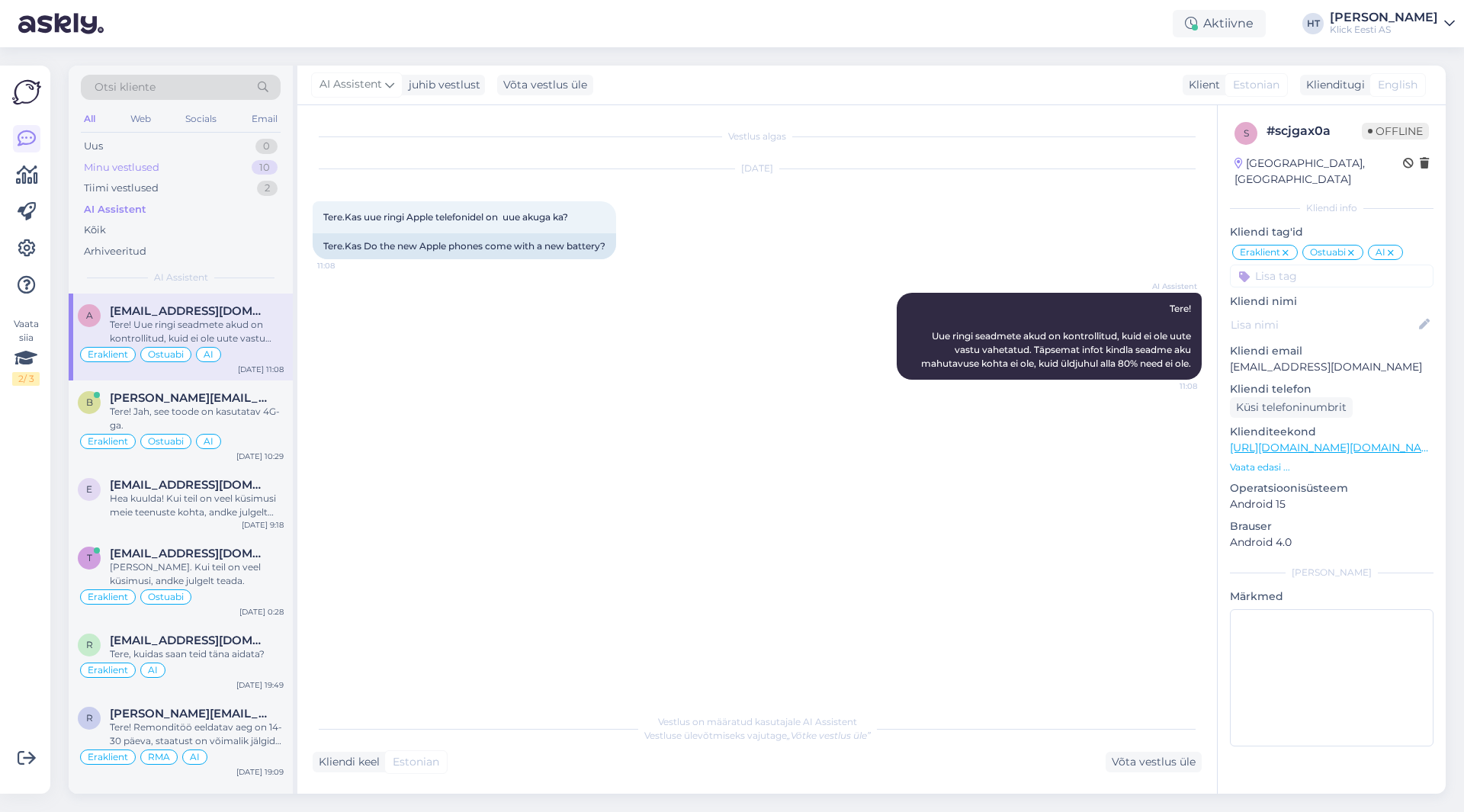
click at [233, 173] on div "Minu vestlused 10" at bounding box center [181, 167] width 200 height 21
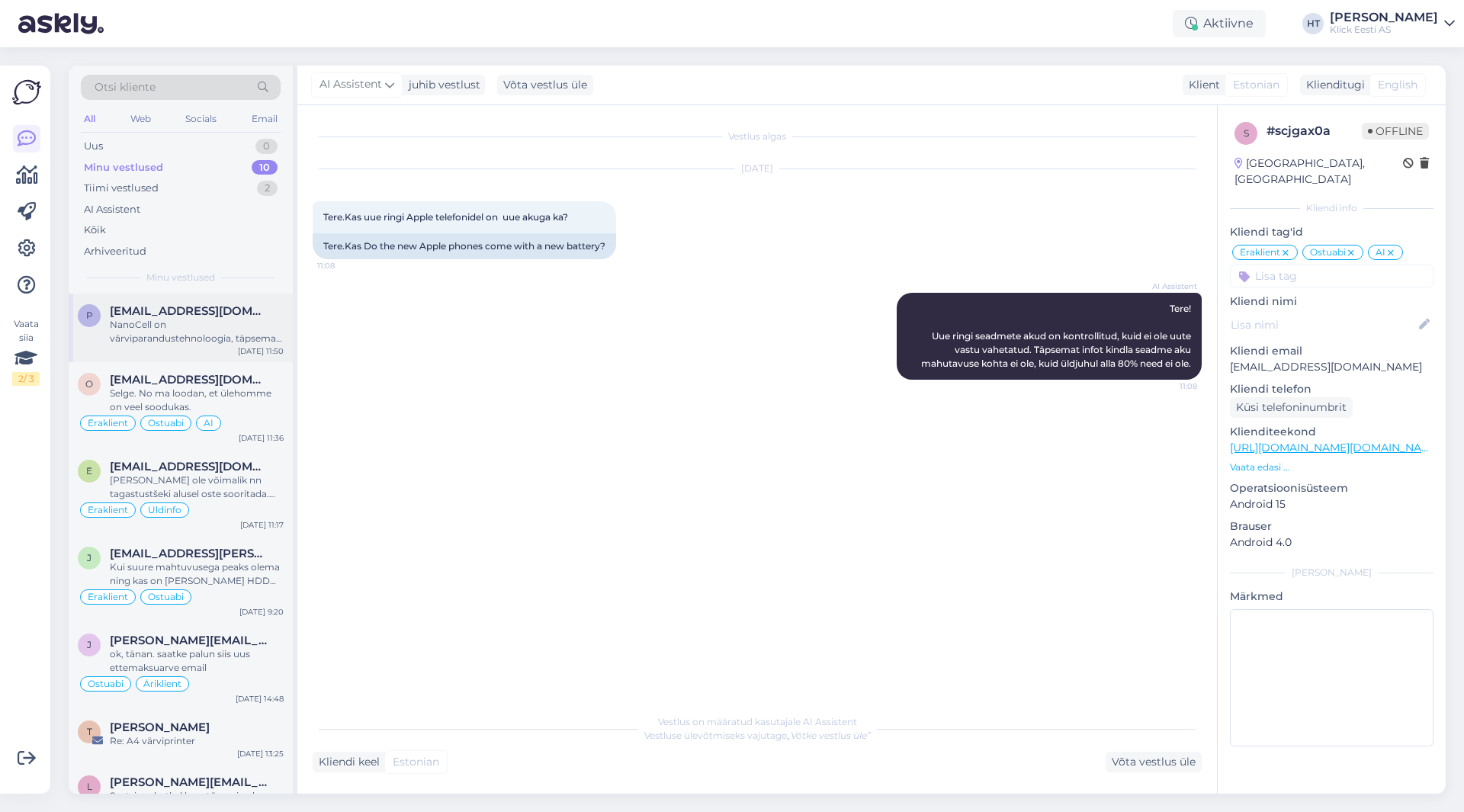
click at [239, 296] on div "p [EMAIL_ADDRESS][DOMAIN_NAME] NanoCell on värviparandustehnoloogia, täpsemat i…" at bounding box center [181, 328] width 225 height 68
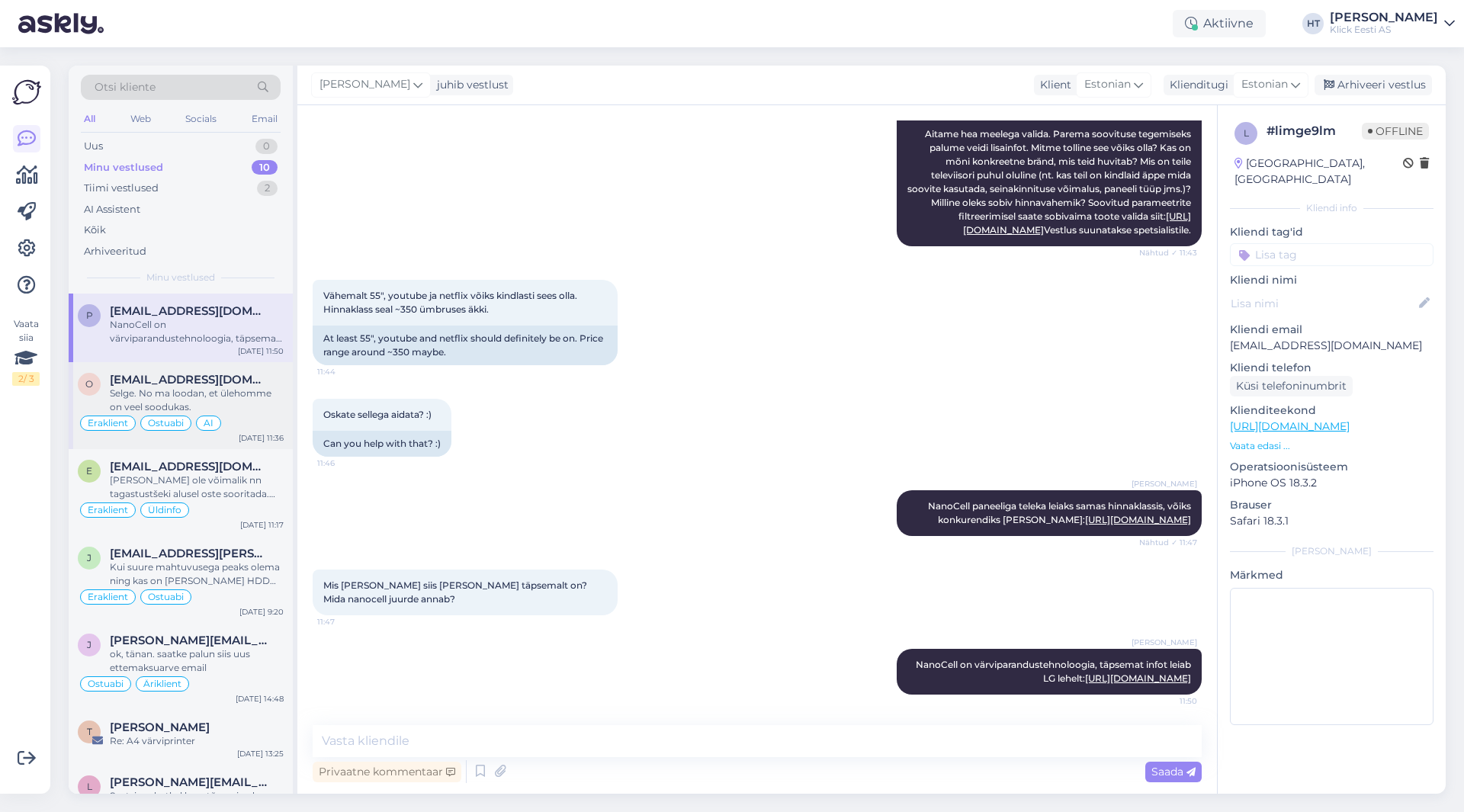
click at [251, 401] on div "Selge. No ma loodan, et ülehomme on veel soodukas." at bounding box center [196, 401] width 174 height 27
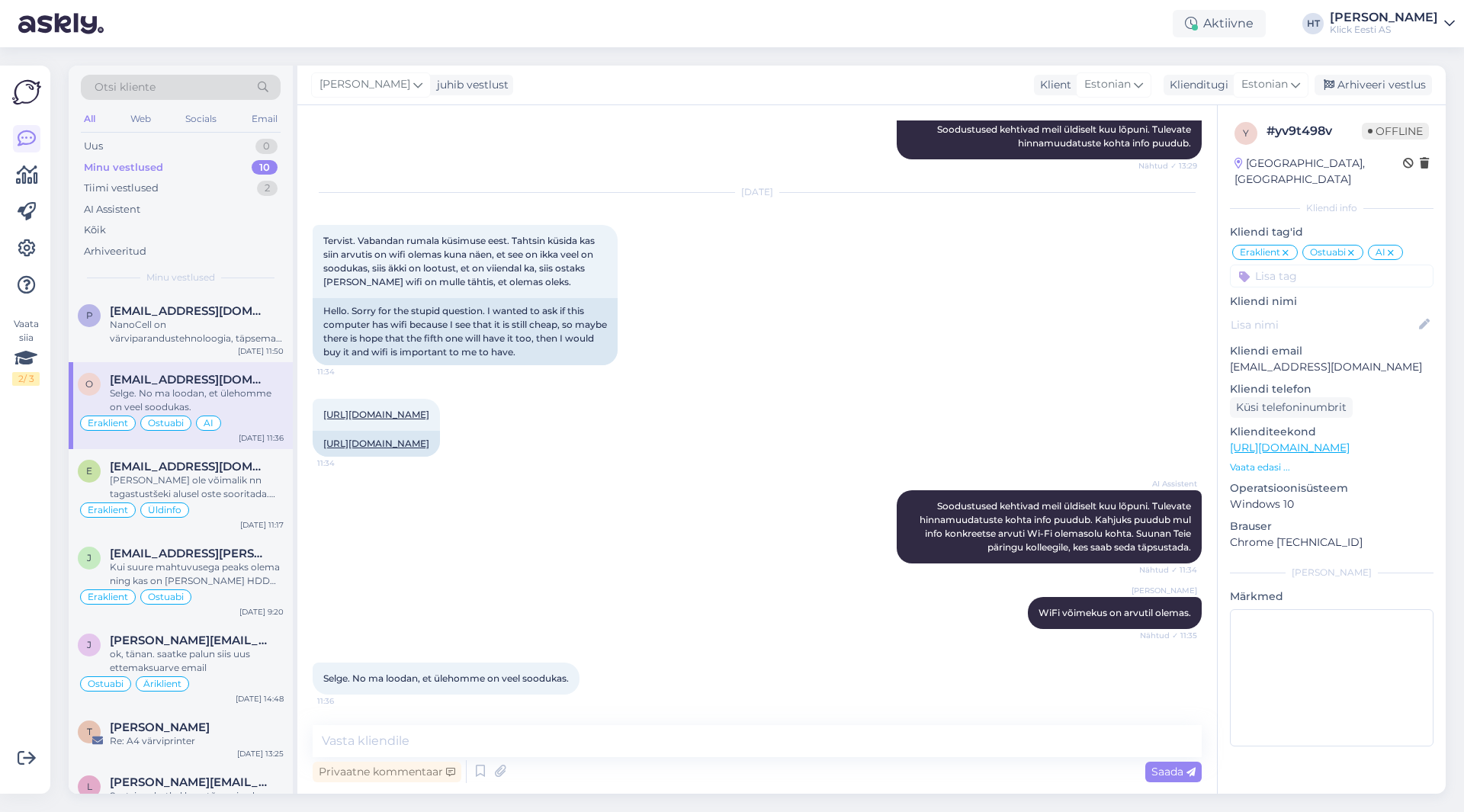
scroll to position [289, 0]
click at [222, 471] on span "[EMAIL_ADDRESS][DOMAIN_NAME]" at bounding box center [189, 466] width 159 height 14
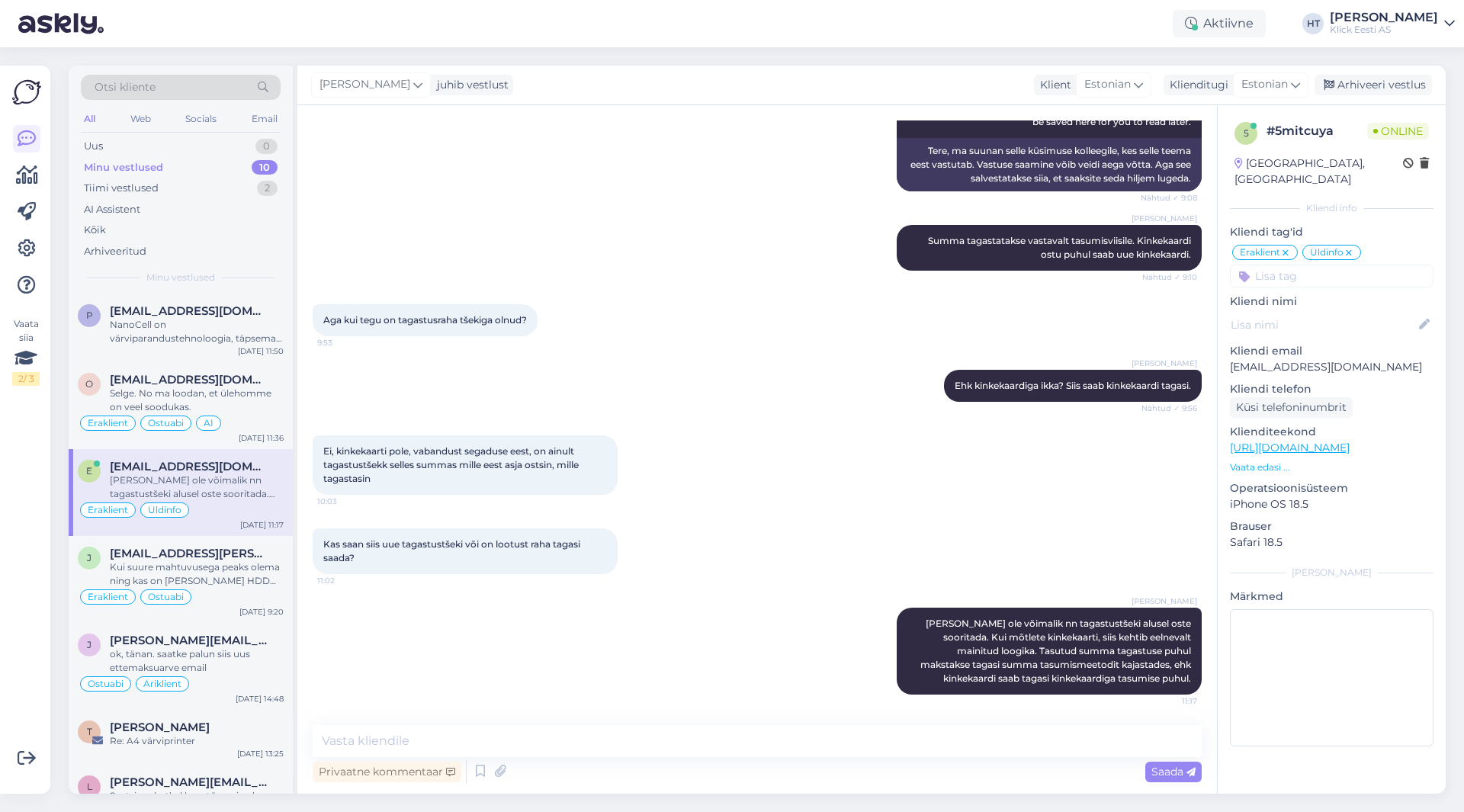
scroll to position [242, 0]
click at [236, 414] on div "Eraklient Ostuabi AI" at bounding box center [181, 423] width 206 height 18
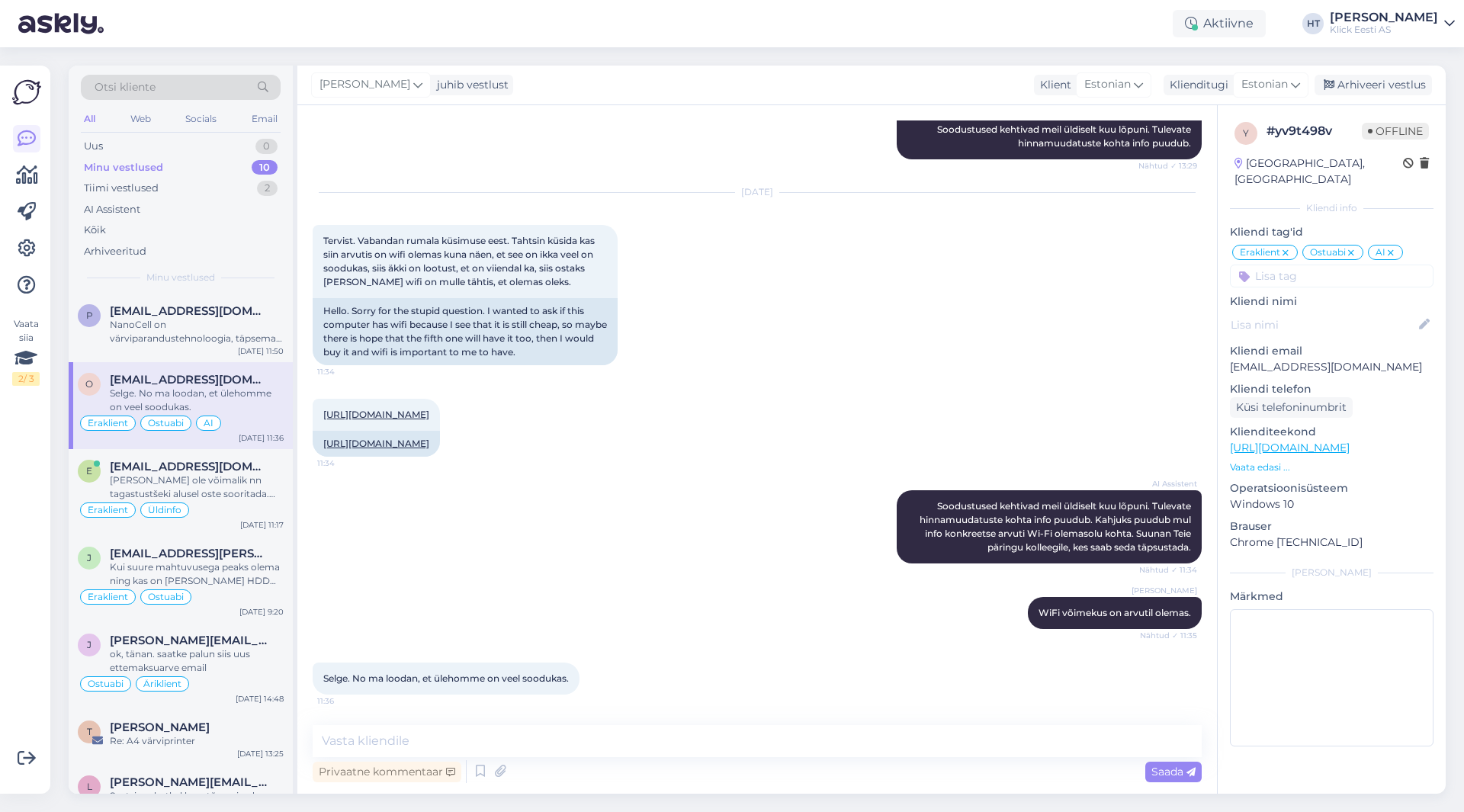
scroll to position [289, 0]
click at [518, 557] on div "AI Assistent [PERSON_NAME] kehtivad meil üldiselt kuu lõpuni. Tulevate hinnamuu…" at bounding box center [758, 526] width 889 height 107
click at [143, 194] on div "Tiimi vestlused" at bounding box center [121, 188] width 75 height 16
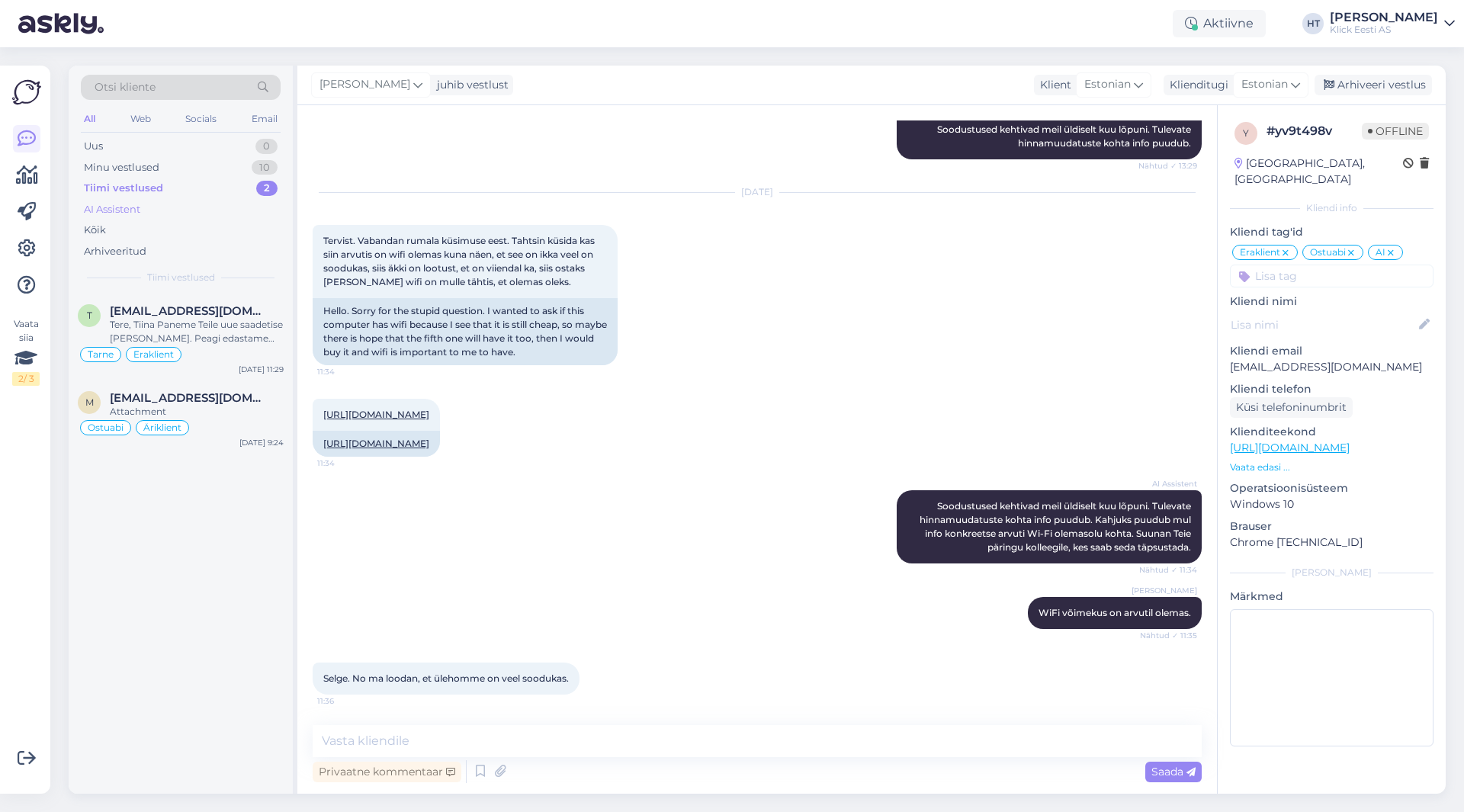
click at [144, 202] on div "AI Assistent" at bounding box center [181, 209] width 200 height 21
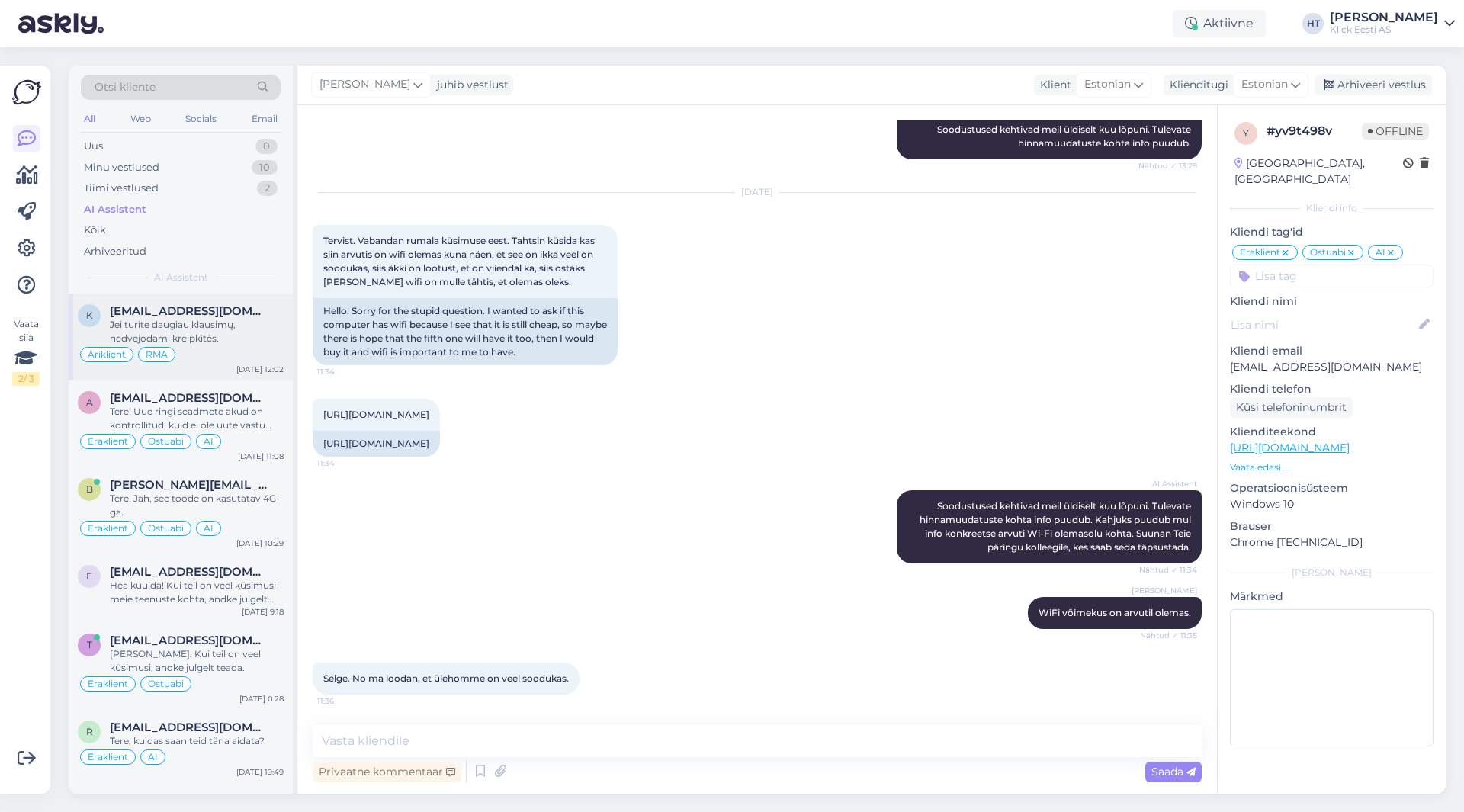
click at [202, 318] on div "Jei turite daugiau klausimų, nedvejodami kreipkitės." at bounding box center [196, 331] width 174 height 27
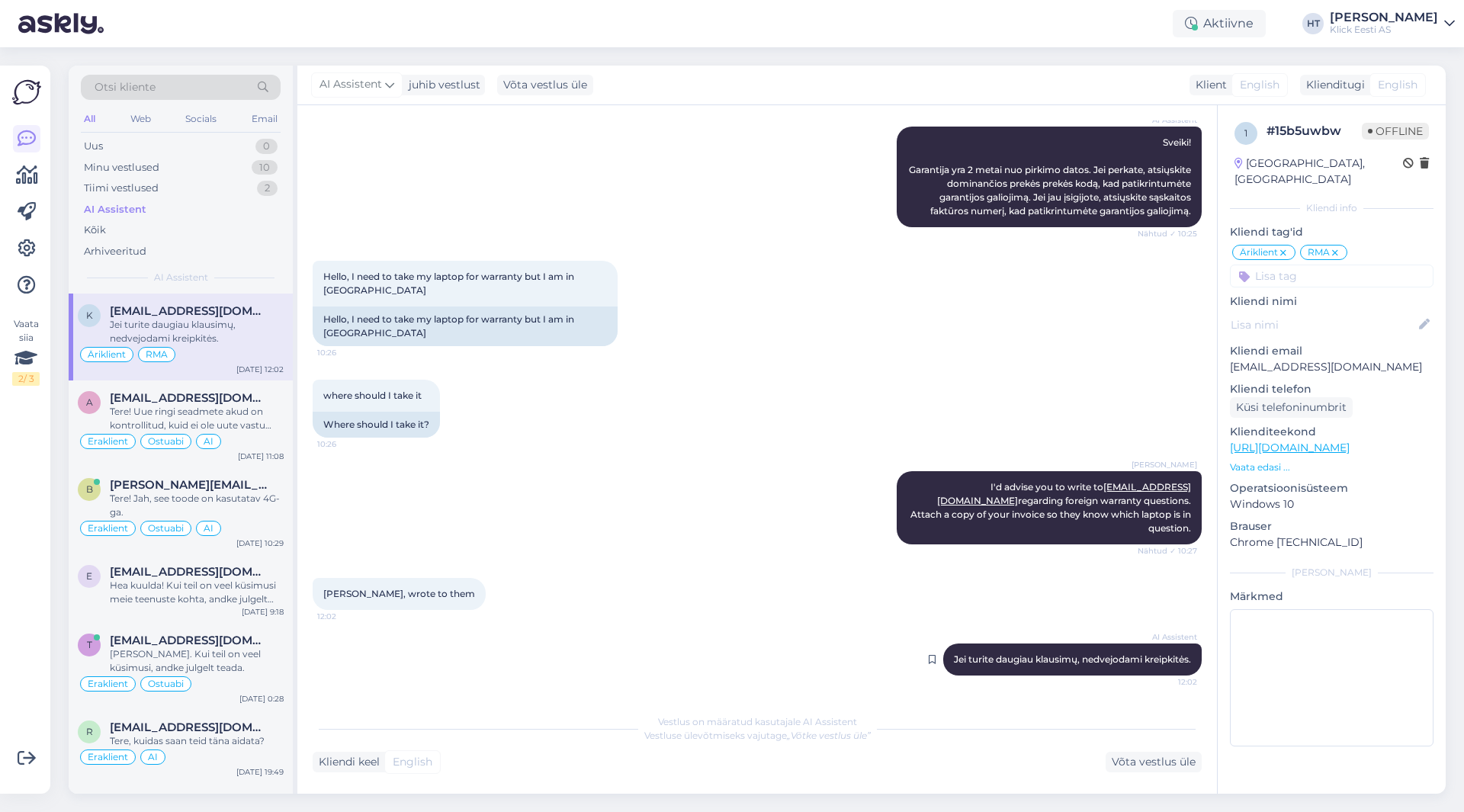
click at [1042, 653] on span "Jei turite daugiau klausimų, nedvejodami kreipkitės." at bounding box center [1072, 659] width 237 height 12
copy div "Jei turite daugiau klausimų, nedvejodami kreipkitės. 12:02"
click at [791, 560] on div "[PERSON_NAME] I'd advise you to write to [EMAIL_ADDRESS][DOMAIN_NAME] regarding…" at bounding box center [758, 507] width 889 height 107
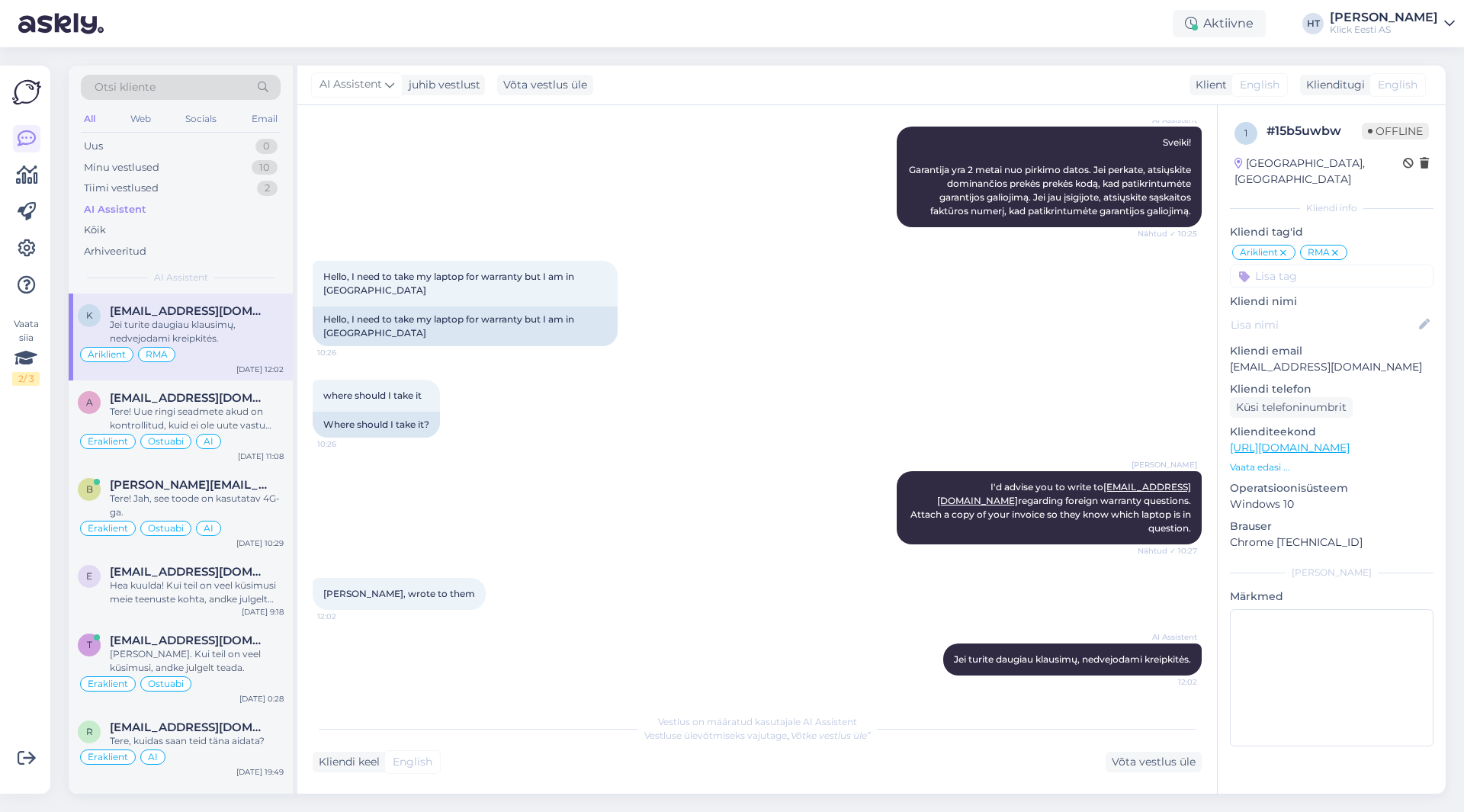
click at [554, 175] on div "AI Assistent [PERSON_NAME]! Garantija yra 2 metai nuo pirkimo datos. Jei perkat…" at bounding box center [758, 176] width 889 height 134
click at [259, 159] on div "Minu vestlused 10" at bounding box center [181, 167] width 200 height 21
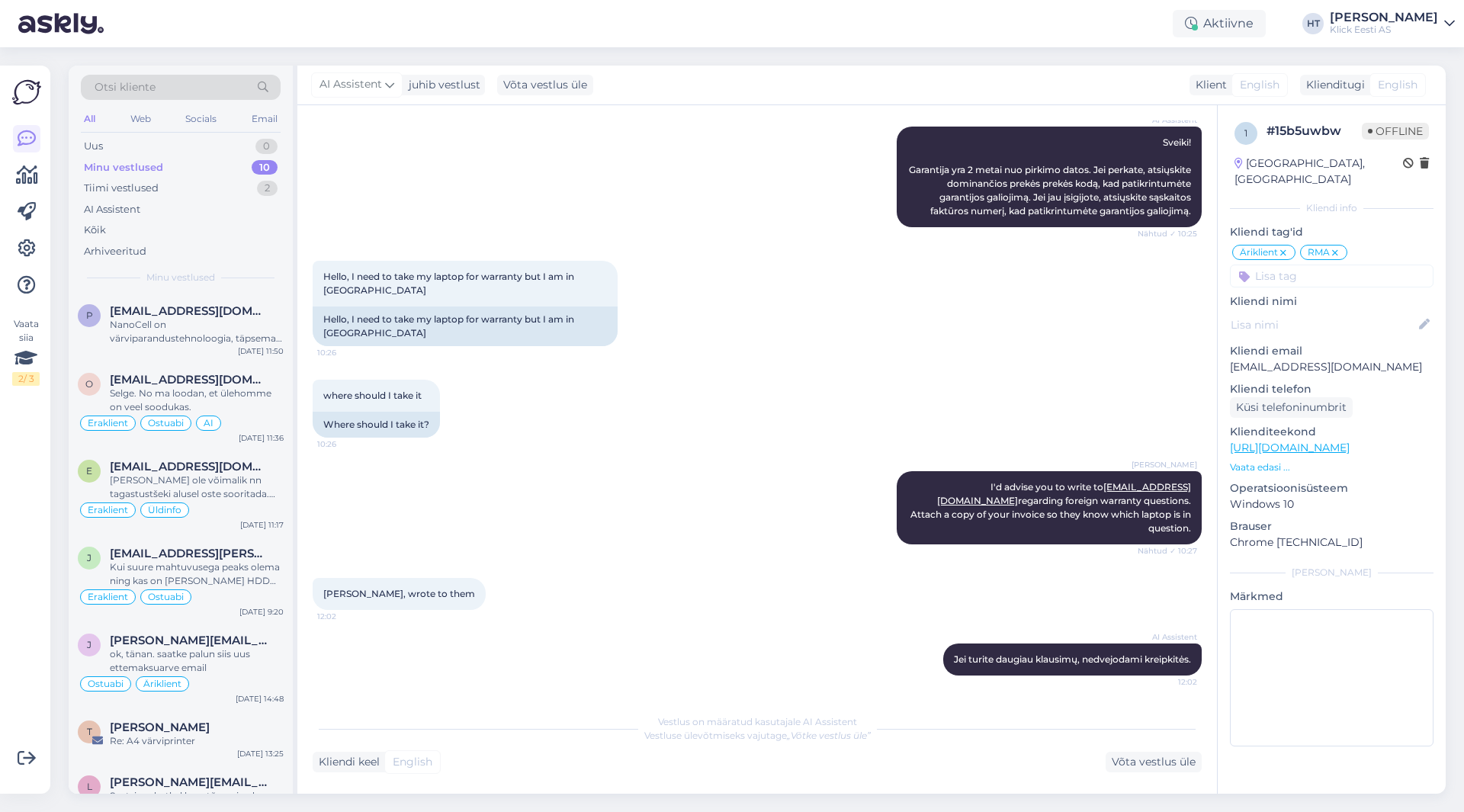
click at [463, 218] on div "AI Assistent [PERSON_NAME]! Garantija yra 2 metai nuo pirkimo datos. Jei perkat…" at bounding box center [758, 176] width 889 height 134
click at [698, 324] on div "Hello, I need to take my laptop for warranty but I am in [GEOGRAPHIC_DATA] 10:2…" at bounding box center [758, 303] width 889 height 119
click at [1260, 24] on div "Aktiivne" at bounding box center [1219, 24] width 93 height 27
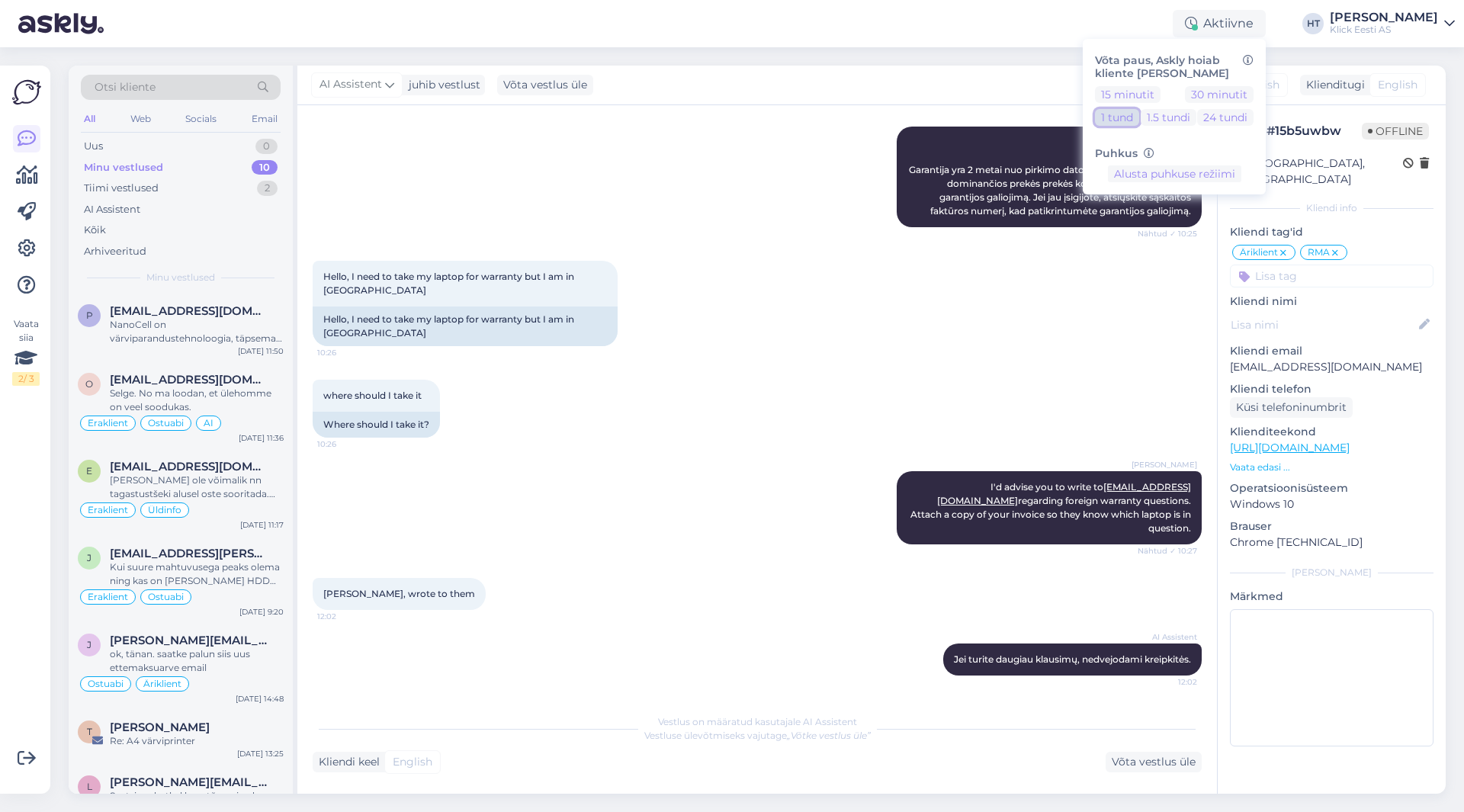
click at [1139, 120] on button "1 tund" at bounding box center [1117, 117] width 44 height 16
click at [972, 87] on div "AI Assistent juhib vestlust Võta vestlus üle Klient English Klienditugi English" at bounding box center [872, 85] width 1148 height 39
